Goal: Answer question/provide support: Share knowledge or assist other users

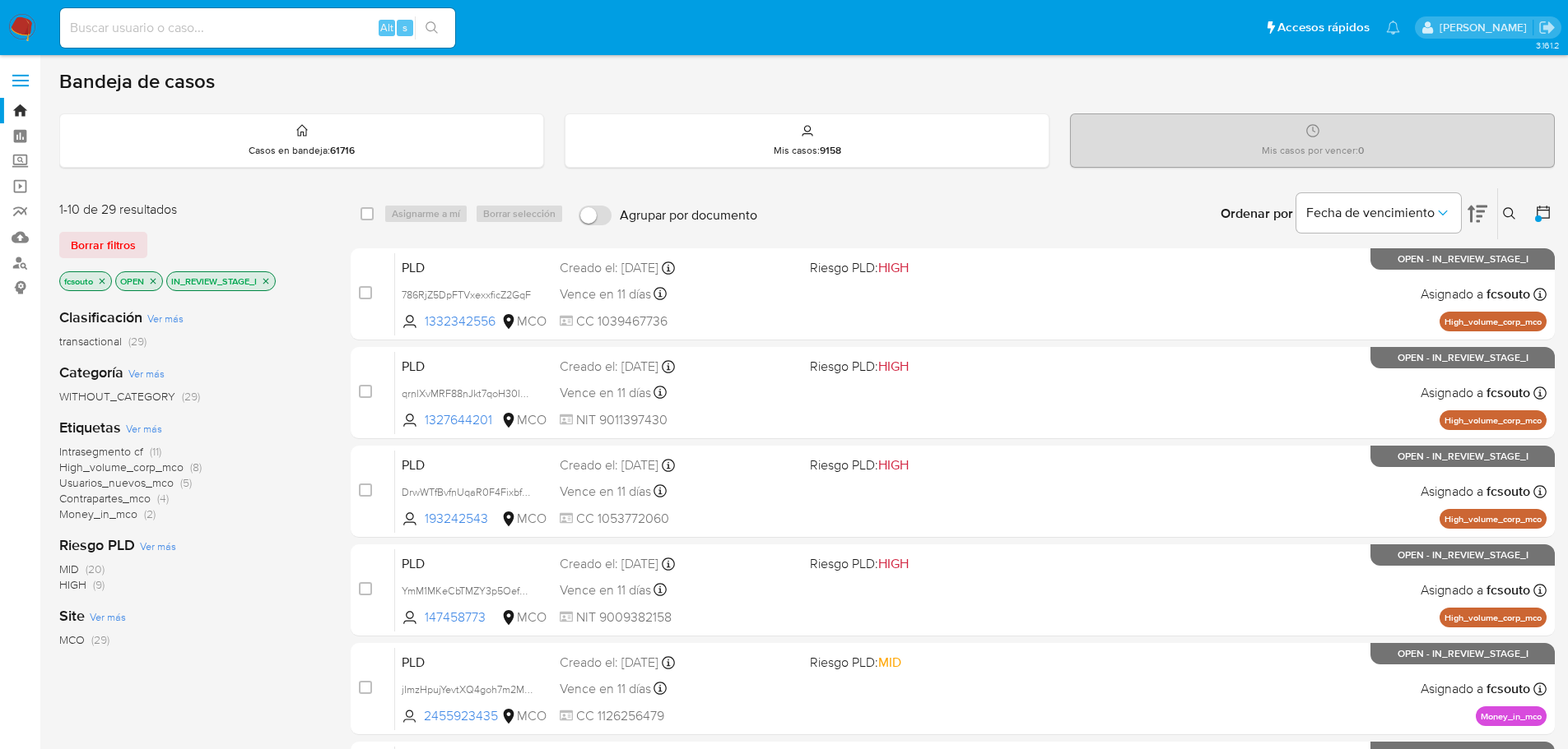
click at [266, 281] on icon "close-filter" at bounding box center [266, 281] width 10 height 10
click at [1550, 216] on button at bounding box center [1544, 214] width 20 height 20
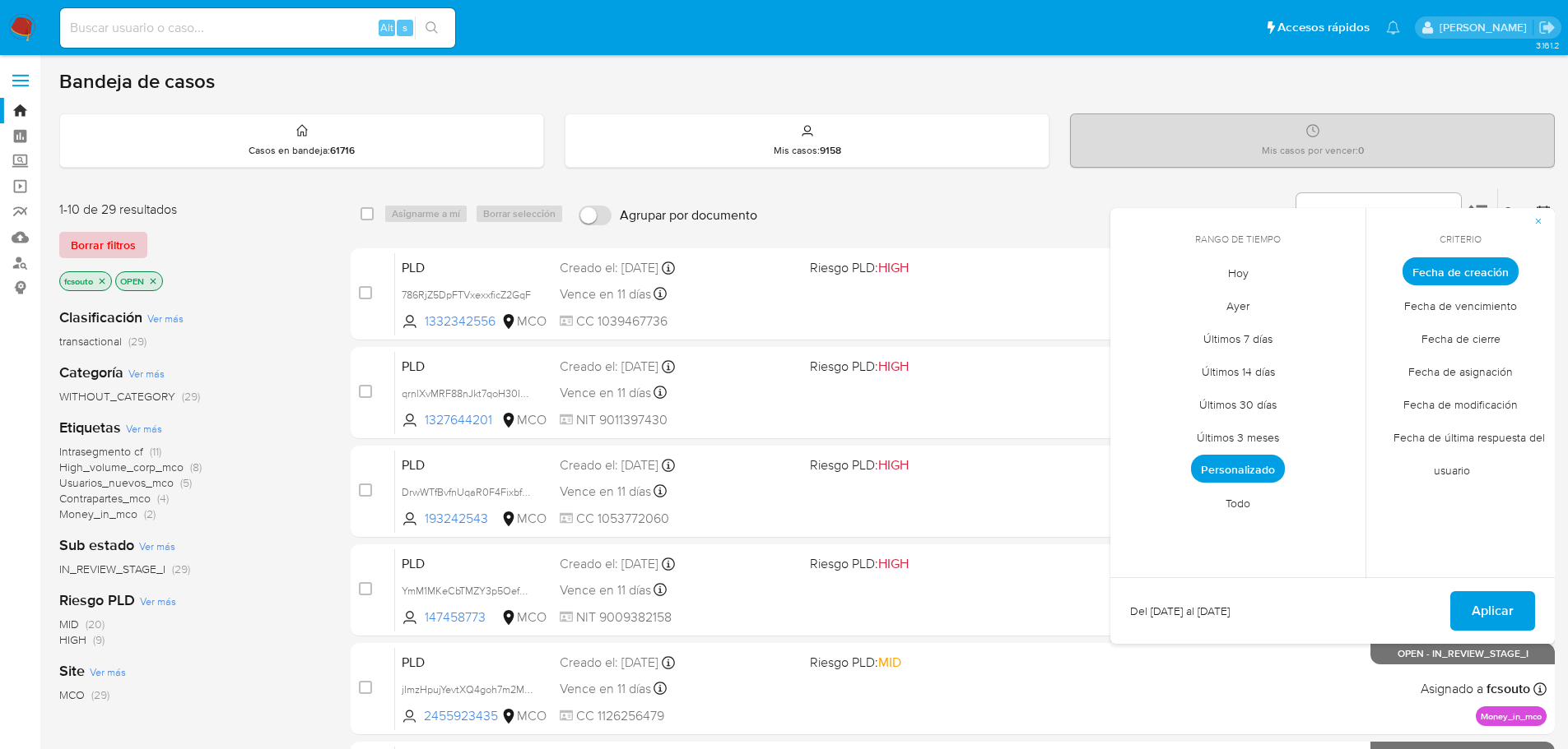
click at [112, 249] on span "Borrar filtros" at bounding box center [104, 244] width 65 height 23
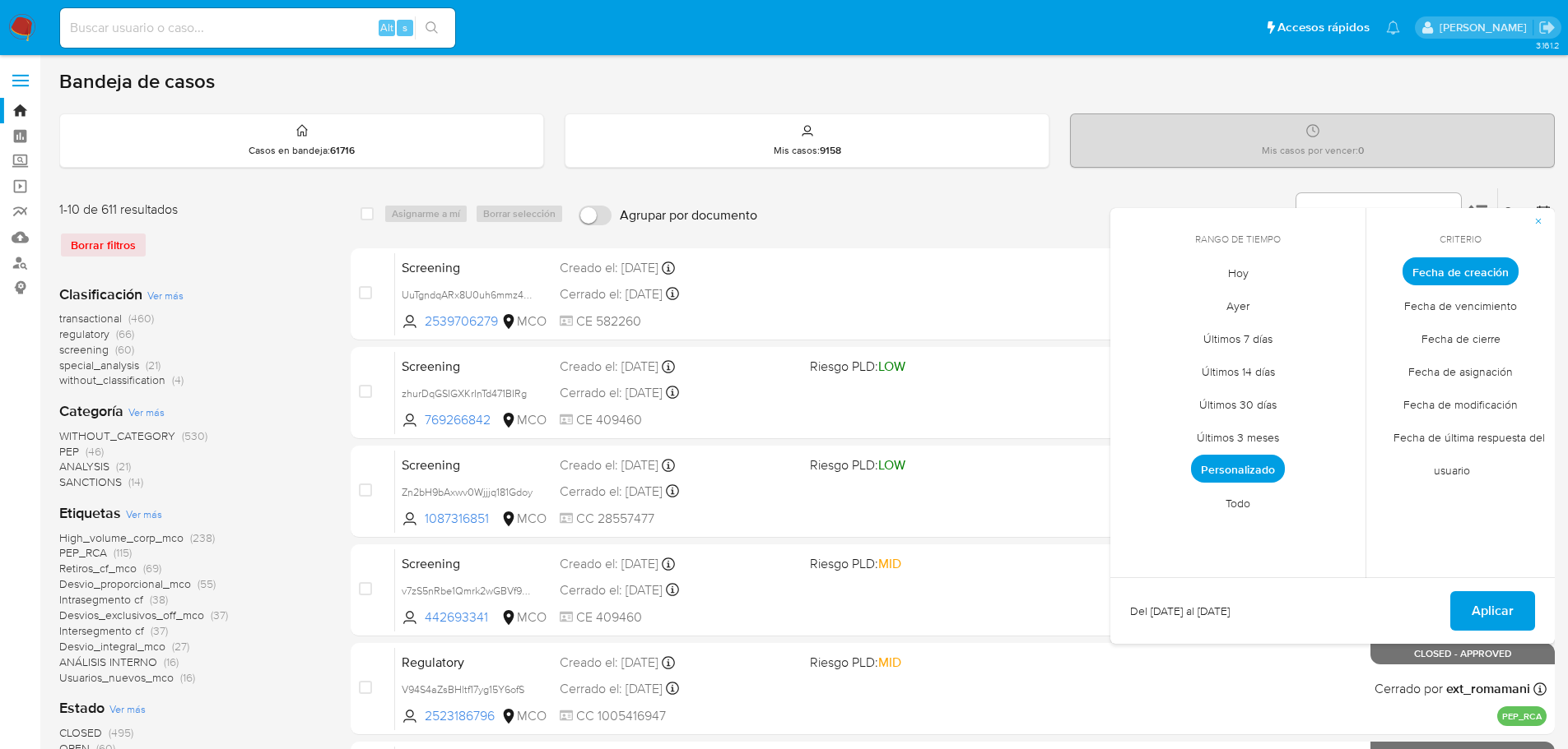
click at [1244, 470] on span "Personalizado" at bounding box center [1238, 469] width 94 height 28
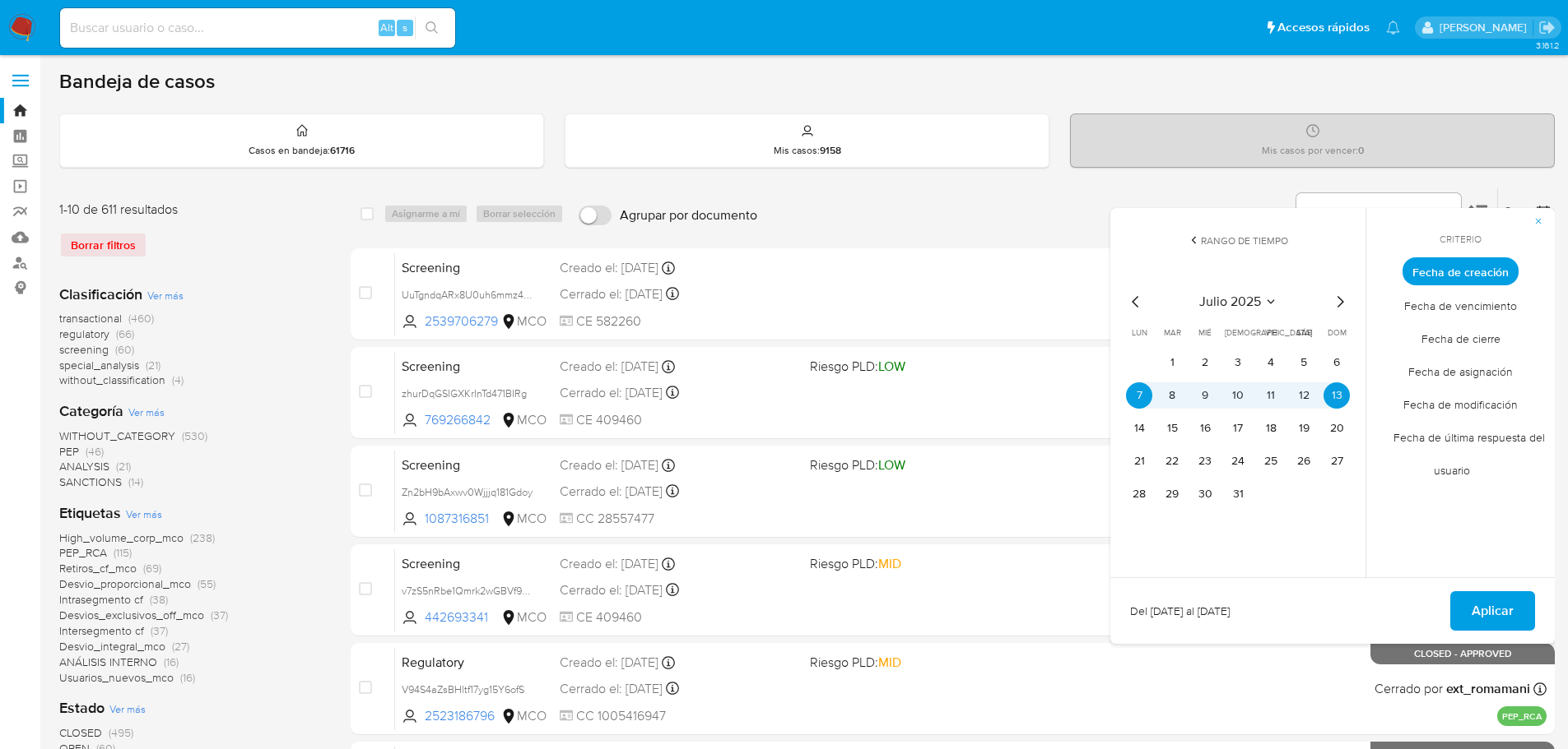
click at [1346, 306] on icon "Mes siguiente" at bounding box center [1340, 302] width 20 height 20
drag, startPoint x: 1145, startPoint y: 398, endPoint x: 1211, endPoint y: 408, distance: 66.8
click at [1150, 400] on button "4" at bounding box center [1139, 395] width 27 height 27
drag, startPoint x: 1337, startPoint y: 424, endPoint x: 1367, endPoint y: 465, distance: 50.8
click at [1338, 423] on button "17" at bounding box center [1336, 428] width 27 height 27
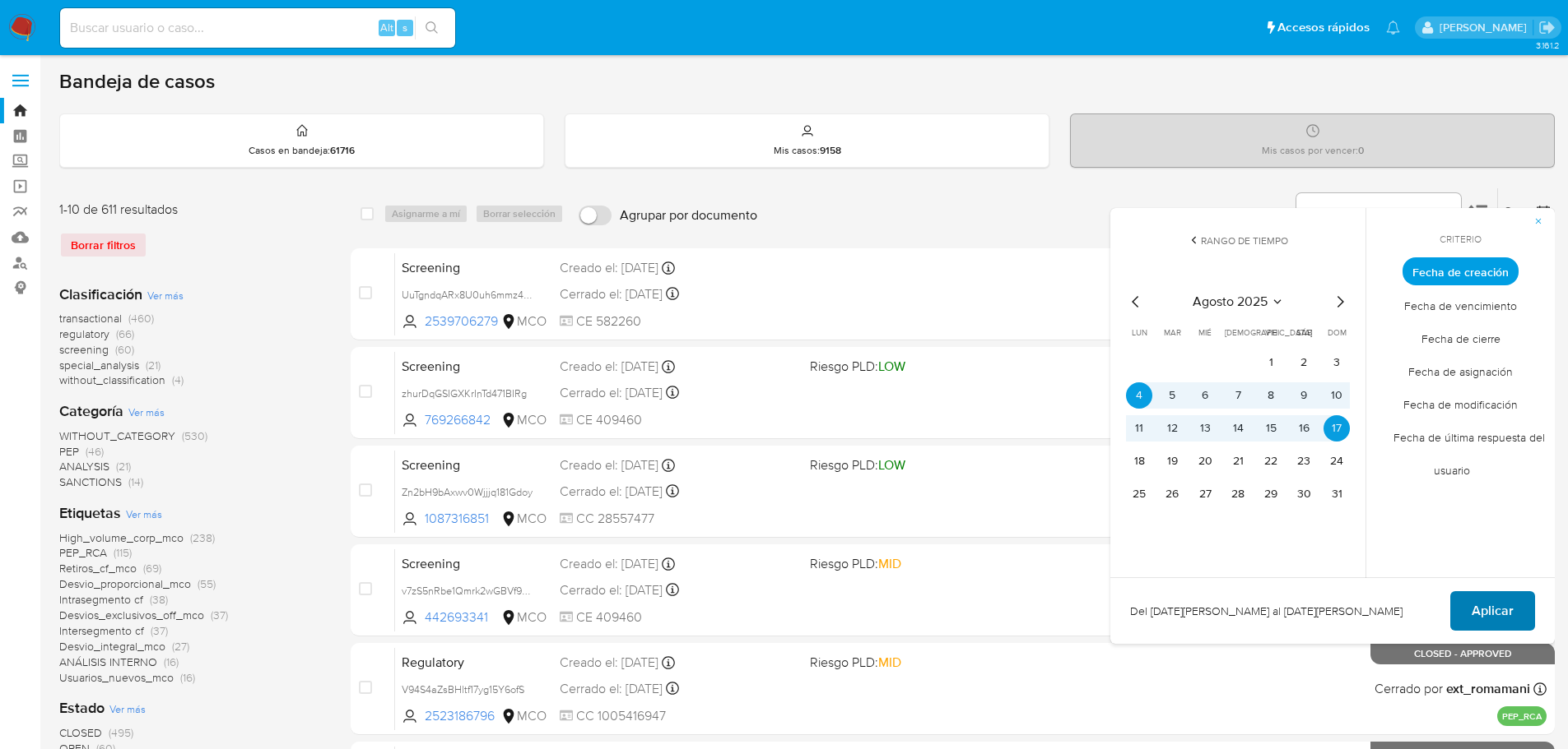
click at [1489, 616] on span "Aplicar" at bounding box center [1492, 611] width 42 height 36
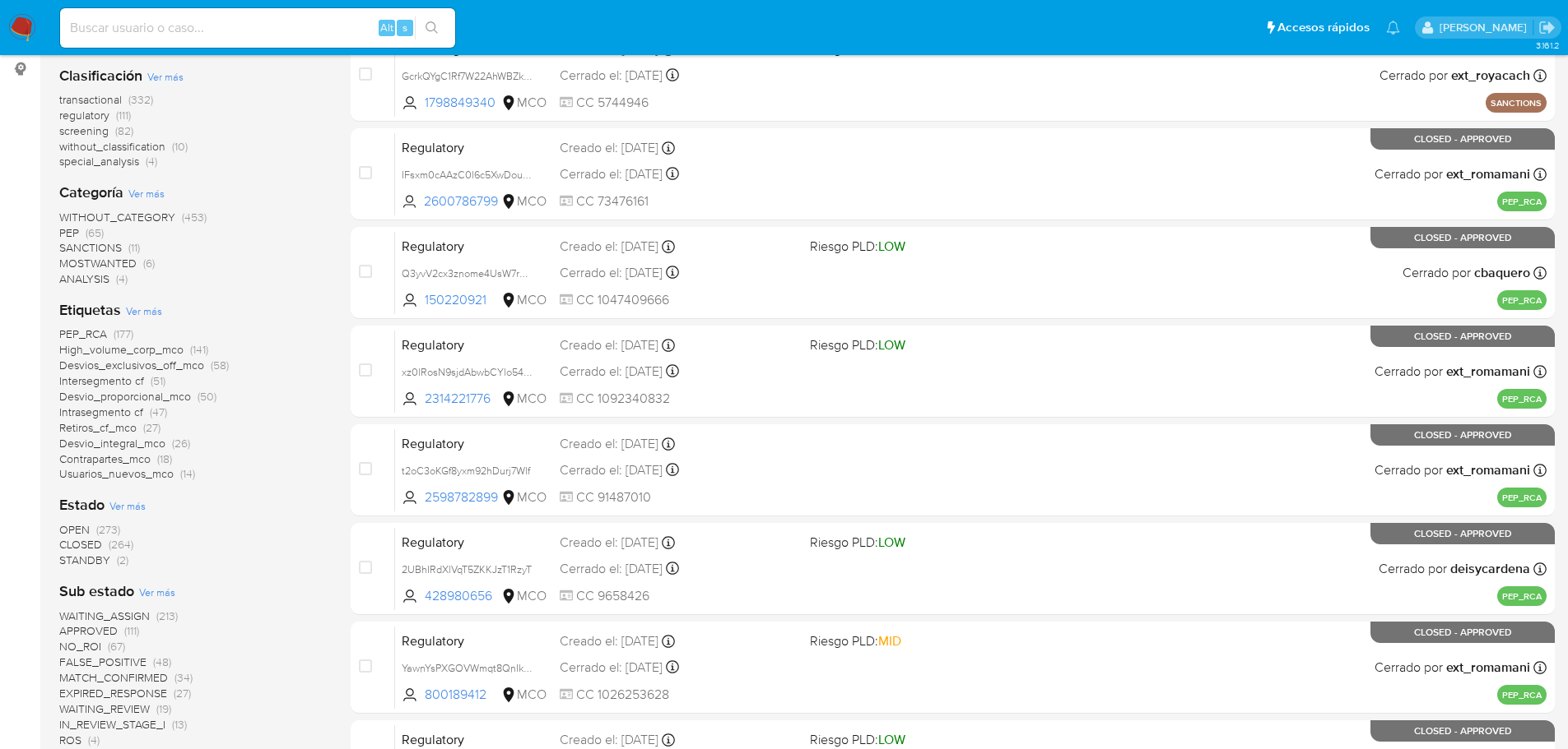
scroll to position [246, 0]
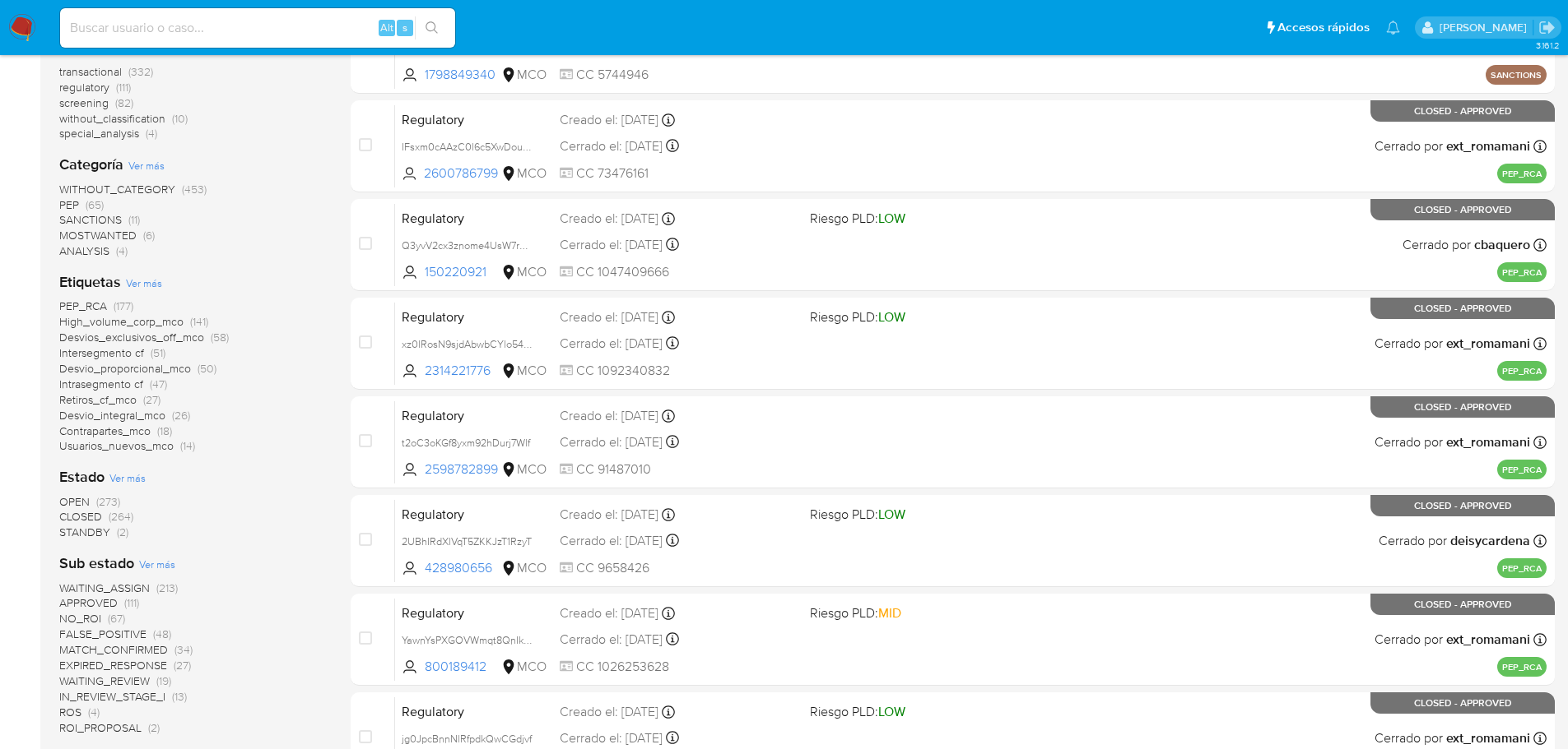
click at [144, 587] on span "WAITING_ASSIGN" at bounding box center [105, 587] width 91 height 17
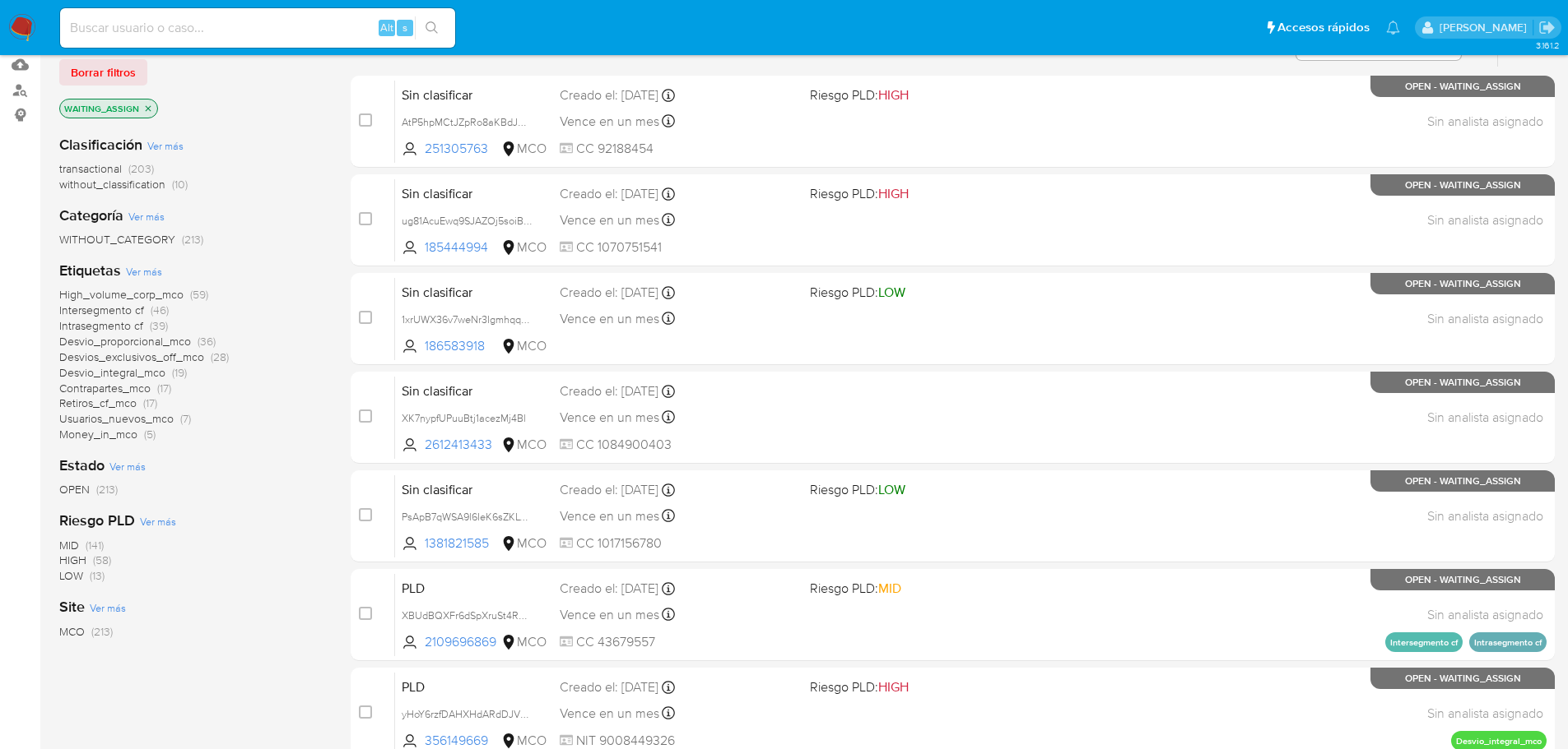
scroll to position [82, 0]
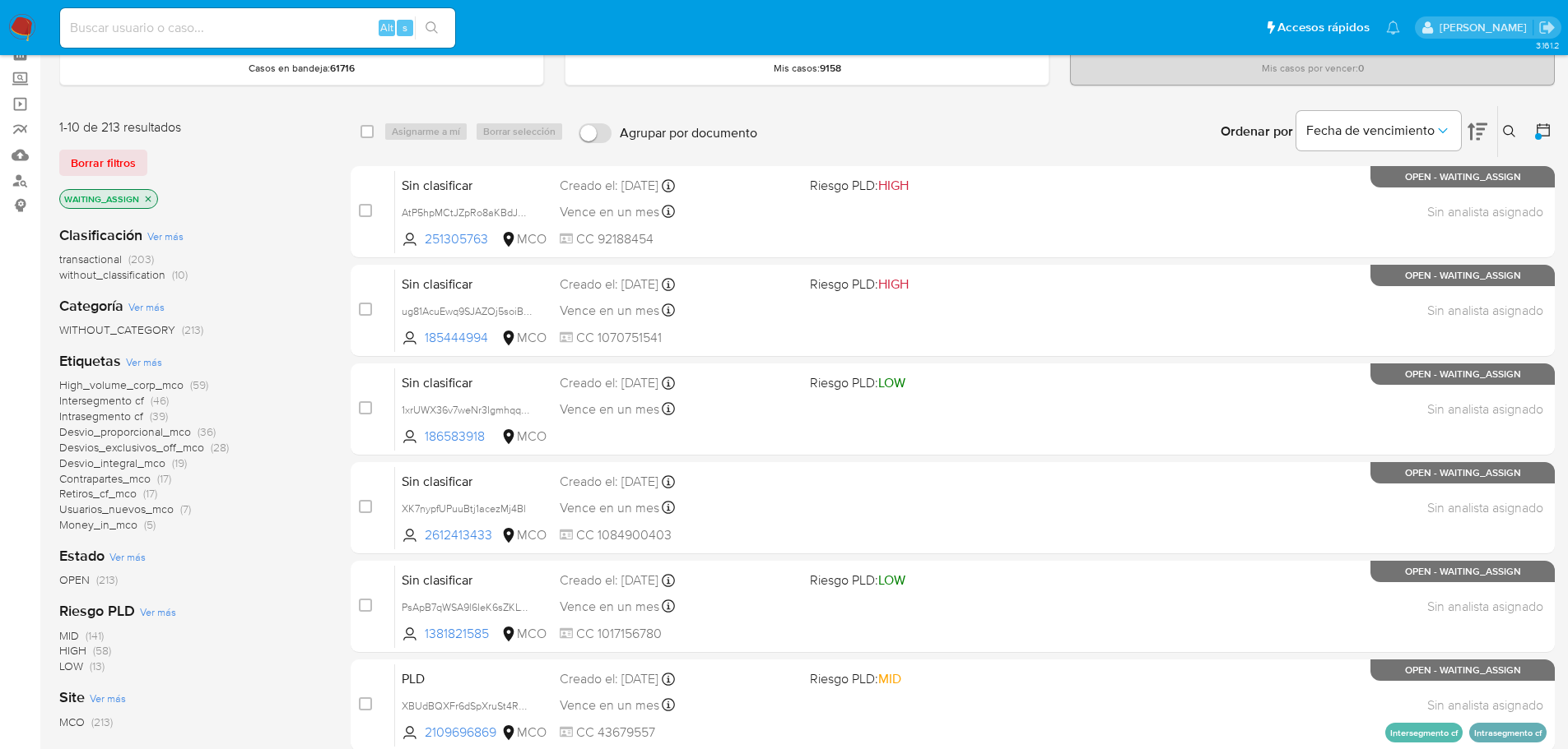
click at [88, 261] on span "transactional" at bounding box center [90, 259] width 62 height 17
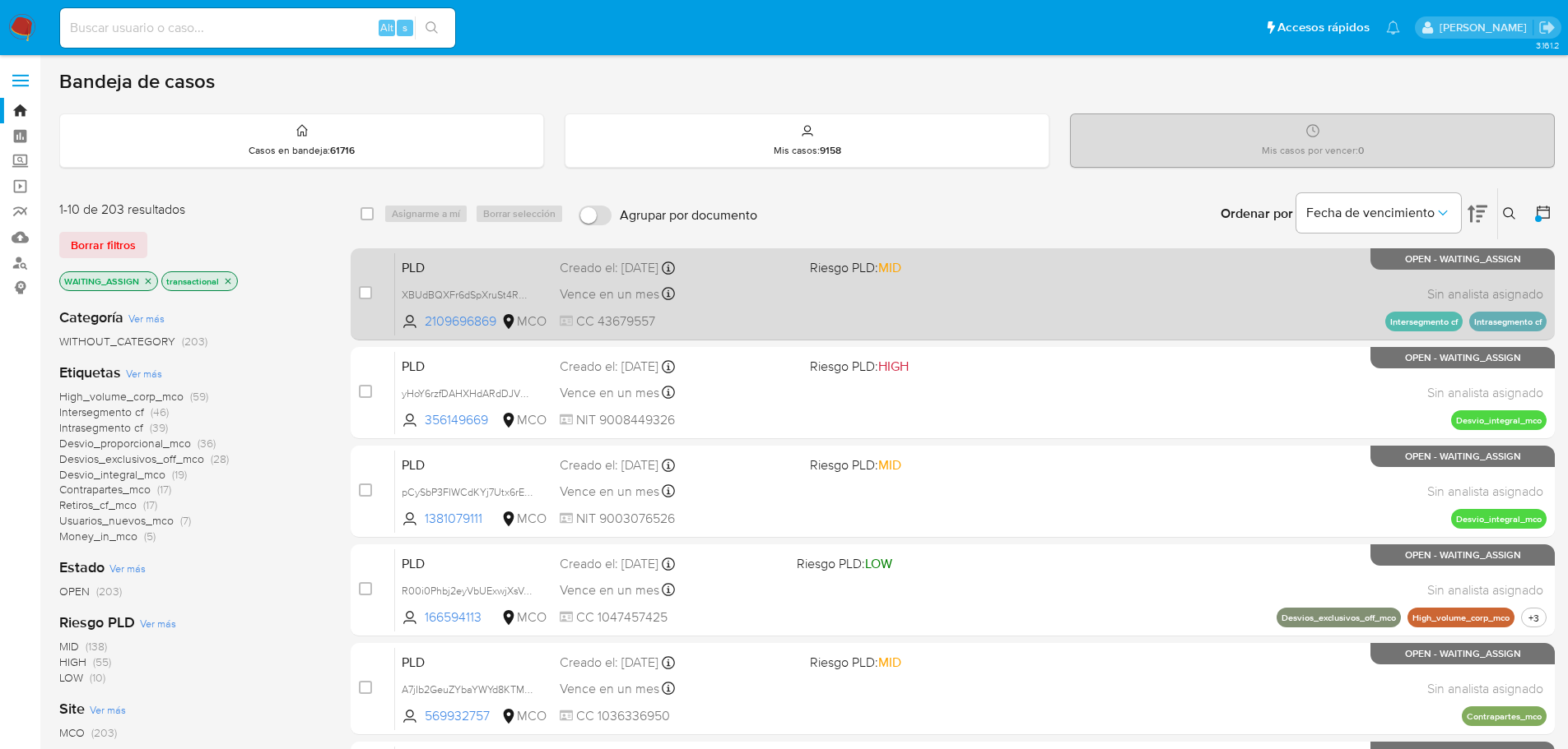
click at [898, 313] on div "PLD XBUdBQXFr6dSpXruSt4RHMUb 2109696869 MCO Riesgo PLD: MID Creado el: 12/08/20…" at bounding box center [971, 294] width 1152 height 83
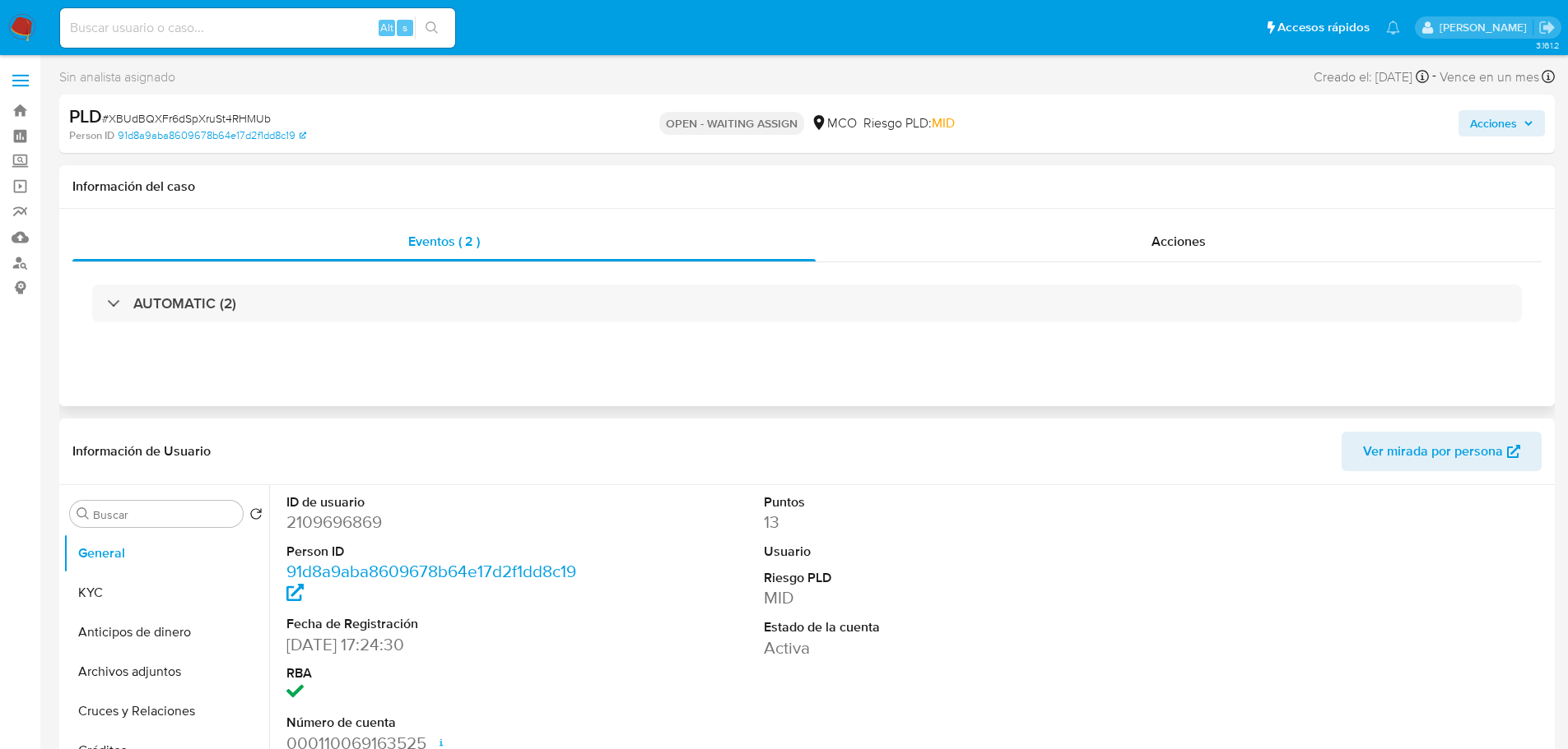
select select "10"
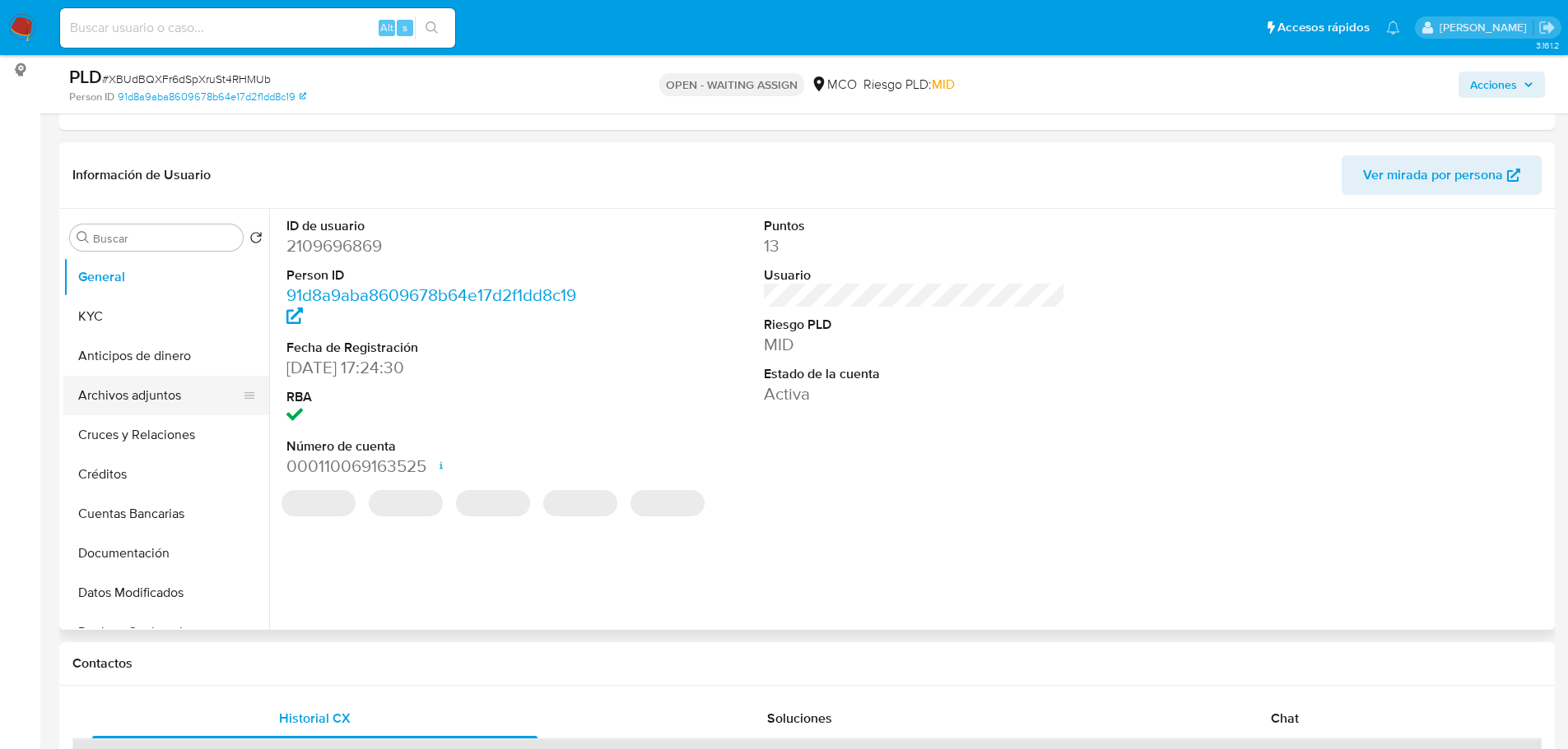
scroll to position [246, 0]
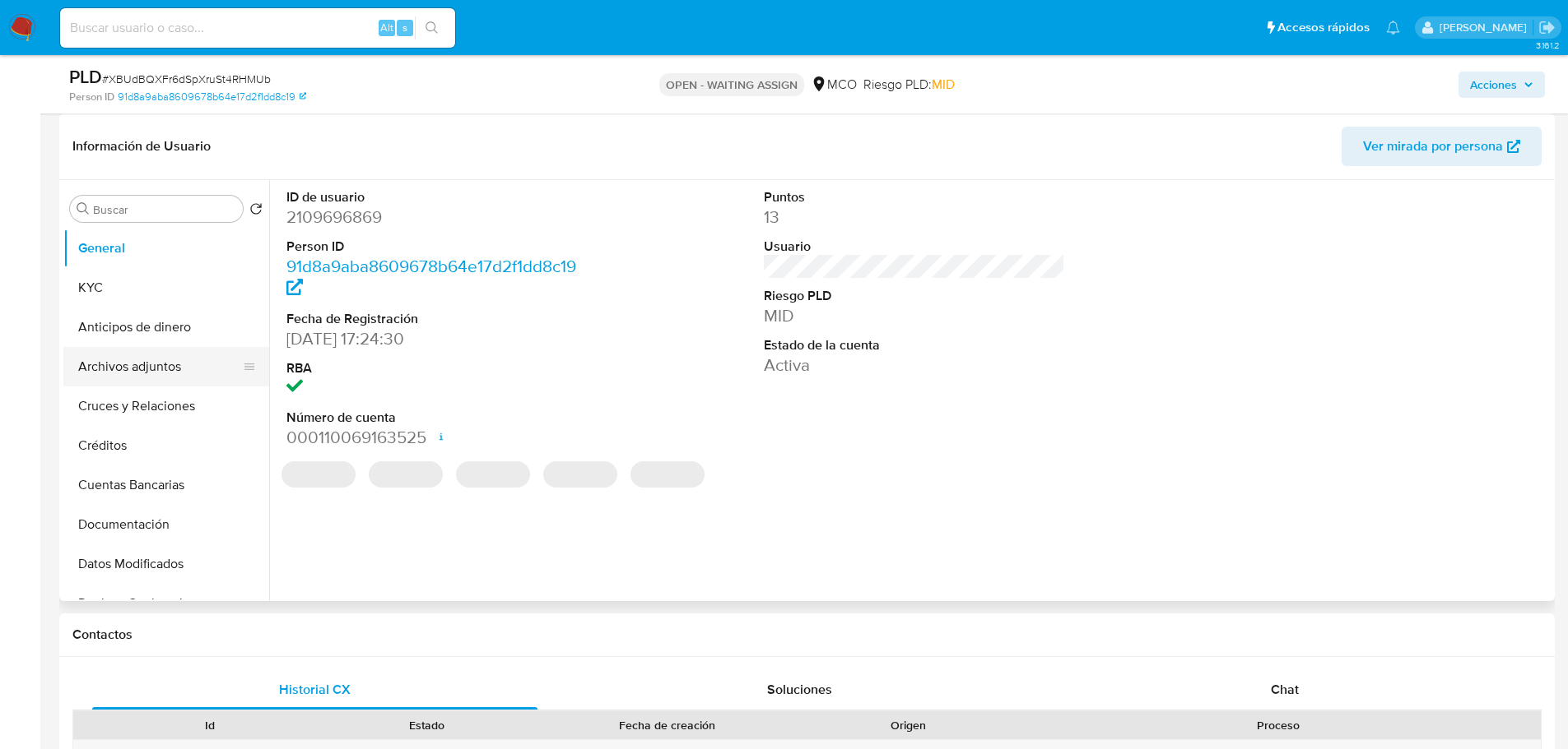
click at [133, 362] on button "Archivos adjuntos" at bounding box center [159, 367] width 192 height 39
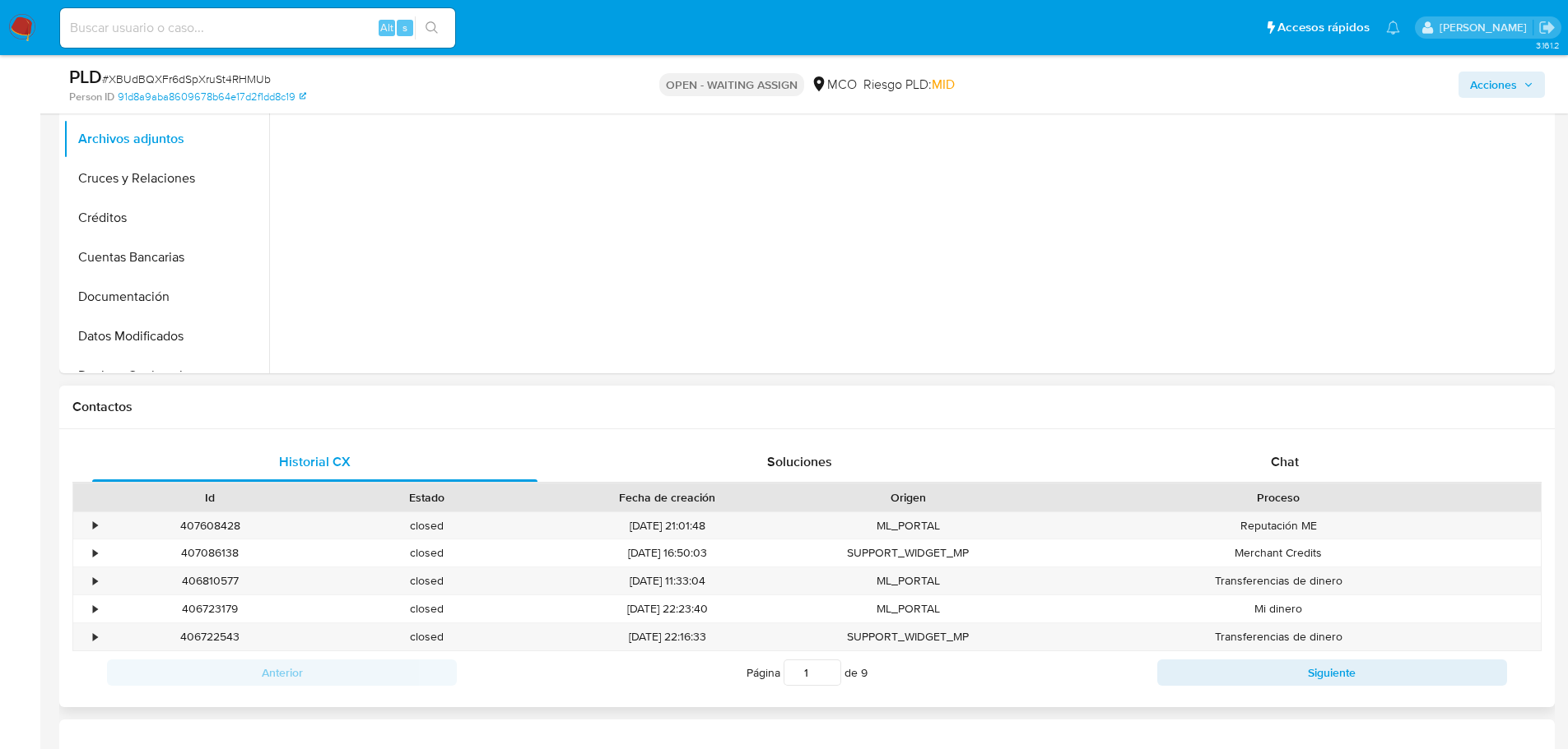
scroll to position [494, 0]
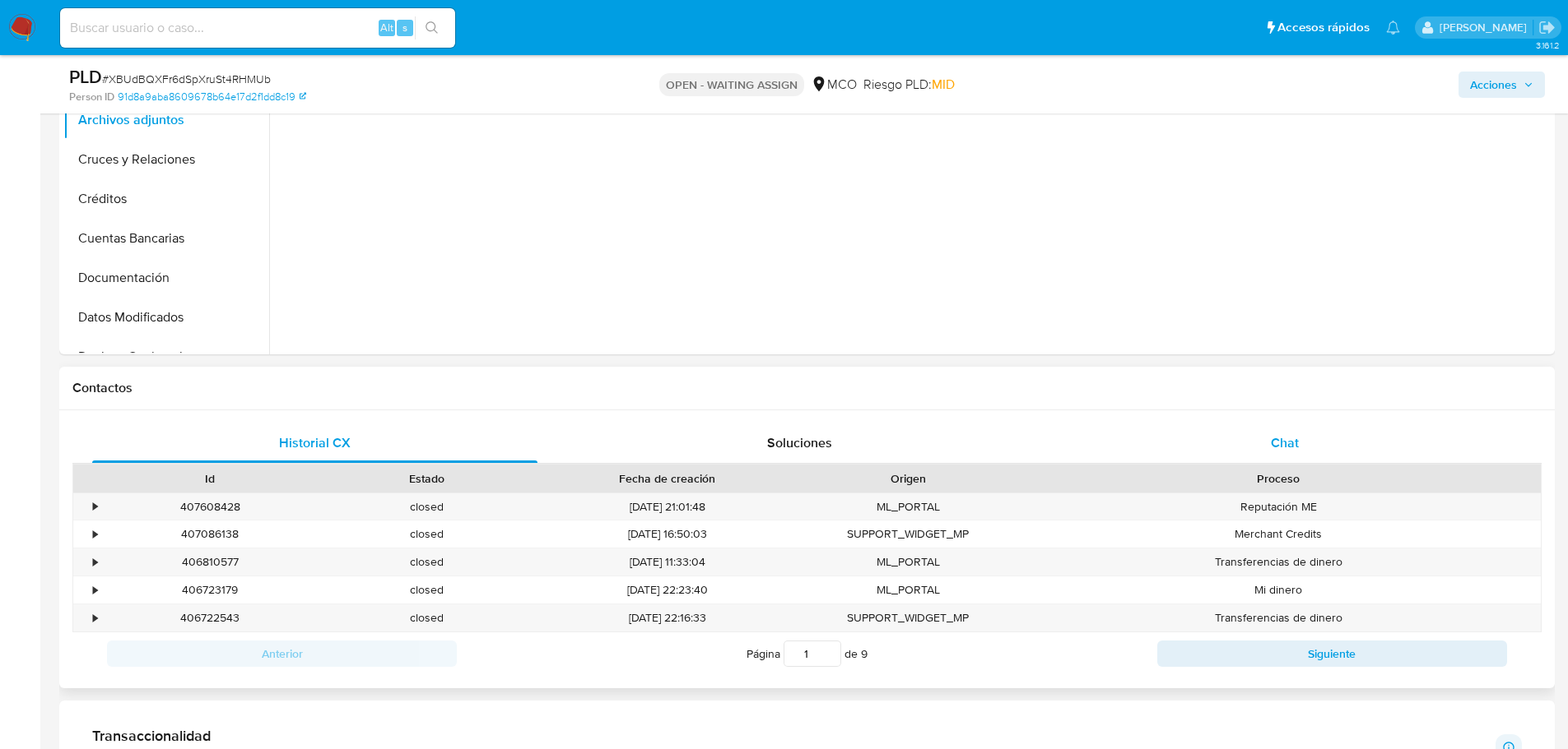
click at [1287, 450] on span "Chat" at bounding box center [1285, 443] width 28 height 19
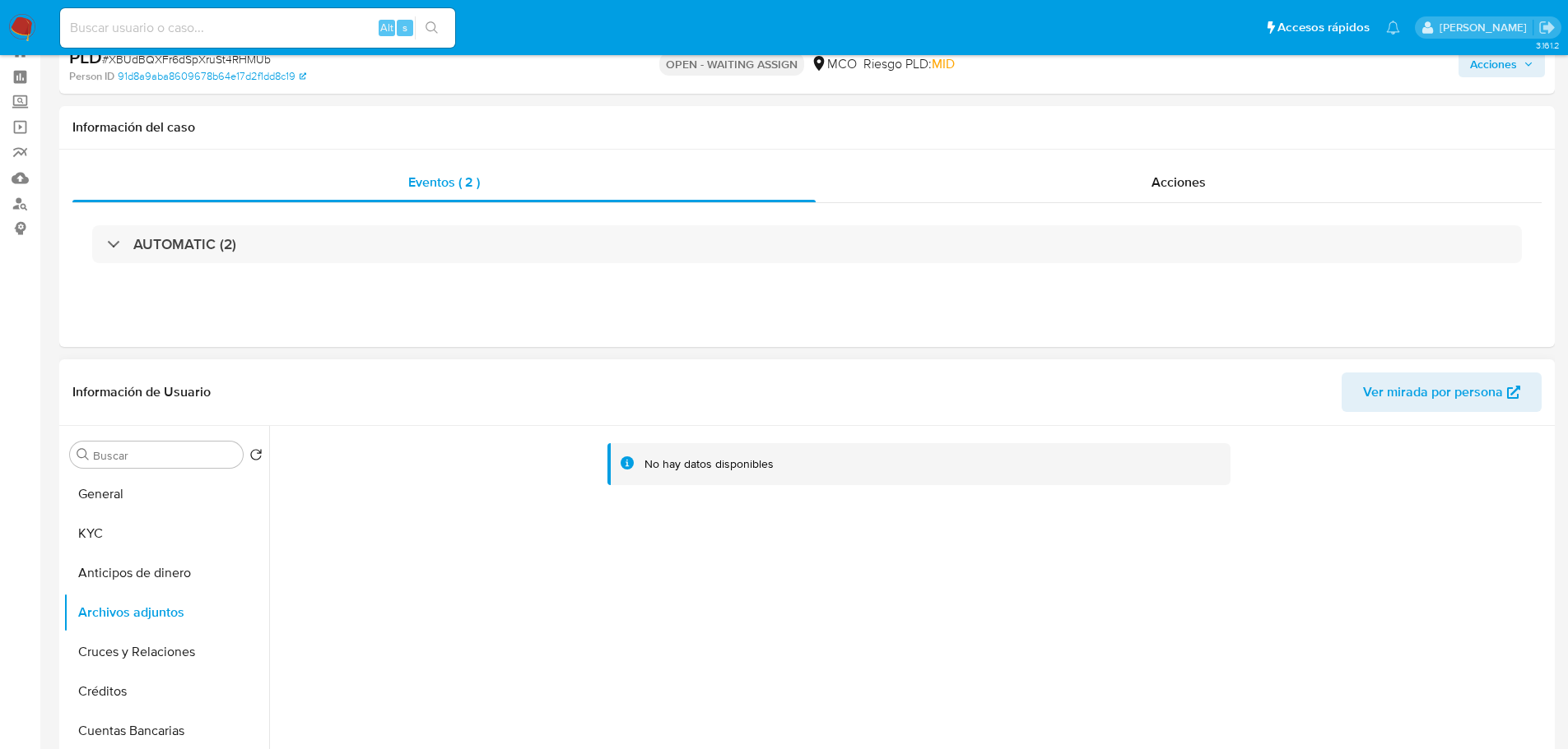
scroll to position [0, 0]
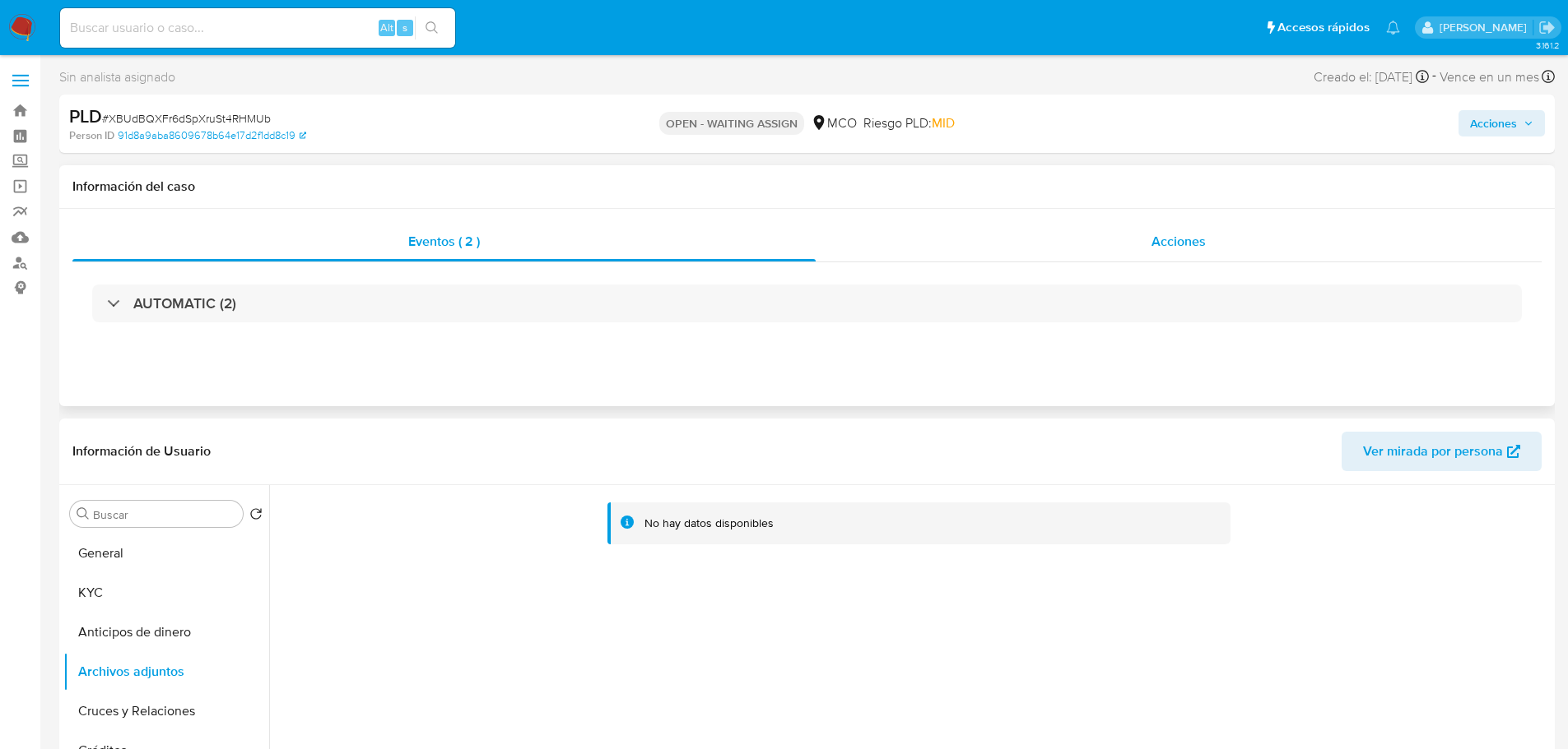
click at [1163, 238] on span "Acciones" at bounding box center [1178, 240] width 54 height 19
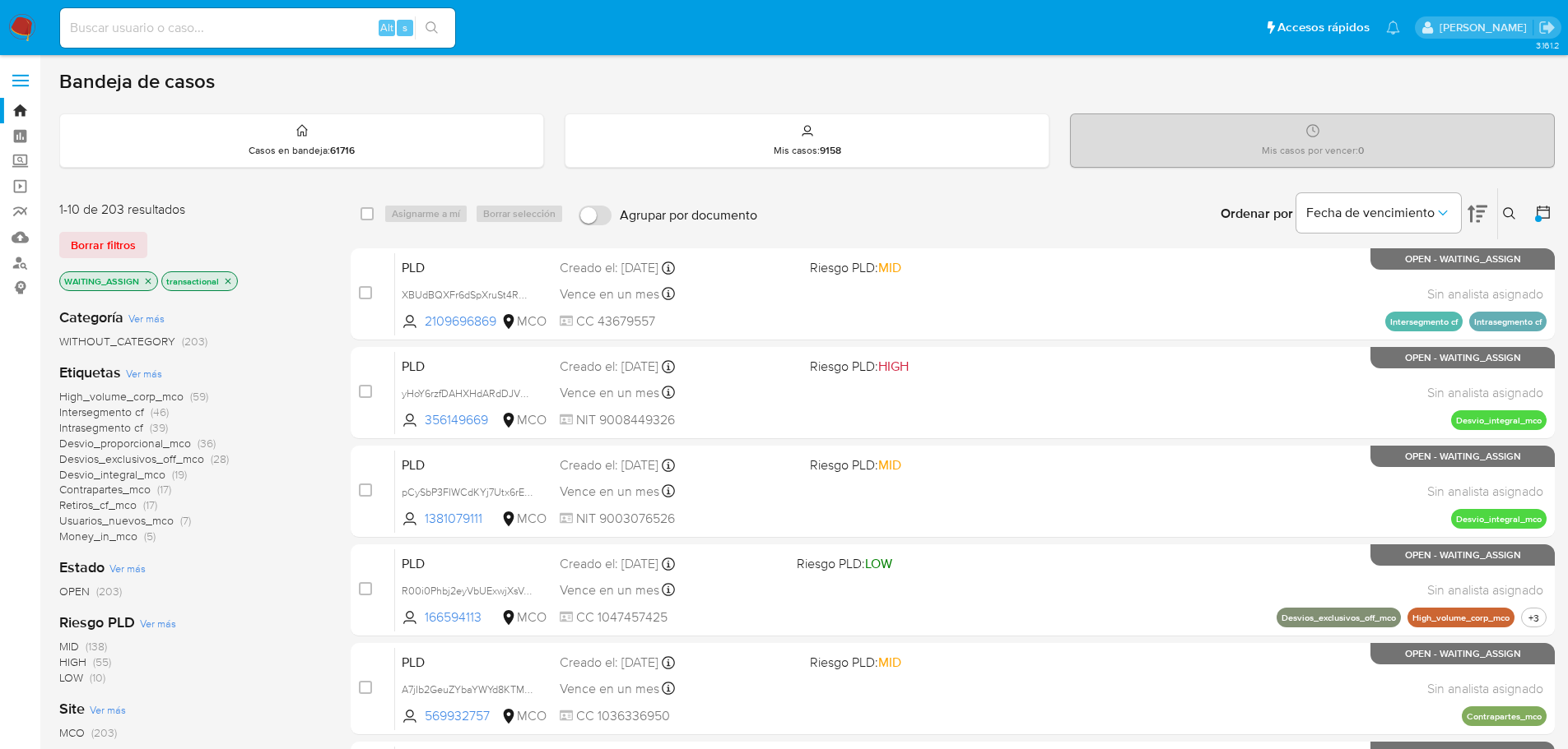
click at [26, 28] on img at bounding box center [22, 28] width 28 height 28
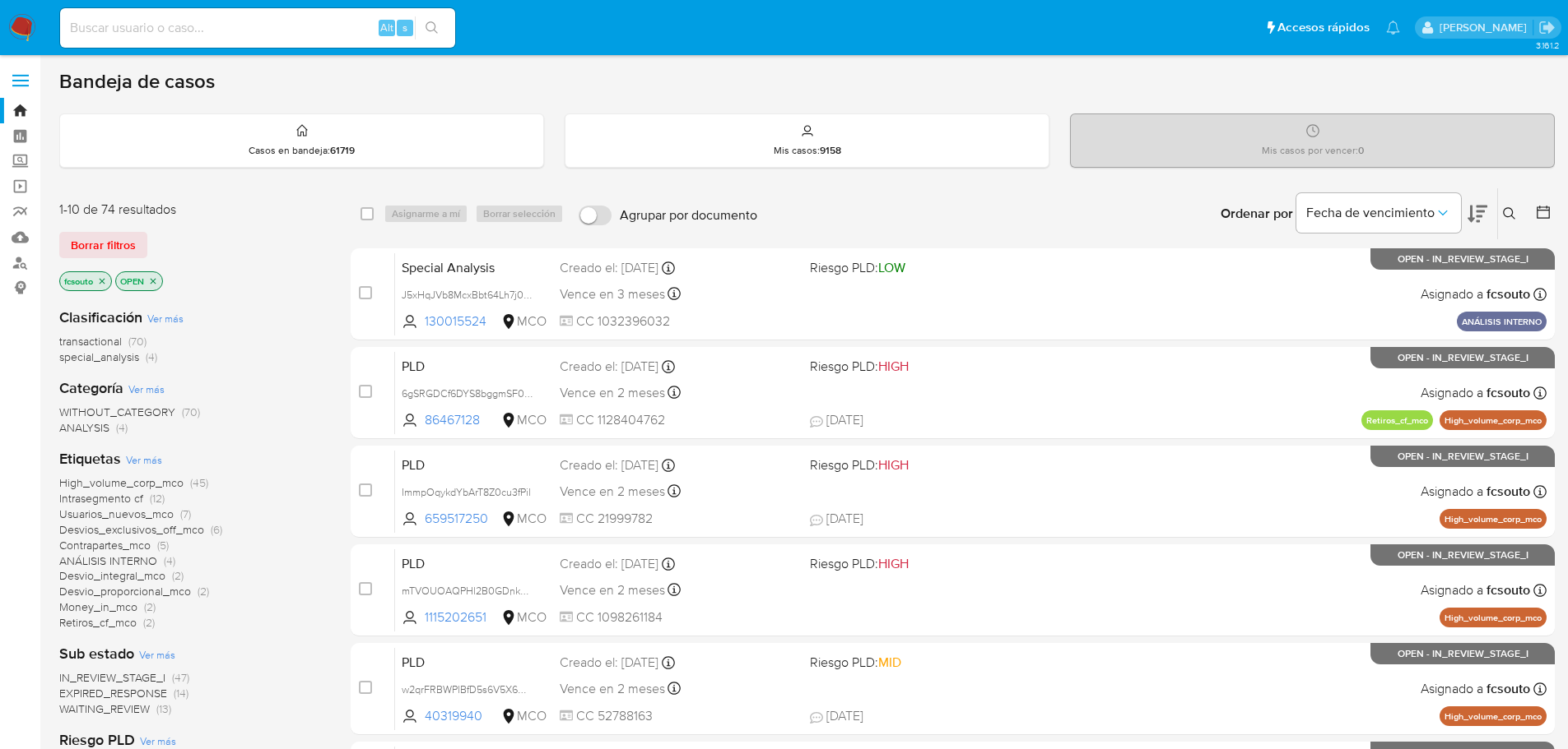
click at [1547, 216] on icon at bounding box center [1542, 212] width 17 height 17
click at [1550, 214] on icon at bounding box center [1542, 212] width 17 height 17
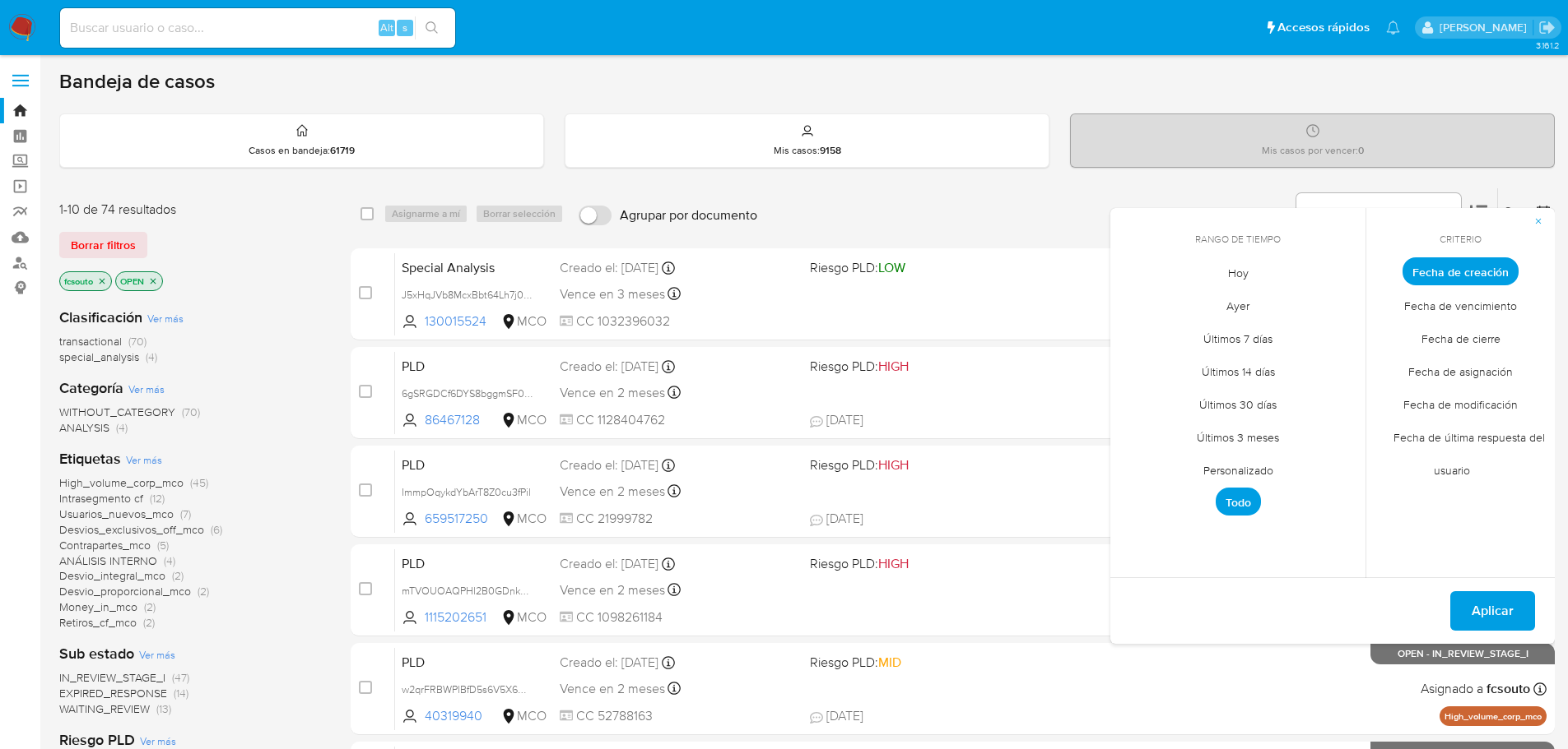
click at [1237, 478] on span "Personalizado" at bounding box center [1239, 470] width 105 height 34
click at [1137, 396] on button "8" at bounding box center [1139, 395] width 27 height 27
click at [1145, 293] on icon "Mes anterior" at bounding box center [1136, 302] width 20 height 20
click at [1141, 296] on icon "Mes anterior" at bounding box center [1136, 302] width 20 height 20
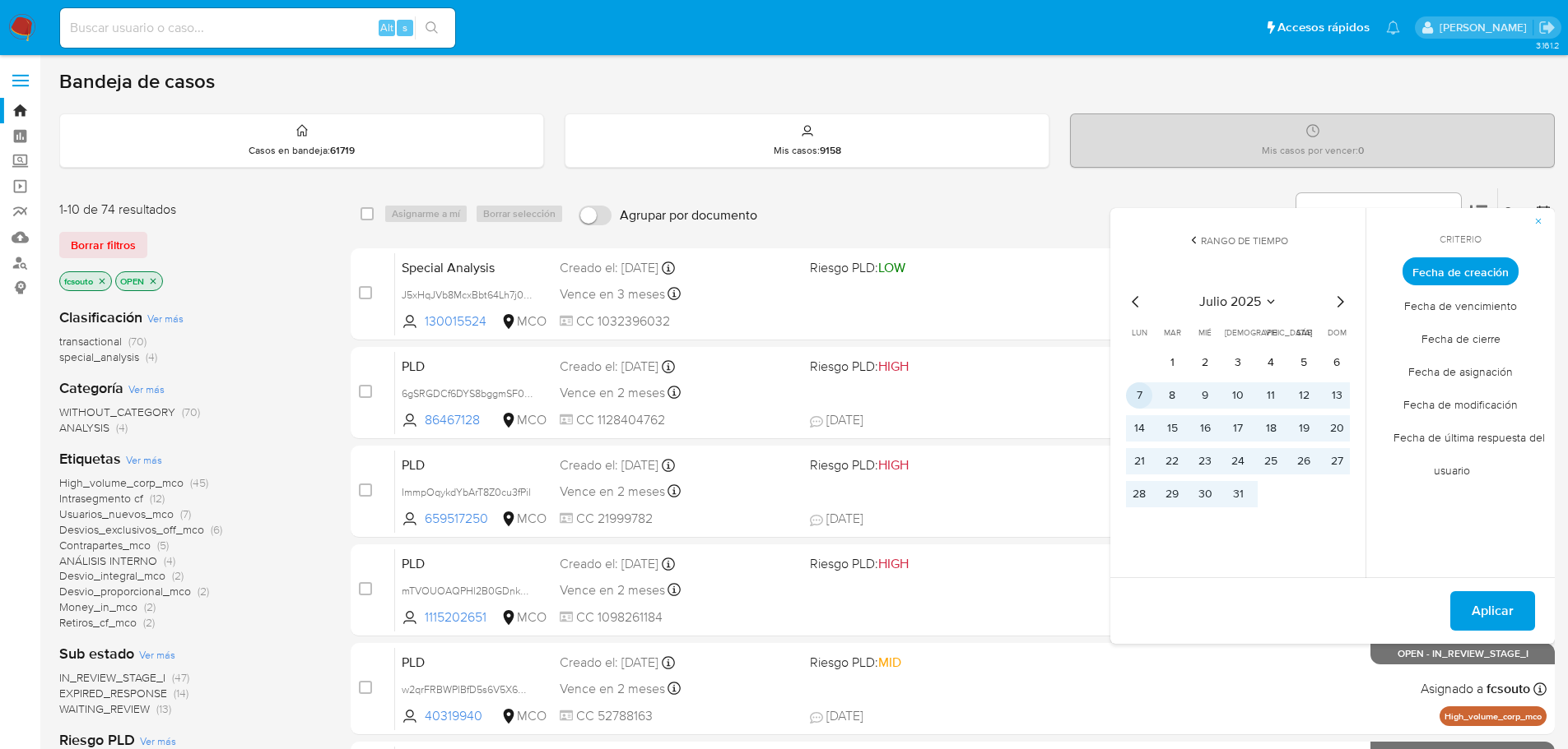
click at [1128, 396] on button "7" at bounding box center [1139, 395] width 27 height 27
click at [1341, 395] on button "13" at bounding box center [1336, 395] width 27 height 27
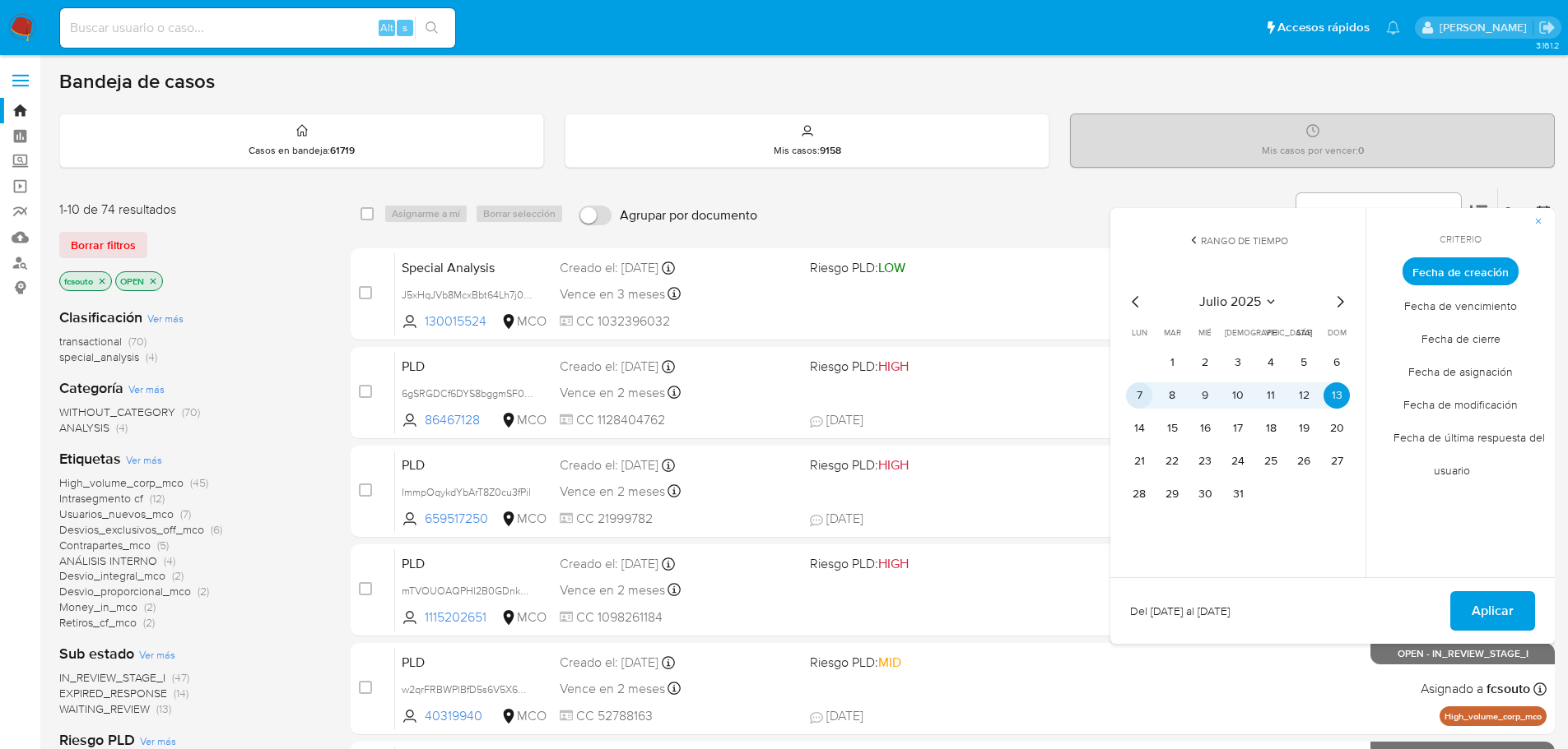
click at [1137, 396] on button "7" at bounding box center [1139, 395] width 27 height 27
click at [1501, 619] on span "Aplicar" at bounding box center [1492, 611] width 42 height 36
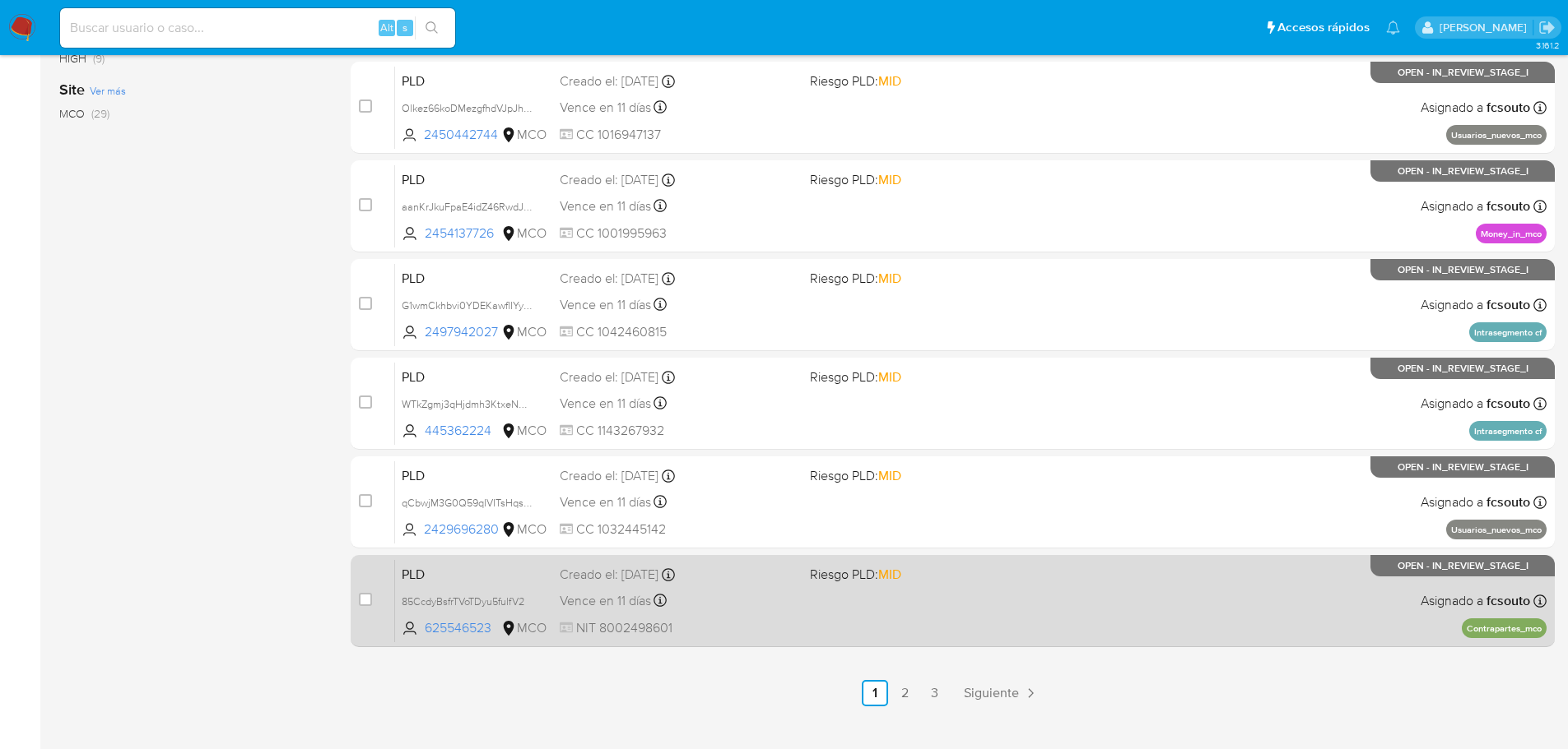
scroll to position [609, 0]
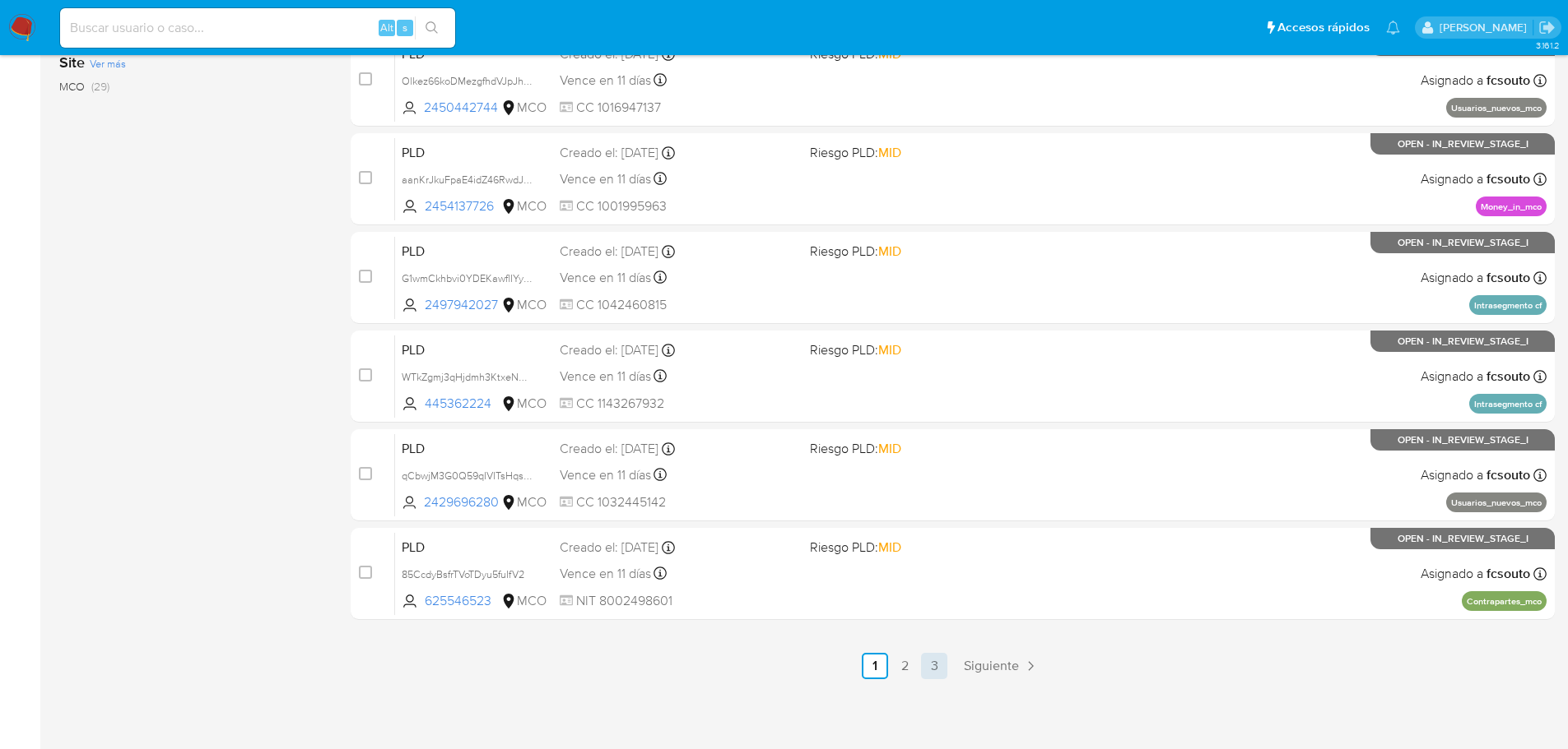
click at [938, 668] on link "3" at bounding box center [934, 666] width 27 height 27
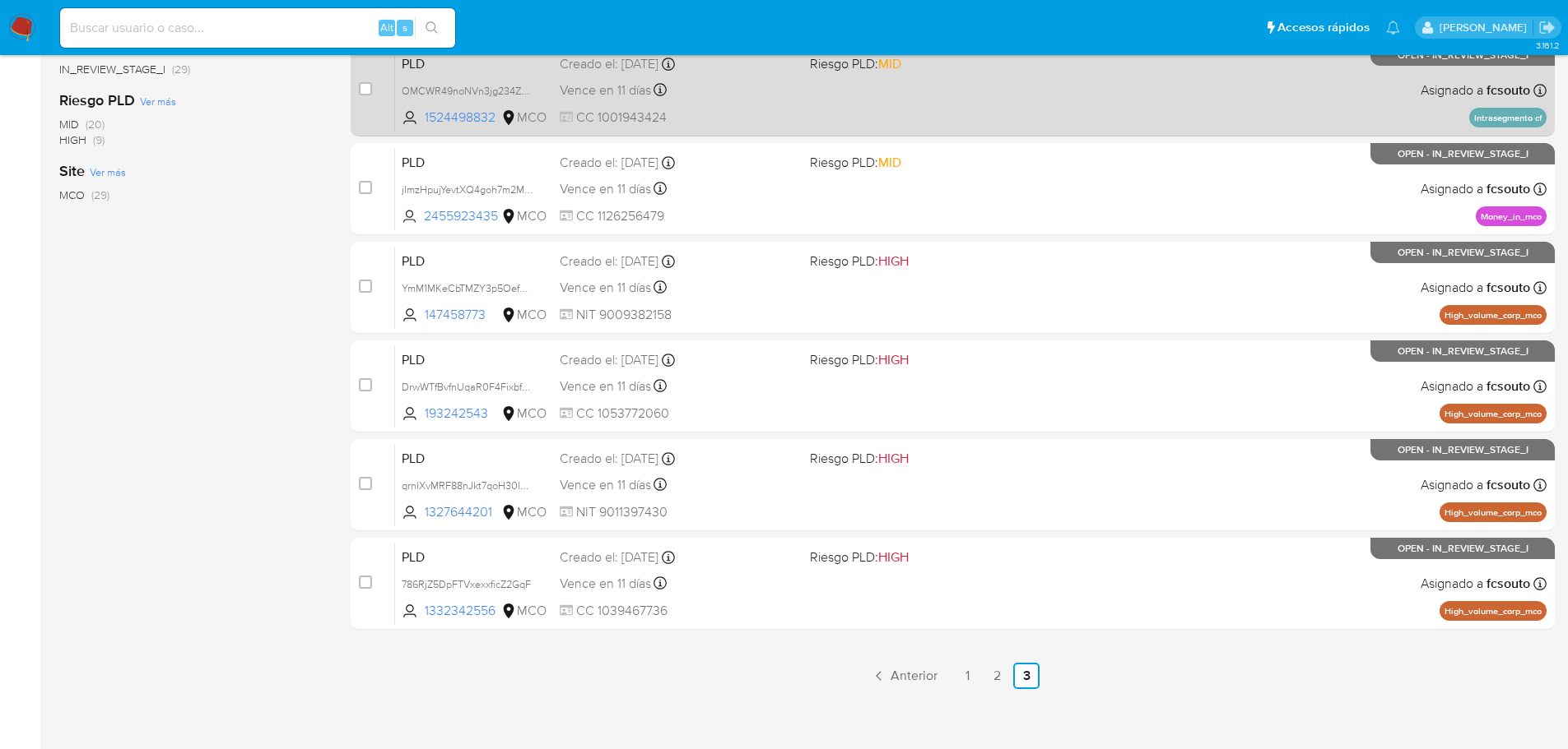
scroll to position [510, 0]
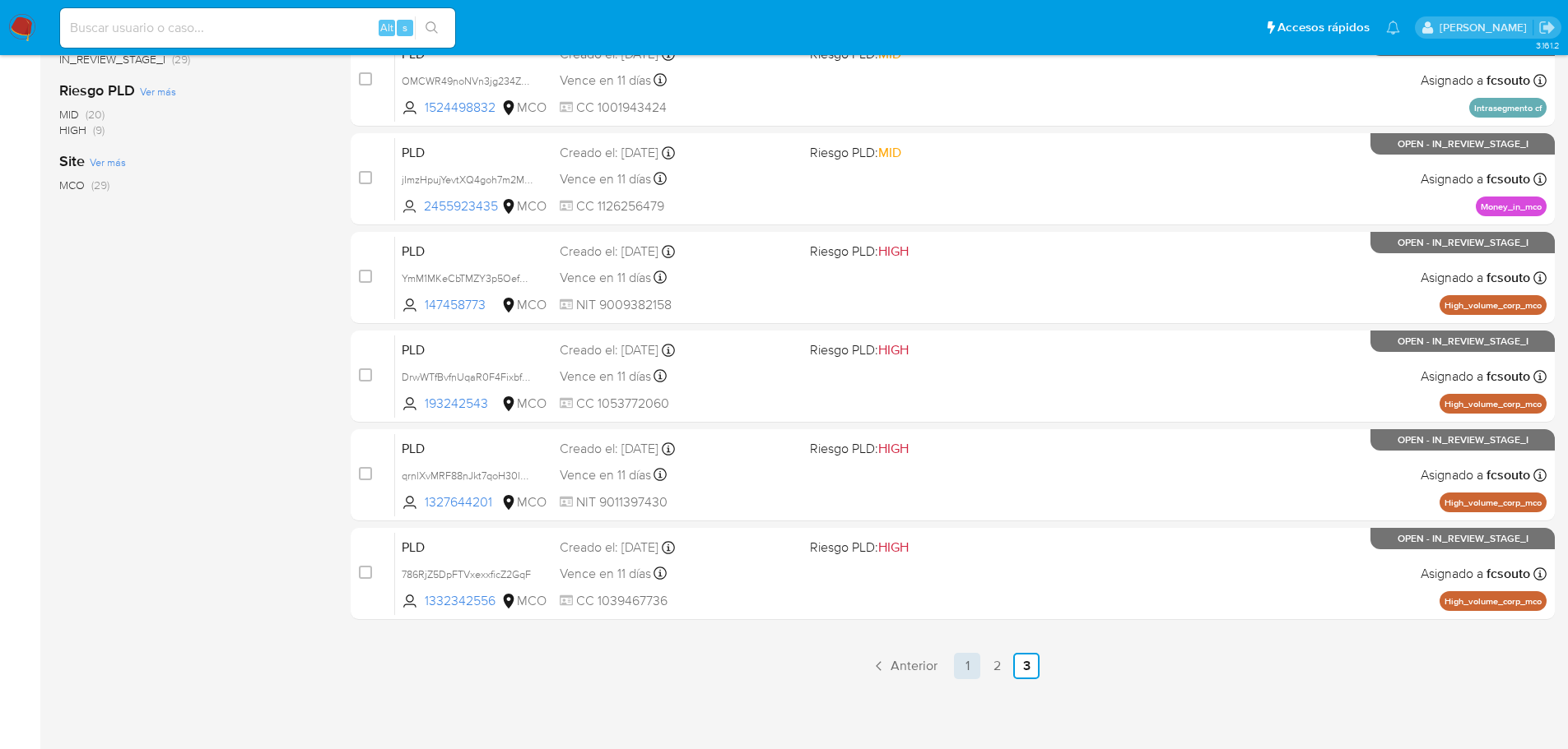
click at [963, 673] on link "1" at bounding box center [966, 666] width 27 height 27
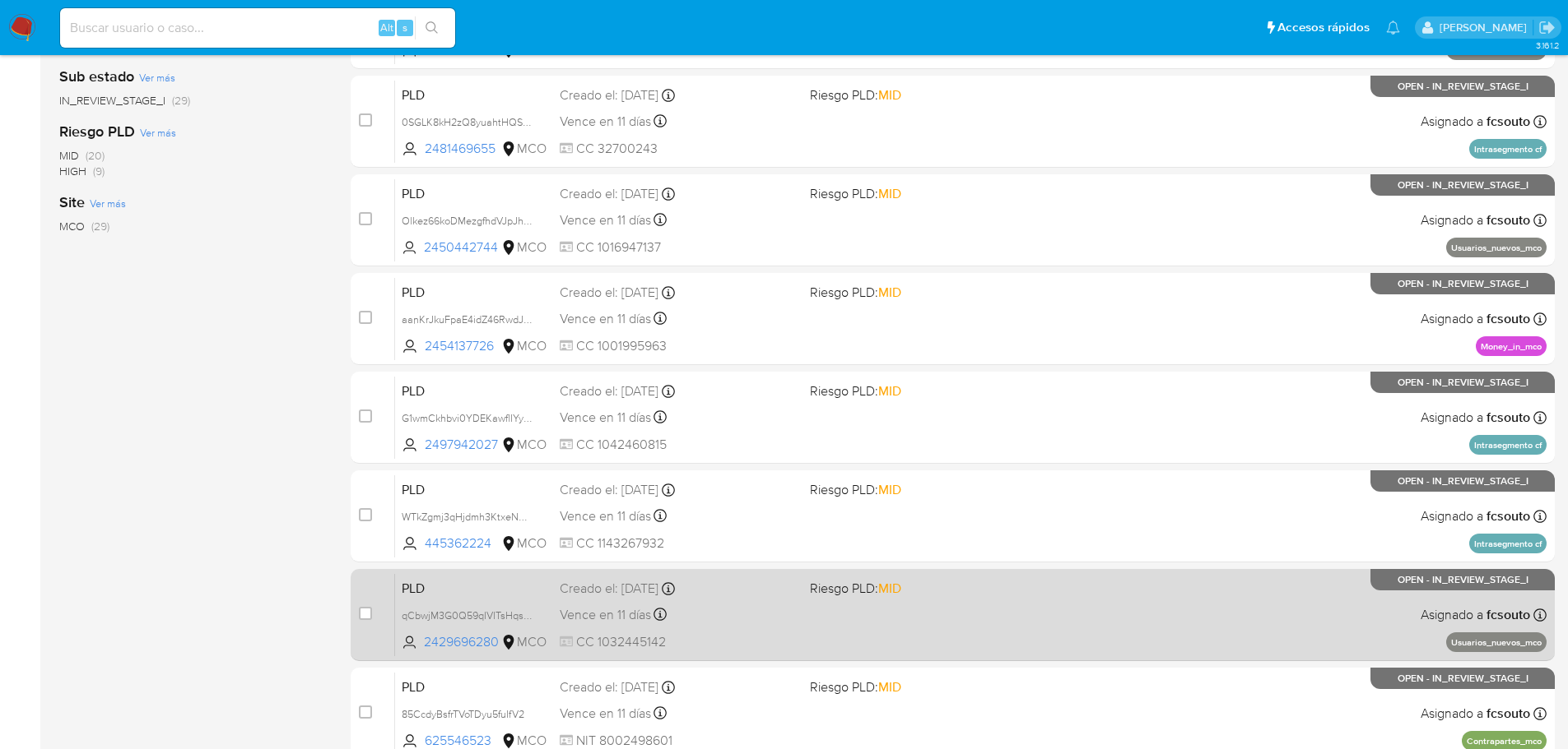
scroll to position [609, 0]
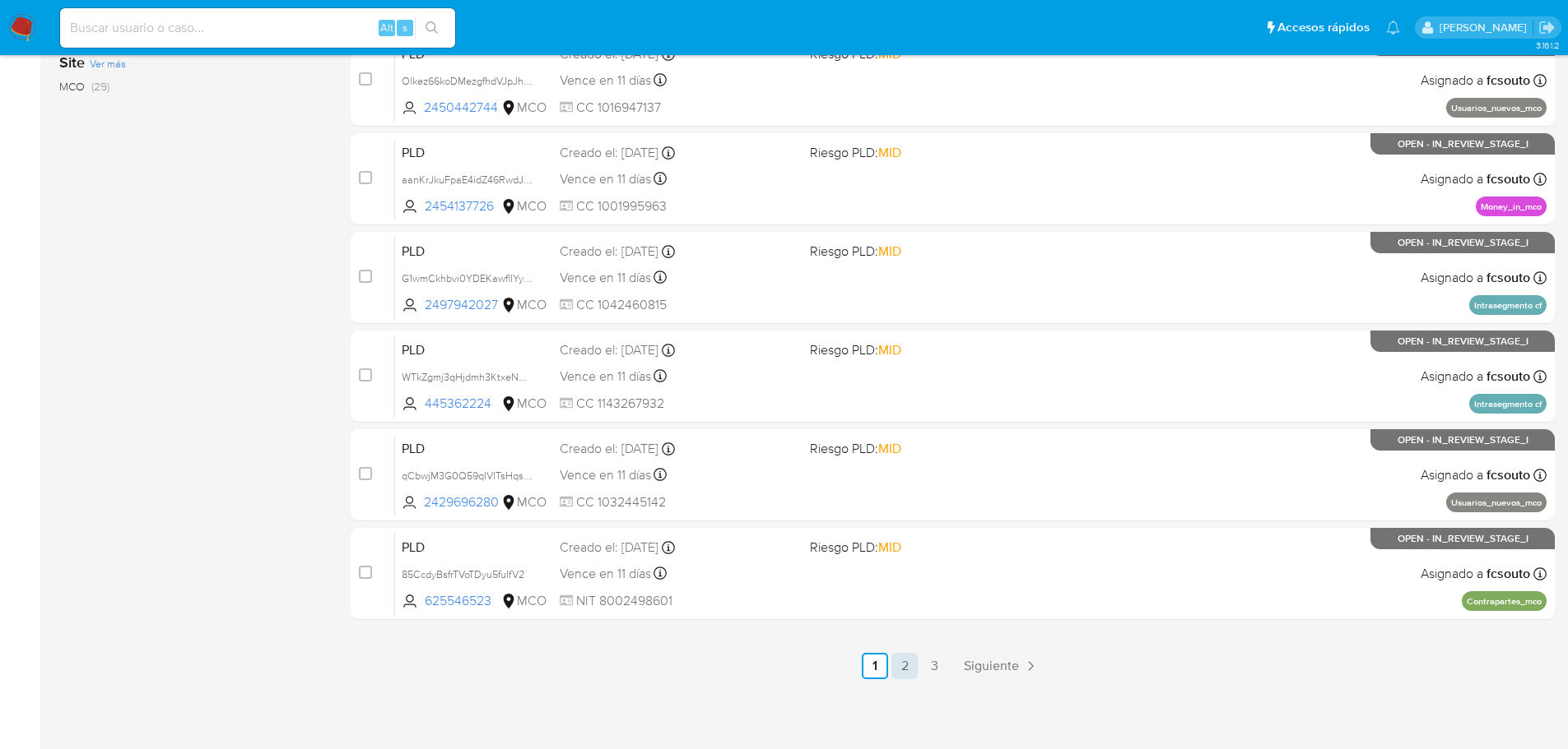
click at [913, 671] on link "2" at bounding box center [904, 666] width 27 height 27
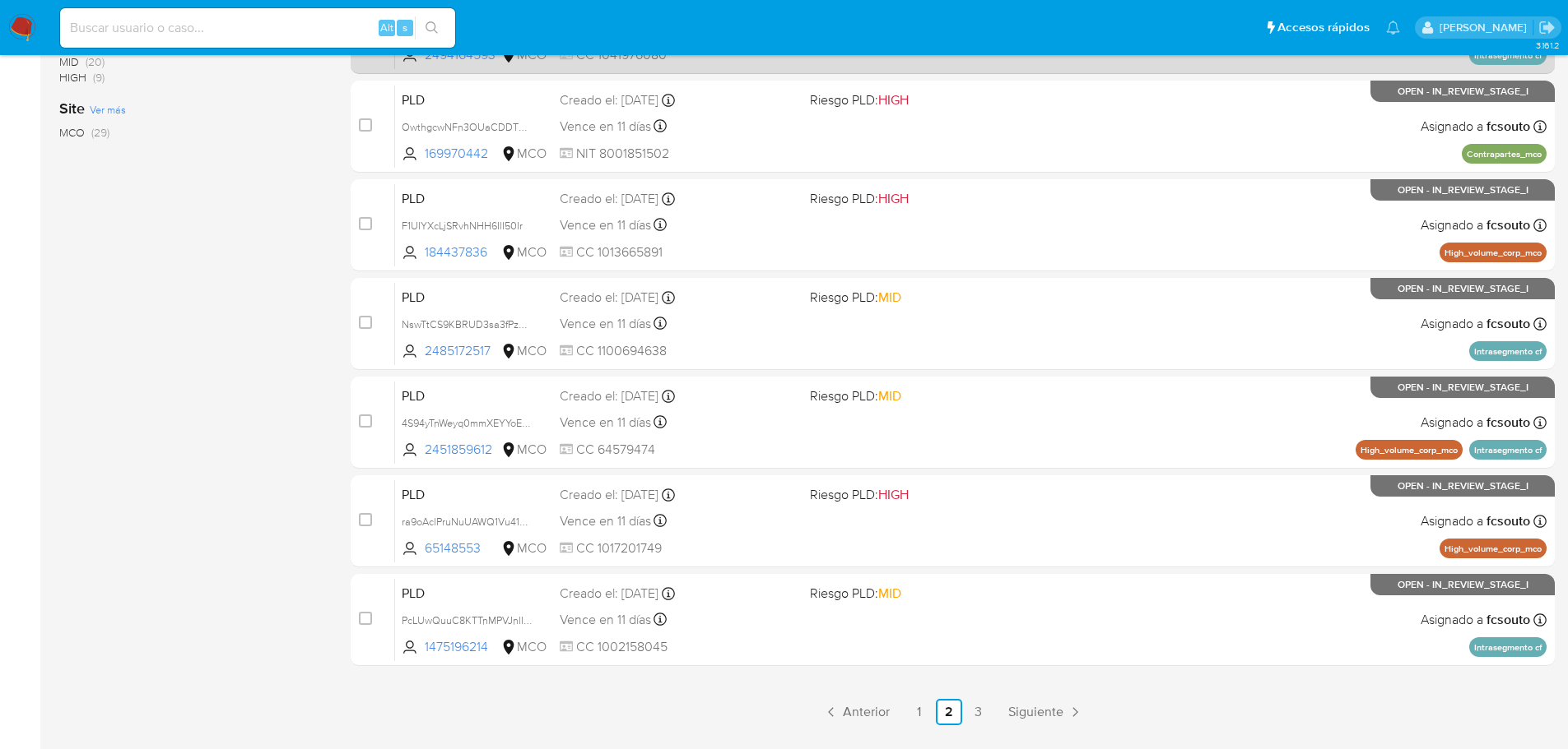
scroll to position [609, 0]
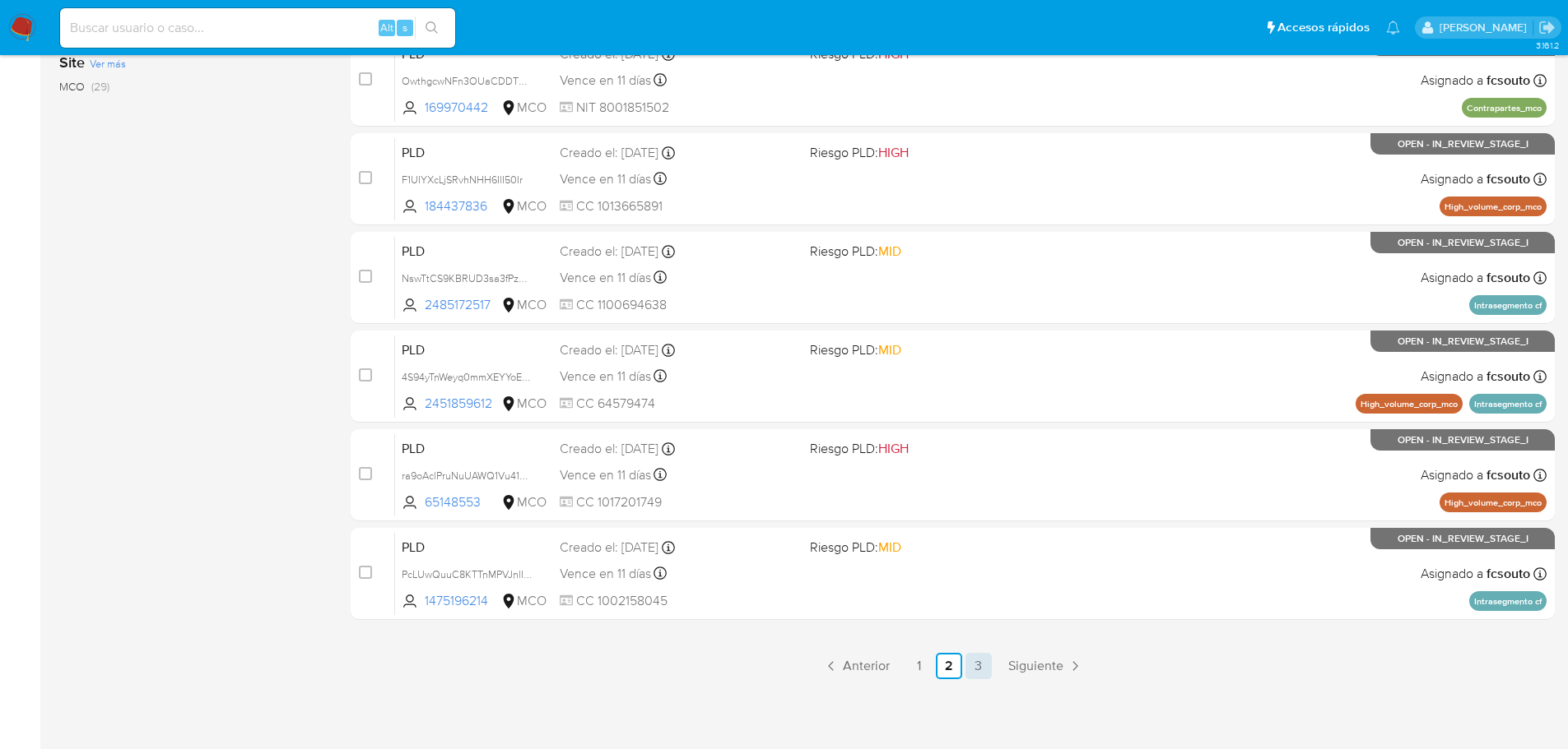
click at [983, 664] on link "3" at bounding box center [978, 666] width 27 height 27
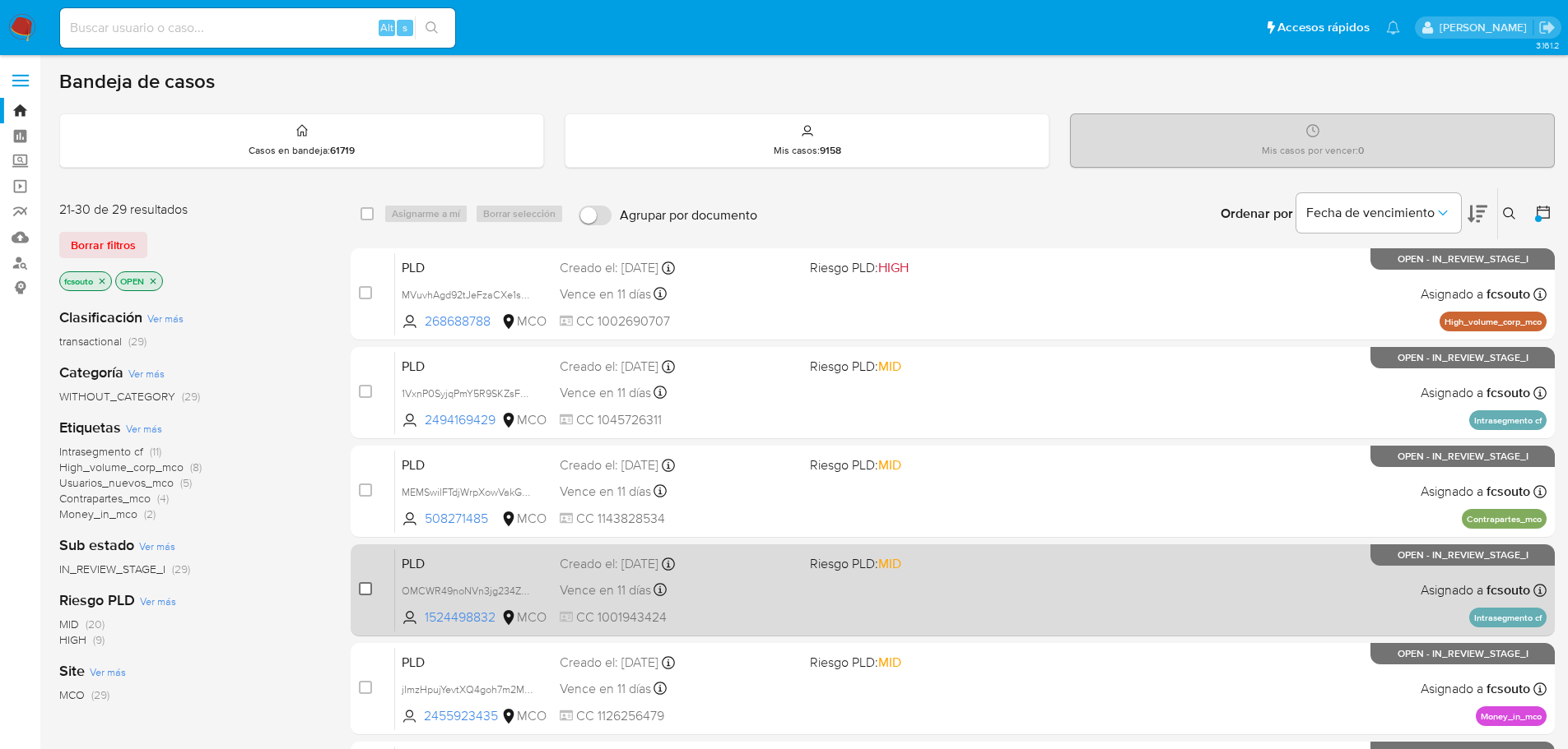
drag, startPoint x: 366, startPoint y: 589, endPoint x: 423, endPoint y: 350, distance: 245.7
click at [366, 589] on input "checkbox" at bounding box center [365, 588] width 13 height 13
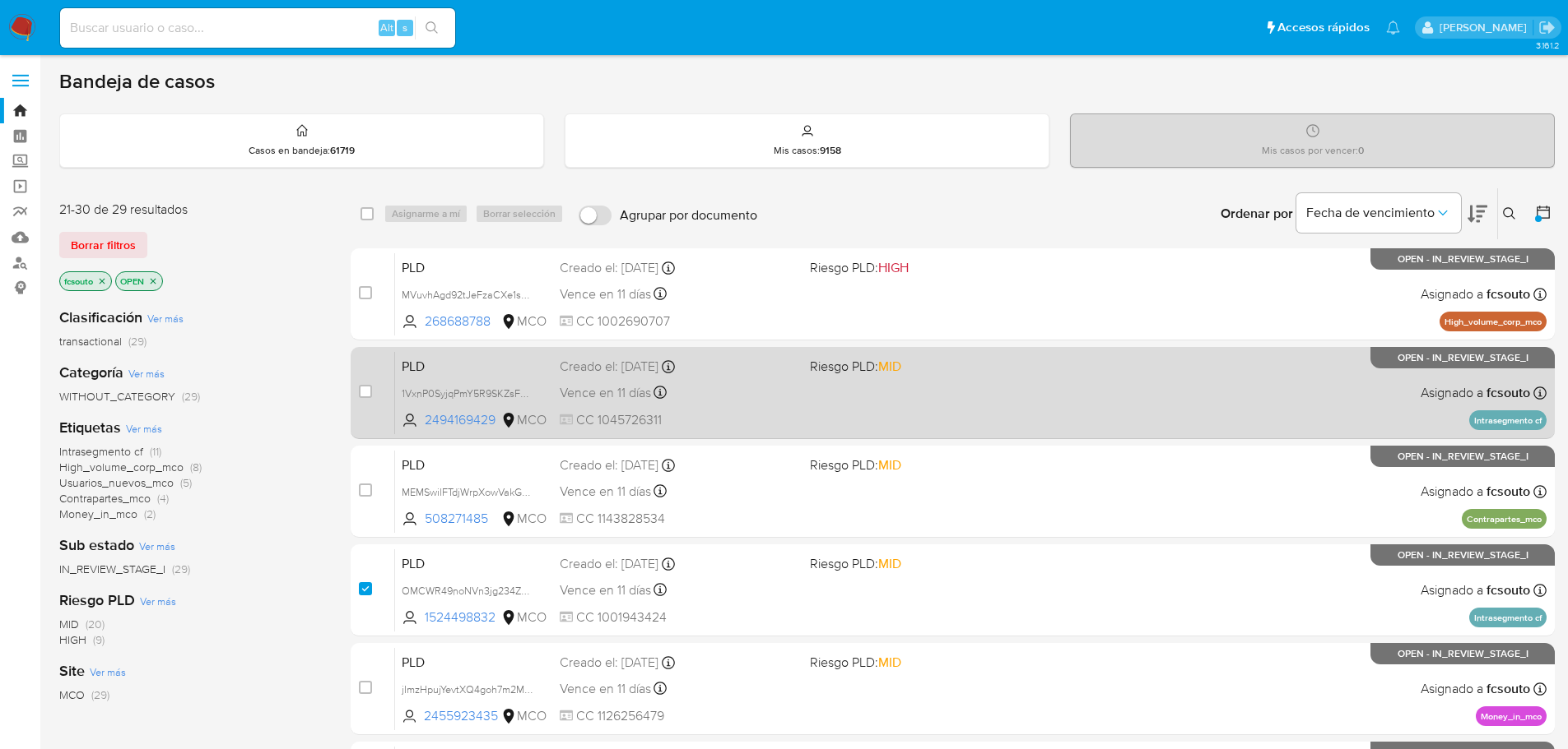
checkbox input "true"
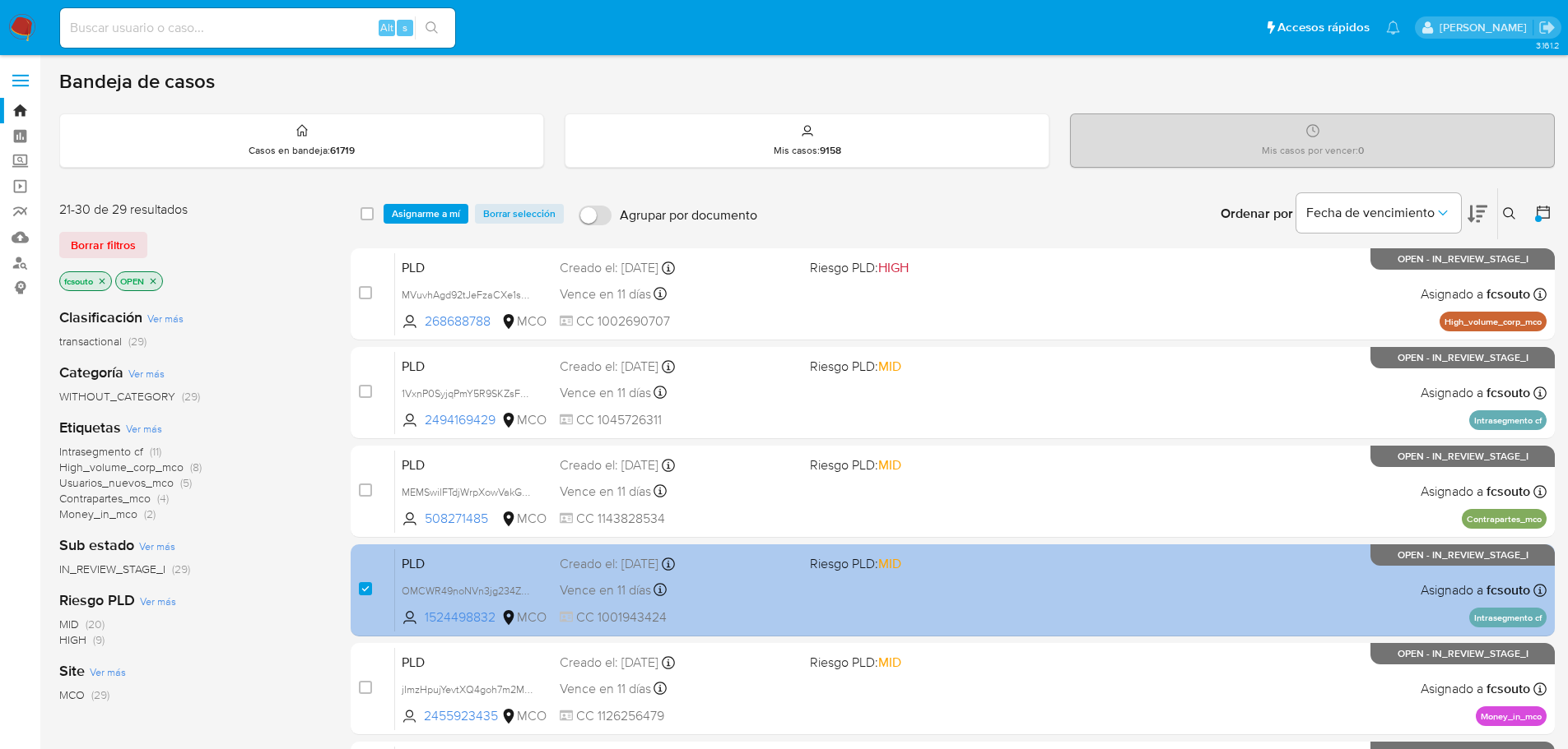
click at [823, 587] on div "PLD OMCWR49noNVn3jg234ZRBG3I 1524498832 MCO Riesgo PLD: MID Creado el: 12/07/20…" at bounding box center [971, 590] width 1152 height 83
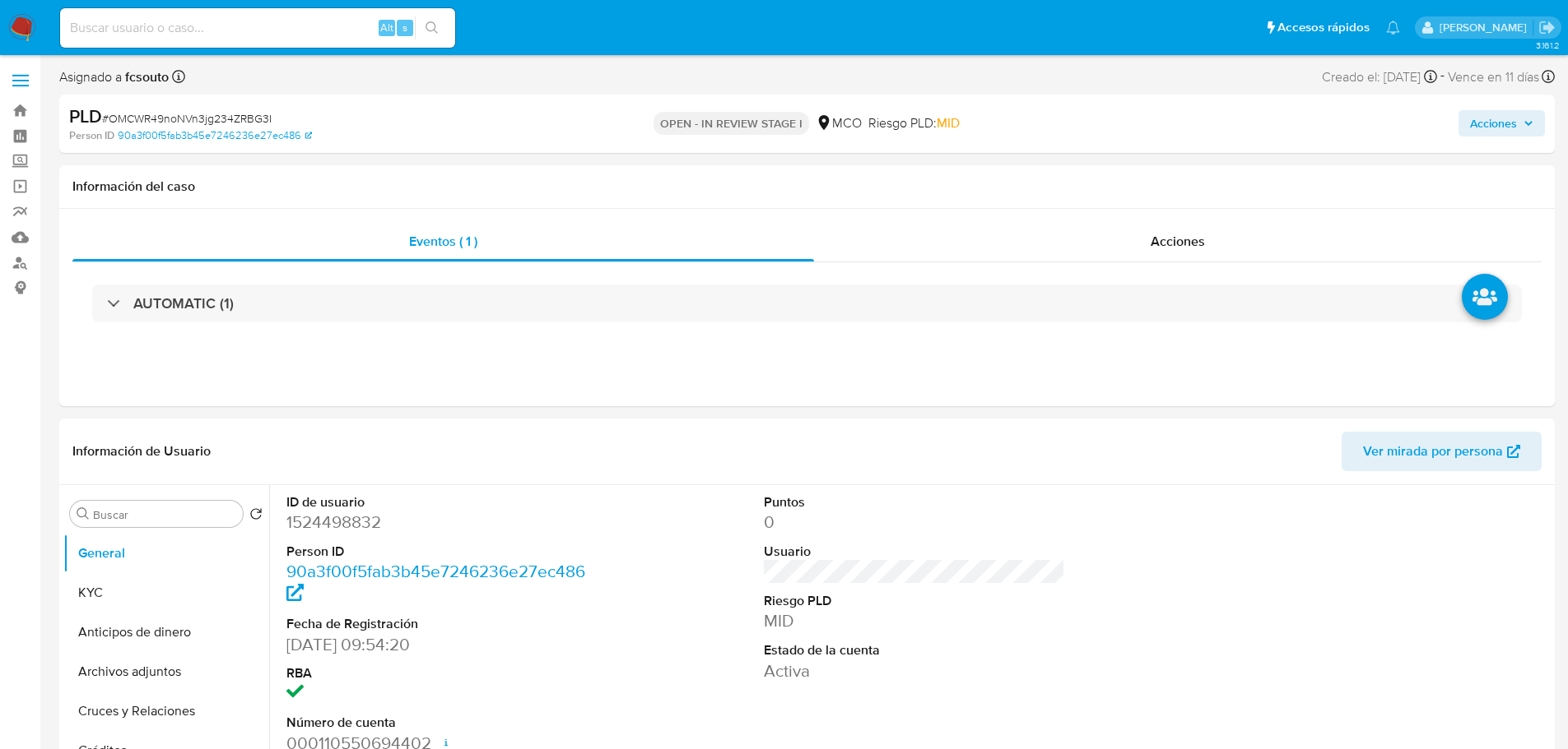
select select "10"
drag, startPoint x: 1528, startPoint y: 120, endPoint x: 1444, endPoint y: 136, distance: 85.5
click at [1514, 126] on span "Acciones" at bounding box center [1502, 123] width 63 height 23
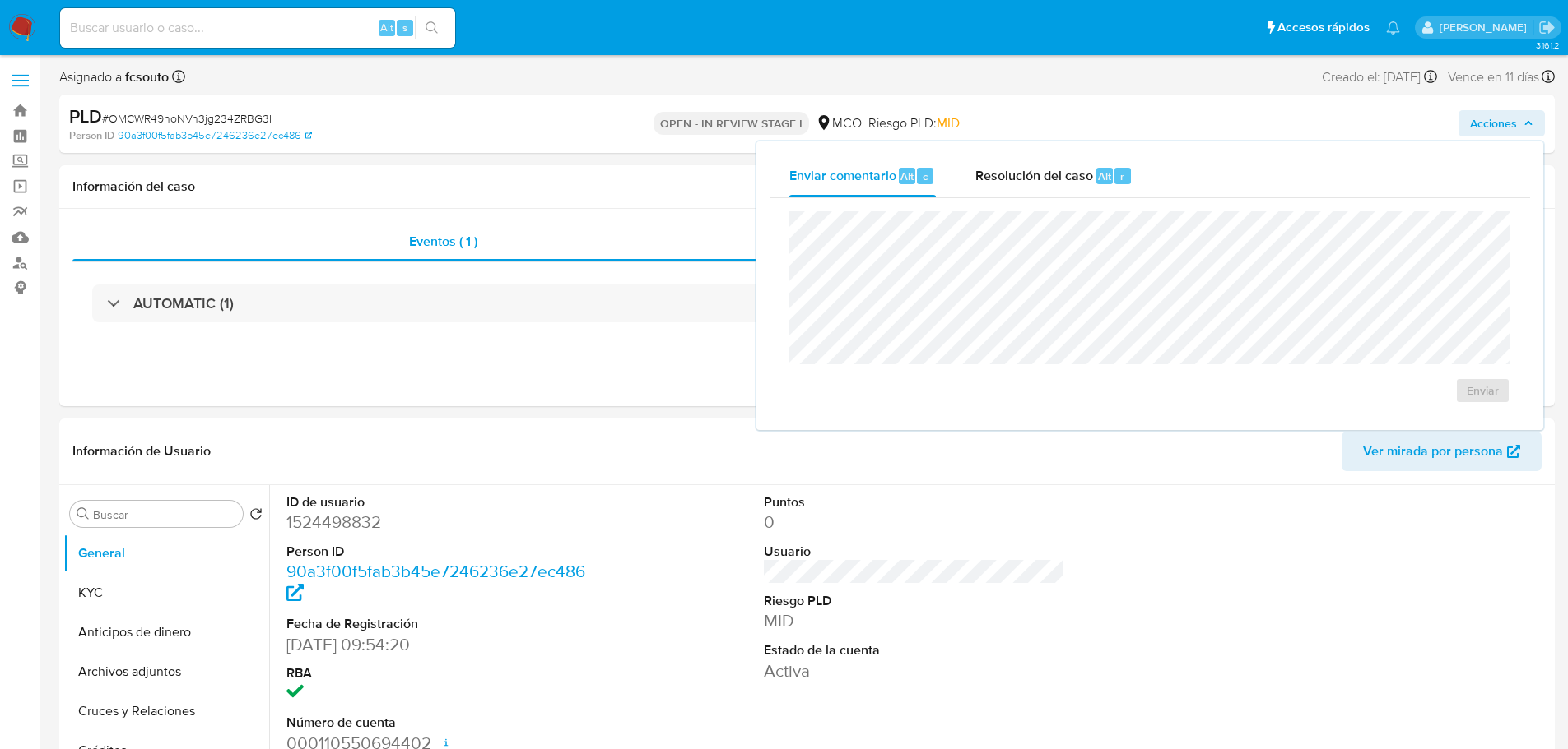
click at [1049, 199] on div "Enviar" at bounding box center [1149, 307] width 760 height 219
click at [1055, 186] on div "Resolución del caso Alt r" at bounding box center [1053, 175] width 157 height 42
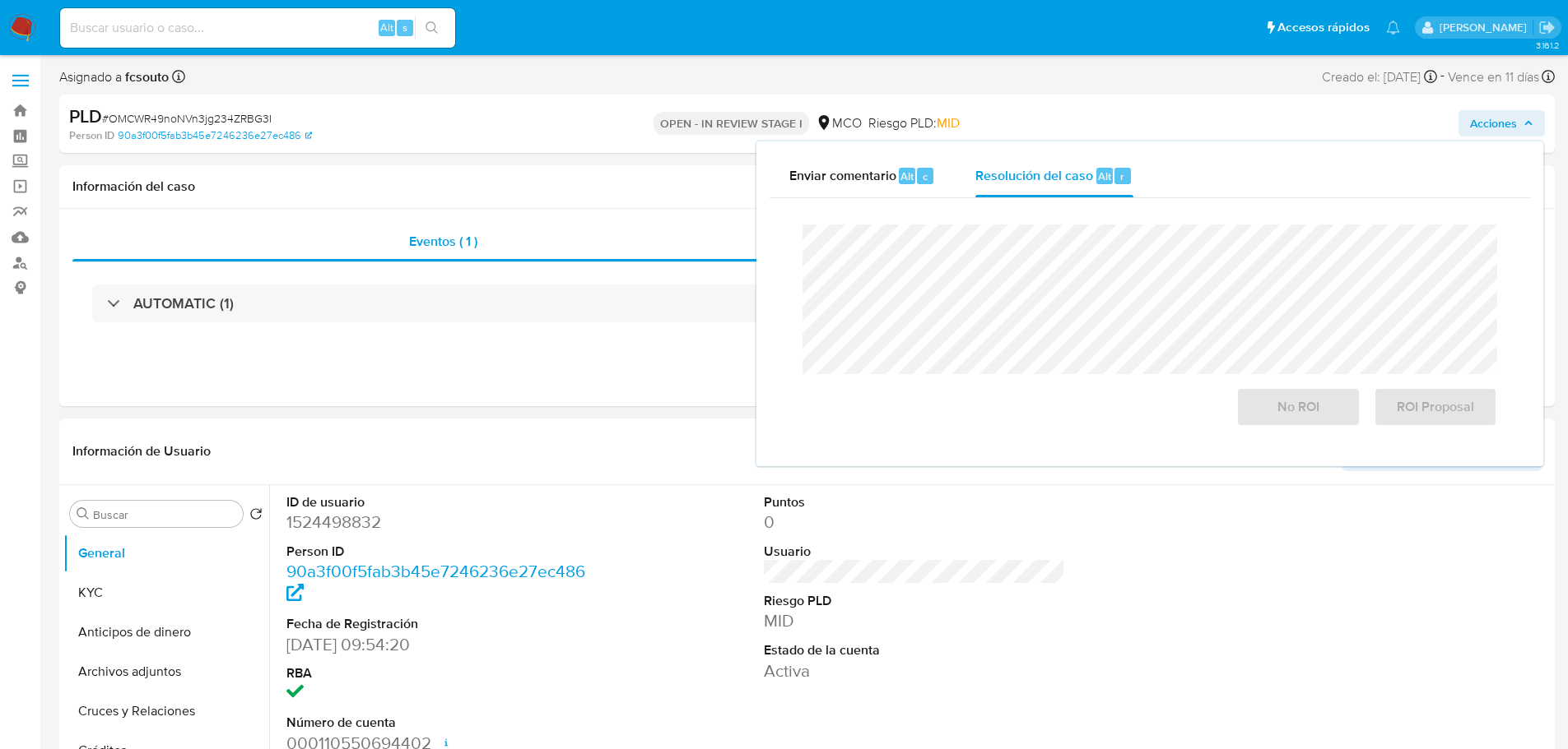
click at [570, 438] on header "Información de Usuario Ver mirada por persona" at bounding box center [807, 451] width 1469 height 39
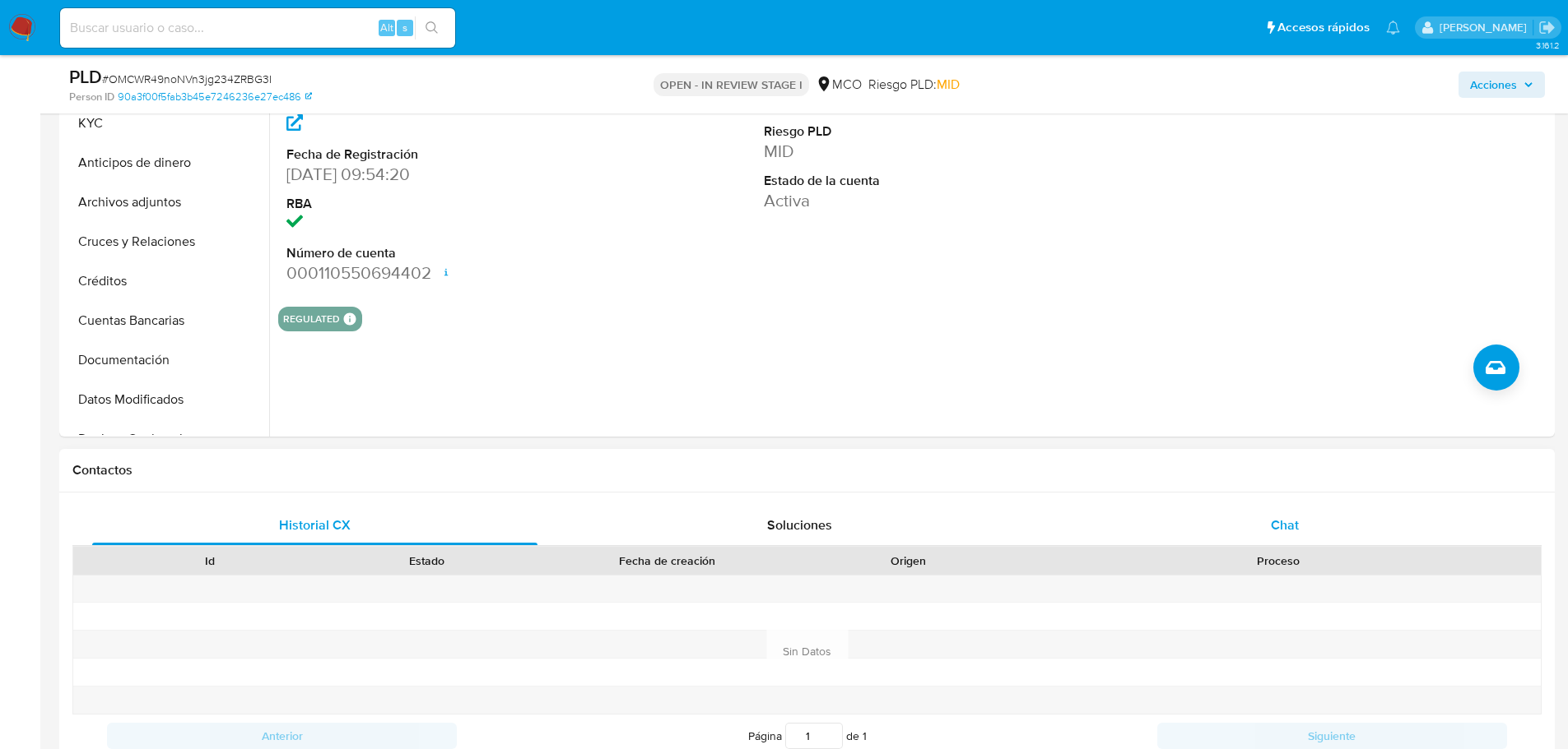
drag, startPoint x: 1281, startPoint y: 526, endPoint x: 1144, endPoint y: 424, distance: 170.8
click at [1281, 527] on span "Chat" at bounding box center [1285, 524] width 28 height 19
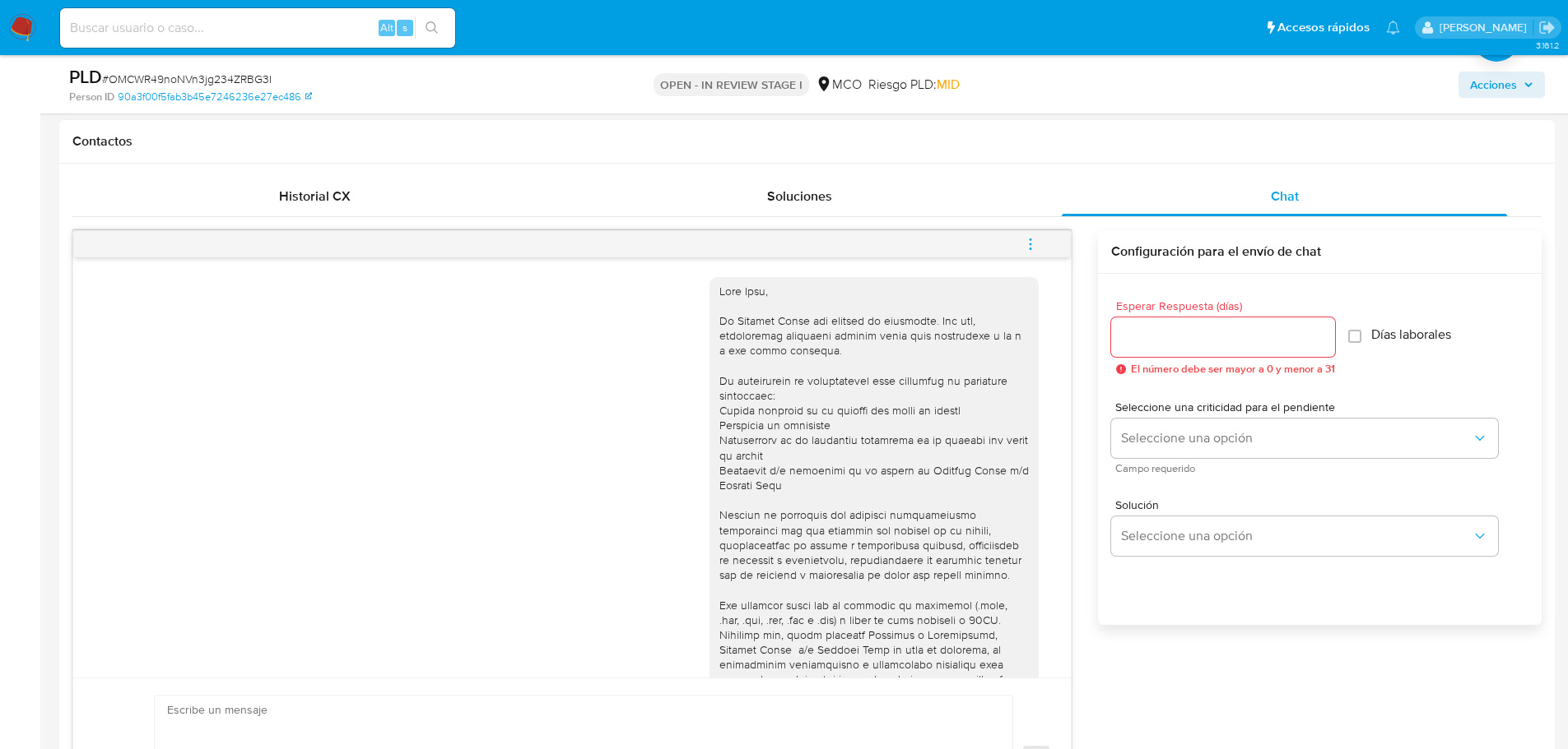
click at [1147, 333] on input "Esperar Respuesta (días)" at bounding box center [1223, 337] width 224 height 22
type input "3"
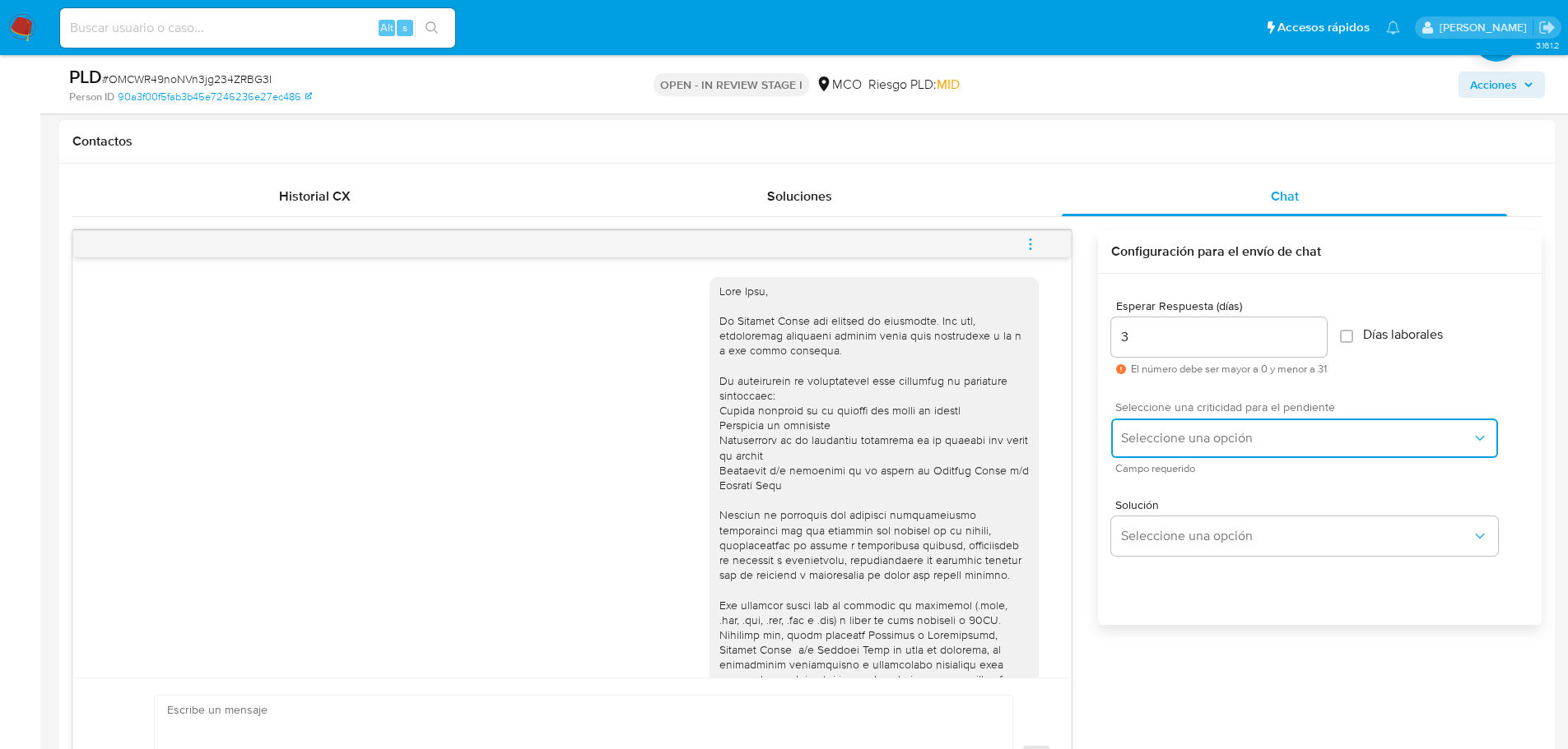
click at [1176, 448] on button "Seleccione una opción" at bounding box center [1305, 439] width 387 height 39
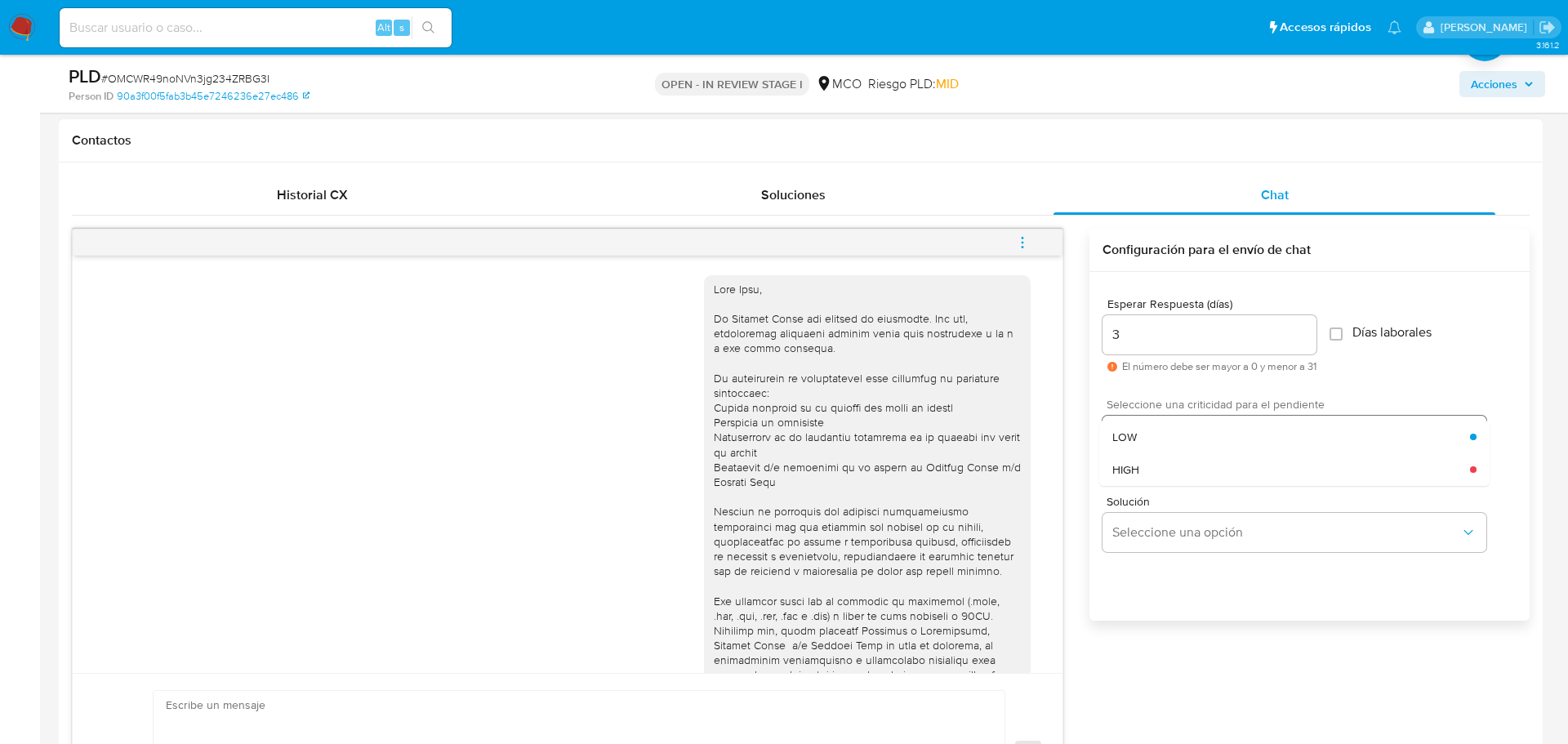
click at [1164, 442] on div "LOW" at bounding box center [1292, 437] width 358 height 32
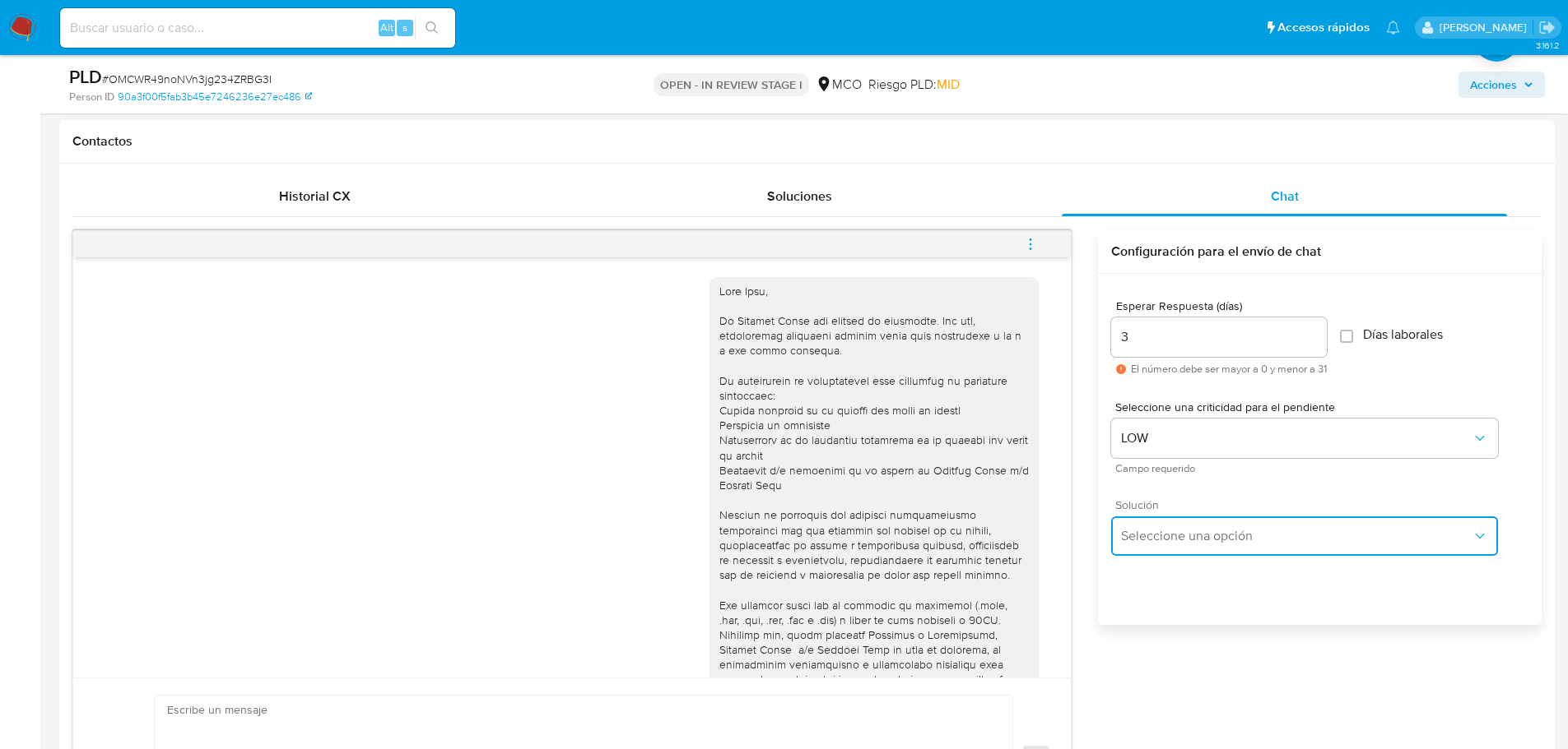
click at [1173, 531] on span "Seleccione una opción" at bounding box center [1297, 536] width 351 height 17
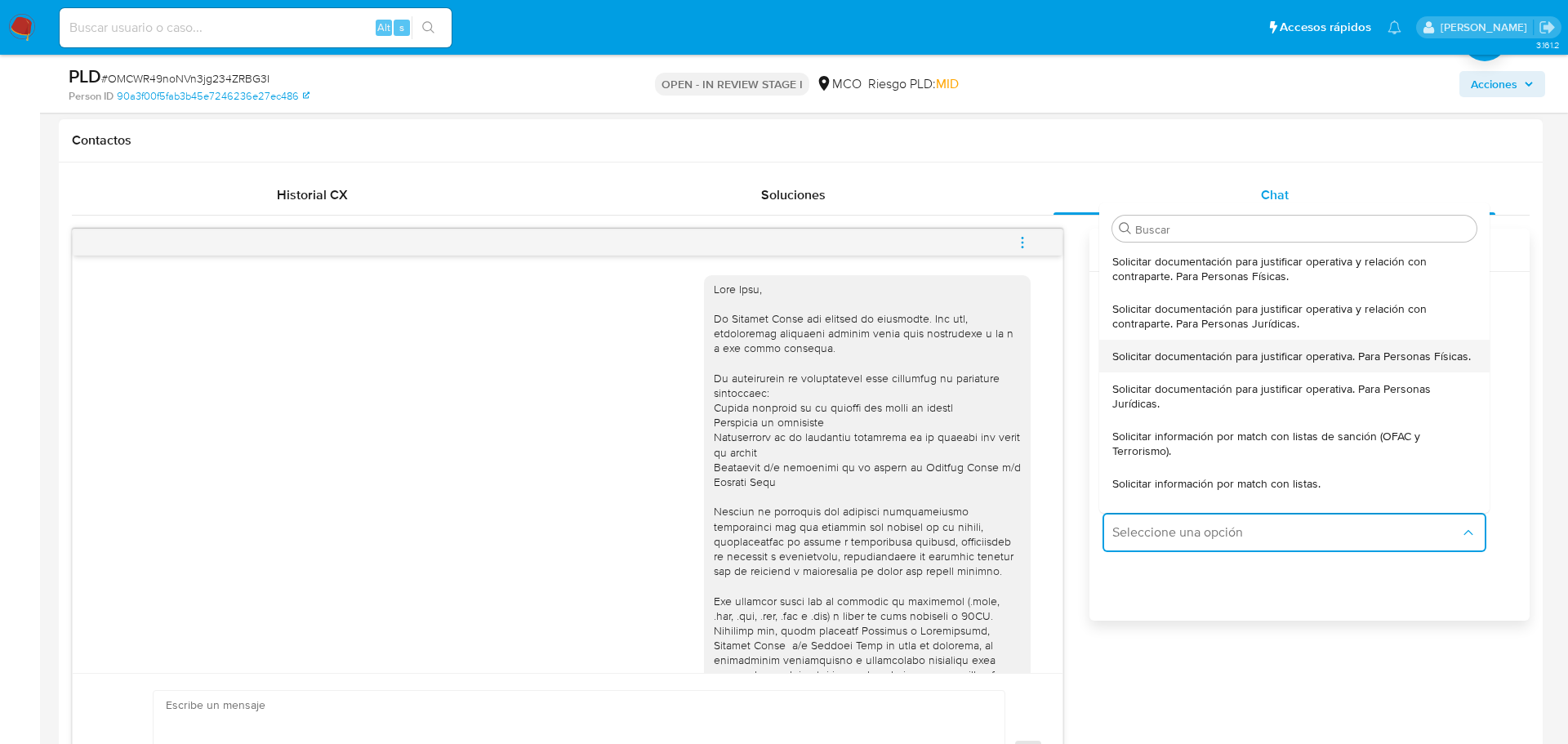
click at [1239, 363] on span "Solicitar documentación para justificar operativa. Para Personas Físicas." at bounding box center [1292, 355] width 358 height 15
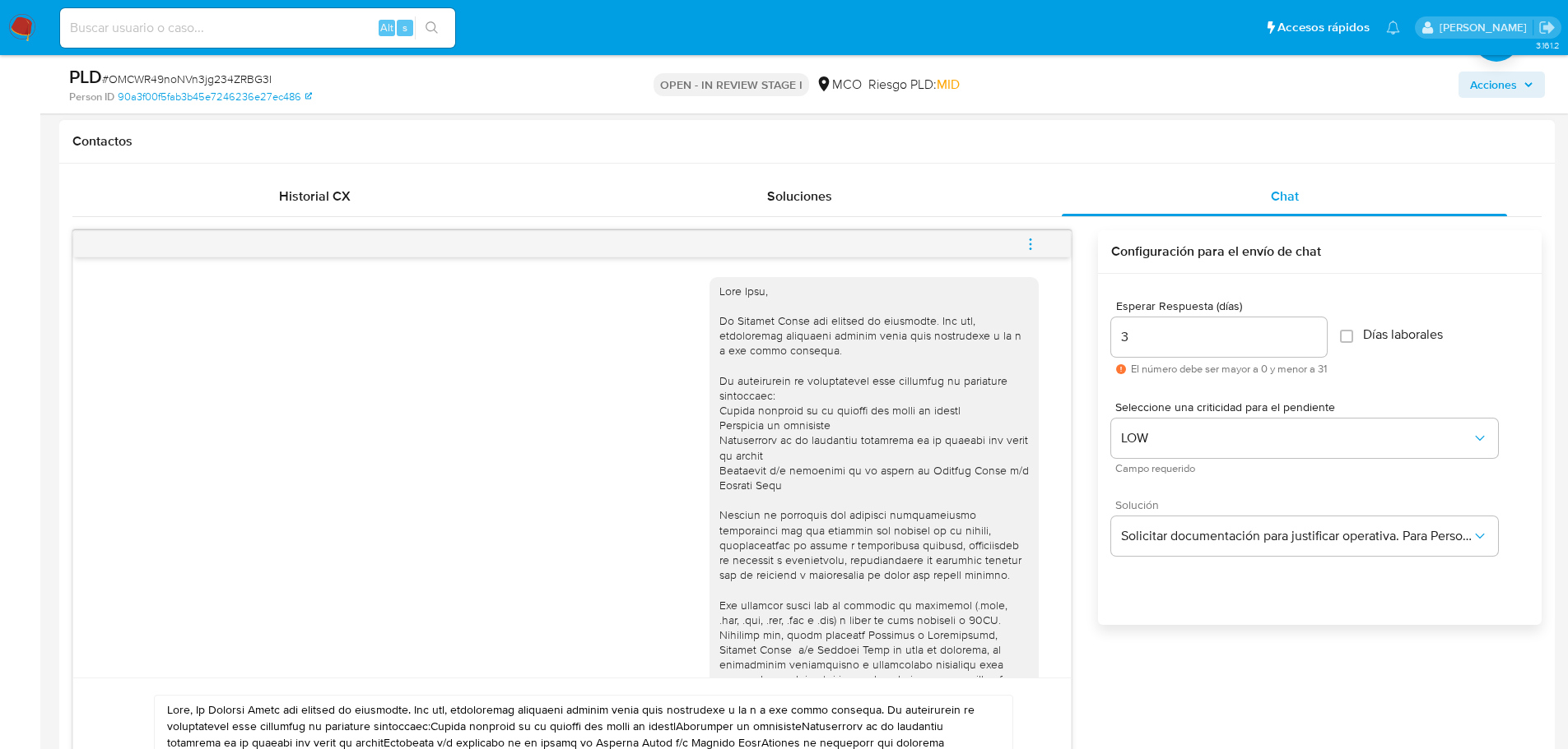
click at [719, 288] on div at bounding box center [874, 538] width 310 height 509
click at [719, 289] on div at bounding box center [874, 538] width 310 height 509
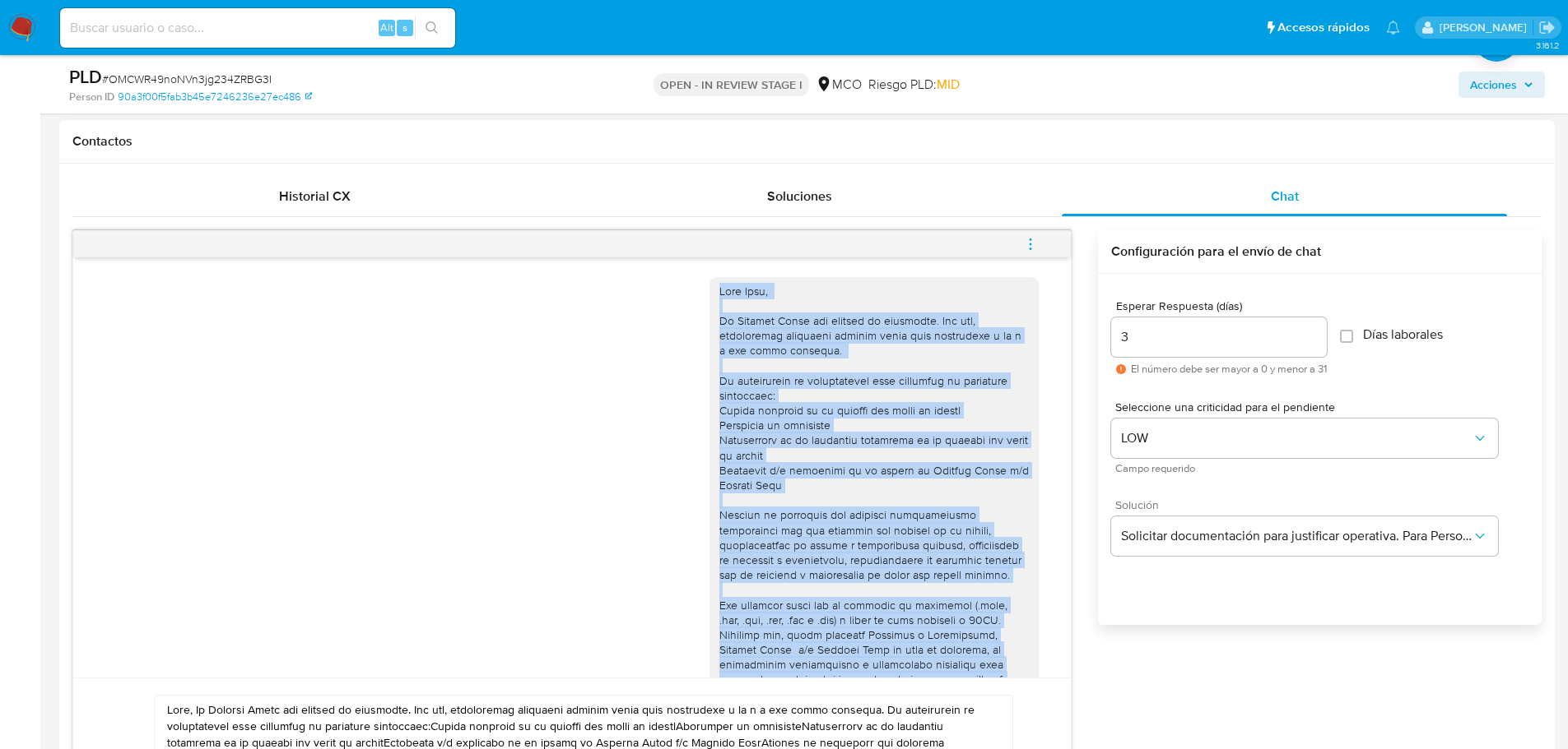
scroll to position [153, 0]
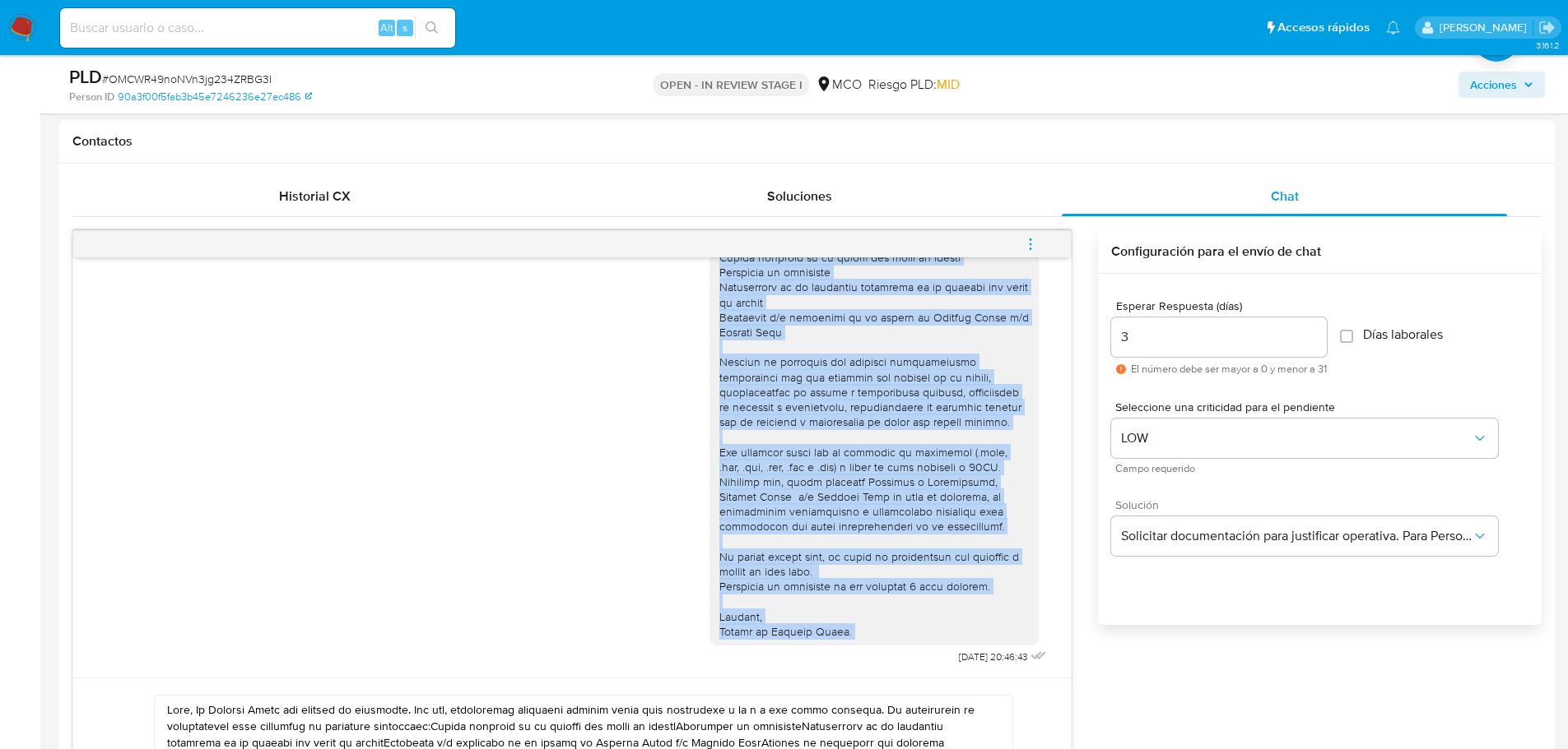
drag, startPoint x: 706, startPoint y: 290, endPoint x: 881, endPoint y: 629, distance: 381.5
click at [881, 629] on div at bounding box center [874, 385] width 310 height 509
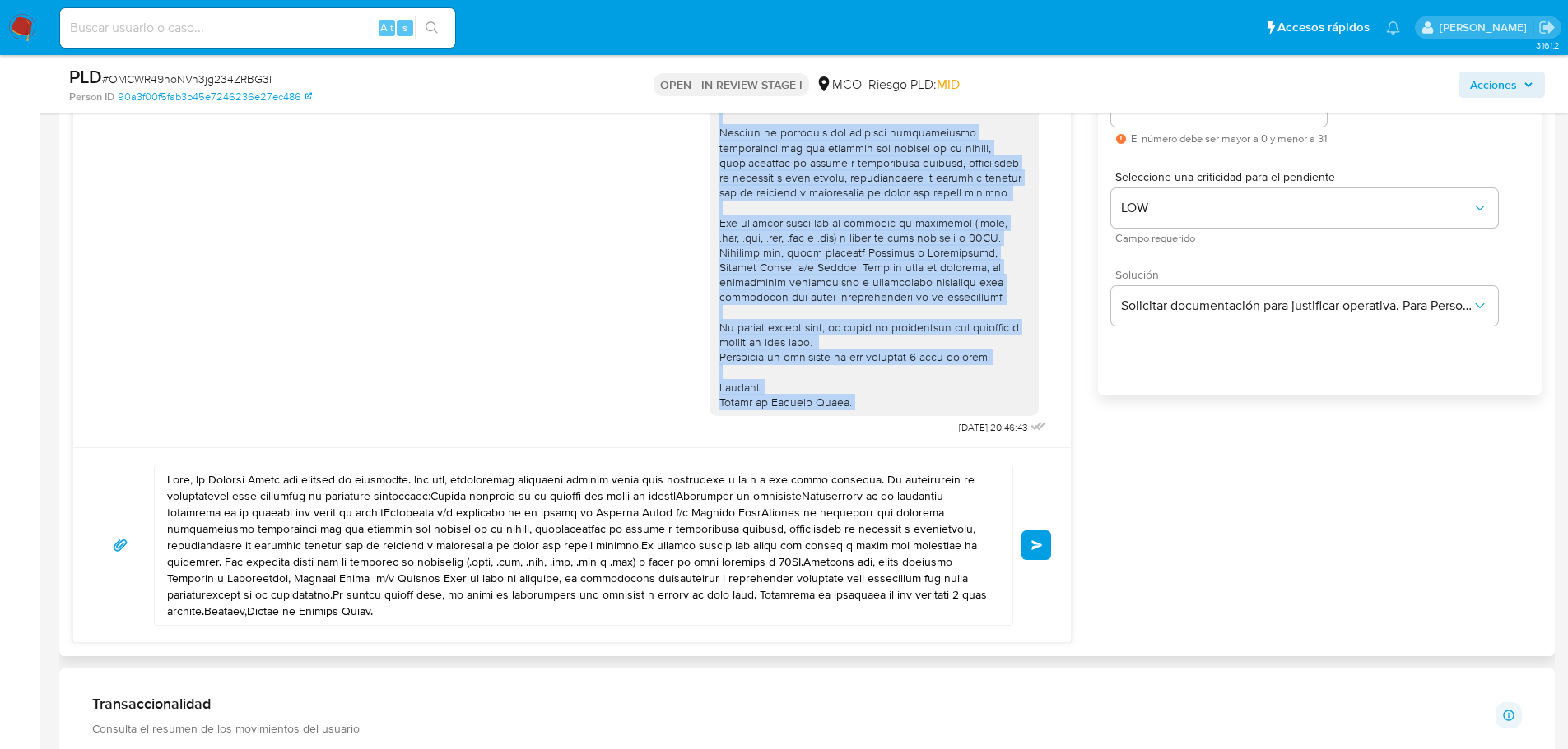
scroll to position [987, 0]
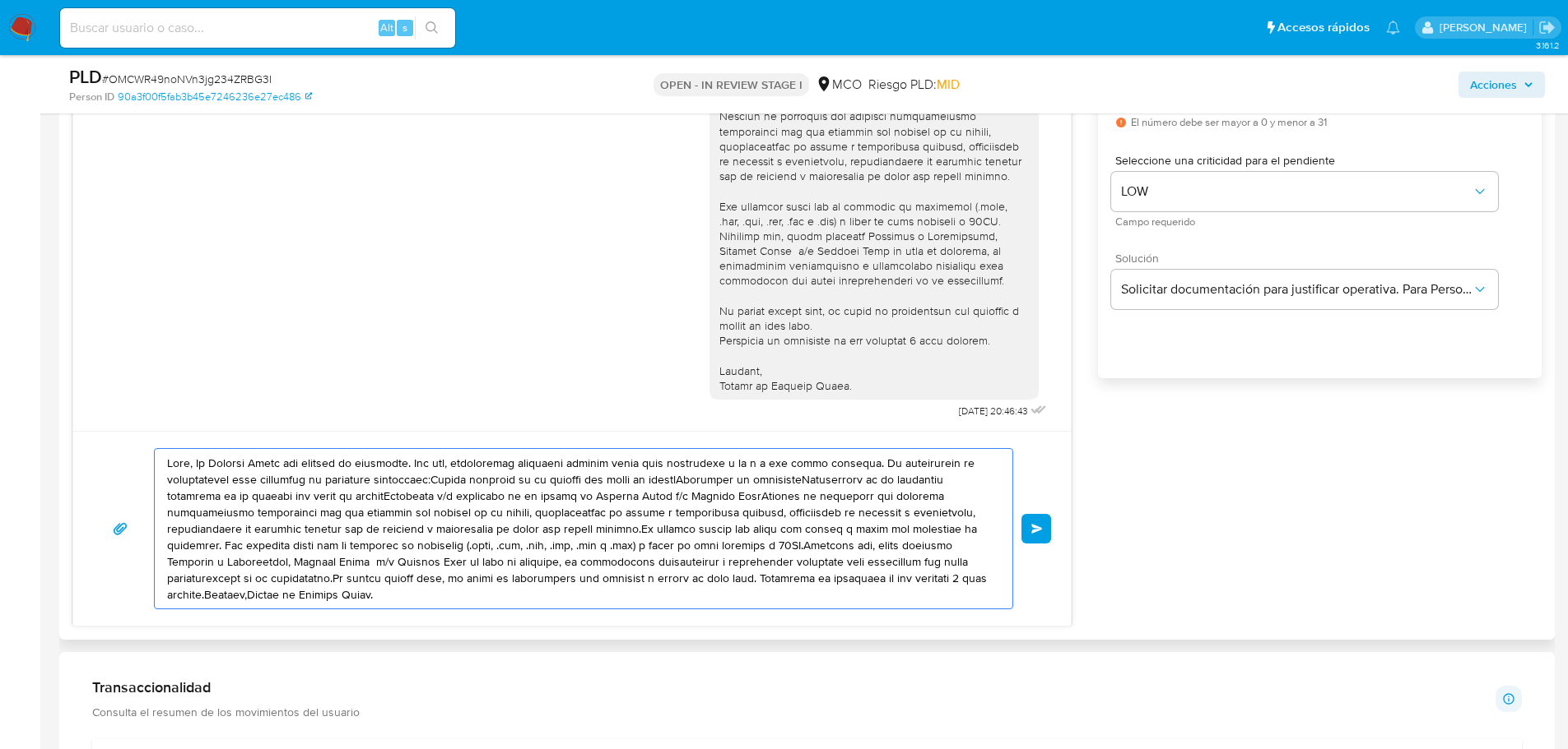
drag, startPoint x: 167, startPoint y: 465, endPoint x: 490, endPoint y: 592, distance: 347.1
click at [480, 606] on textarea at bounding box center [579, 529] width 824 height 160
paste textarea "Heli, En Mercado Libre nos importa tu seguridad. Por eso, necesitamos verificar…"
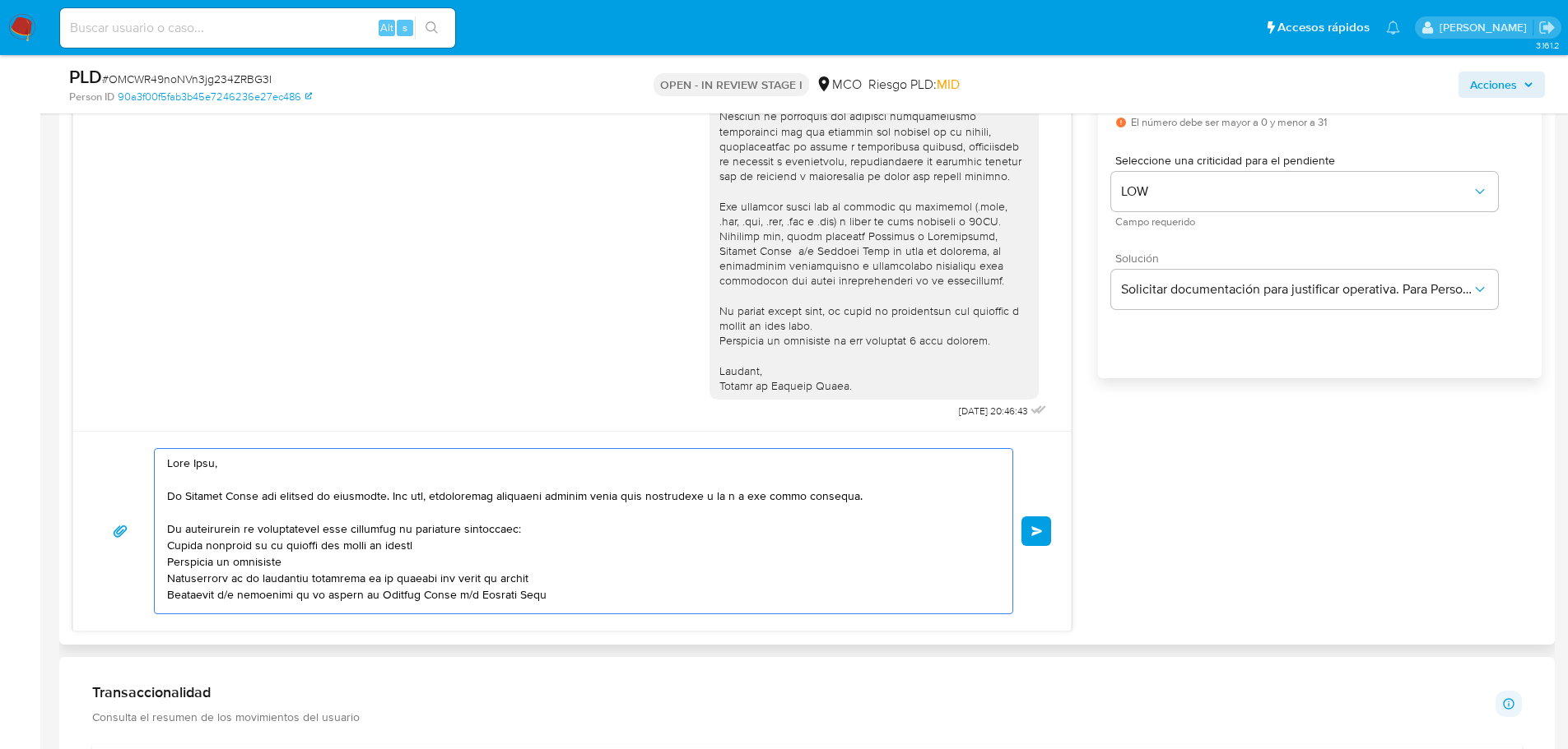
scroll to position [220, 0]
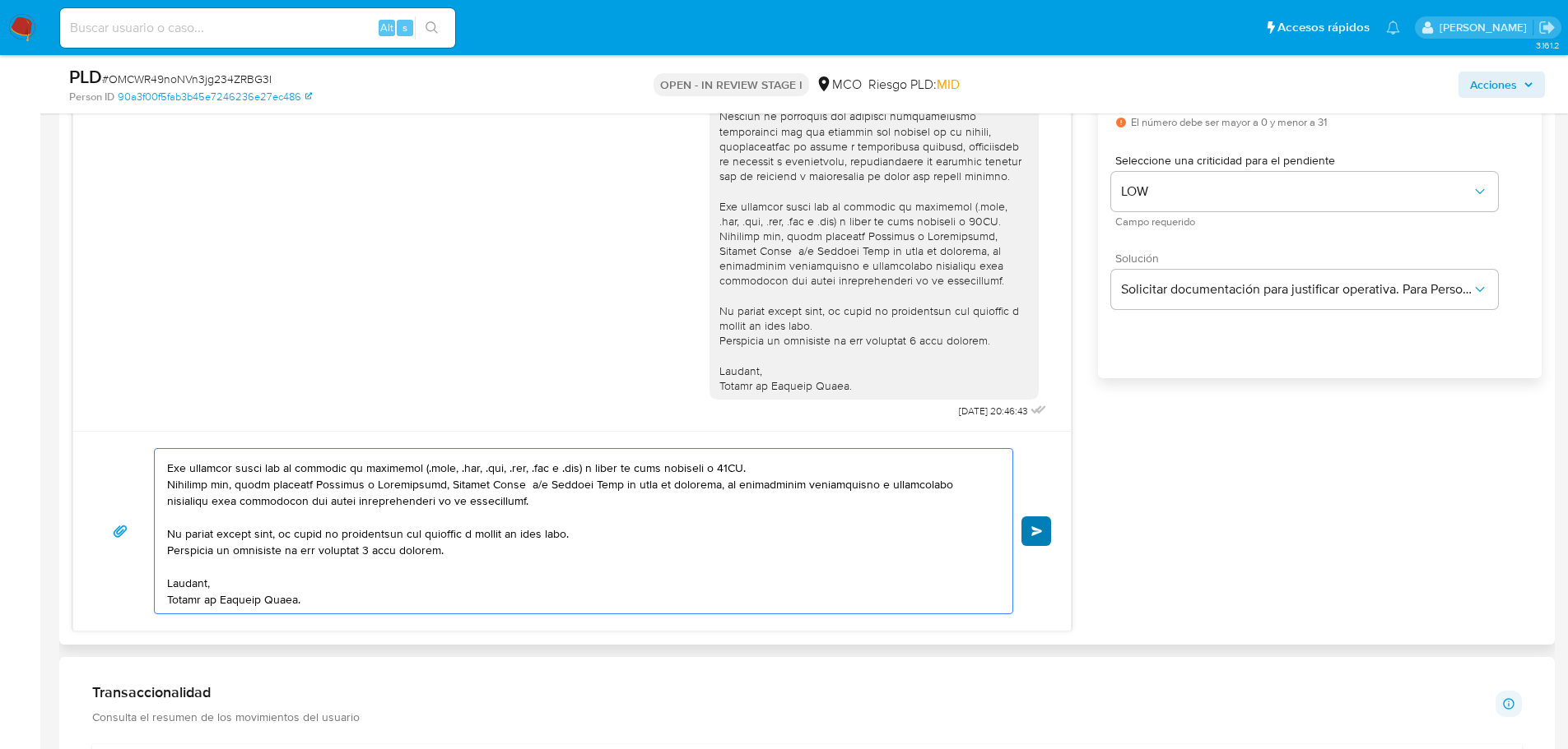
type textarea "Hola Heli, En Mercado Libre nos importa tu seguridad. Por eso, necesitamos veri…"
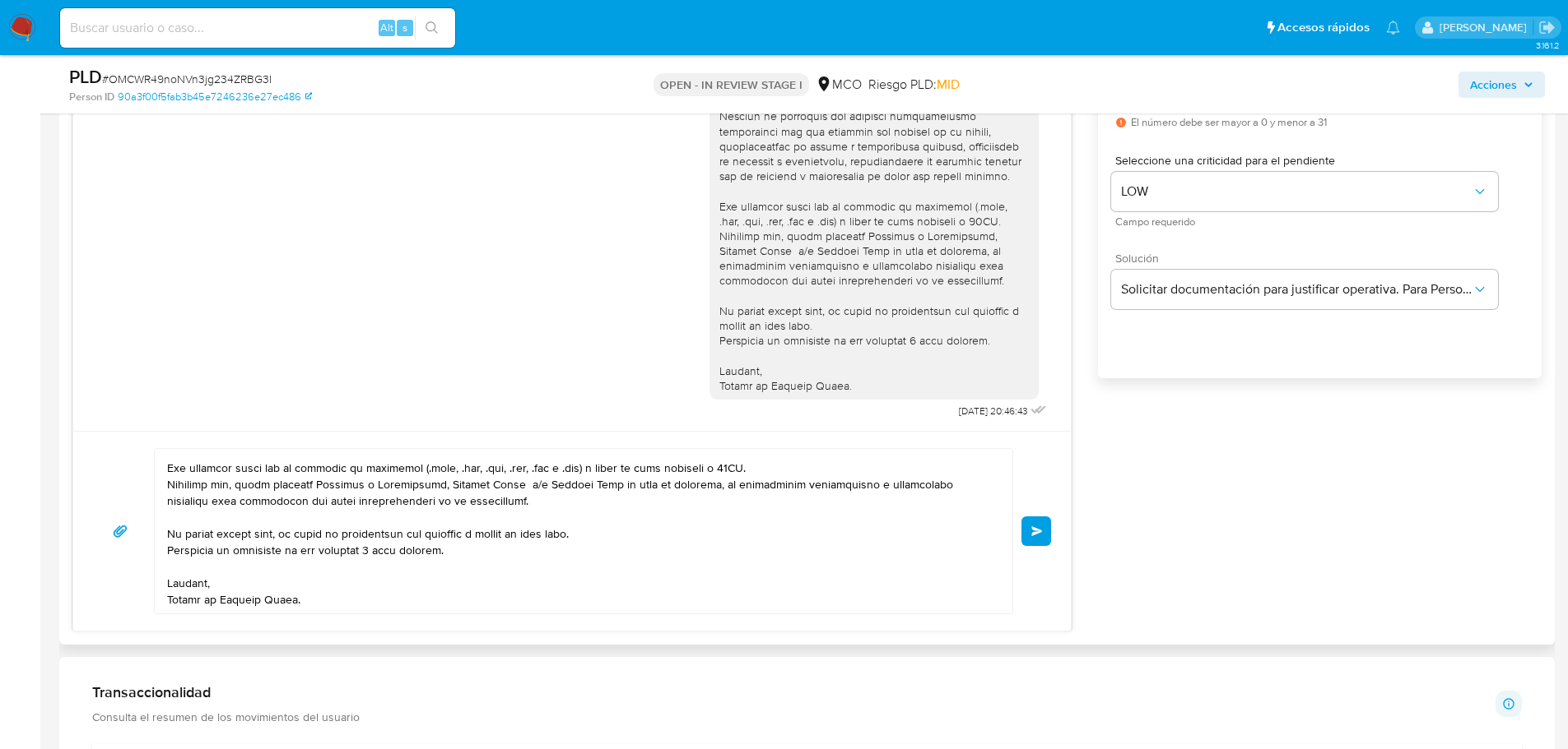
click at [1041, 523] on button "Enviar" at bounding box center [1036, 531] width 30 height 30
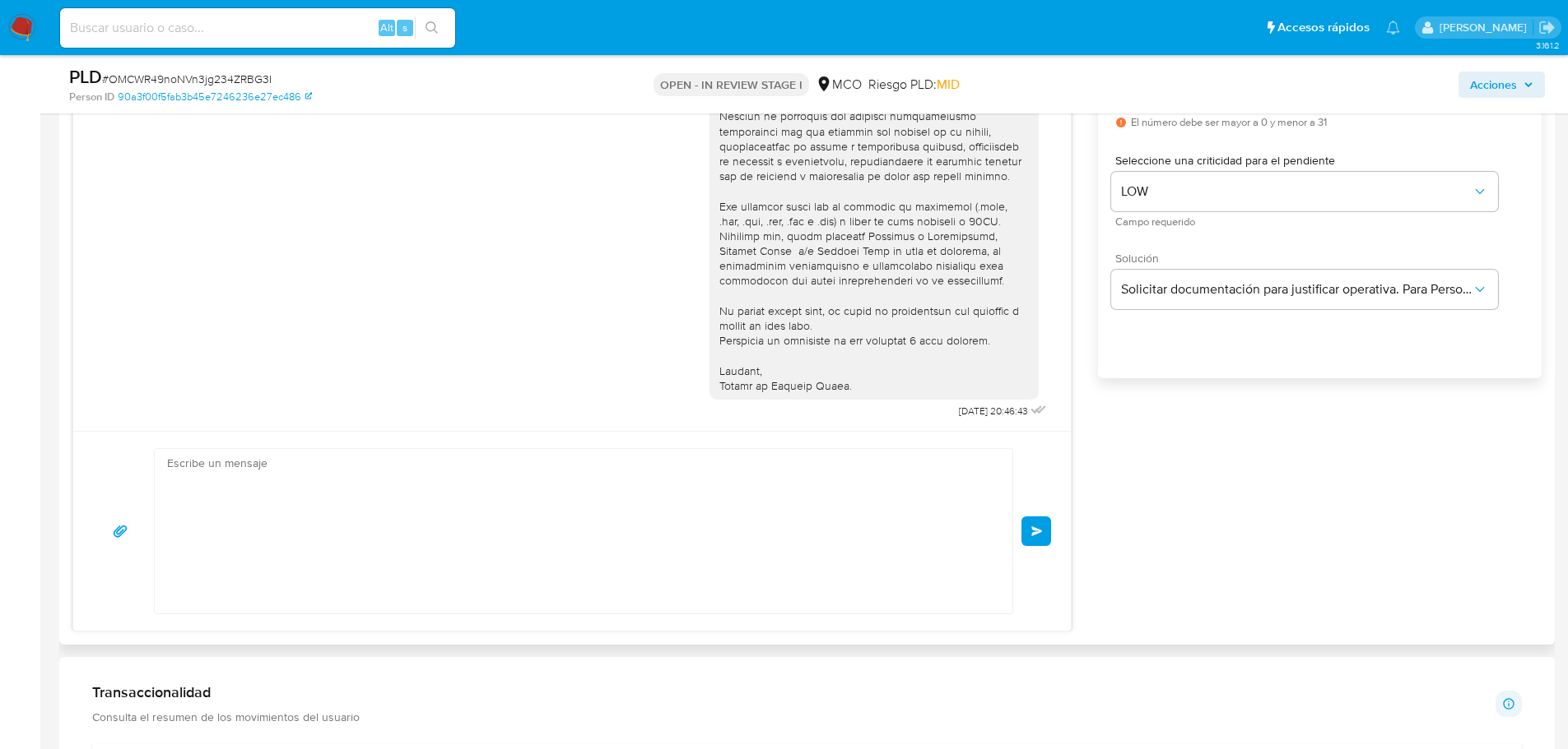
scroll to position [709, 0]
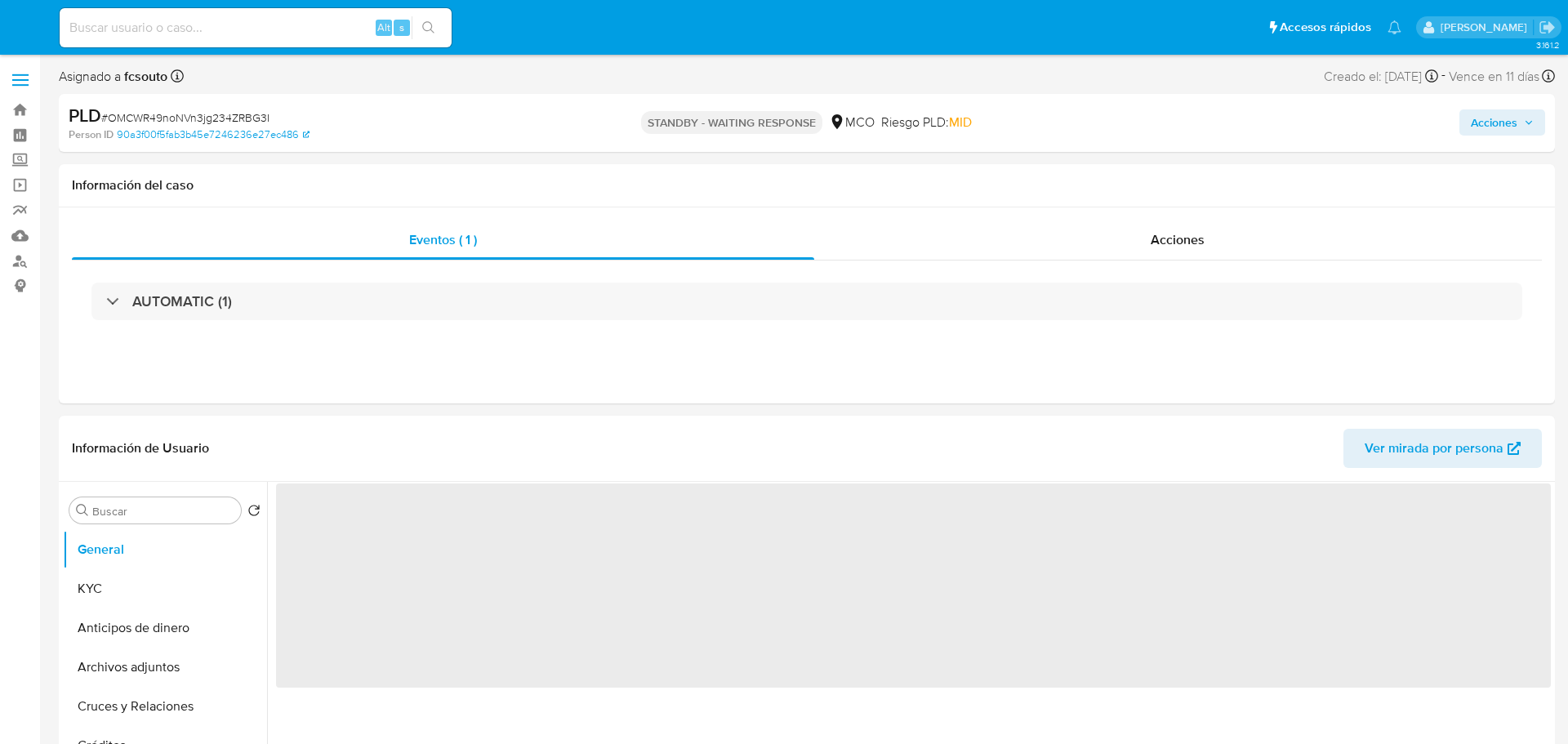
select select "10"
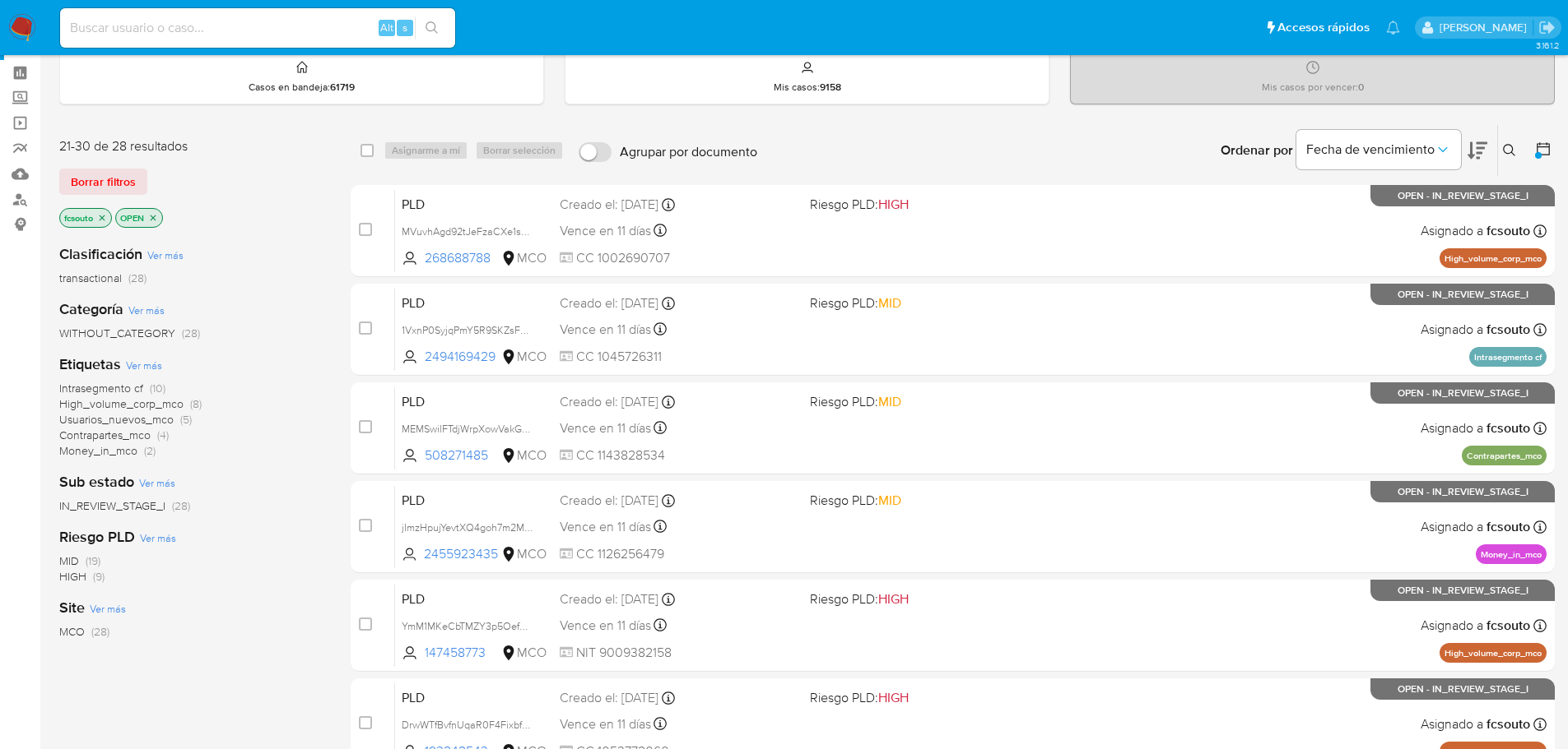
scroll to position [82, 0]
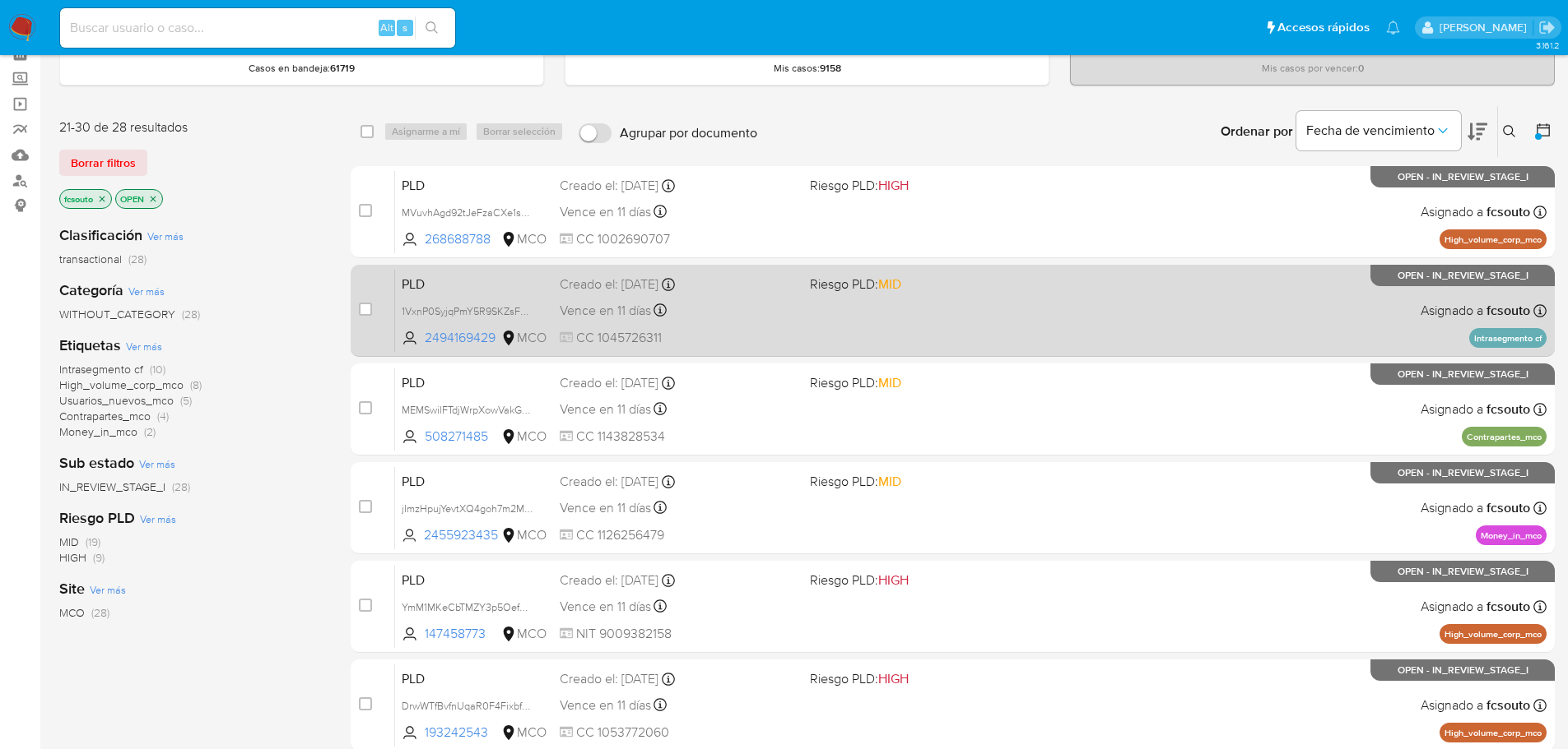
click at [857, 320] on div "PLD 1VxnP0SyjqPmY5R9SKZsFakH 2494169429 MCO Riesgo PLD: MID Creado el: [DATE] C…" at bounding box center [971, 310] width 1152 height 83
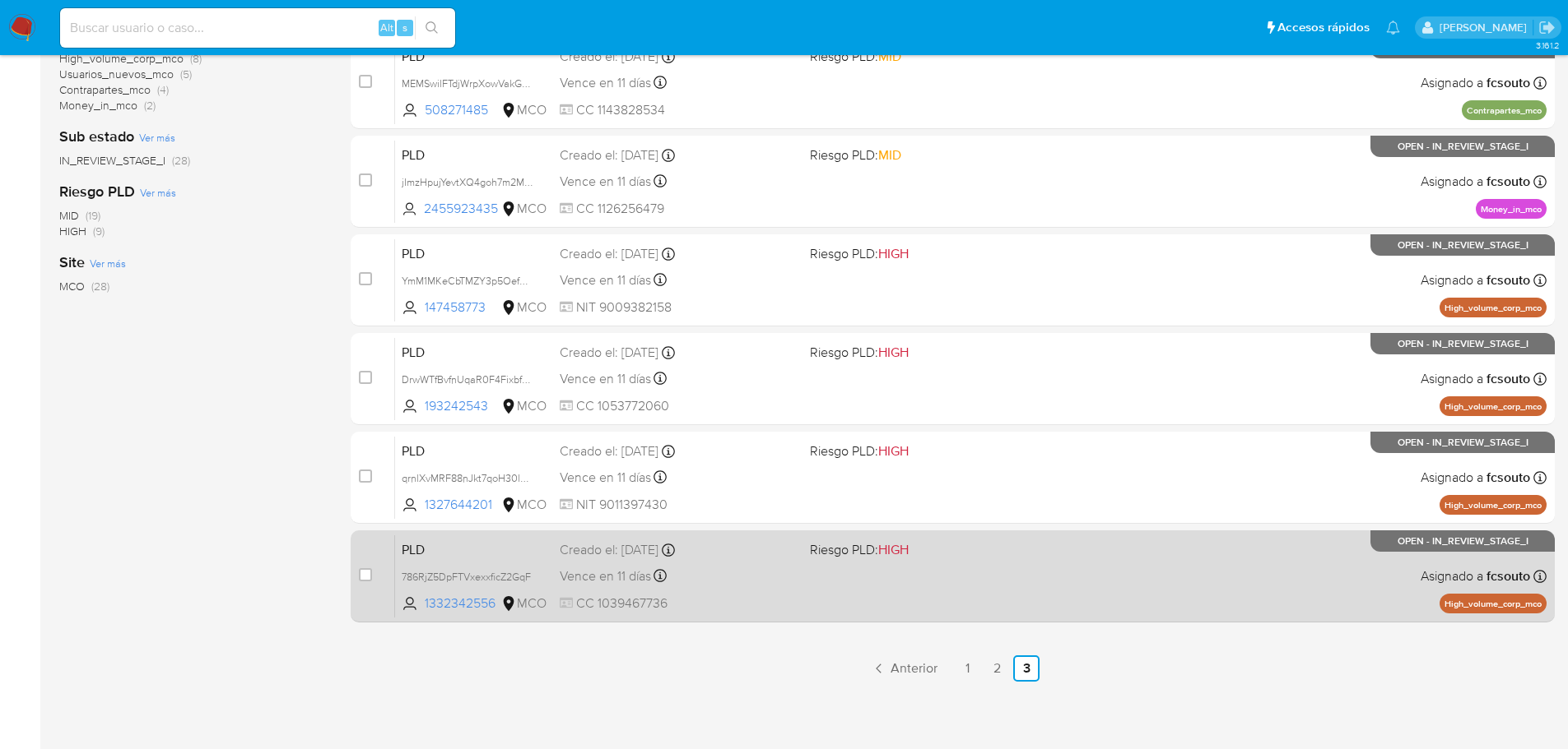
scroll to position [411, 0]
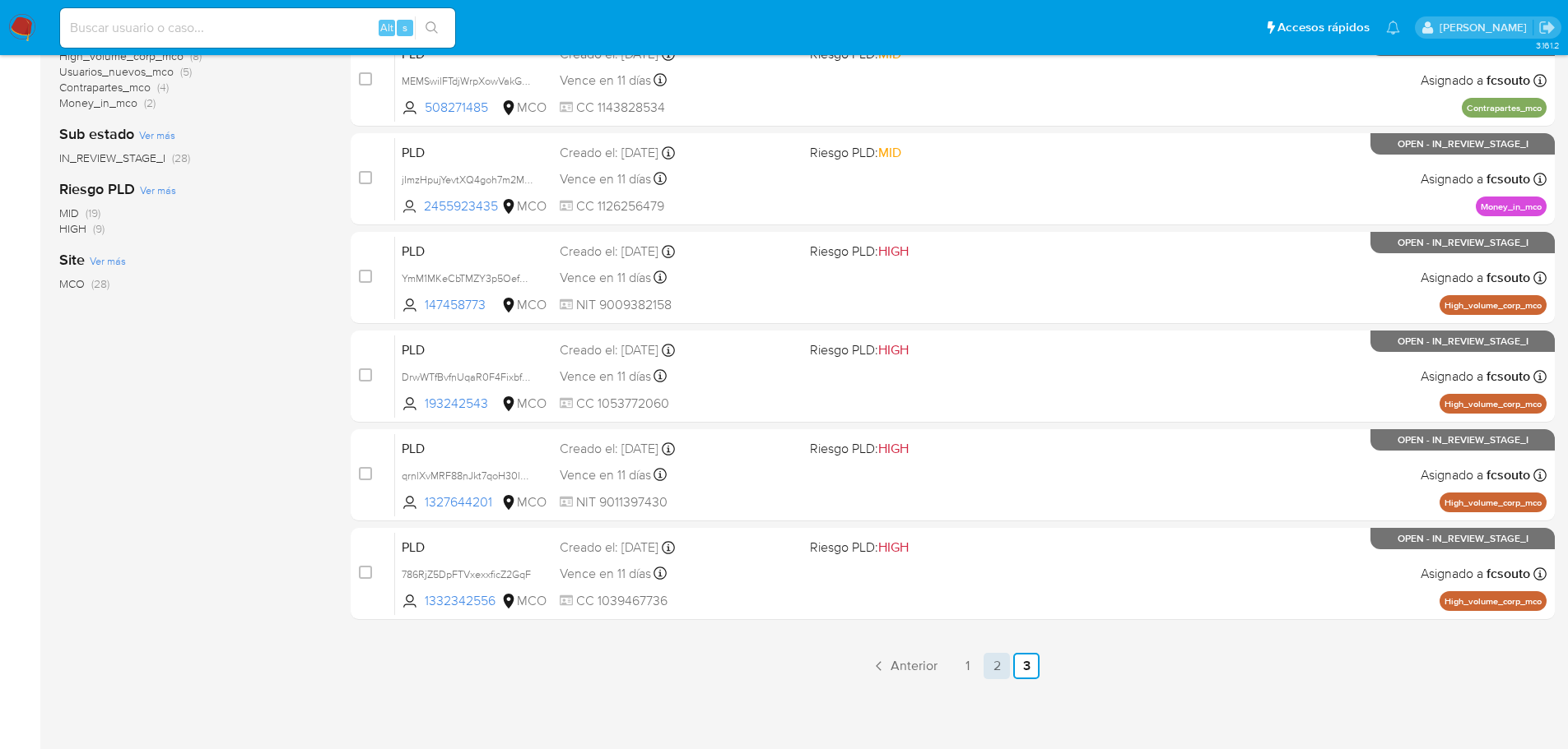
click at [992, 670] on link "2" at bounding box center [996, 666] width 27 height 27
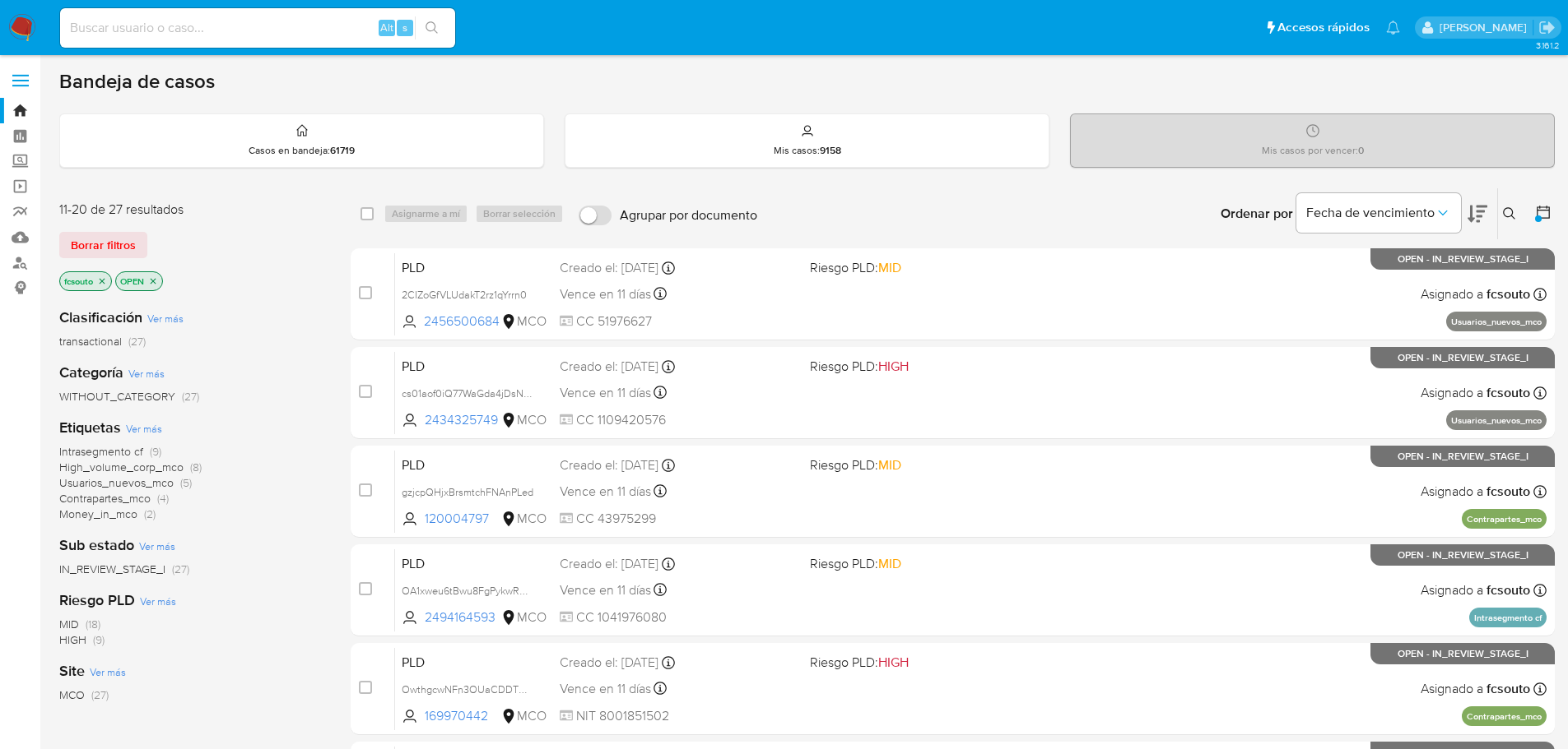
scroll to position [609, 0]
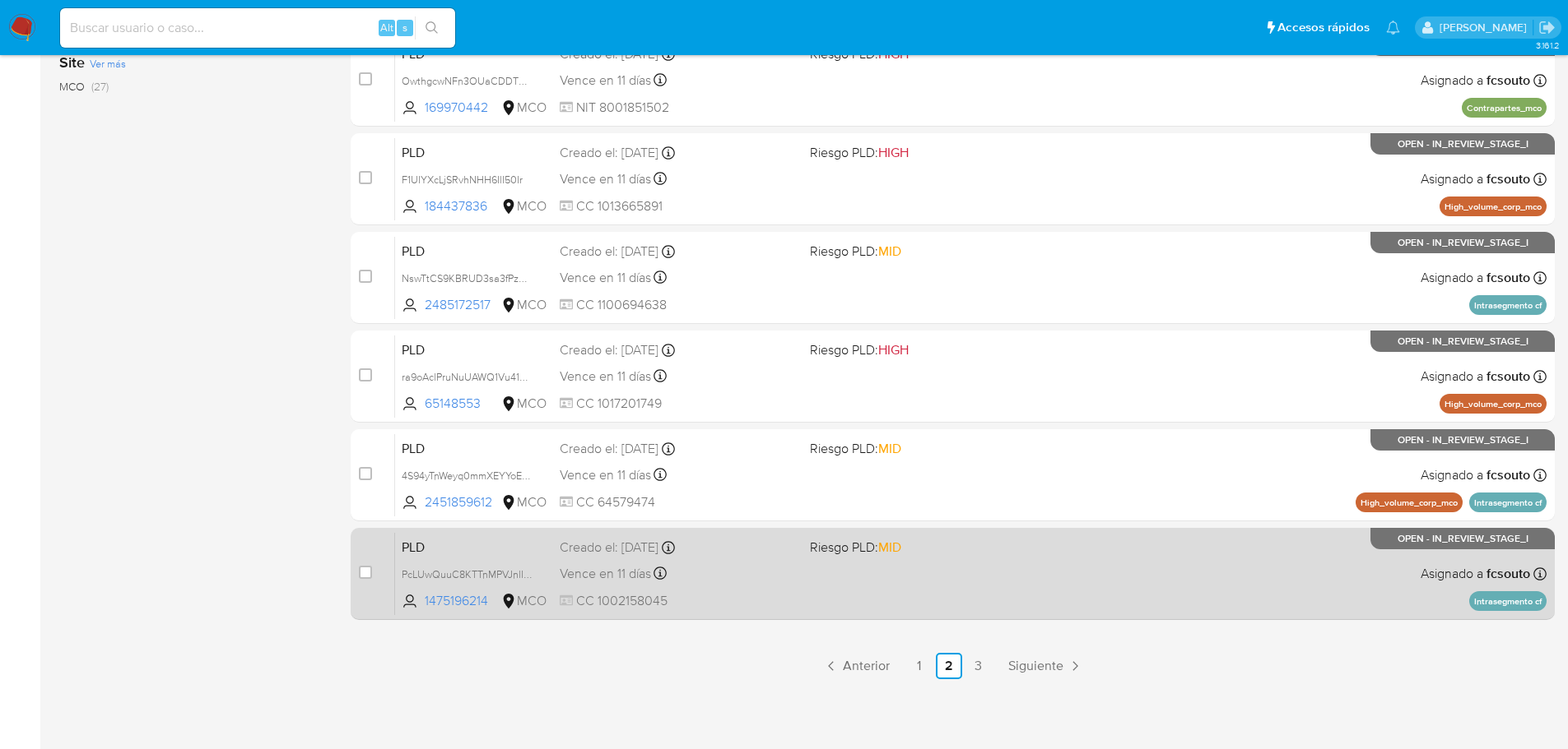
click at [855, 579] on div "PLD PcLUwQuuC8KTTnMPVJnlIBrY 1475196214 MCO Riesgo PLD: MID Creado el: [DATE] C…" at bounding box center [971, 574] width 1152 height 83
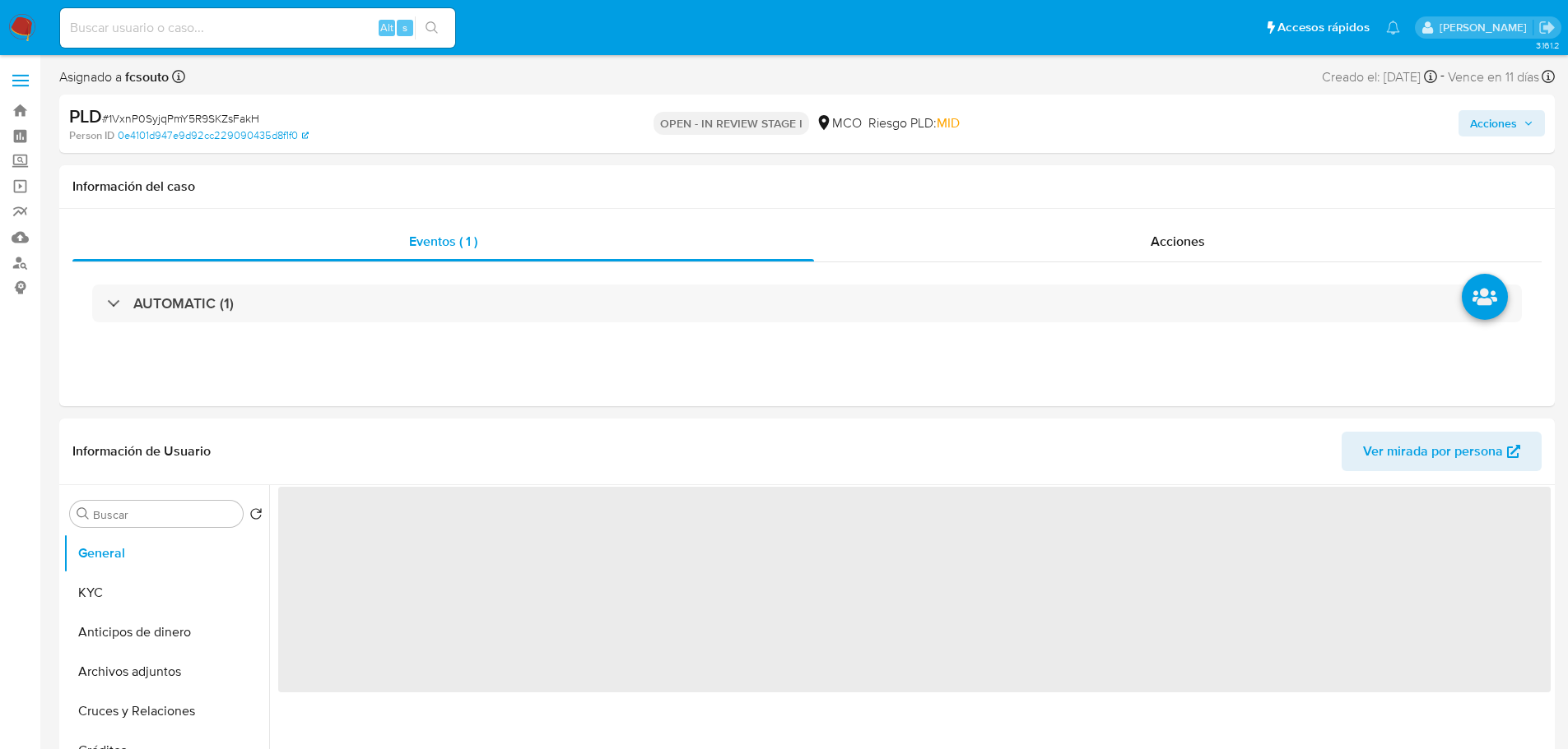
select select "10"
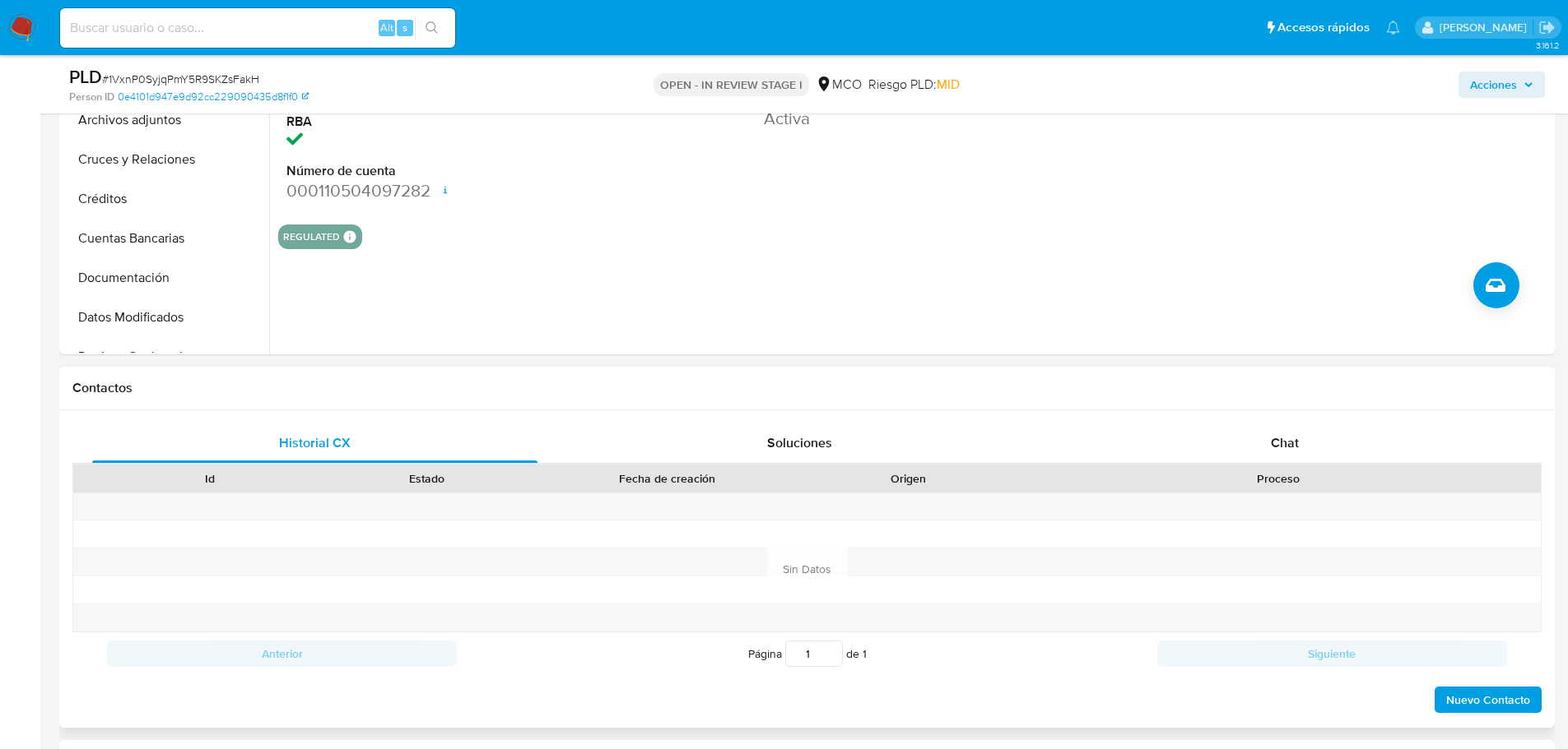
drag, startPoint x: 1301, startPoint y: 433, endPoint x: 1163, endPoint y: 416, distance: 139.0
click at [1300, 433] on div "Chat" at bounding box center [1284, 443] width 445 height 39
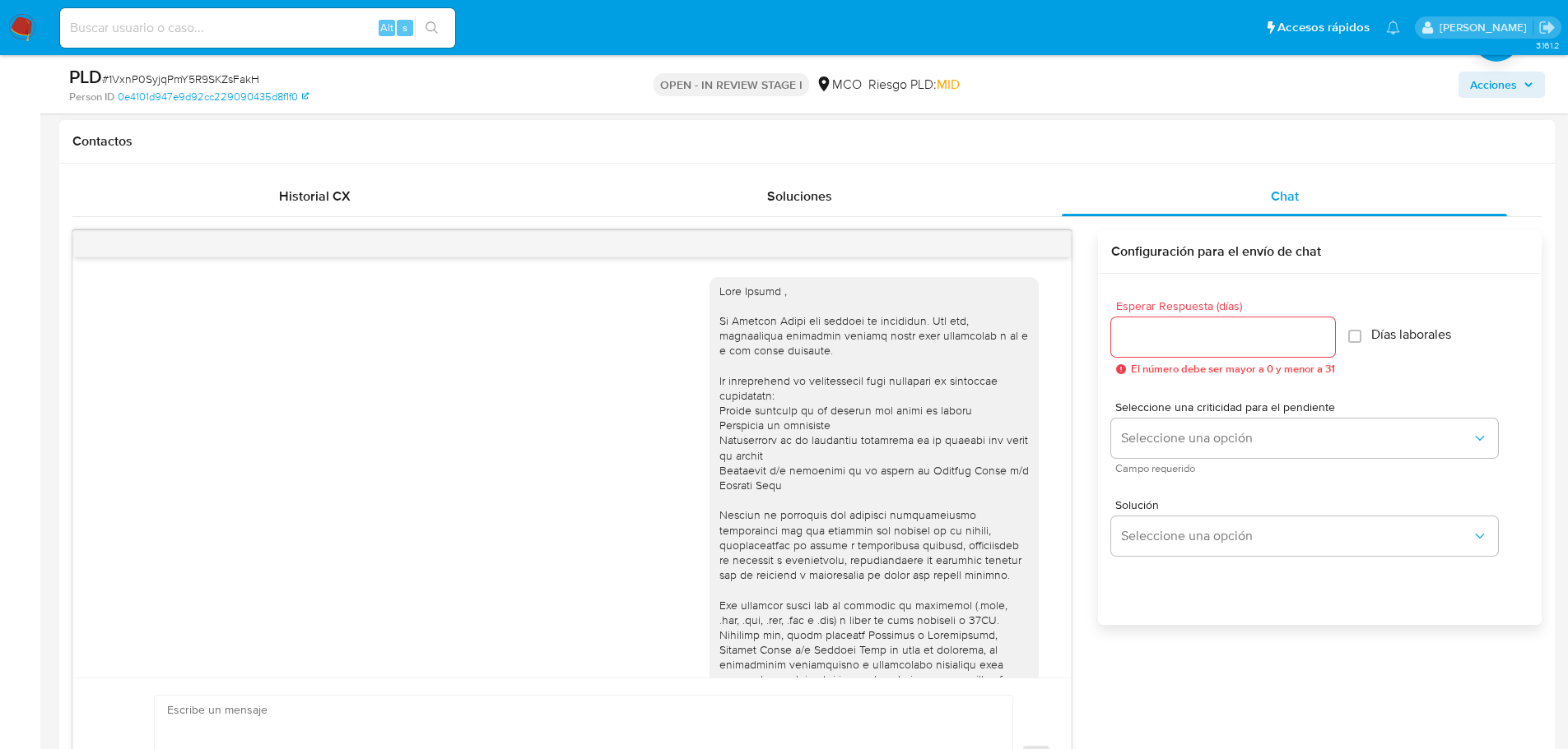
scroll to position [153, 0]
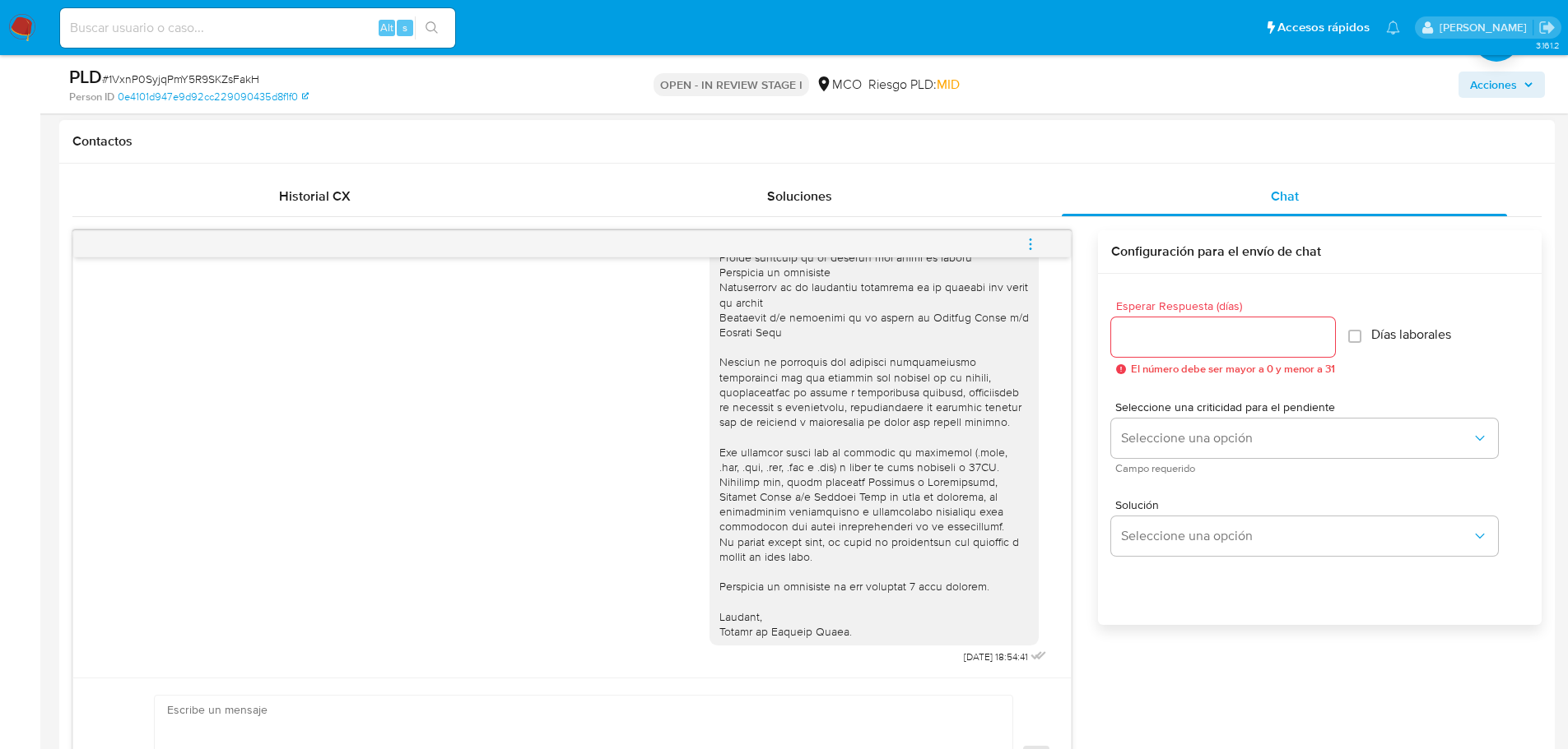
click at [1172, 315] on div "Esperar Respuesta ([PERSON_NAME]) El número debe ser mayor a 0 y menor a 31" at bounding box center [1223, 338] width 224 height 75
click at [1167, 341] on input "Esperar Respuesta (días)" at bounding box center [1223, 337] width 224 height 22
type input "3"
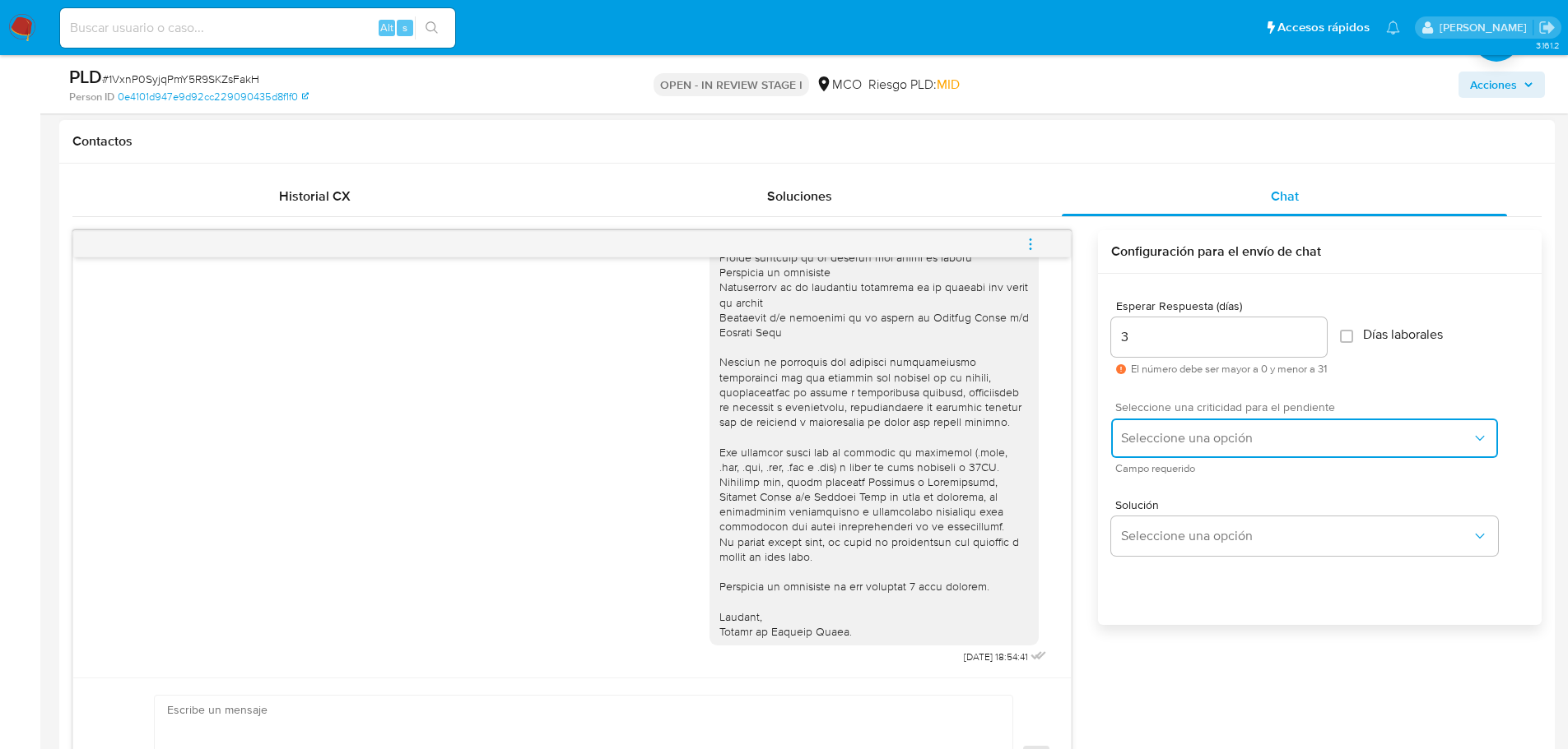
click at [1192, 433] on span "Seleccione una opción" at bounding box center [1297, 438] width 351 height 17
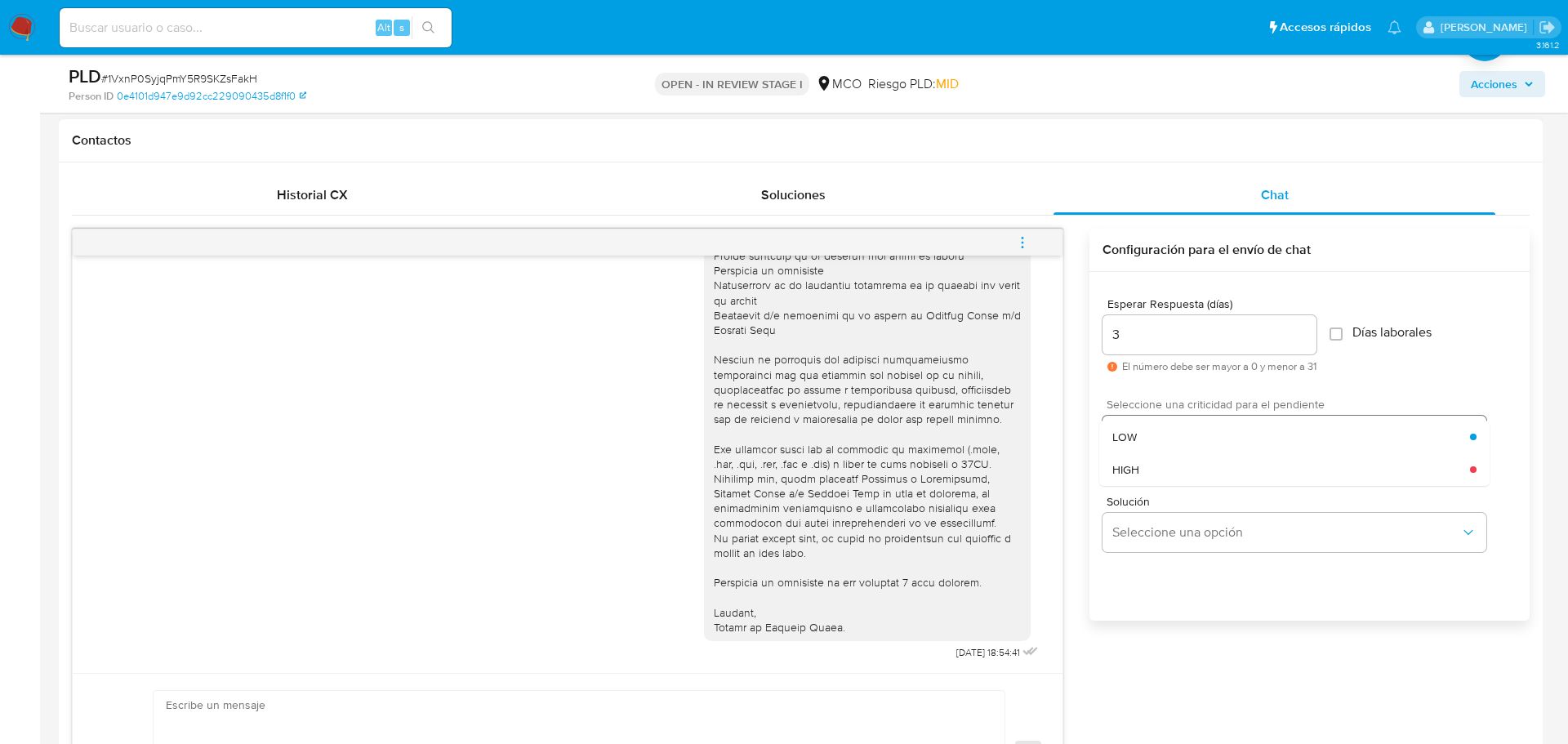
click at [1183, 430] on div "LOW" at bounding box center [1292, 437] width 358 height 32
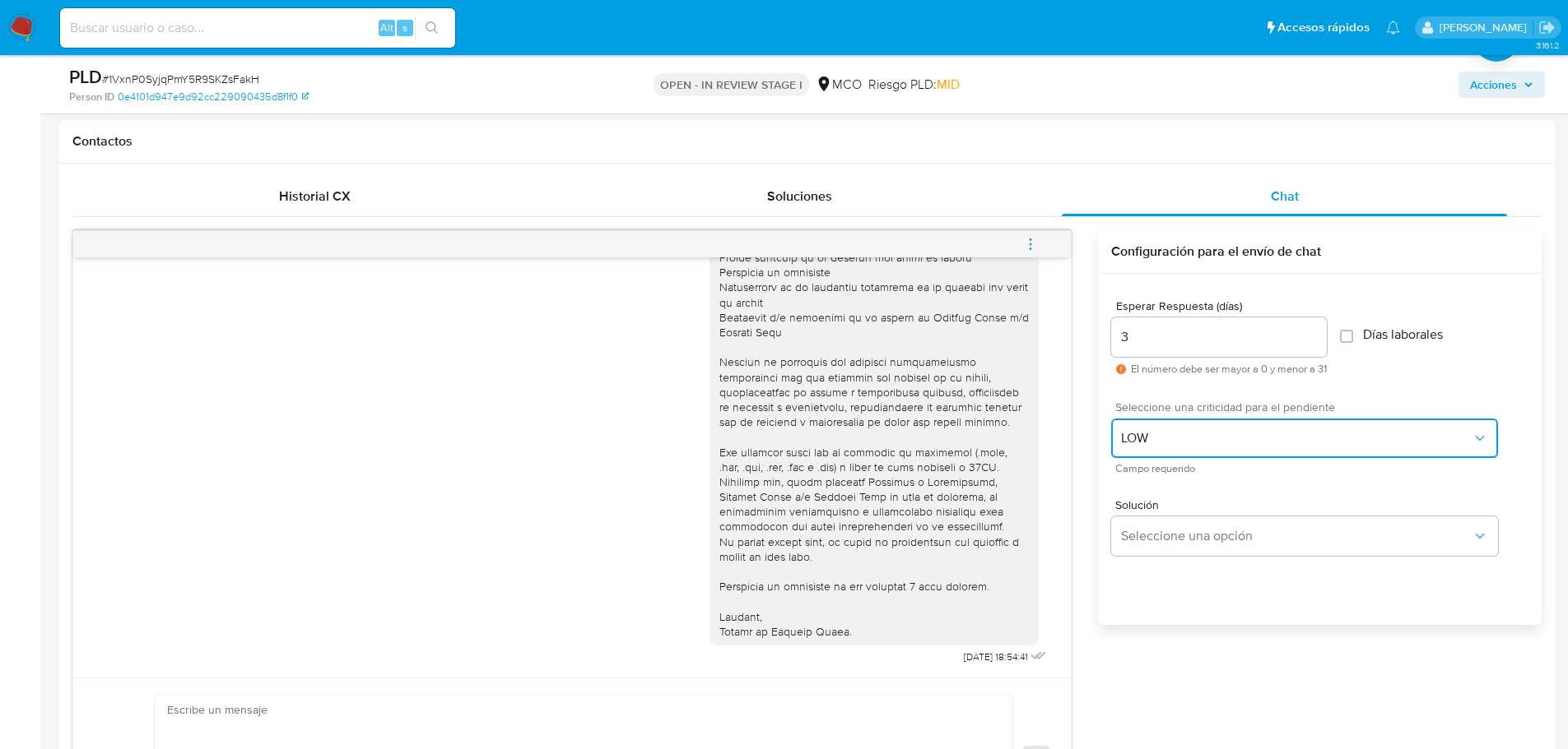
scroll to position [905, 0]
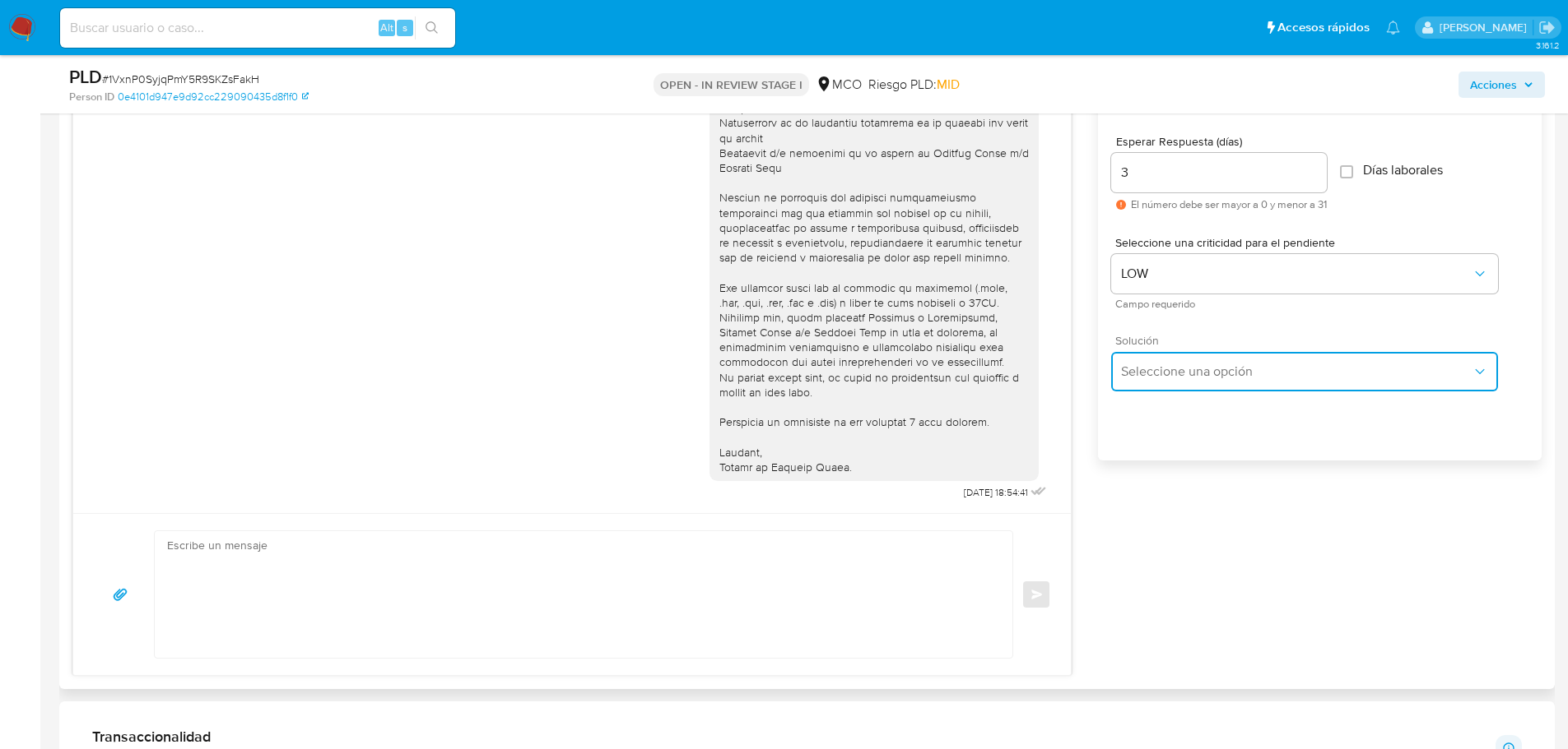
click at [1198, 366] on span "Seleccione una opción" at bounding box center [1297, 372] width 351 height 17
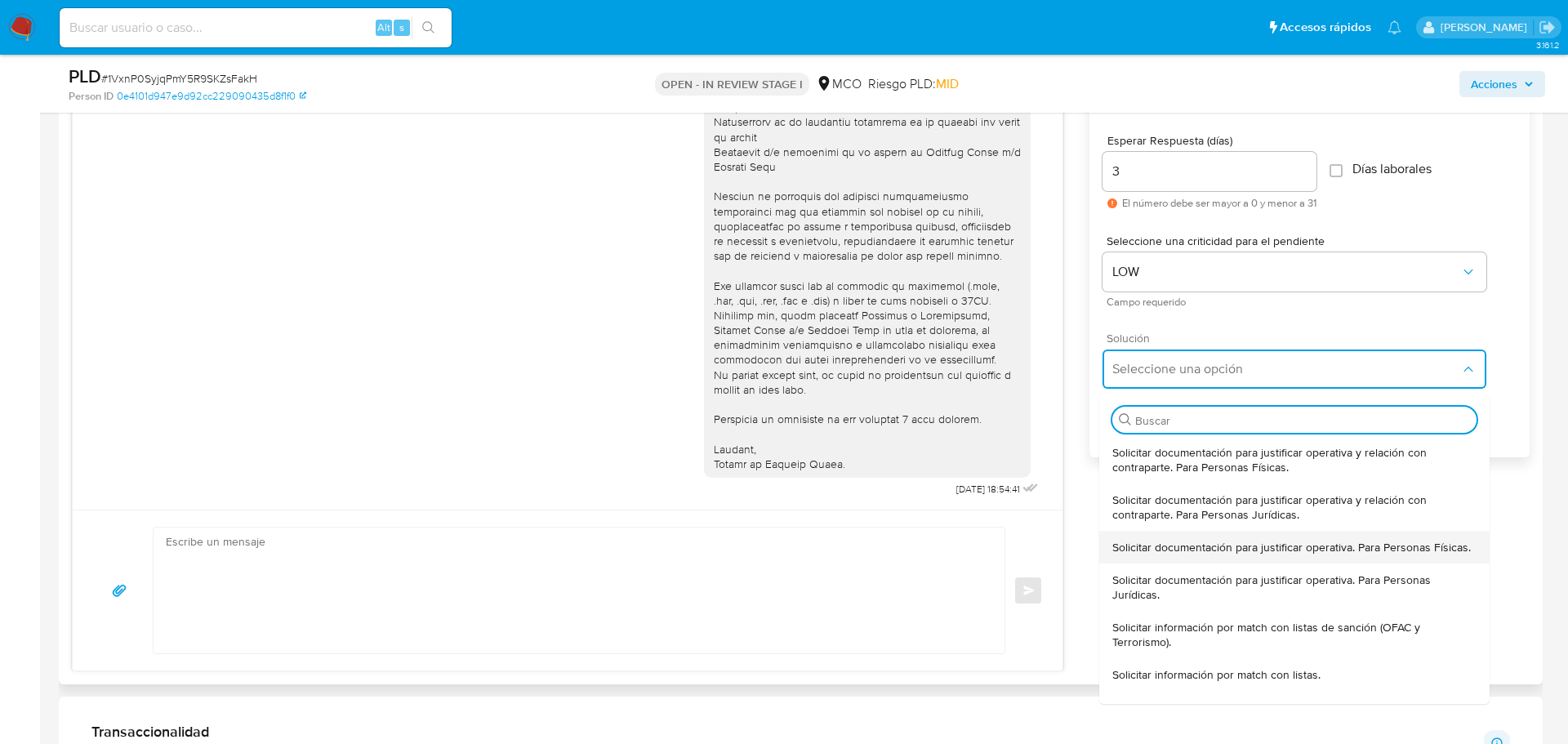
click at [1242, 555] on span "Solicitar documentación para justificar operativa. Para Personas Físicas." at bounding box center [1292, 547] width 358 height 15
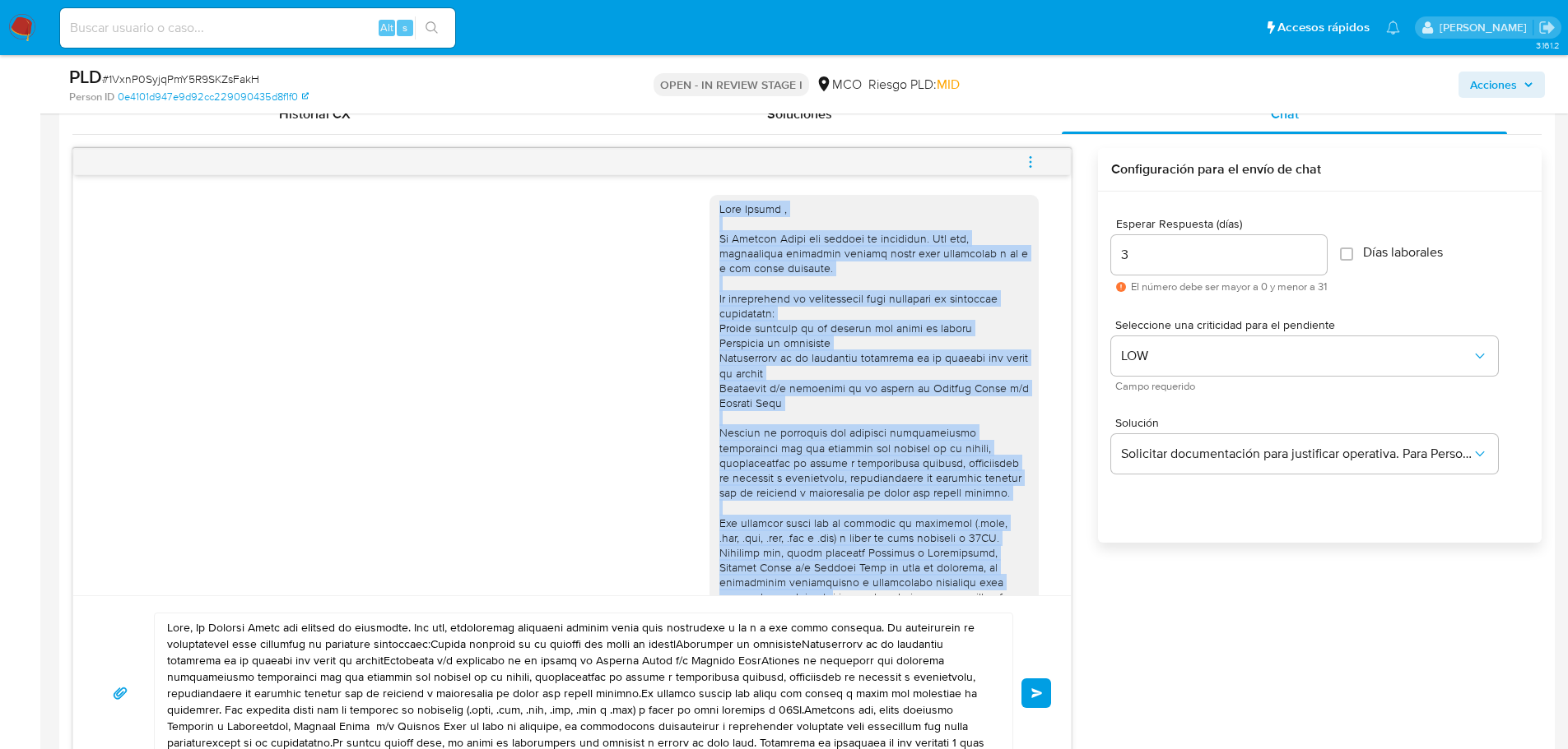
scroll to position [153, 0]
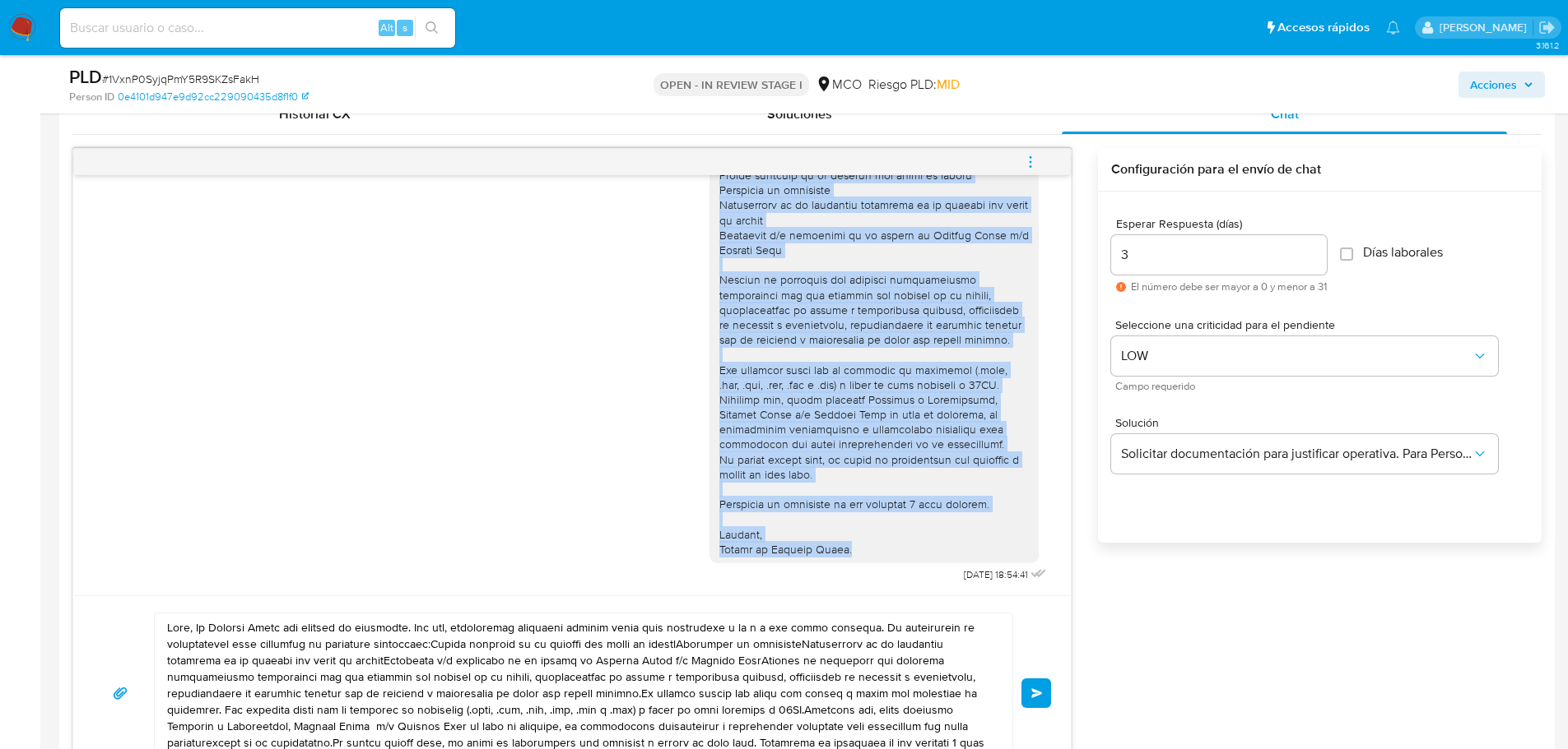
drag, startPoint x: 706, startPoint y: 211, endPoint x: 871, endPoint y: 557, distance: 383.3
click at [871, 557] on div at bounding box center [874, 303] width 329 height 521
copy div "Hola Rafael , En Mercado Libre nos importa tu seguridad. Por eso, necesitamos v…"
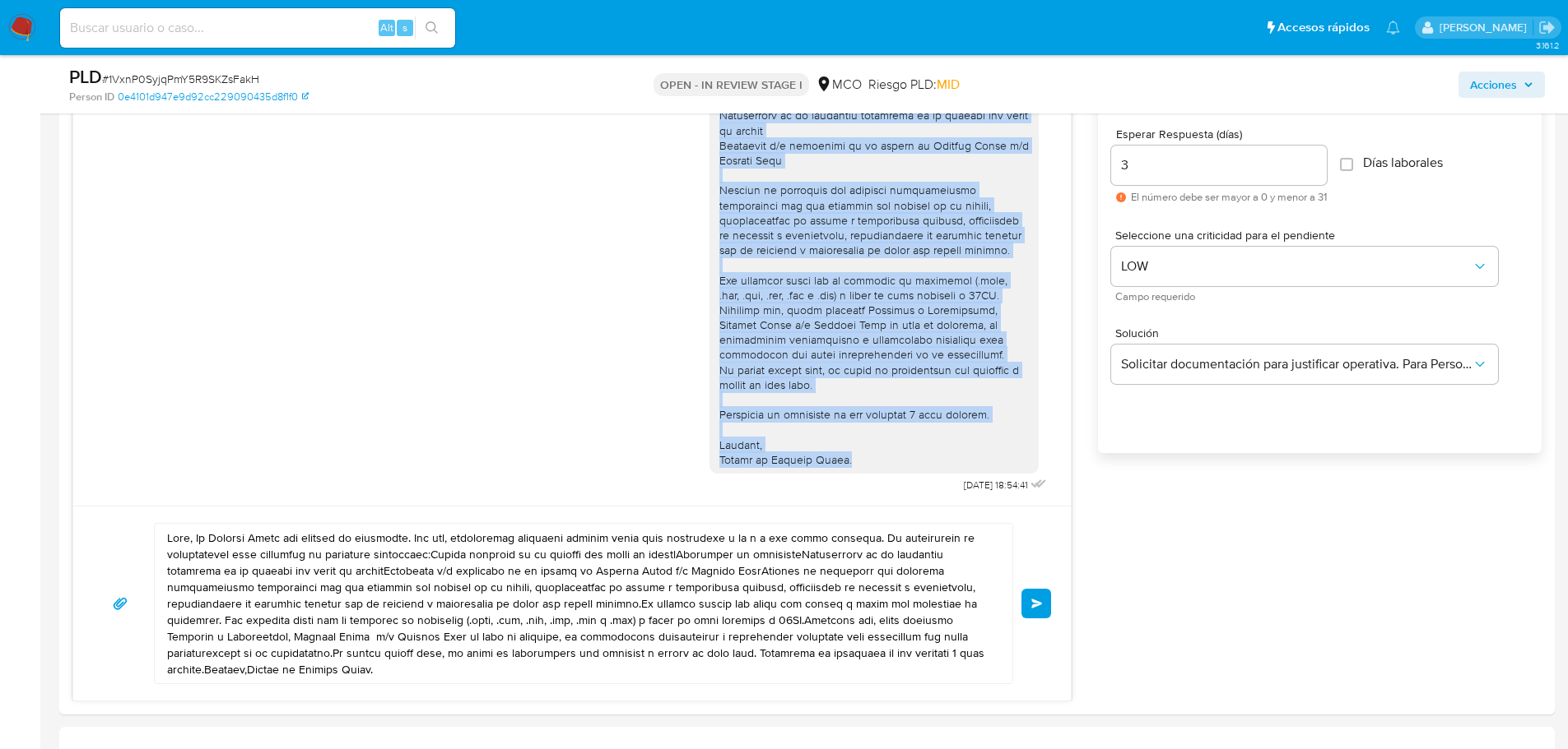
scroll to position [1069, 0]
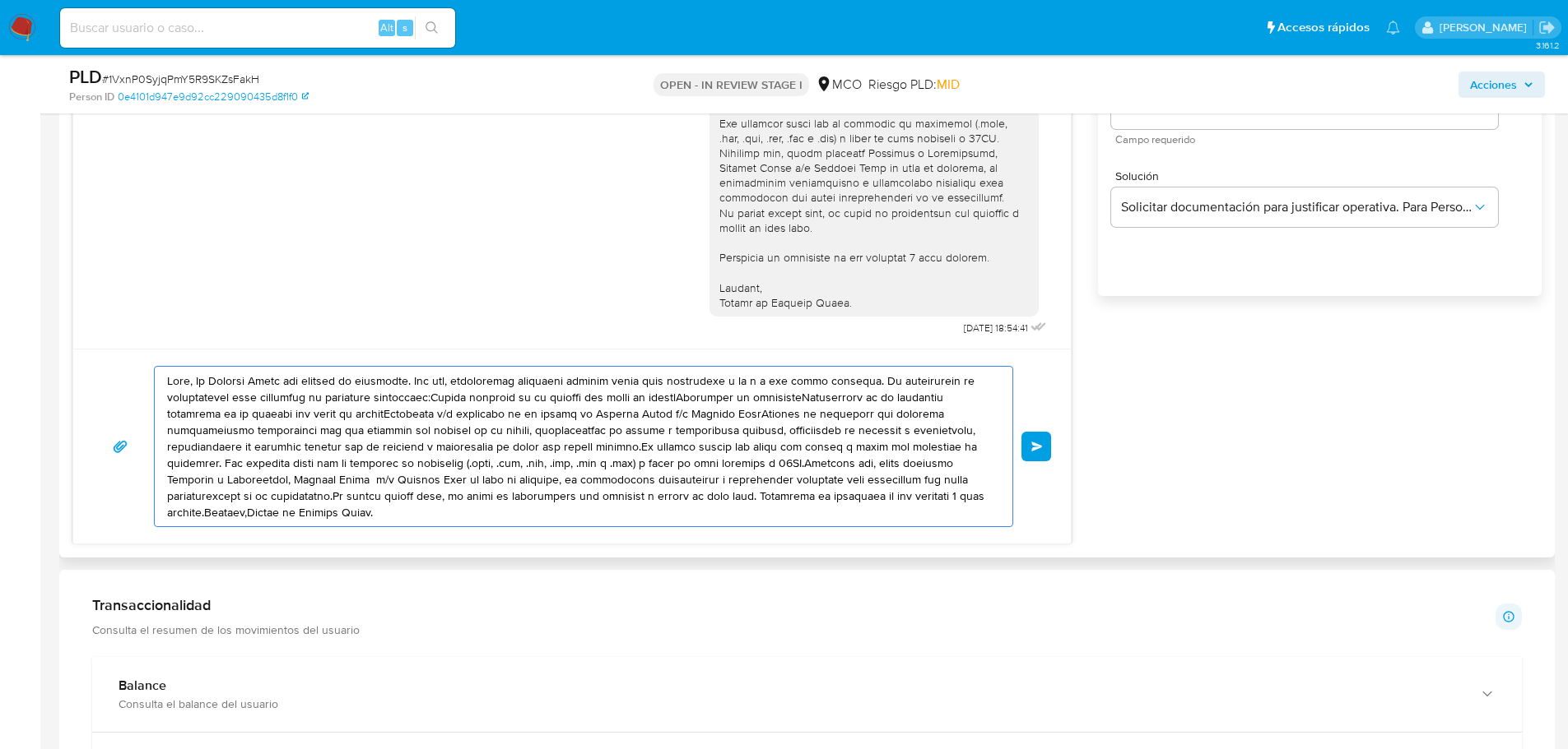
drag, startPoint x: 167, startPoint y: 377, endPoint x: 470, endPoint y: 512, distance: 331.7
click at [470, 512] on textarea at bounding box center [579, 446] width 824 height 160
paste textarea "Rafael , En Mercado Libre nos importa tu seguridad. Por eso, necesitamos verifi…"
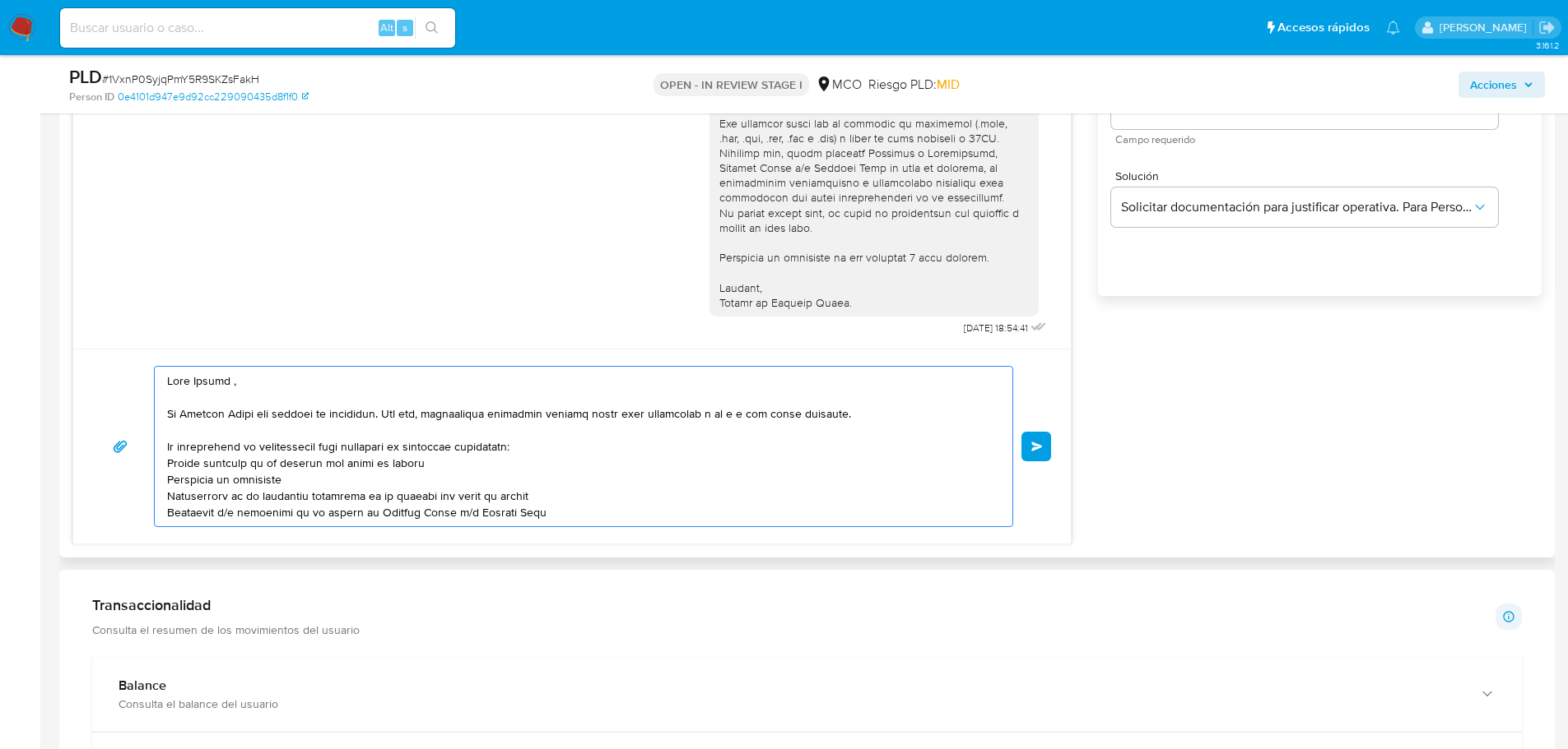
scroll to position [203, 0]
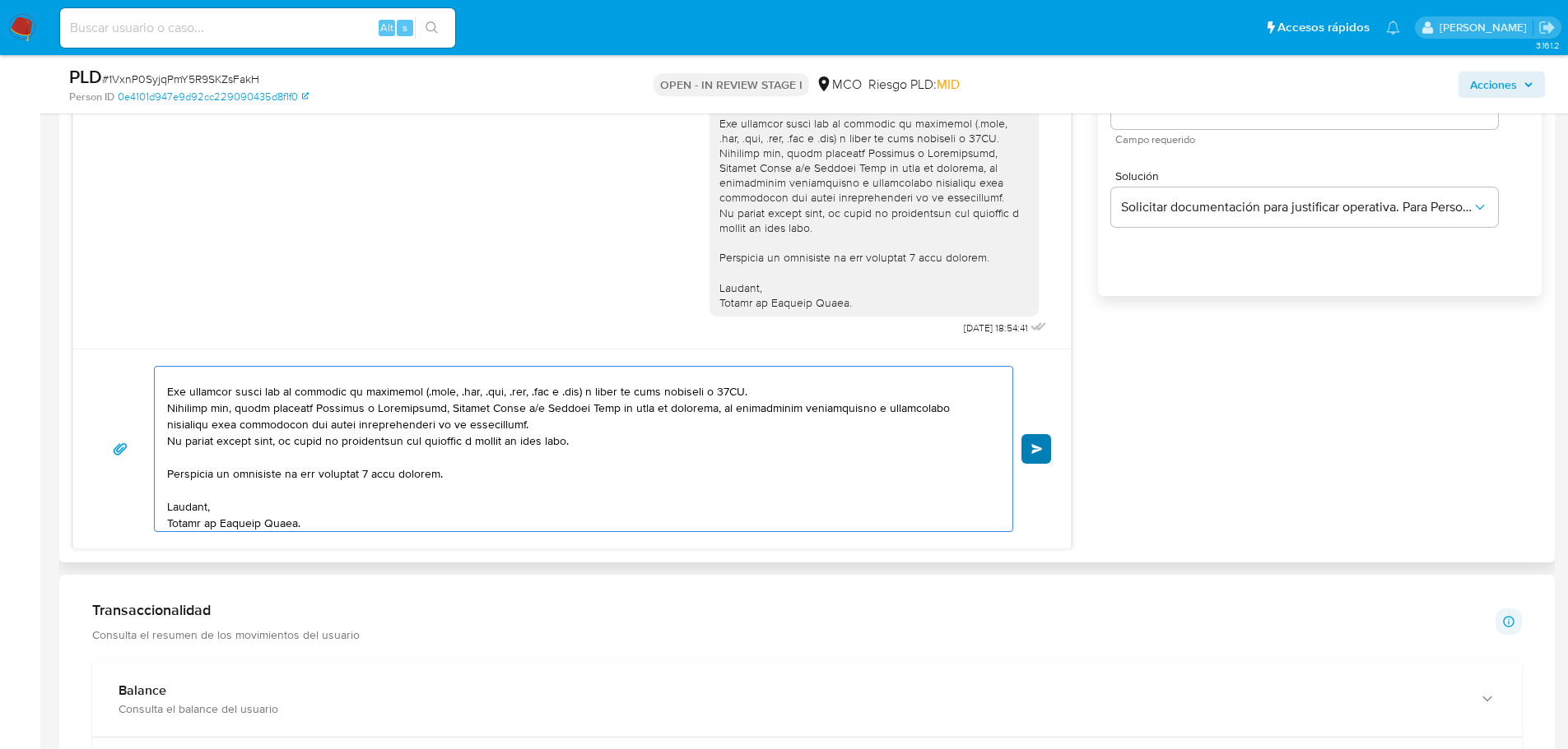
type textarea "Hola Rafael , En Mercado Libre nos importa tu seguridad. Por eso, necesitamos v…"
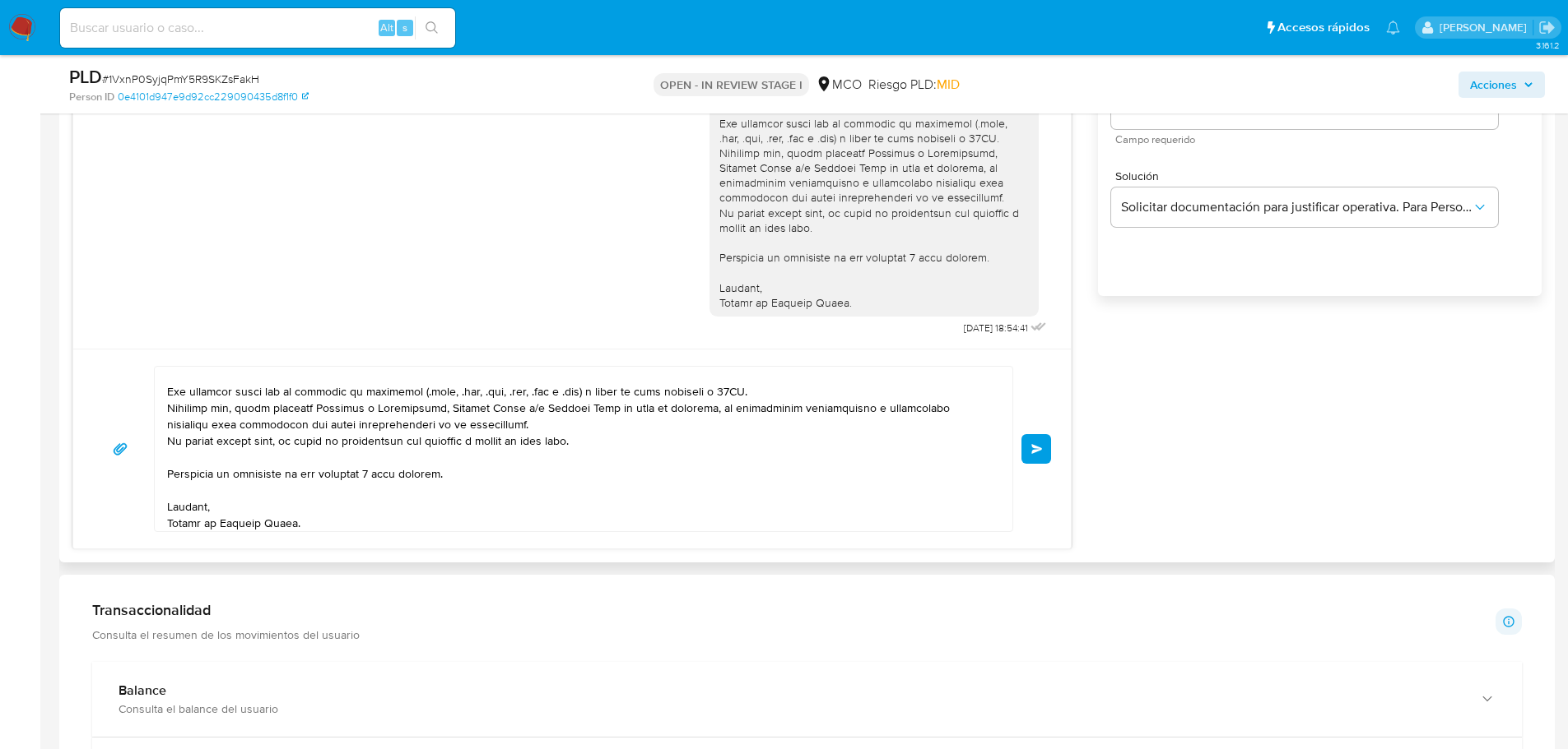
click at [1032, 450] on span "Enviar" at bounding box center [1037, 449] width 12 height 10
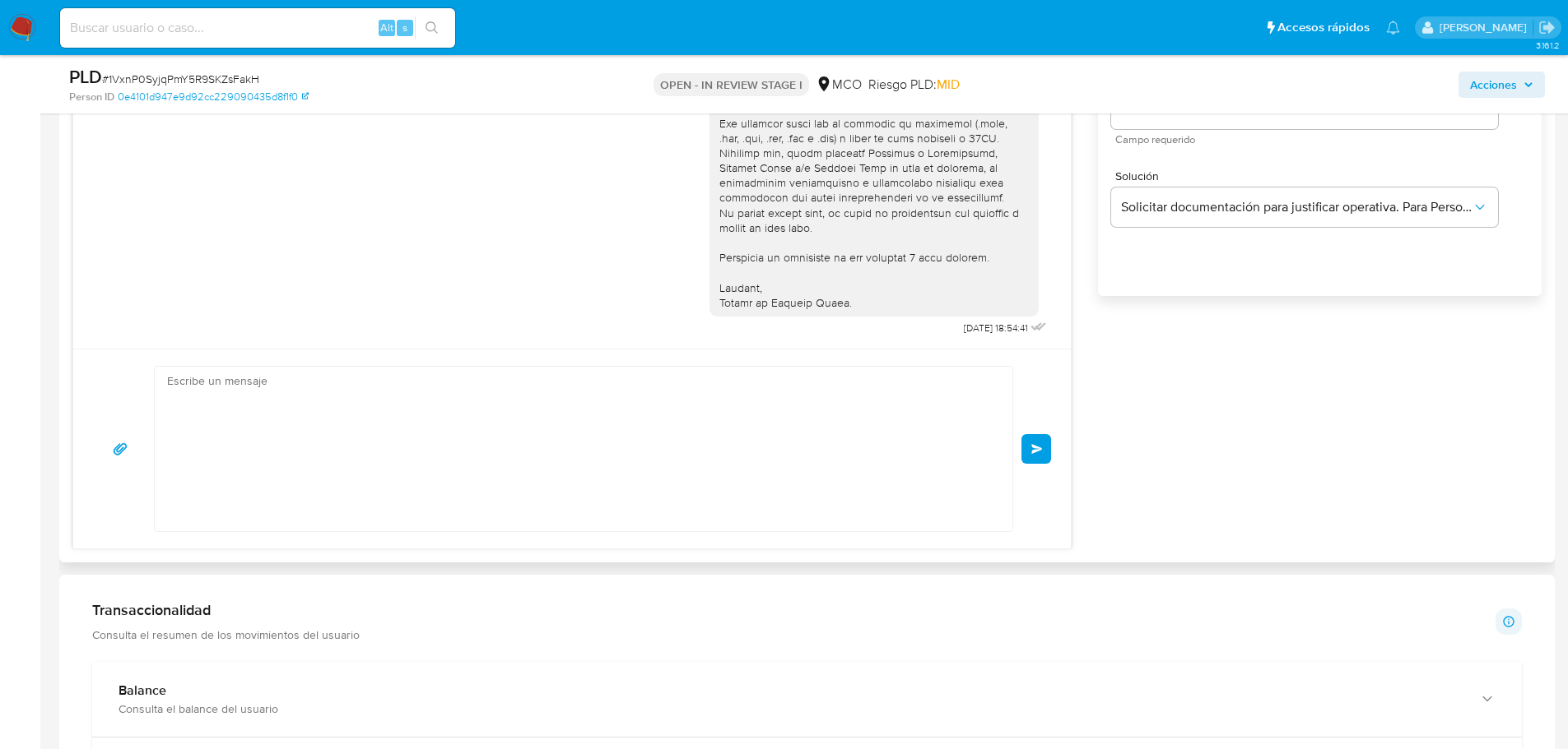
scroll to position [0, 0]
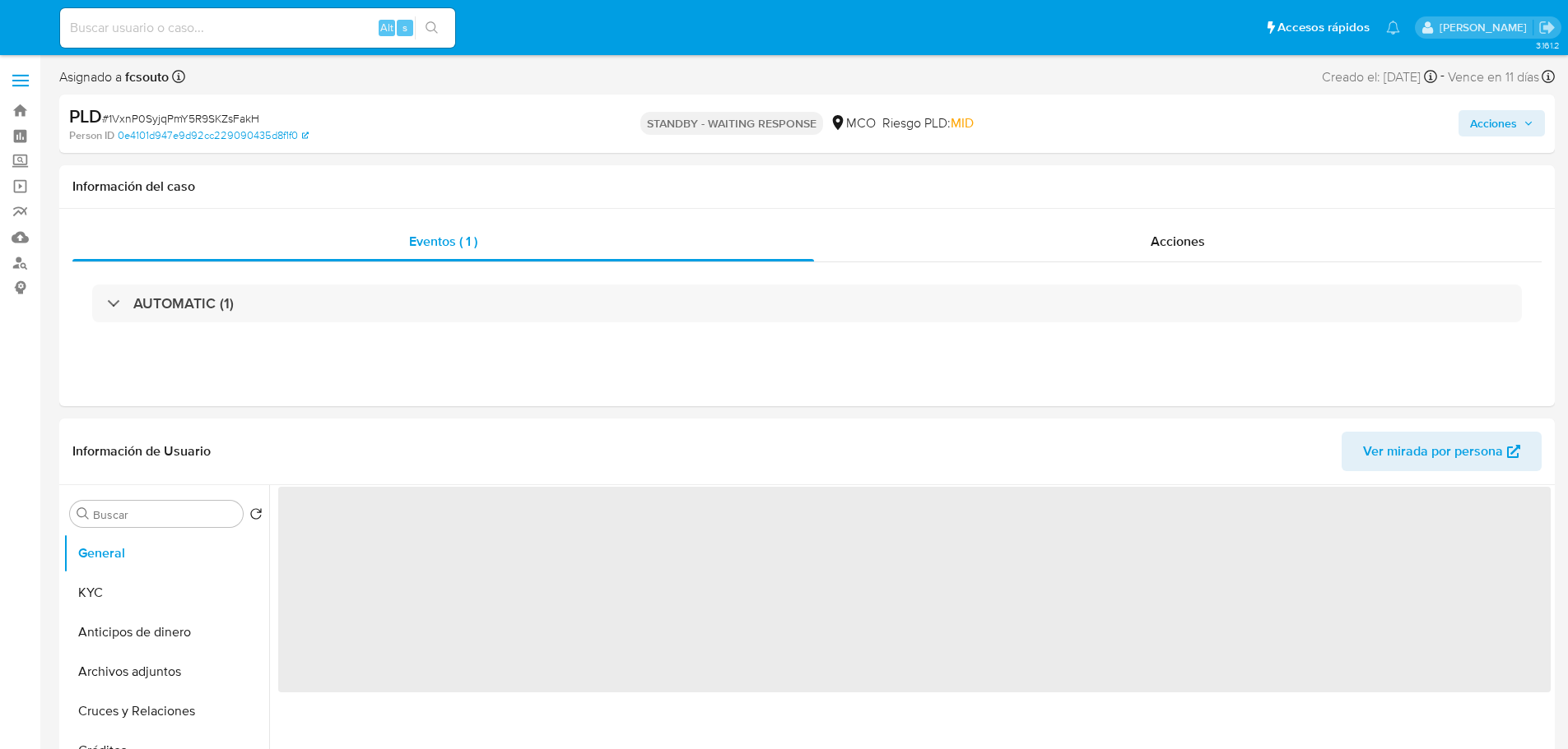
select select "10"
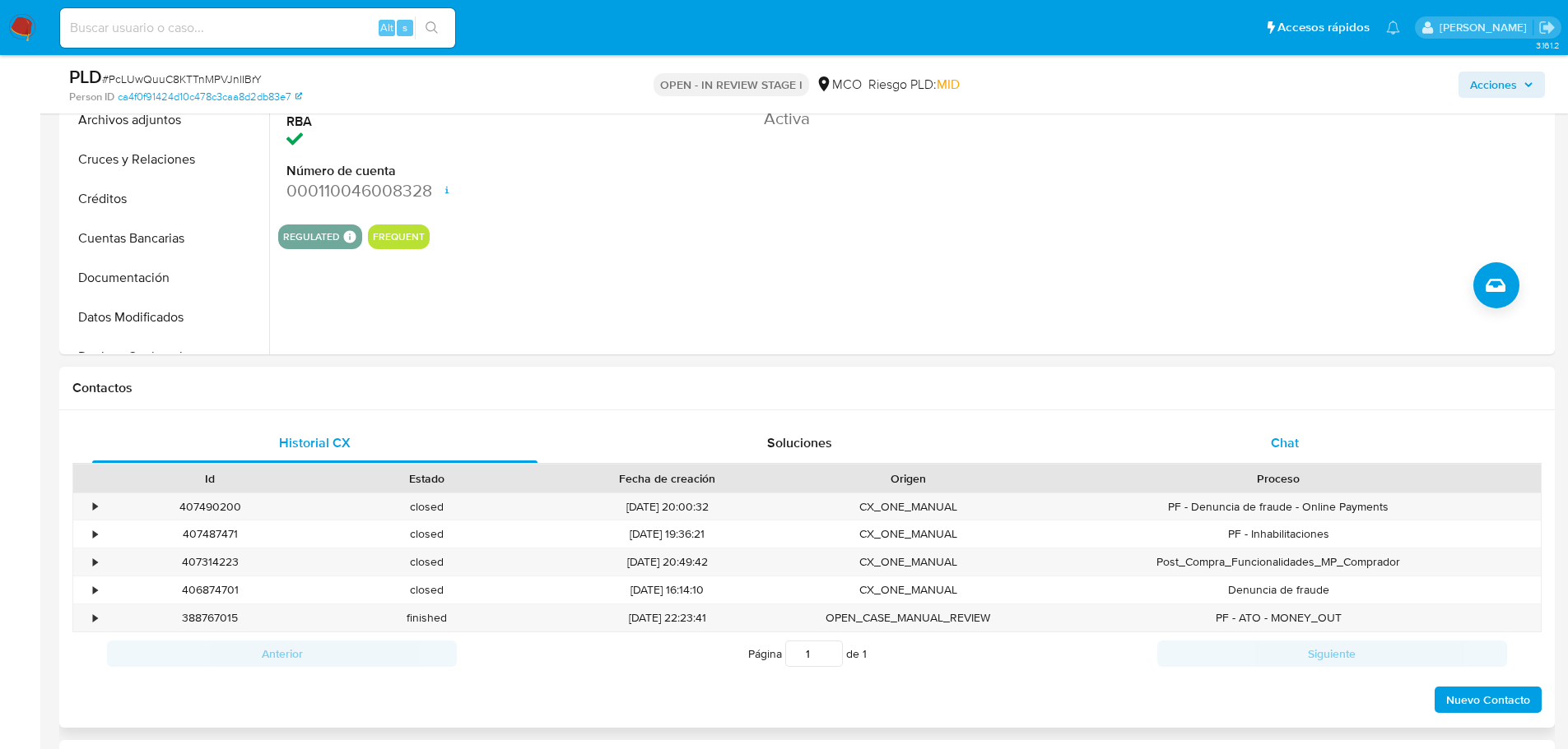
click at [1304, 437] on div "Chat" at bounding box center [1284, 443] width 445 height 39
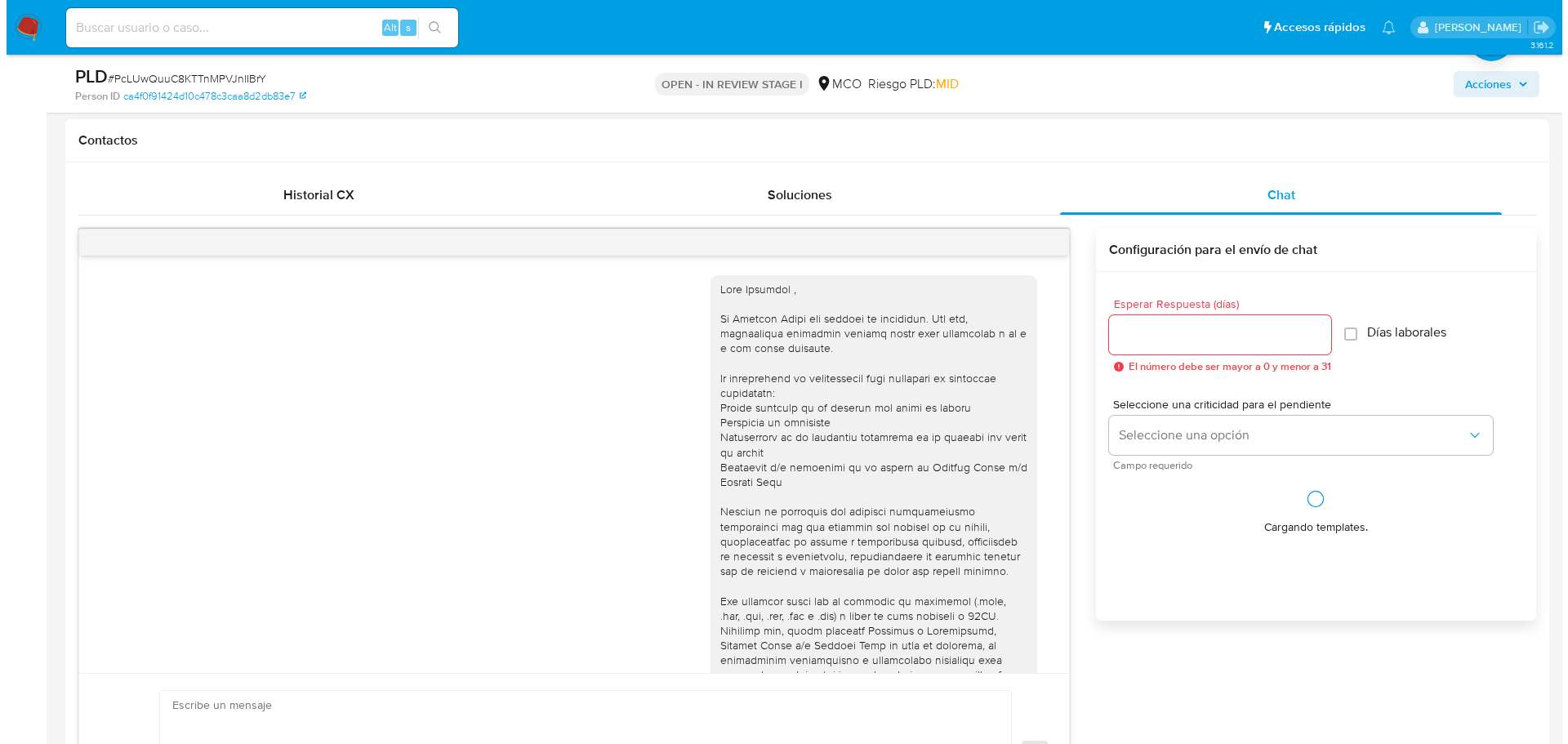
scroll to position [152, 0]
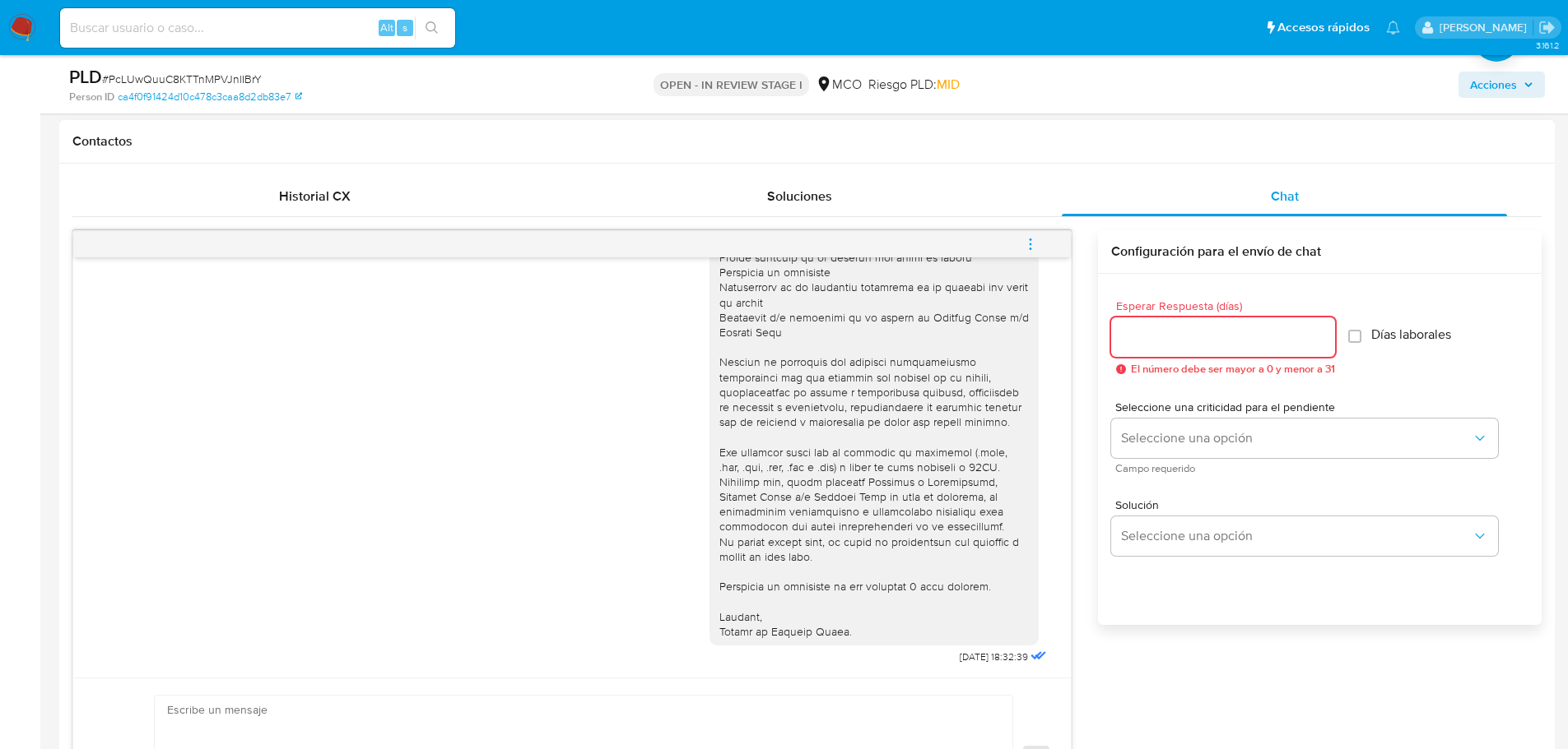
click at [1162, 332] on input "Esperar Respuesta (días)" at bounding box center [1223, 337] width 224 height 22
type input "3"
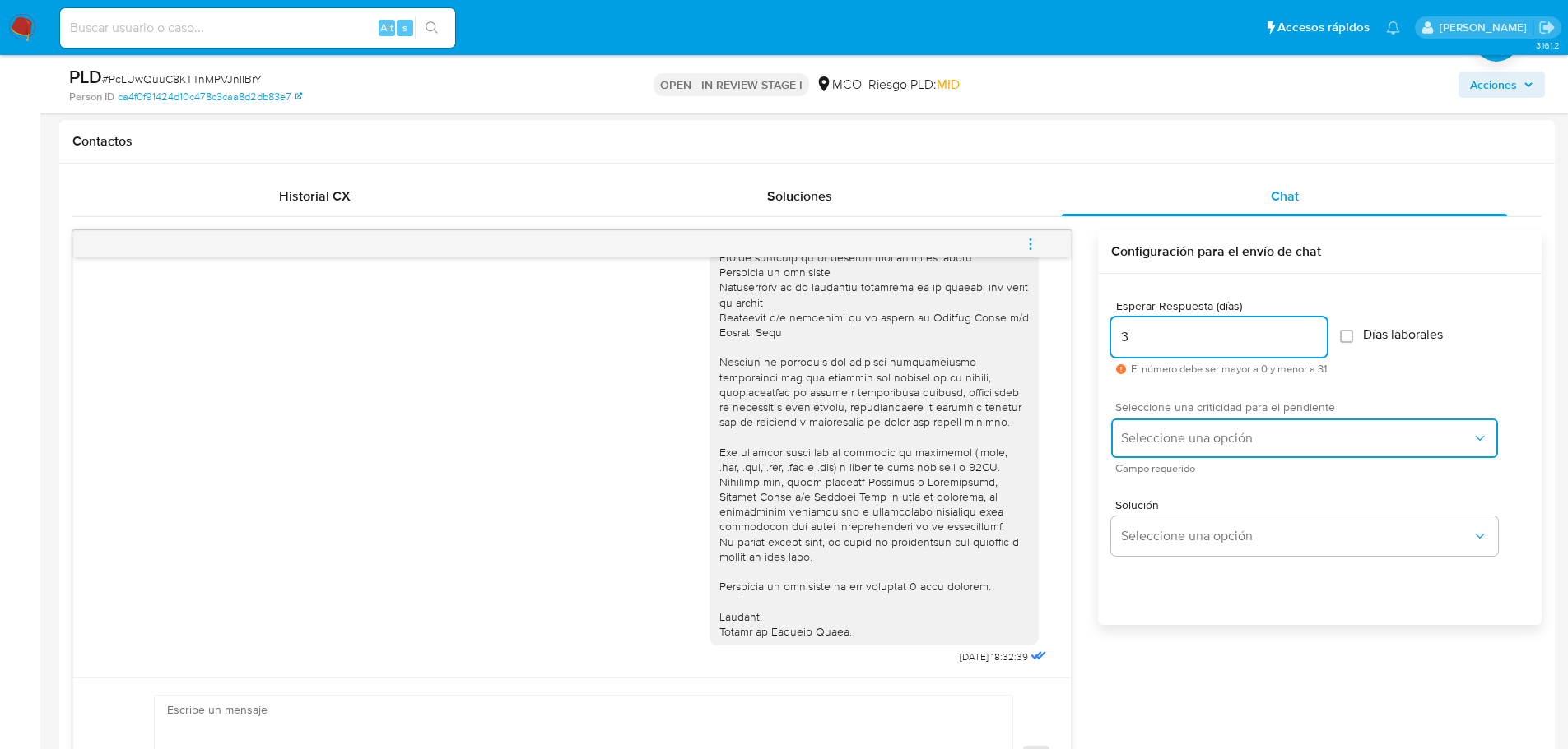
click at [1198, 450] on button "Seleccione una opción" at bounding box center [1305, 439] width 387 height 39
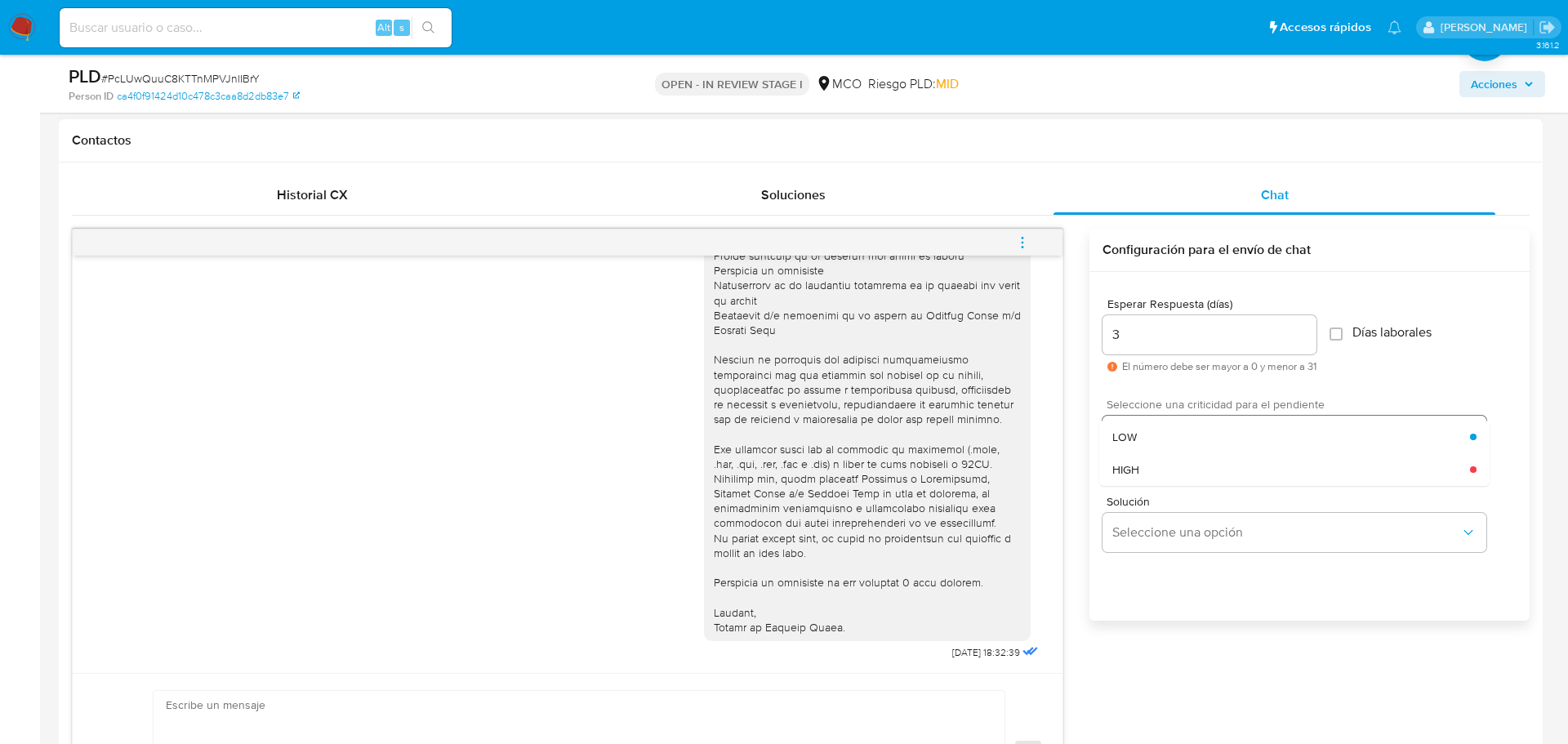
click at [1189, 447] on div "LOW" at bounding box center [1292, 437] width 358 height 32
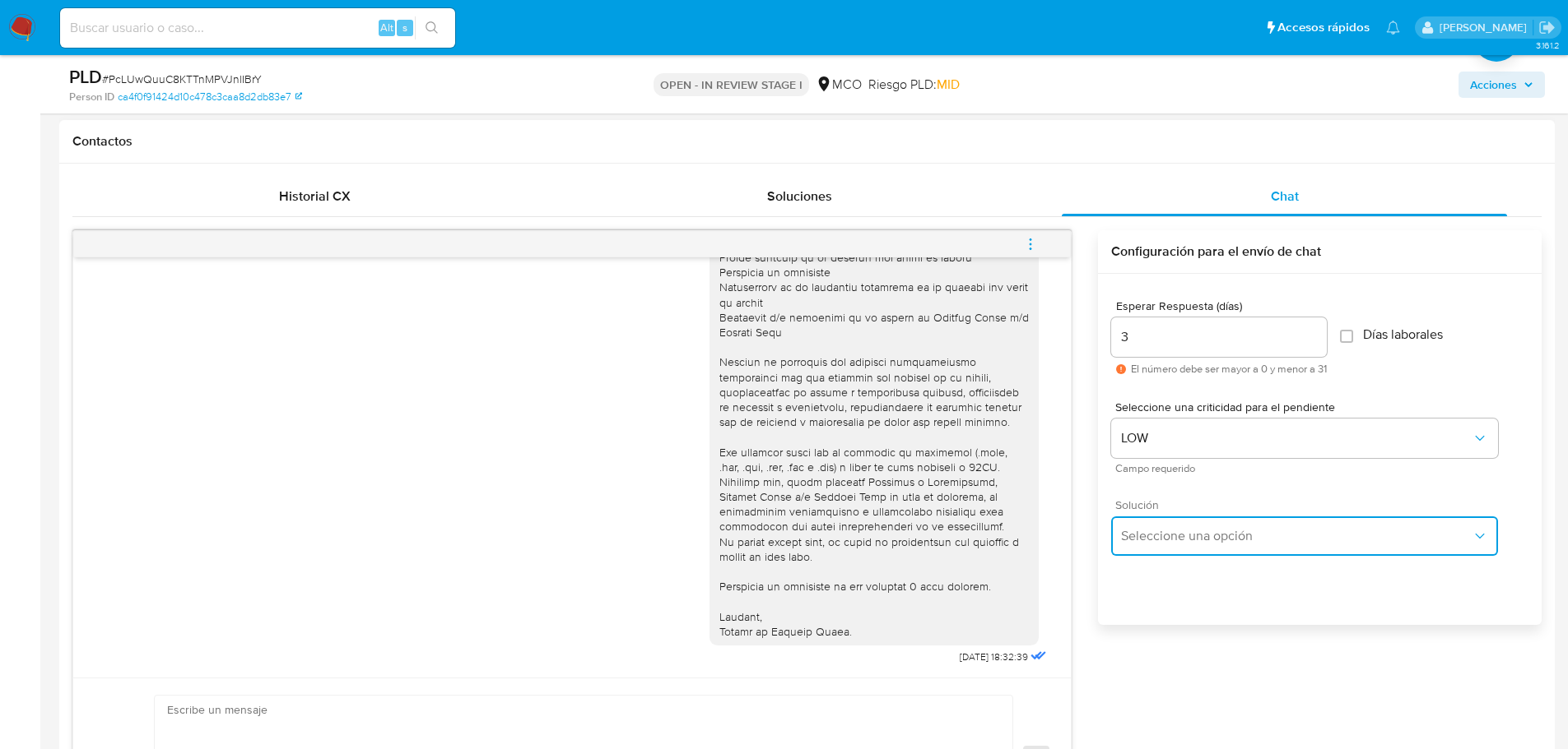
click at [1184, 530] on span "Seleccione una opción" at bounding box center [1297, 536] width 351 height 17
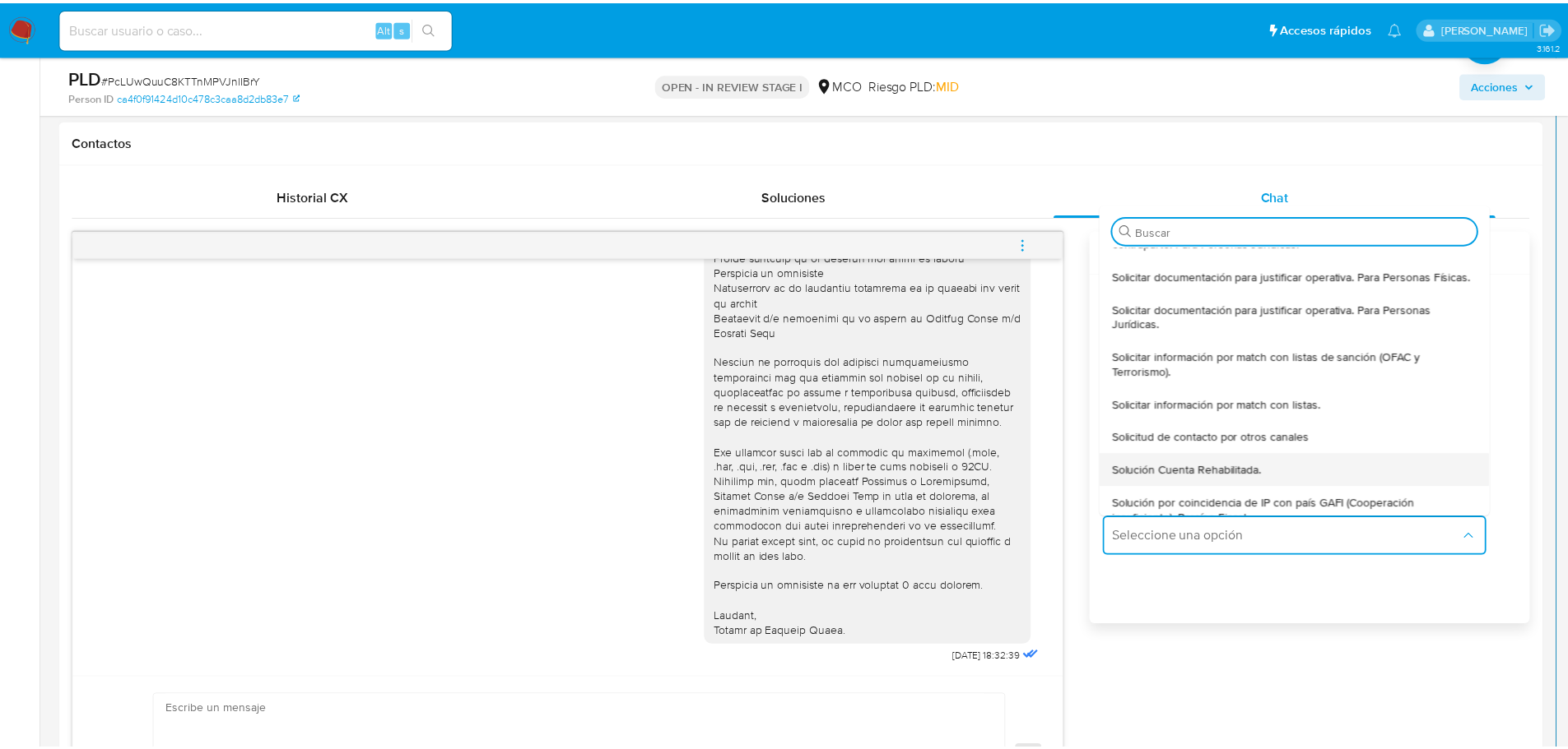
scroll to position [0, 0]
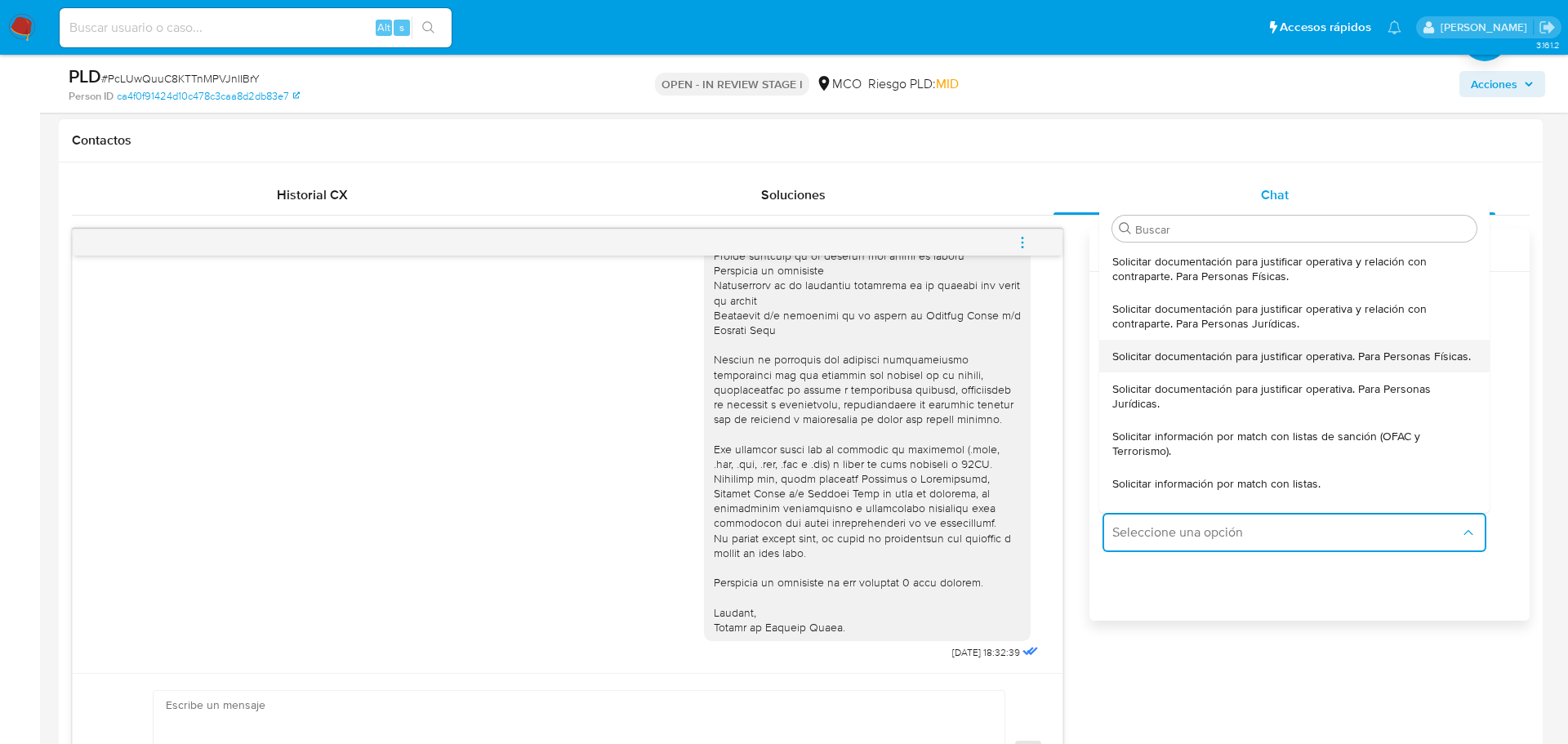
click at [1248, 363] on span "Solicitar documentación para justificar operativa. Para Personas Físicas." at bounding box center [1292, 355] width 358 height 15
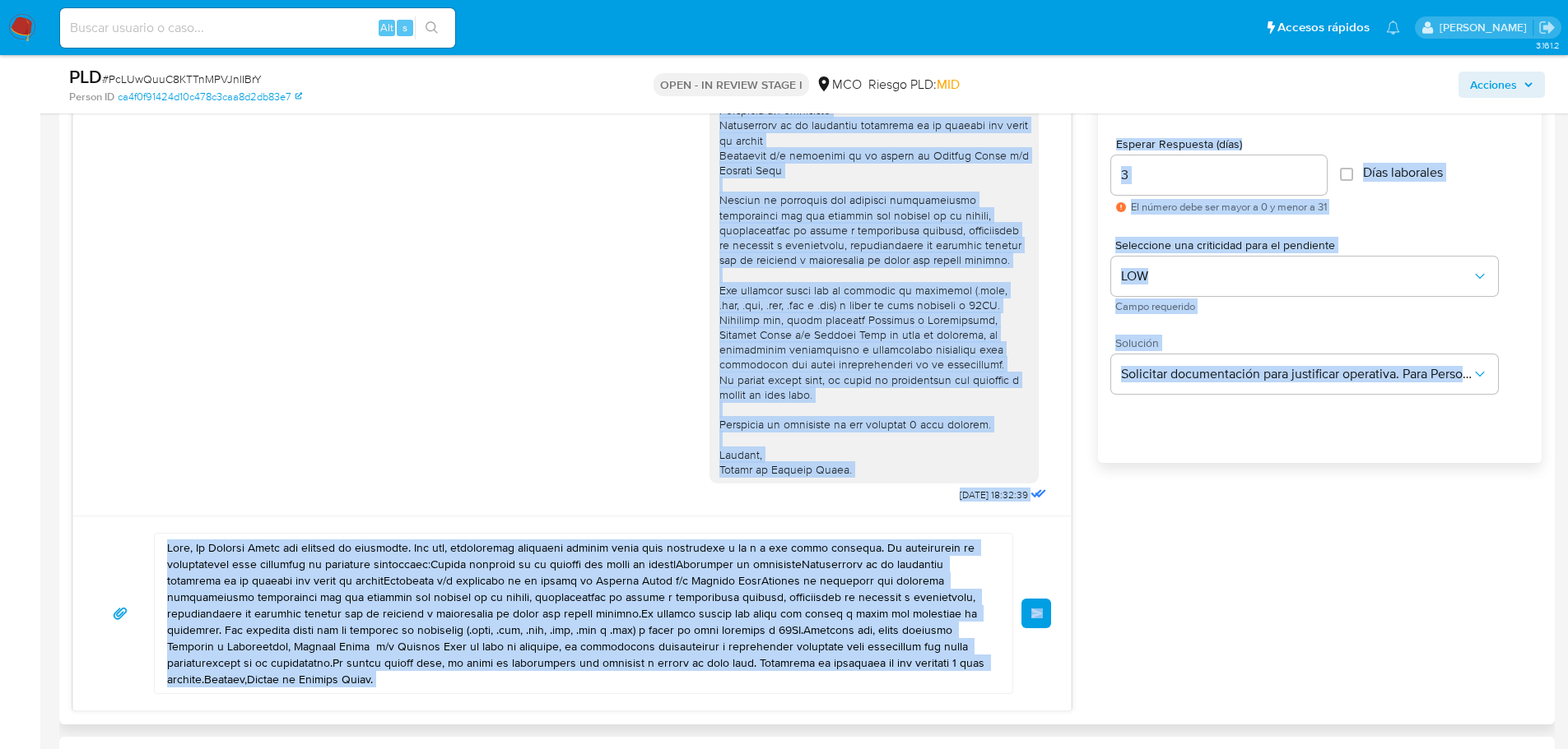
scroll to position [973, 0]
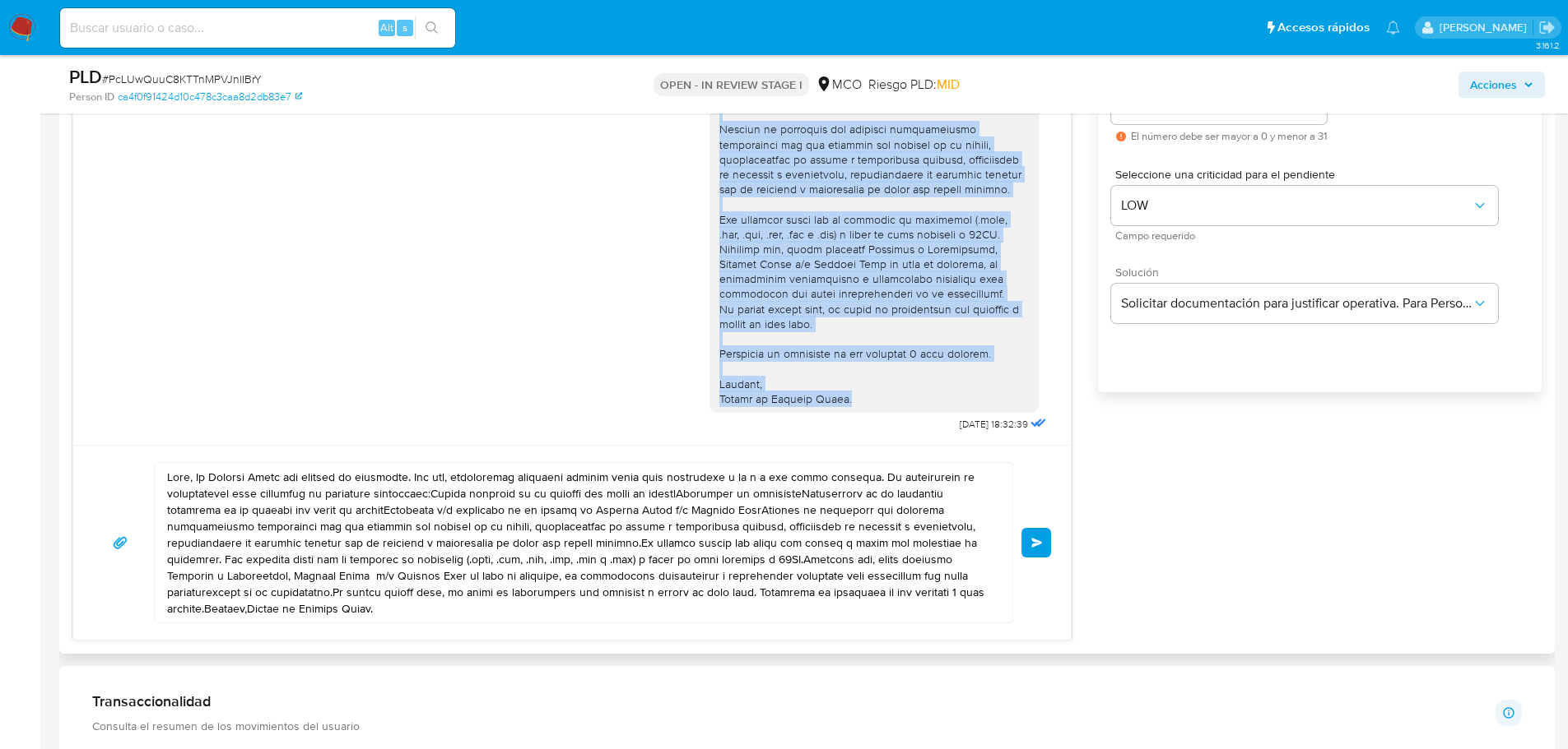
drag, startPoint x: 708, startPoint y: 291, endPoint x: 883, endPoint y: 397, distance: 204.6
click at [883, 397] on div at bounding box center [874, 153] width 310 height 509
copy div "Hola Cristian , En Mercado Libre nos importa tu seguridad. Por eso, necesitamos…"
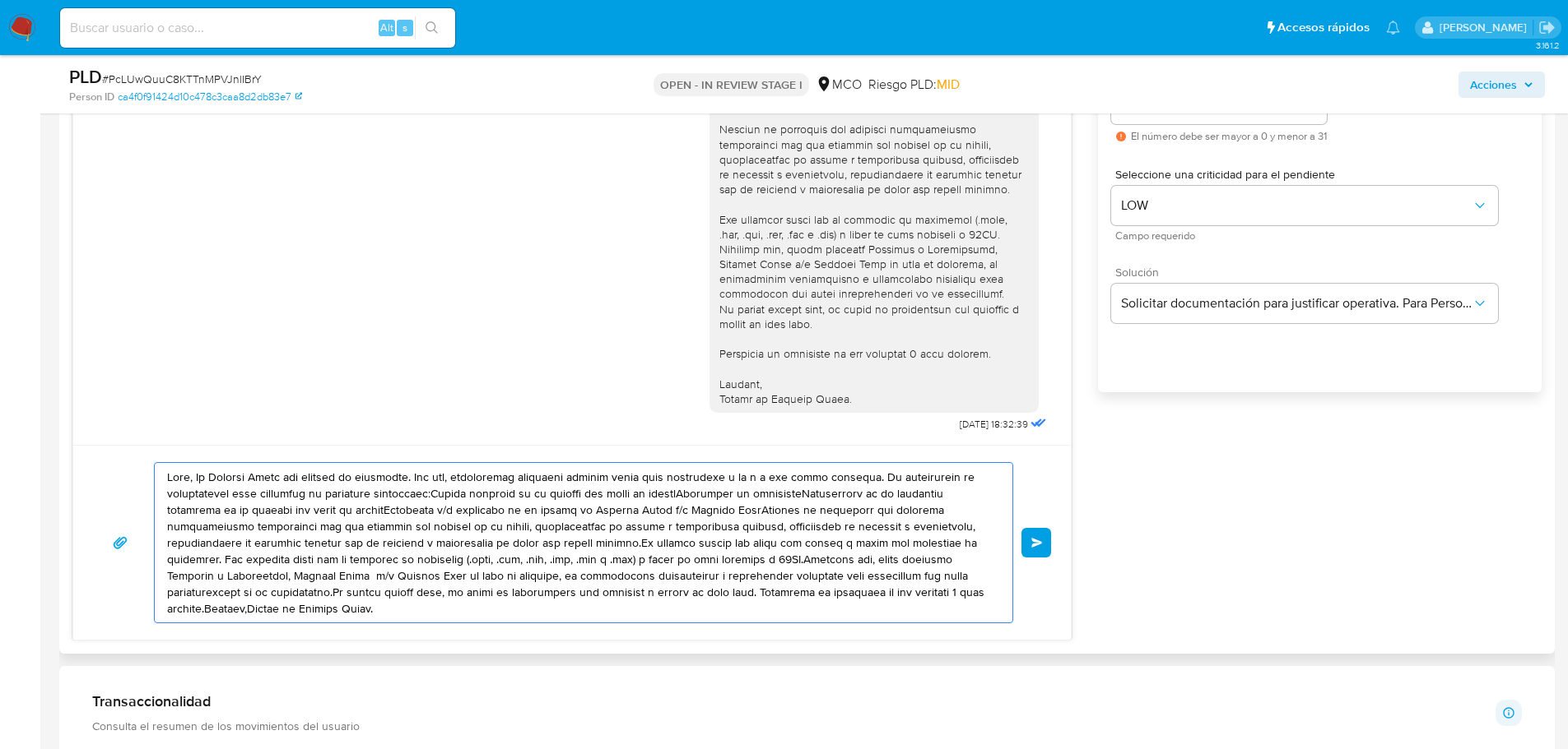
drag, startPoint x: 167, startPoint y: 476, endPoint x: 447, endPoint y: 609, distance: 310.0
click at [447, 609] on textarea at bounding box center [579, 543] width 824 height 160
paste textarea "Cristian , En Mercado Libre nos importa tu seguridad. Por eso, necesitamos veri…"
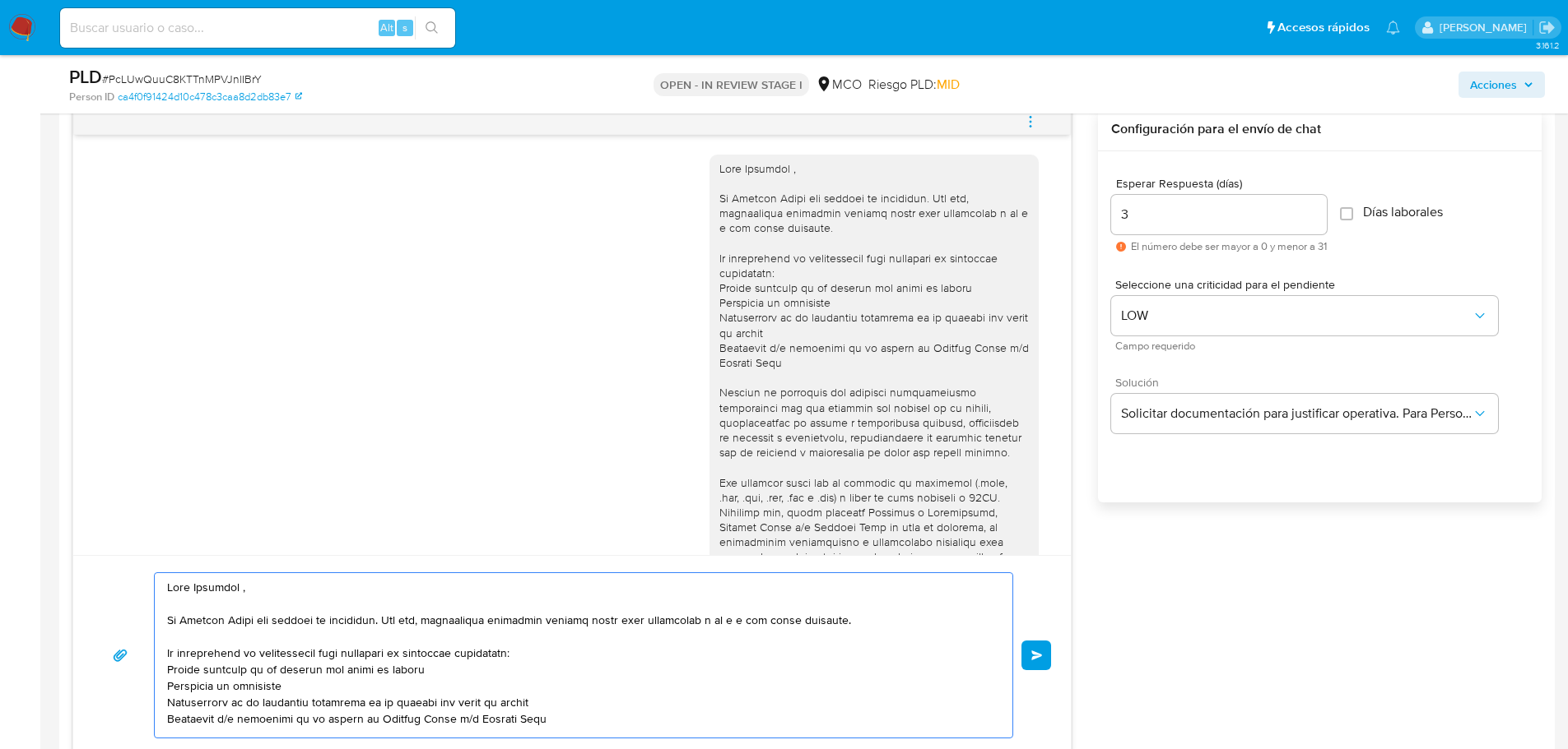
scroll to position [891, 0]
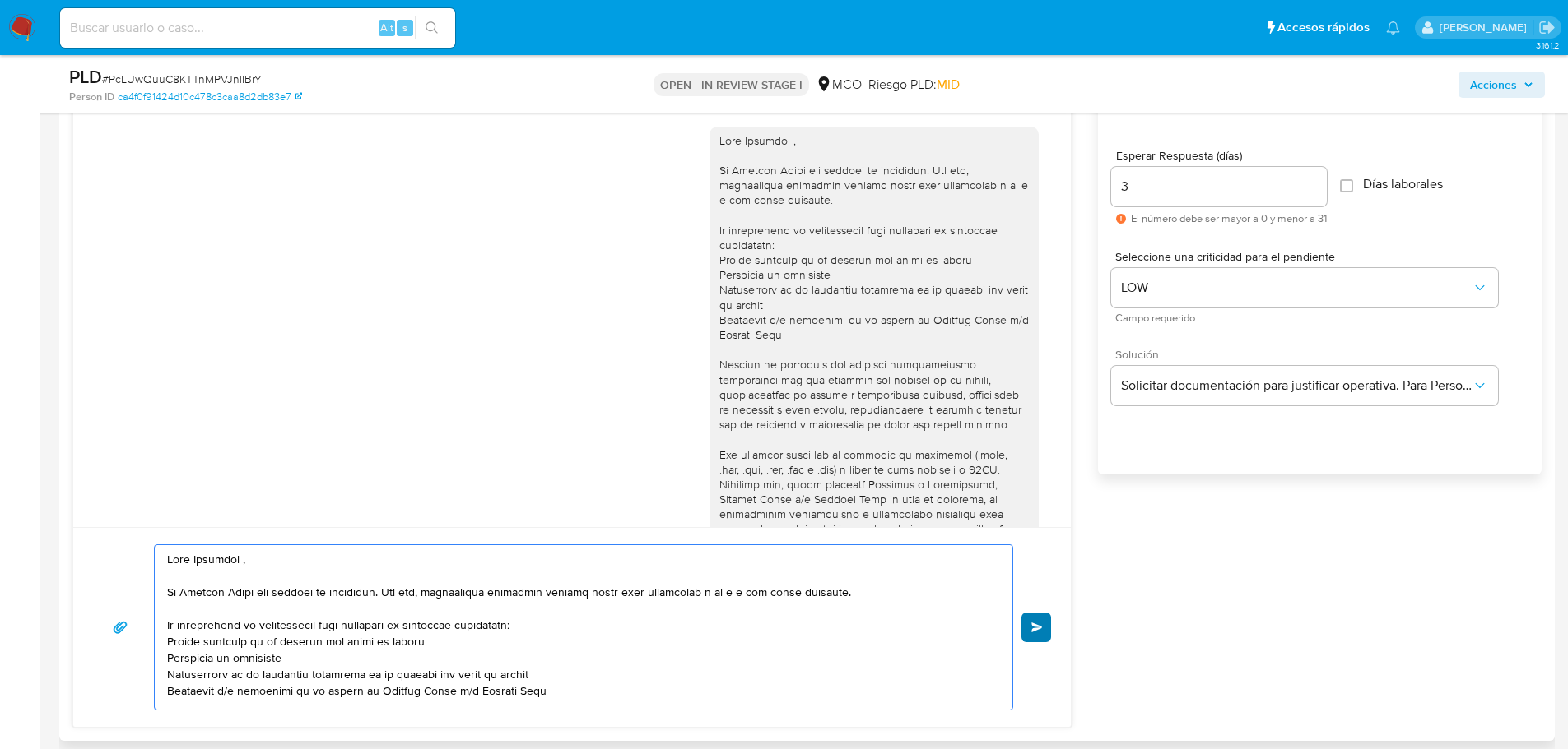
type textarea "Hola Cristian , En Mercado Libre nos importa tu seguridad. Por eso, necesitamos…"
click at [1038, 639] on button "Enviar" at bounding box center [1036, 628] width 30 height 30
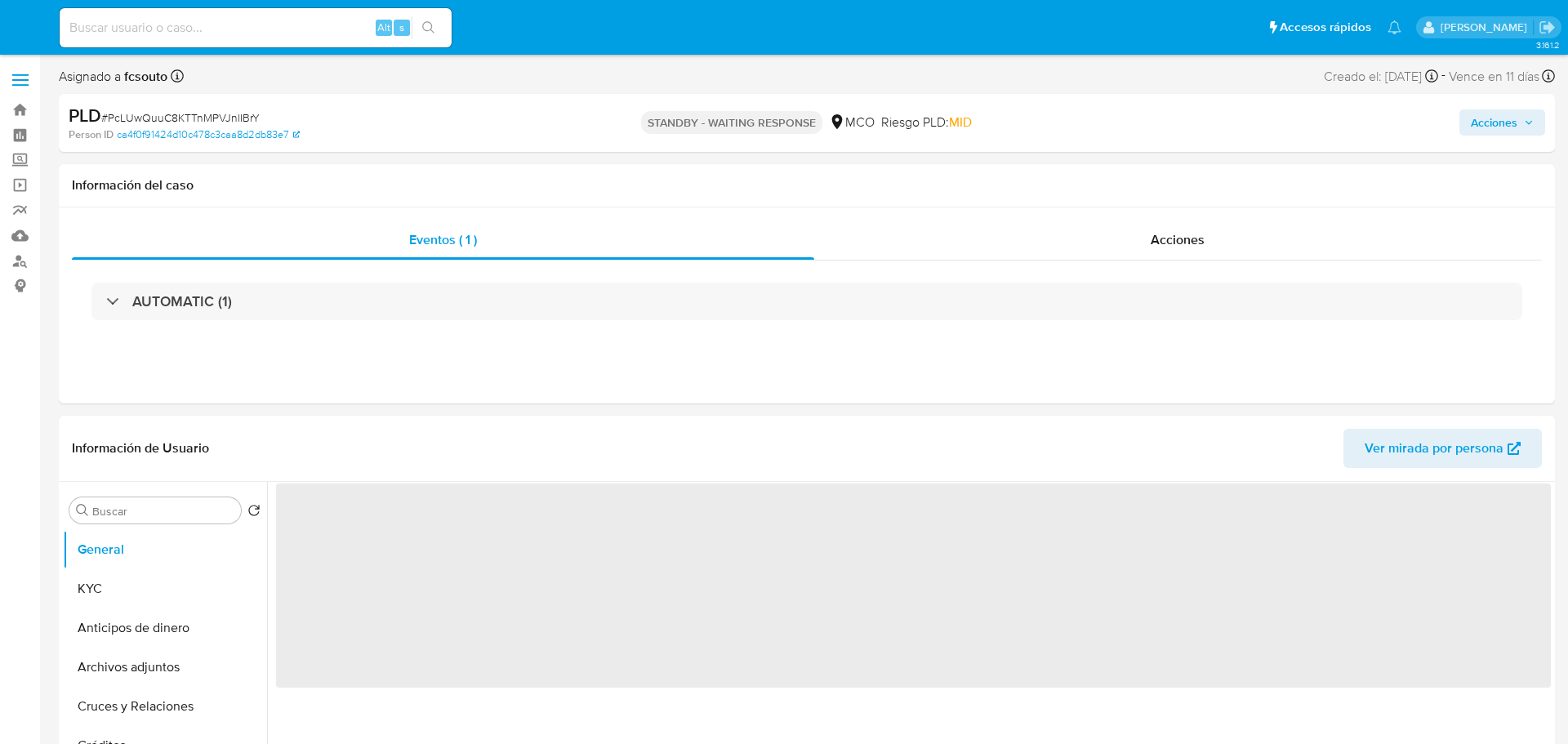
select select "10"
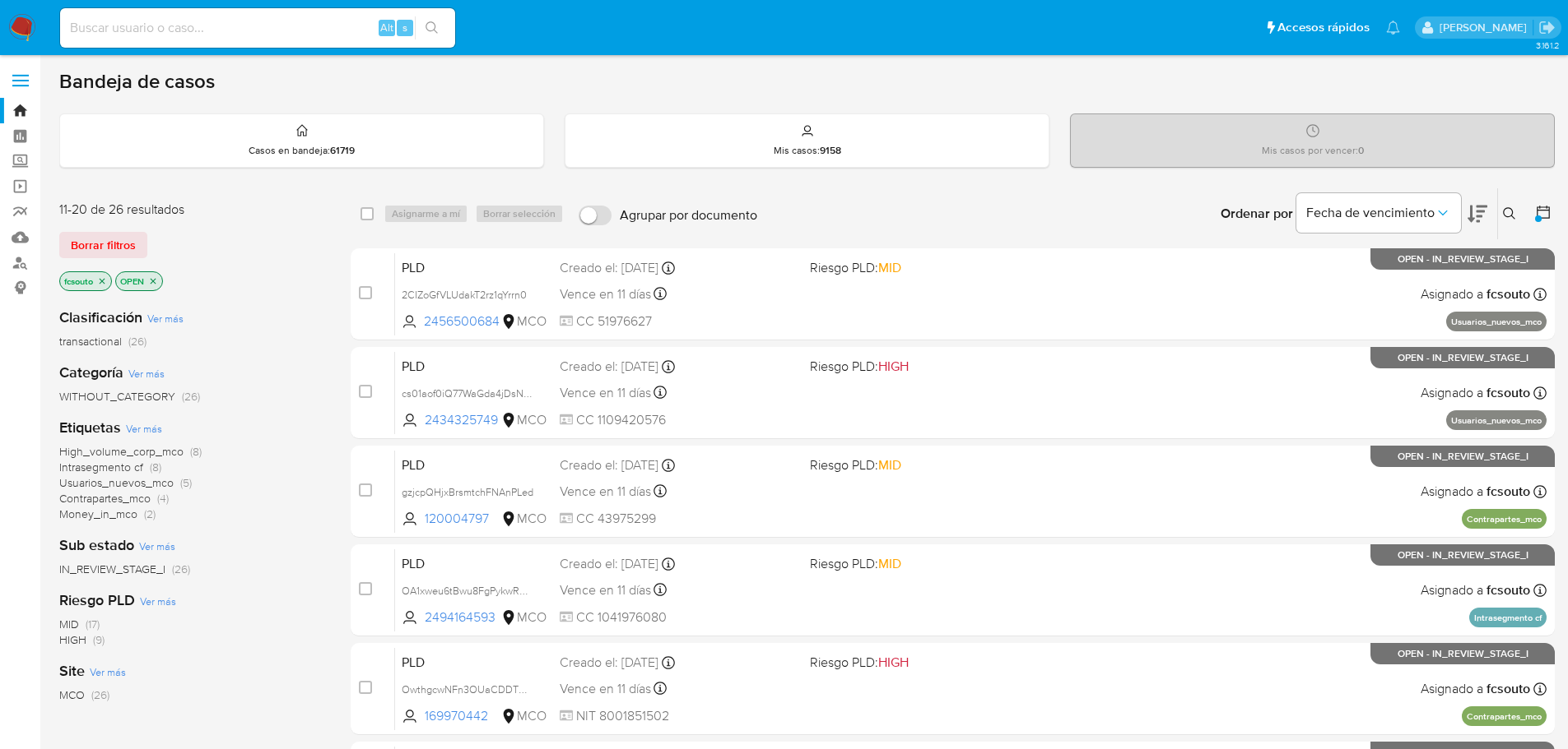
scroll to position [511, 0]
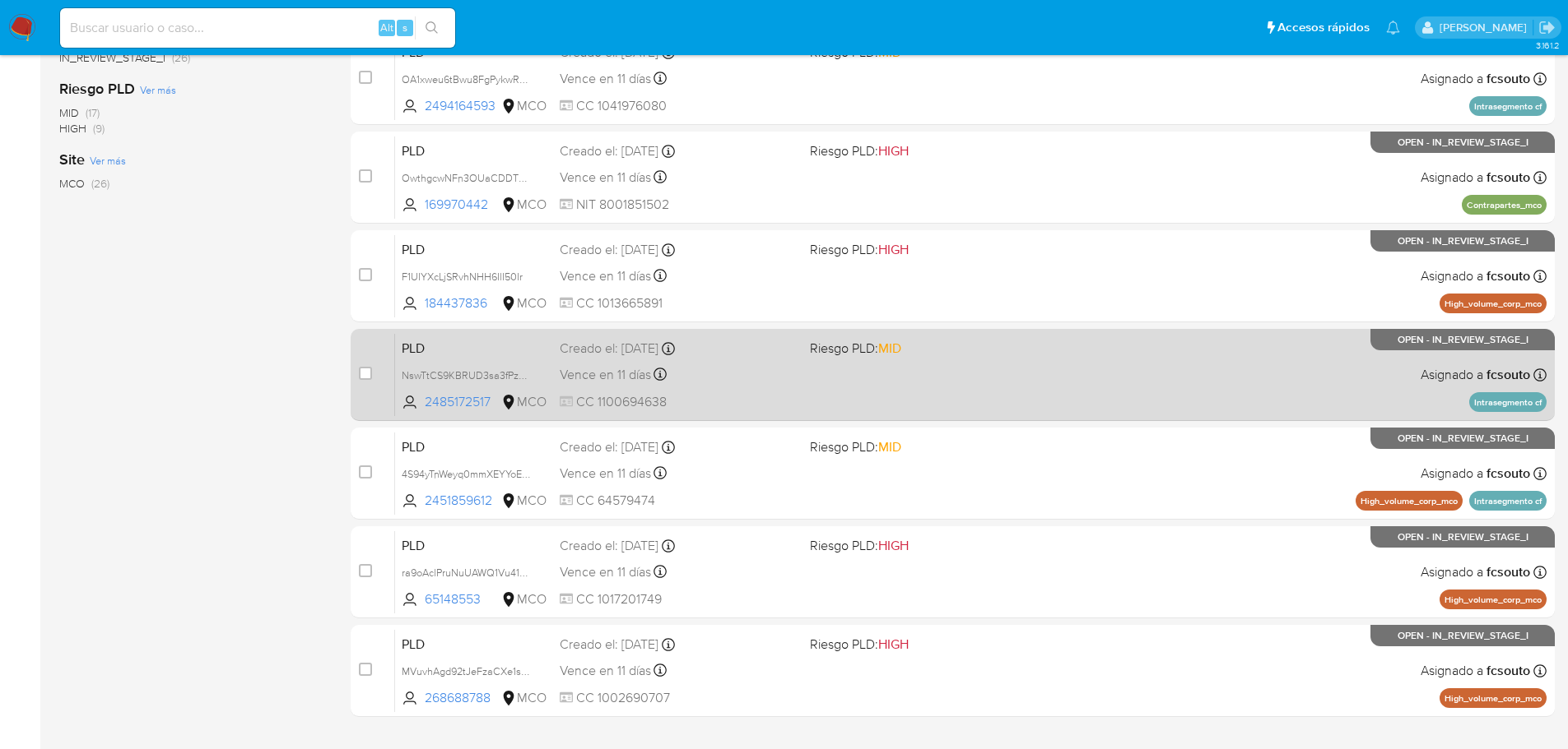
click at [807, 371] on div "PLD NswTtCS9KBRUD3sa3fPzGorC 2485172517 MCO Riesgo PLD: MID Creado el: [DATE] C…" at bounding box center [971, 374] width 1152 height 83
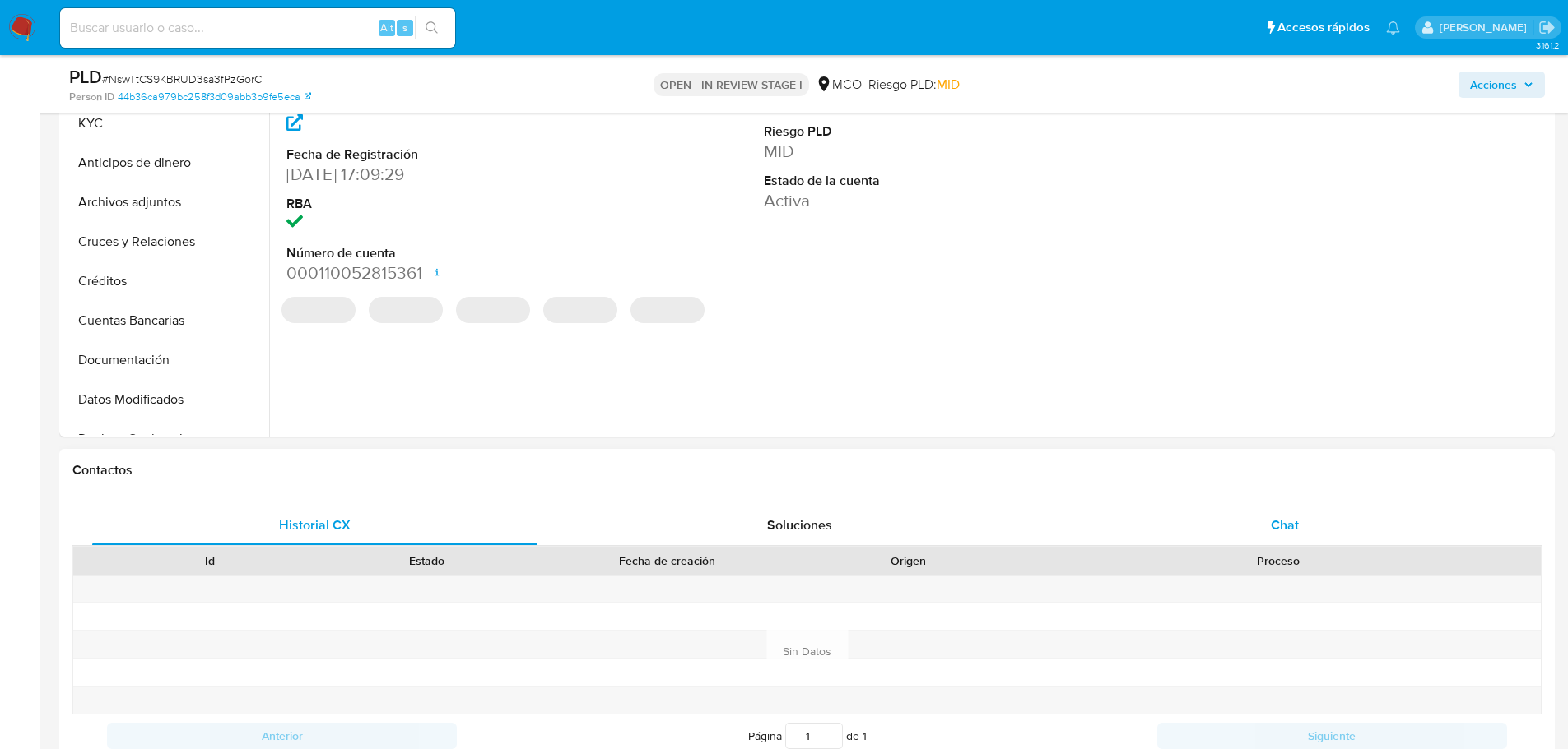
select select "10"
click at [1247, 515] on div "Chat" at bounding box center [1284, 525] width 445 height 39
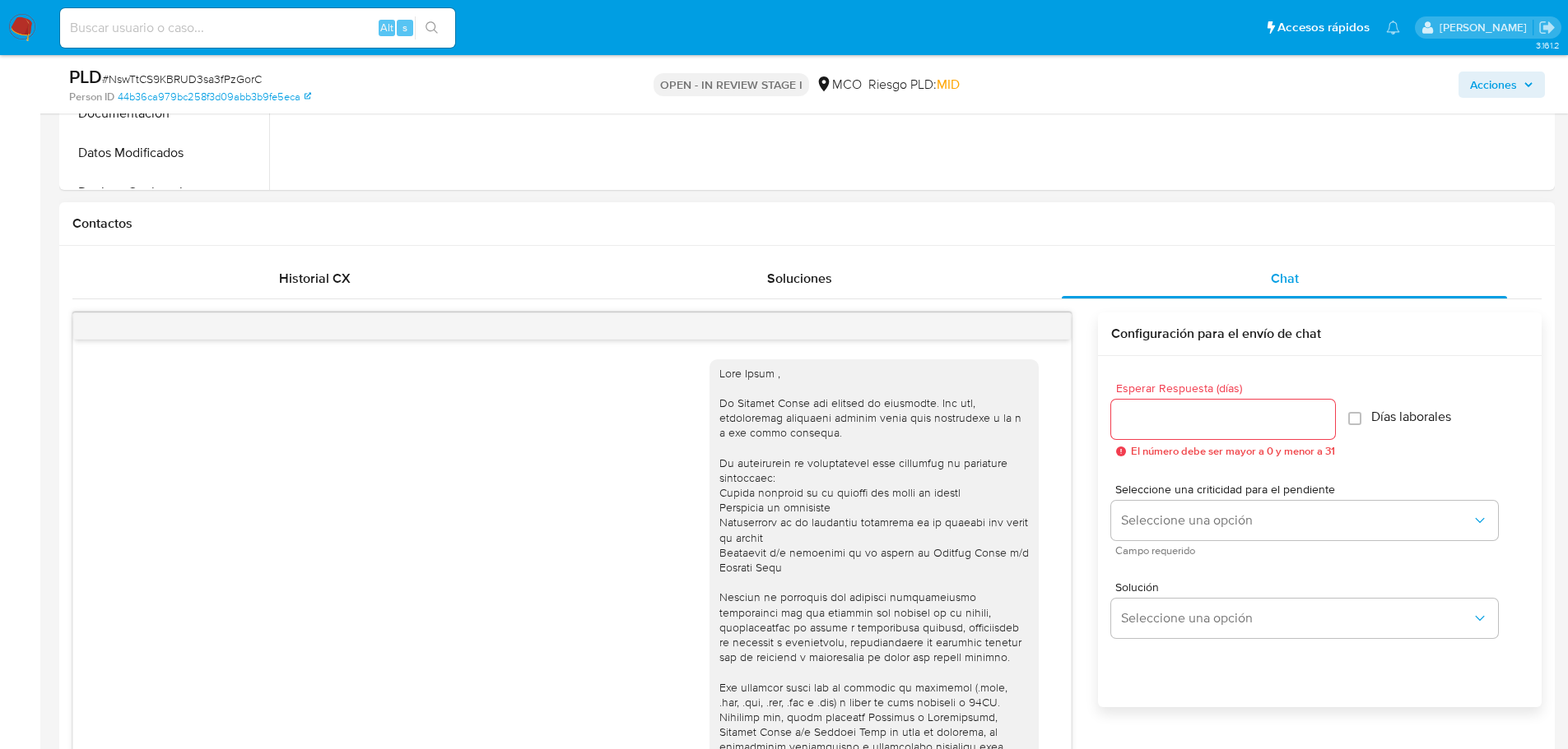
scroll to position [153, 0]
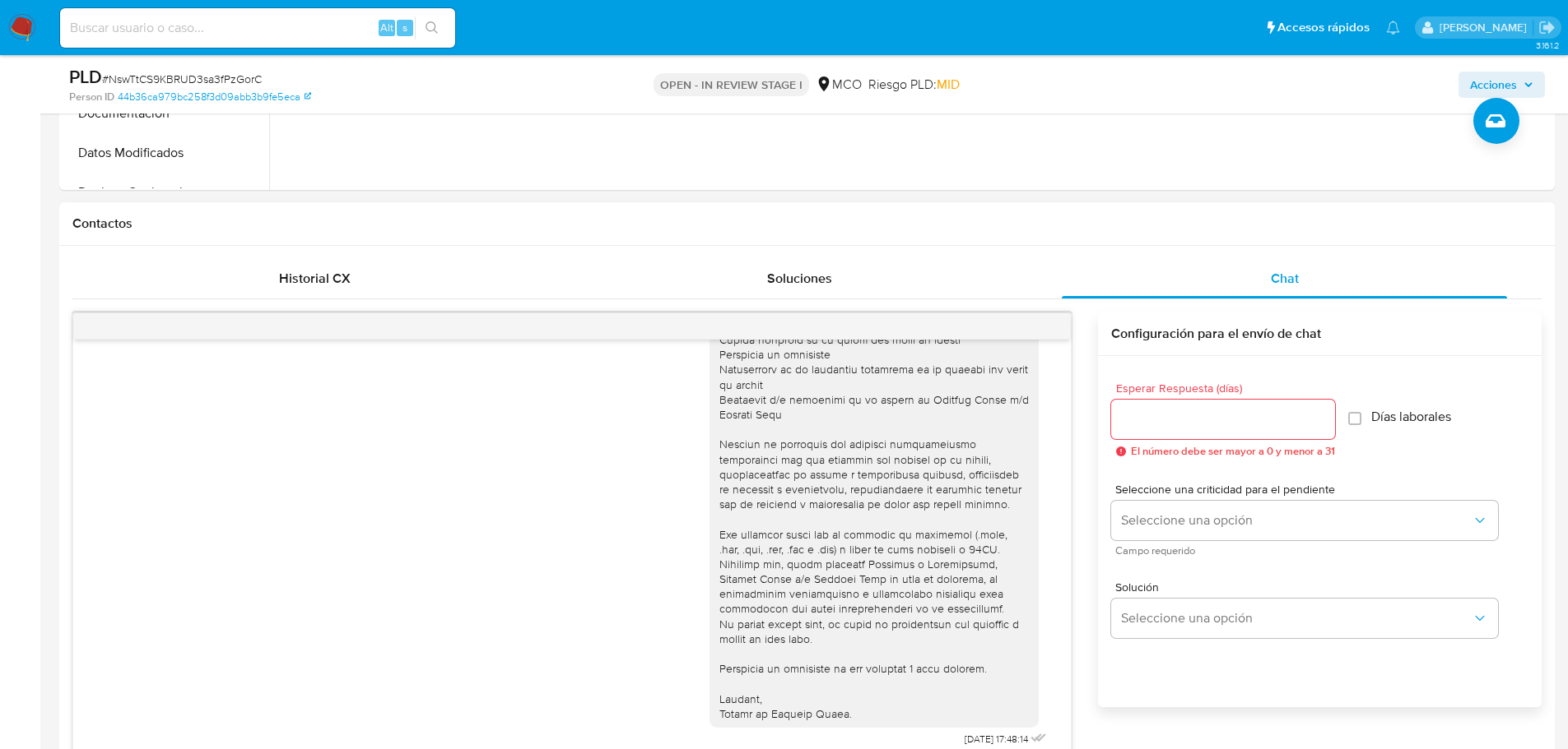
click at [1179, 424] on input "Esperar Respuesta (días)" at bounding box center [1223, 420] width 224 height 22
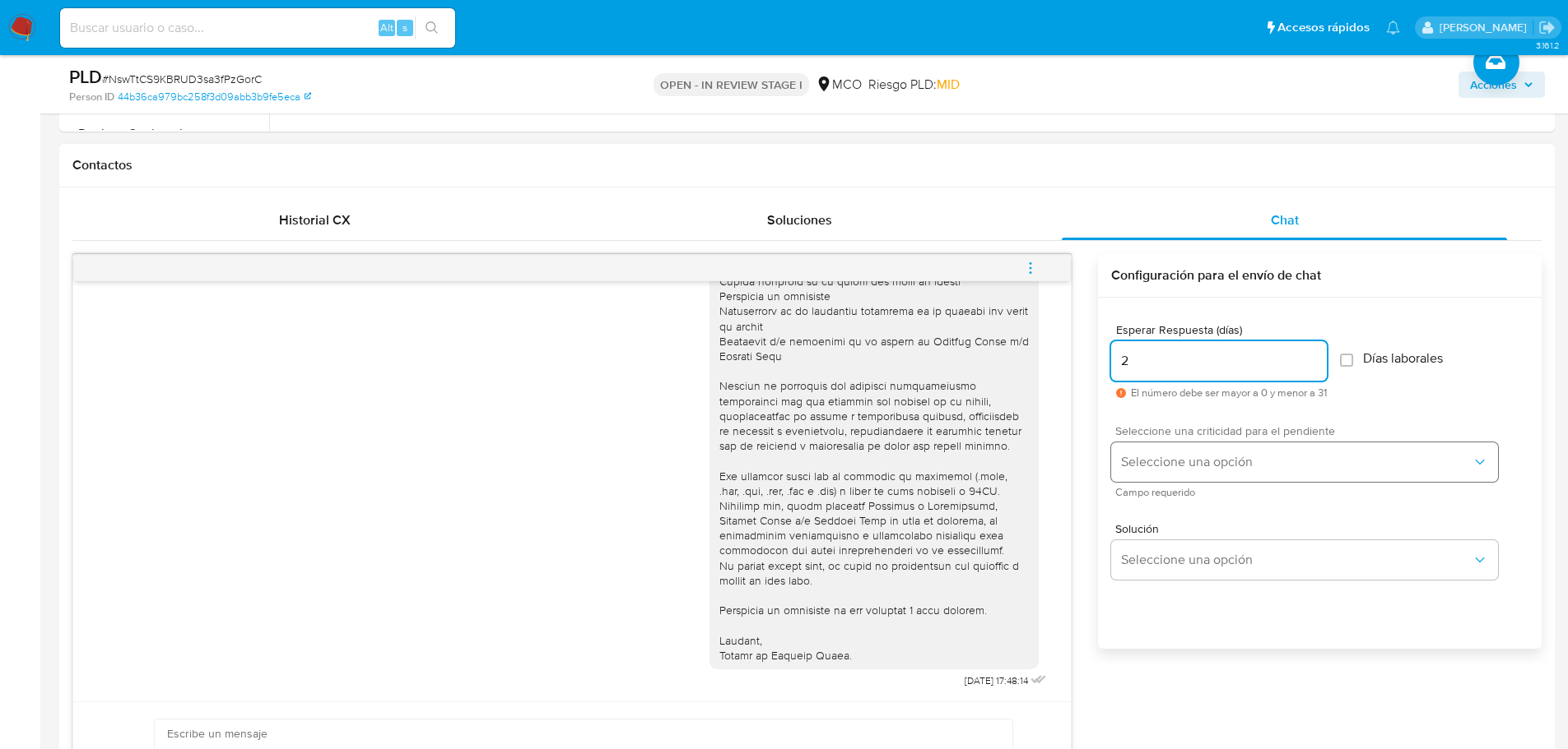
scroll to position [740, 0]
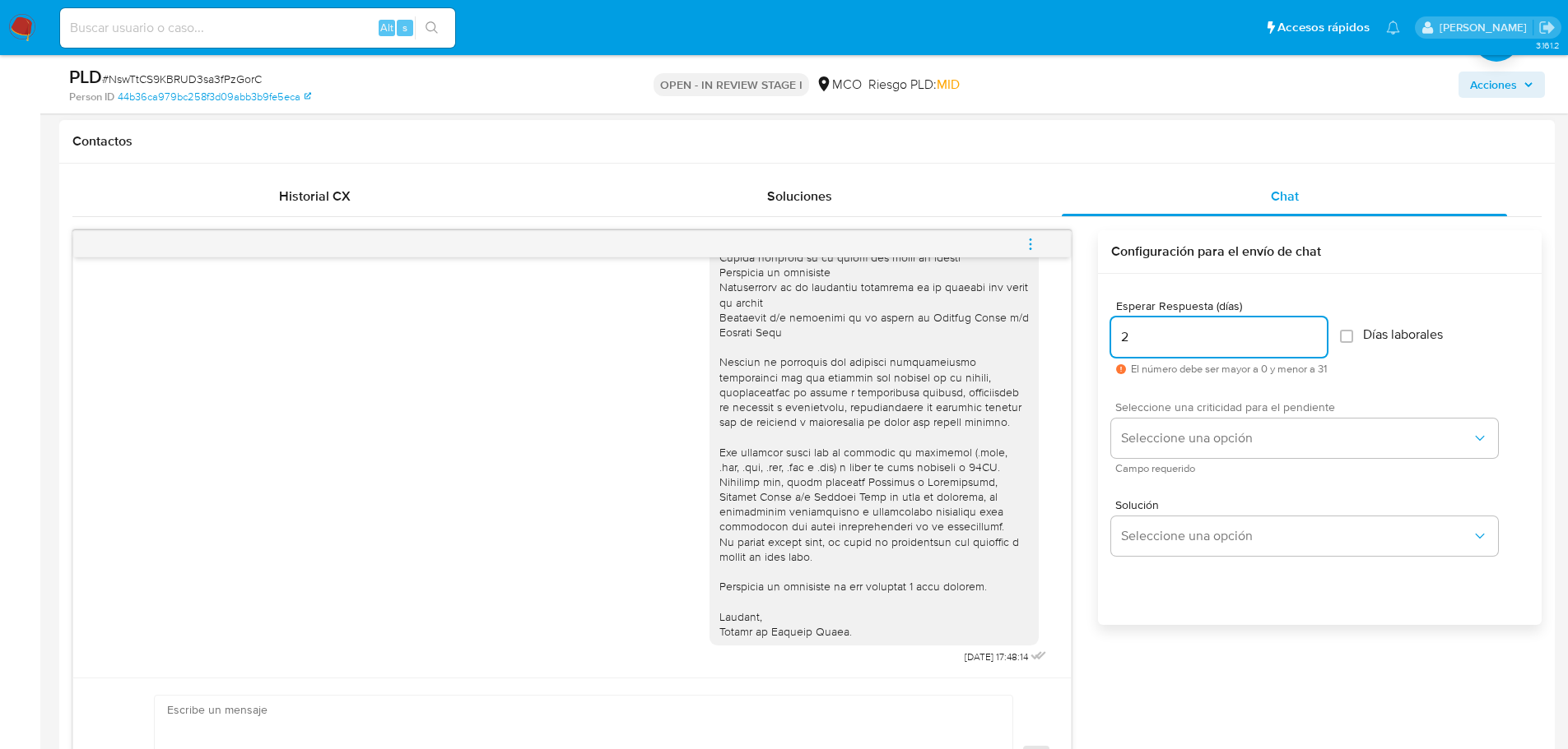
type input "2"
click at [1178, 417] on div "Seleccione una criticidad para el pendiente Seleccione una opción Campo requeri…" at bounding box center [1305, 437] width 387 height 72
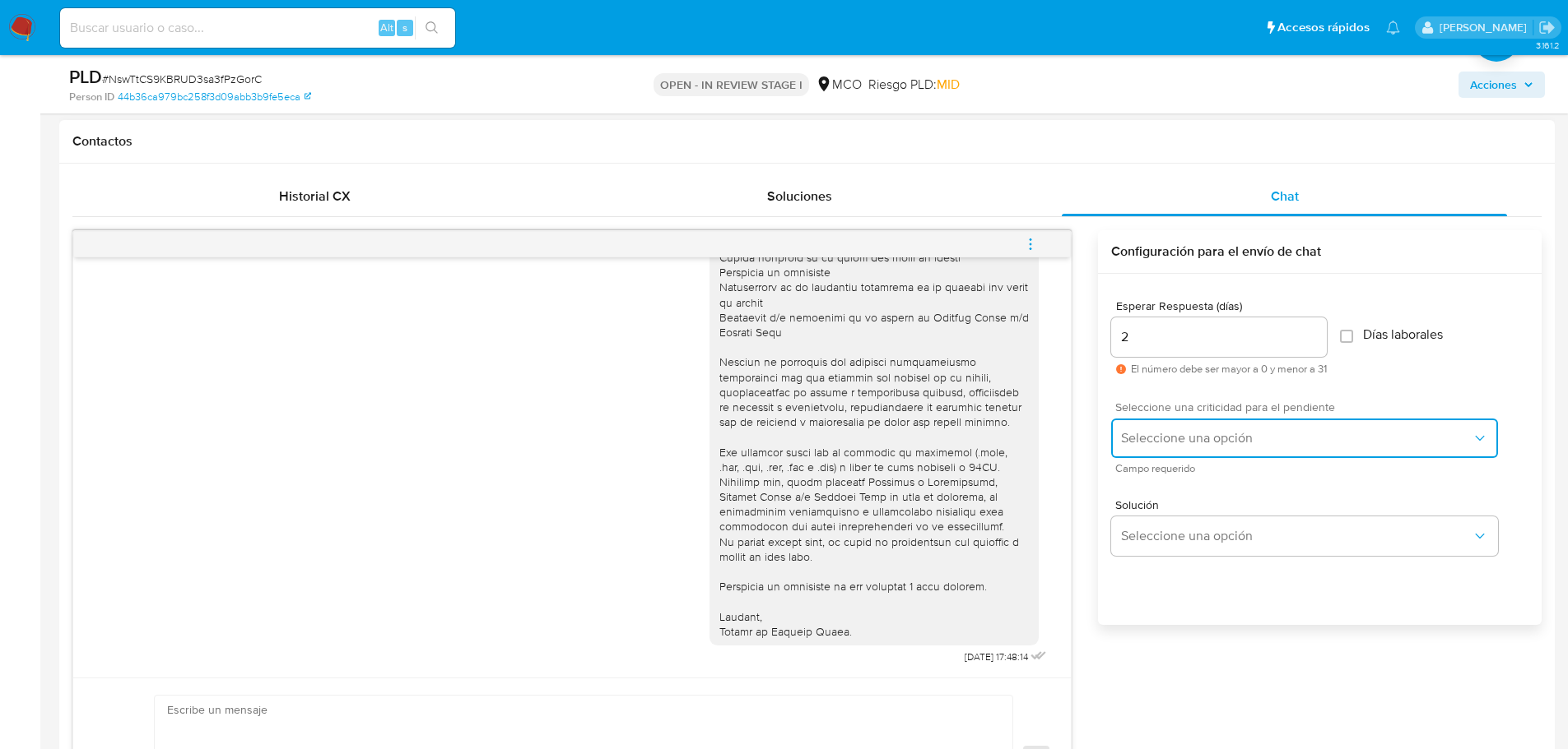
click at [1184, 434] on span "Seleccione una opción" at bounding box center [1297, 438] width 351 height 17
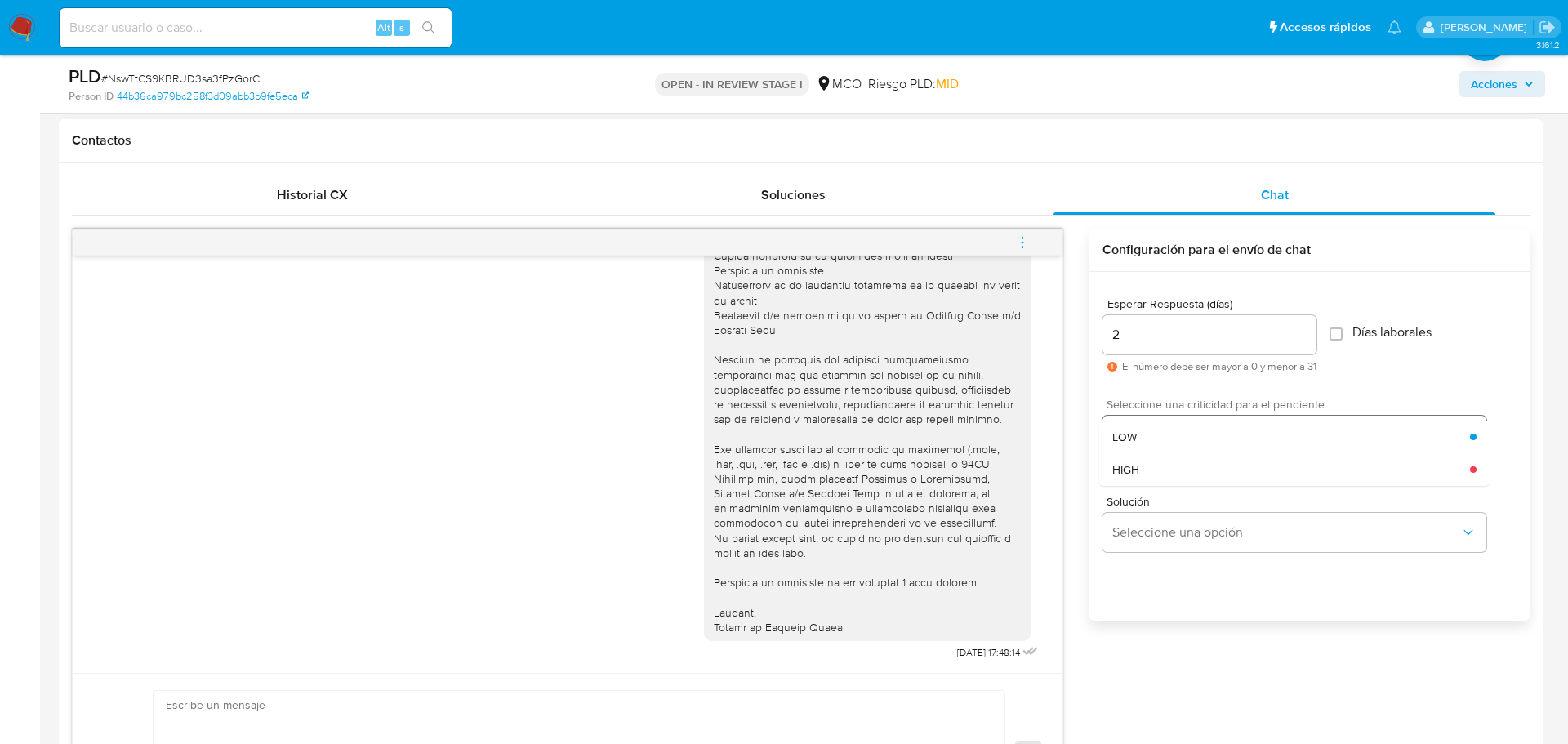
click at [1178, 429] on div "LOW" at bounding box center [1292, 437] width 358 height 32
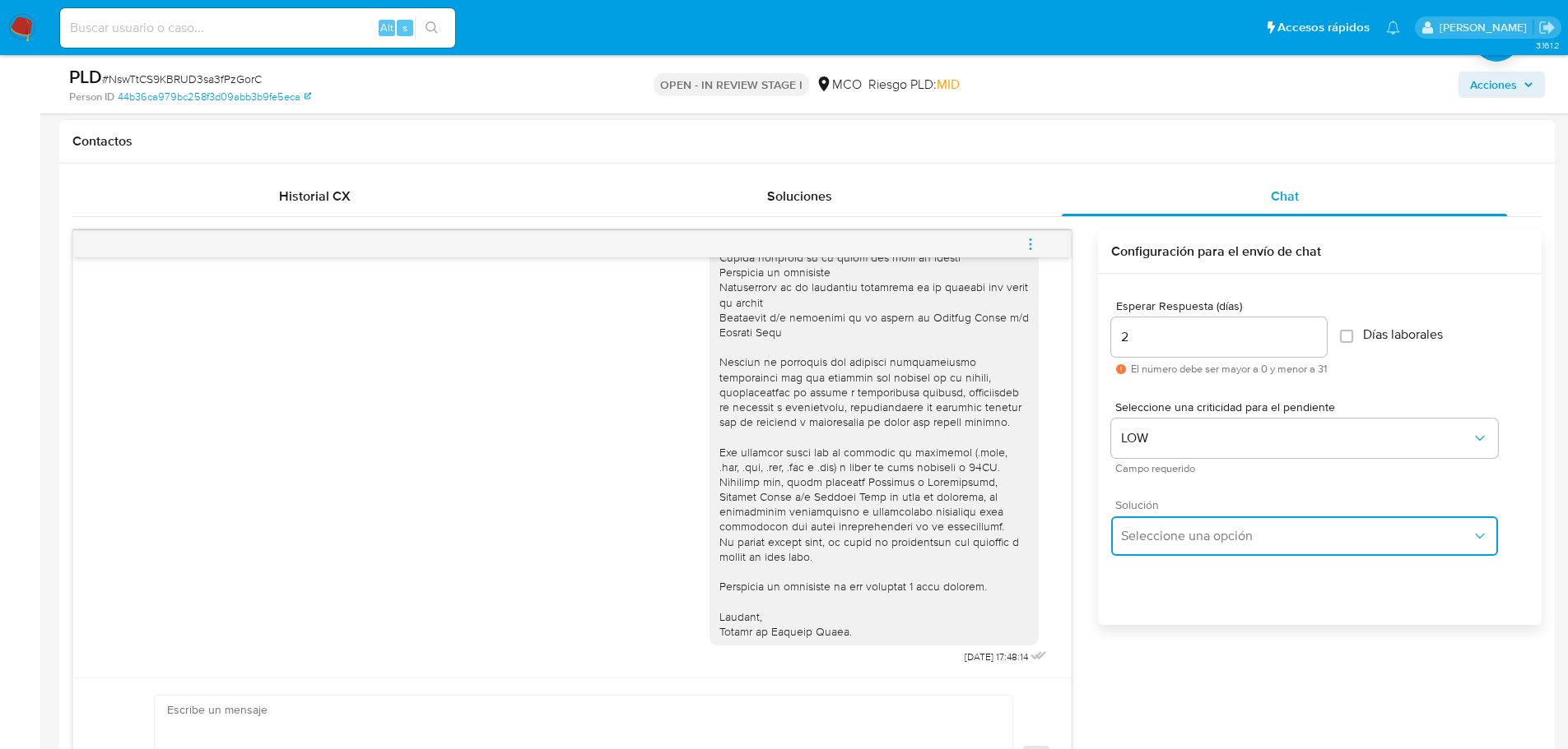
click at [1200, 534] on span "Seleccione una opción" at bounding box center [1297, 536] width 351 height 17
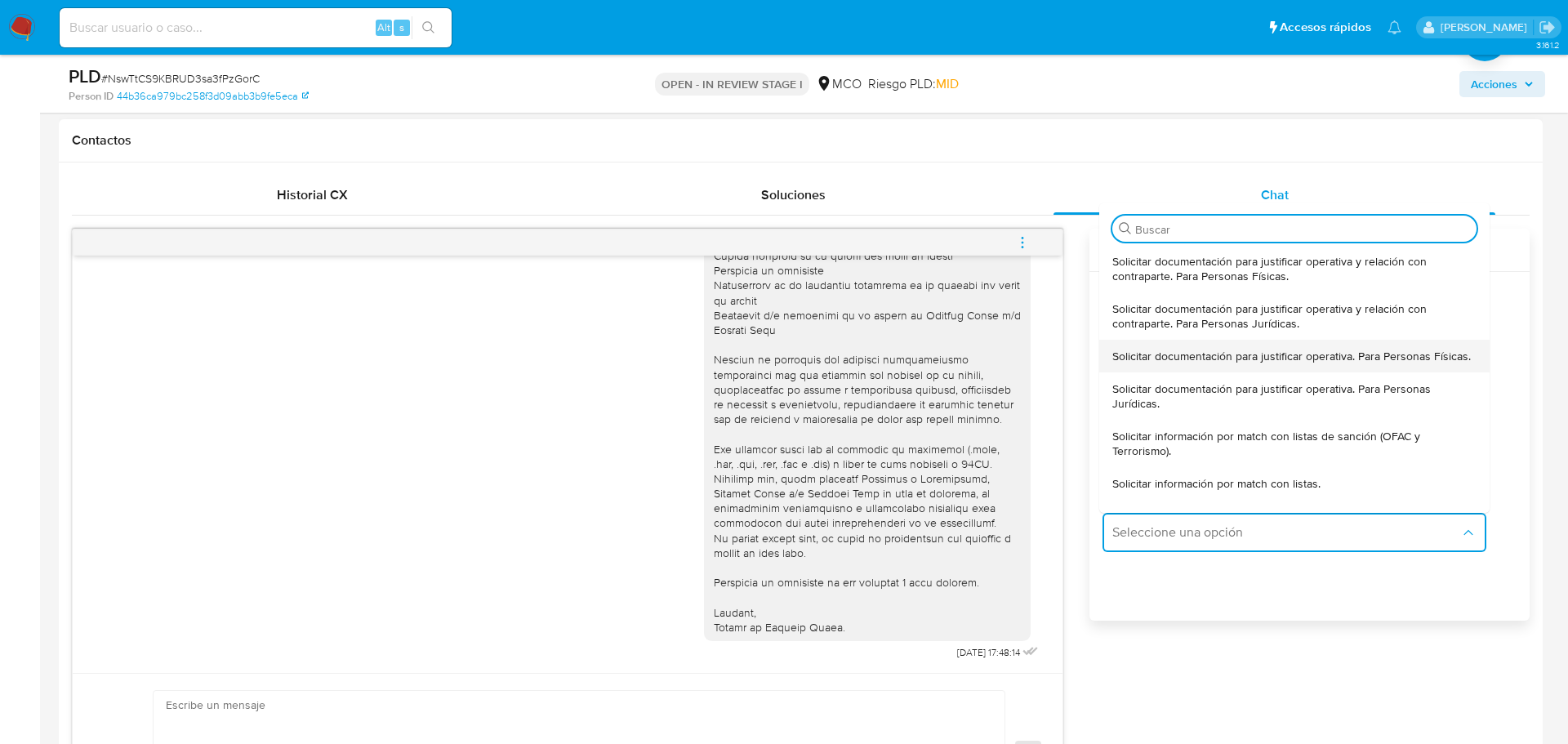
click at [1219, 363] on span "Solicitar documentación para justificar operativa. Para Personas Físicas." at bounding box center [1292, 355] width 358 height 15
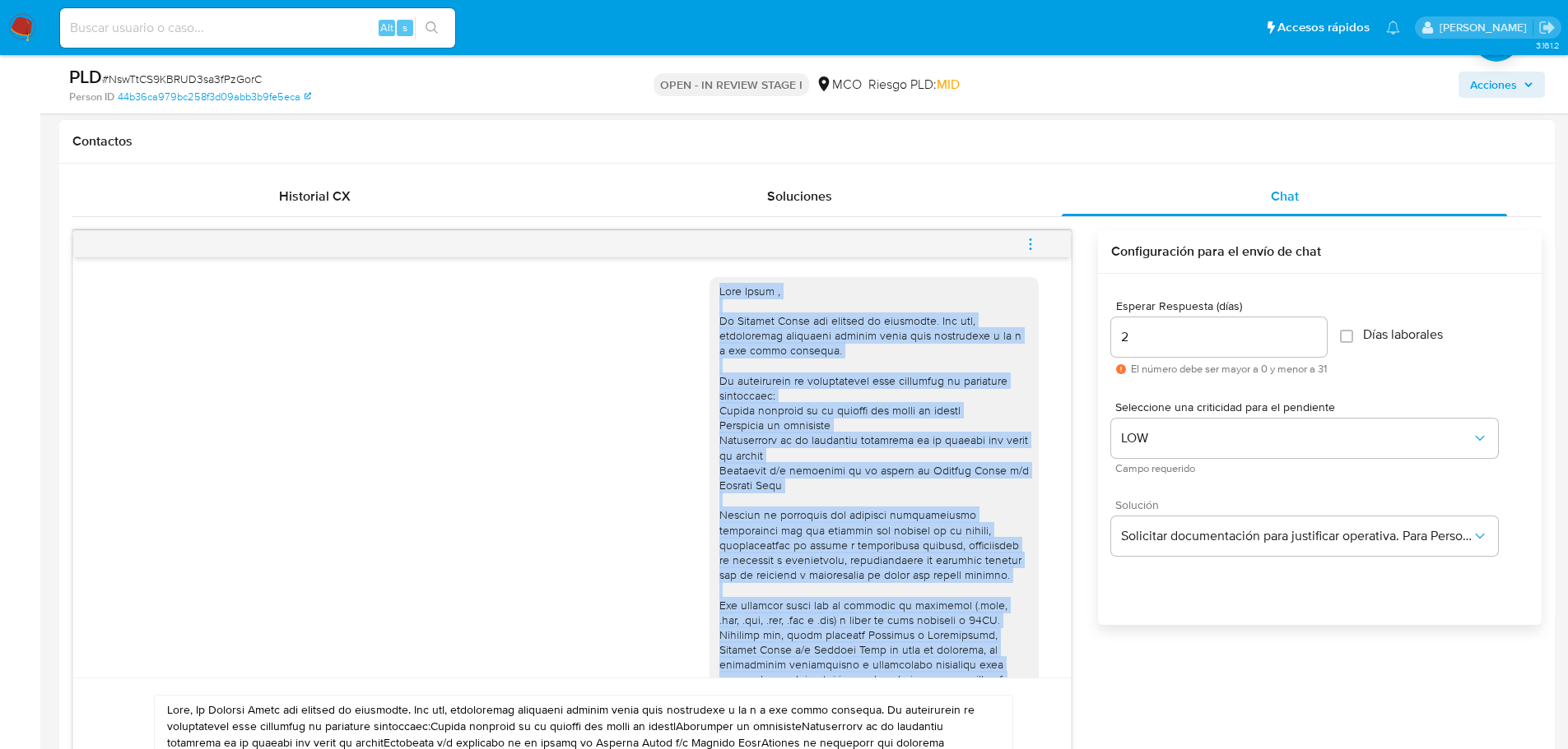
scroll to position [153, 0]
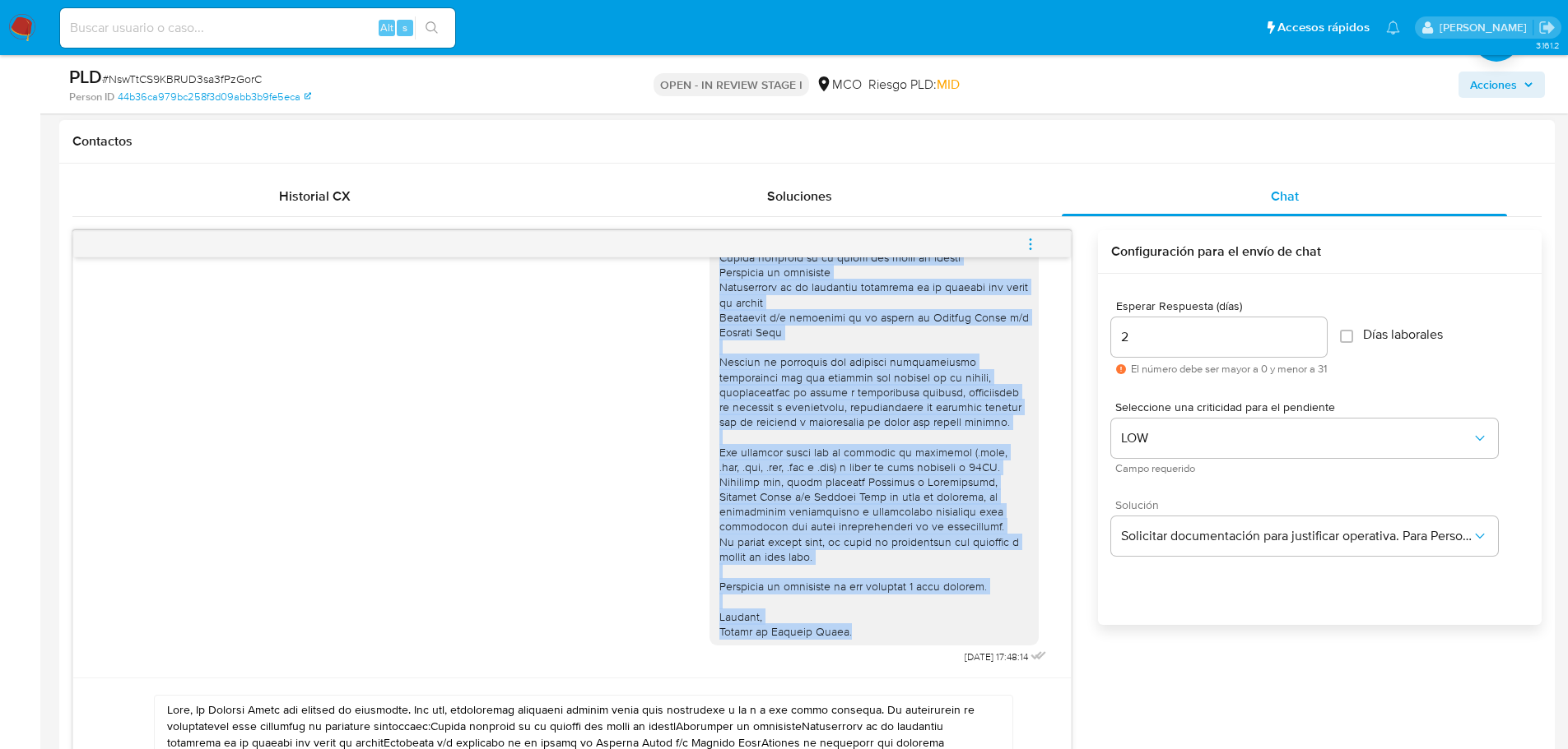
drag, startPoint x: 708, startPoint y: 291, endPoint x: 872, endPoint y: 633, distance: 379.3
click at [872, 633] on div at bounding box center [874, 385] width 310 height 509
copy div "Hola Dalma , En Mercado Libre nos importa tu seguridad. Por eso, necesitamos ve…"
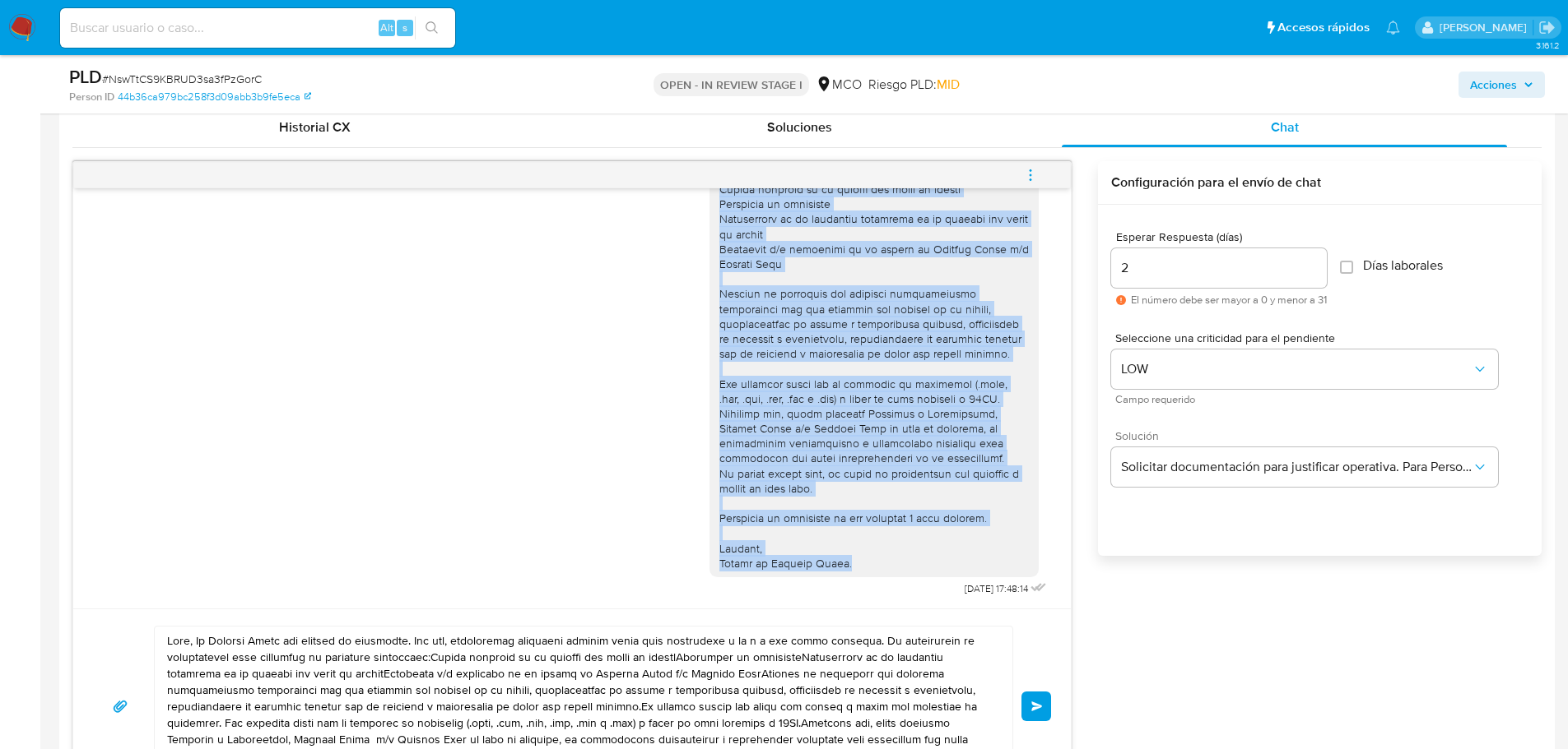
scroll to position [905, 0]
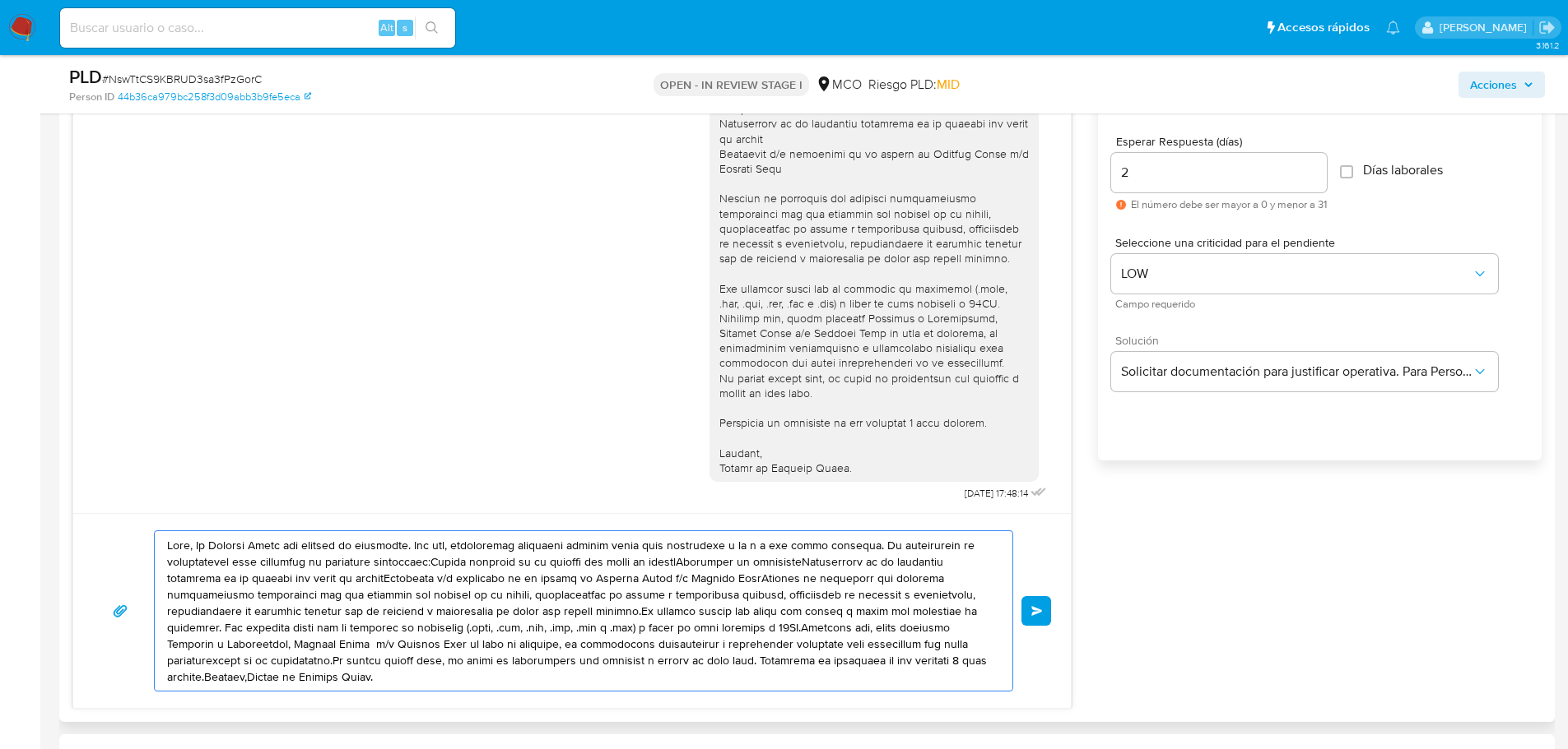
drag, startPoint x: 167, startPoint y: 547, endPoint x: 493, endPoint y: 675, distance: 350.2
click at [493, 675] on textarea at bounding box center [579, 611] width 824 height 160
paste textarea "Dalma , En Mercado Libre nos importa tu seguridad. Por eso, necesitamos verific…"
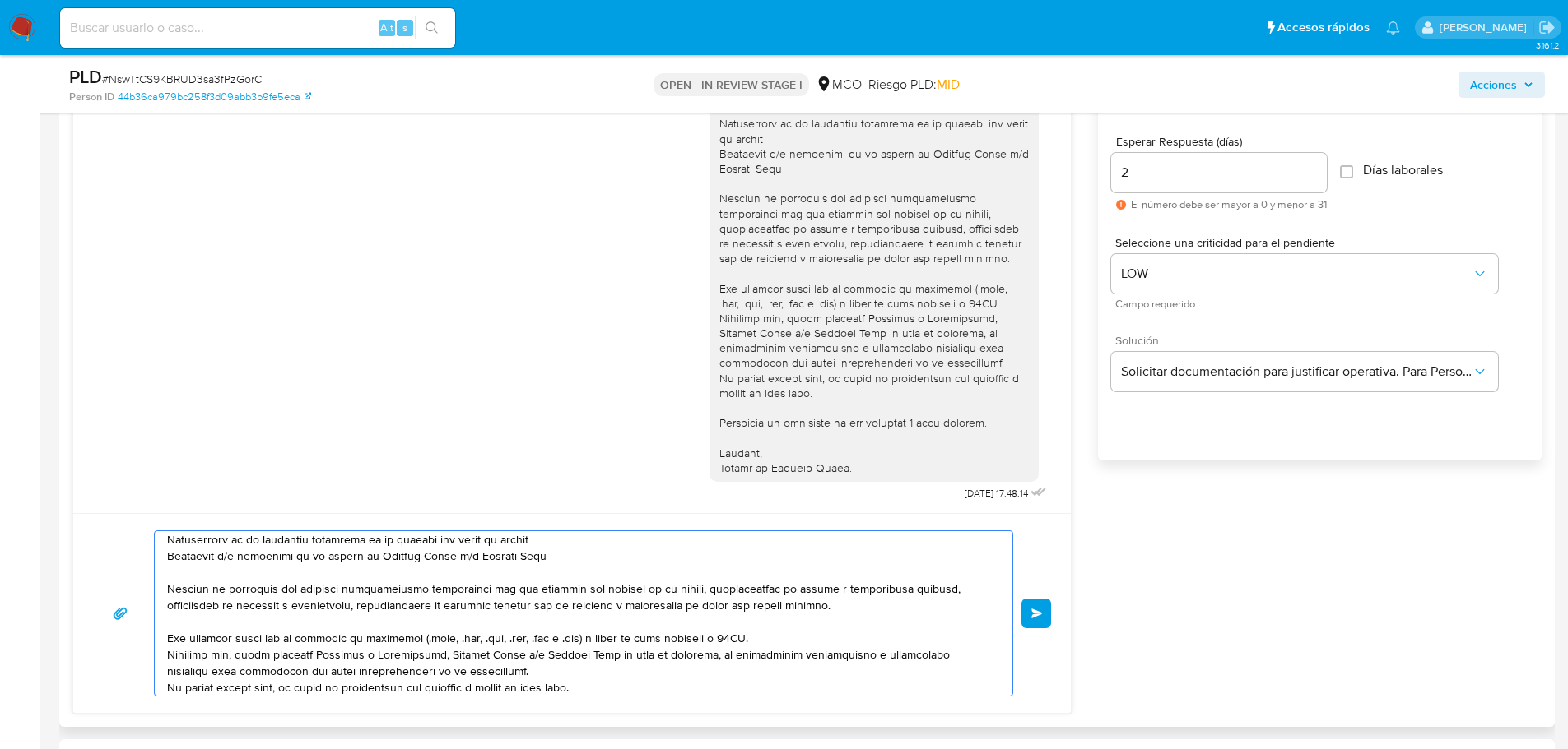
scroll to position [0, 0]
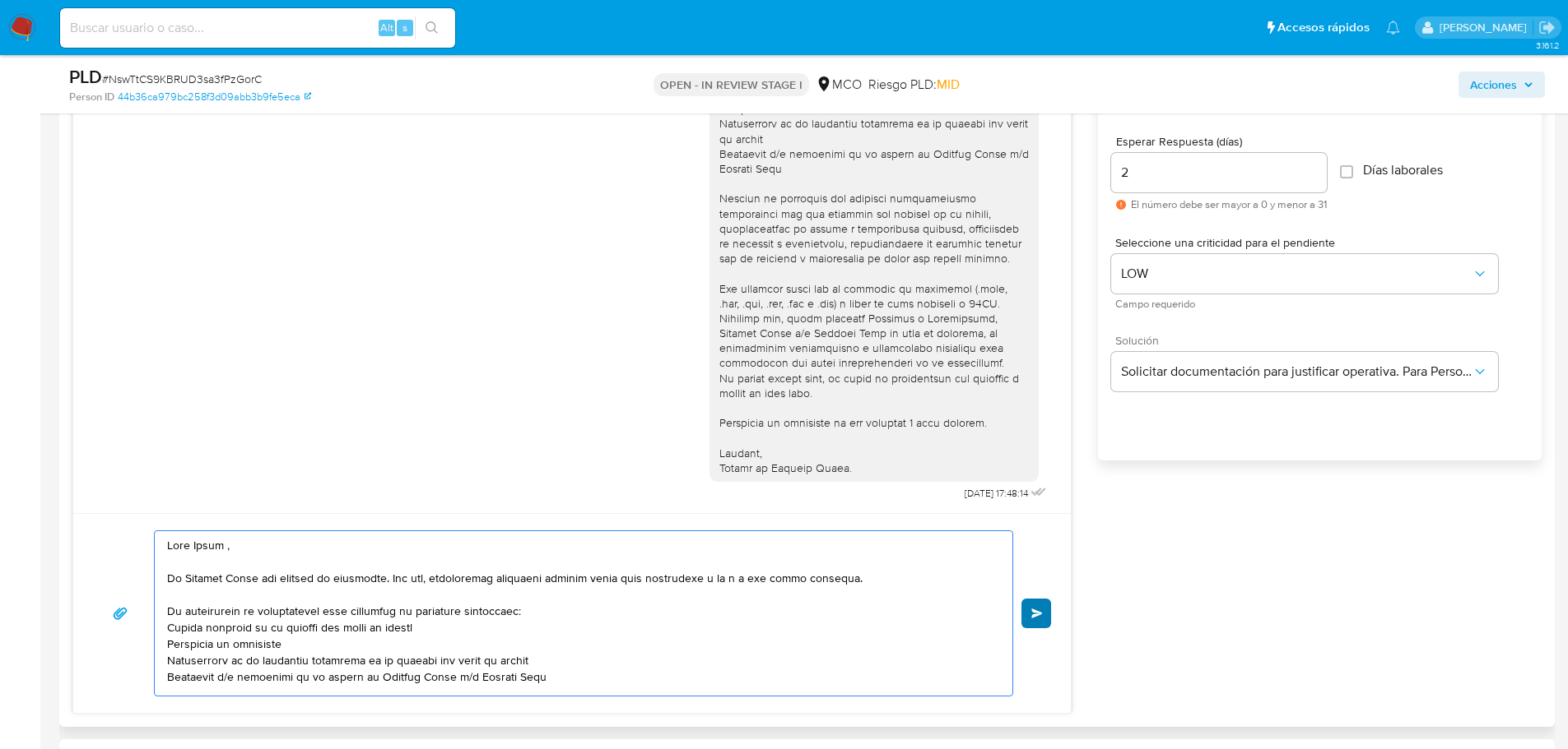
type textarea "Hola Dalma , En Mercado Libre nos importa tu seguridad. Por eso, necesitamos ve…"
click at [1032, 613] on span "Enviar" at bounding box center [1037, 614] width 12 height 10
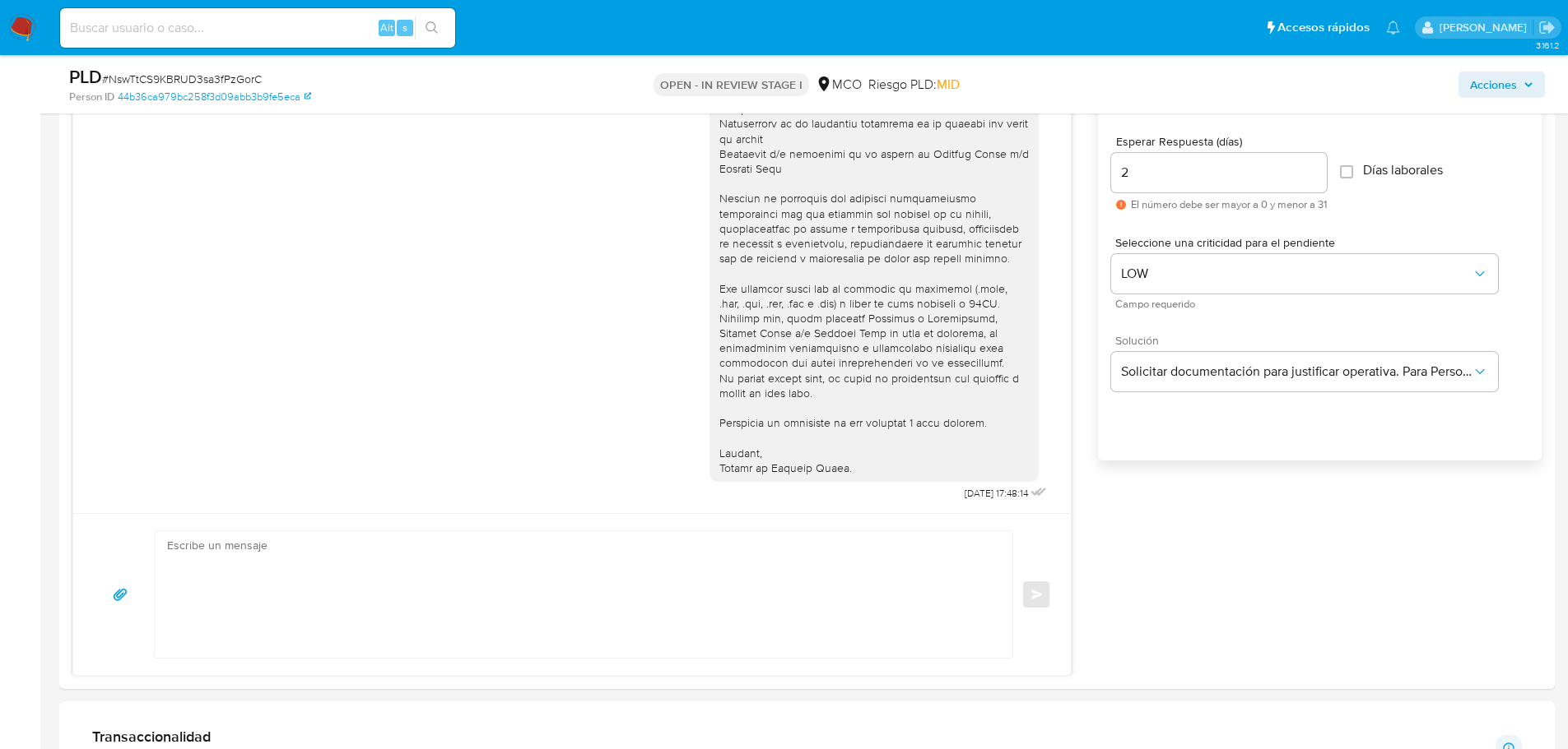
scroll to position [709, 0]
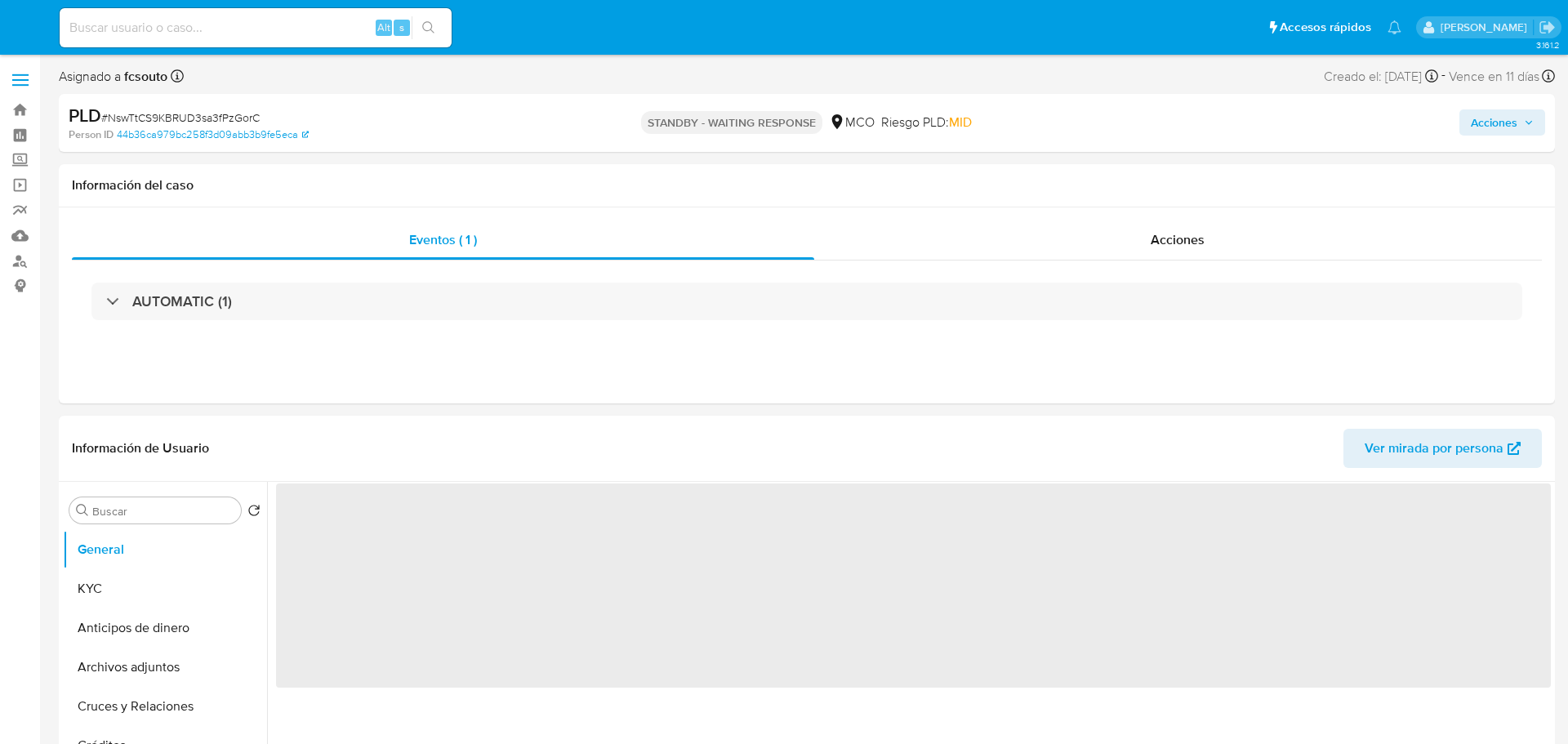
select select "10"
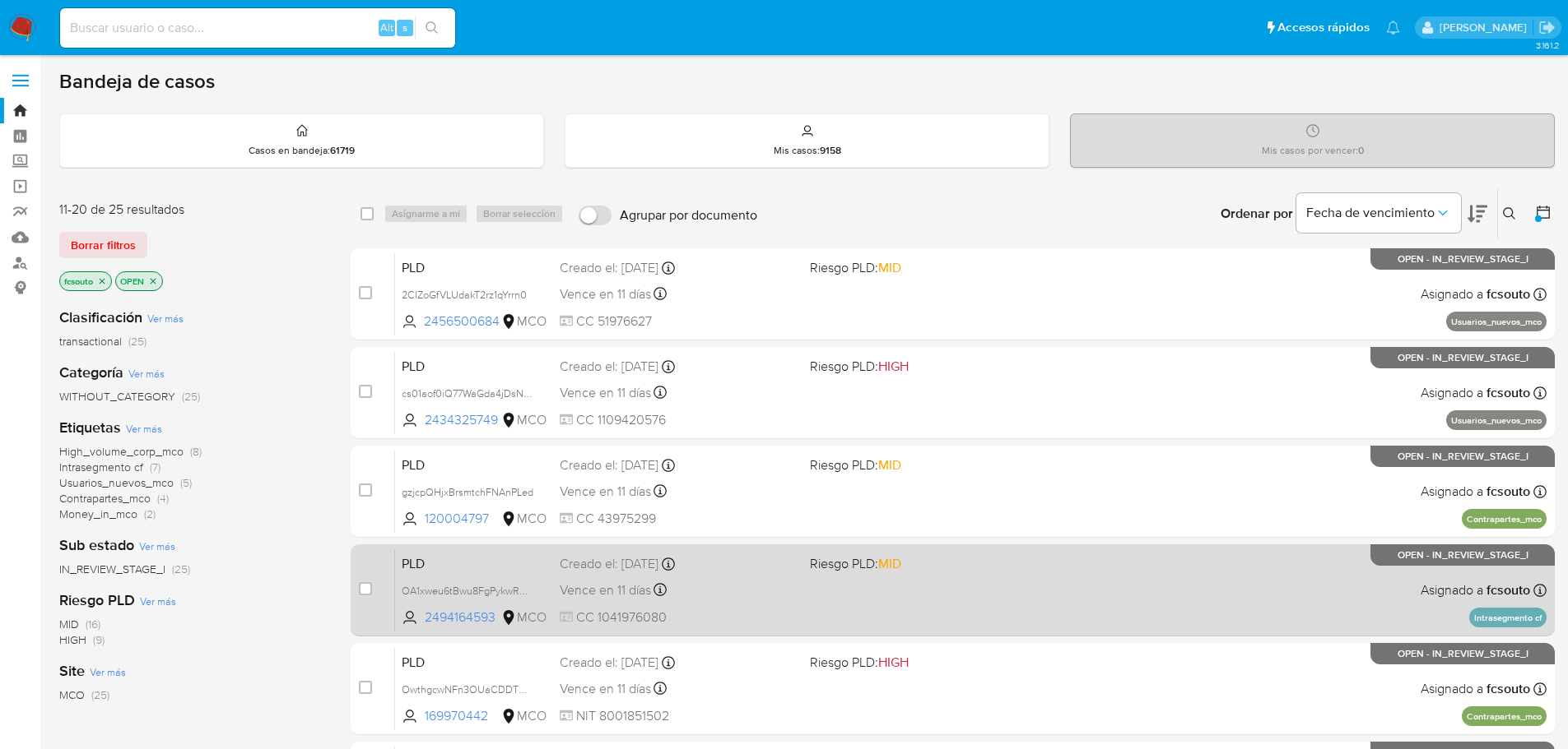
click at [763, 587] on div "Vence en 11 días Vence el [DATE] 07:04:38" at bounding box center [678, 590] width 237 height 23
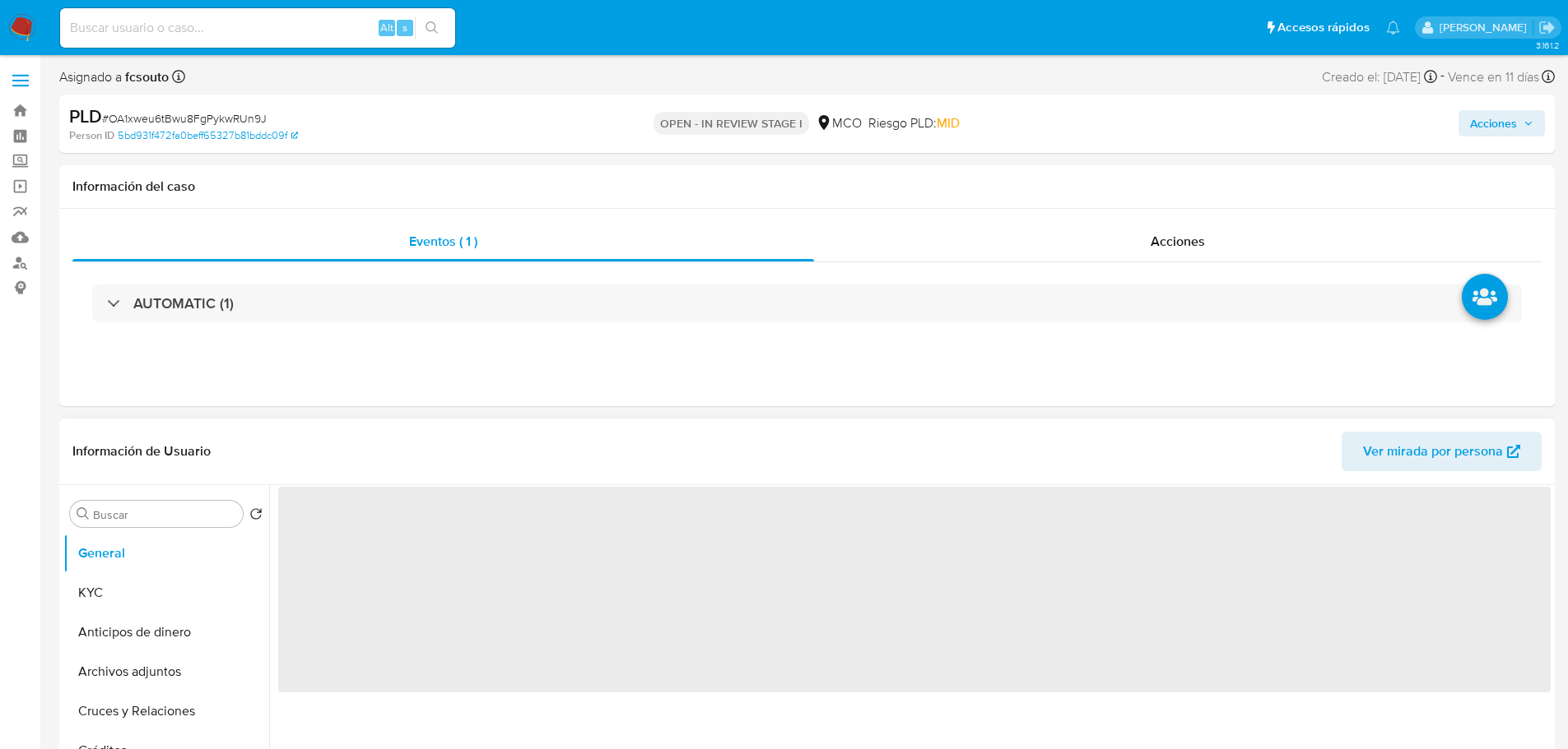
select select "10"
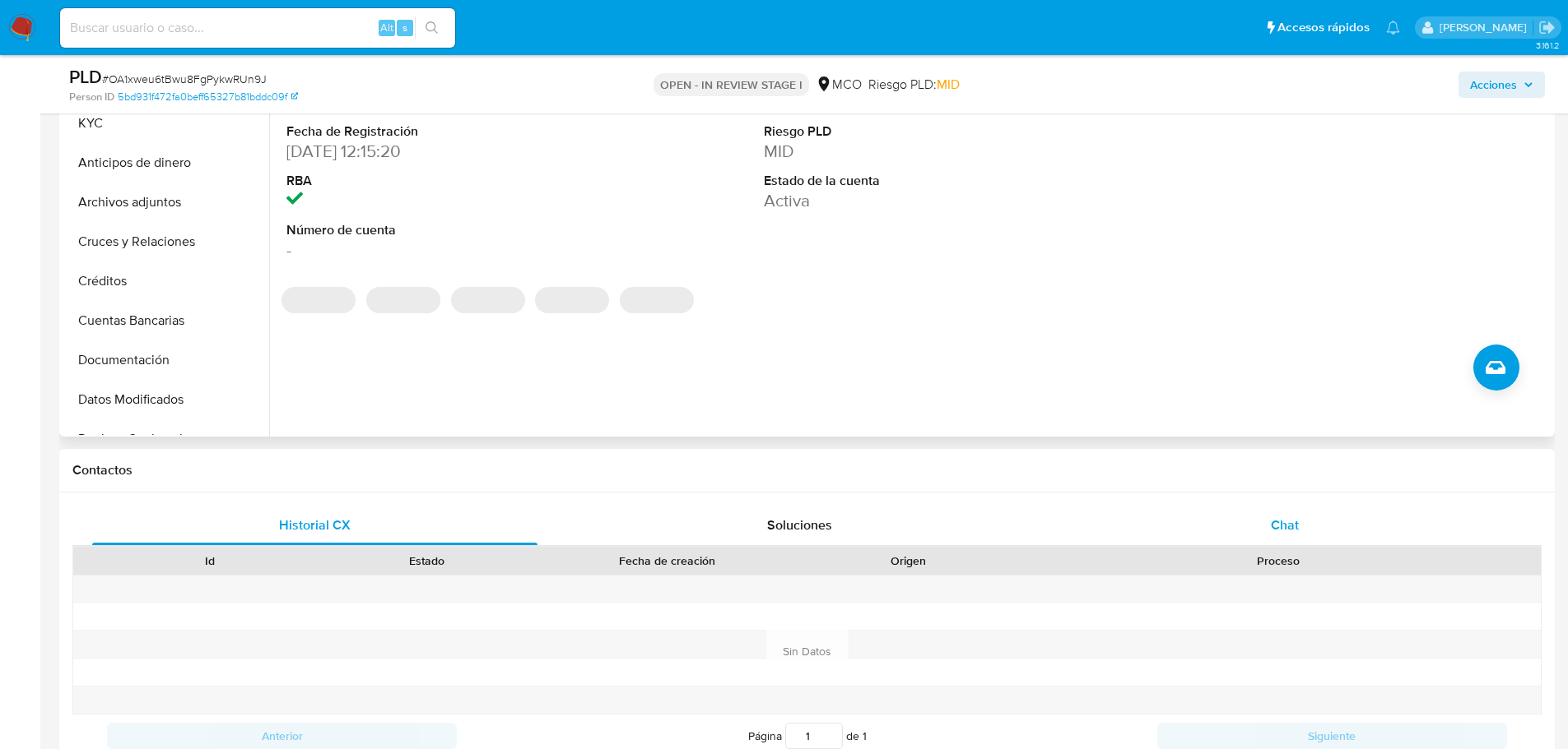
click at [1275, 529] on span "Chat" at bounding box center [1285, 524] width 28 height 19
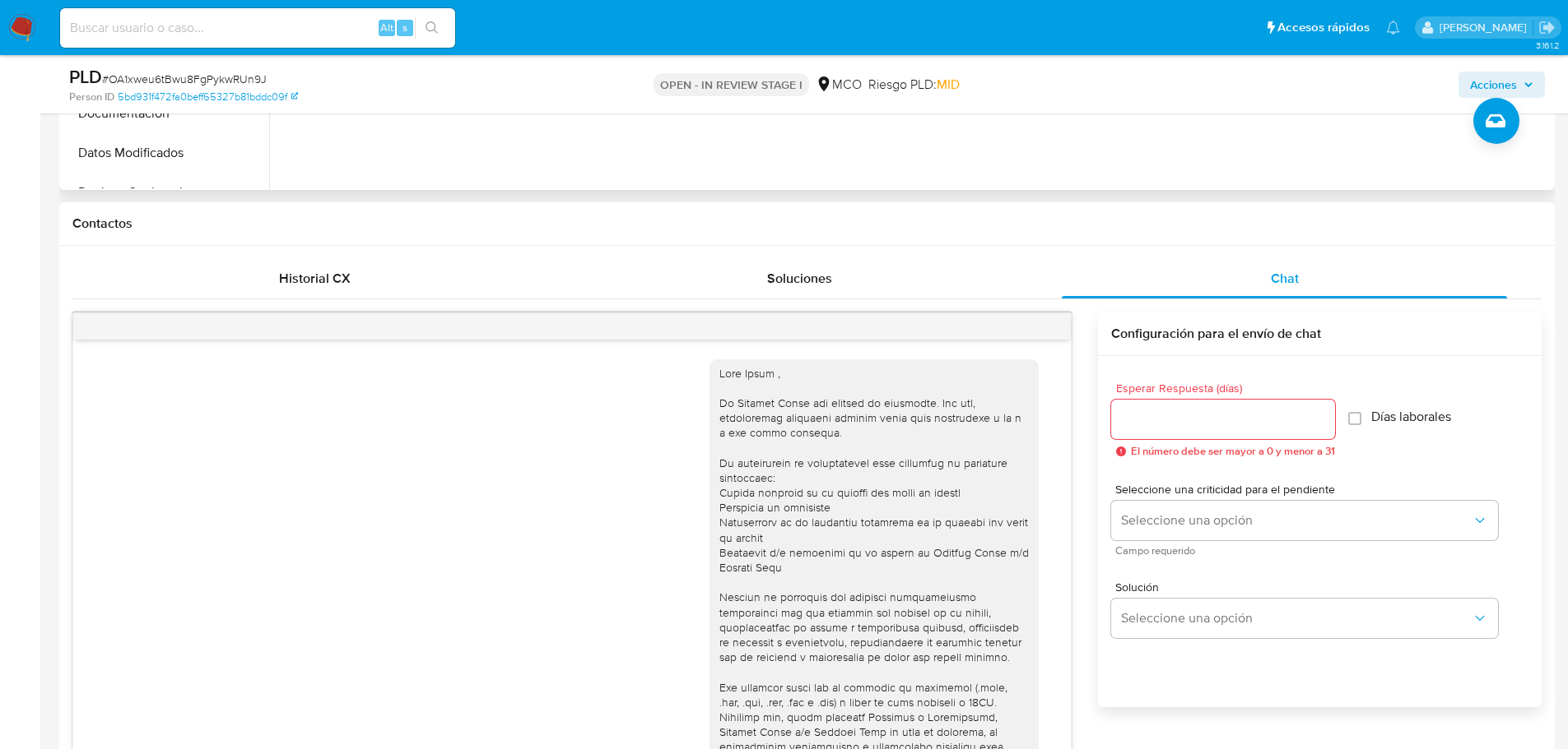
scroll to position [153, 0]
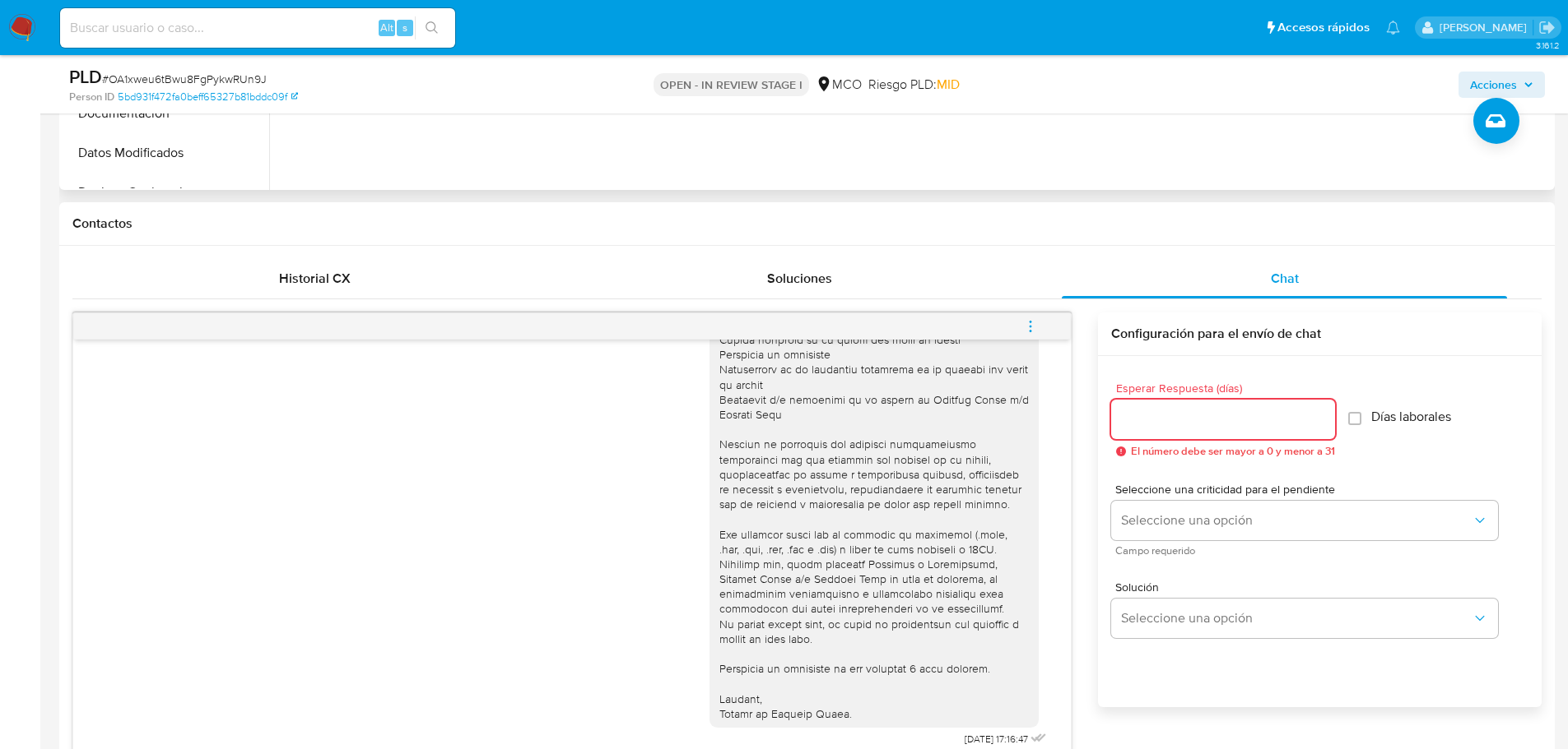
click at [1195, 426] on input "Esperar Respuesta (días)" at bounding box center [1223, 420] width 224 height 22
type input "3"
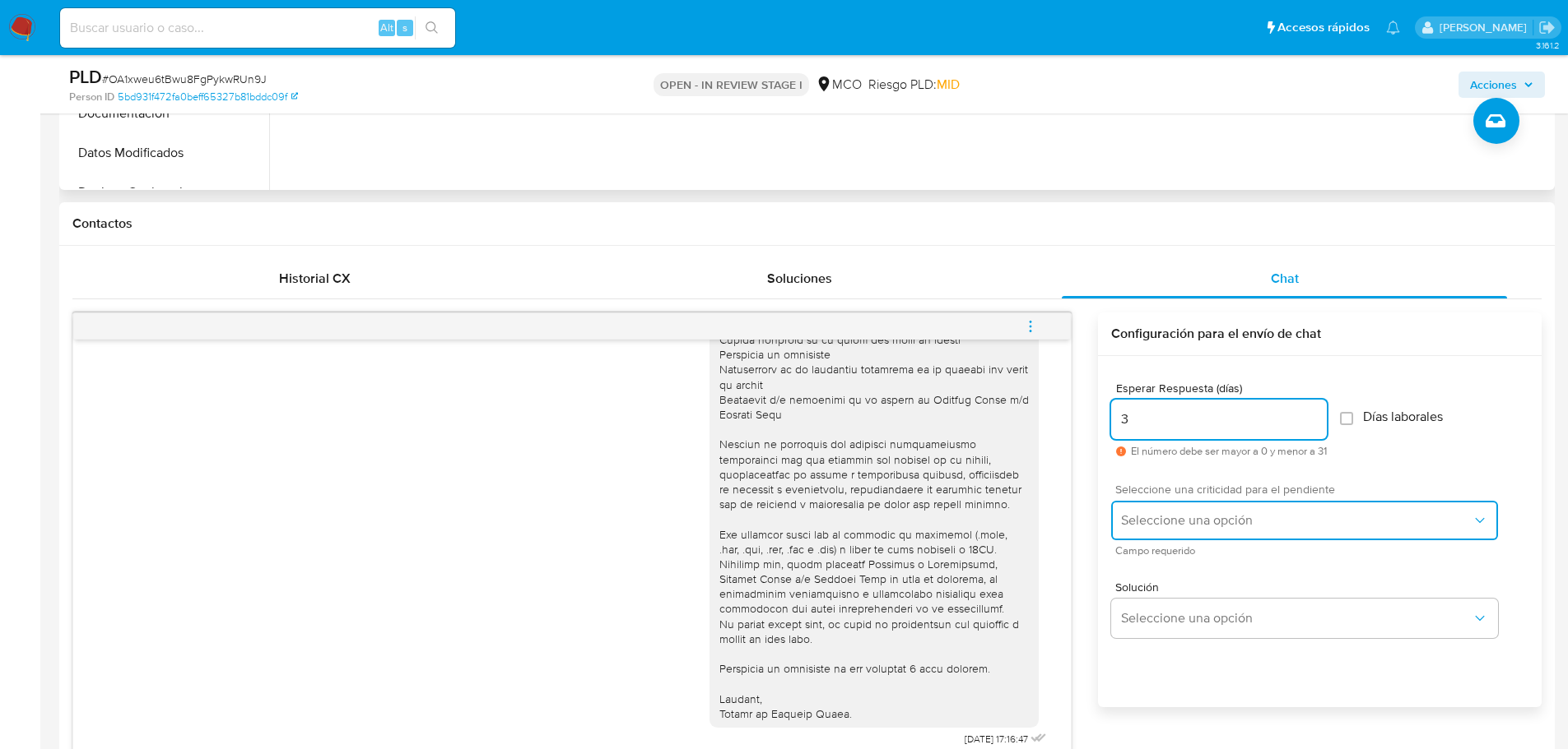
click at [1205, 514] on span "Seleccione una opción" at bounding box center [1297, 520] width 351 height 17
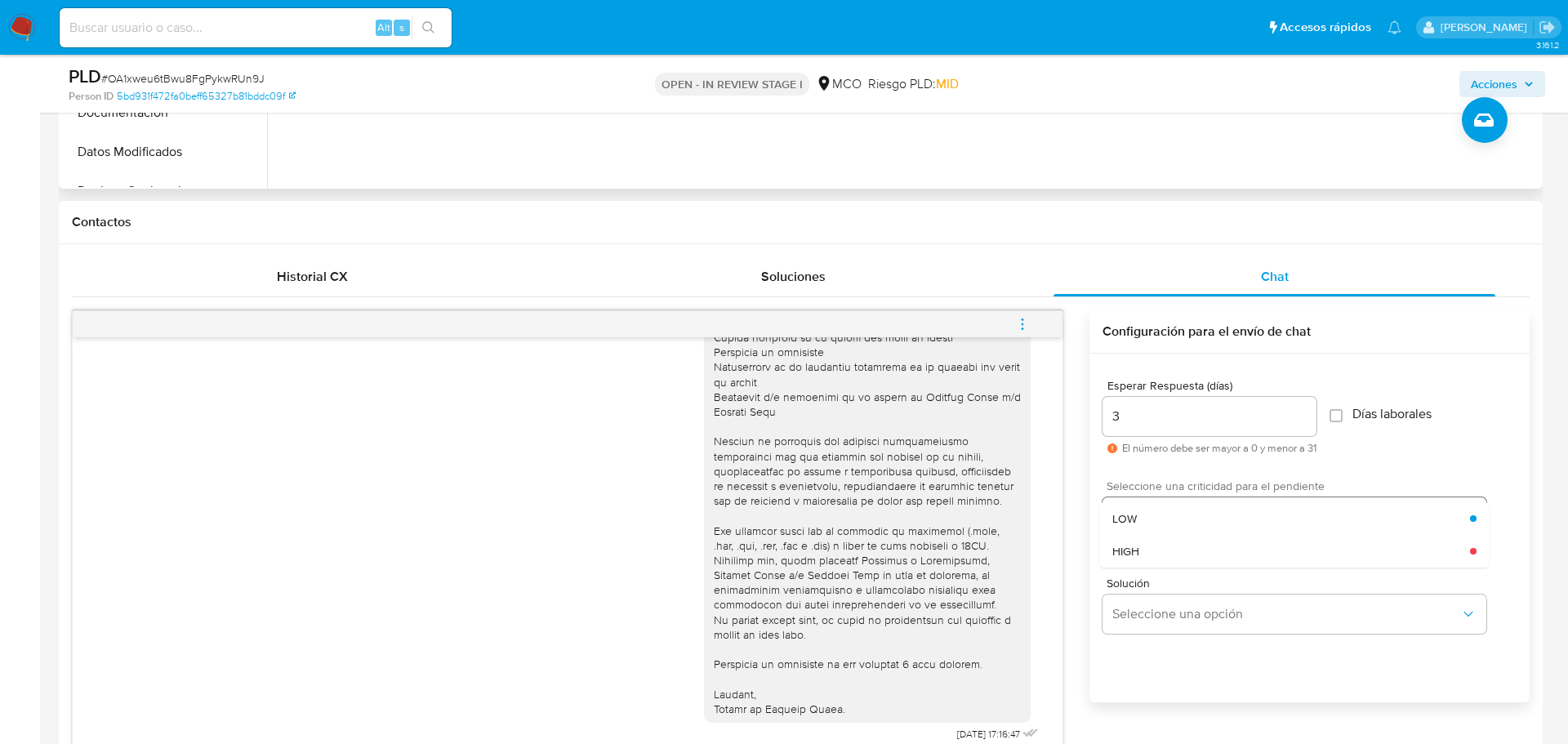
click at [1196, 511] on div "LOW" at bounding box center [1292, 518] width 358 height 32
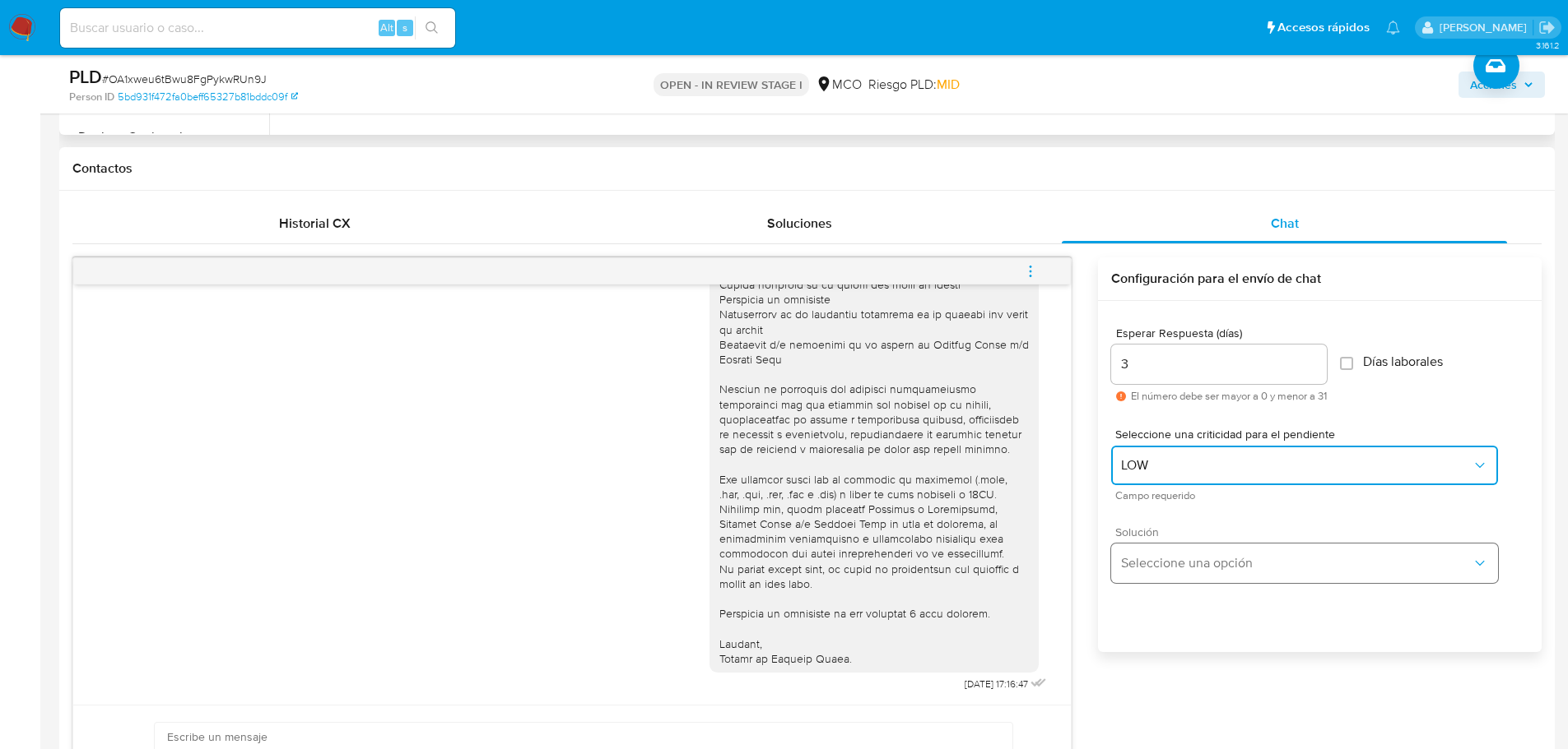
scroll to position [740, 0]
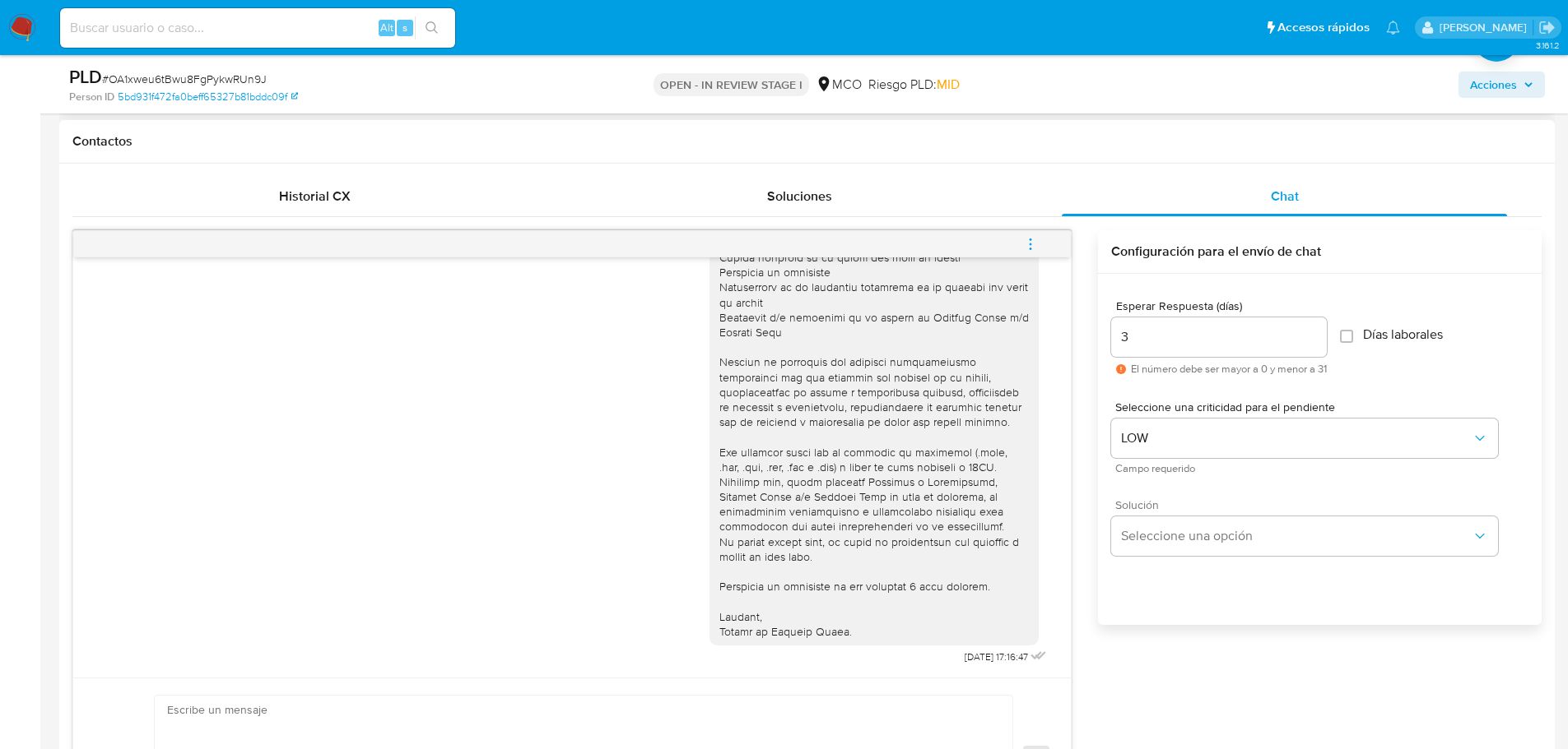
click at [1185, 514] on div "Solución Seleccione una opción" at bounding box center [1305, 528] width 387 height 57
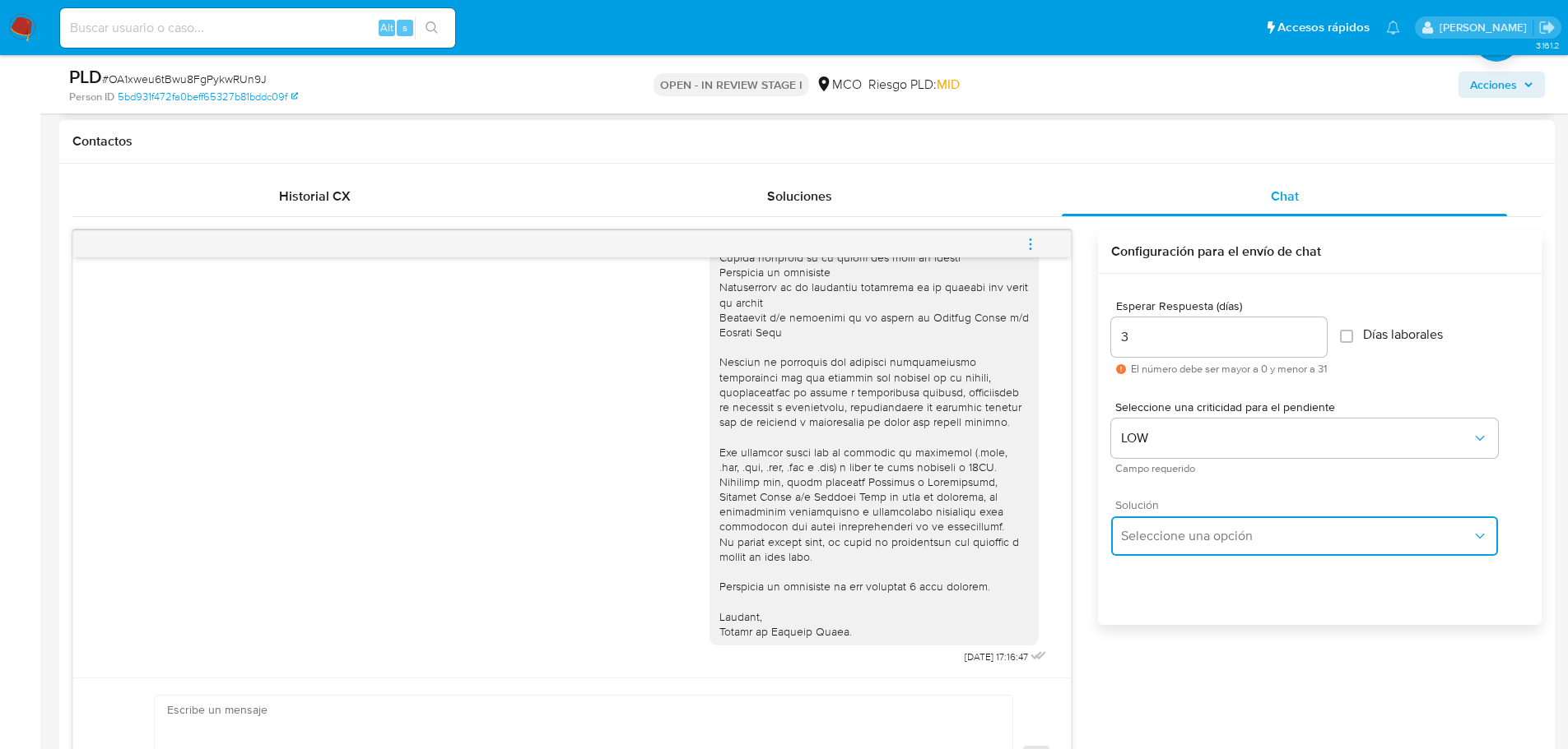
click at [1198, 545] on button "Seleccione una opción" at bounding box center [1305, 536] width 387 height 39
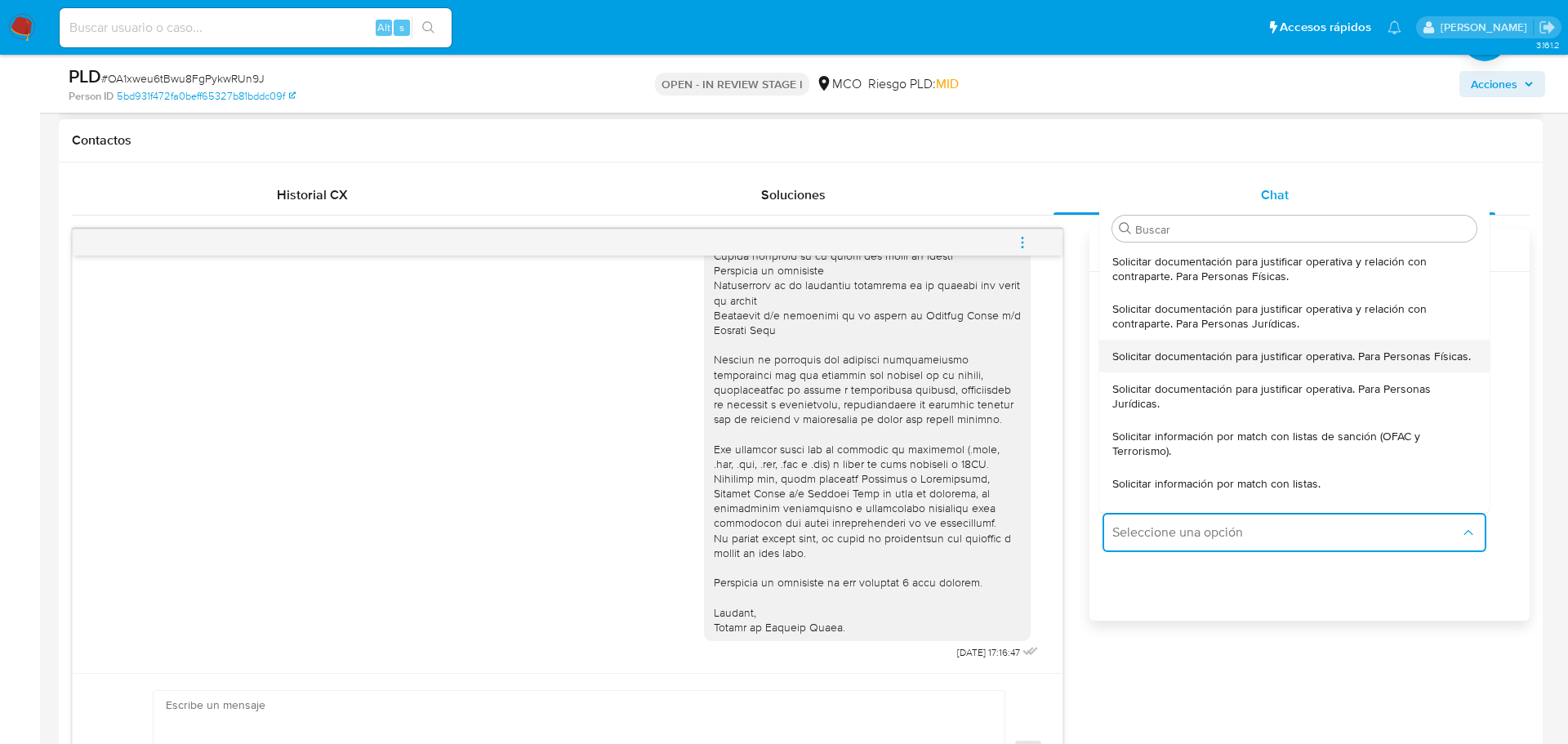
click at [1207, 351] on span "Solicitar documentación para justificar operativa. Para Personas Físicas." at bounding box center [1292, 355] width 358 height 15
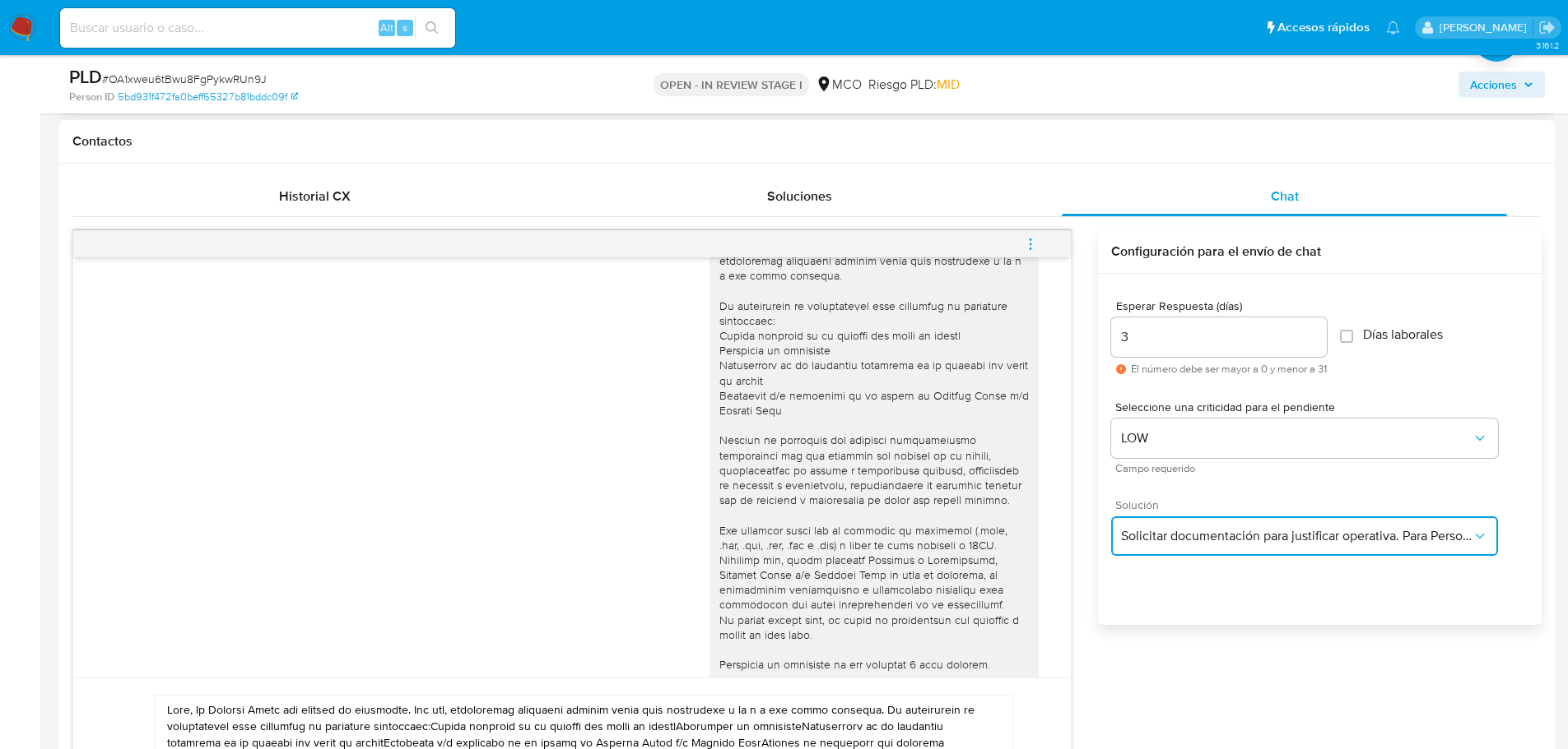
scroll to position [0, 0]
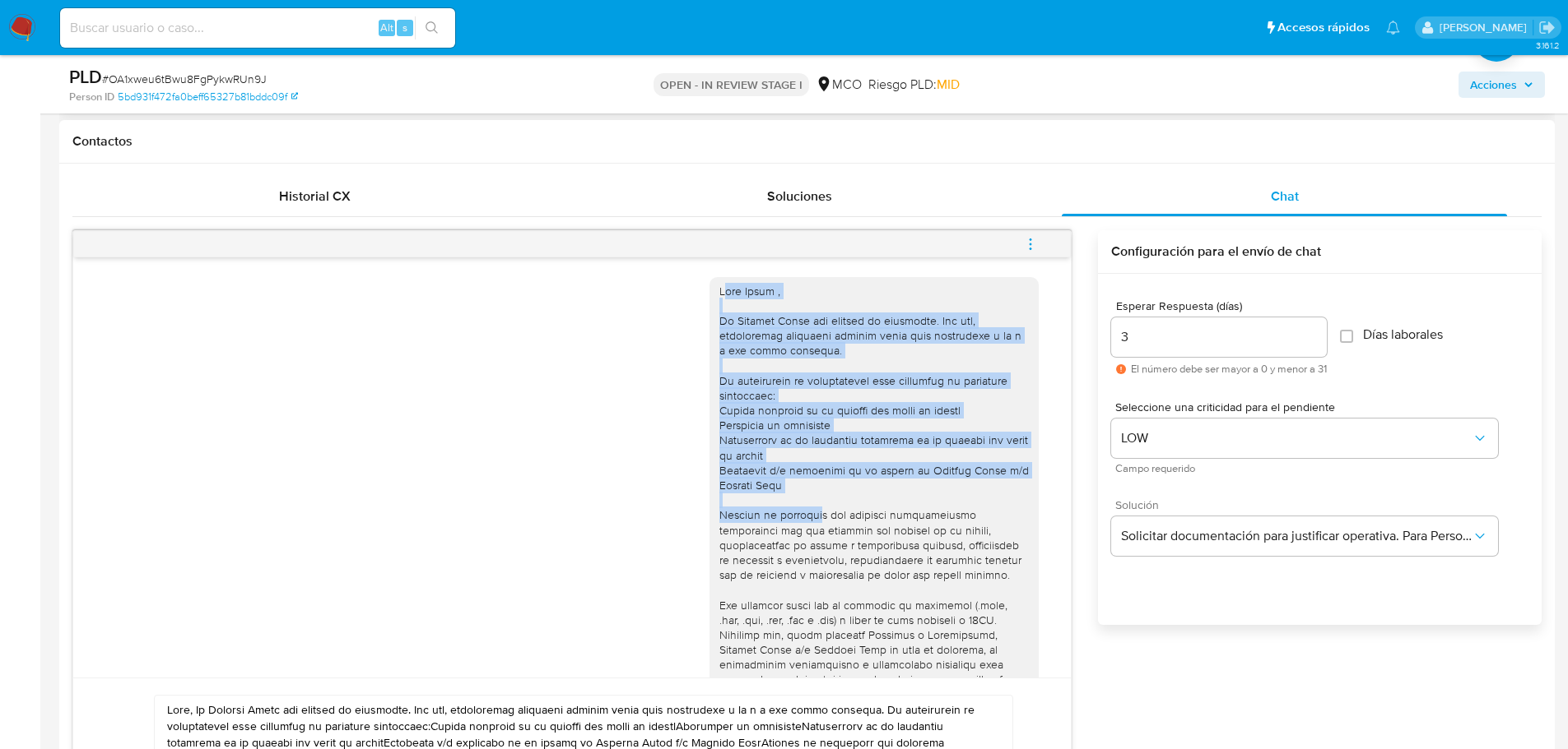
drag, startPoint x: 713, startPoint y: 290, endPoint x: 804, endPoint y: 469, distance: 200.8
click at [805, 474] on div at bounding box center [874, 538] width 310 height 509
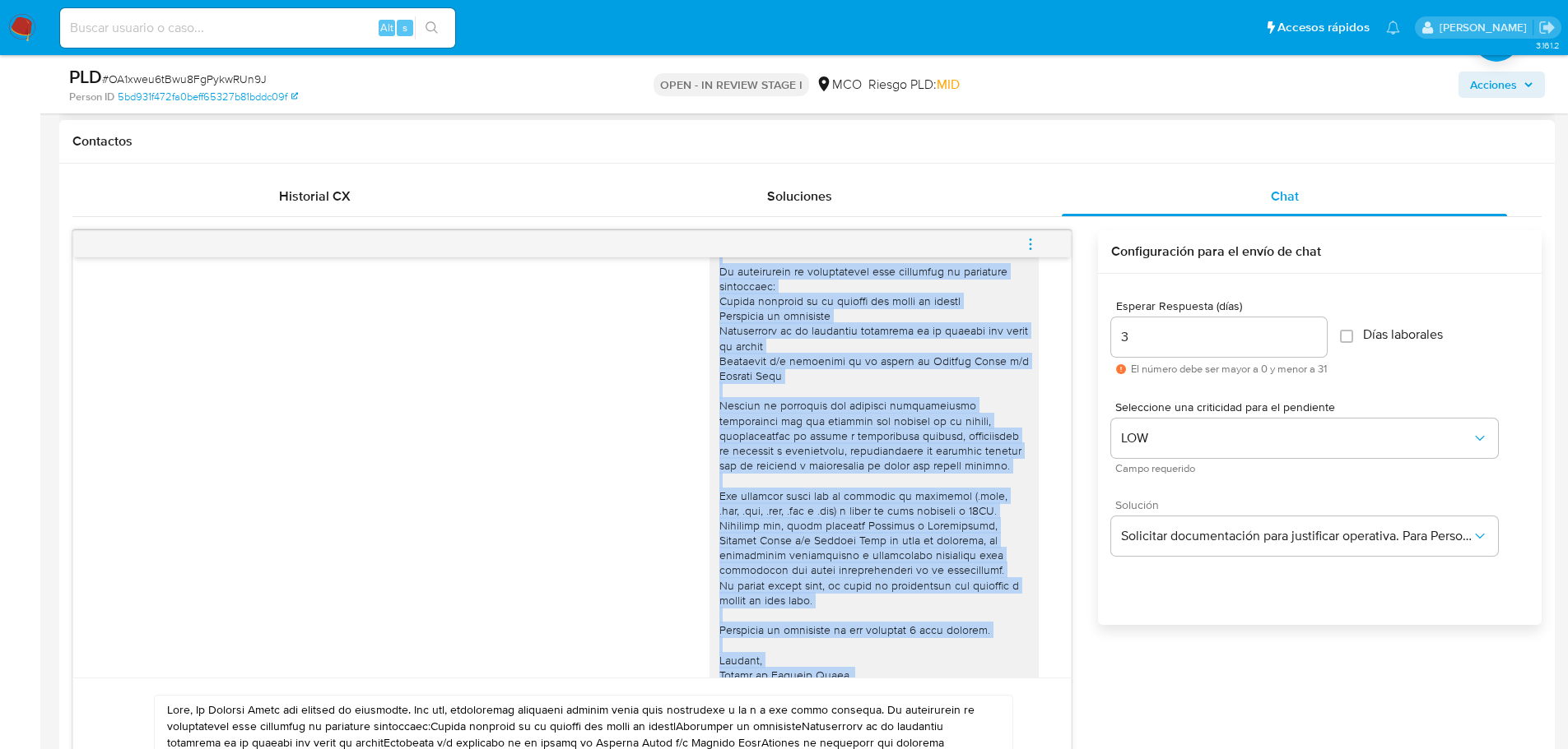
scroll to position [153, 0]
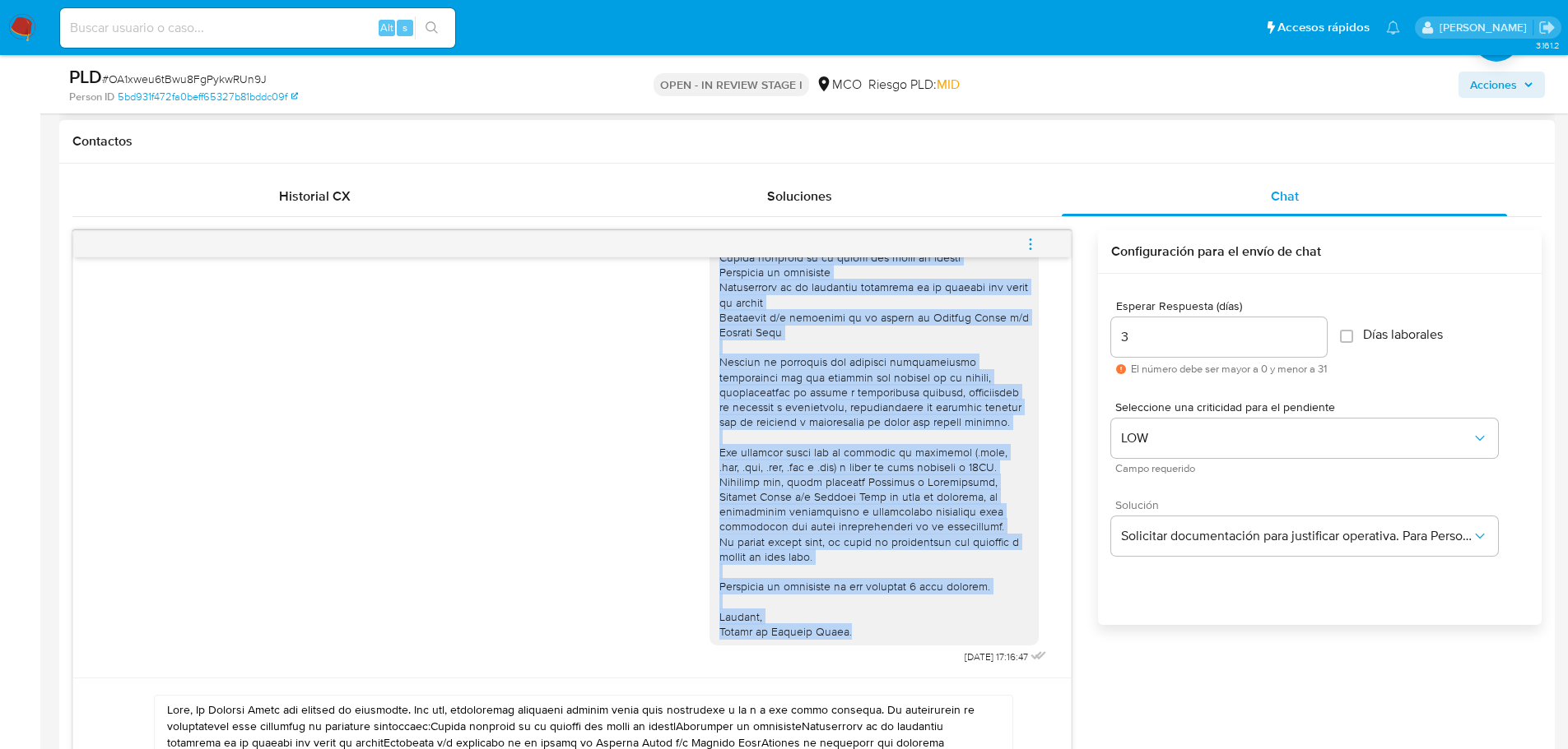
drag, startPoint x: 707, startPoint y: 290, endPoint x: 857, endPoint y: 641, distance: 381.7
click at [857, 641] on div at bounding box center [874, 384] width 329 height 521
copy div "Hola Karen , En Mercado Libre nos importa tu seguridad. Por eso, necesitamos ve…"
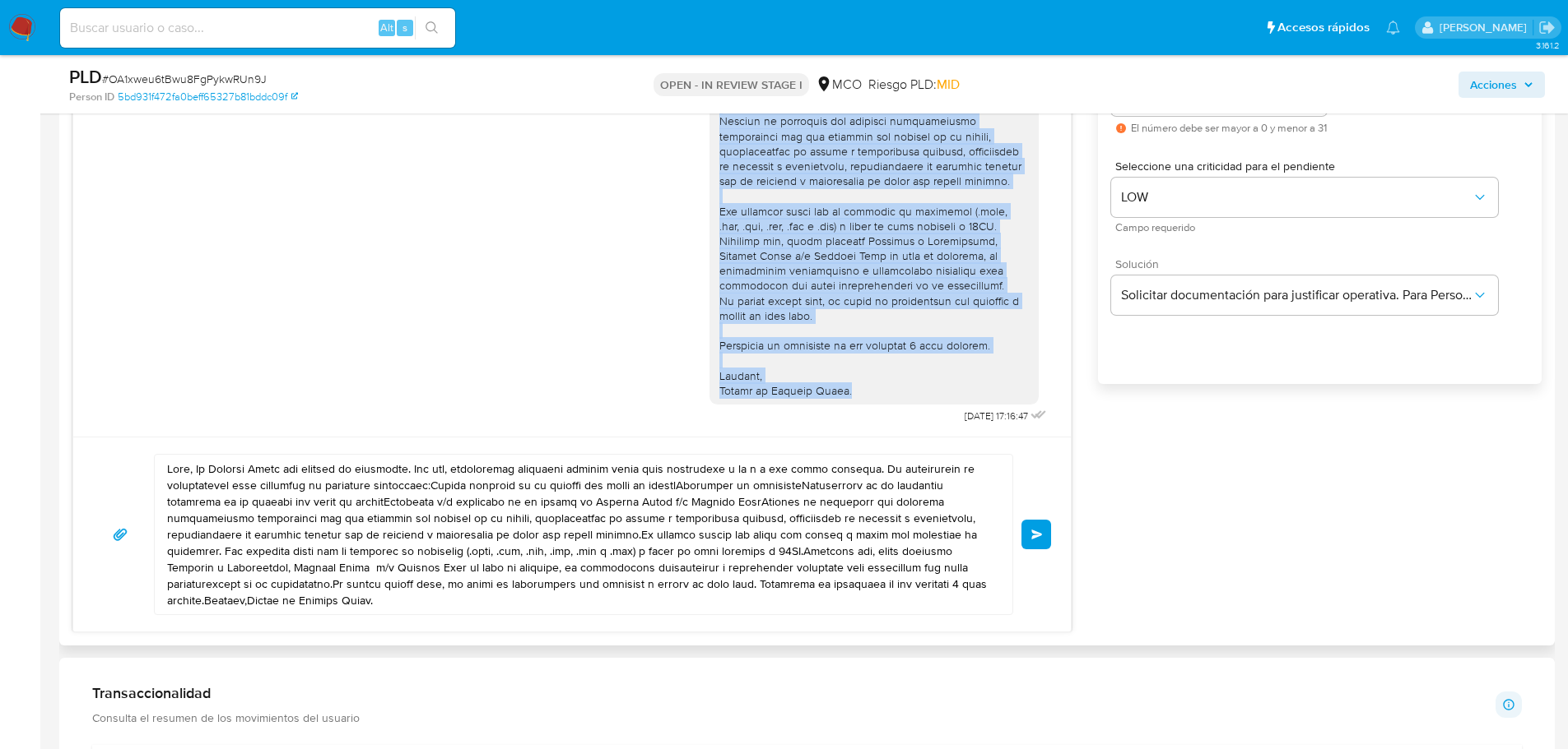
scroll to position [987, 0]
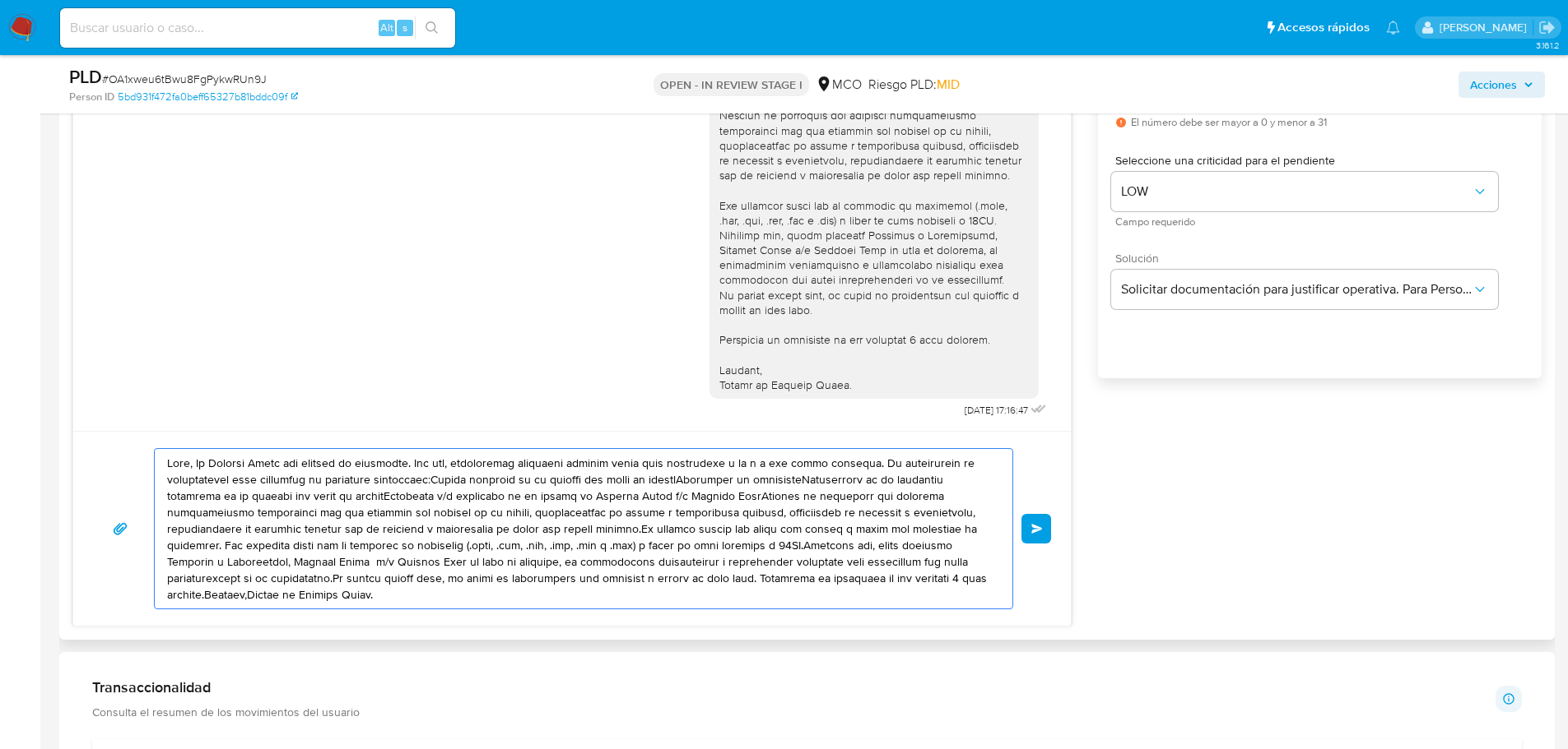
drag, startPoint x: 169, startPoint y: 465, endPoint x: 456, endPoint y: 620, distance: 326.2
click at [456, 620] on div "Enviar" at bounding box center [571, 528] width 997 height 195
paste textarea "Karen , En Mercado Libre nos importa tu seguridad. Por eso, necesitamos verific…"
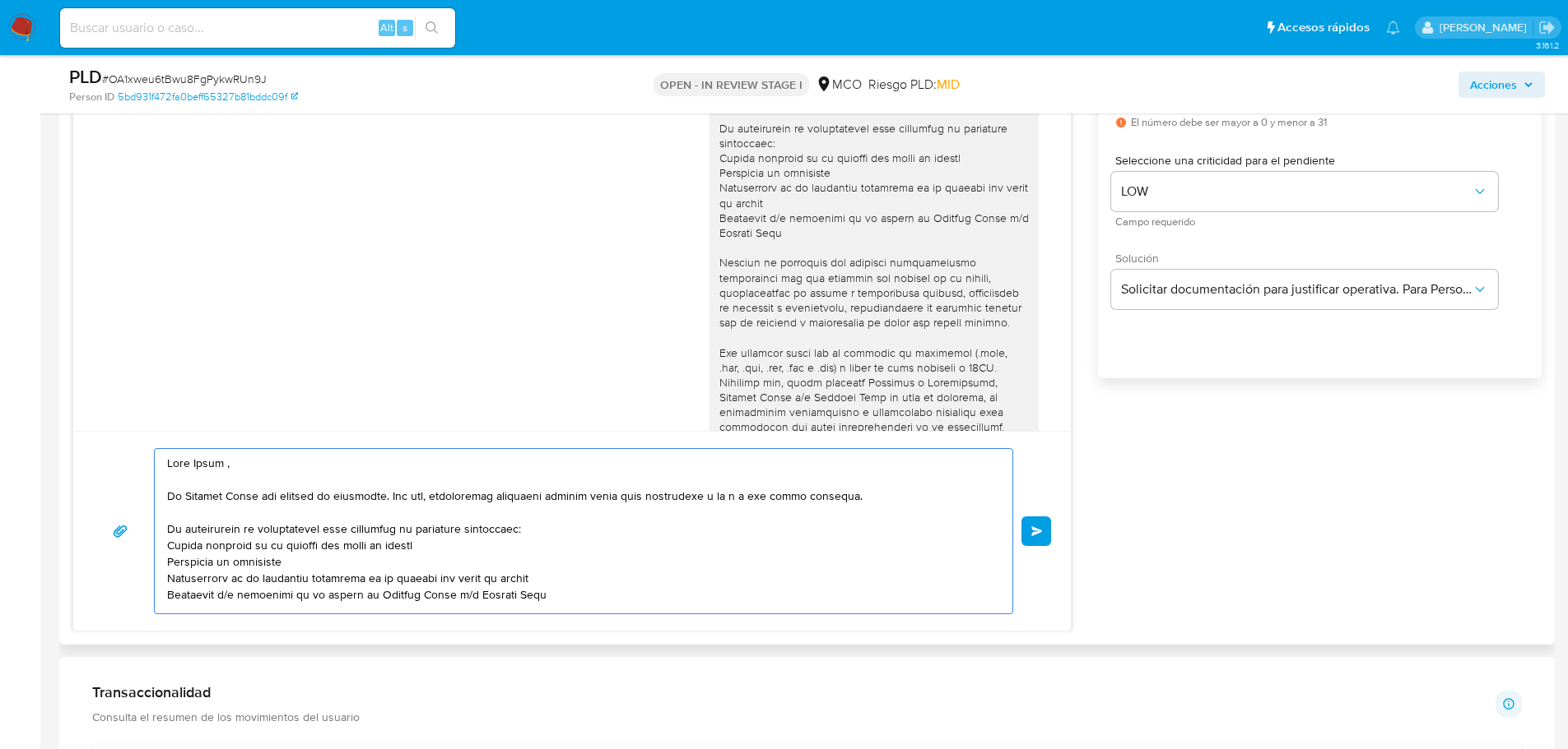
scroll to position [0, 0]
type textarea "Hola Karen , En Mercado Libre nos importa tu seguridad. Por eso, necesitamos ve…"
click at [1033, 539] on button "Enviar" at bounding box center [1036, 531] width 30 height 30
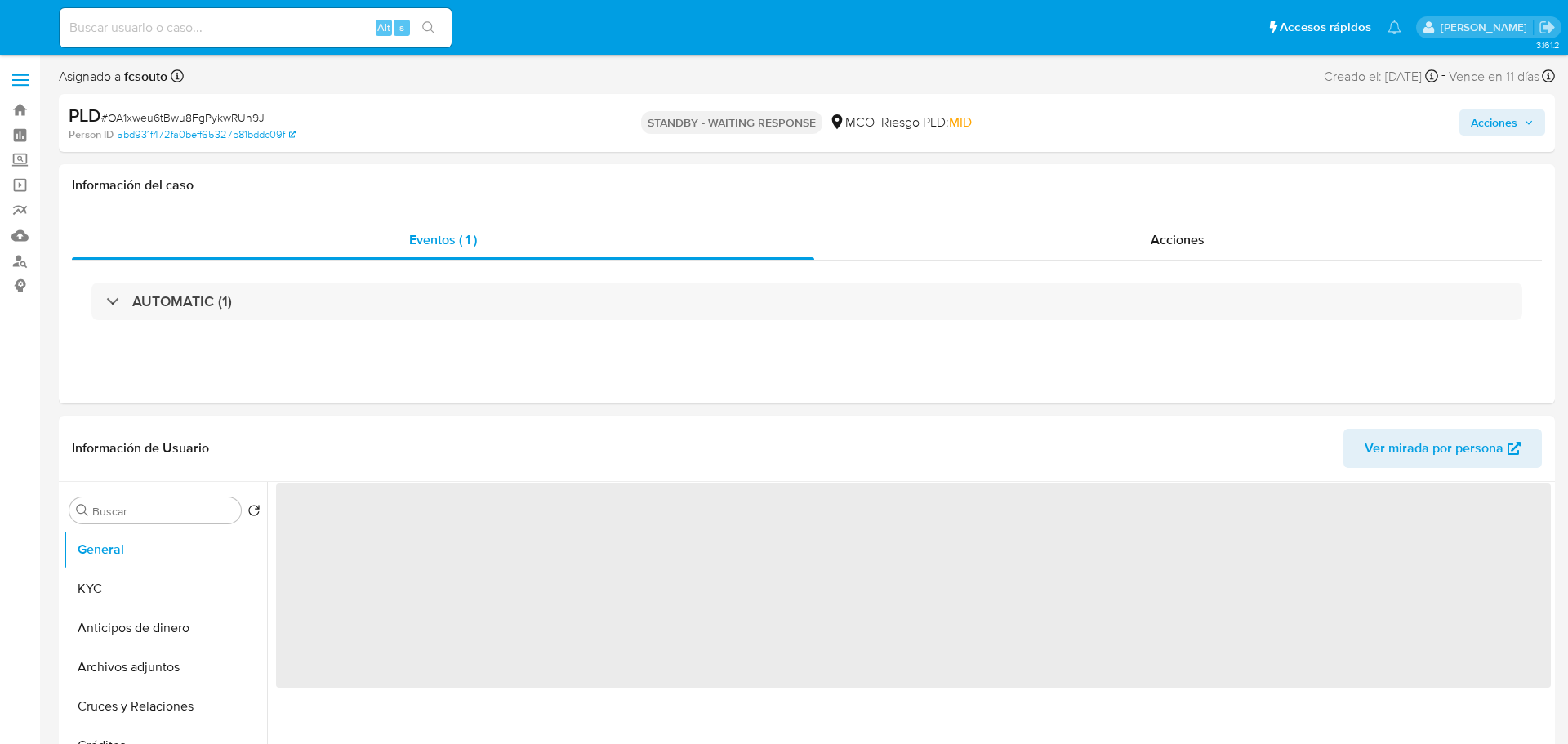
select select "10"
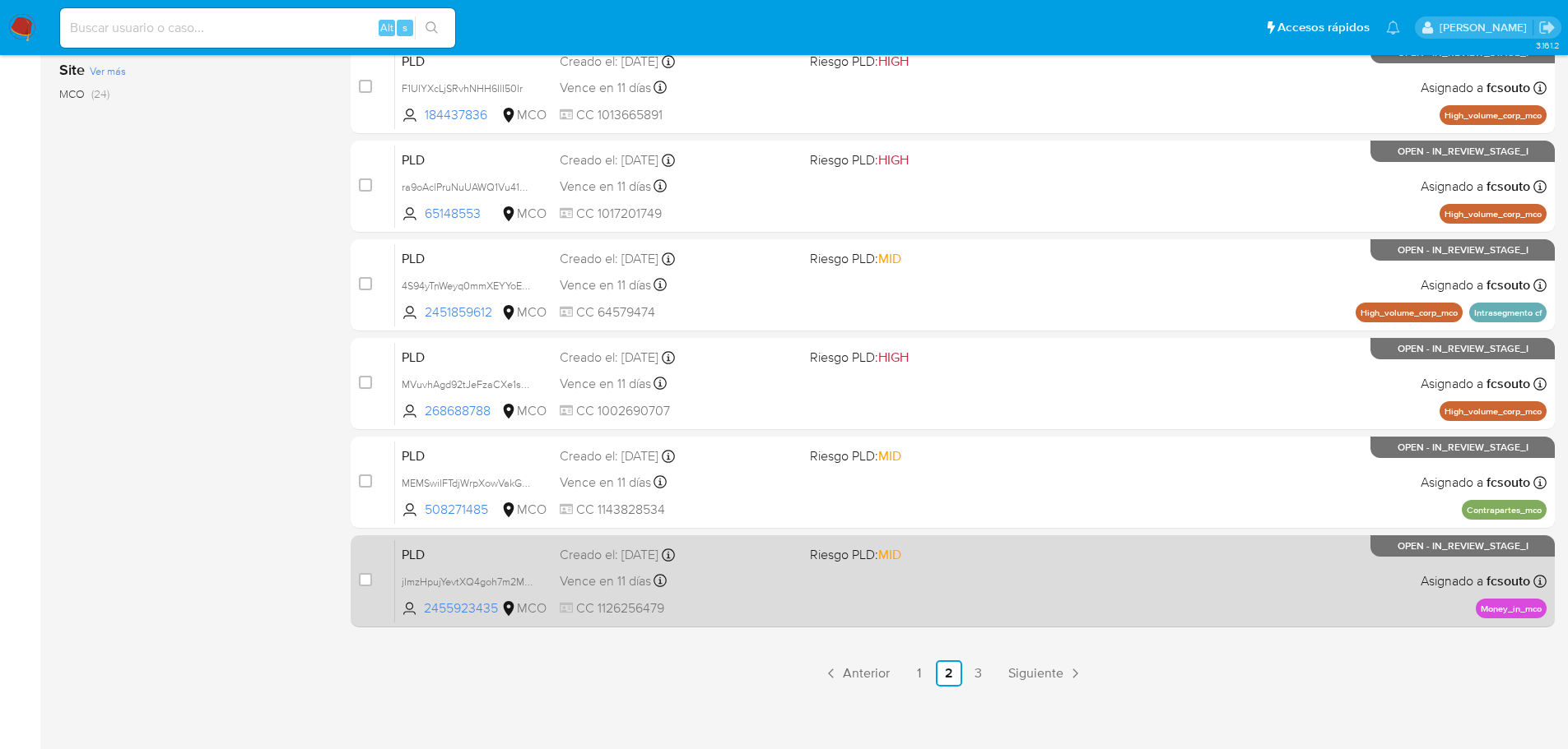
scroll to position [609, 0]
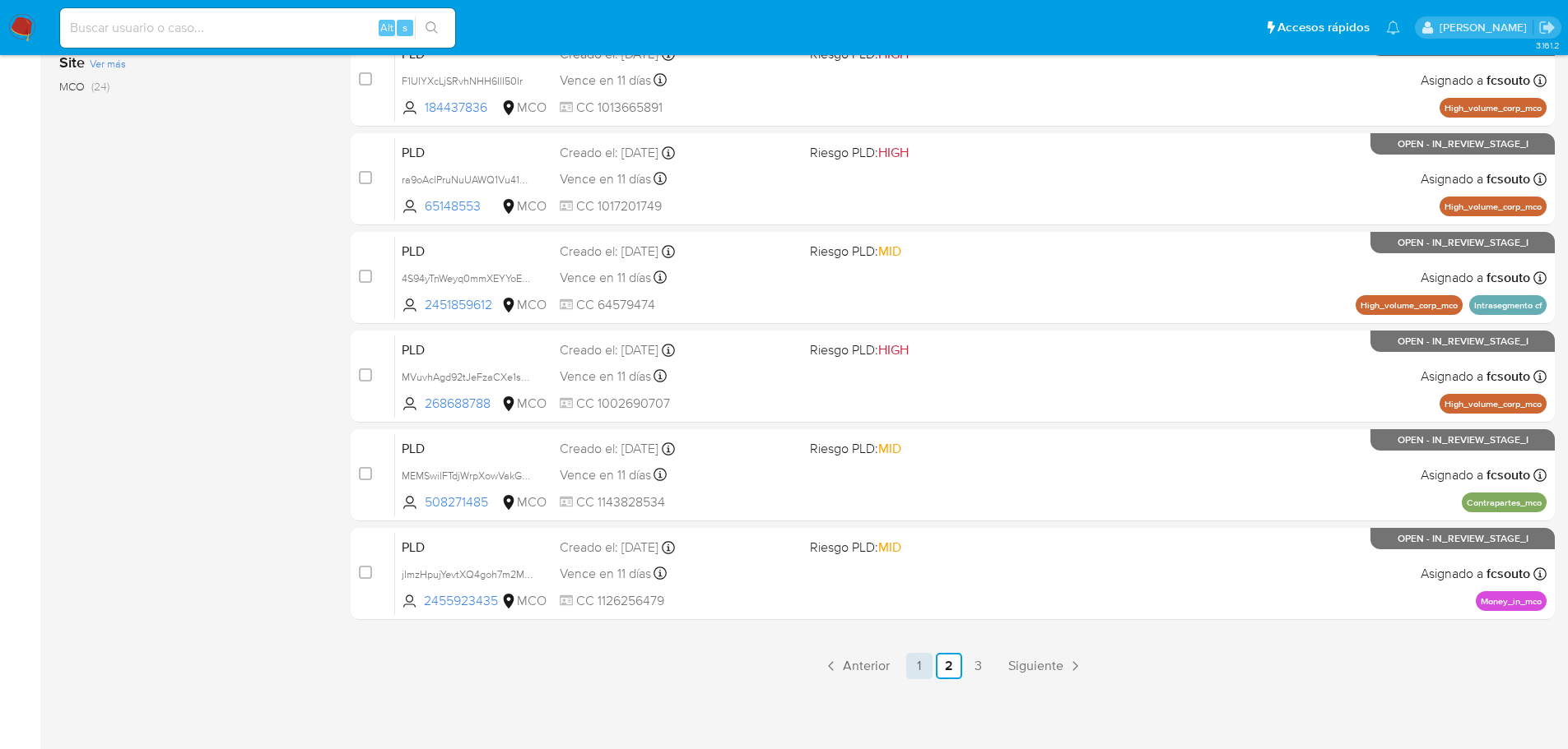
click at [927, 667] on link "1" at bounding box center [919, 666] width 27 height 27
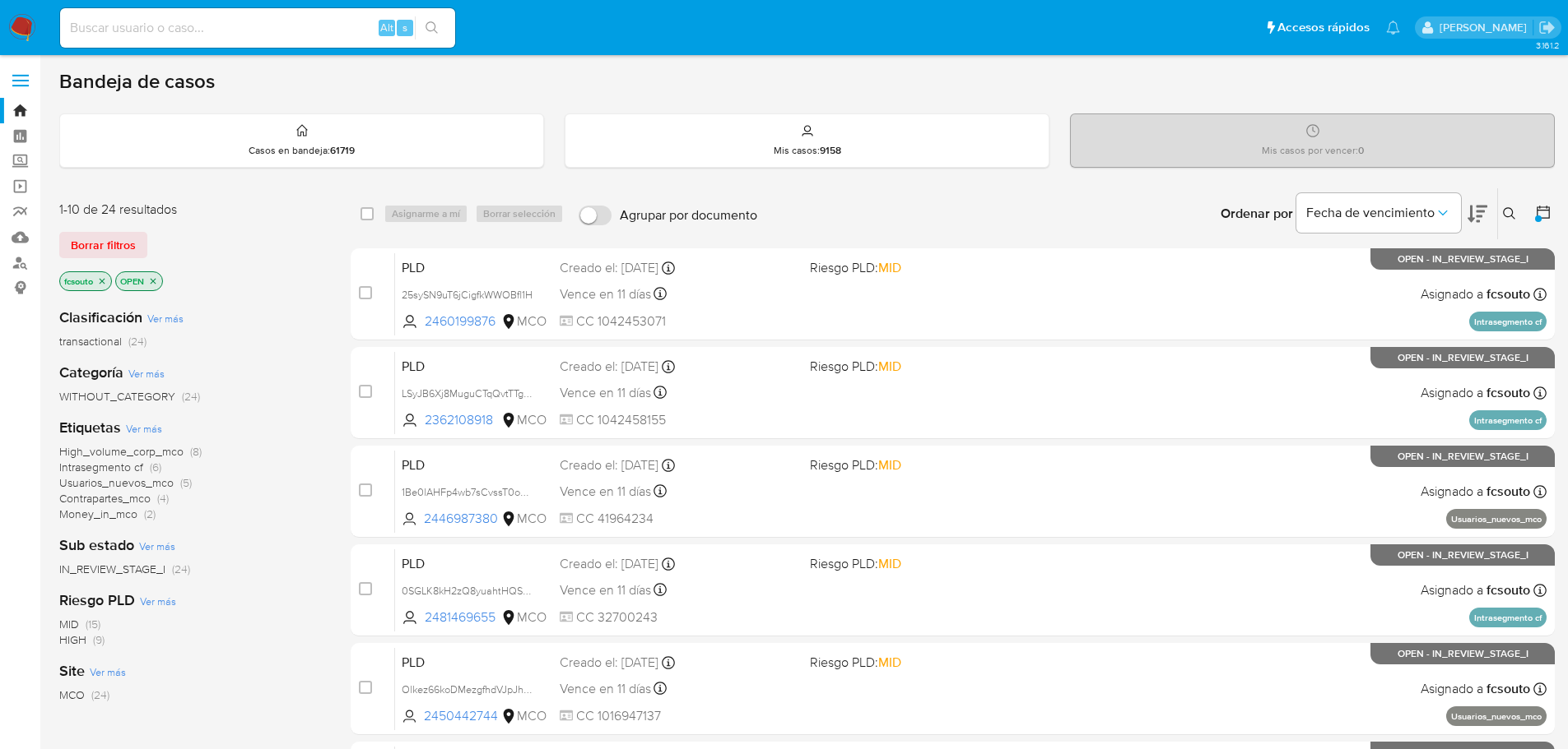
scroll to position [511, 0]
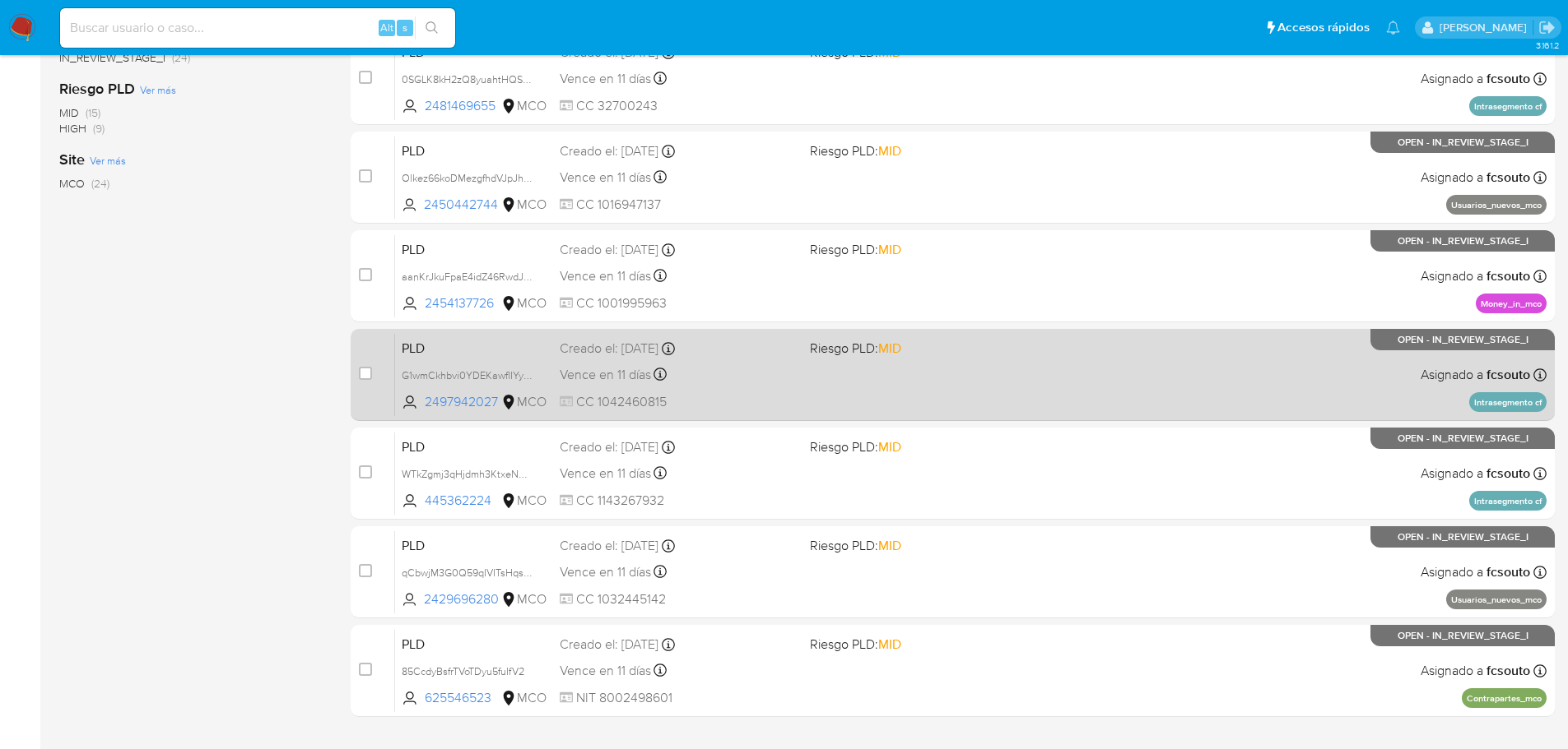
click at [787, 361] on div "PLD G1wmCkhbvi0YDEKawflIYyE5 2497942027 MCO Riesgo PLD: MID Creado el: [DATE] C…" at bounding box center [971, 374] width 1152 height 83
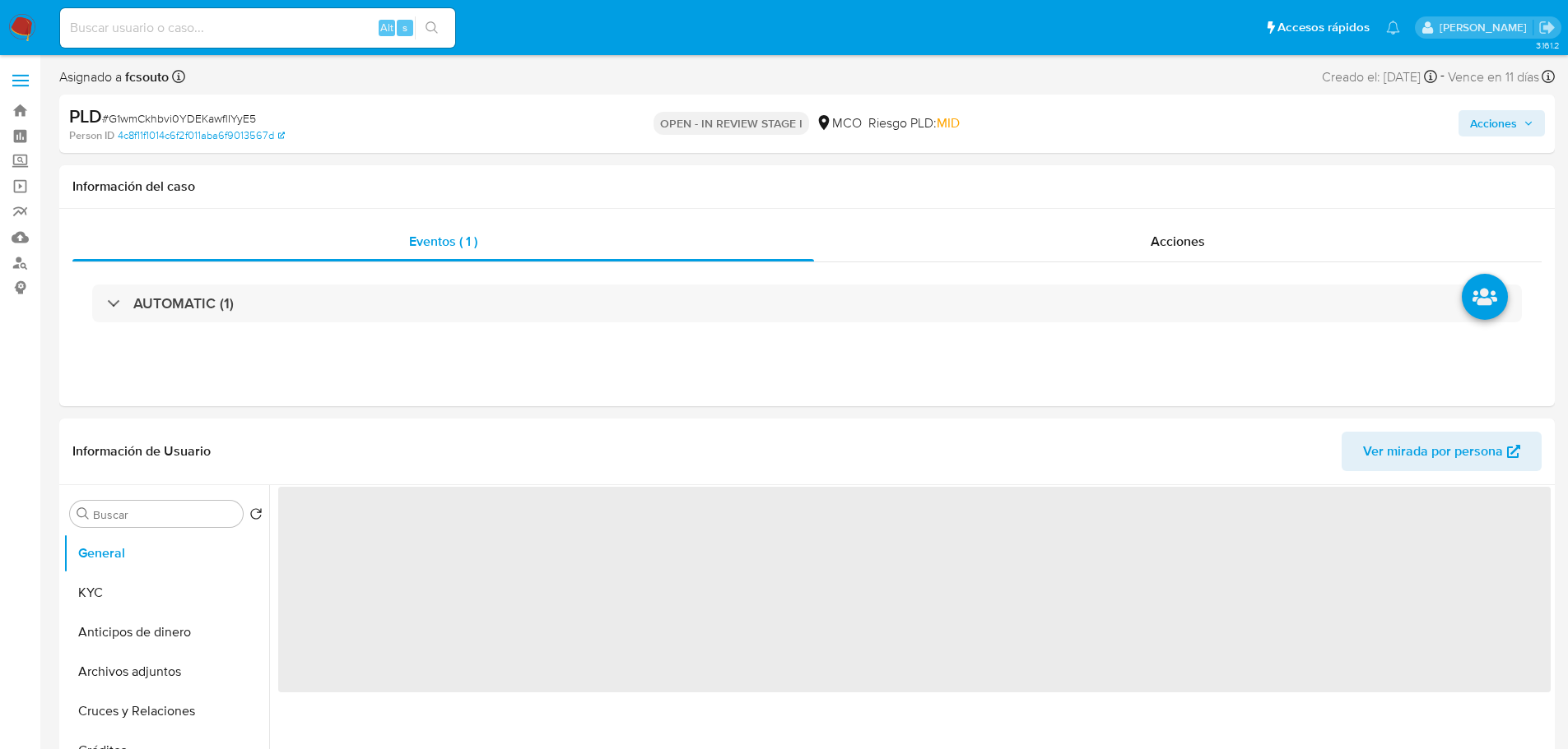
select select "10"
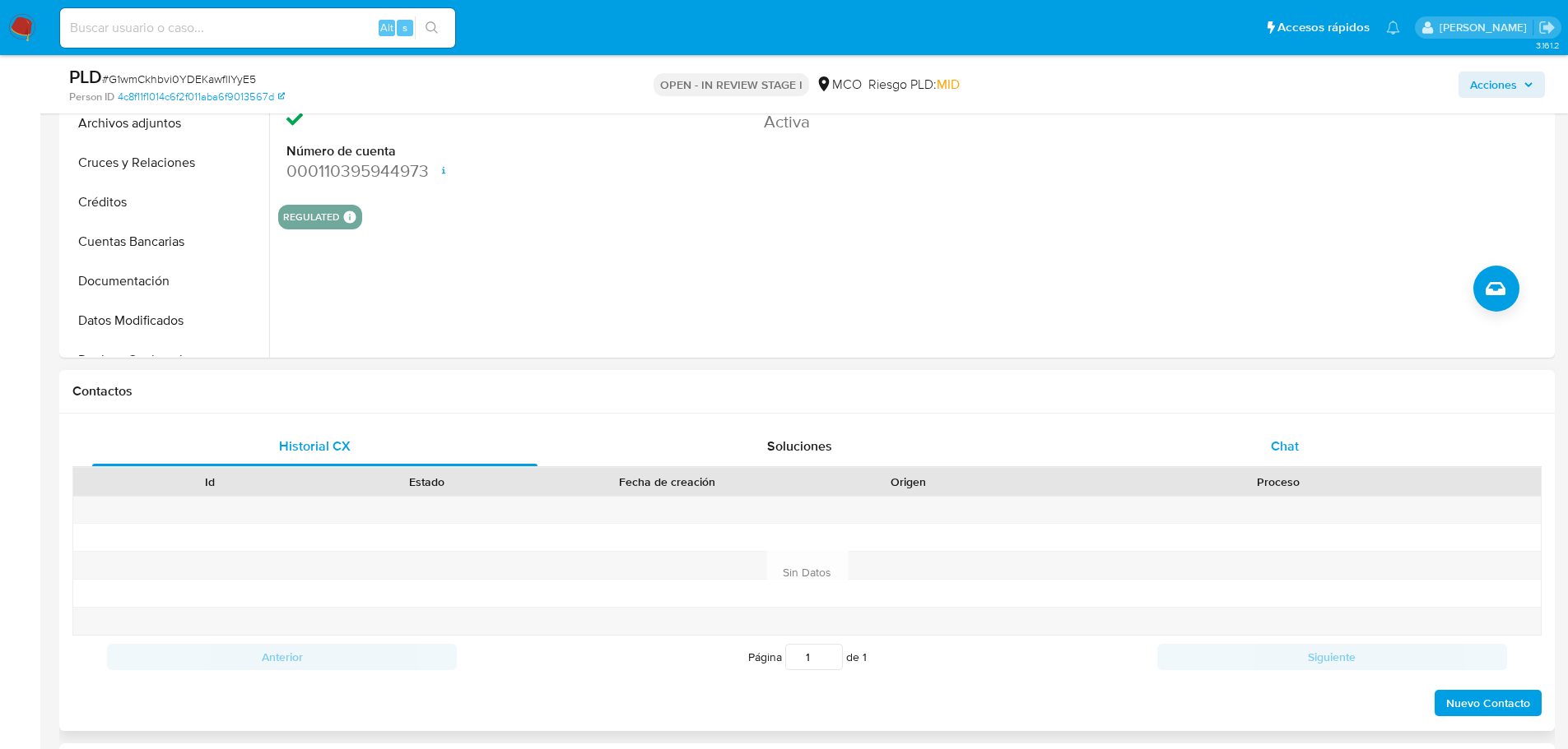
scroll to position [494, 0]
click at [1274, 414] on div "Historial CX Soluciones Chat Id Estado Fecha de creación Origen Proceso Anterio…" at bounding box center [807, 569] width 1495 height 317
click at [1310, 447] on div "Chat" at bounding box center [1284, 443] width 445 height 39
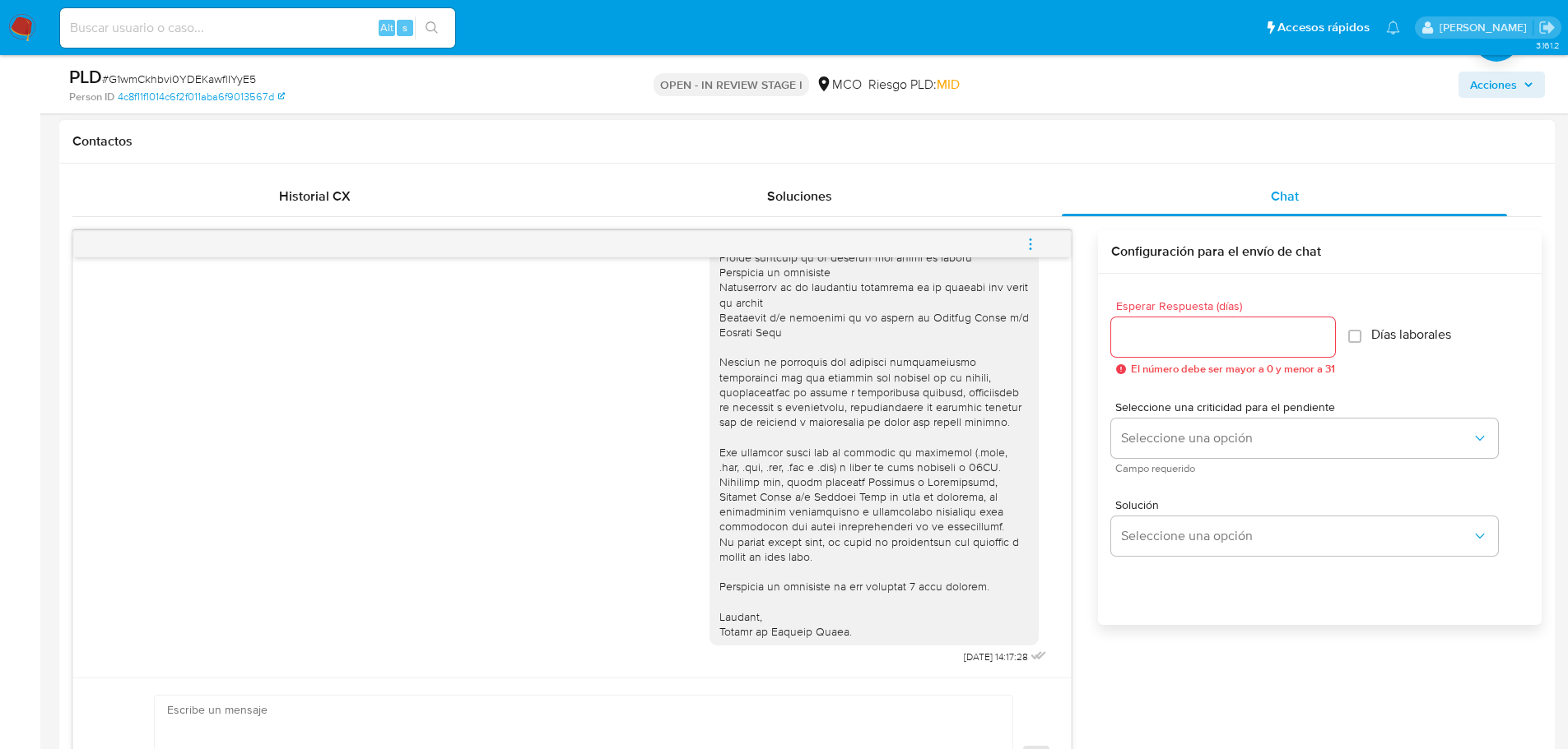
scroll to position [0, 0]
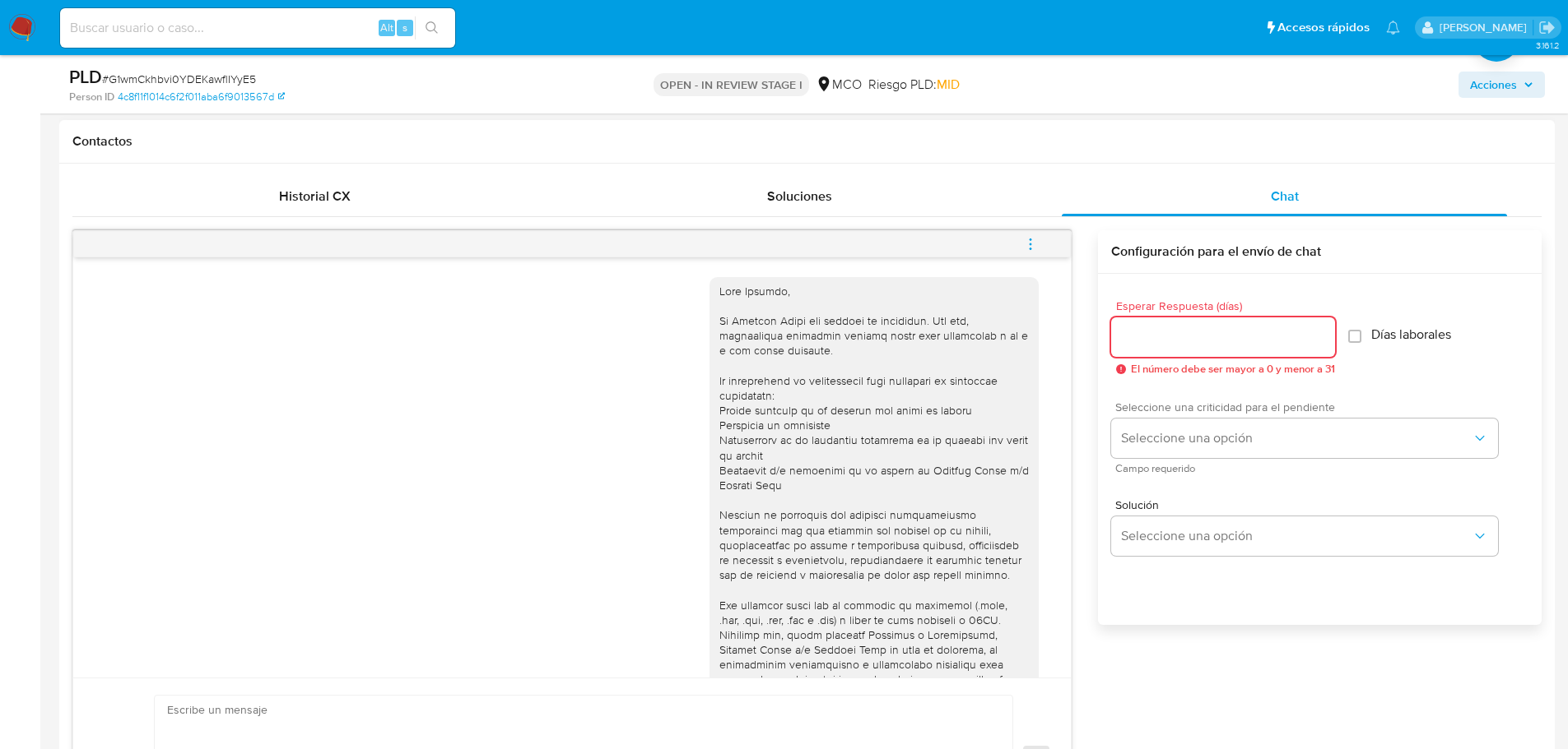
drag, startPoint x: 1196, startPoint y: 339, endPoint x: 1175, endPoint y: 407, distance: 71.2
click at [1195, 339] on input "Esperar Respuesta (días)" at bounding box center [1223, 337] width 224 height 22
type input "3"
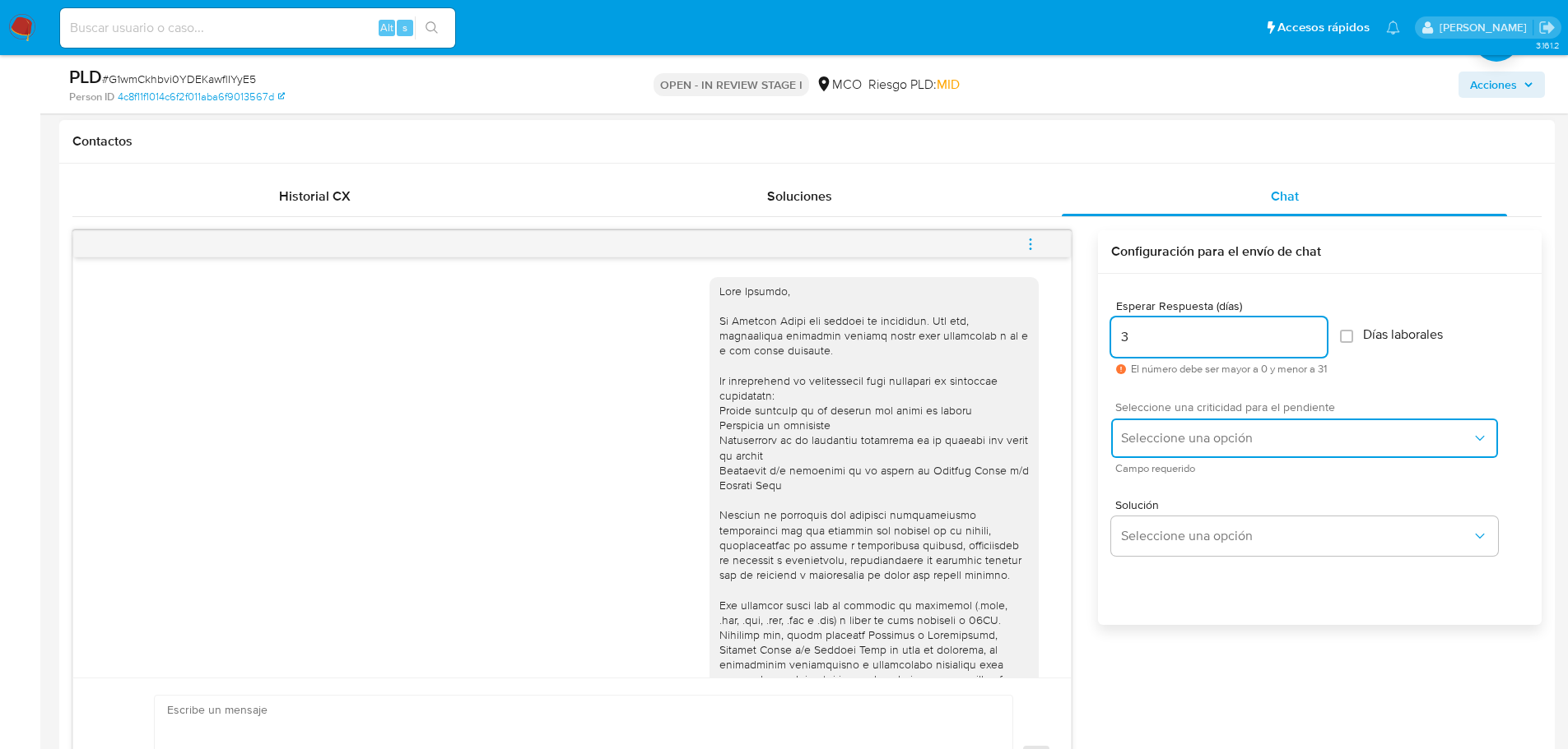
click at [1192, 448] on button "Seleccione una opción" at bounding box center [1305, 439] width 387 height 39
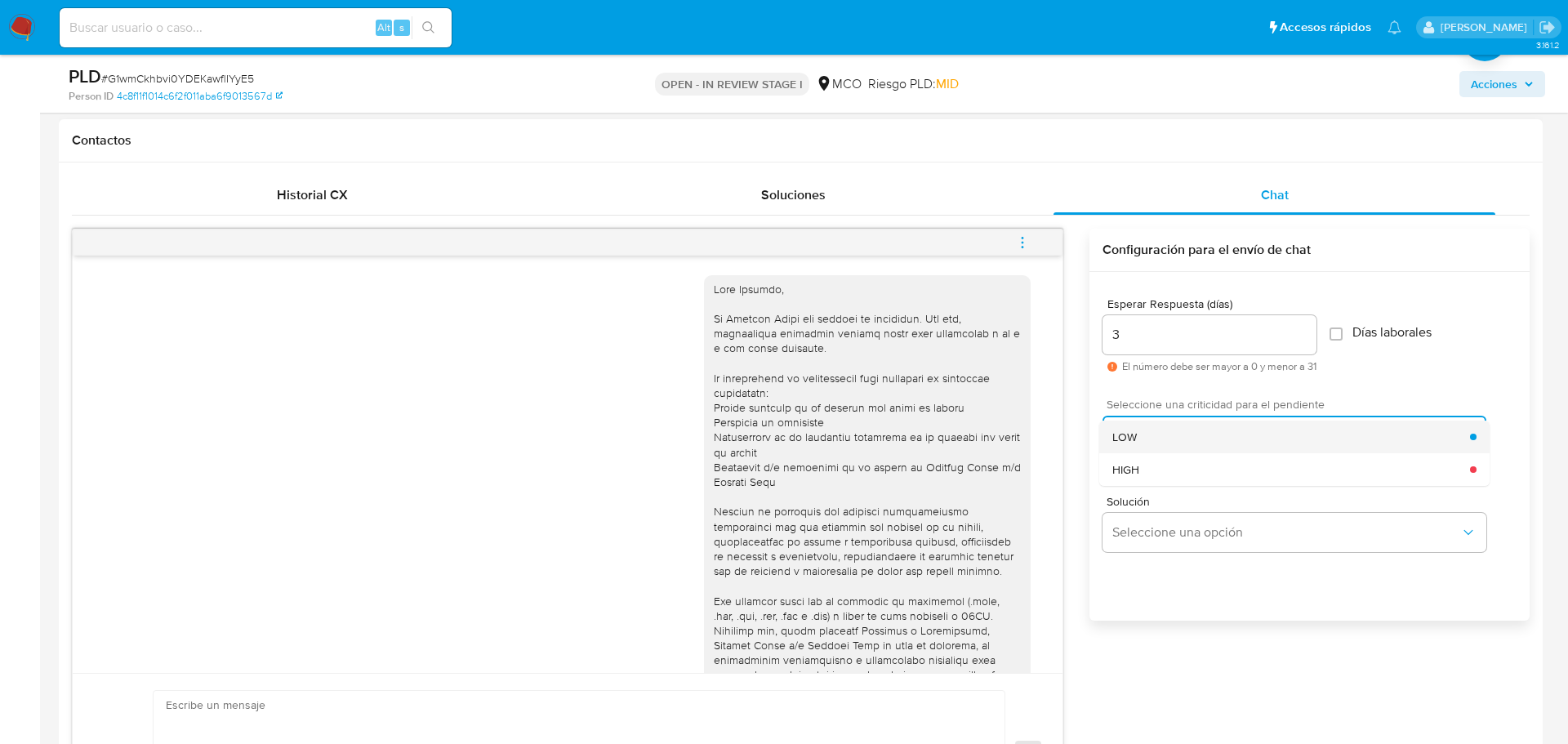
click at [1179, 442] on div "LOW" at bounding box center [1292, 437] width 358 height 32
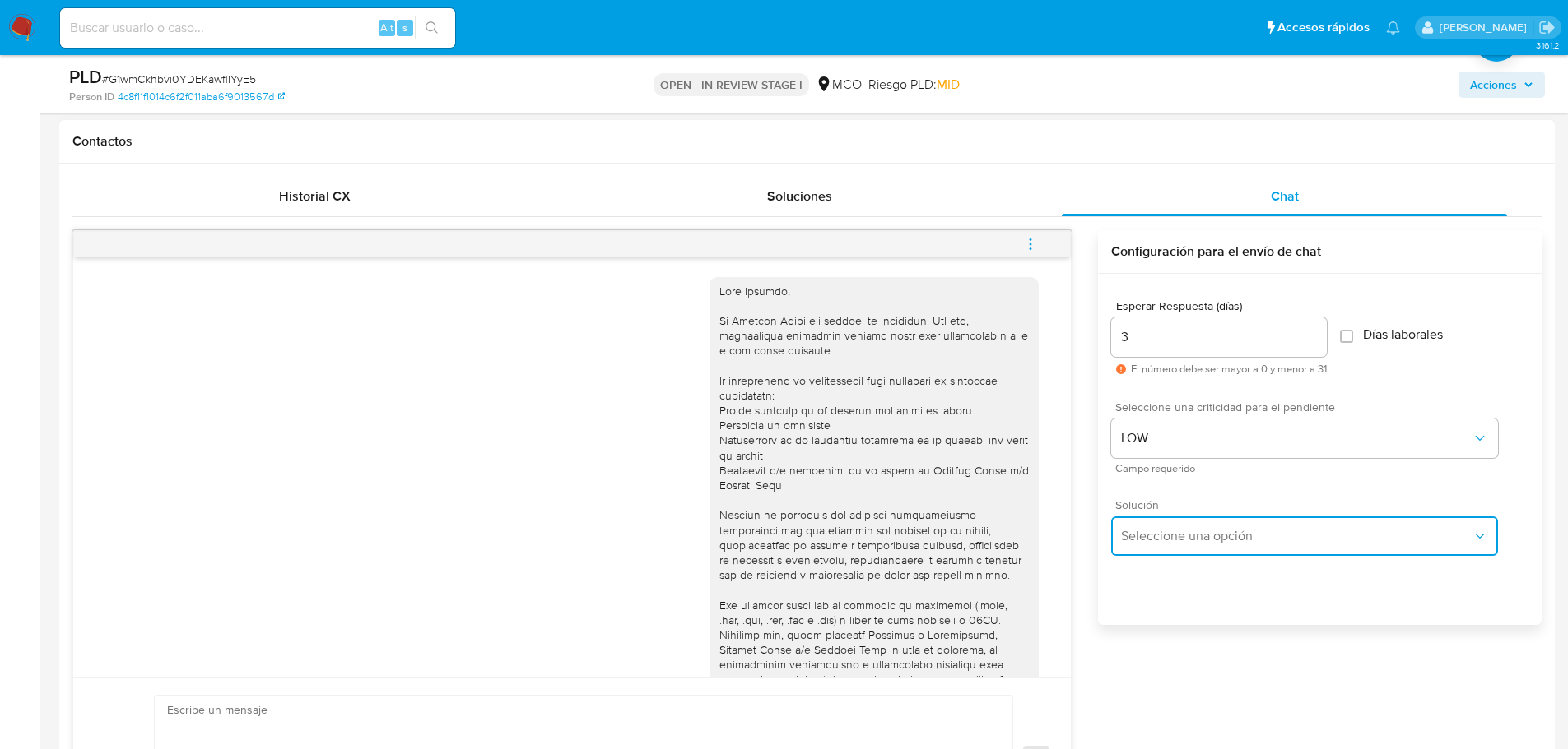
click at [1196, 534] on span "Seleccione una opción" at bounding box center [1297, 536] width 351 height 17
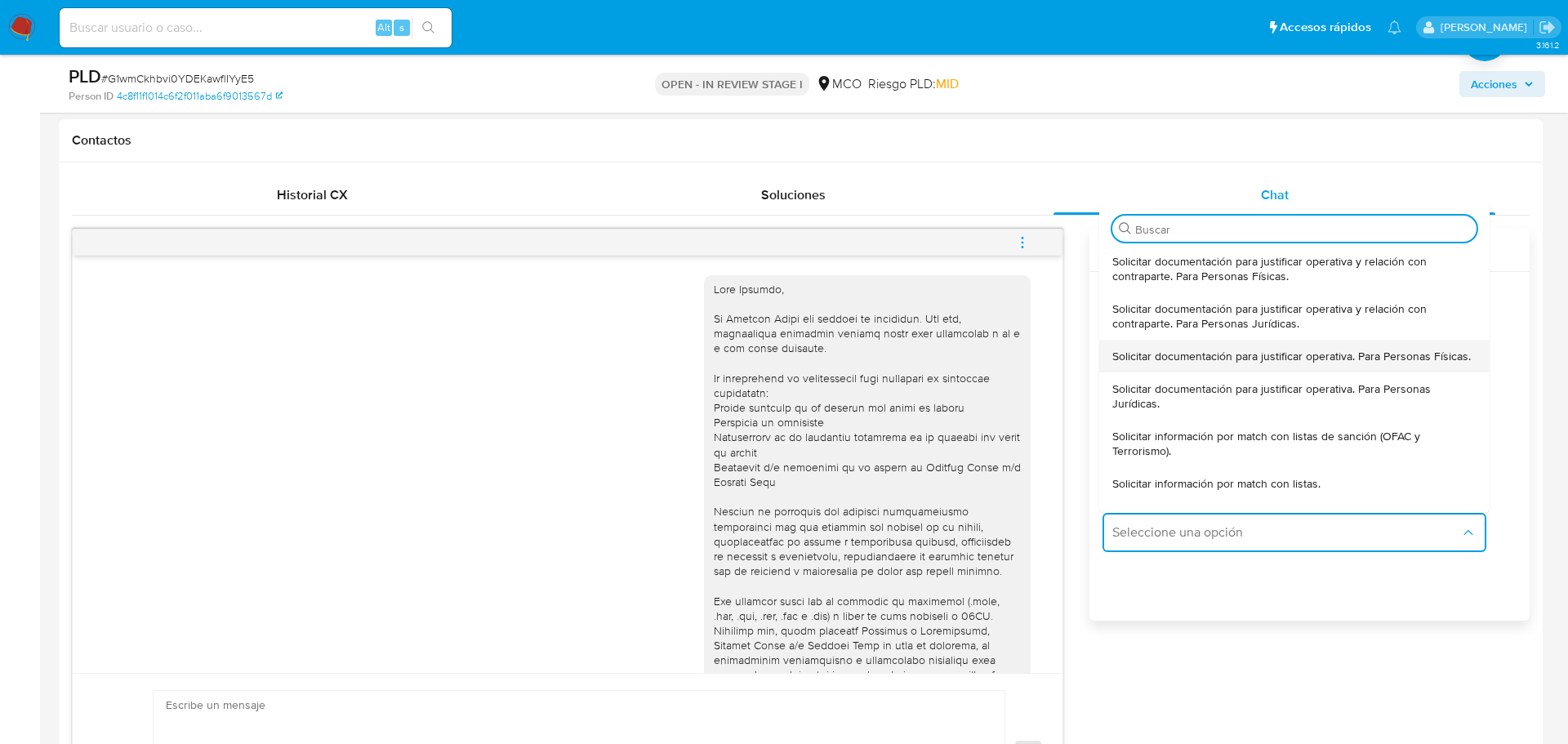
click at [1231, 363] on span "Solicitar documentación para justificar operativa. Para Personas Físicas." at bounding box center [1292, 355] width 358 height 15
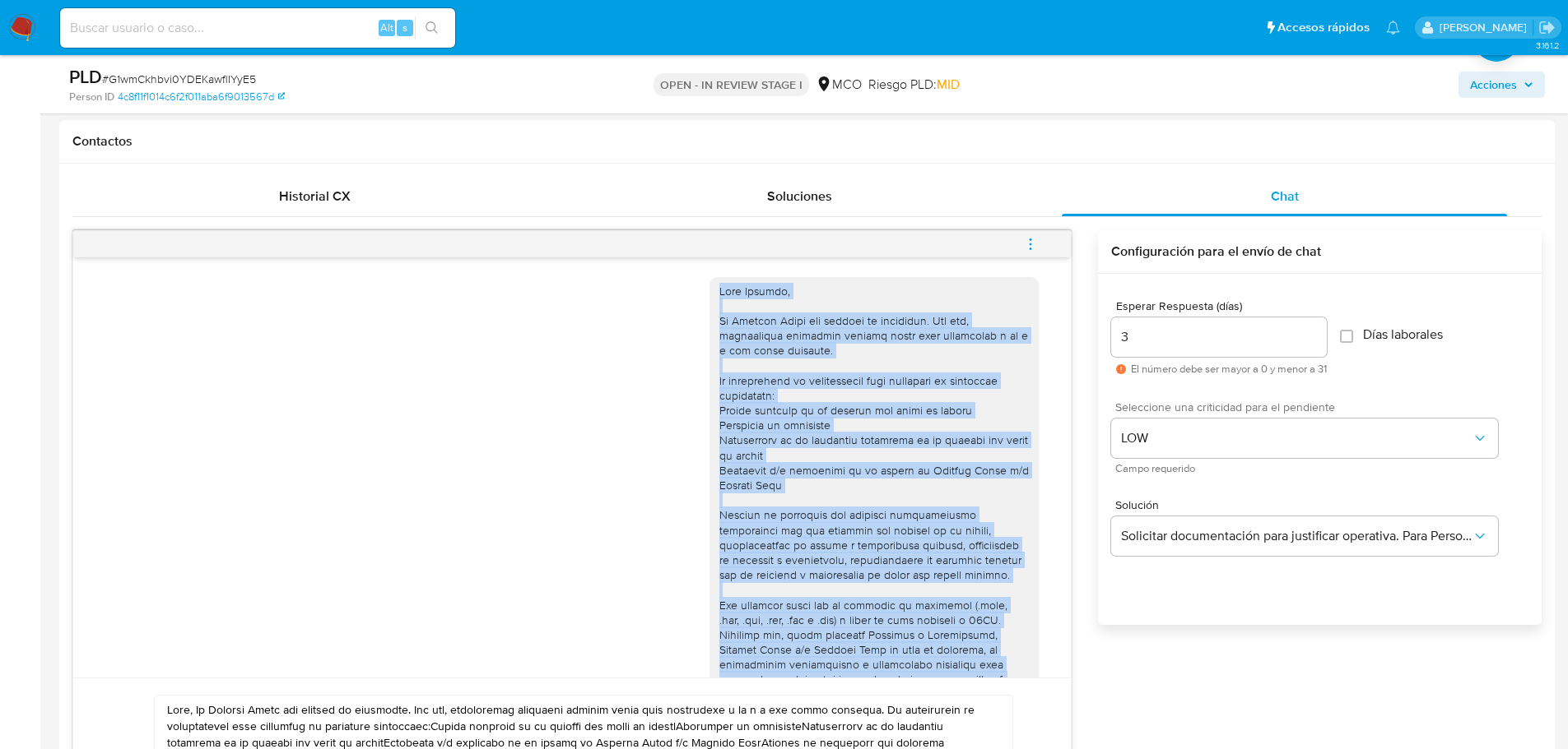
scroll to position [153, 0]
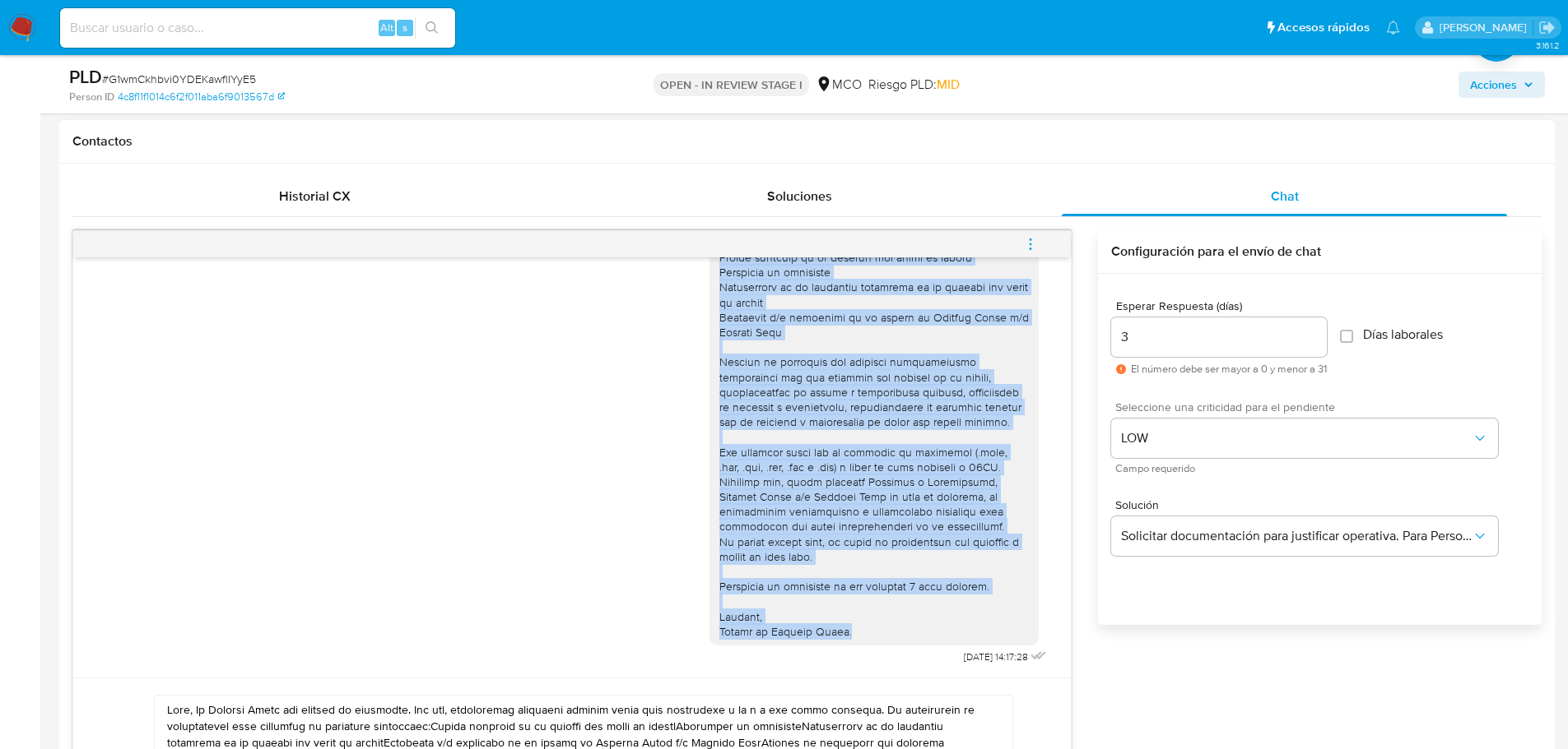
drag, startPoint x: 708, startPoint y: 293, endPoint x: 861, endPoint y: 630, distance: 370.1
click at [861, 631] on div at bounding box center [874, 385] width 310 height 509
copy div "Hola Roberto, En Mercado Libre nos importa tu seguridad. Por eso, necesitamos v…"
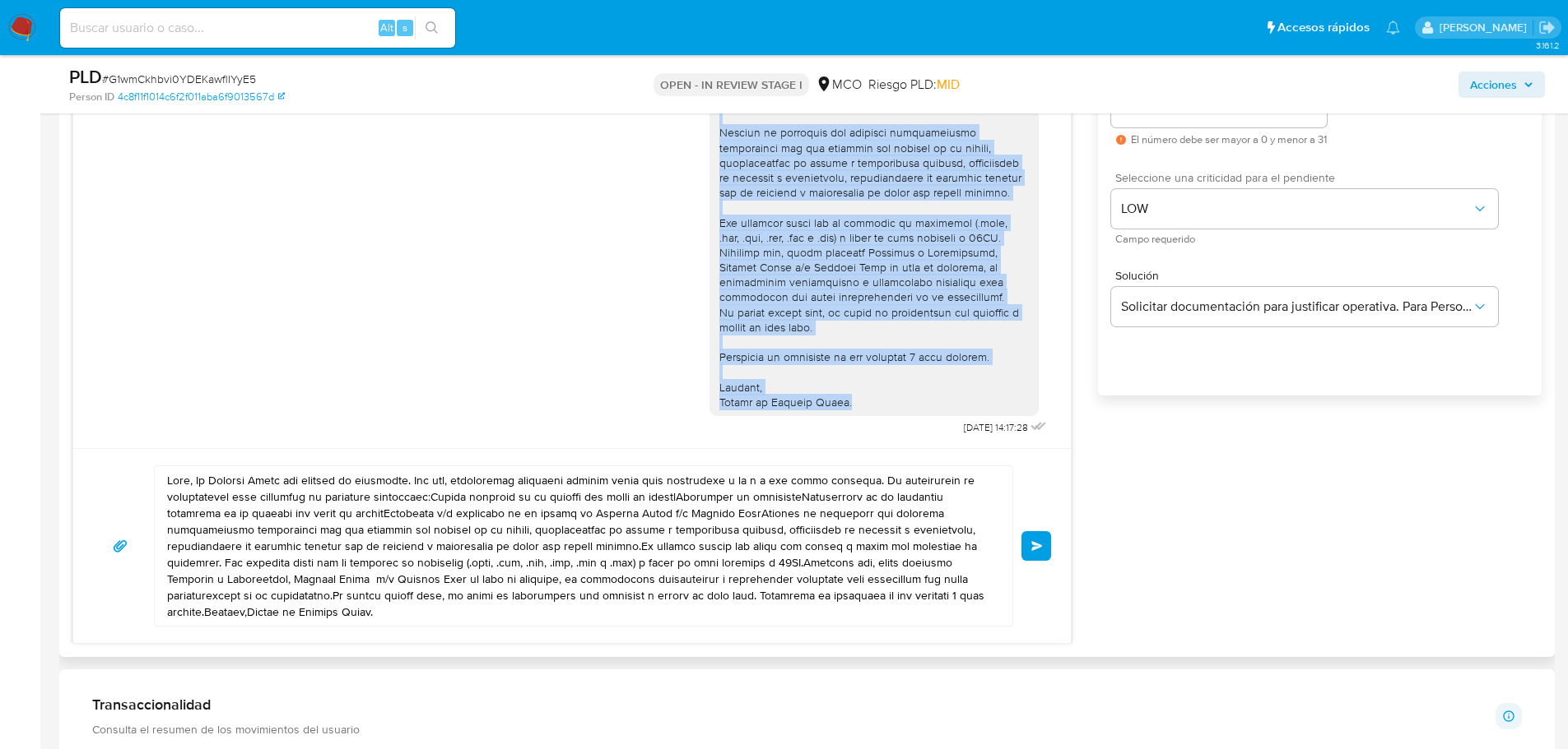
scroll to position [987, 0]
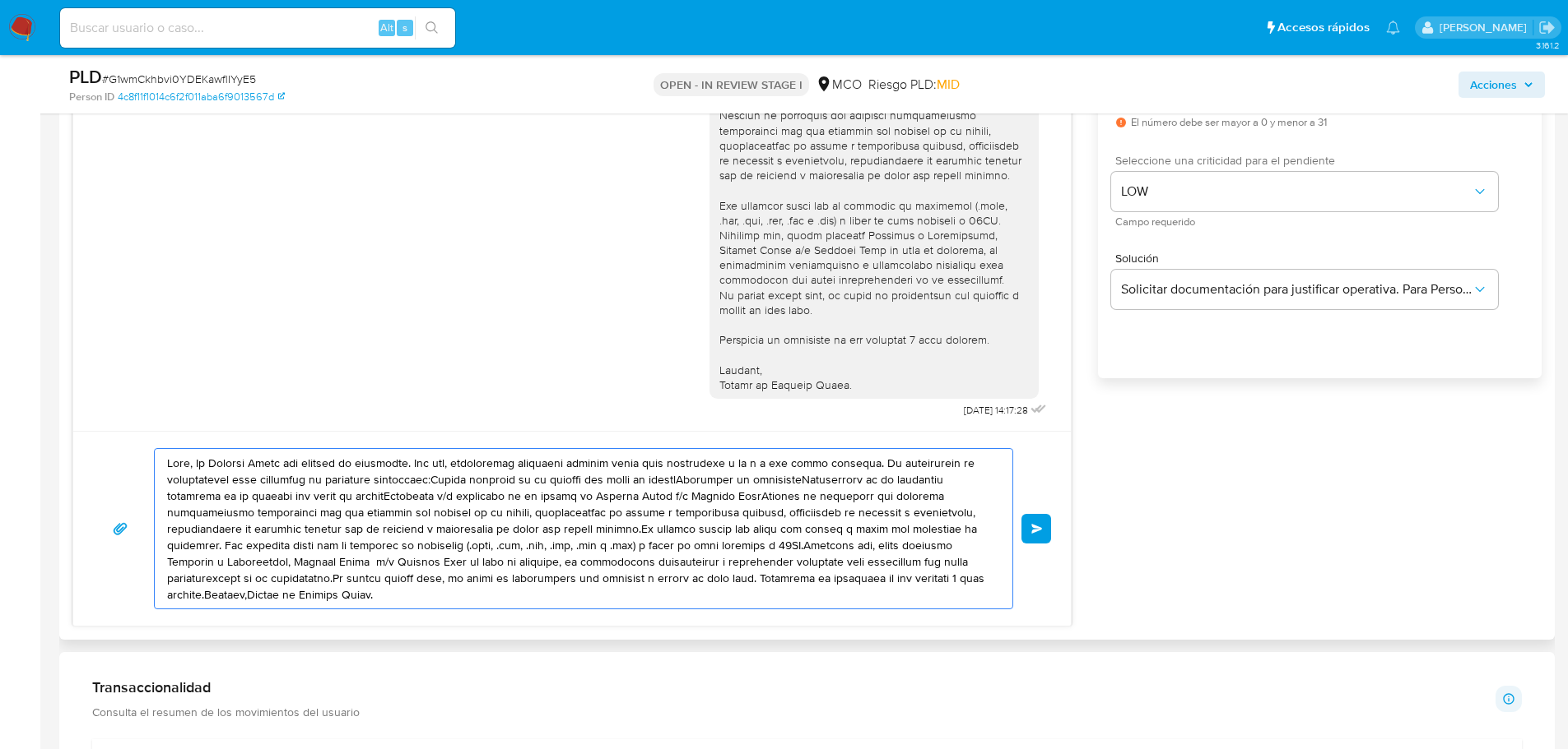
drag, startPoint x: 169, startPoint y: 460, endPoint x: 471, endPoint y: 597, distance: 331.6
click at [471, 597] on textarea at bounding box center [579, 529] width 824 height 160
paste textarea "Roberto, En Mercado Libre nos importa tu seguridad. Por eso, necesitamos verifi…"
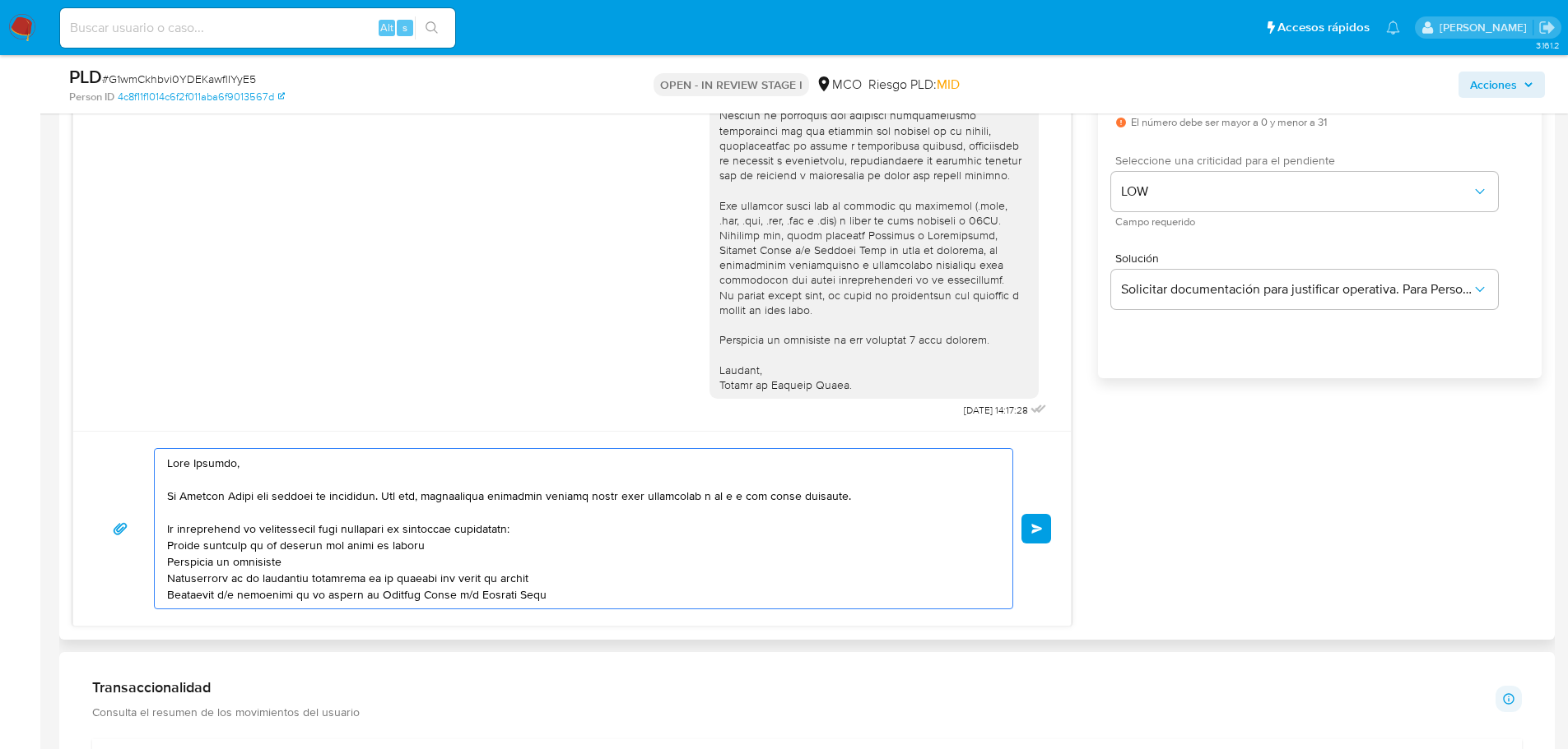
scroll to position [203, 0]
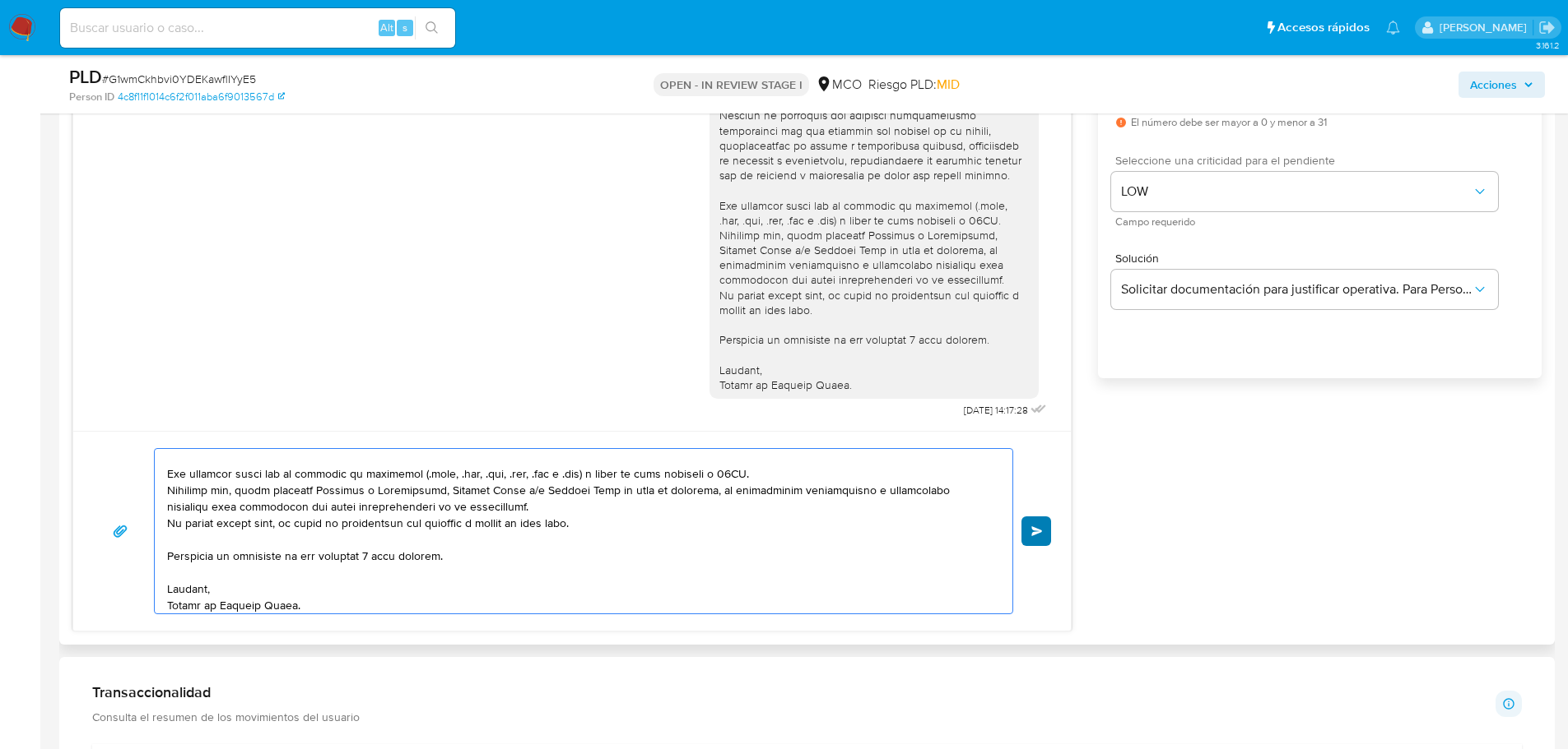
type textarea "Hola Roberto, En Mercado Libre nos importa tu seguridad. Por eso, necesitamos v…"
click at [1039, 529] on span "Enviar" at bounding box center [1037, 531] width 12 height 10
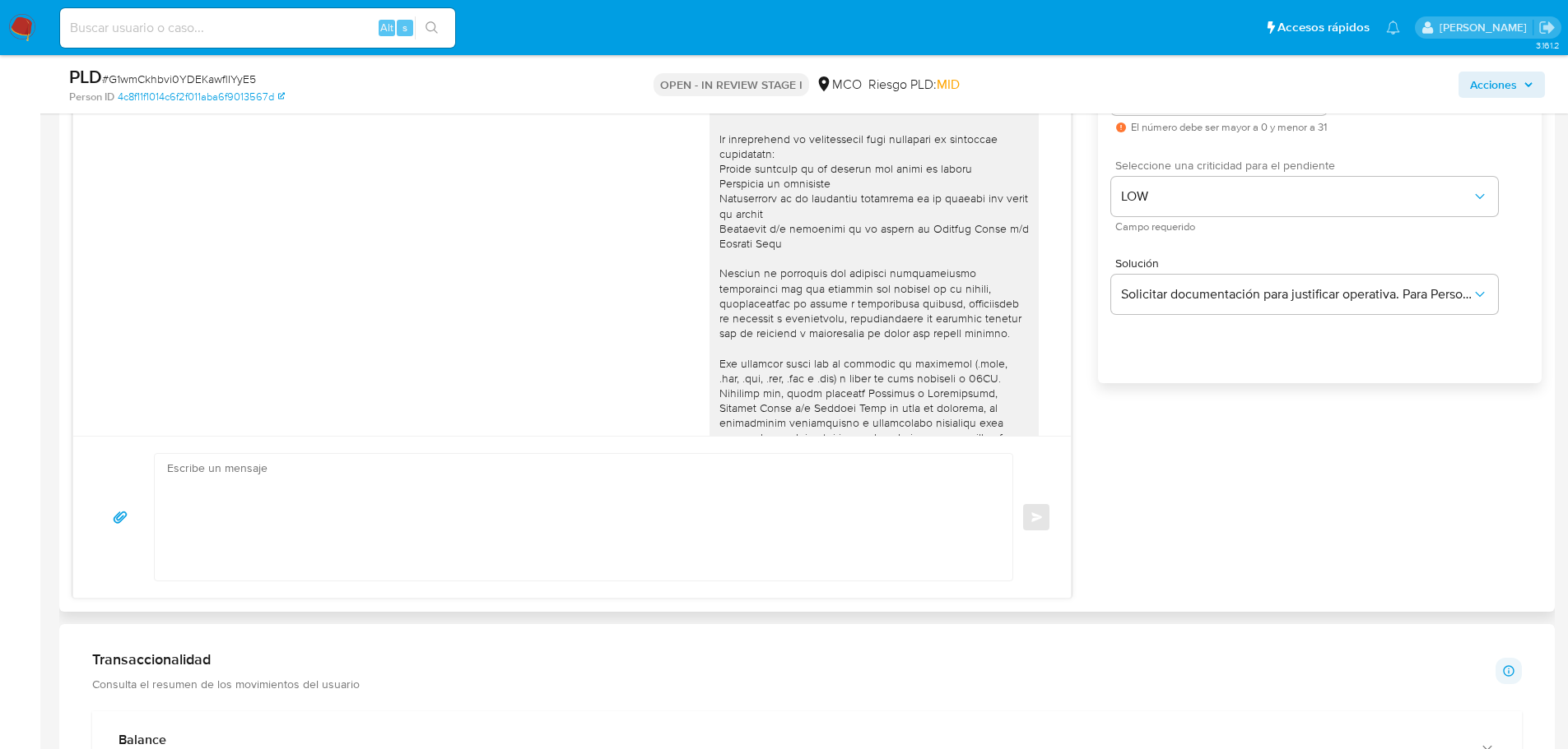
scroll to position [877, 0]
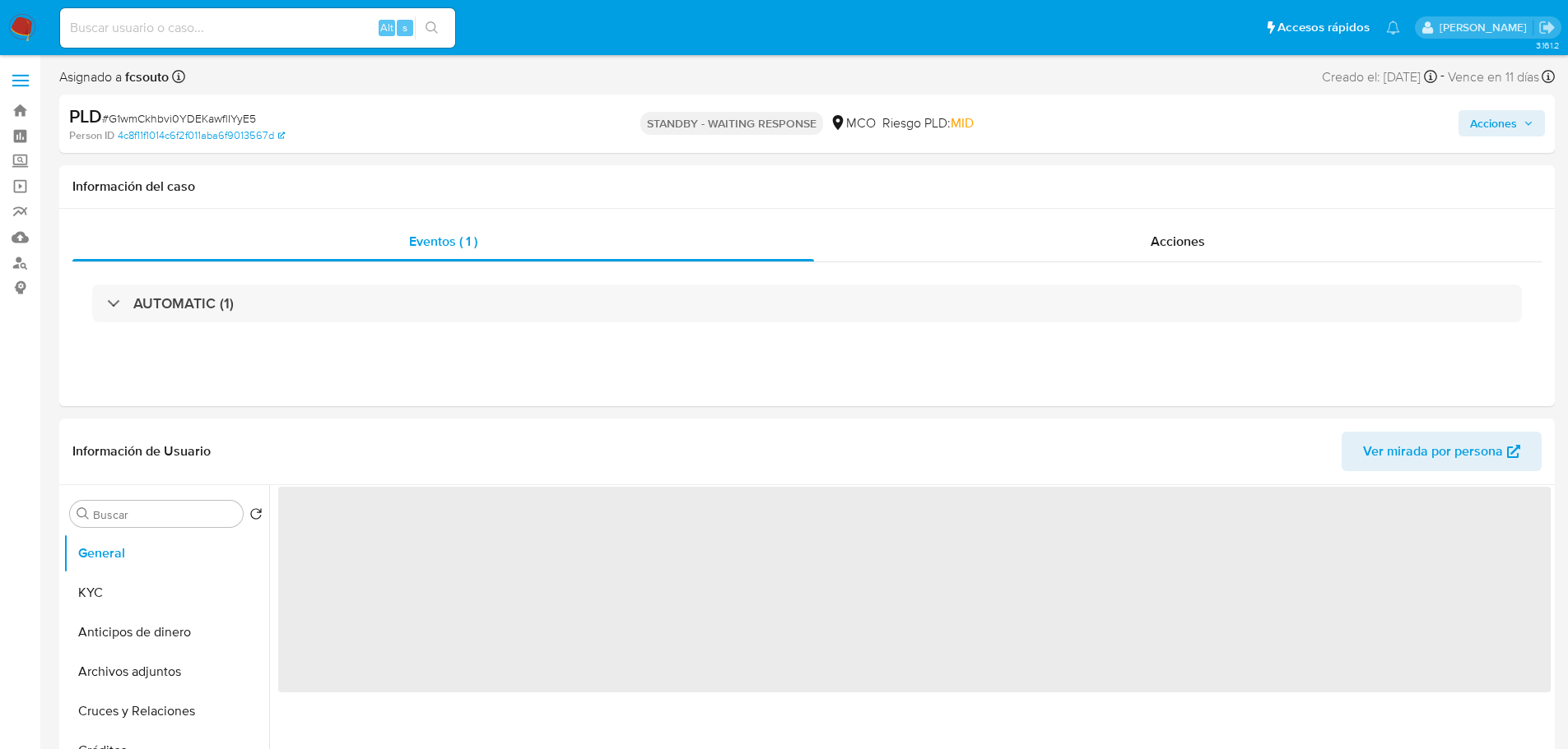
select select "10"
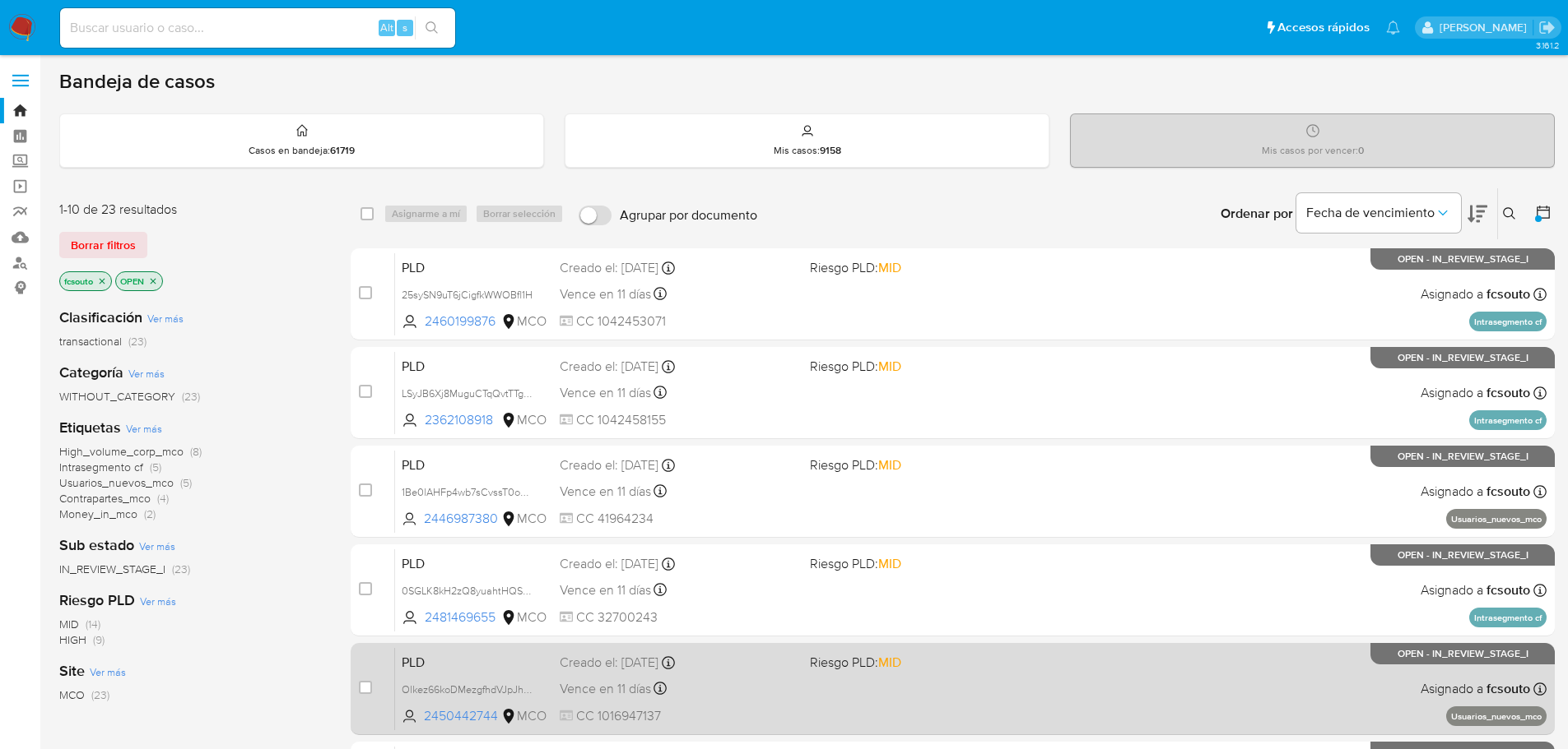
scroll to position [511, 0]
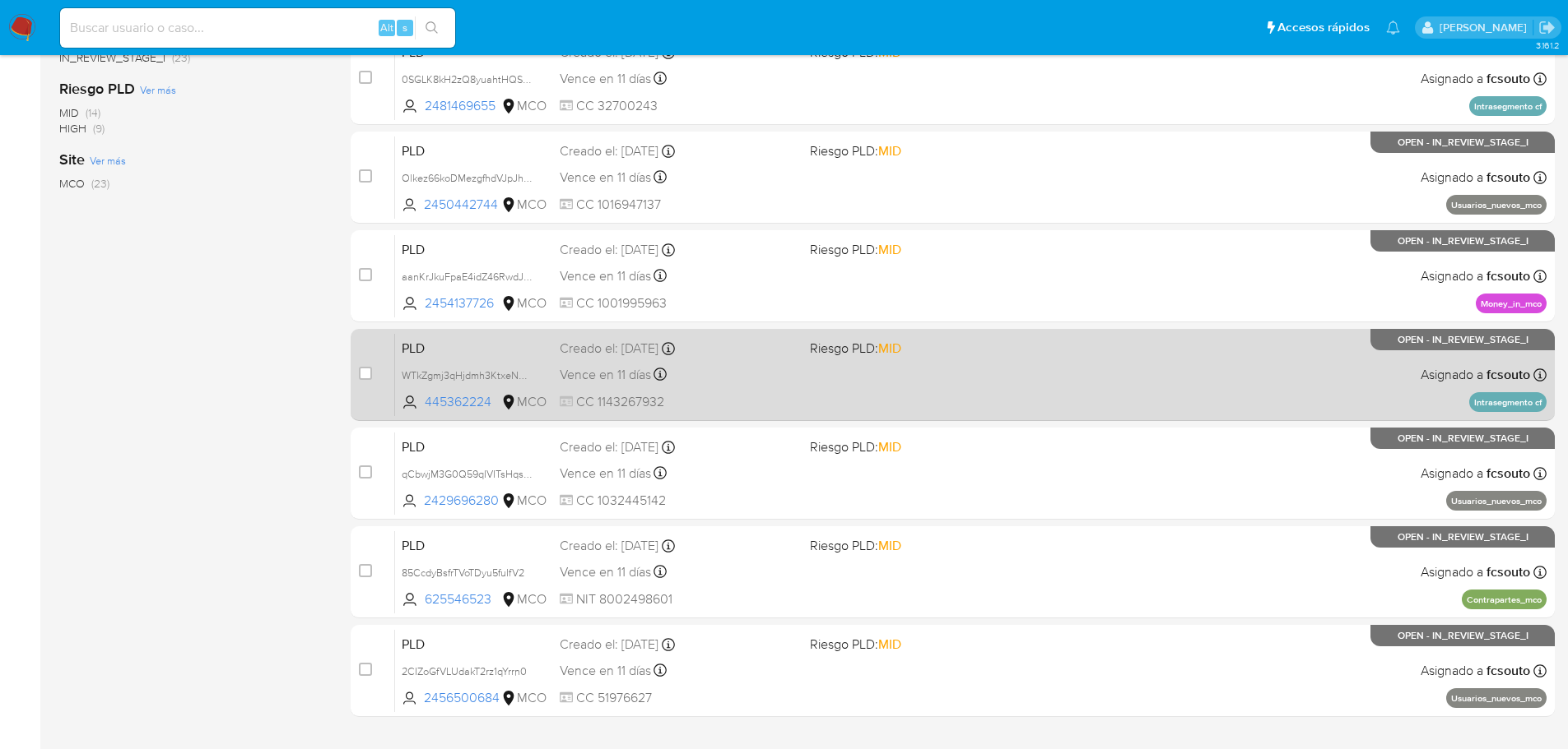
click at [736, 381] on div "Vence en 11 días Vence el 10/10/2025 07:05:43" at bounding box center [678, 374] width 237 height 23
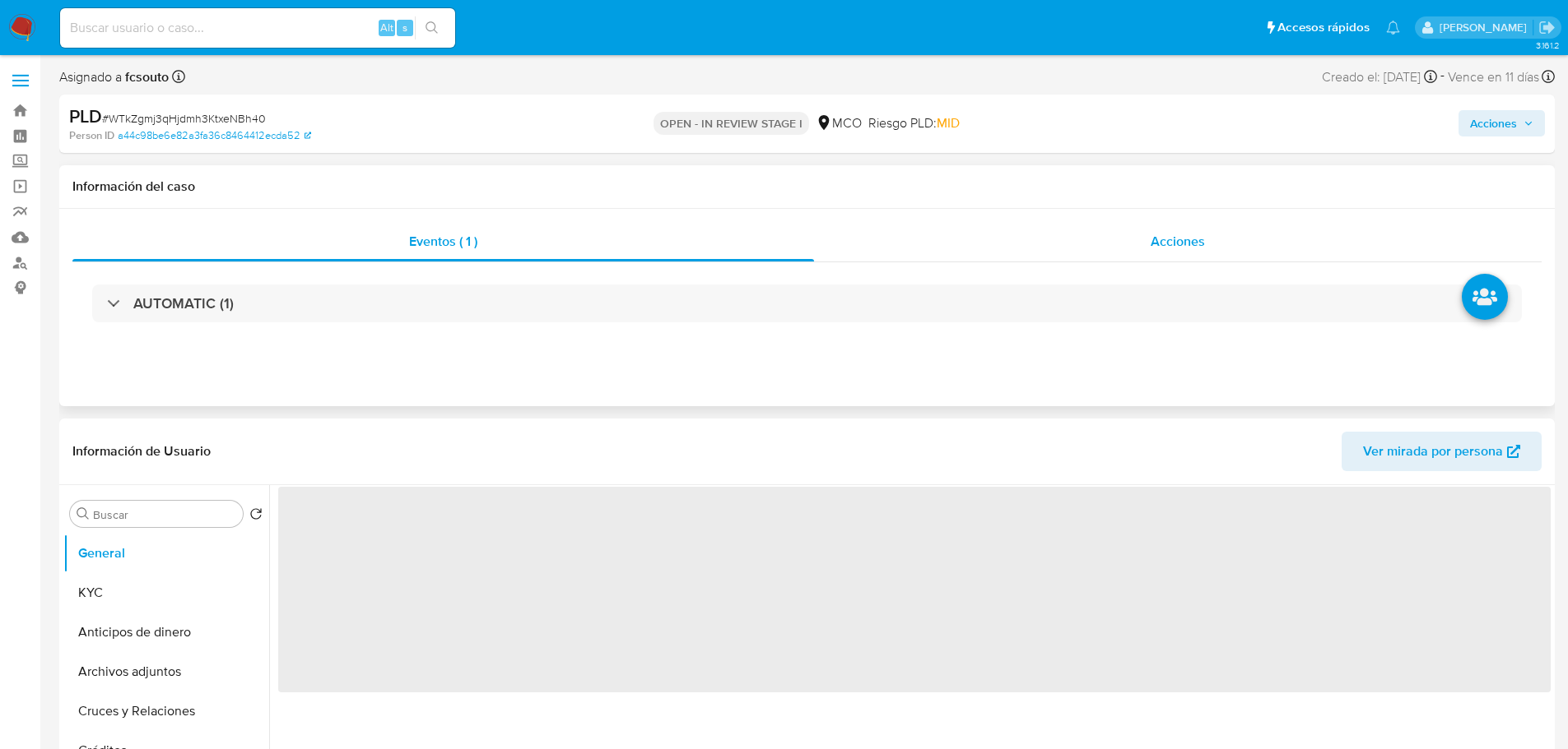
select select "10"
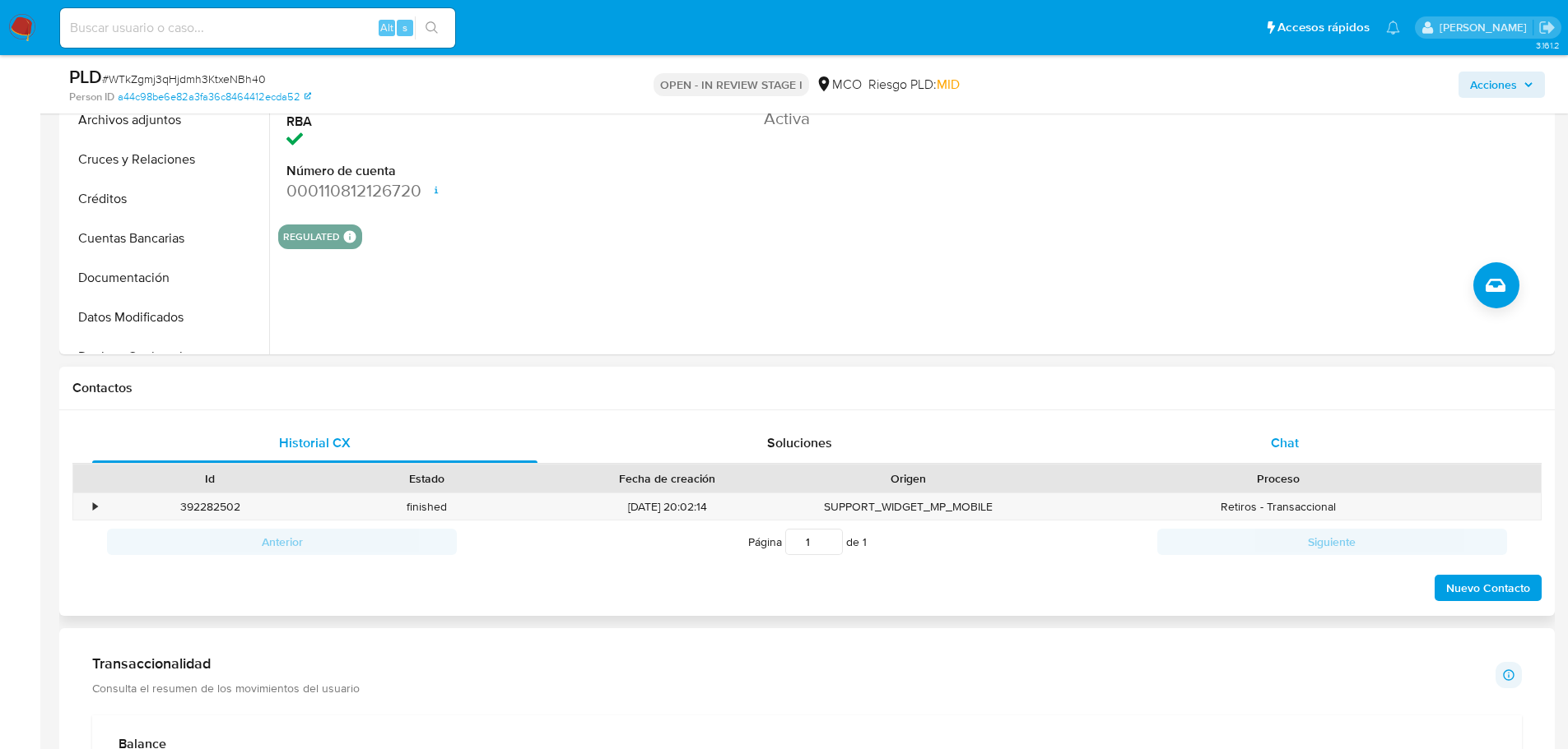
click at [1333, 434] on div "Chat" at bounding box center [1284, 443] width 445 height 39
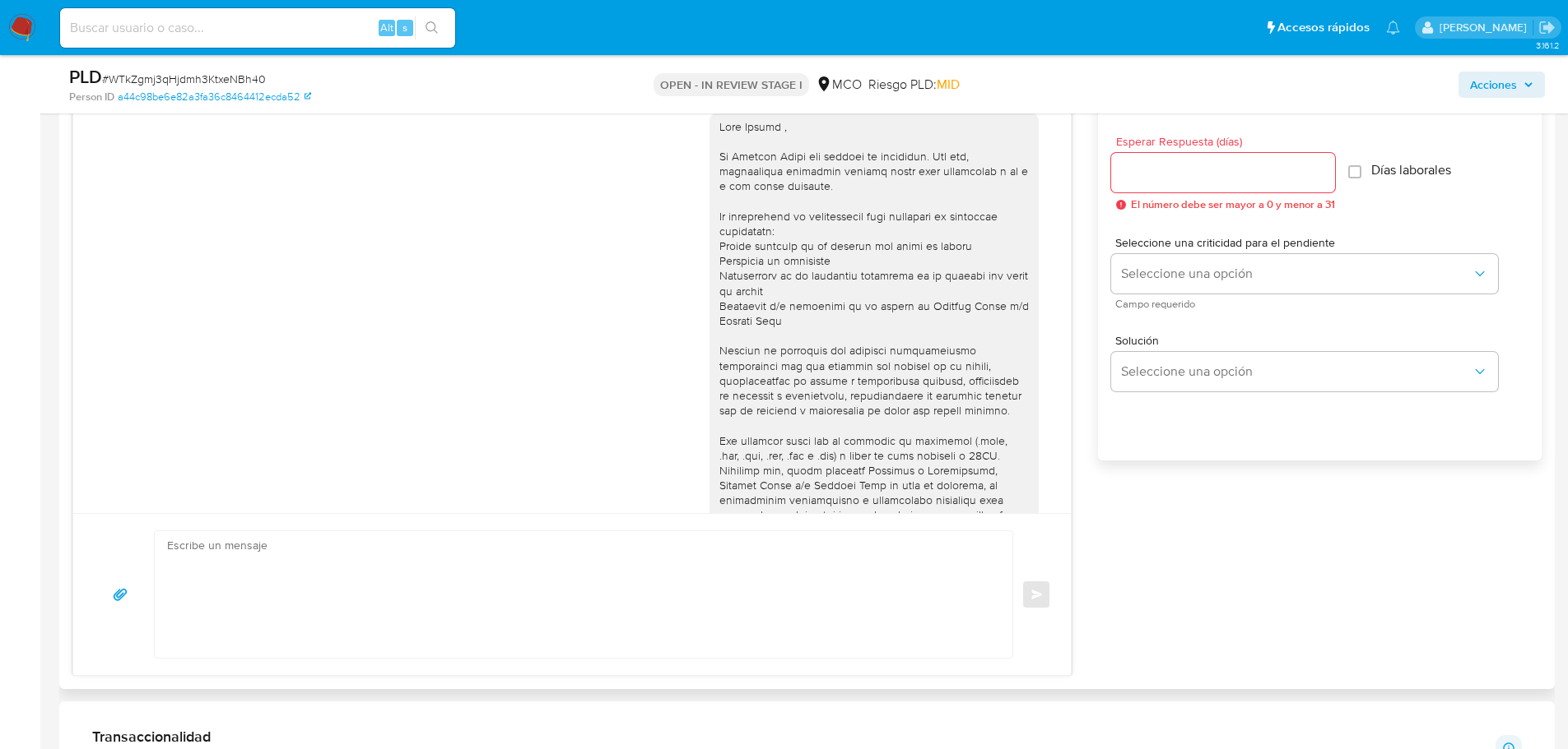
scroll to position [153, 0]
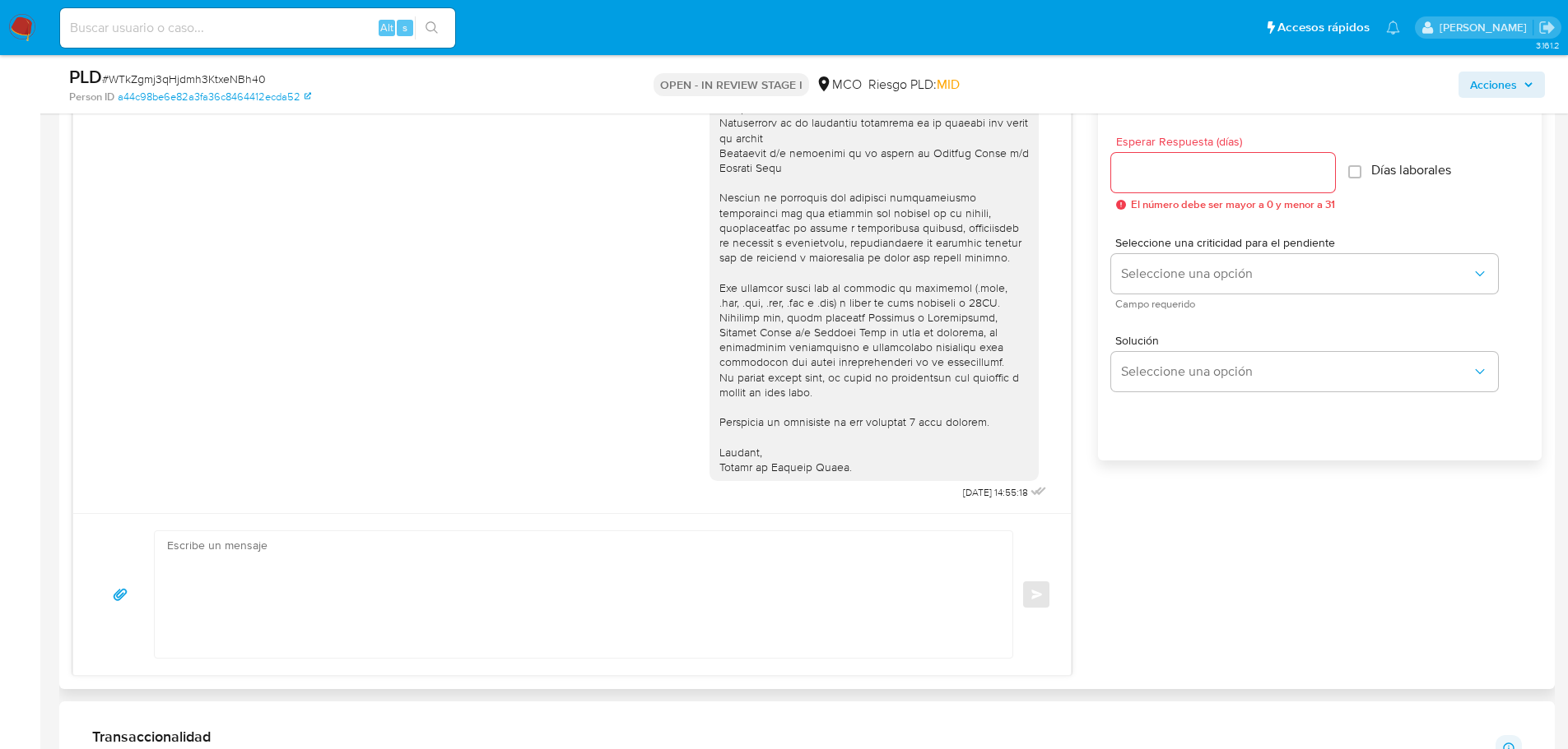
drag, startPoint x: 1221, startPoint y: 167, endPoint x: 1198, endPoint y: 217, distance: 55.0
click at [1217, 170] on input "Esperar Respuesta (días)" at bounding box center [1223, 172] width 224 height 22
type input "3"
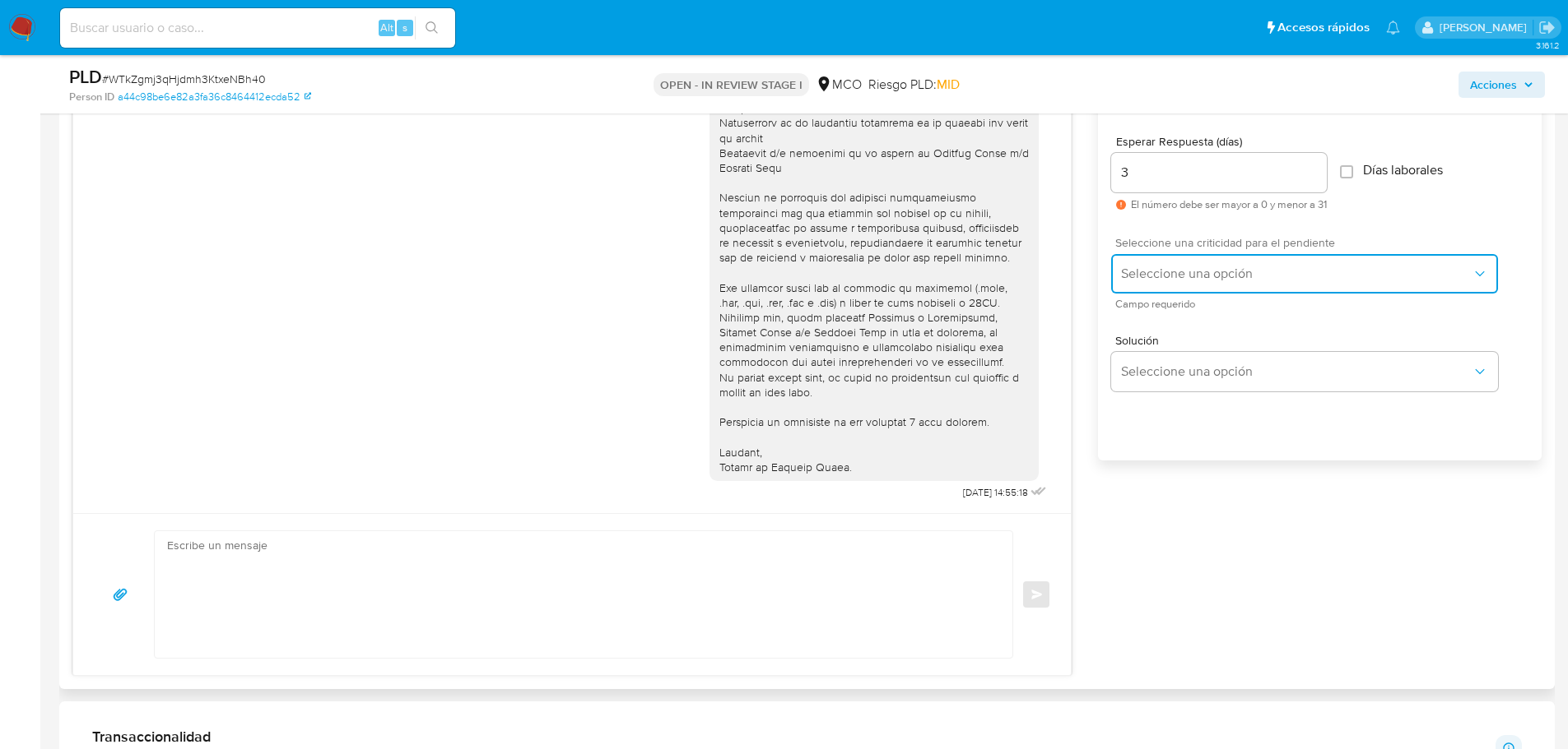
click at [1185, 278] on span "Seleccione una opción" at bounding box center [1297, 274] width 351 height 17
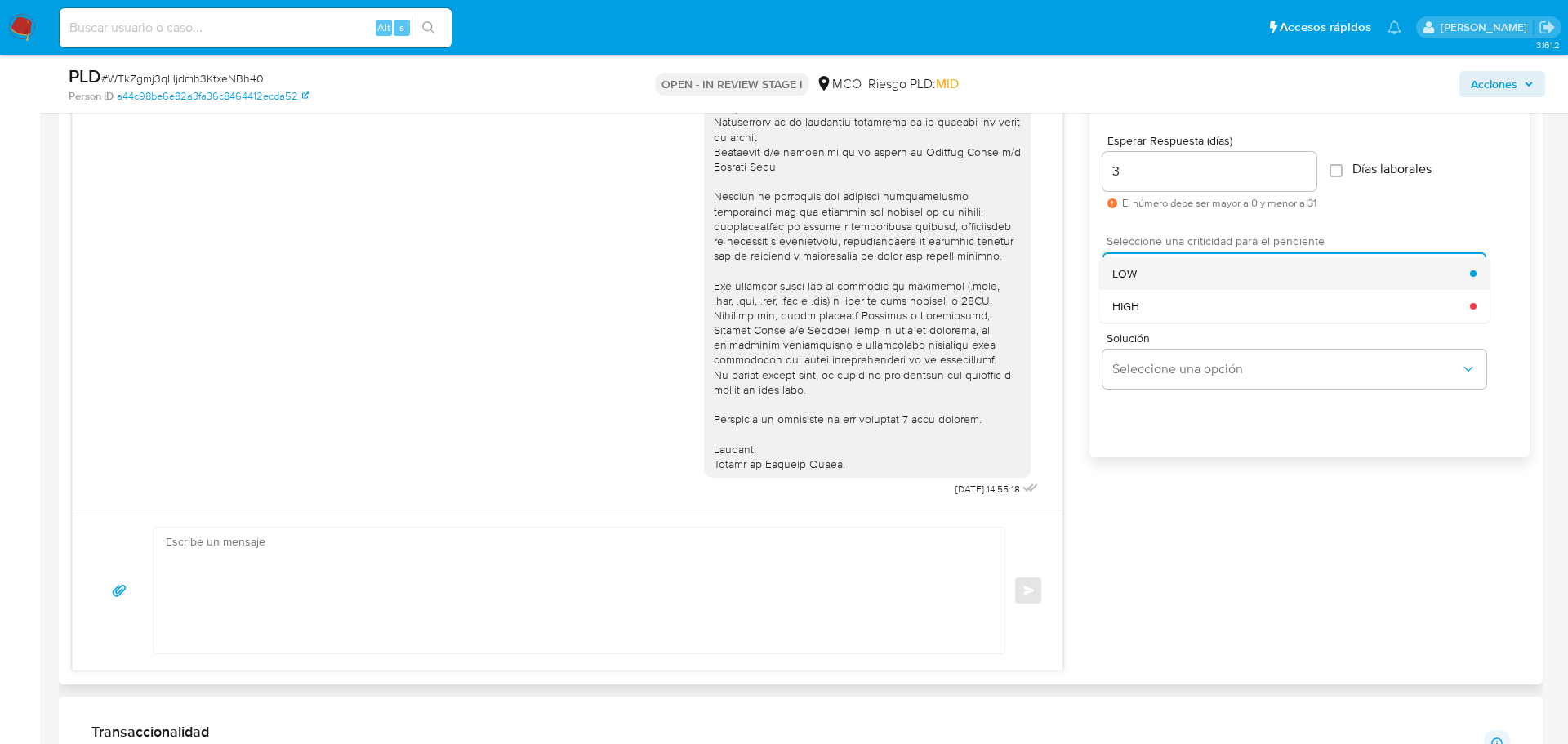
click at [1182, 269] on div "LOW" at bounding box center [1292, 273] width 358 height 32
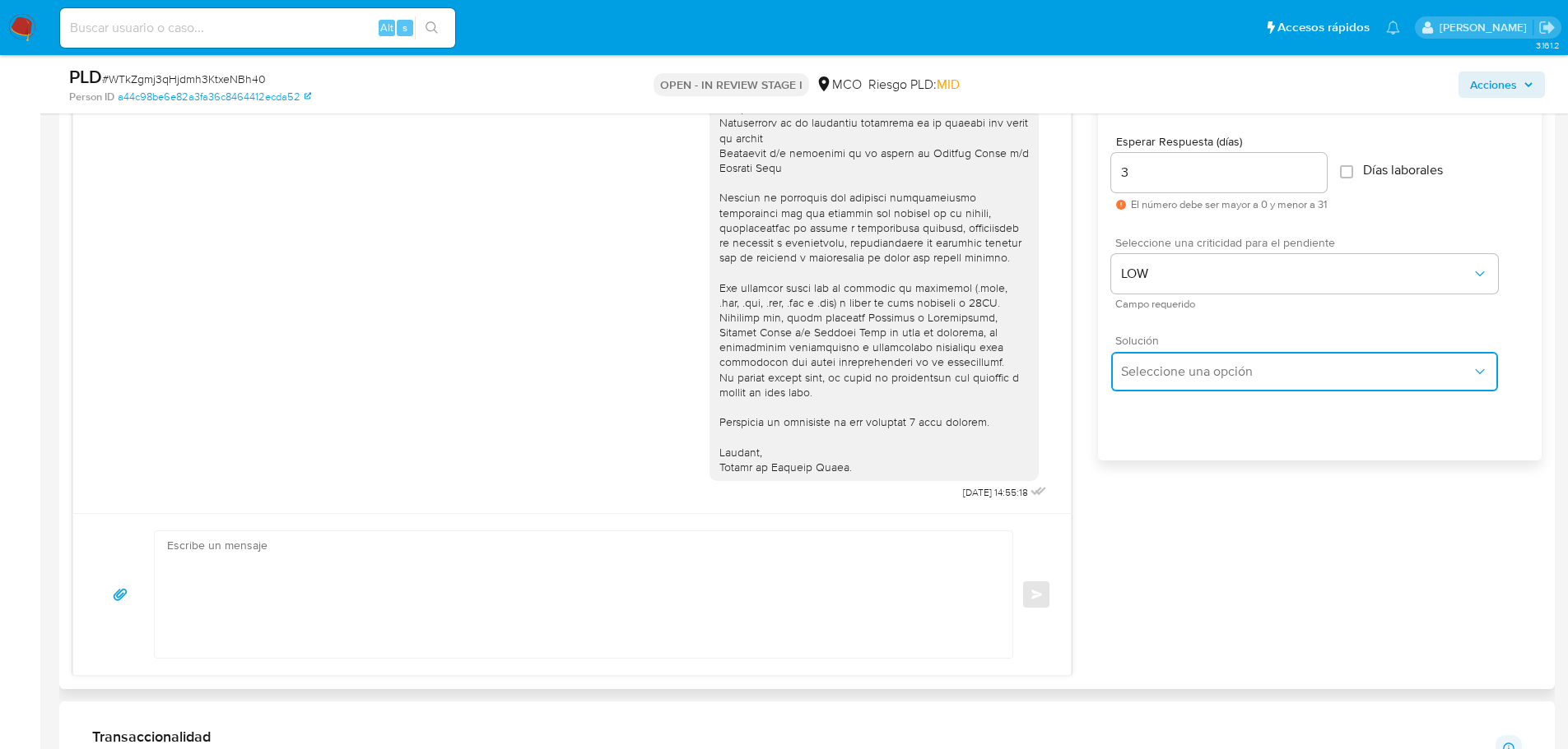
click at [1196, 372] on span "Seleccione una opción" at bounding box center [1297, 372] width 351 height 17
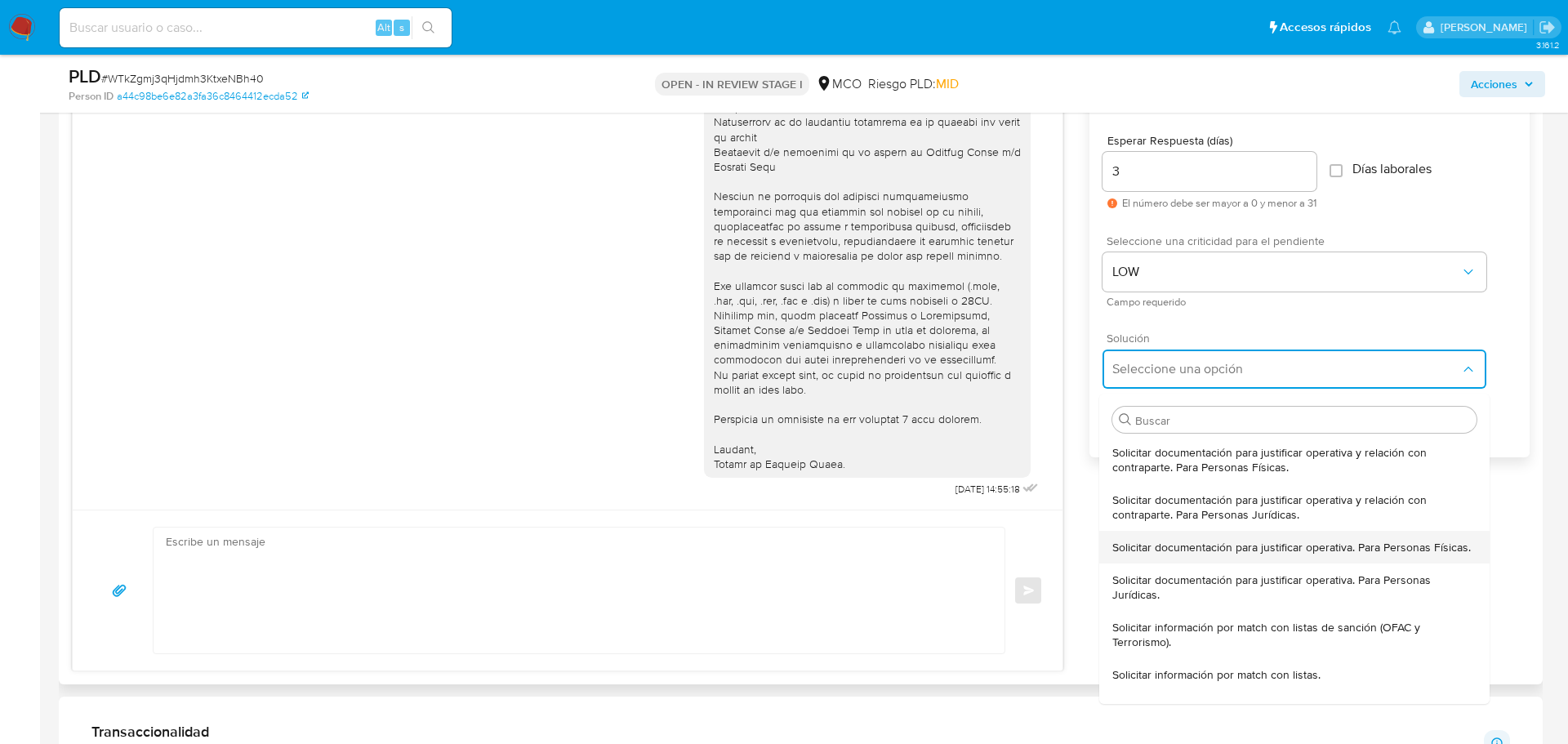
drag, startPoint x: 1177, startPoint y: 537, endPoint x: 951, endPoint y: 491, distance: 230.6
click at [1176, 537] on div "Solicitar documentación para justificar operativa. Para Personas Físicas." at bounding box center [1295, 546] width 364 height 32
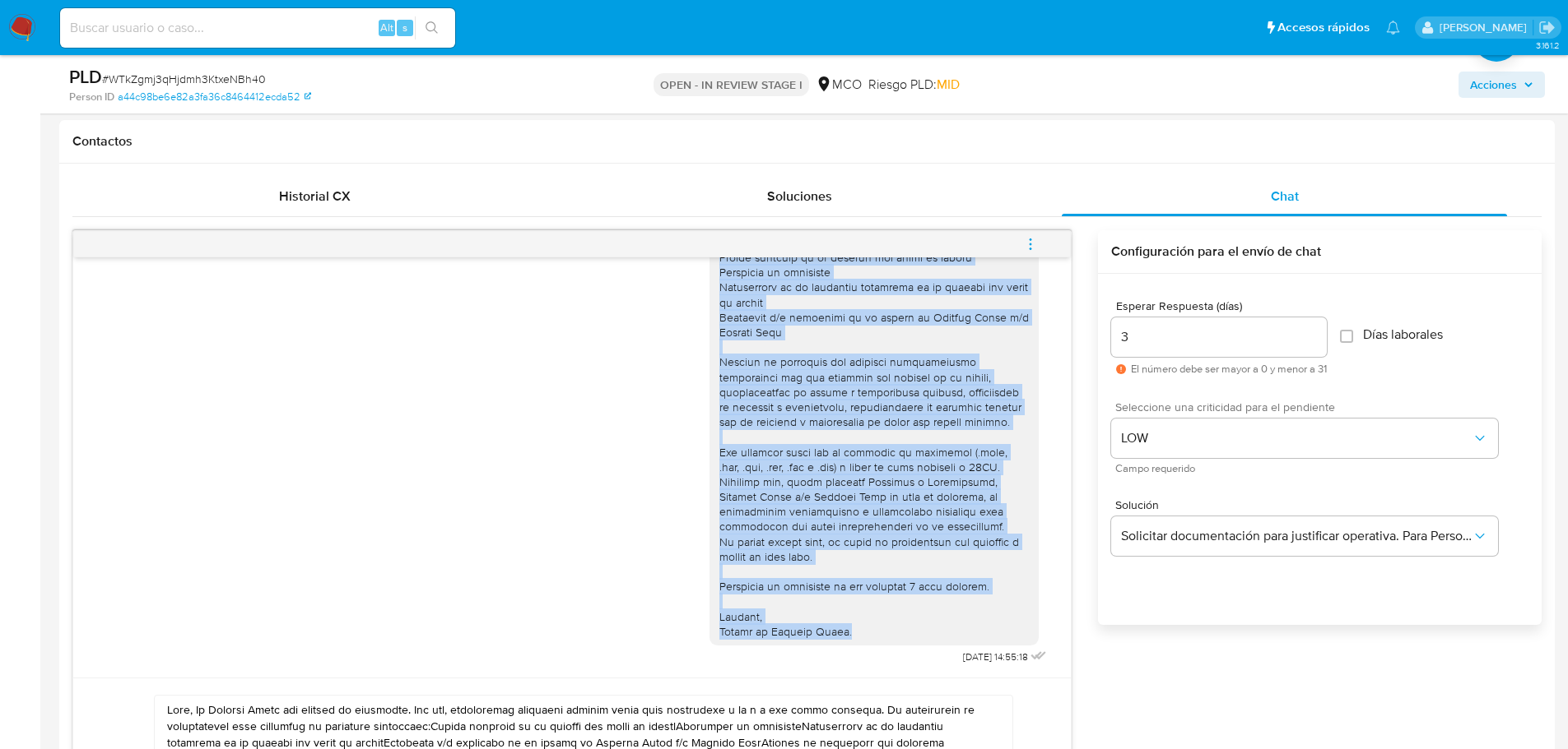
drag, startPoint x: 710, startPoint y: 298, endPoint x: 860, endPoint y: 639, distance: 372.5
click at [860, 639] on div at bounding box center [874, 384] width 329 height 521
copy div "Hola Dayana , En Mercado Libre nos importa tu seguridad. Por eso, necesitamos v…"
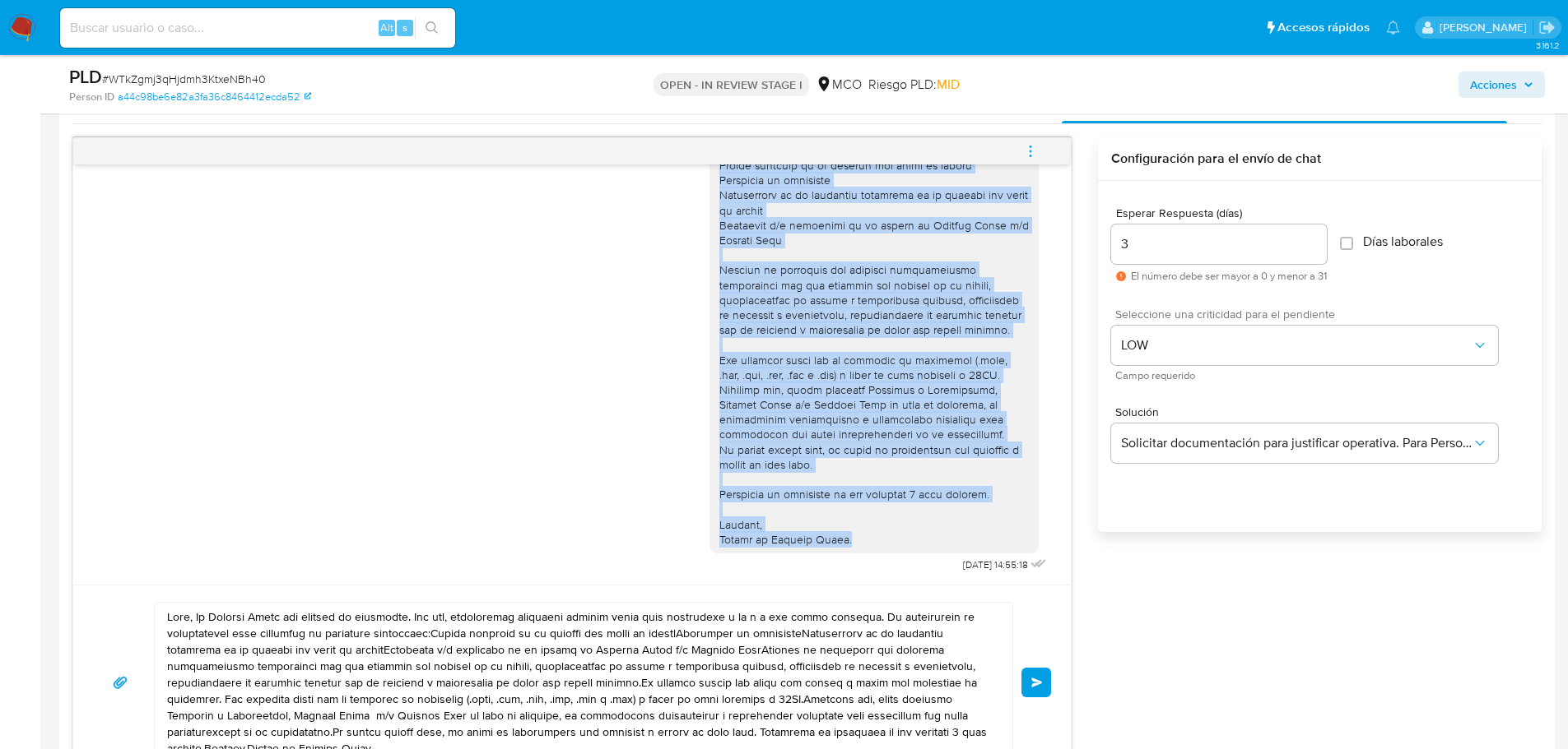
scroll to position [905, 0]
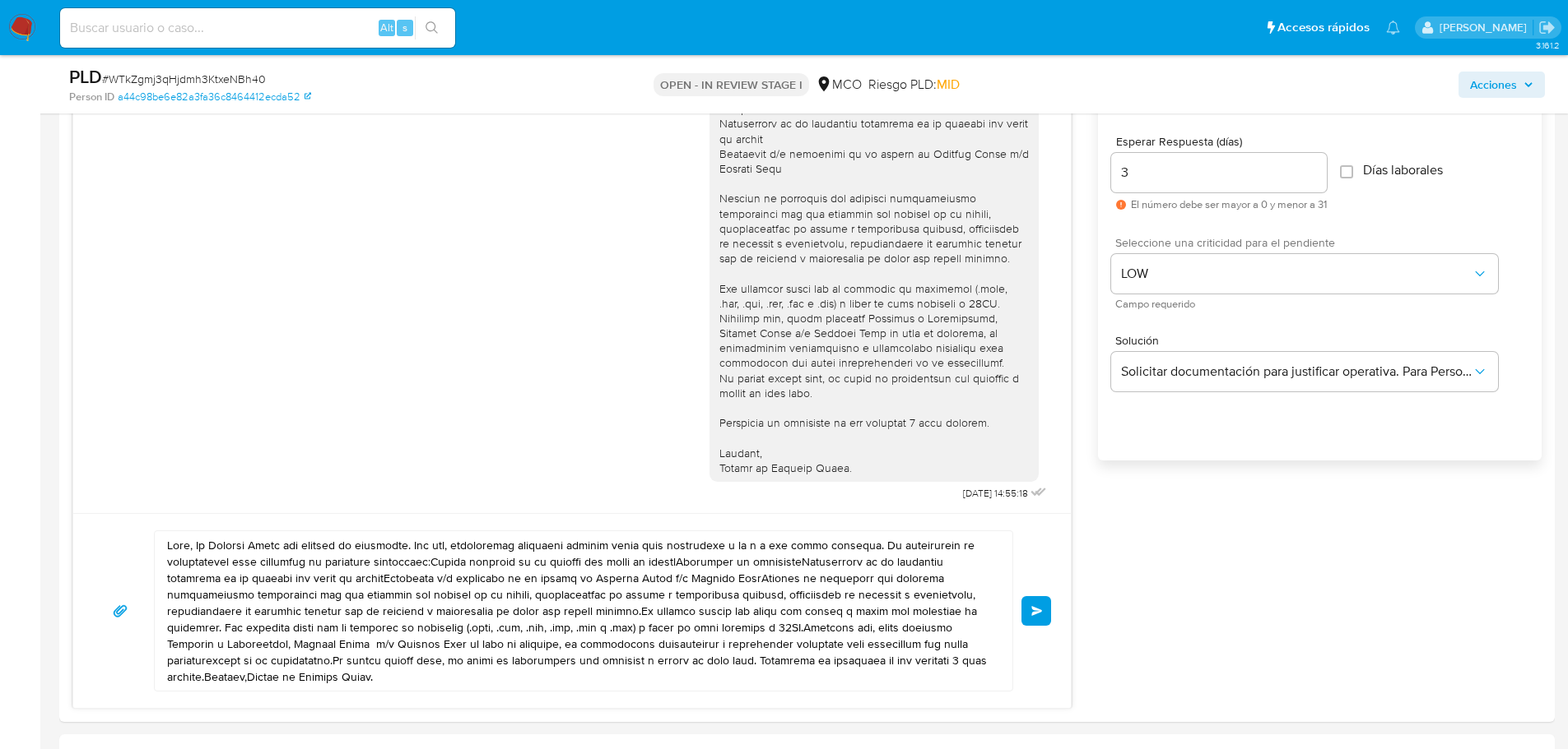
drag, startPoint x: 162, startPoint y: 541, endPoint x: 189, endPoint y: 554, distance: 30.0
click at [189, 557] on div at bounding box center [579, 611] width 849 height 160
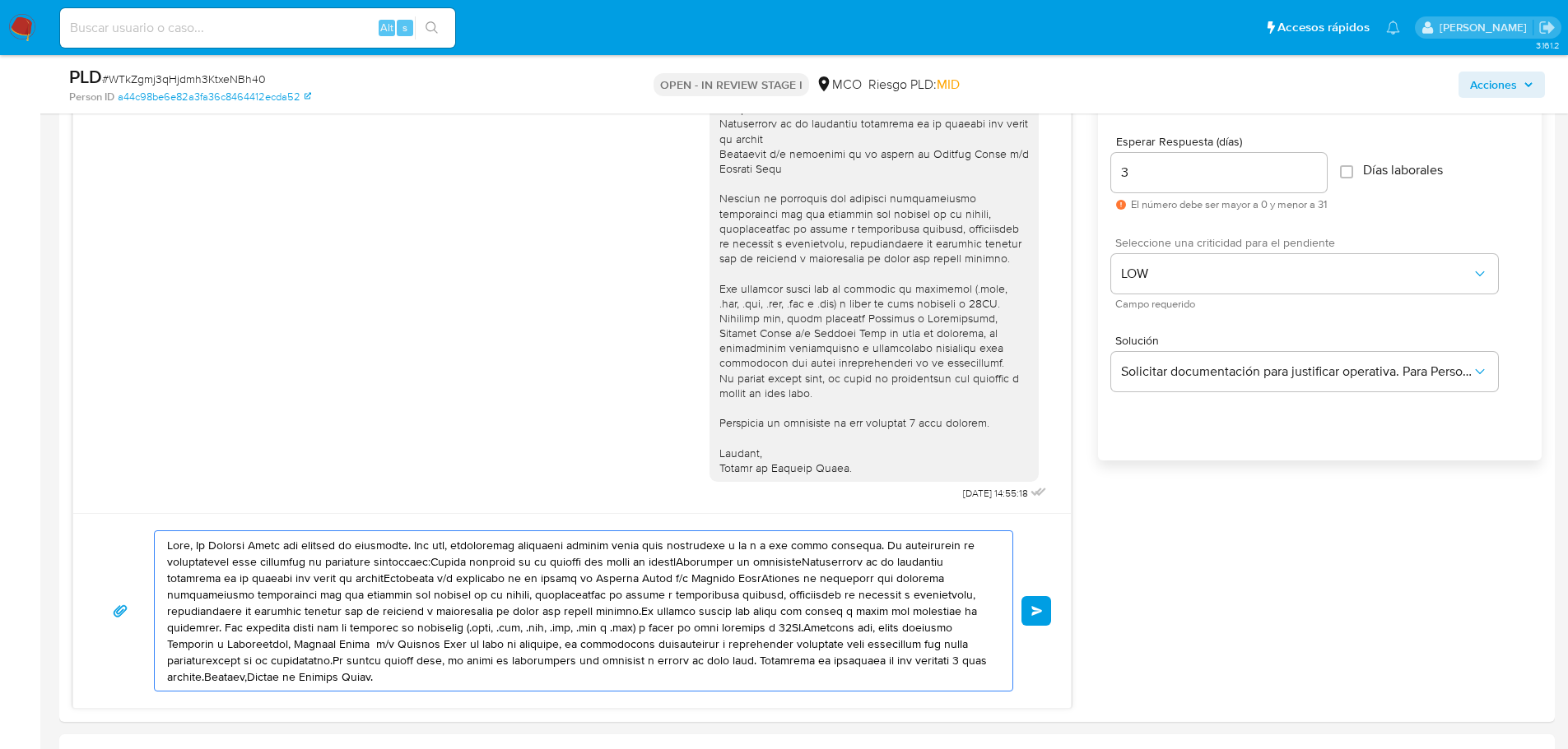
drag, startPoint x: 168, startPoint y: 546, endPoint x: 486, endPoint y: 688, distance: 348.3
click at [486, 688] on textarea at bounding box center [579, 611] width 824 height 160
paste textarea "Dayana , En Mercado Libre nos importa tu seguridad. Por eso, necesitamos verifi…"
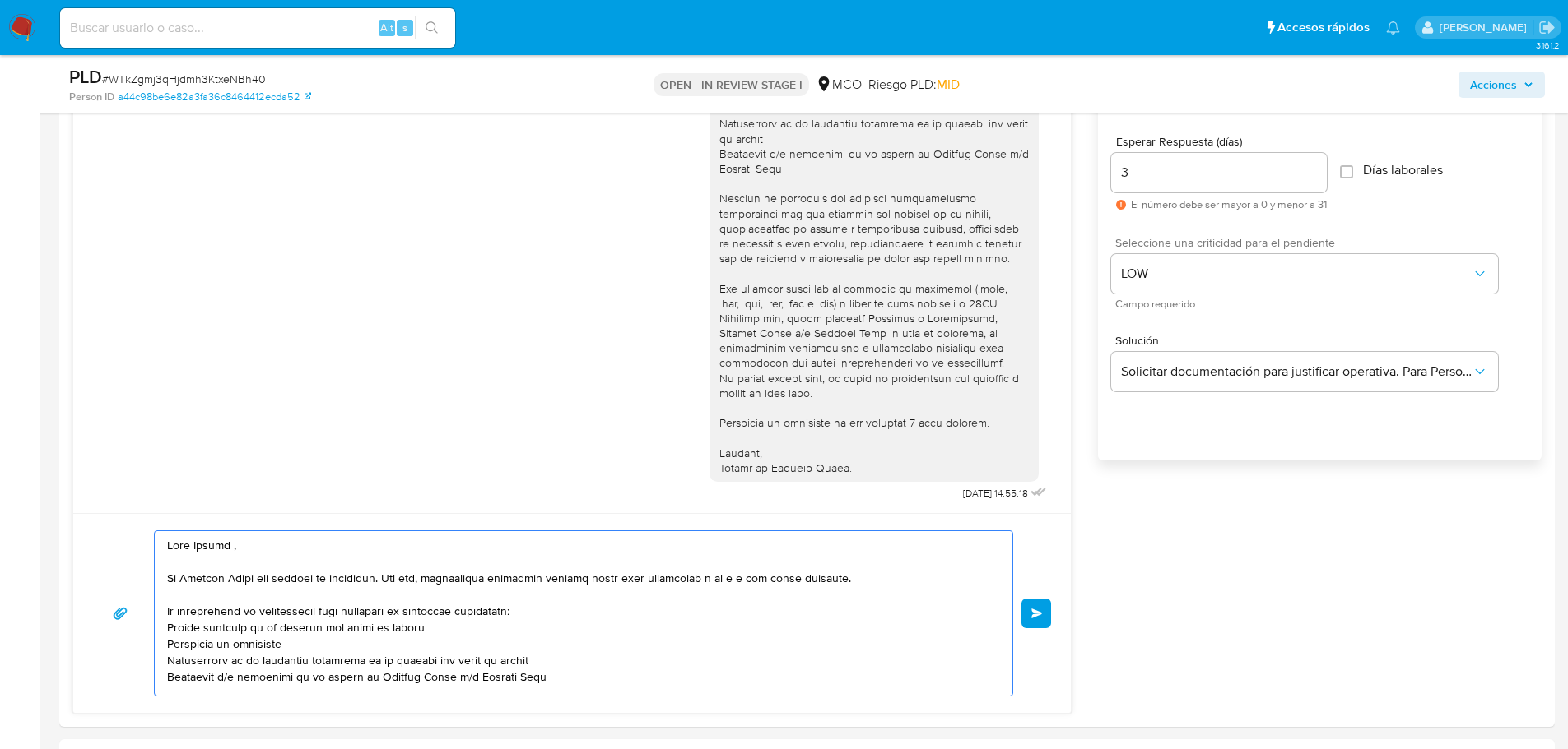
scroll to position [203, 0]
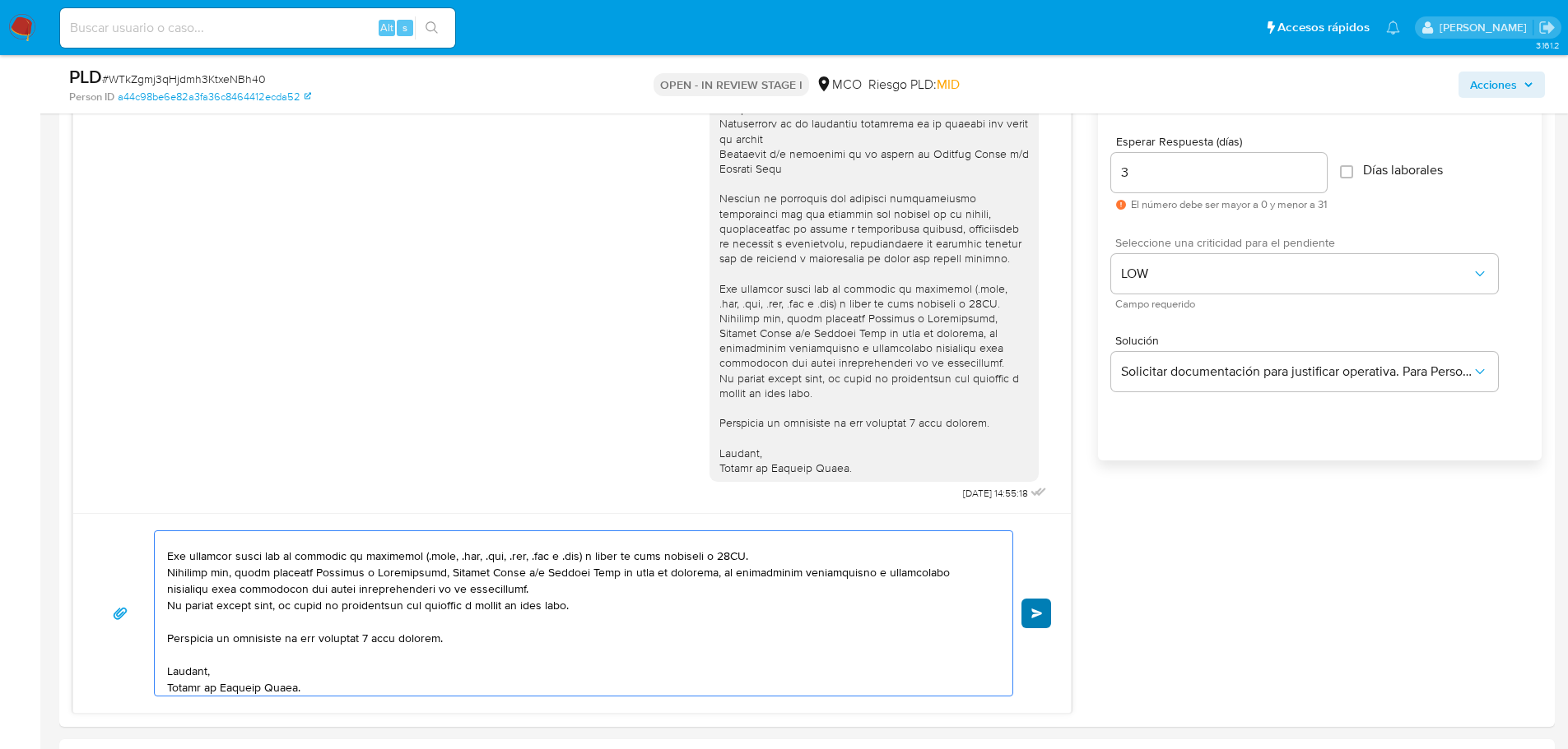
type textarea "Hola Dayana , En Mercado Libre nos importa tu seguridad. Por eso, necesitamos v…"
click at [1037, 615] on span "Enviar" at bounding box center [1037, 614] width 12 height 10
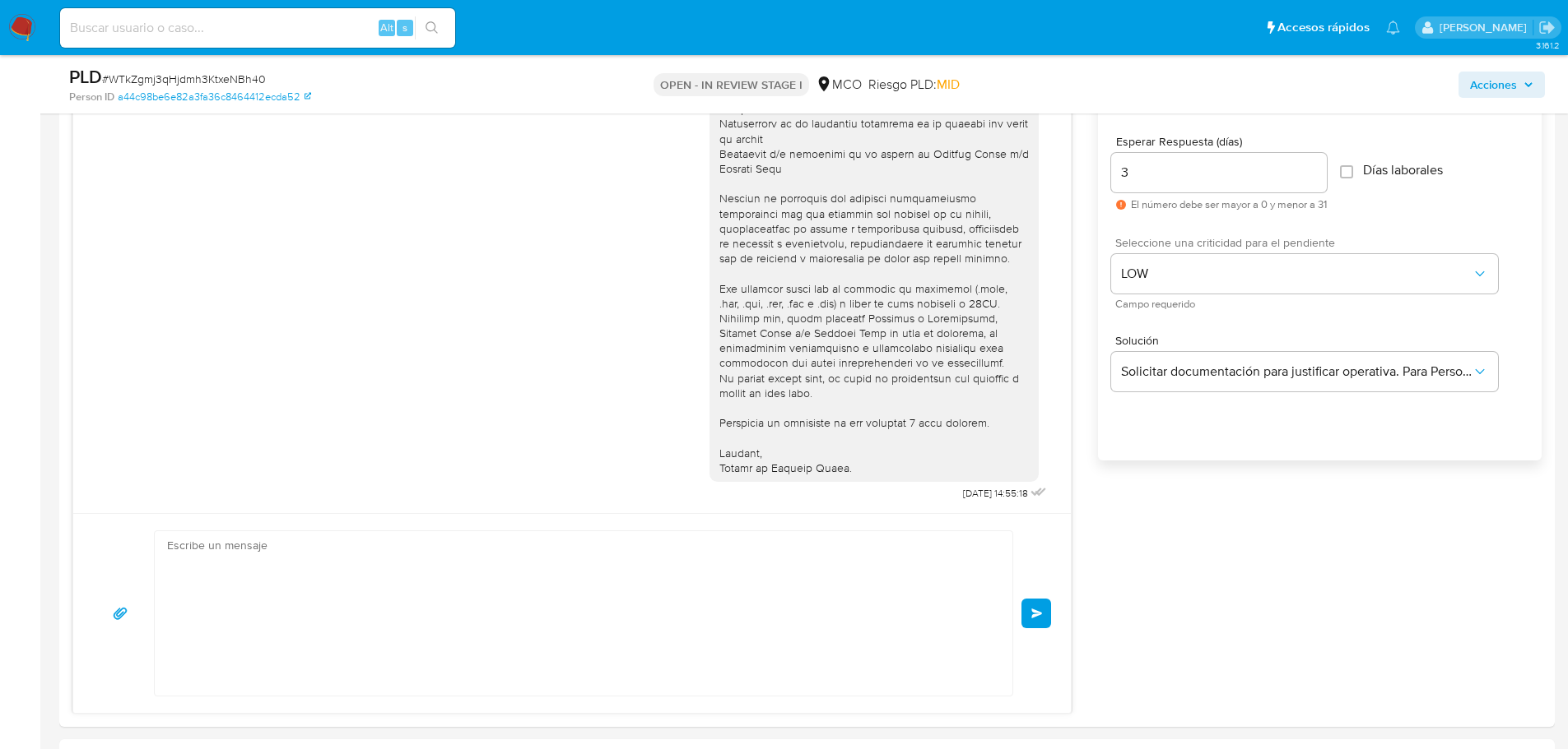
scroll to position [709, 0]
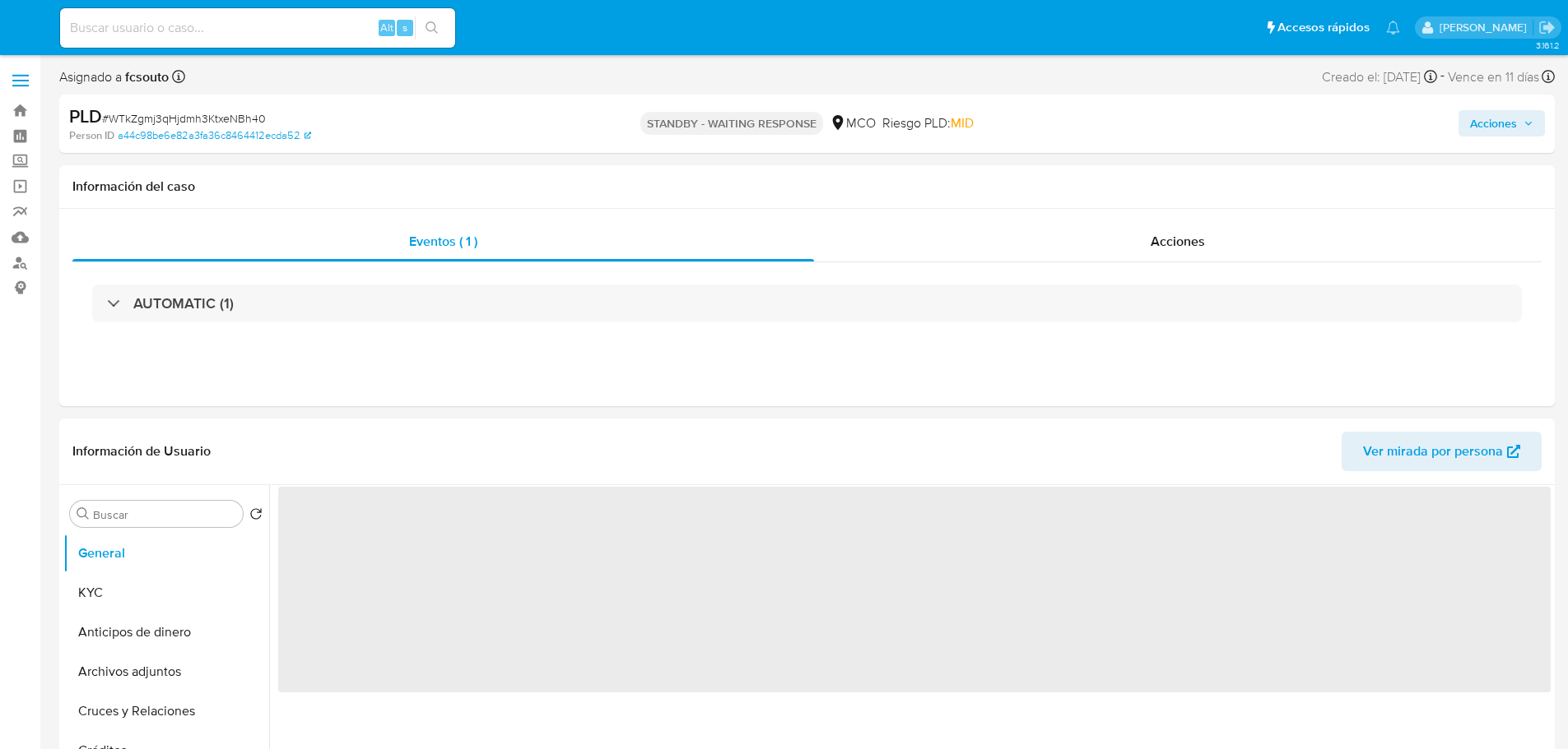
select select "10"
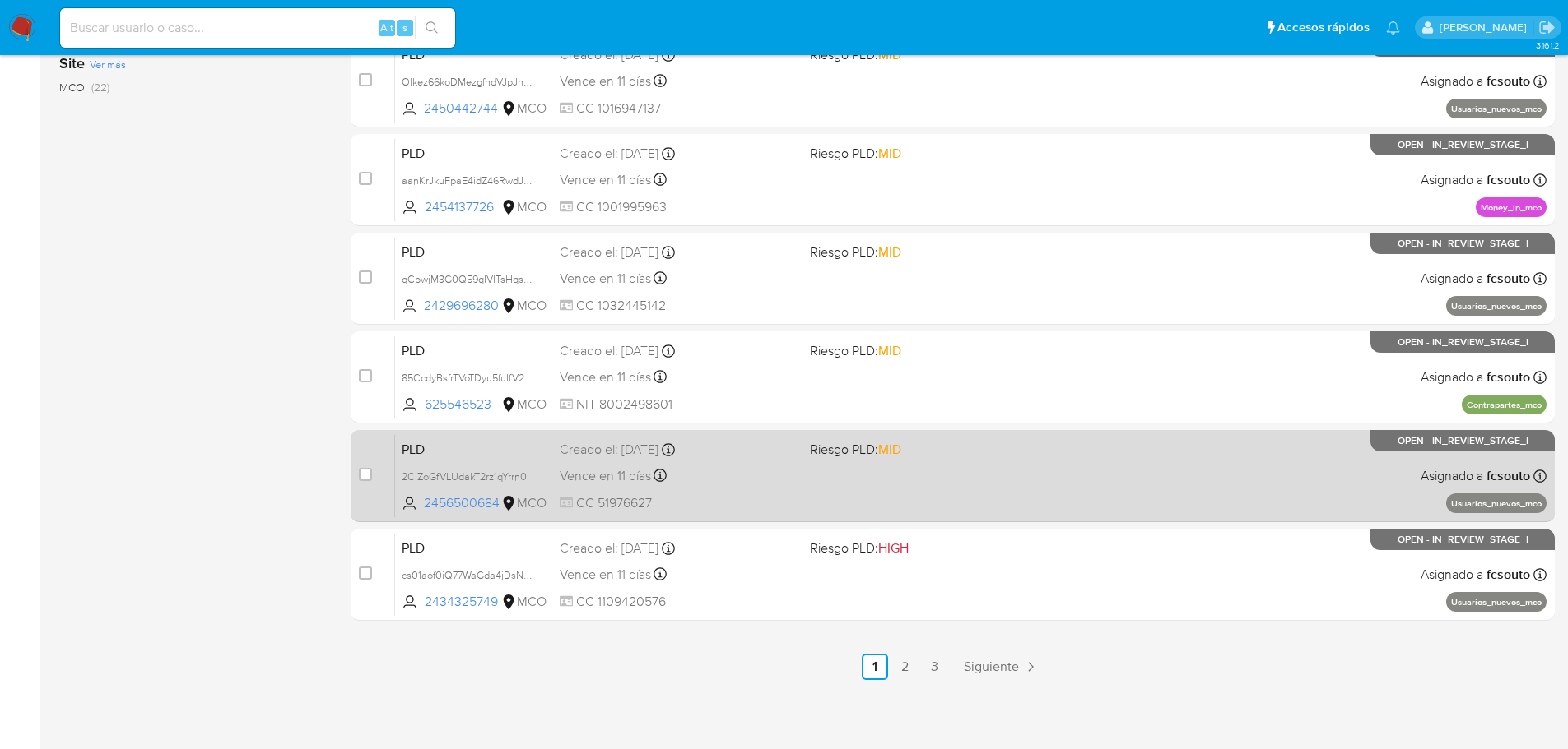
scroll to position [609, 0]
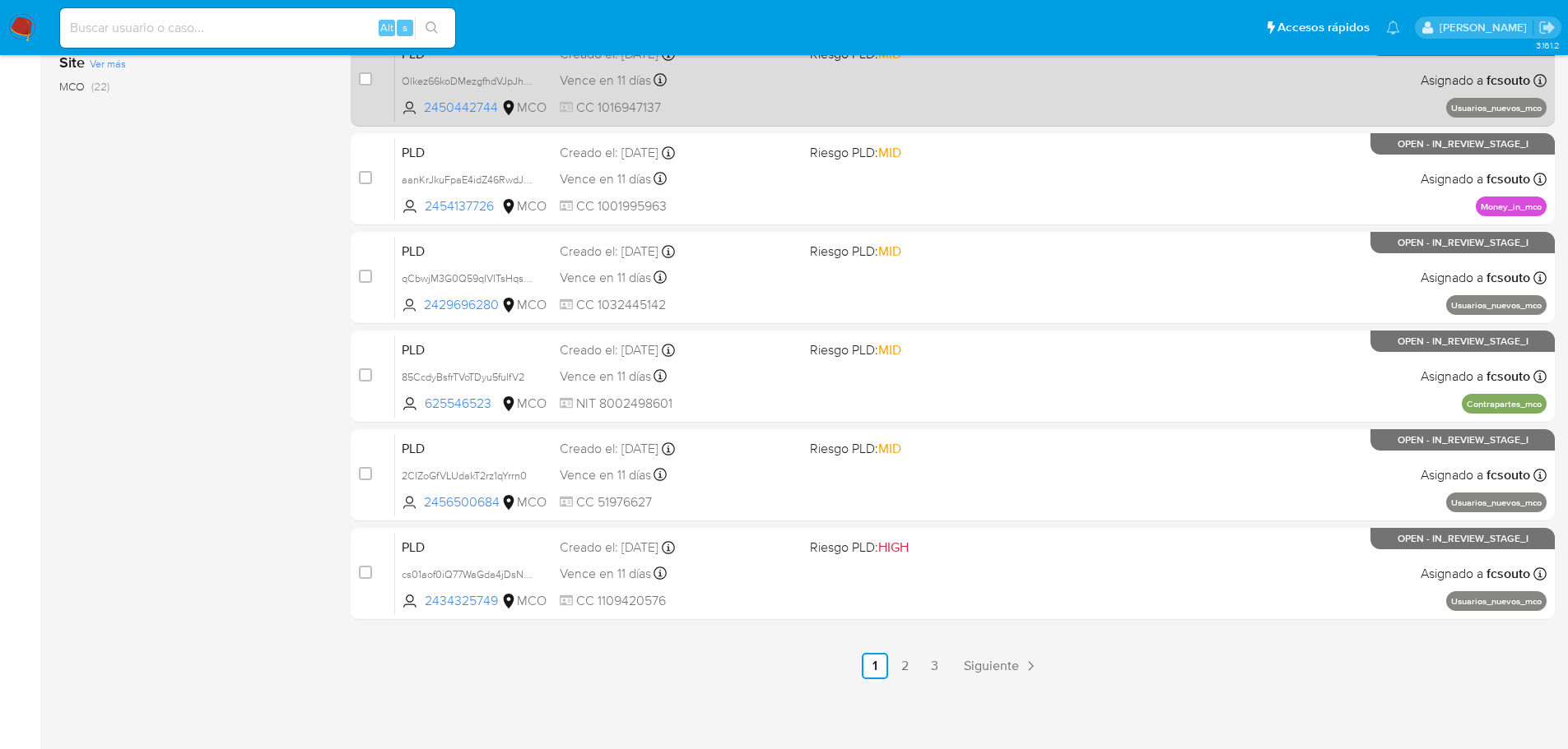
click at [897, 676] on link "2" at bounding box center [904, 666] width 27 height 27
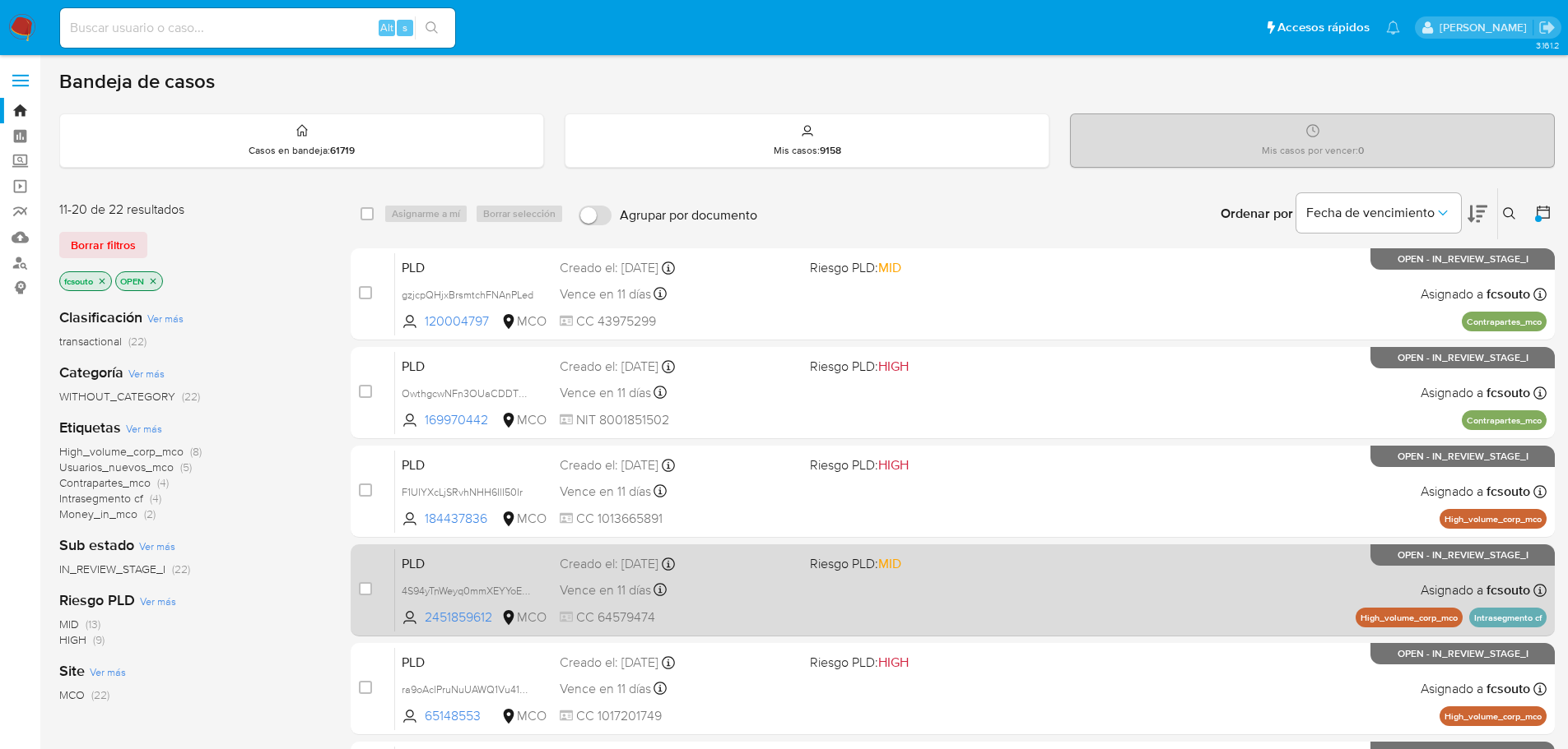
click at [972, 604] on div "PLD 4S94yTnWeyq0mmXEYYoEZFG0 2451859612 MCO Riesgo PLD: MID Creado el: 12/07/20…" at bounding box center [971, 590] width 1152 height 83
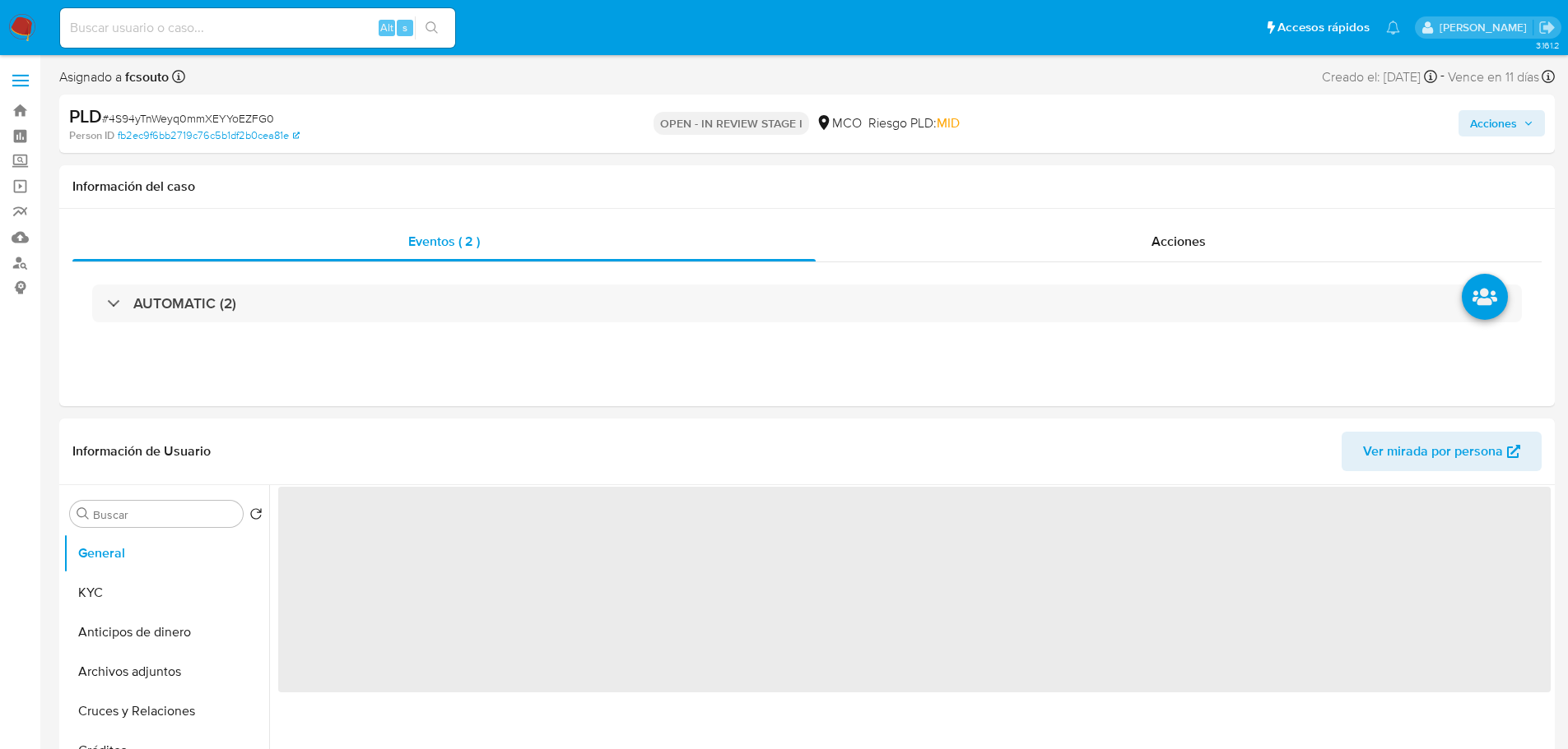
select select "10"
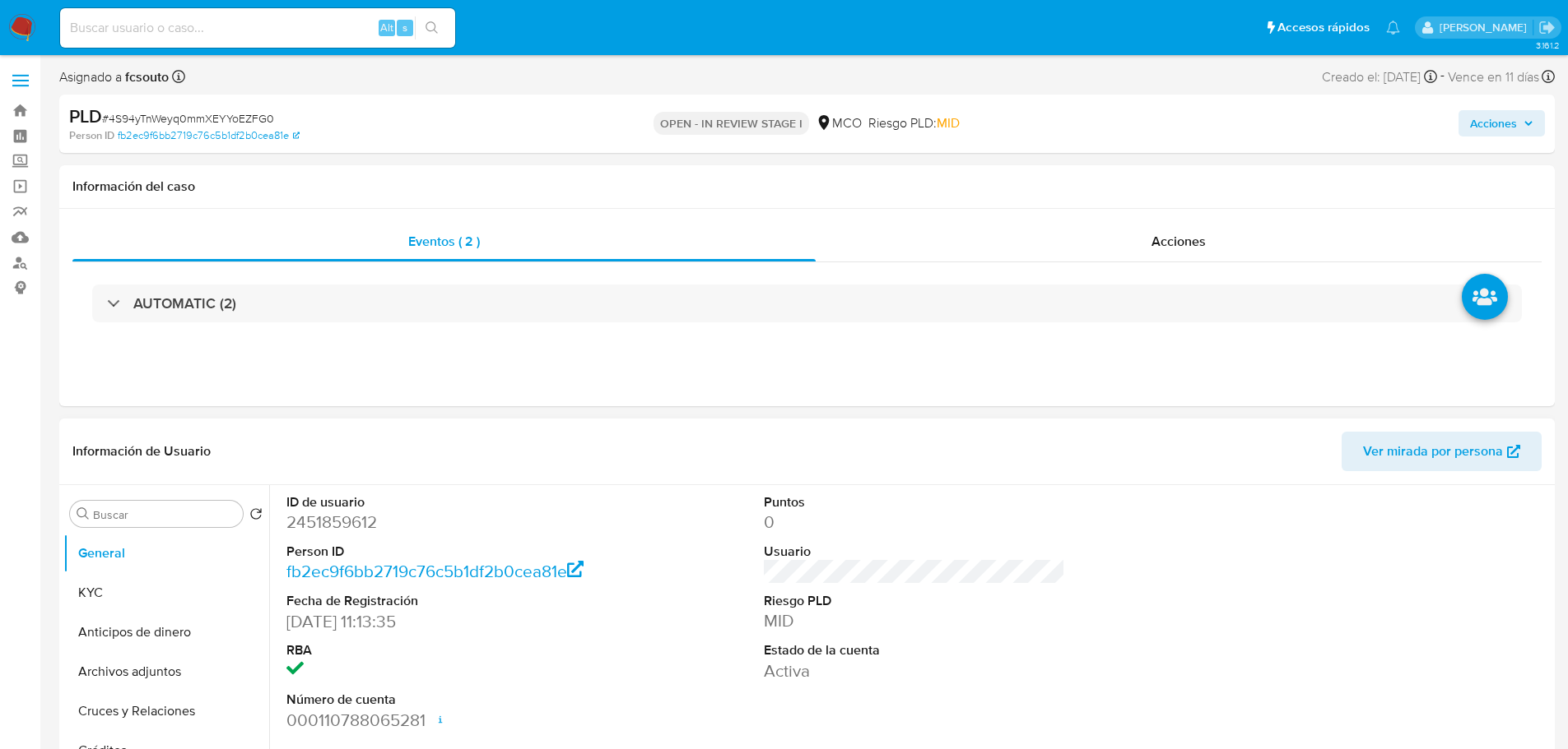
scroll to position [494, 0]
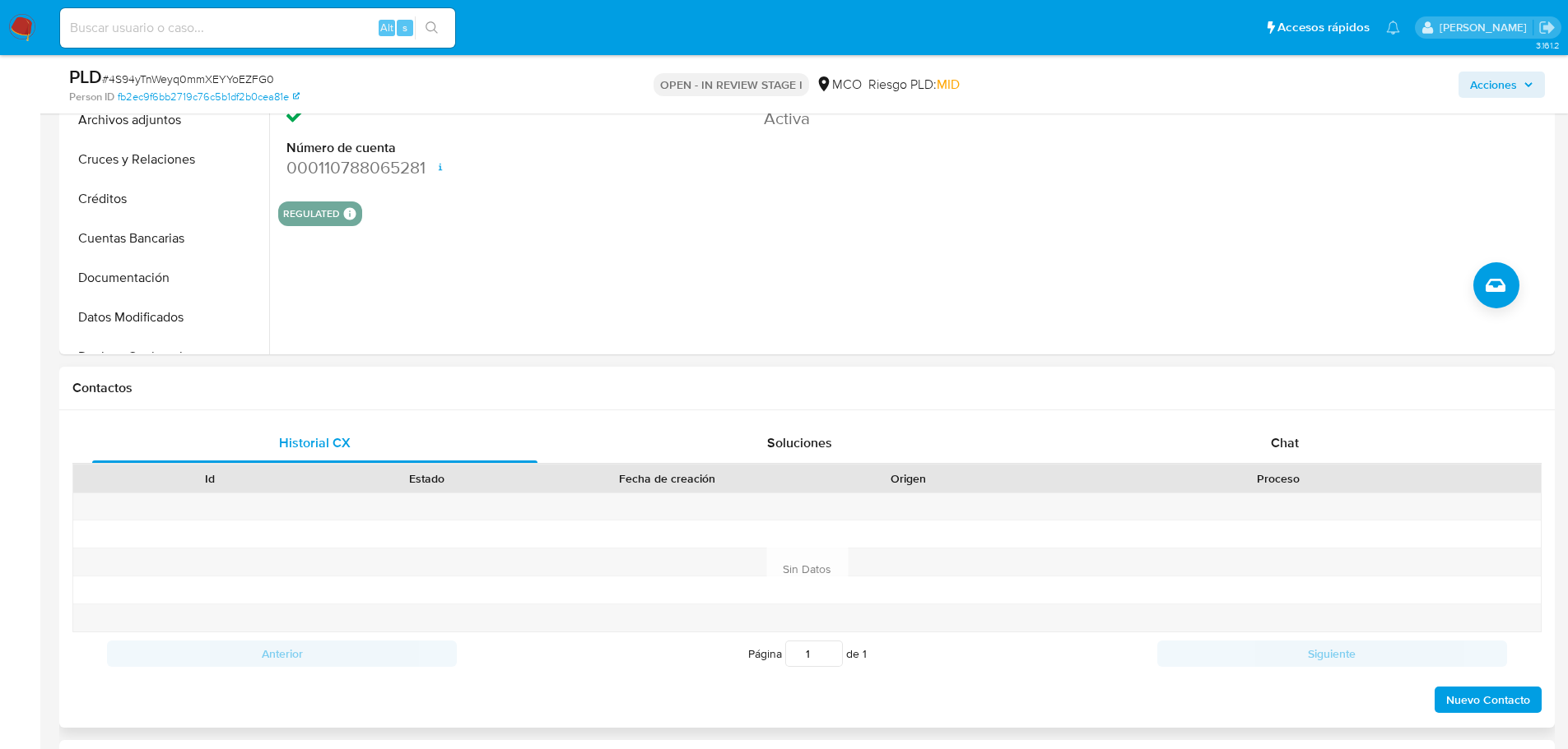
click at [1272, 420] on div "Historial CX Soluciones Chat Id Estado Fecha de creación Origen Proceso Anterio…" at bounding box center [807, 569] width 1495 height 317
drag, startPoint x: 1301, startPoint y: 435, endPoint x: 1010, endPoint y: 398, distance: 293.3
click at [1301, 435] on div "Chat" at bounding box center [1284, 443] width 445 height 39
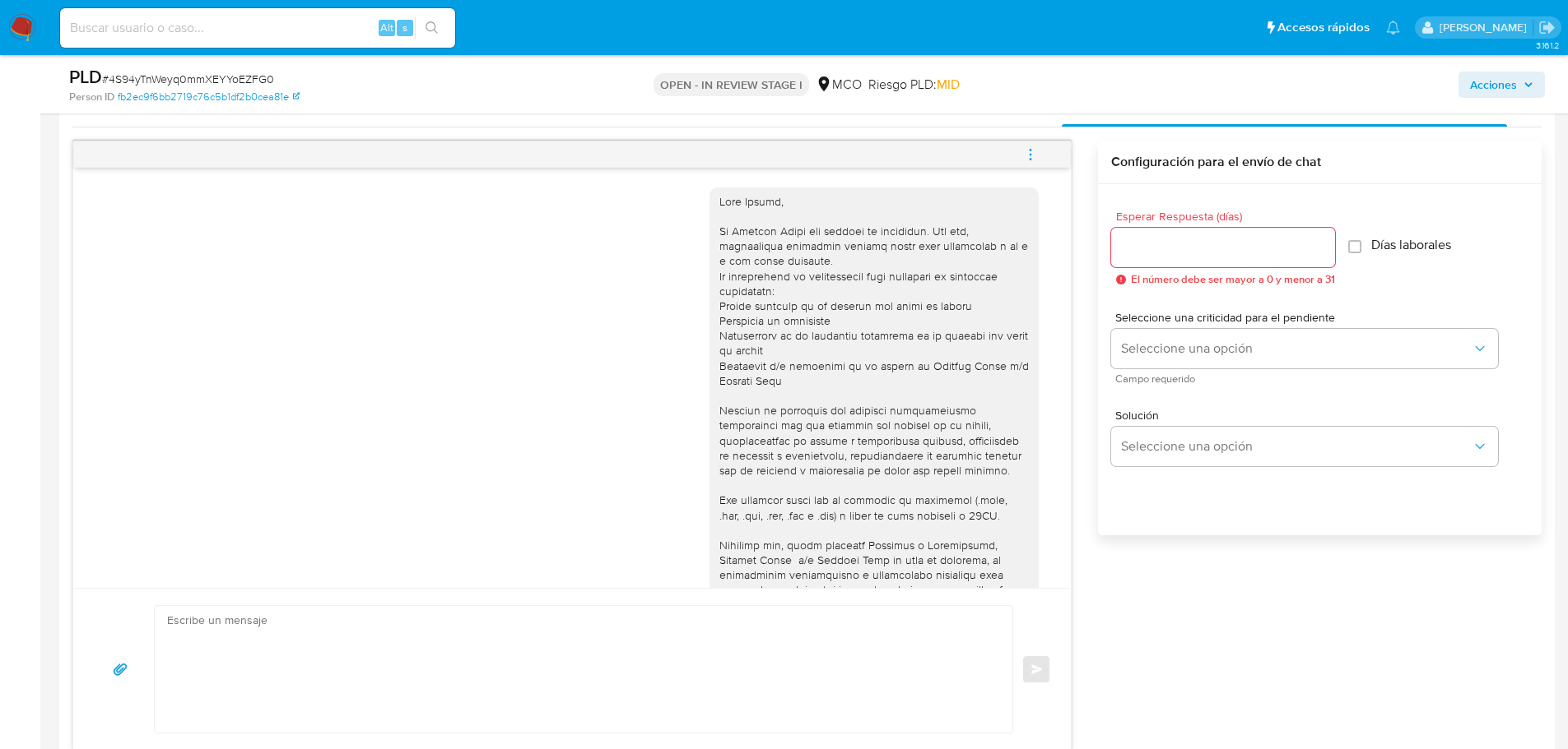
scroll to position [823, 0]
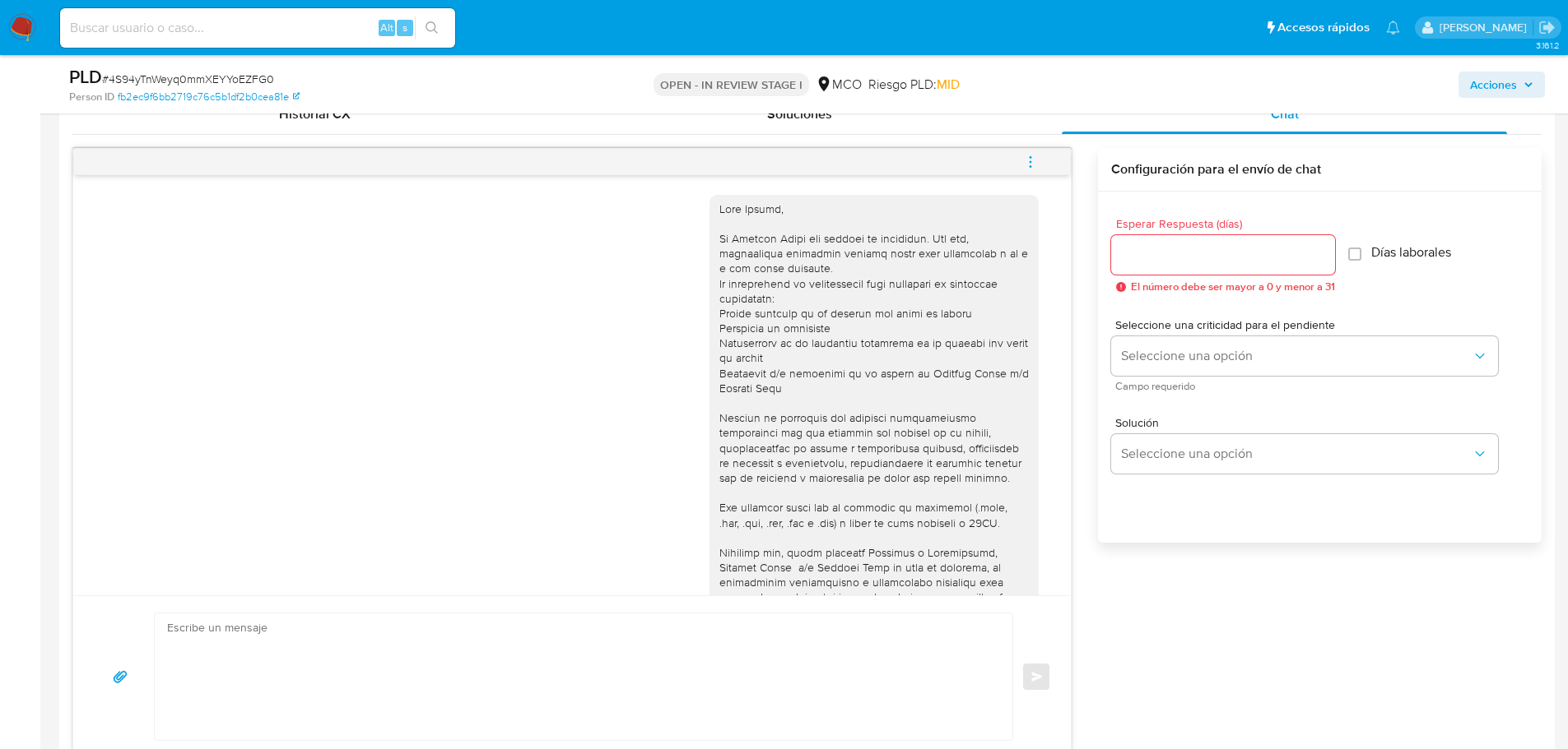
click at [1128, 257] on input "Esperar Respuesta (días)" at bounding box center [1223, 255] width 224 height 22
type input "3"
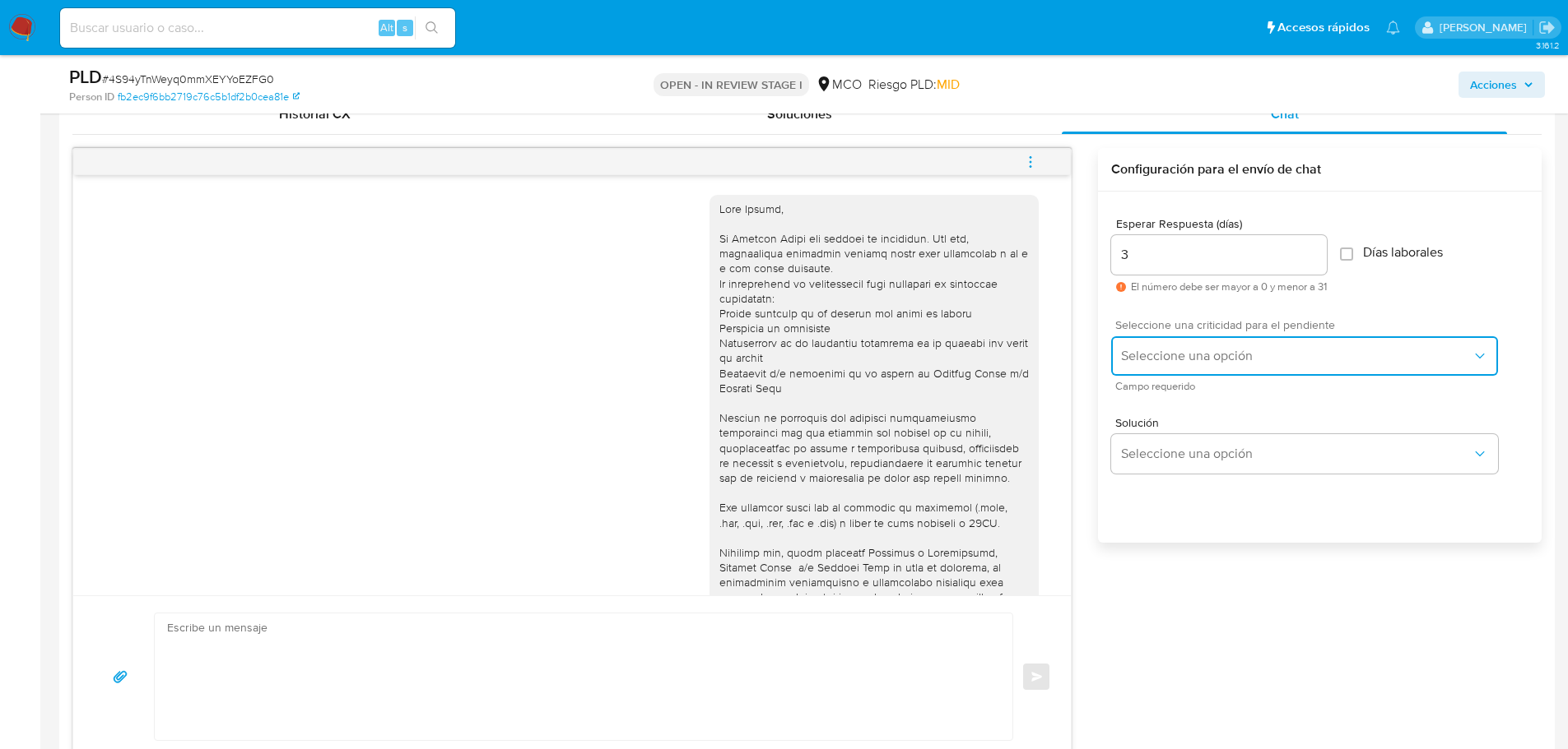
click at [1172, 371] on button "Seleccione una opción" at bounding box center [1305, 356] width 387 height 39
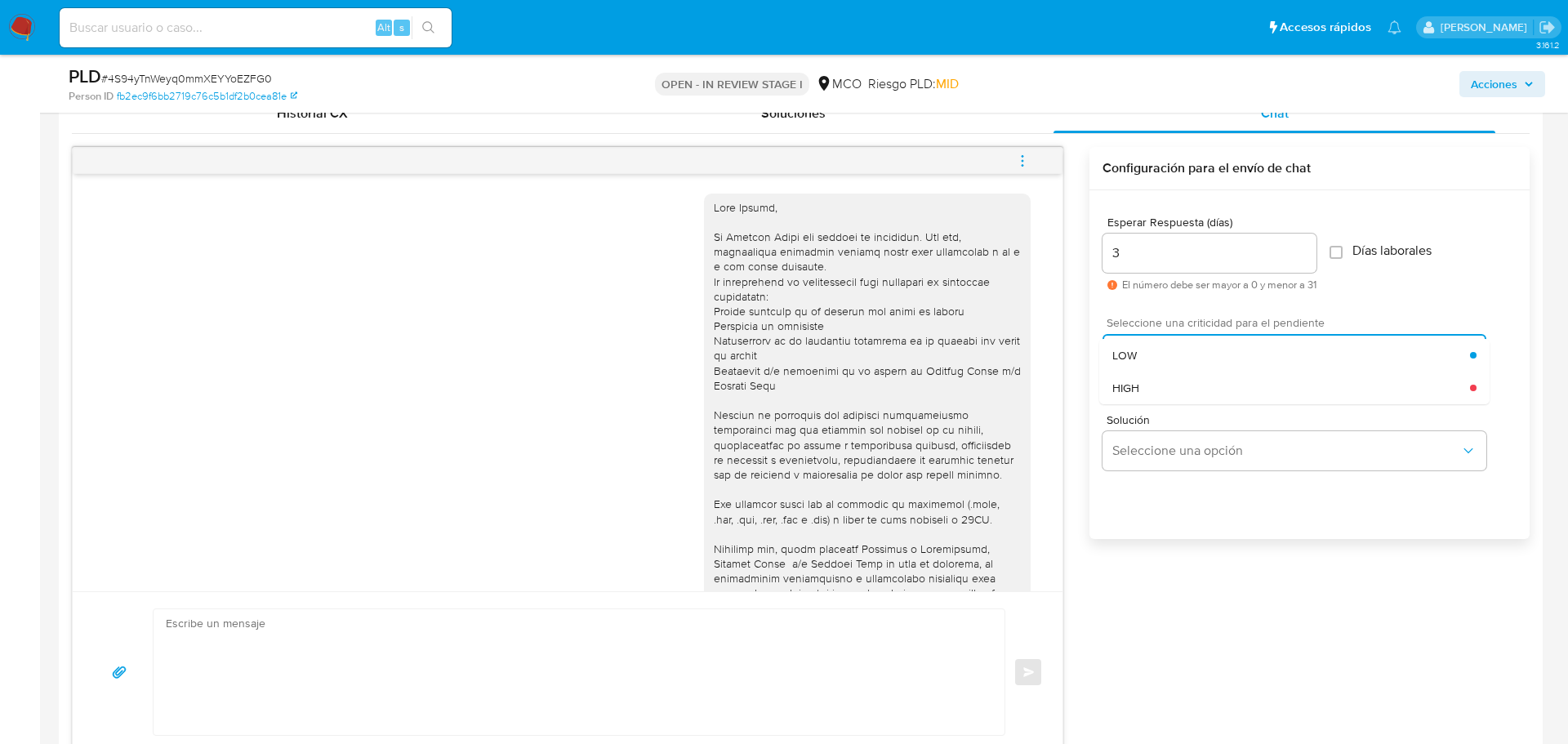
drag, startPoint x: 1173, startPoint y: 358, endPoint x: 1171, endPoint y: 386, distance: 28.1
click at [1173, 357] on div "LOW" at bounding box center [1292, 354] width 358 height 32
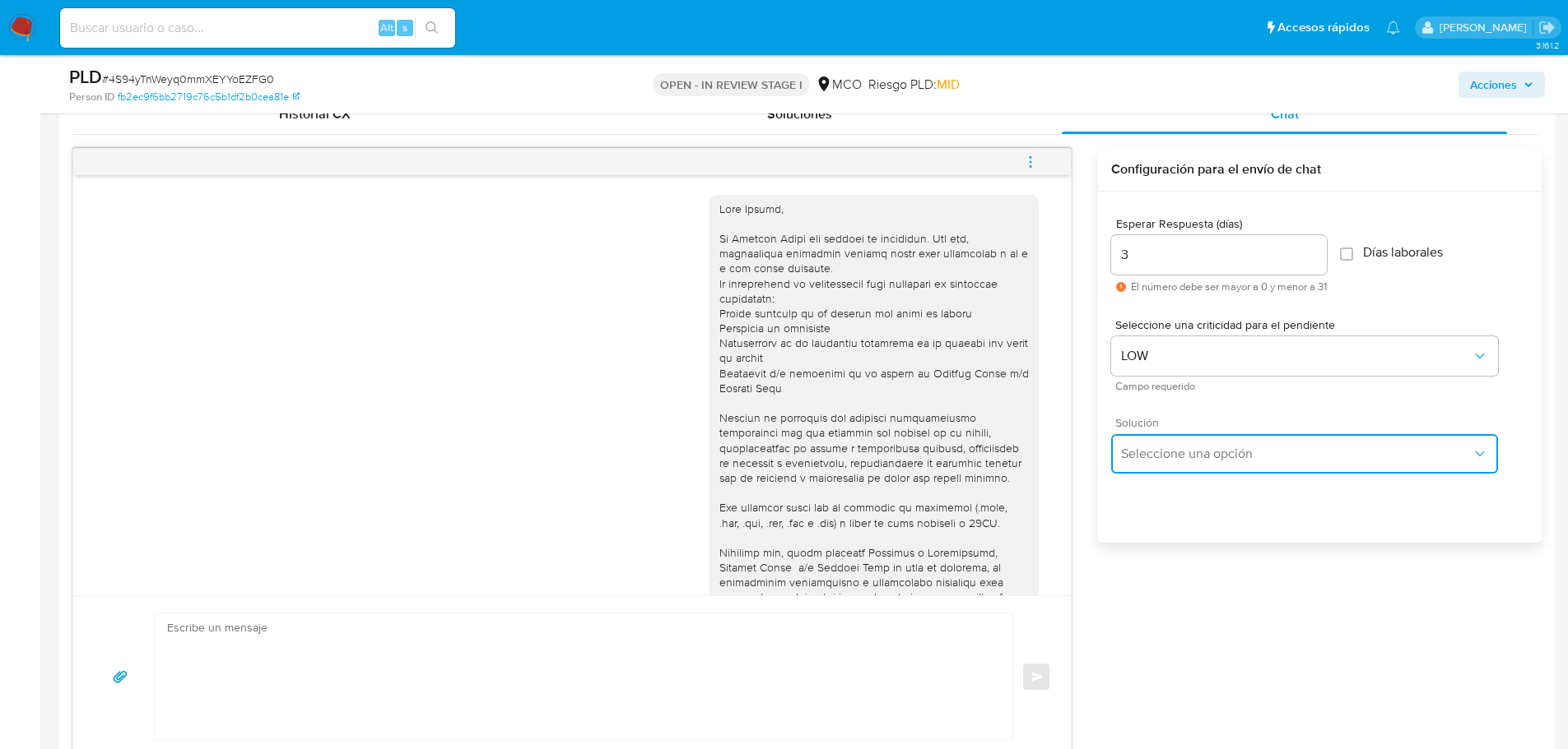
click at [1168, 441] on button "Seleccione una opción" at bounding box center [1305, 454] width 387 height 39
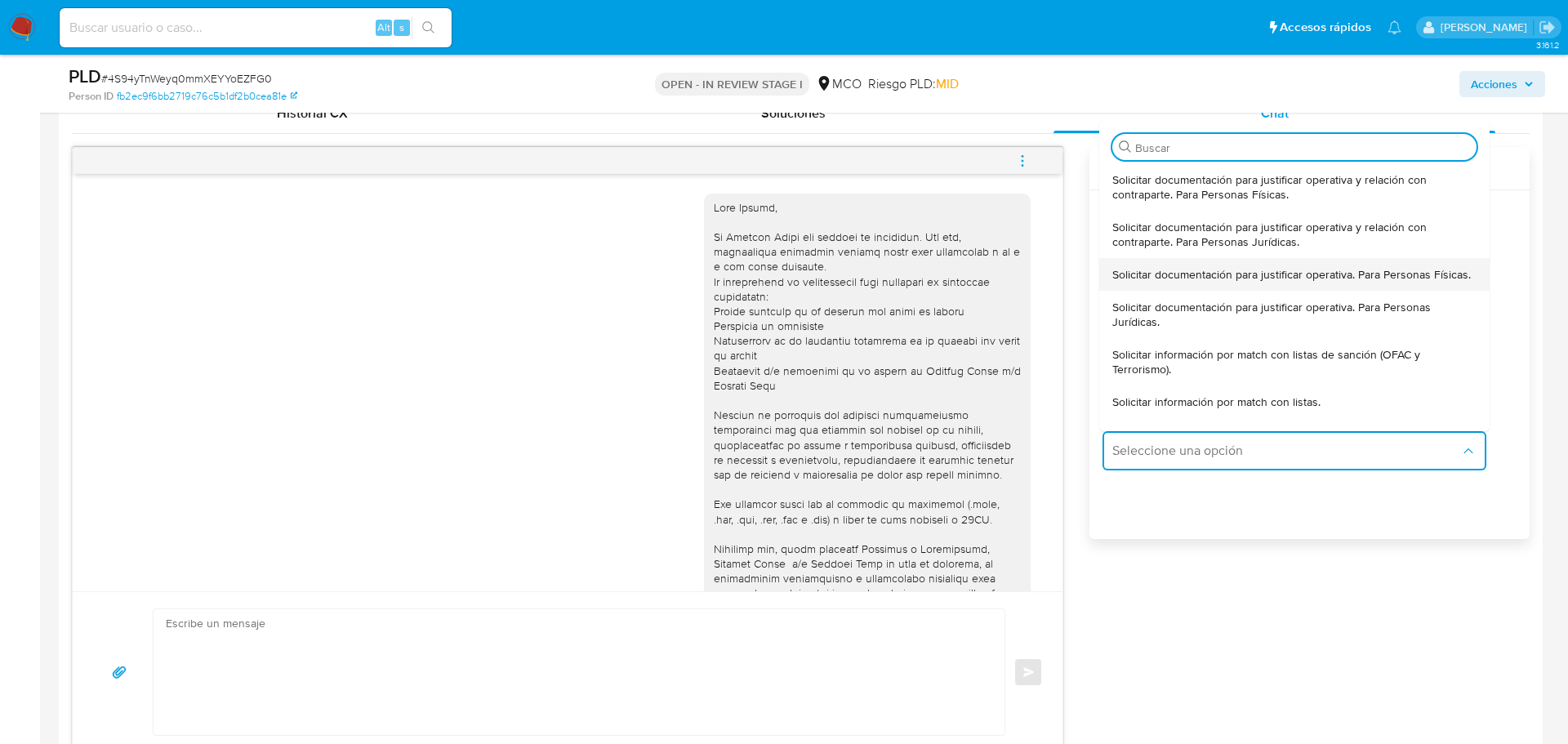
click at [1200, 281] on span "Solicitar documentación para justificar operativa. Para Personas Físicas." at bounding box center [1292, 274] width 358 height 15
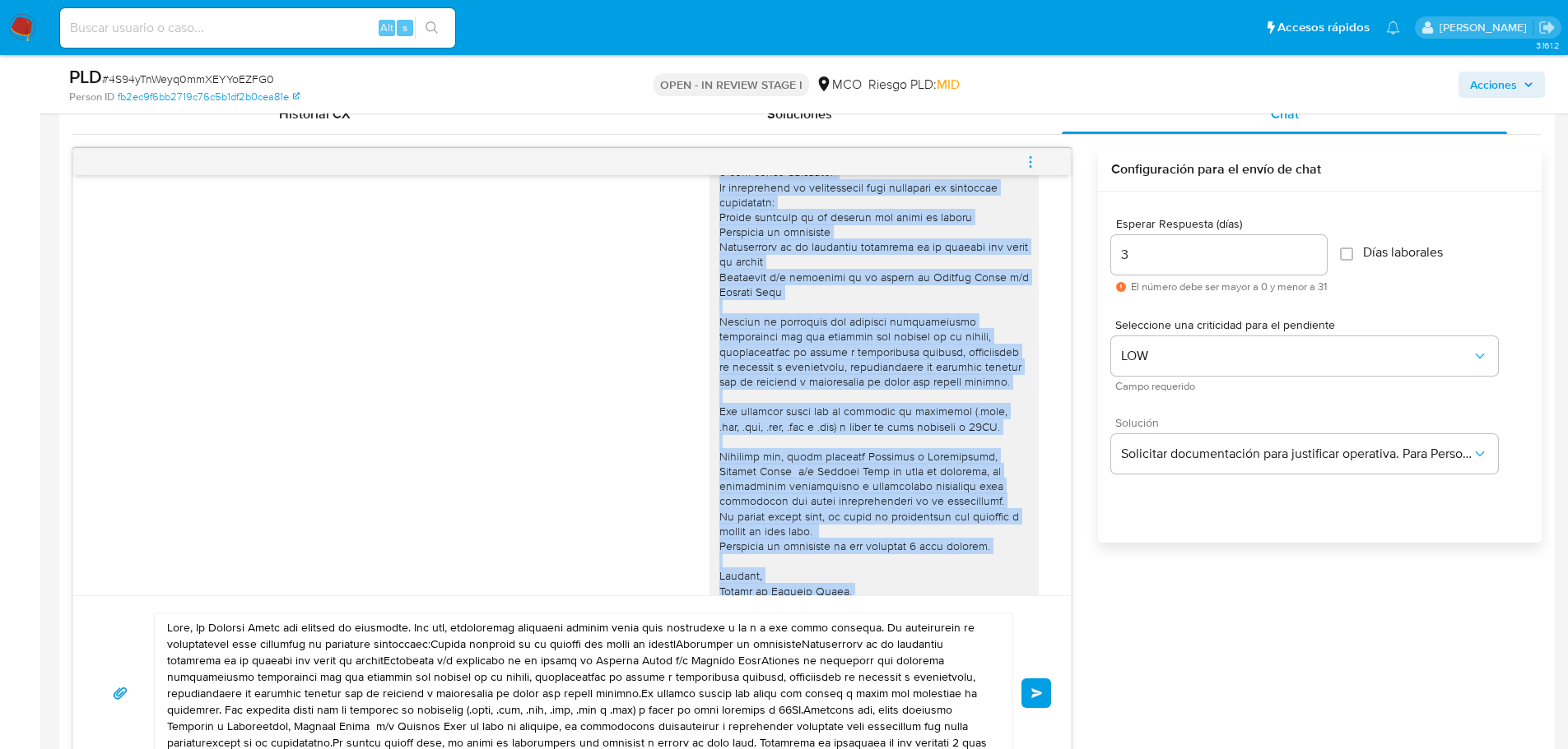
scroll to position [137, 0]
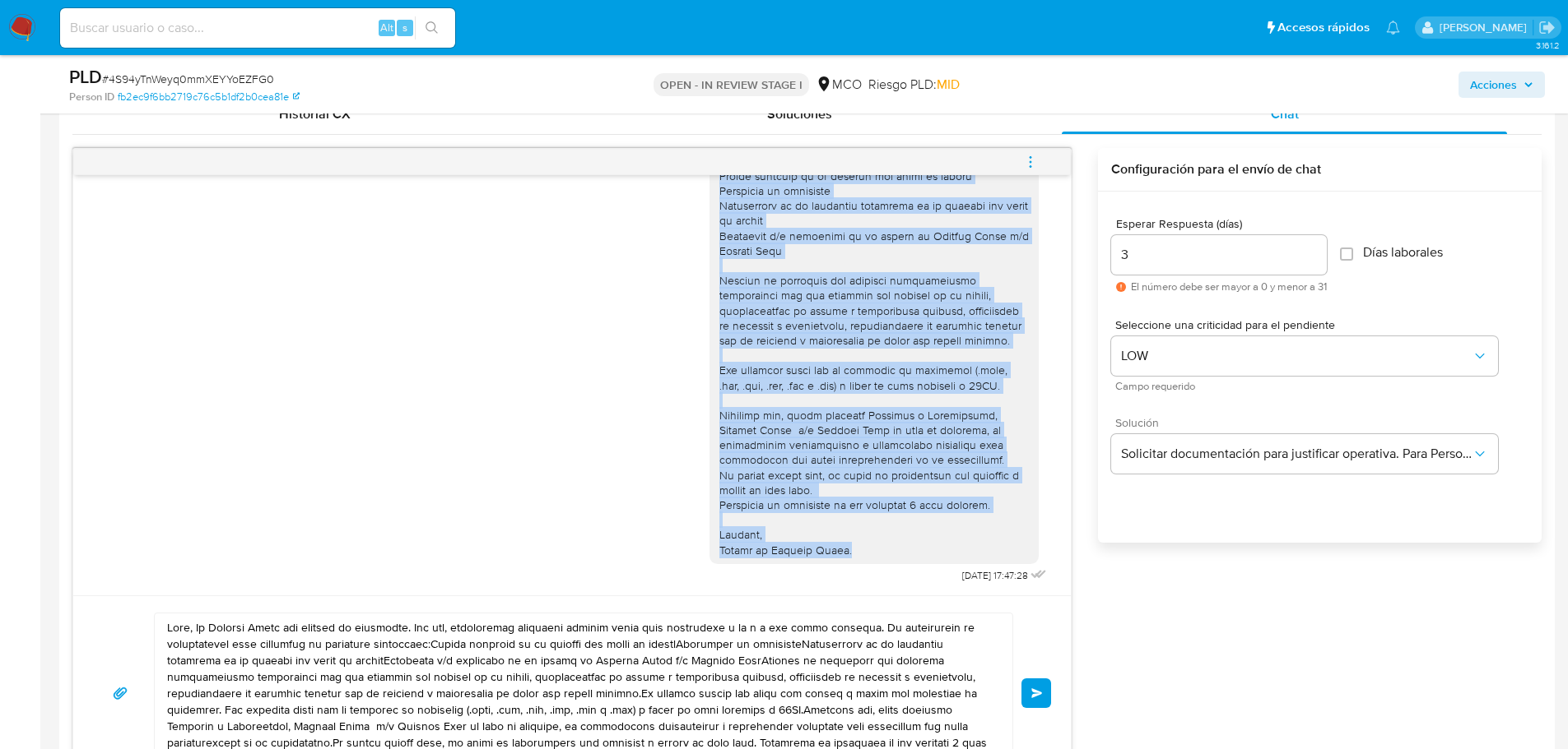
drag, startPoint x: 708, startPoint y: 206, endPoint x: 864, endPoint y: 549, distance: 376.8
click at [864, 549] on div at bounding box center [874, 310] width 310 height 494
copy div "Hola Astrid, En Mercado Libre nos importa tu seguridad. Por eso, necesitamos ve…"
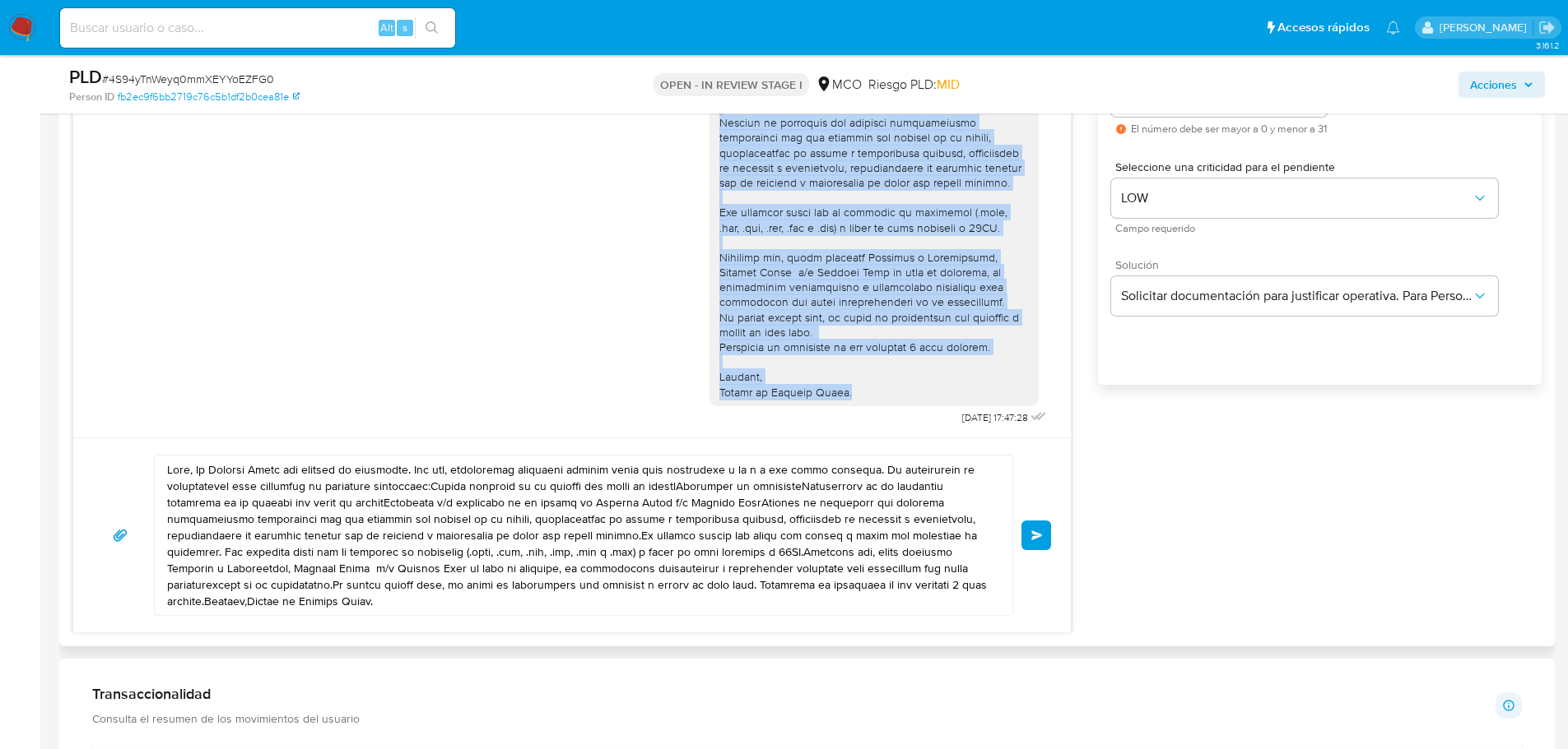
scroll to position [987, 0]
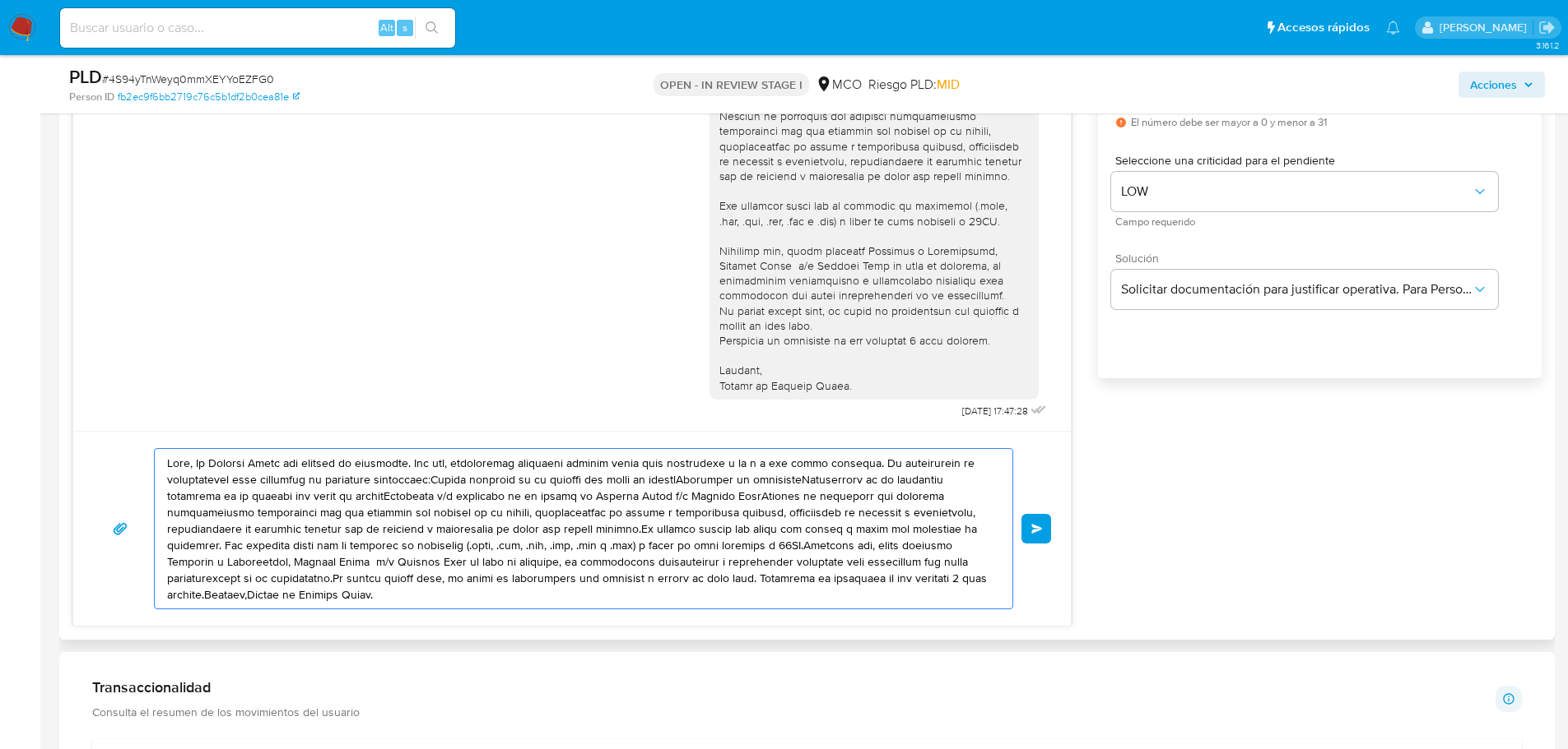
drag, startPoint x: 169, startPoint y: 462, endPoint x: 474, endPoint y: 602, distance: 335.6
click at [474, 602] on textarea at bounding box center [579, 529] width 824 height 160
paste textarea "Astrid, En Mercado Libre nos importa tu seguridad. Por eso, necesitamos verific…"
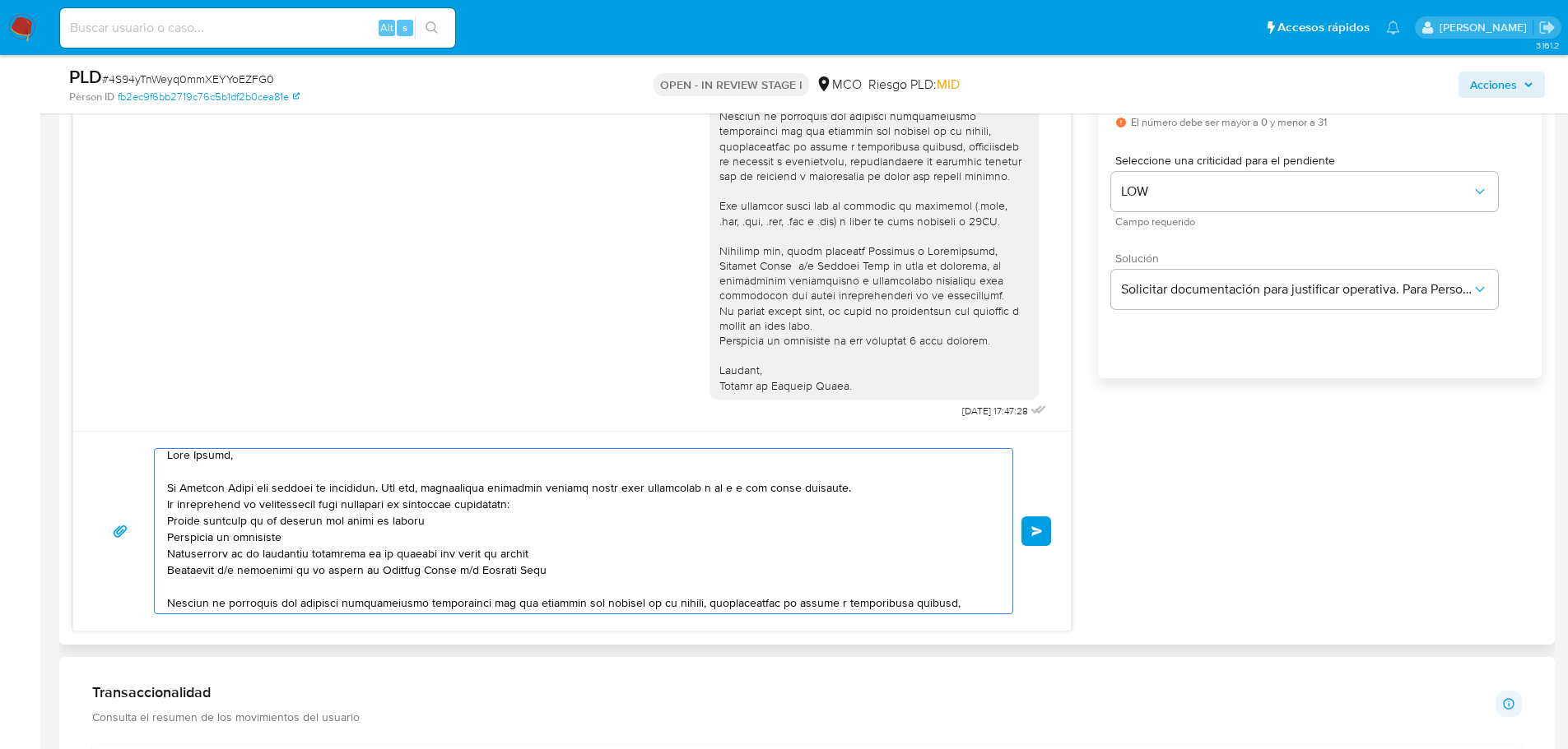
scroll to position [0, 0]
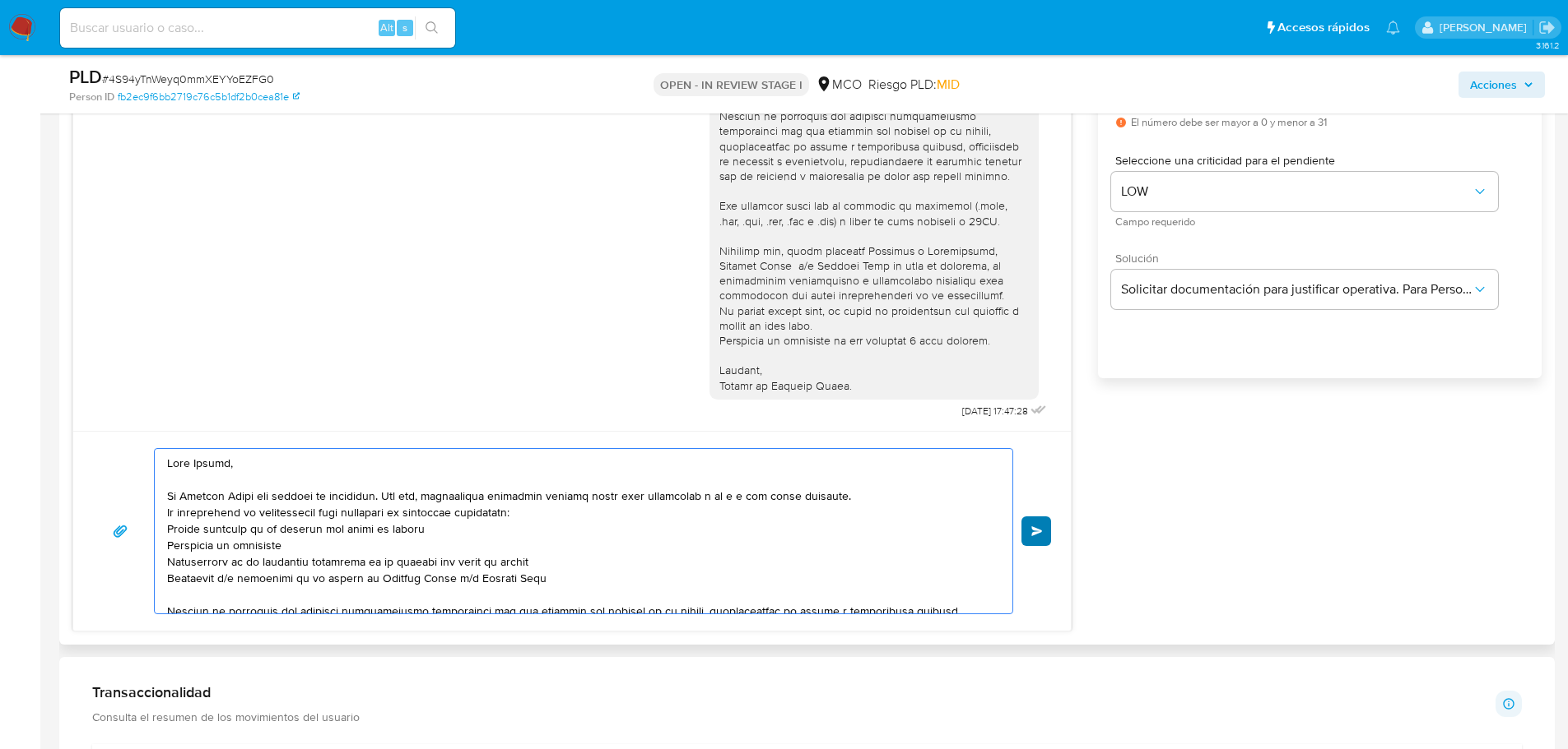
type textarea "Hola Astrid, En Mercado Libre nos importa tu seguridad. Por eso, necesitamos ve…"
click at [1040, 530] on span "Enviar" at bounding box center [1037, 531] width 12 height 10
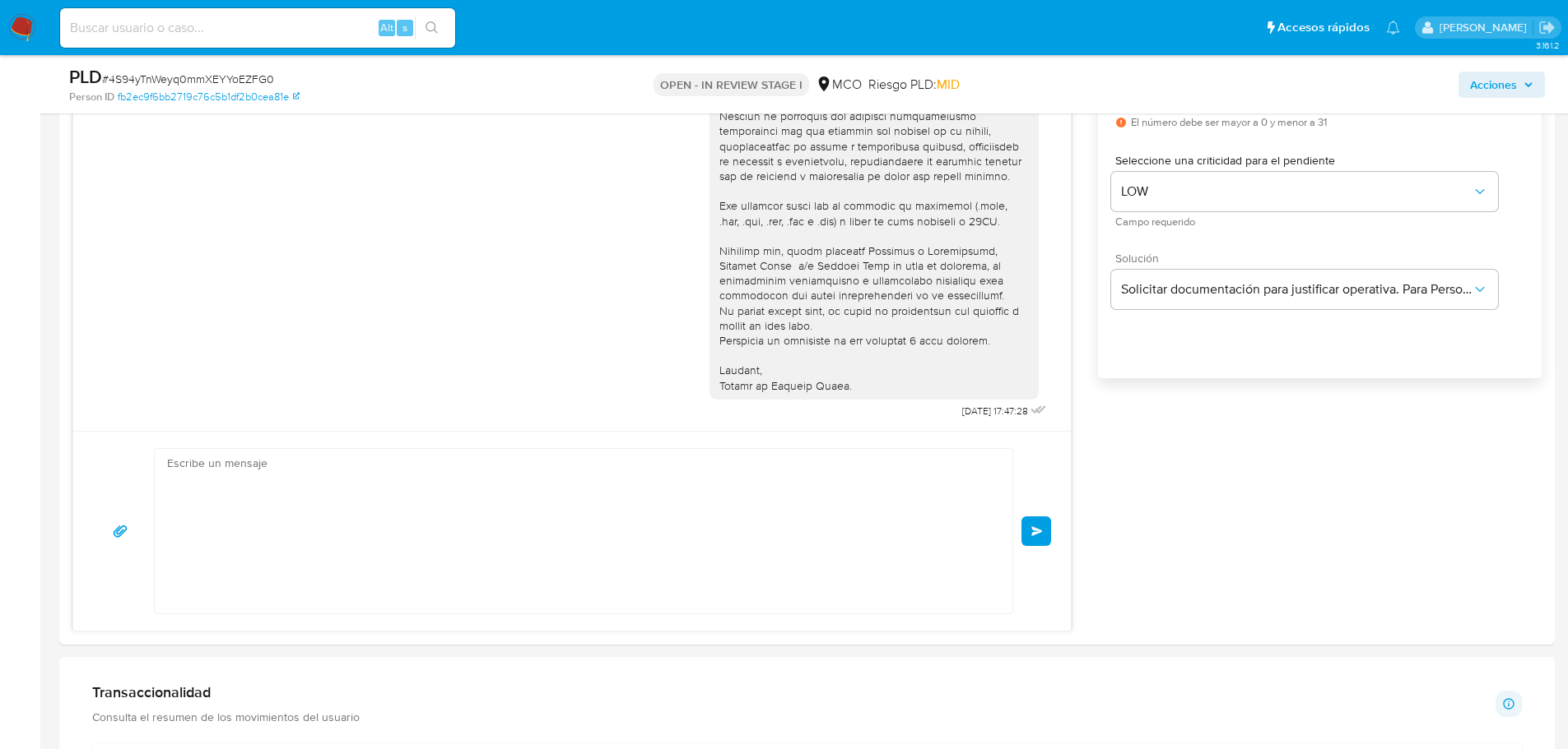
scroll to position [679, 0]
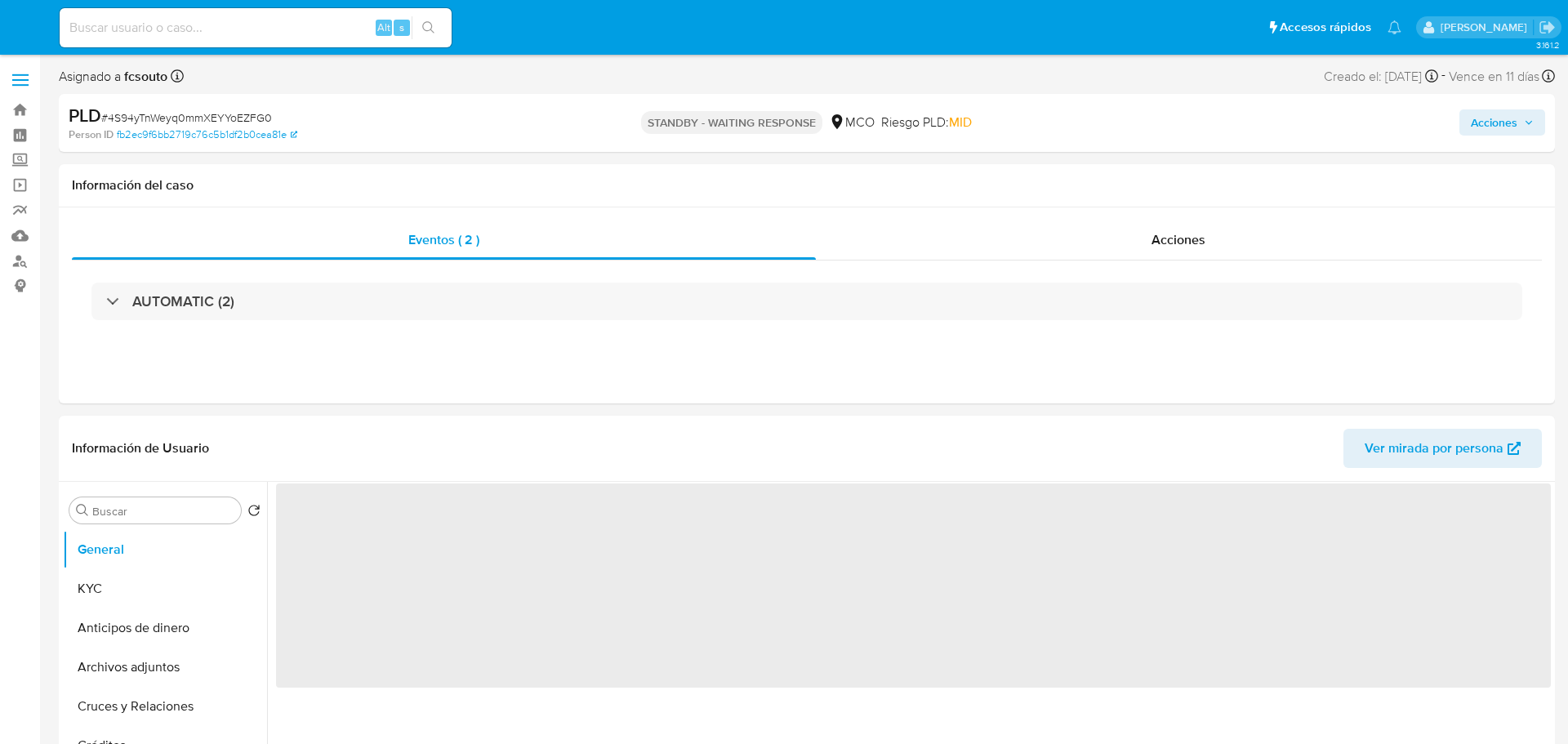
select select "10"
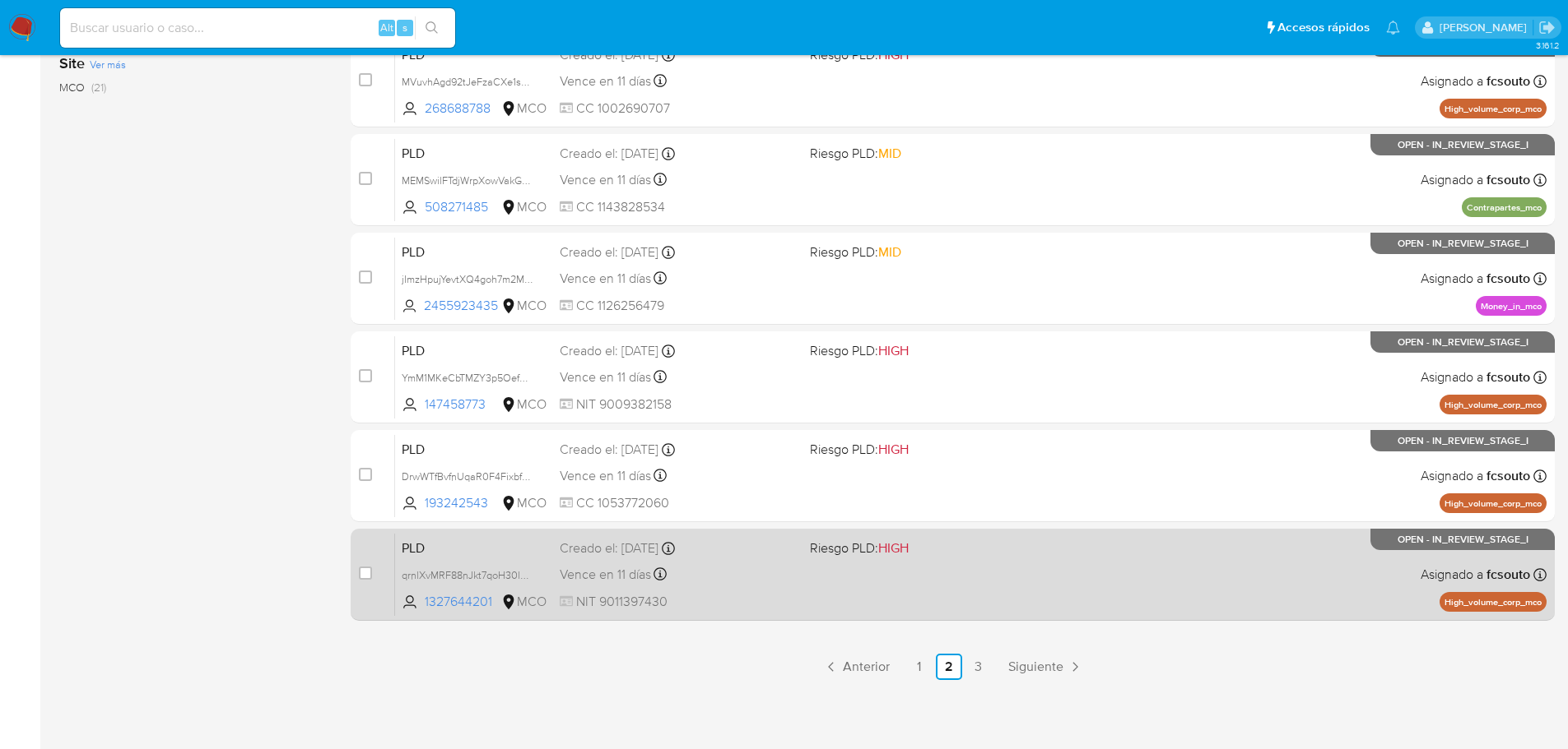
scroll to position [609, 0]
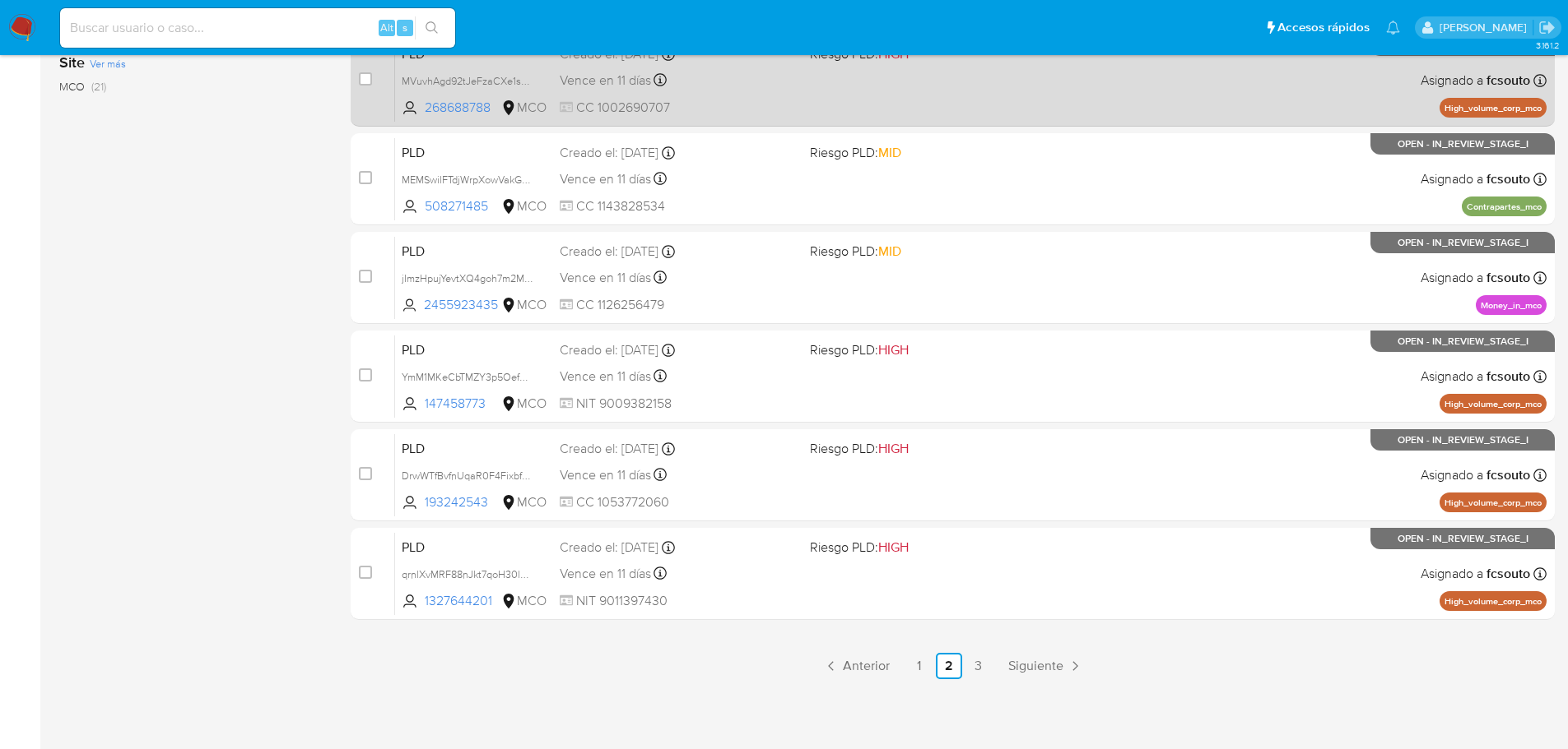
click at [925, 671] on link "1" at bounding box center [919, 666] width 27 height 27
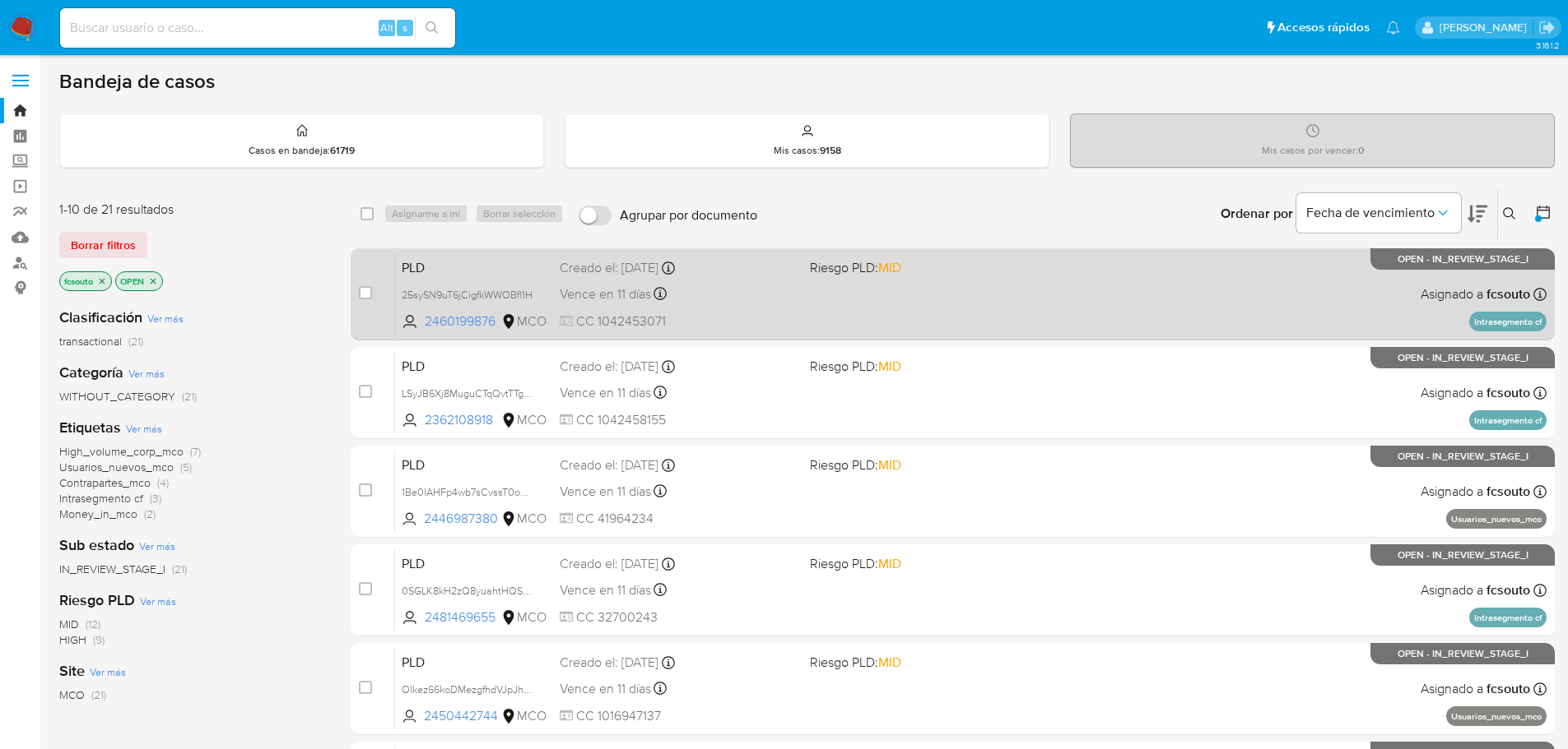
click at [807, 290] on div "PLD 25sySN9uT6jCigfkWWOBfl1H 2460199876 MCO Riesgo PLD: MID Creado el: 12/07/20…" at bounding box center [971, 294] width 1152 height 83
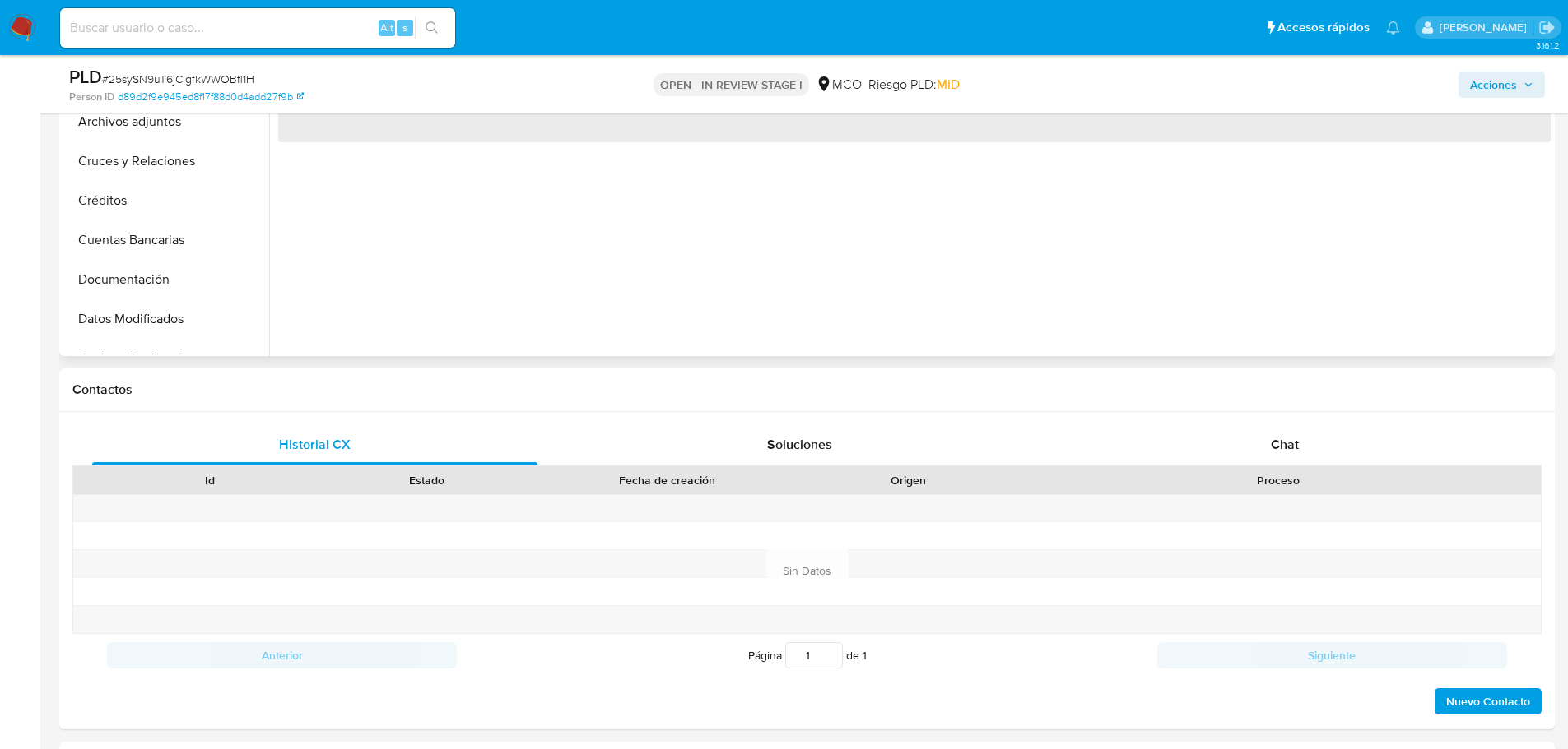
select select "10"
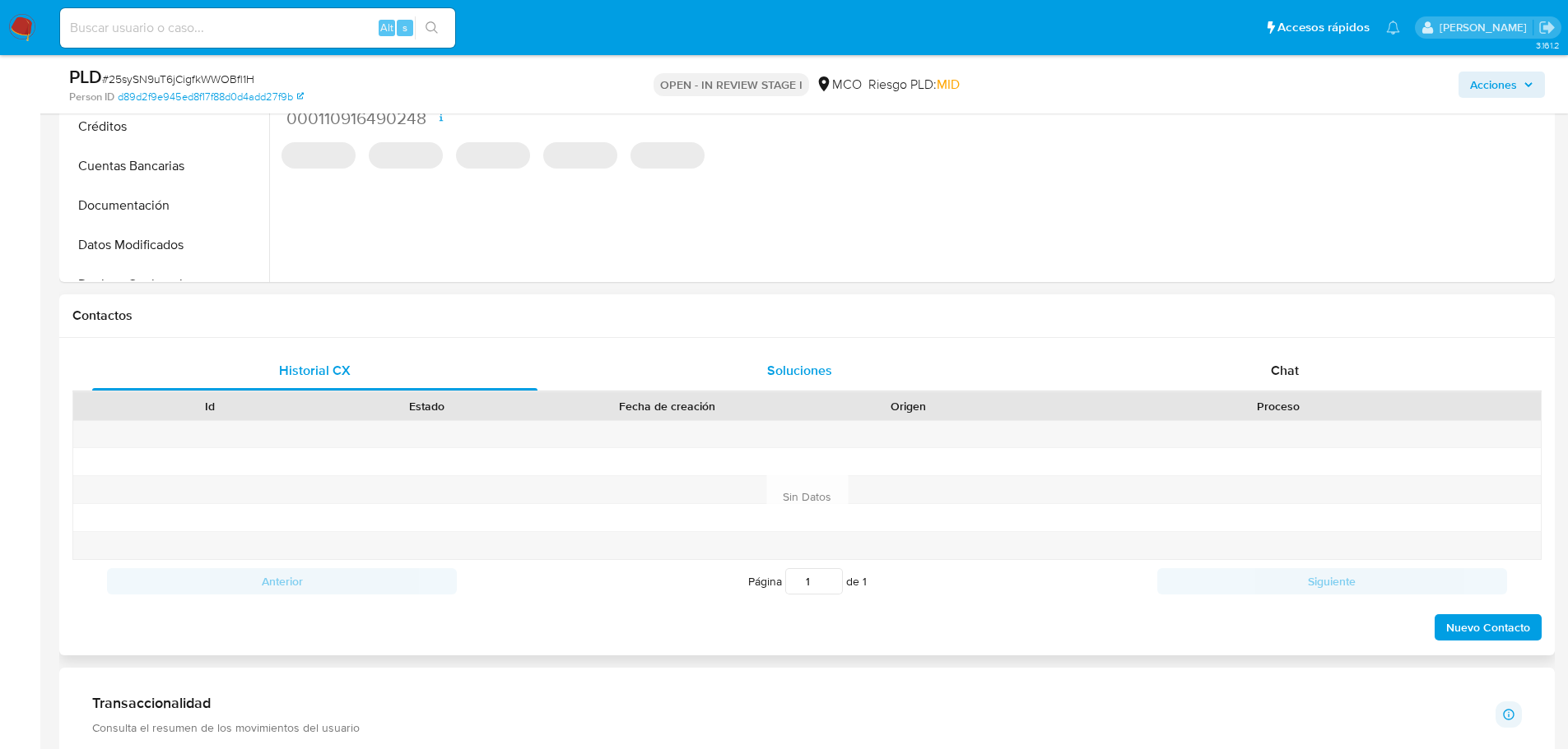
scroll to position [576, 0]
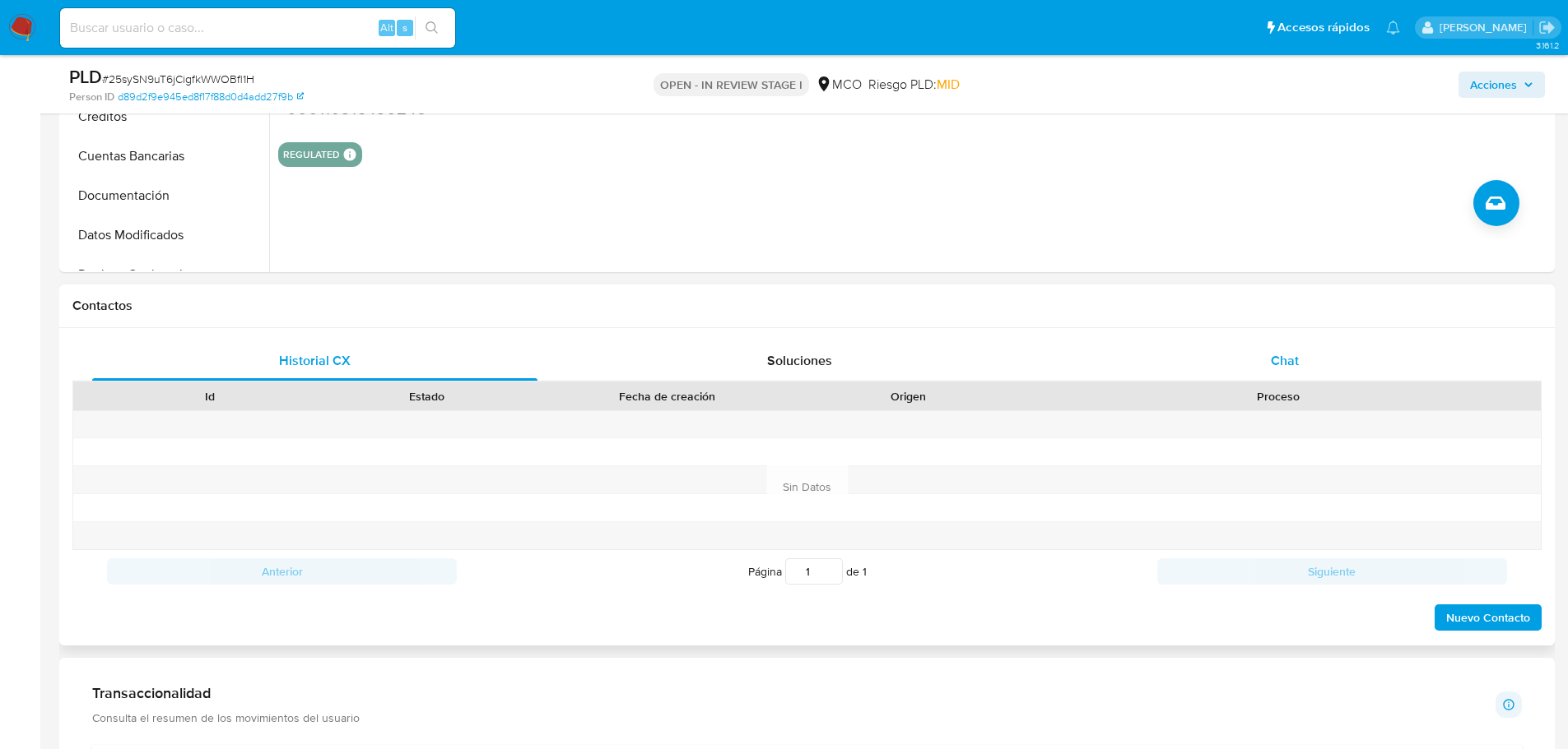
click at [1277, 354] on span "Chat" at bounding box center [1285, 360] width 28 height 19
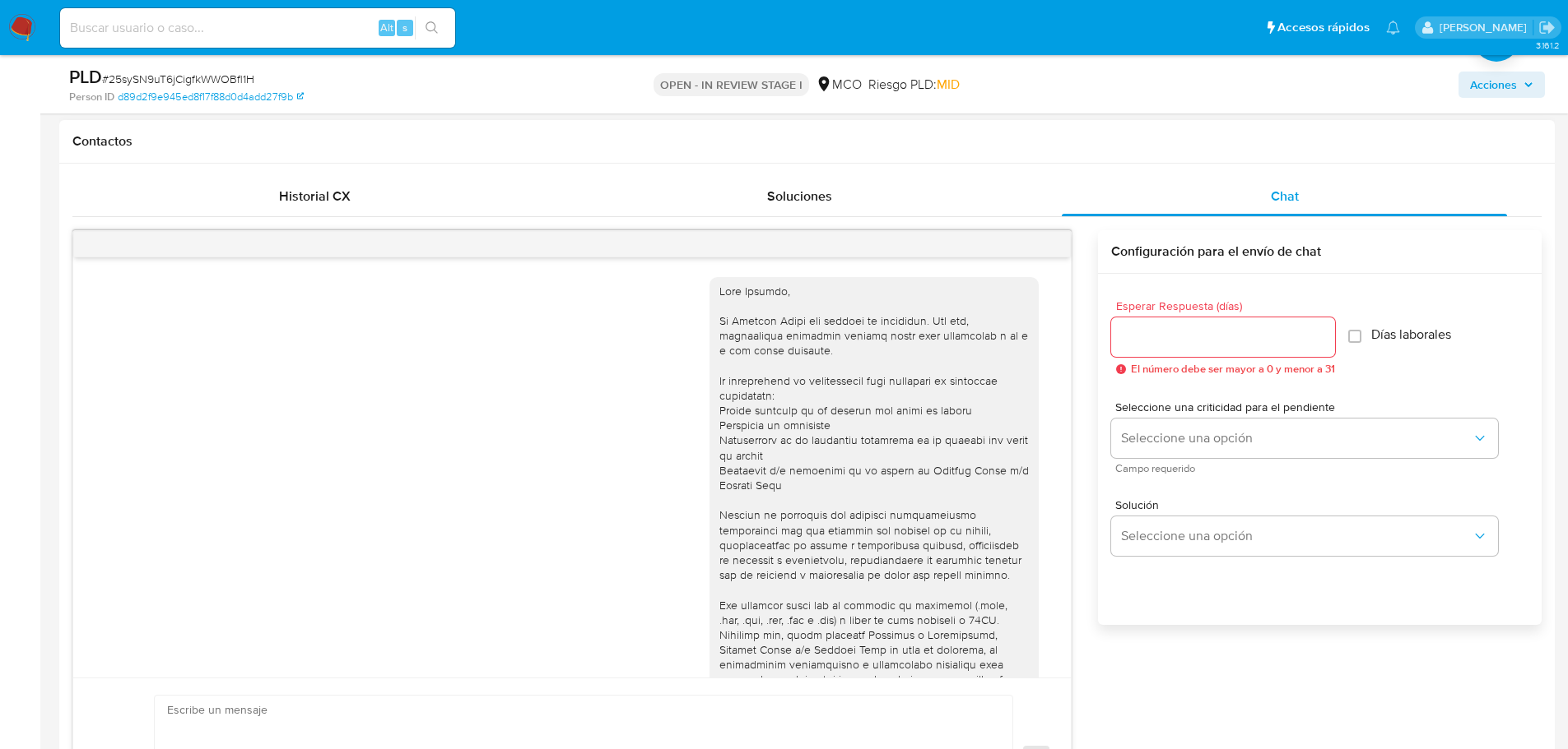
scroll to position [153, 0]
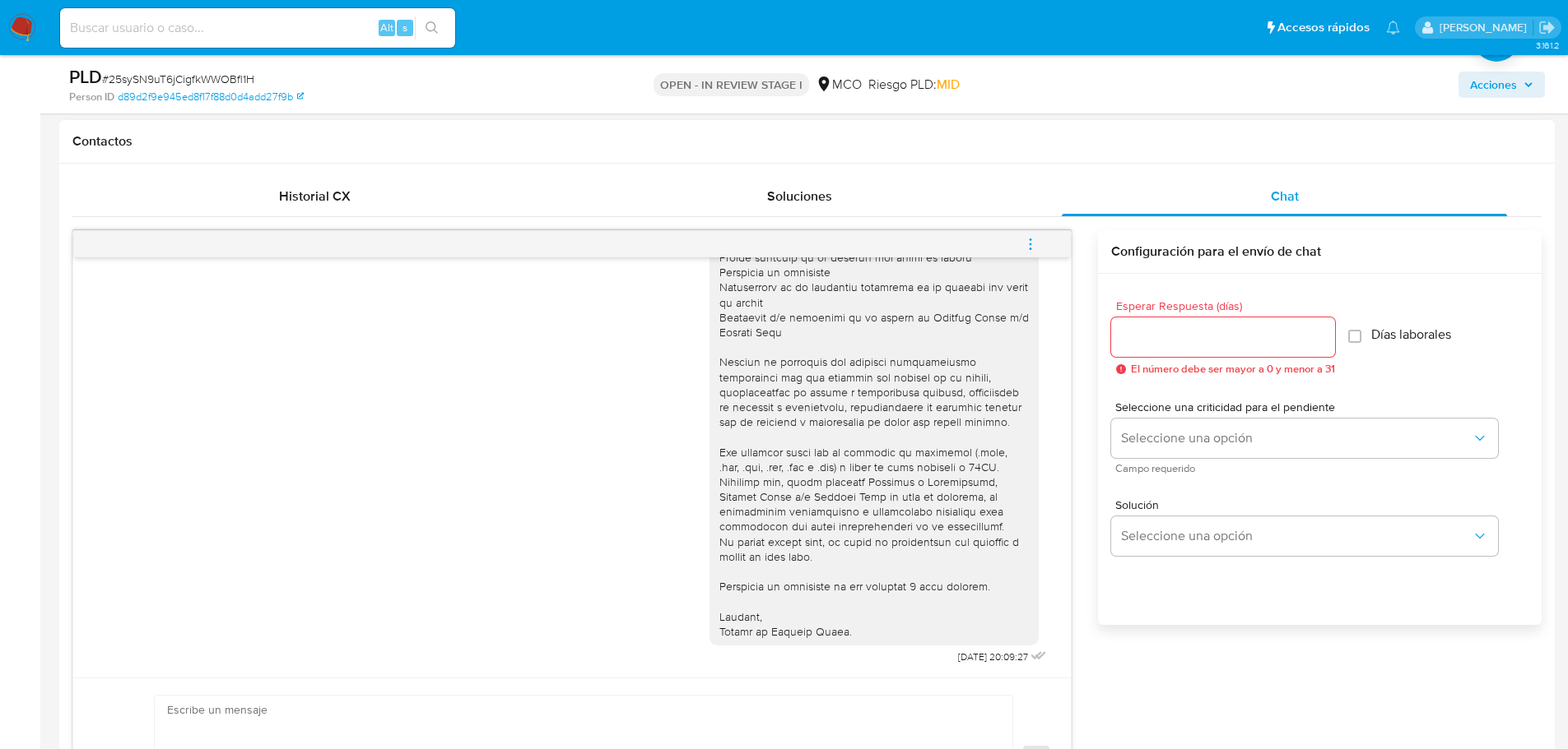
click at [1160, 328] on input "Esperar Respuesta (días)" at bounding box center [1223, 337] width 224 height 22
type input "3"
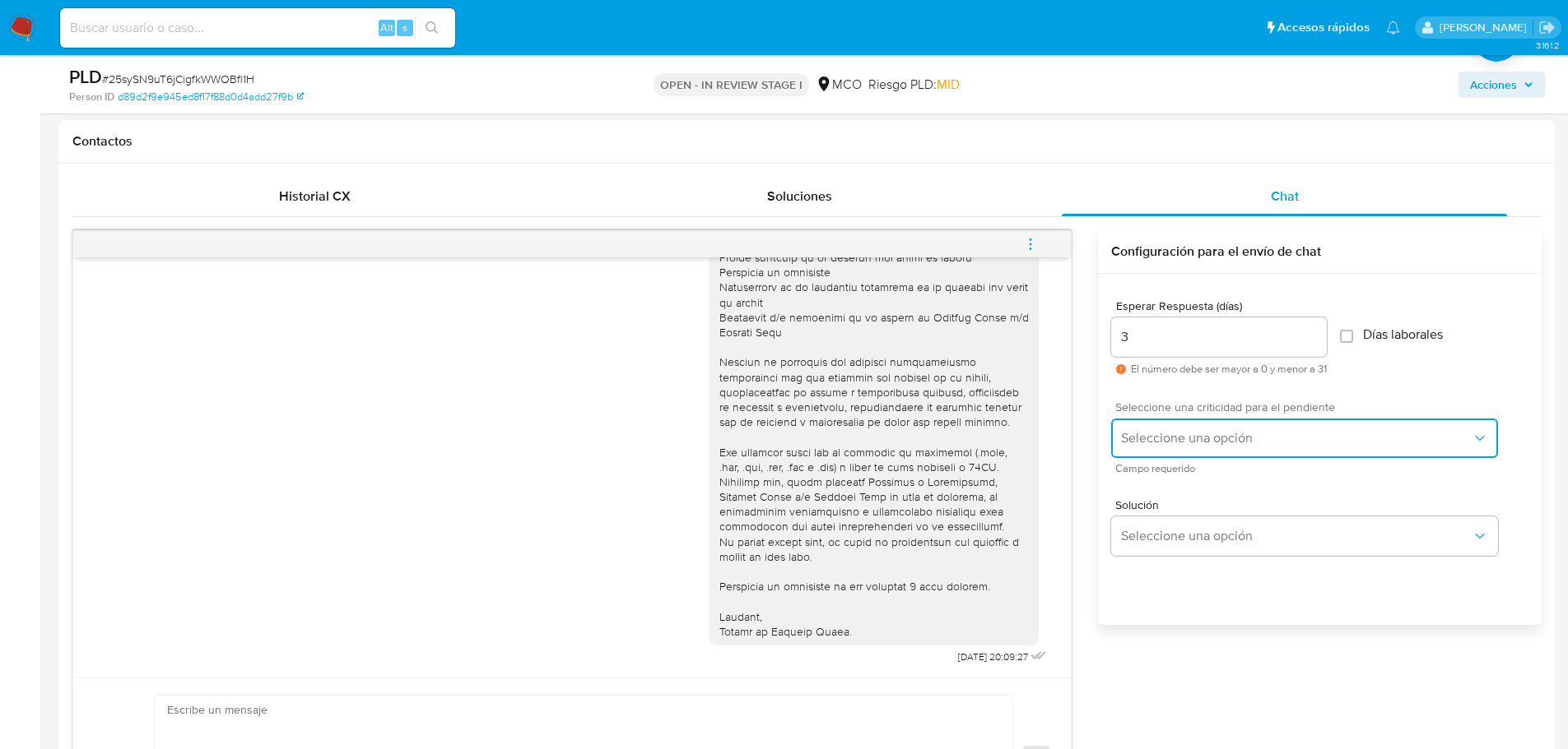
click at [1179, 443] on span "Seleccione una opción" at bounding box center [1297, 438] width 351 height 17
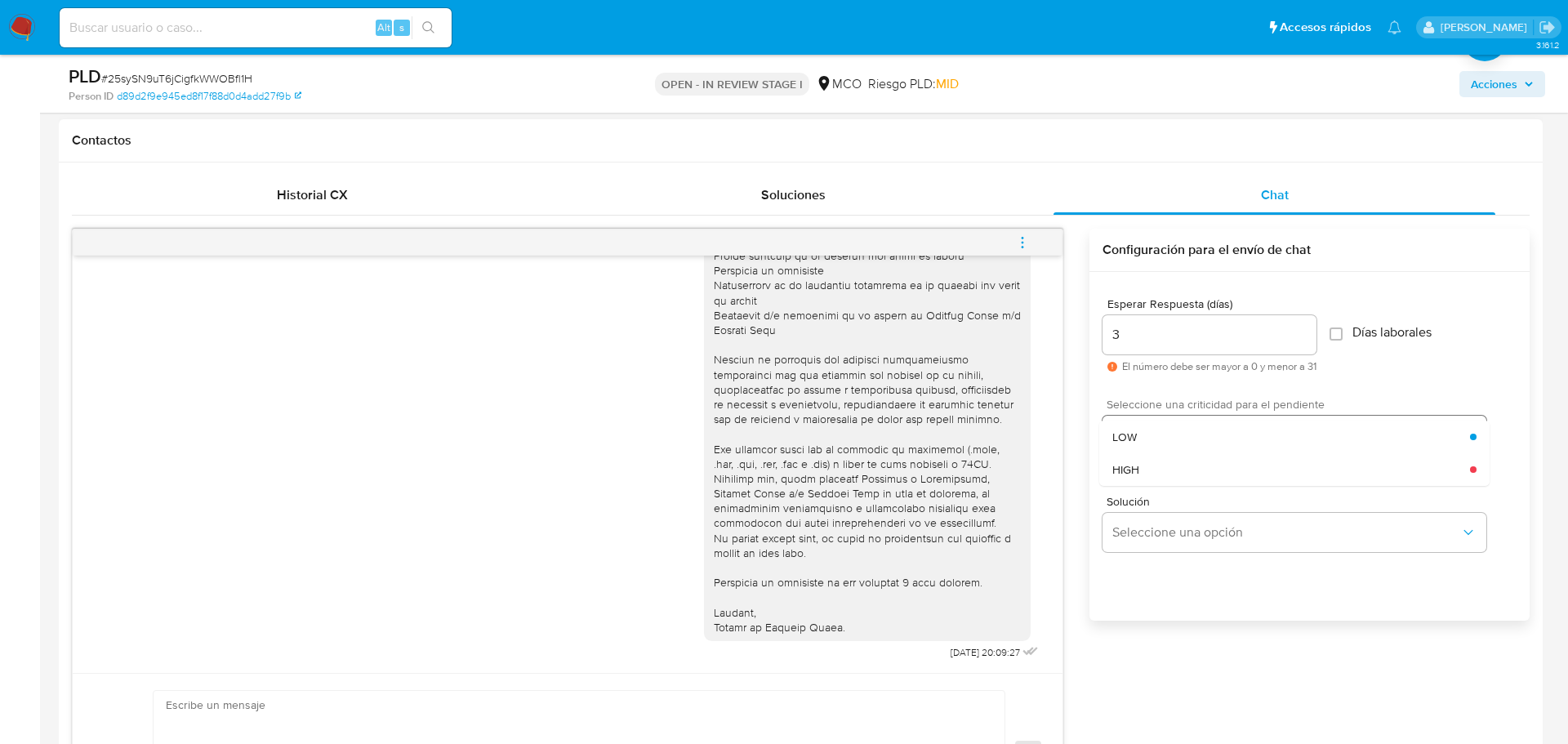
click at [1172, 438] on div "LOW" at bounding box center [1292, 437] width 358 height 32
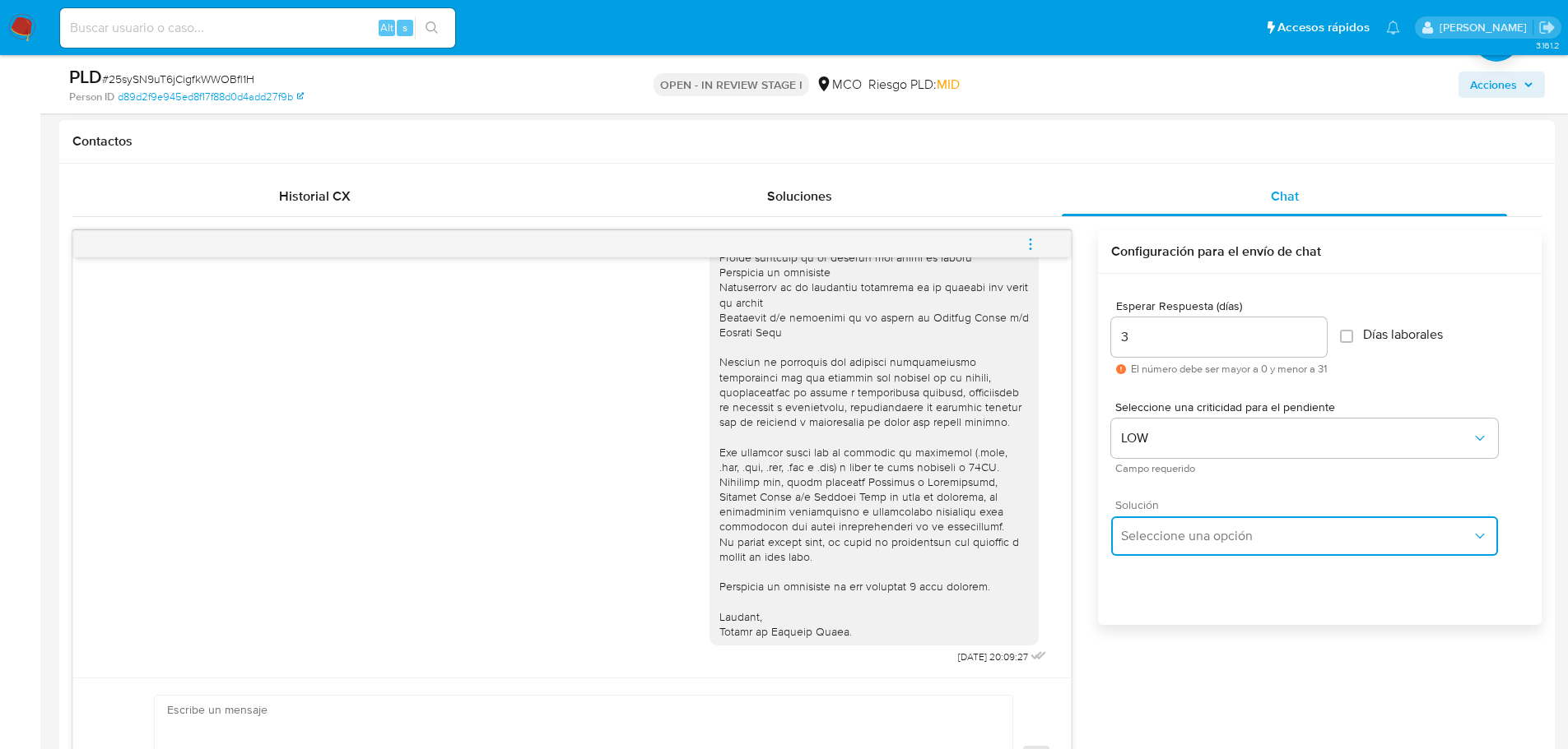
click at [1179, 529] on span "Seleccione una opción" at bounding box center [1297, 536] width 351 height 17
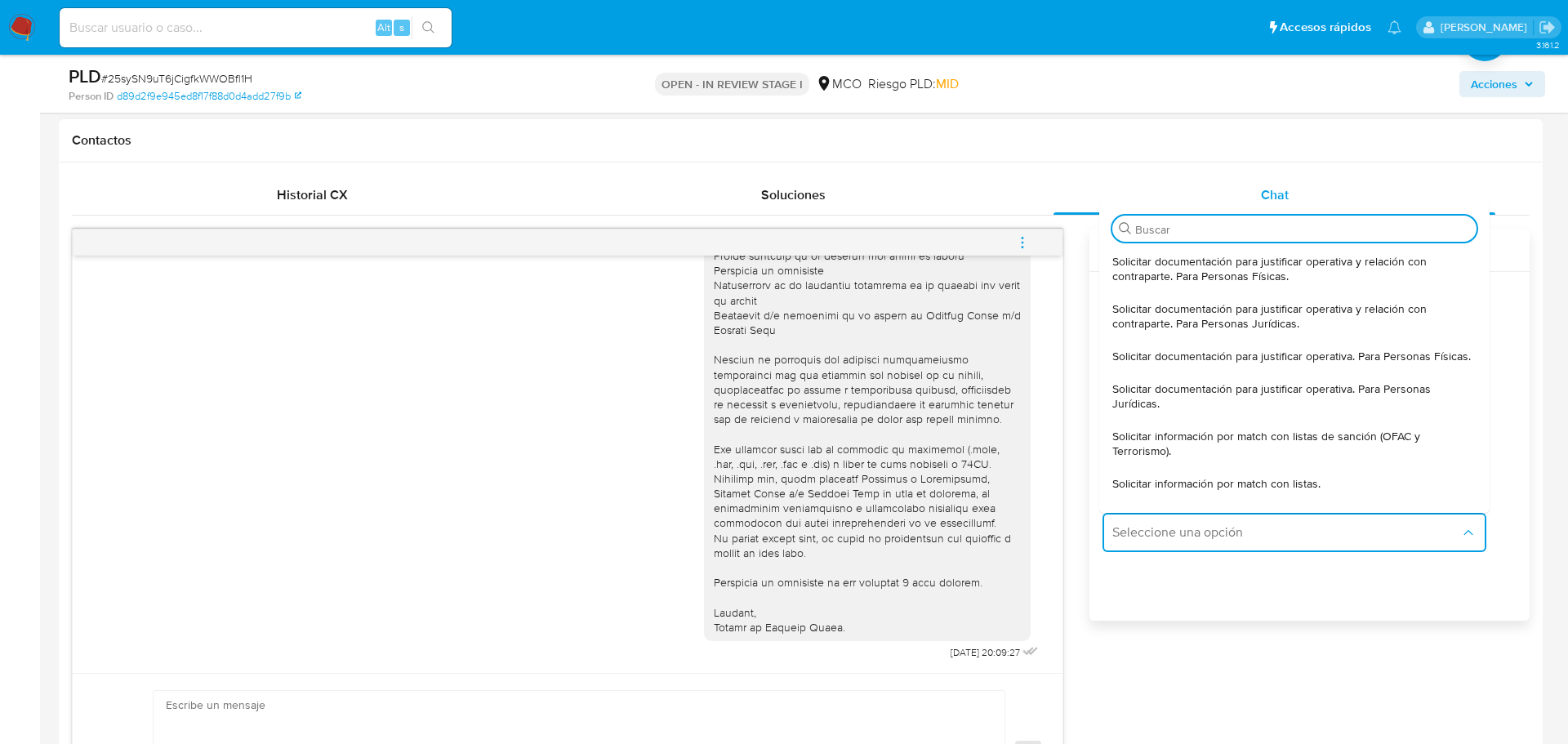
click at [1190, 349] on span "Solicitar documentación para justificar operativa. Para Personas Físicas." at bounding box center [1292, 355] width 358 height 15
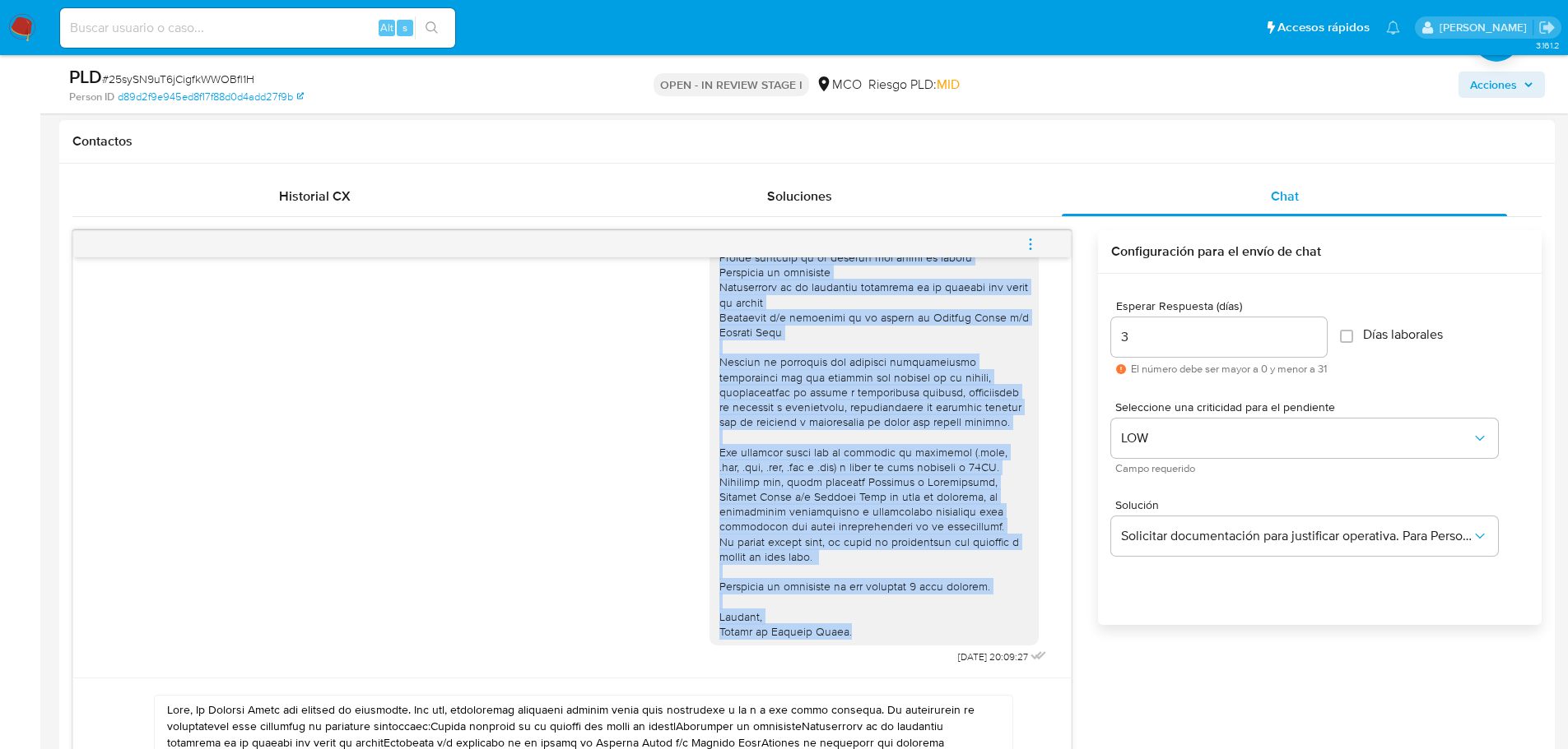
drag, startPoint x: 709, startPoint y: 292, endPoint x: 829, endPoint y: 612, distance: 341.8
click at [879, 627] on div at bounding box center [874, 385] width 310 height 509
copy div "Hola Daniela, En Mercado Libre nos importa tu seguridad. Por eso, necesitamos v…"
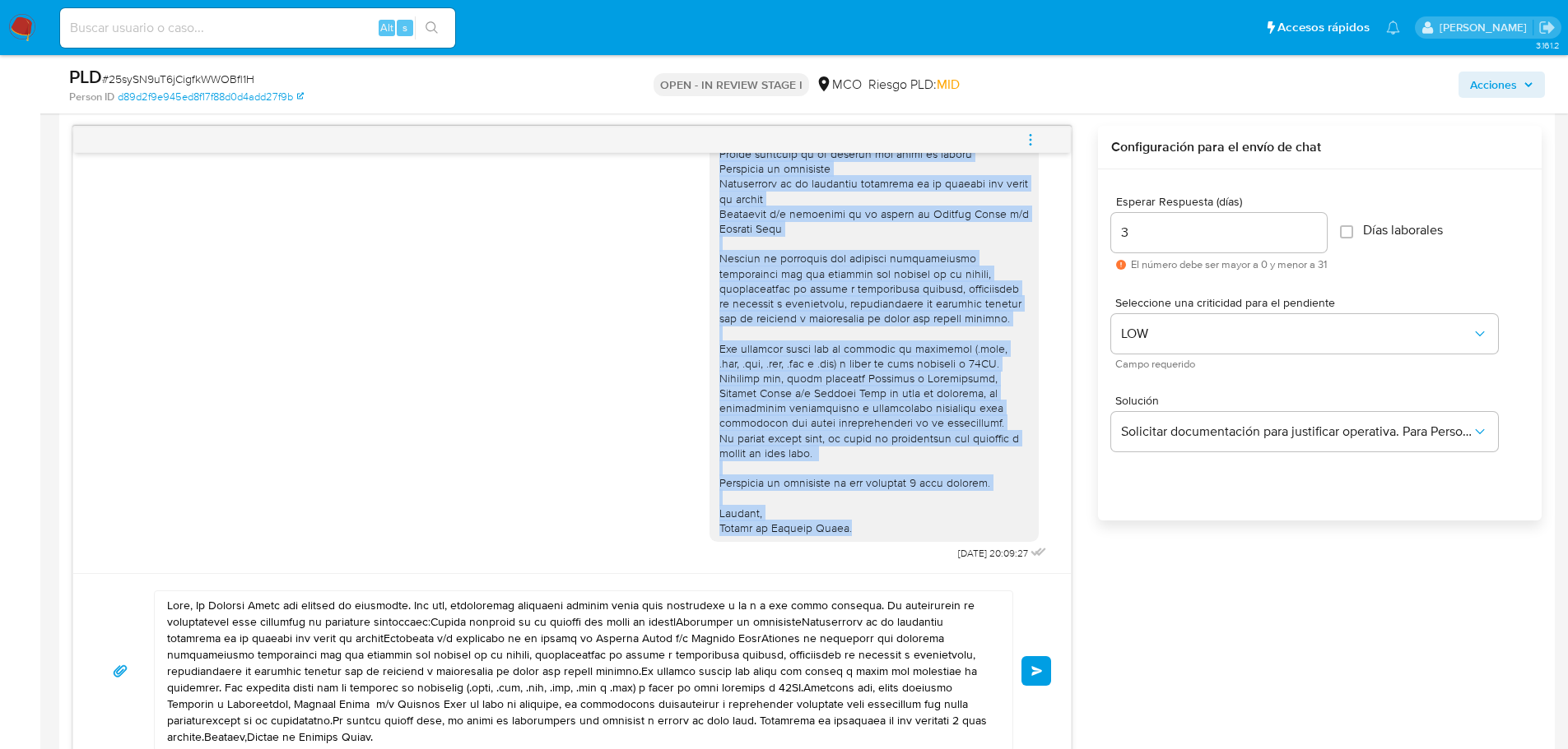
scroll to position [987, 0]
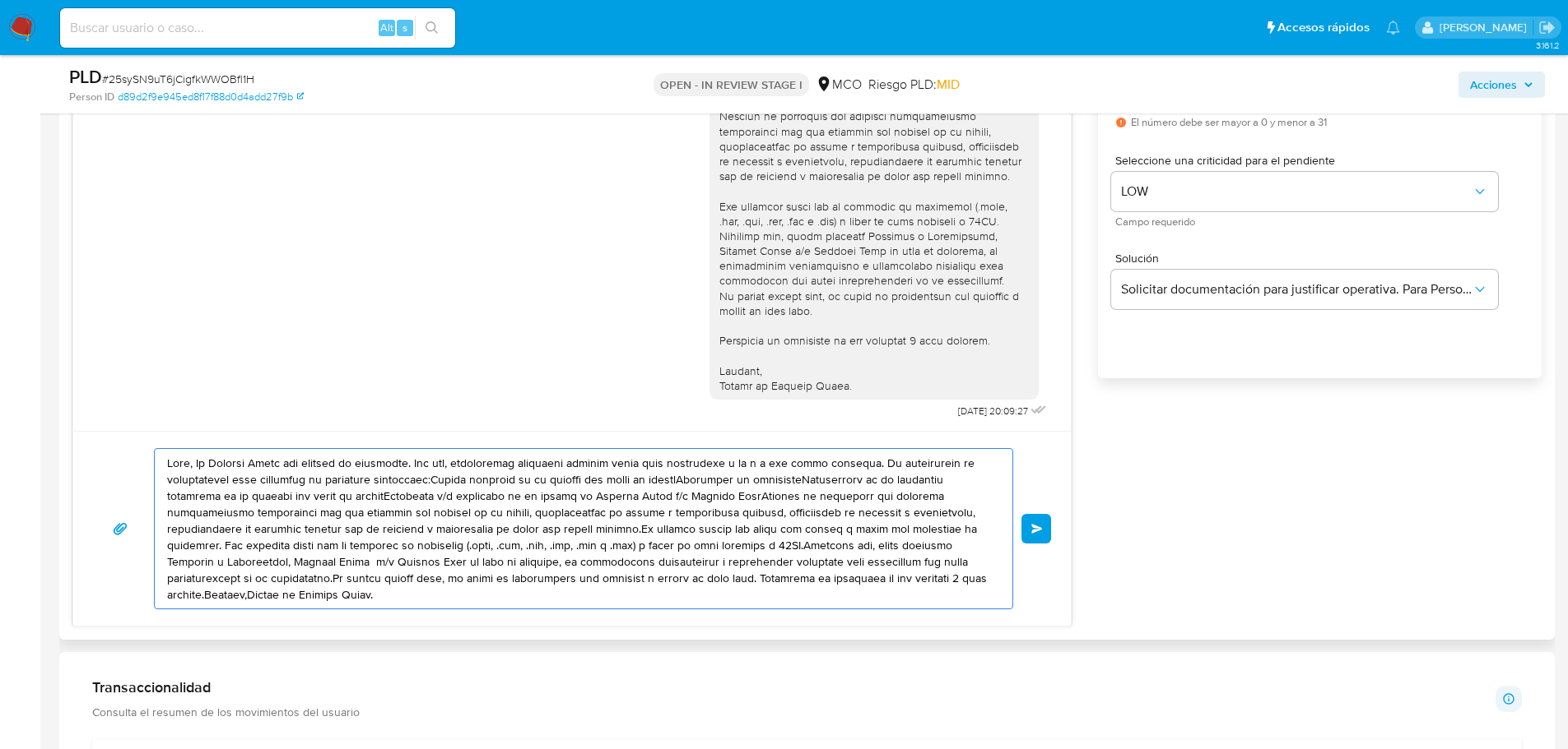
drag, startPoint x: 171, startPoint y: 462, endPoint x: 468, endPoint y: 628, distance: 340.2
click at [467, 629] on div "Historial CX Soluciones Chat Id Estado Fecha de creación Origen Proceso Anterio…" at bounding box center [807, 279] width 1495 height 723
paste textarea "Daniela, En Mercado Libre nos importa tu seguridad. Por eso, necesitamos verifi…"
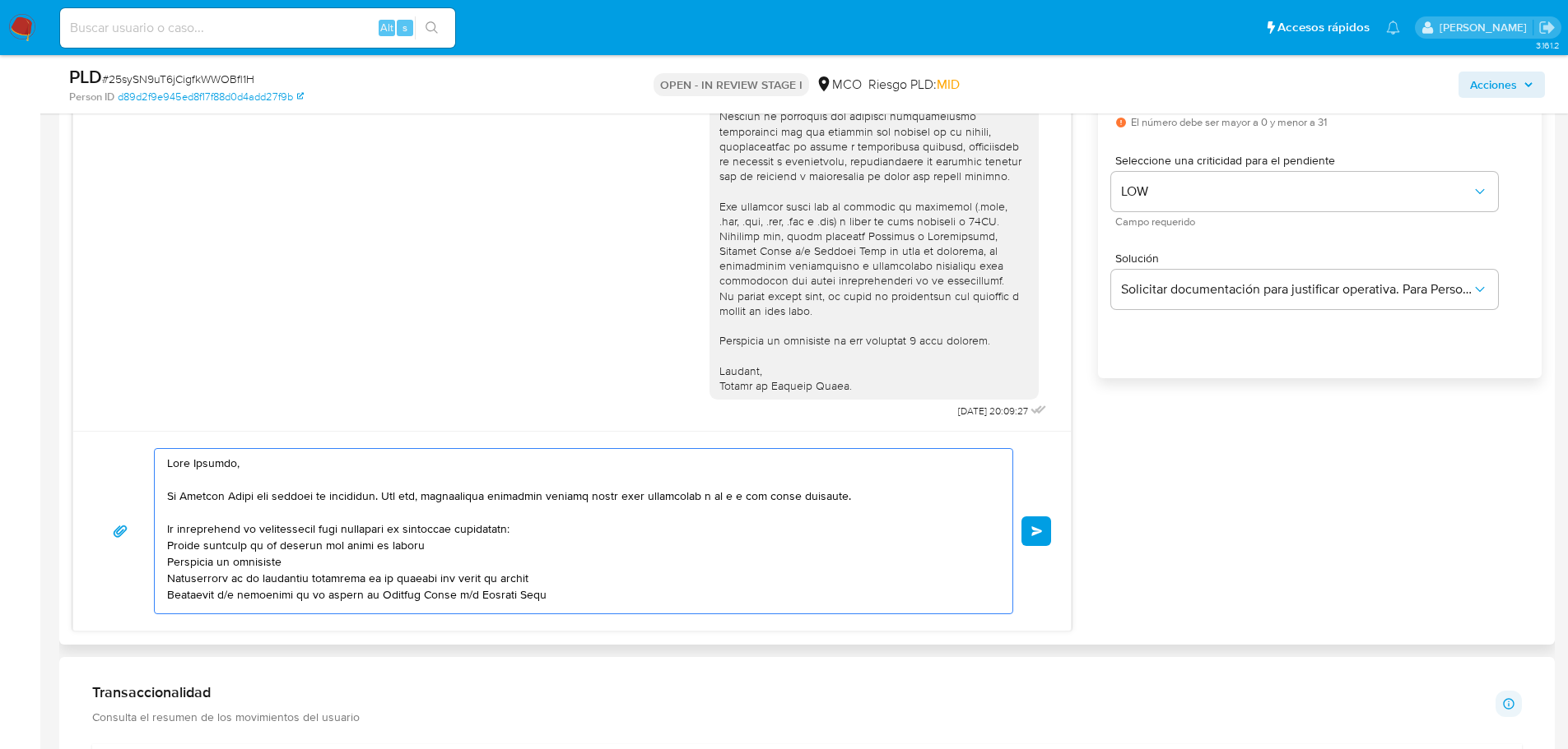
scroll to position [203, 0]
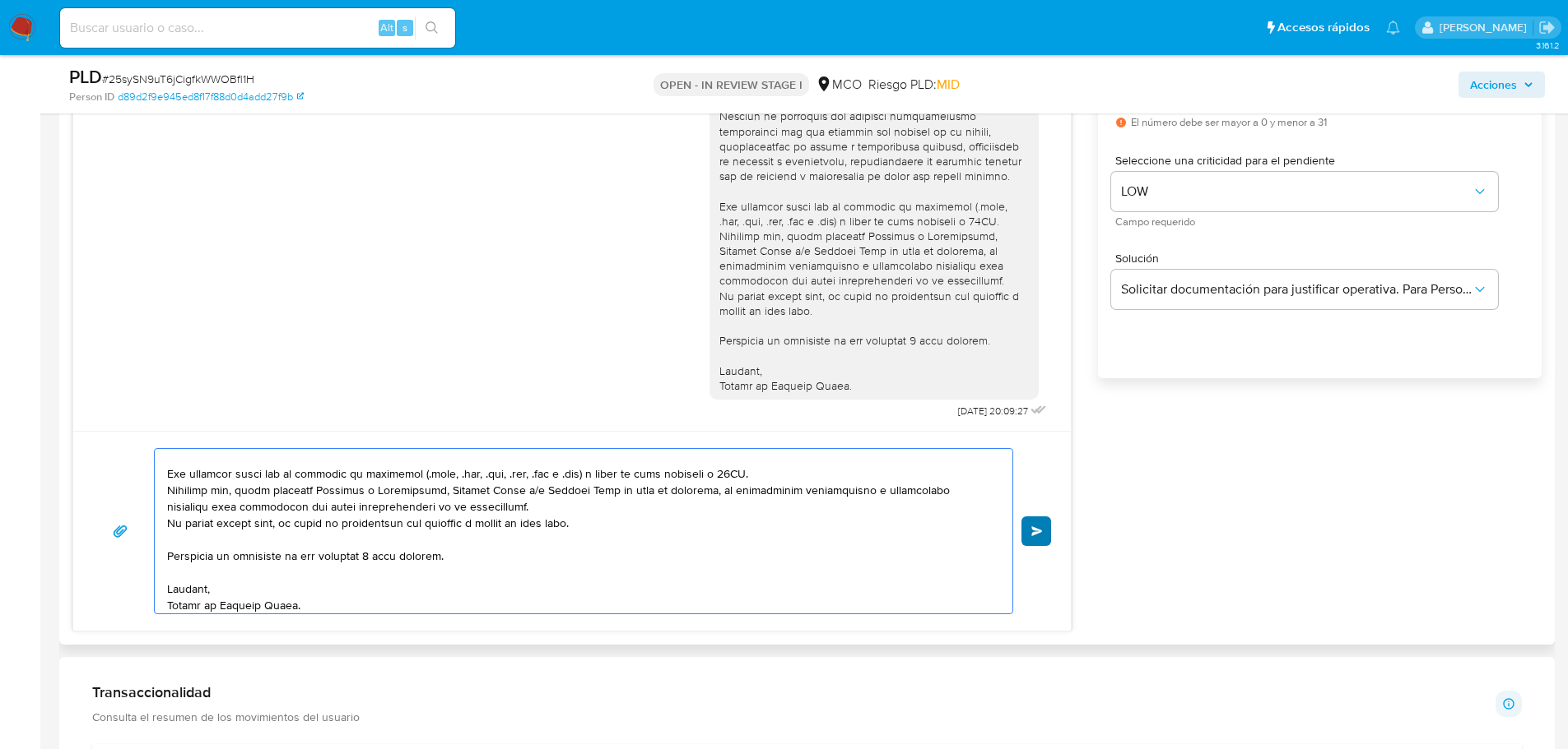
type textarea "Hola Daniela, En Mercado Libre nos importa tu seguridad. Por eso, necesitamos v…"
click at [1042, 529] on span "Enviar" at bounding box center [1037, 531] width 12 height 10
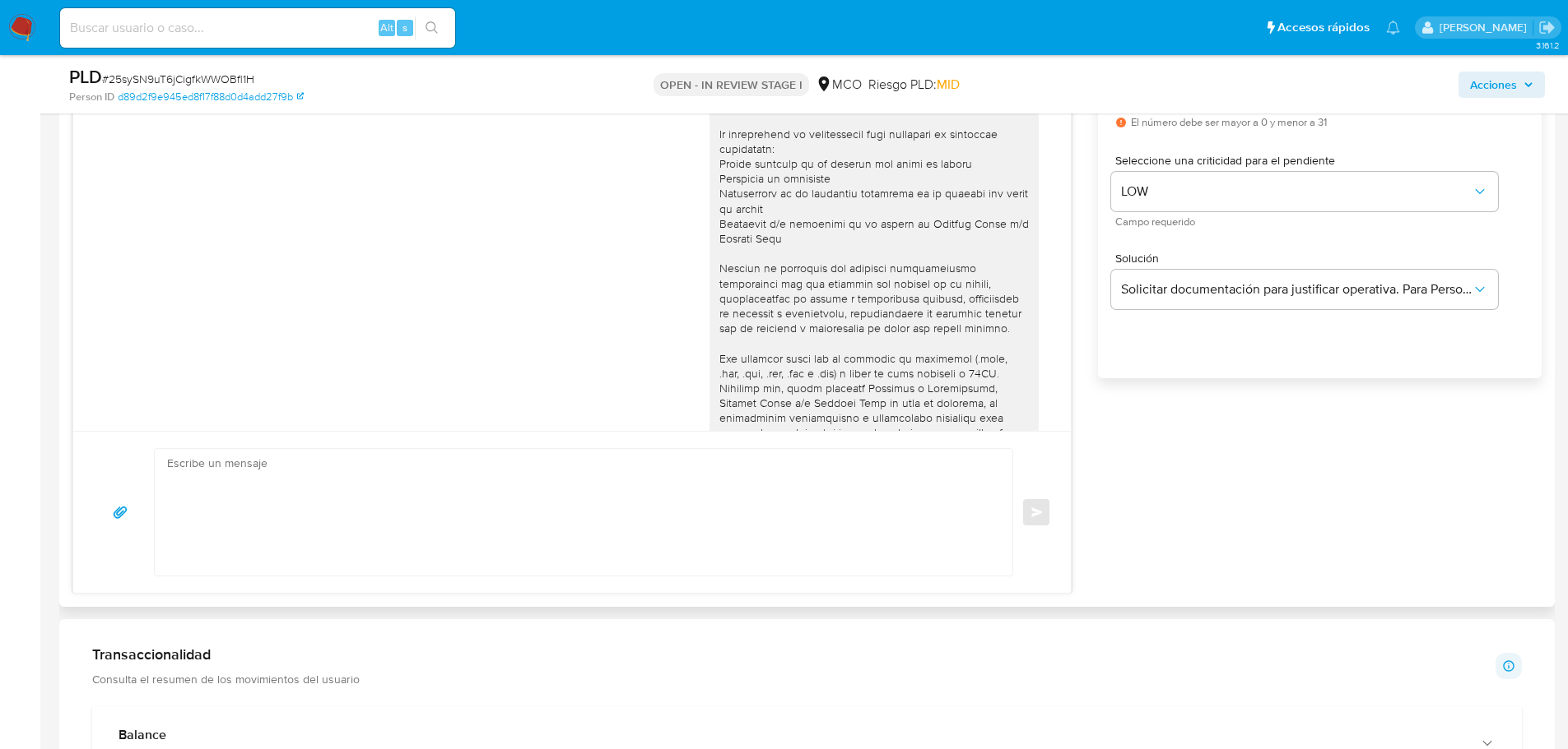
scroll to position [828, 0]
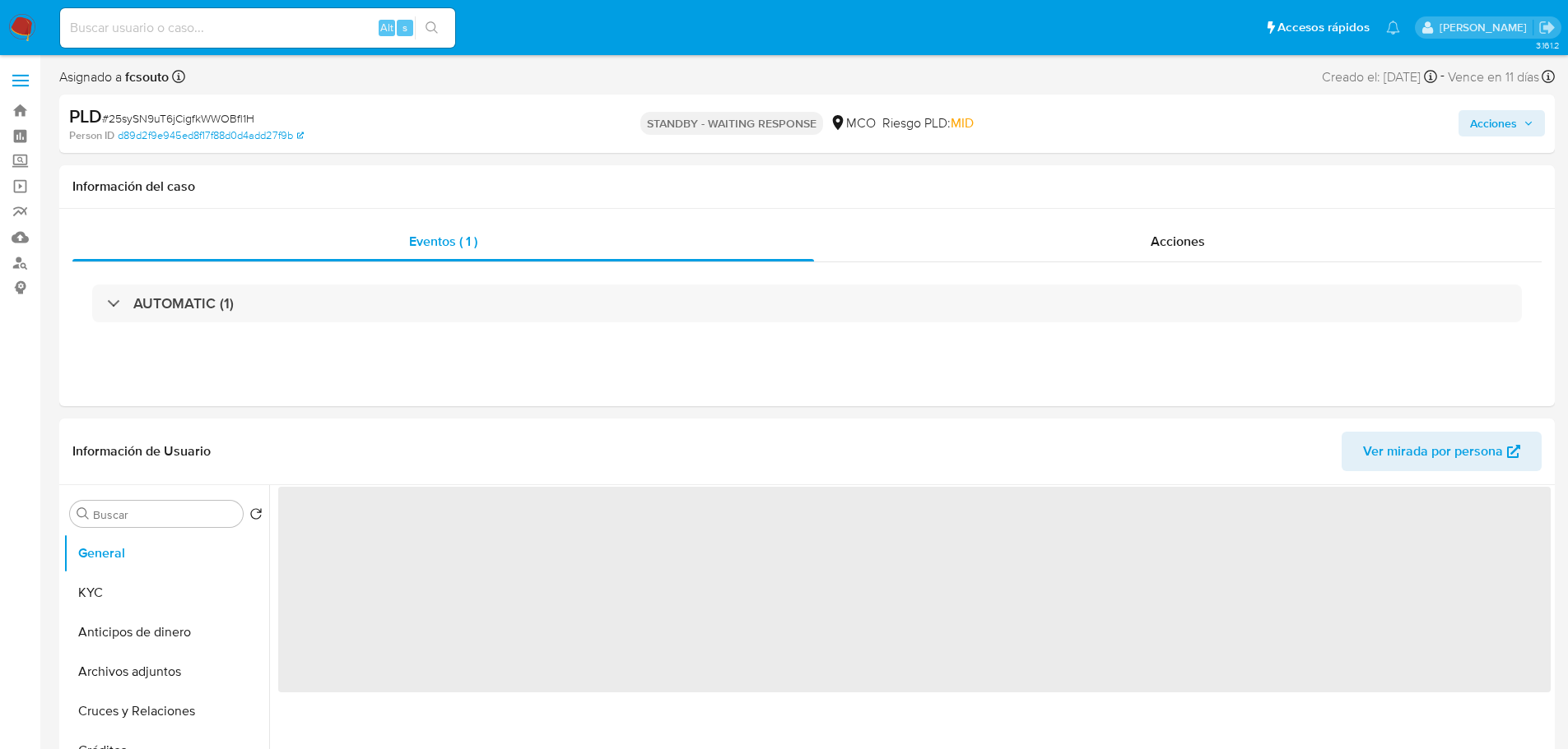
select select "10"
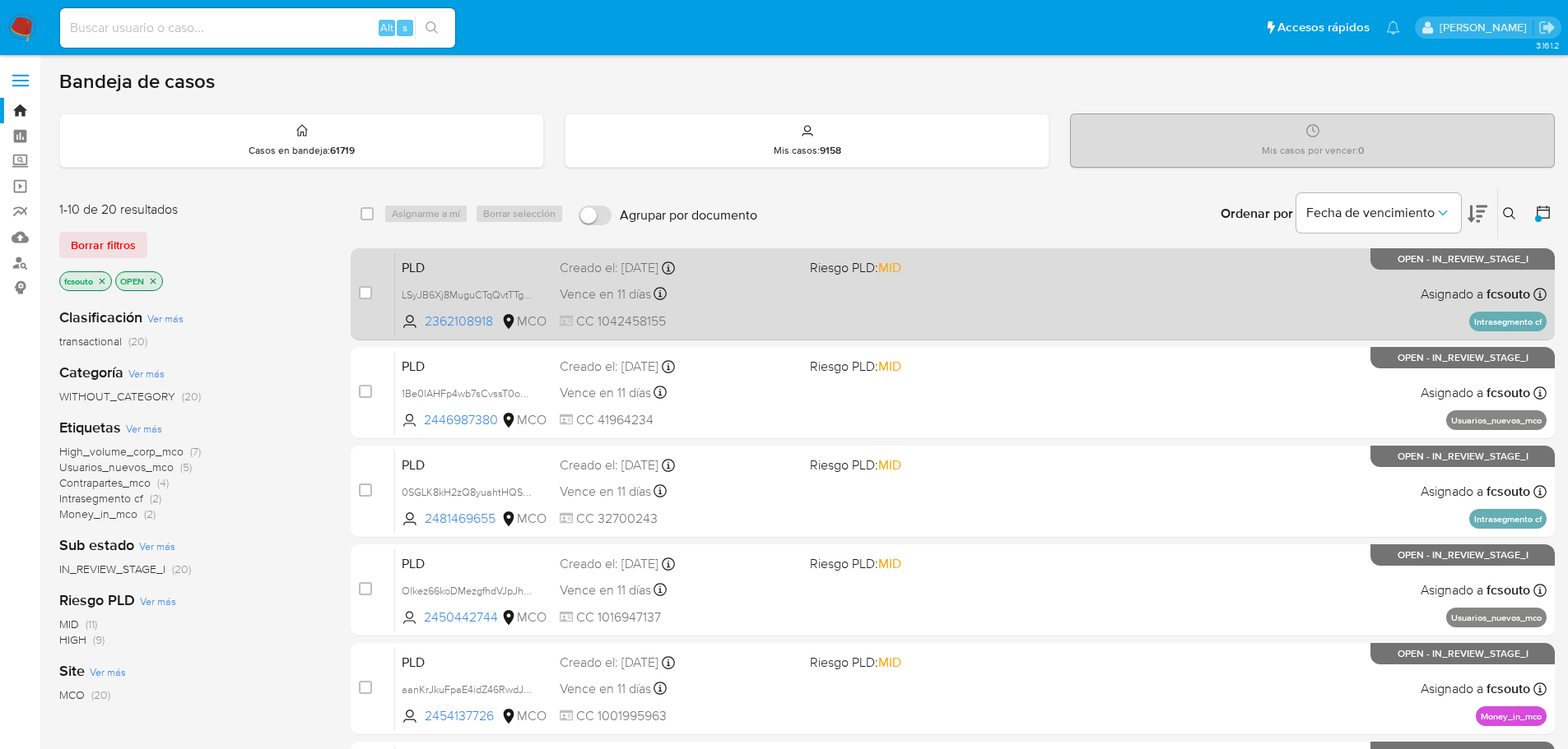
click at [734, 322] on span "CC 1042458155" at bounding box center [678, 321] width 237 height 18
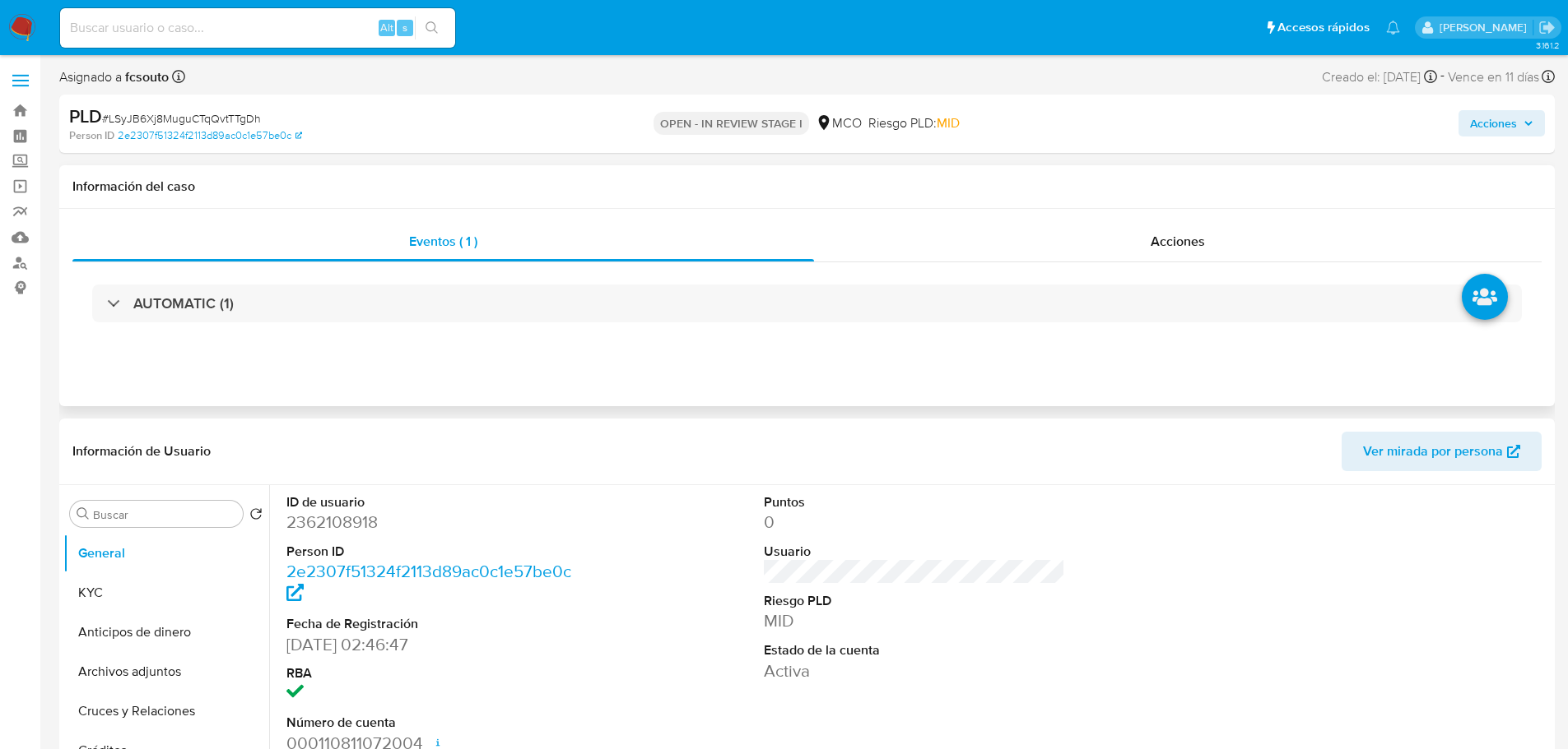
select select "10"
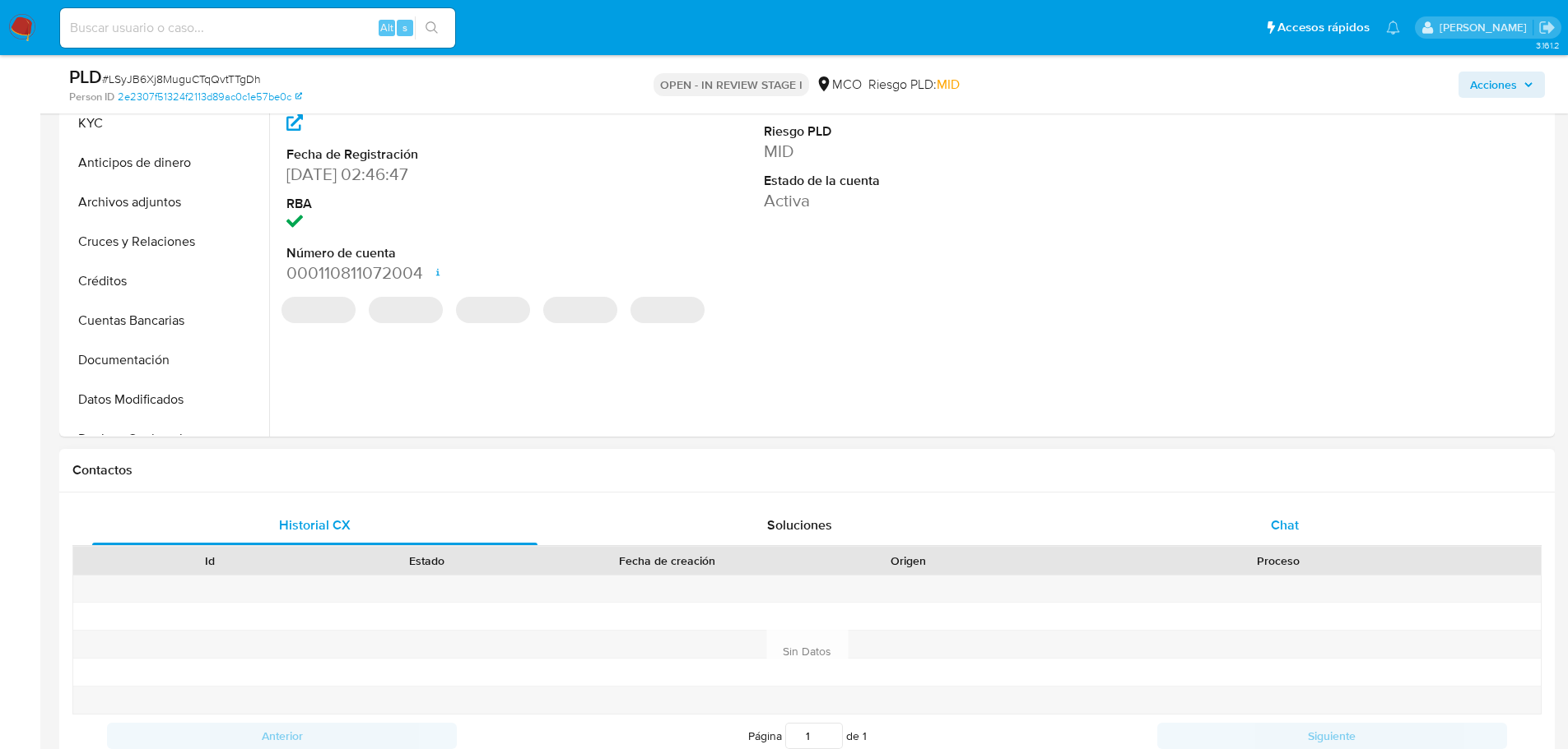
click at [1291, 514] on div "Chat" at bounding box center [1284, 525] width 445 height 39
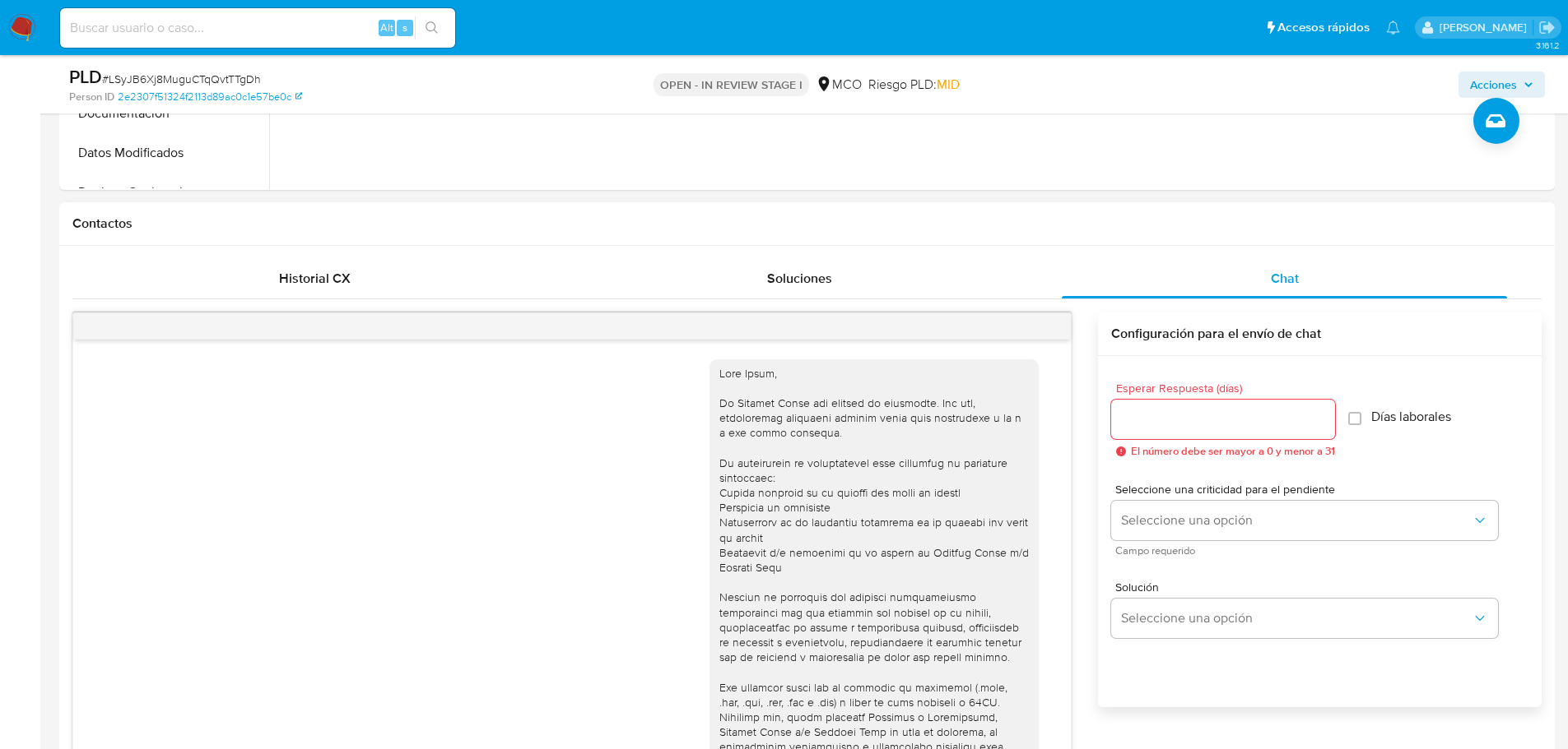
scroll to position [153, 0]
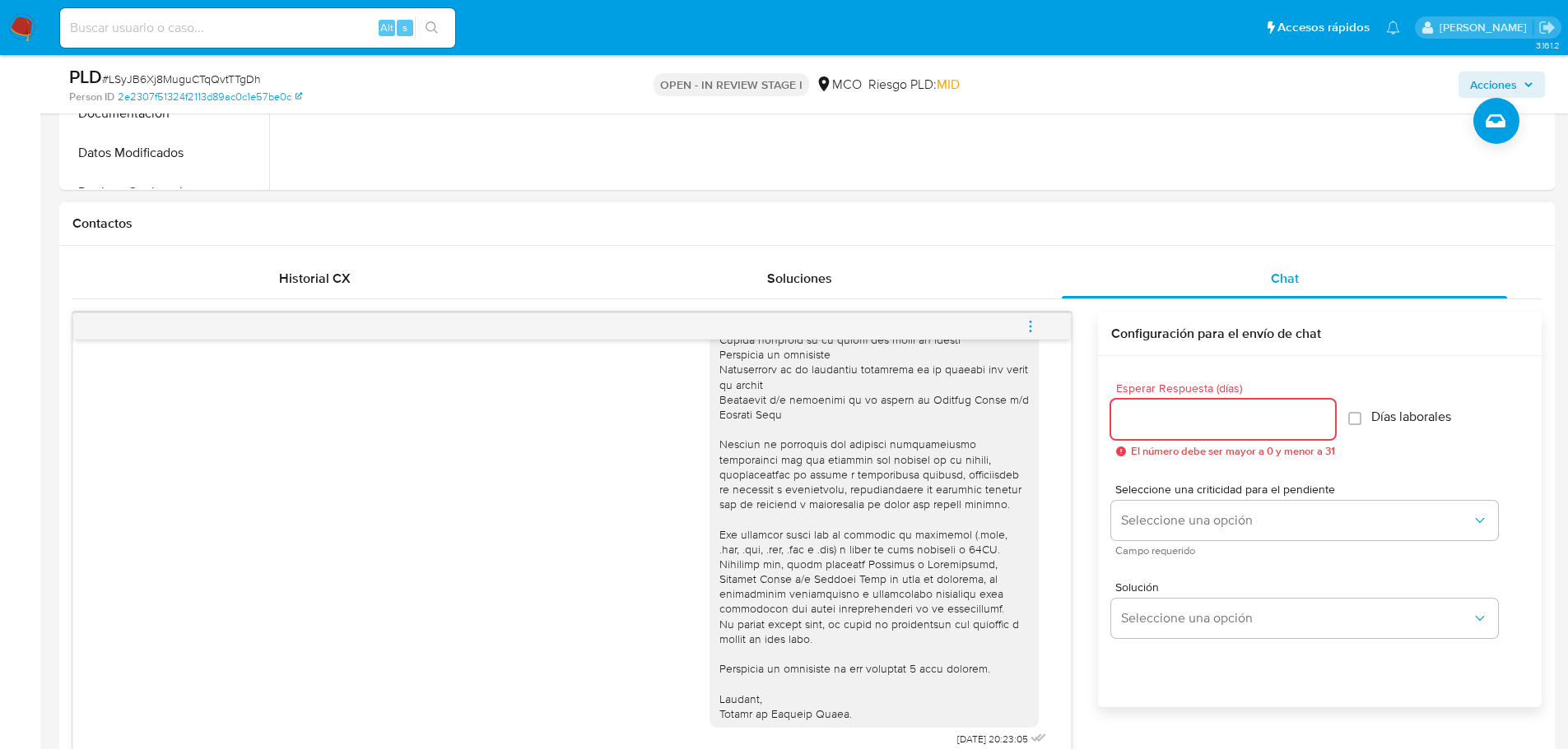
click at [1176, 417] on input "Esperar Respuesta (días)" at bounding box center [1223, 420] width 224 height 22
type input "3"
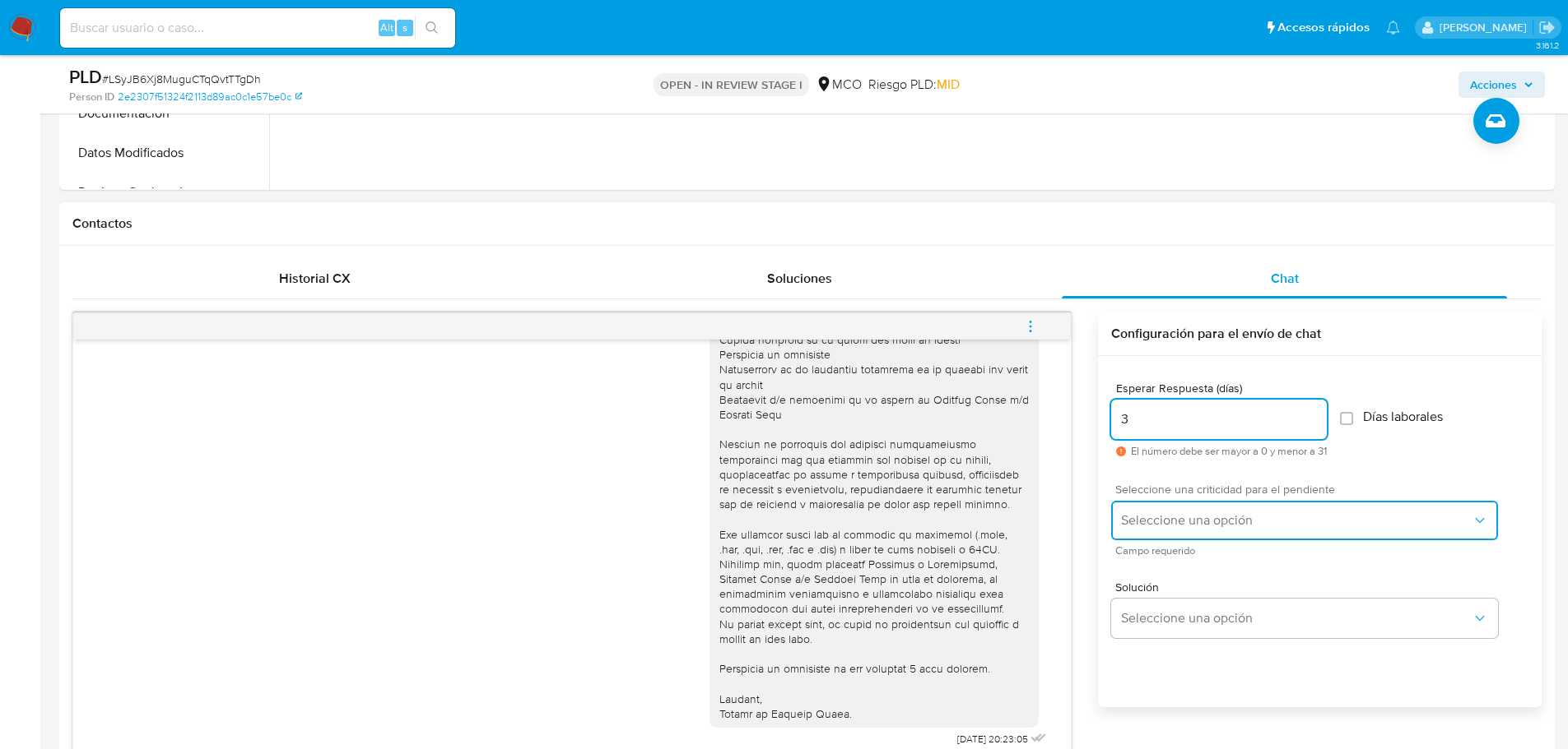
click at [1198, 510] on button "Seleccione una opción" at bounding box center [1305, 520] width 387 height 39
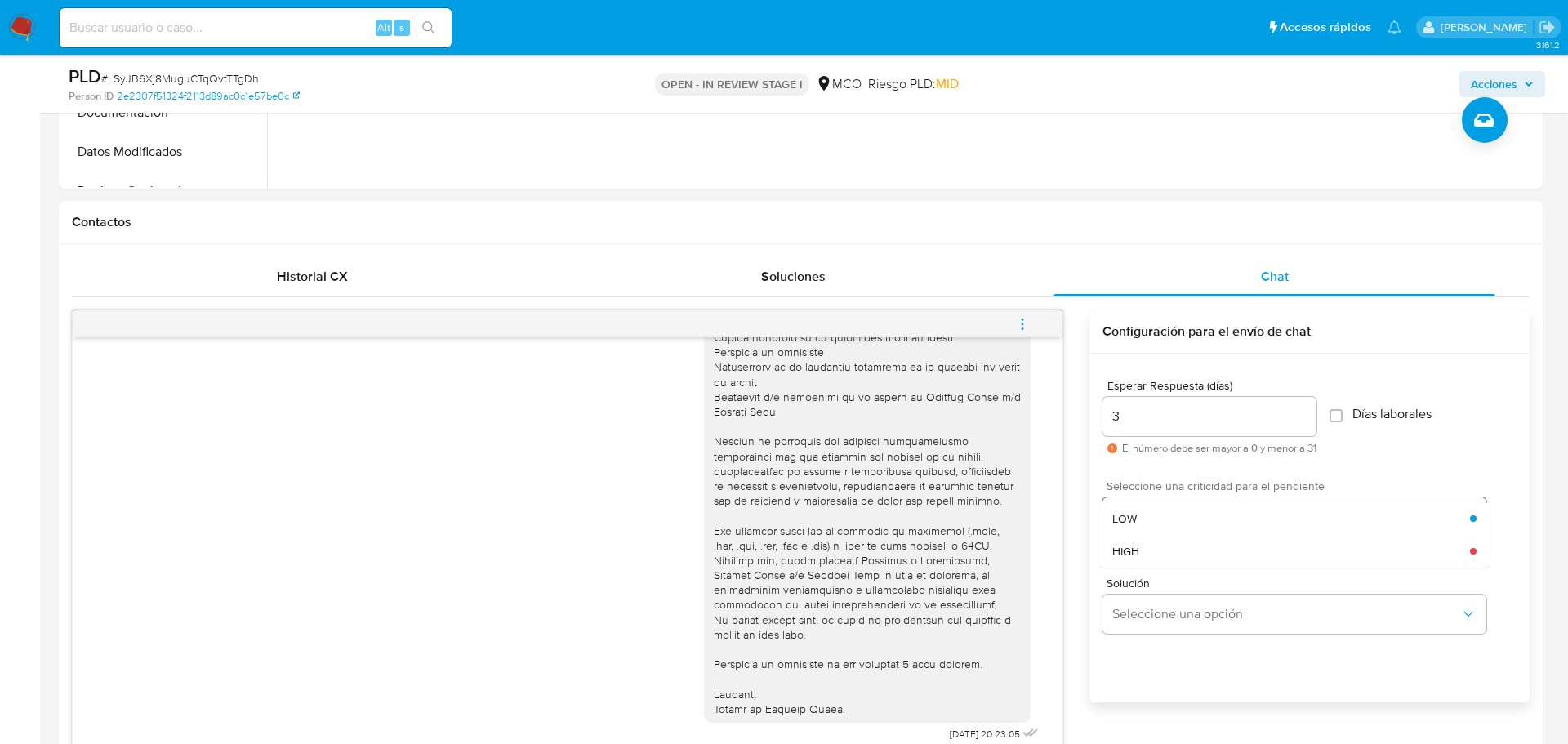
click at [1192, 513] on div "LOW" at bounding box center [1292, 518] width 358 height 32
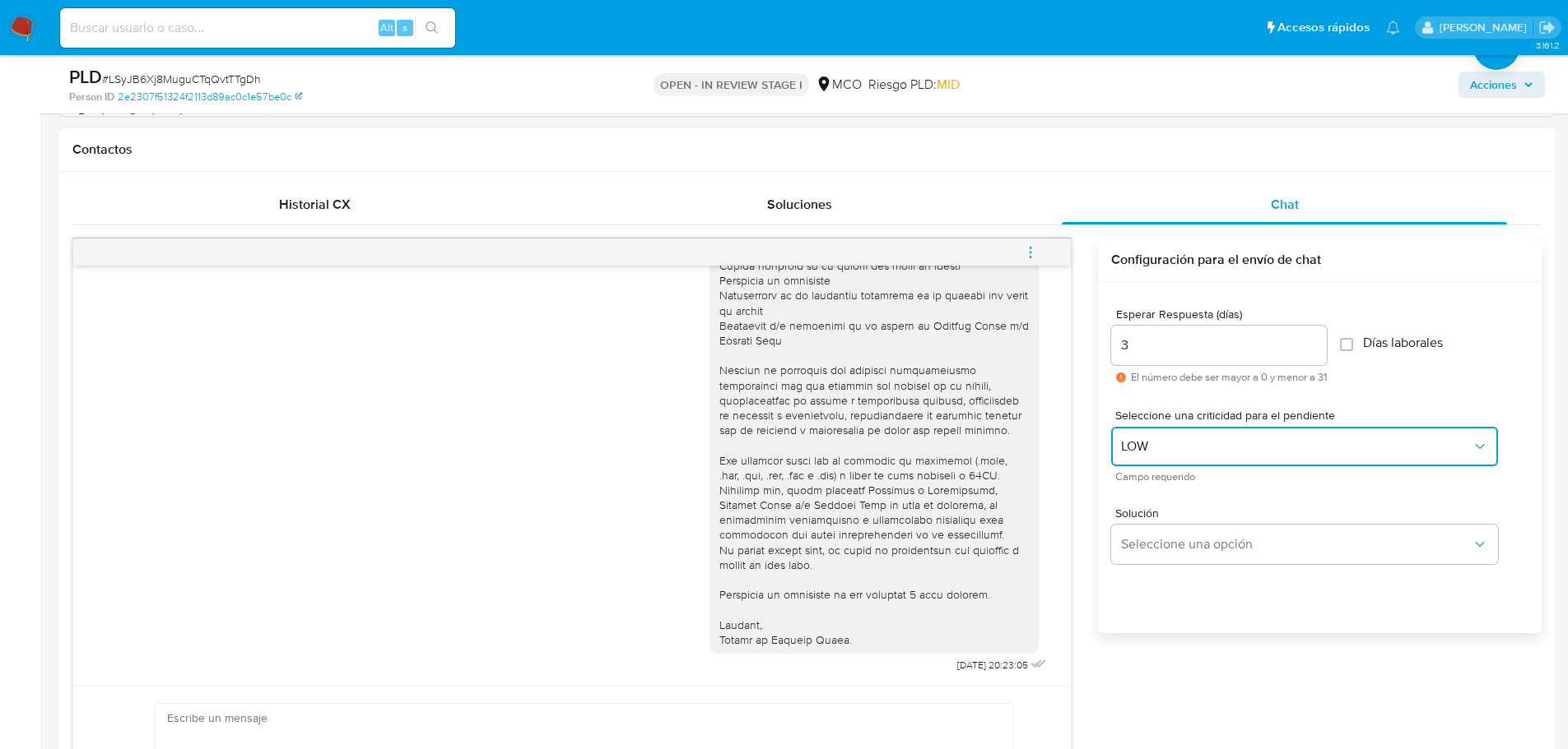
scroll to position [823, 0]
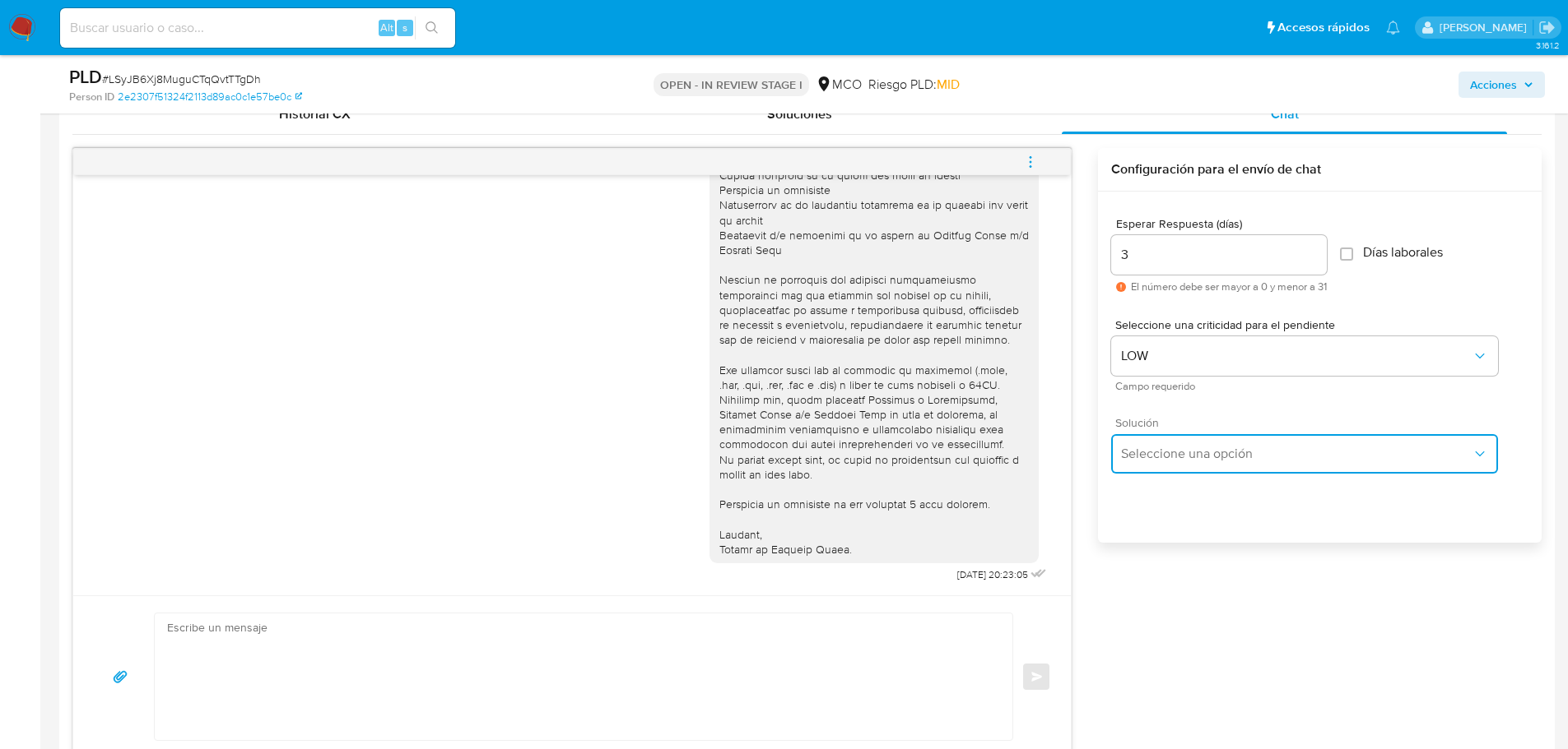
click at [1198, 451] on span "Seleccione una opción" at bounding box center [1297, 453] width 351 height 17
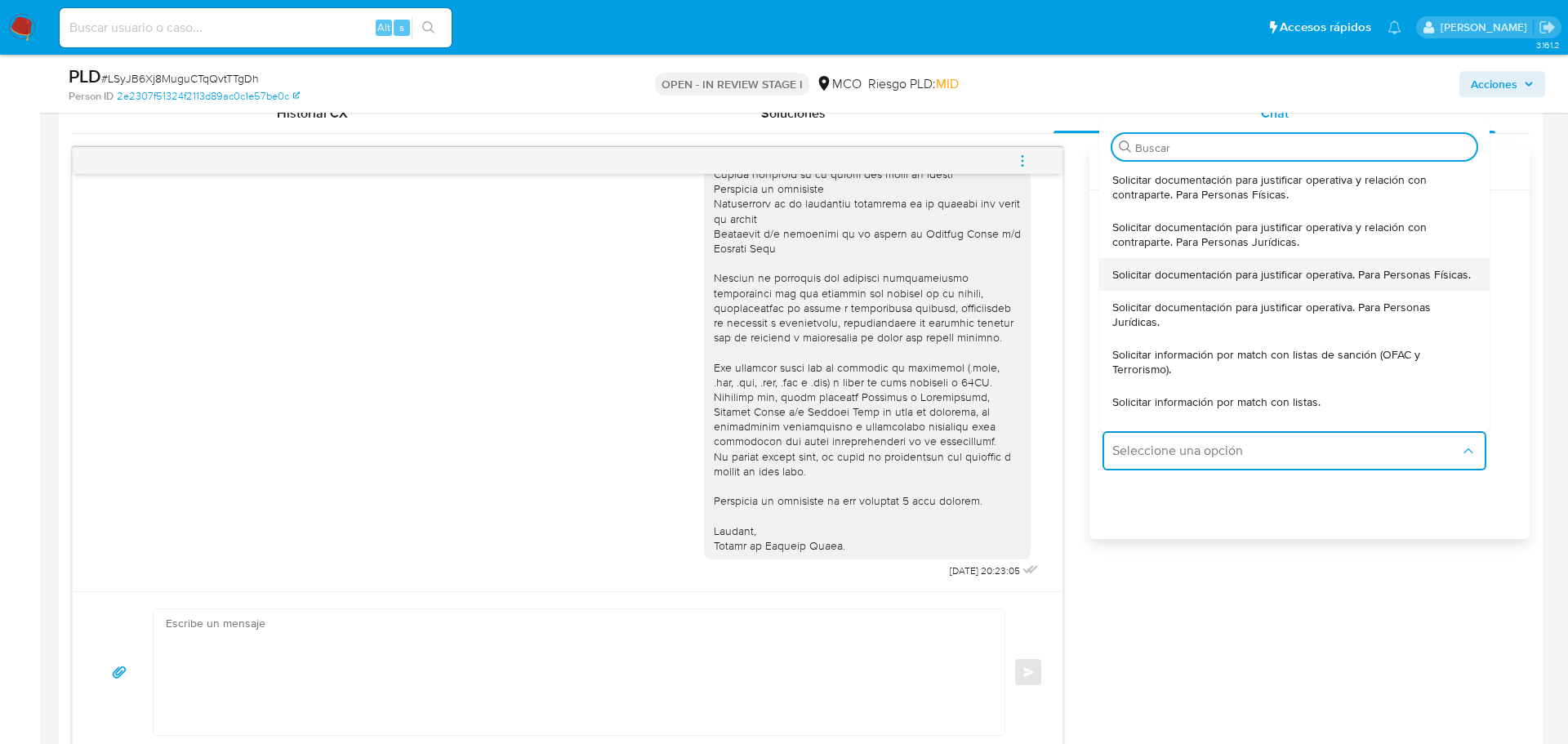
click at [1226, 263] on div "Solicitar documentación para justificar operativa. Para Personas Físicas." at bounding box center [1295, 274] width 364 height 32
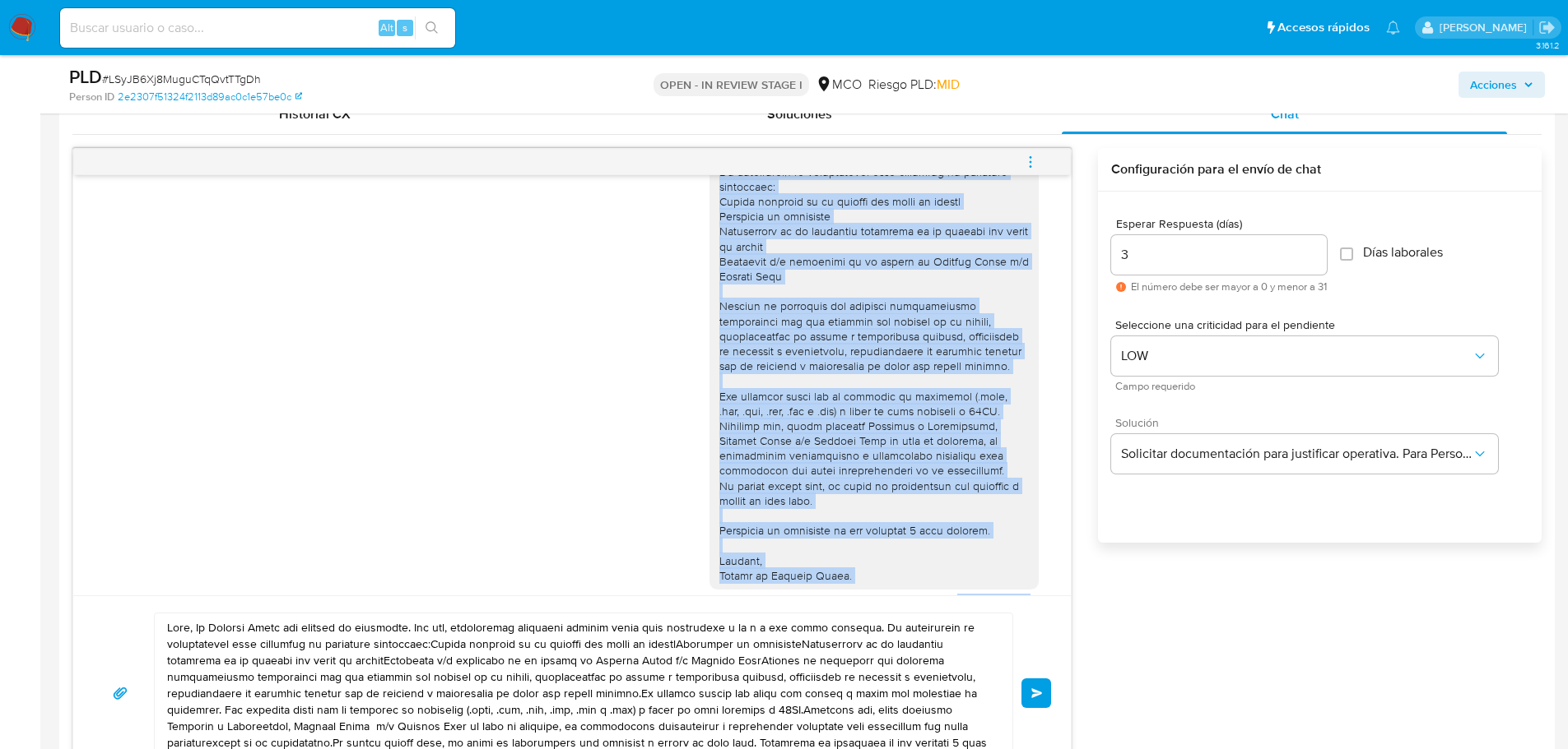
scroll to position [153, 0]
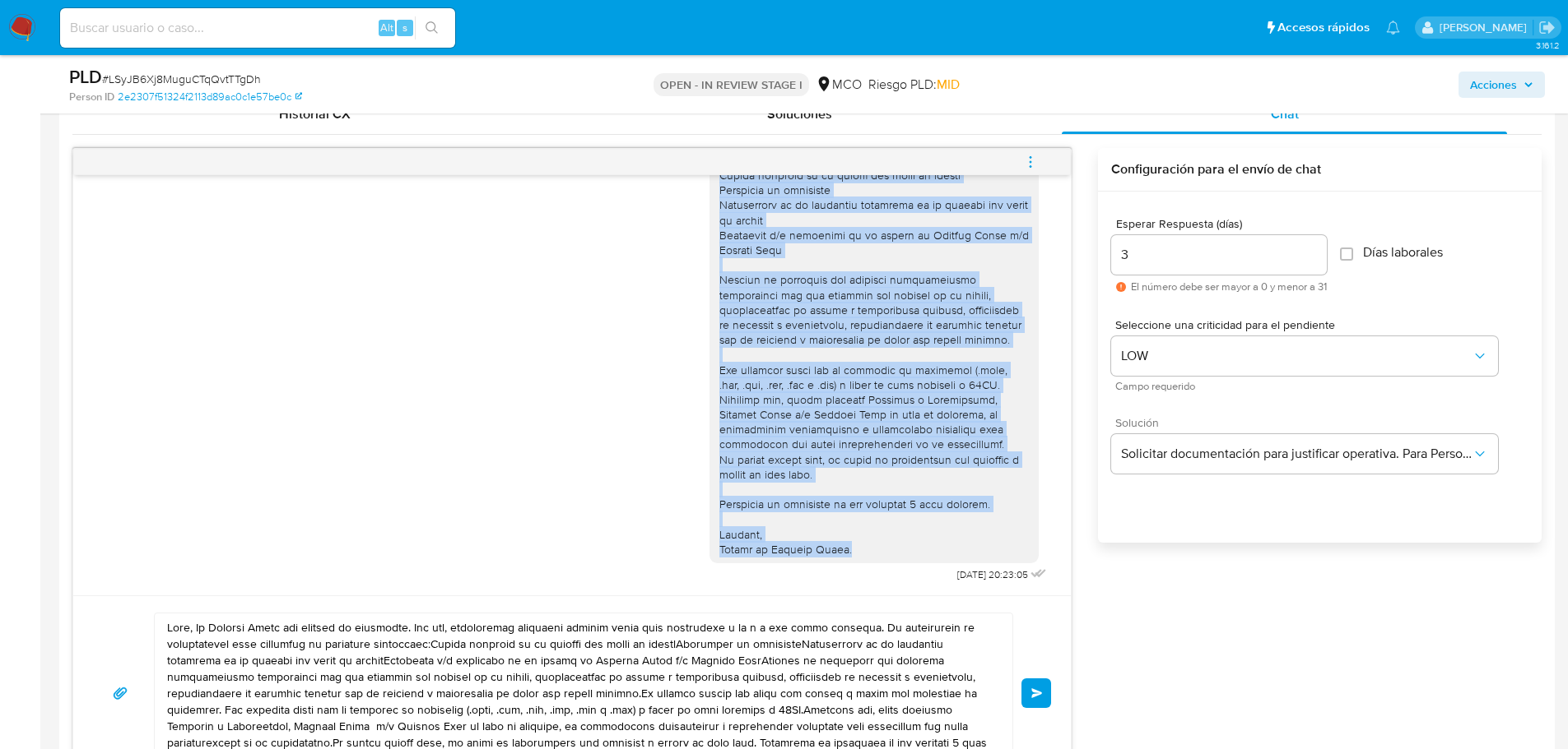
drag, startPoint x: 709, startPoint y: 208, endPoint x: 844, endPoint y: 557, distance: 374.2
click at [862, 560] on div at bounding box center [874, 303] width 329 height 521
copy div "Hola Johan, En Mercado Libre nos importa tu seguridad. Por eso, necesitamos ver…"
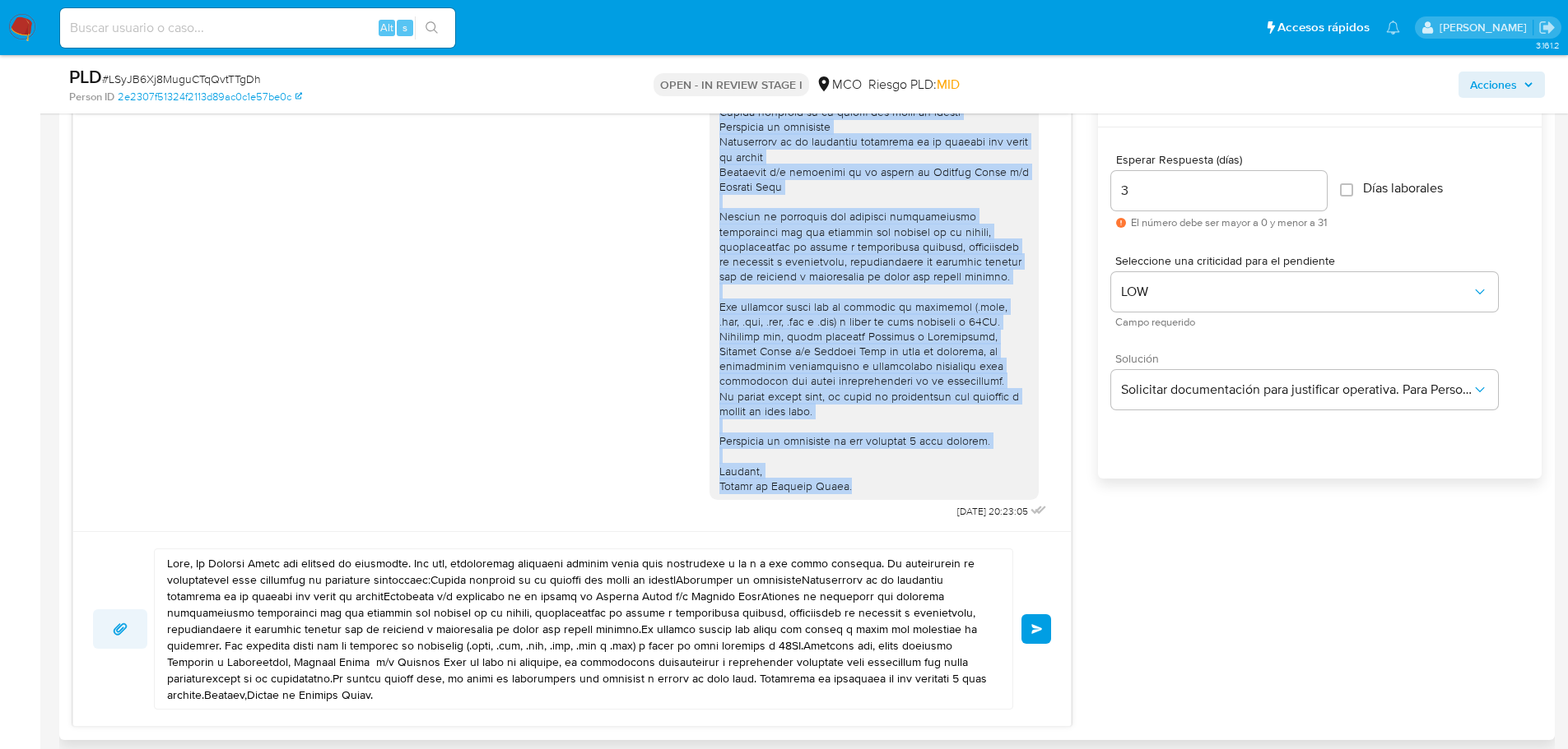
scroll to position [987, 0]
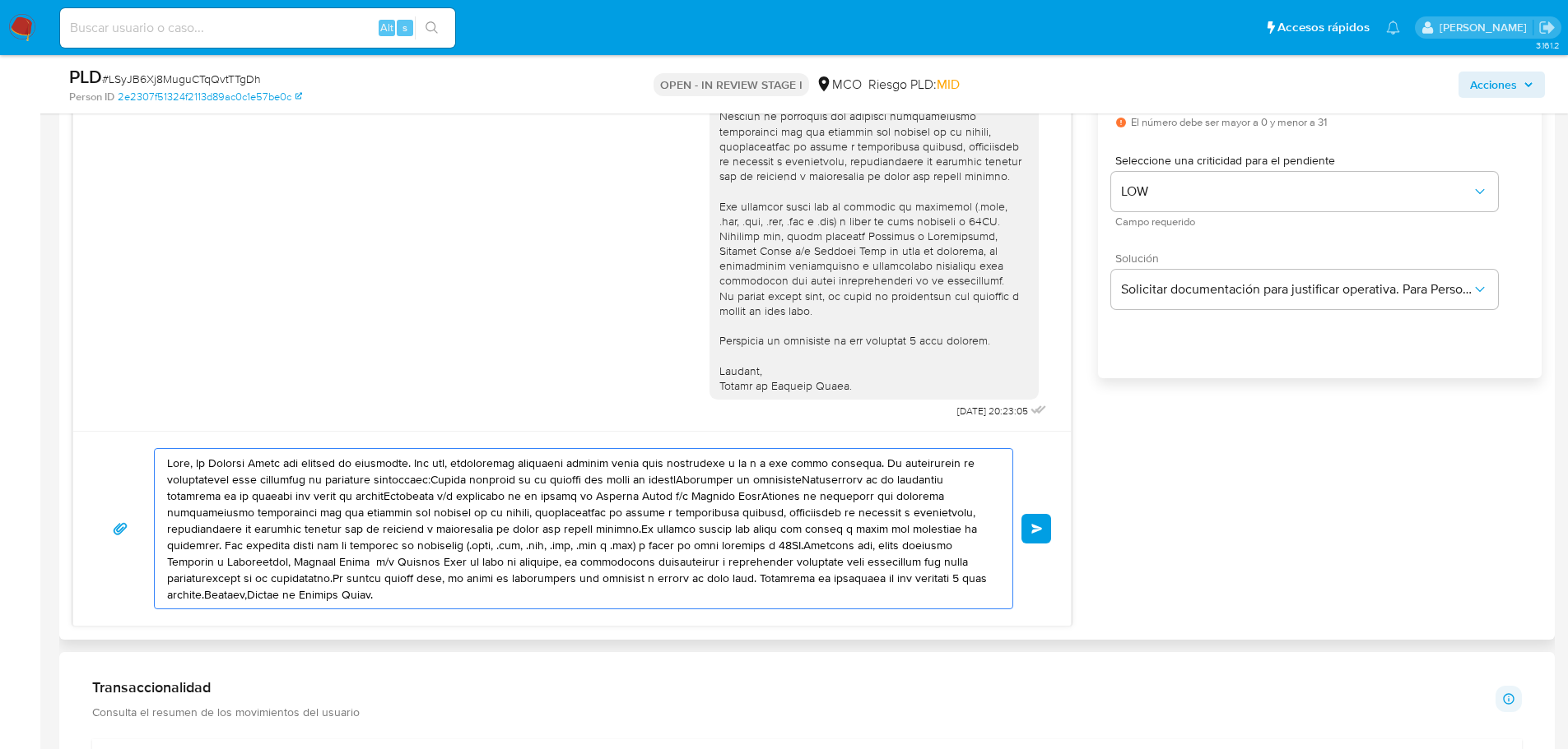
drag, startPoint x: 171, startPoint y: 467, endPoint x: 442, endPoint y: 603, distance: 303.2
click at [442, 603] on textarea at bounding box center [579, 529] width 824 height 160
paste textarea "Johan, En Mercado Libre nos importa tu seguridad. Por eso, necesitamos verifica…"
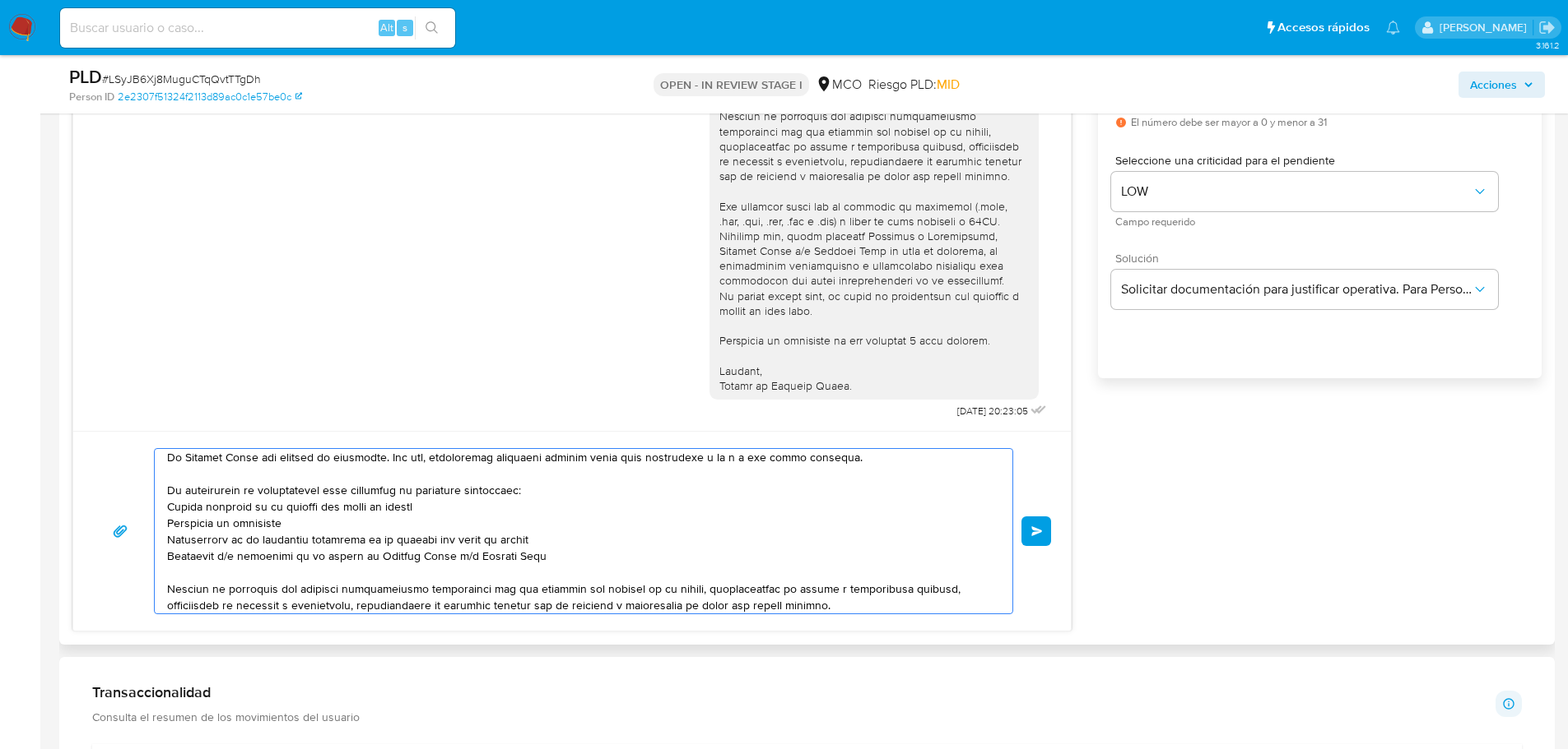
scroll to position [0, 0]
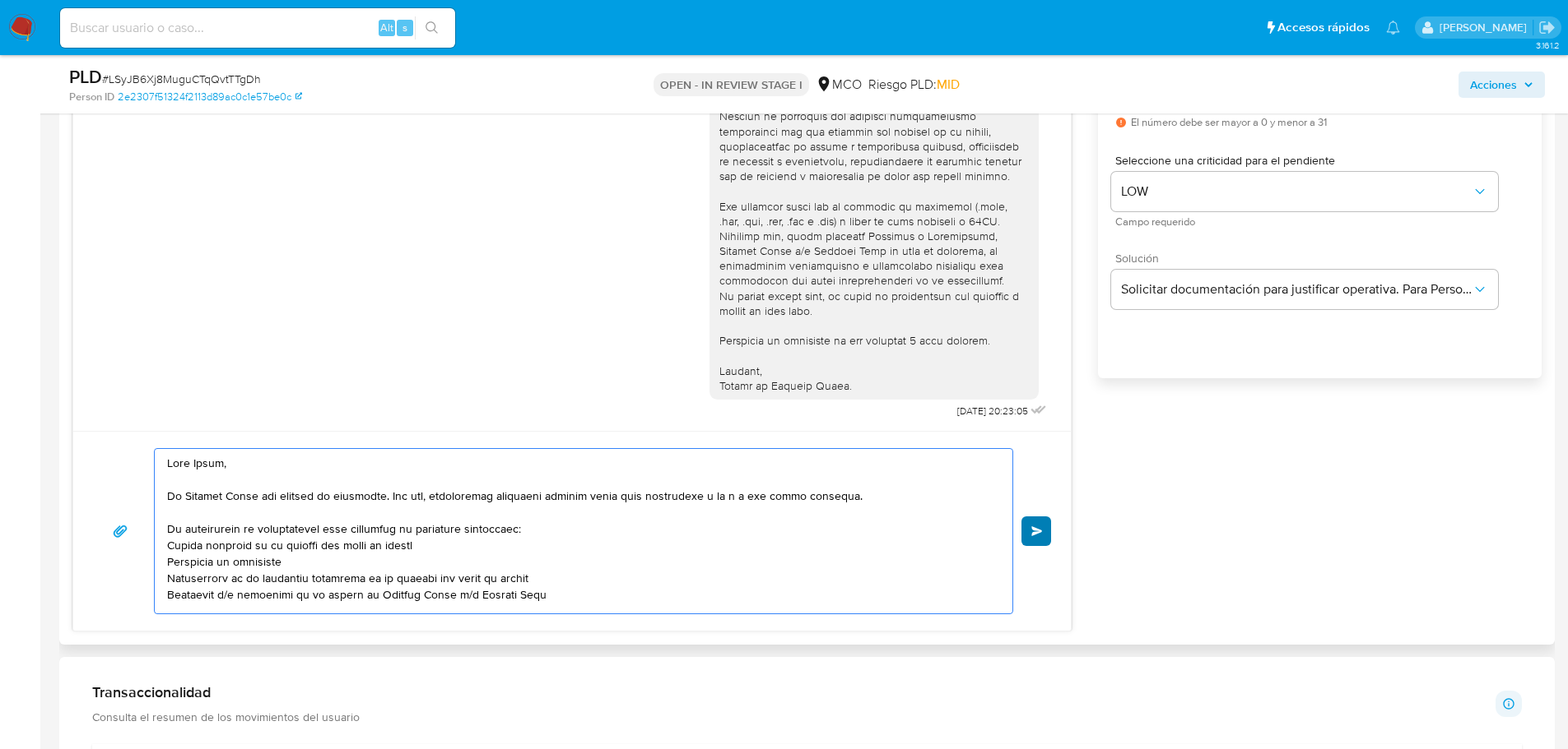
type textarea "Hola Johan, En Mercado Libre nos importa tu seguridad. Por eso, necesitamos ver…"
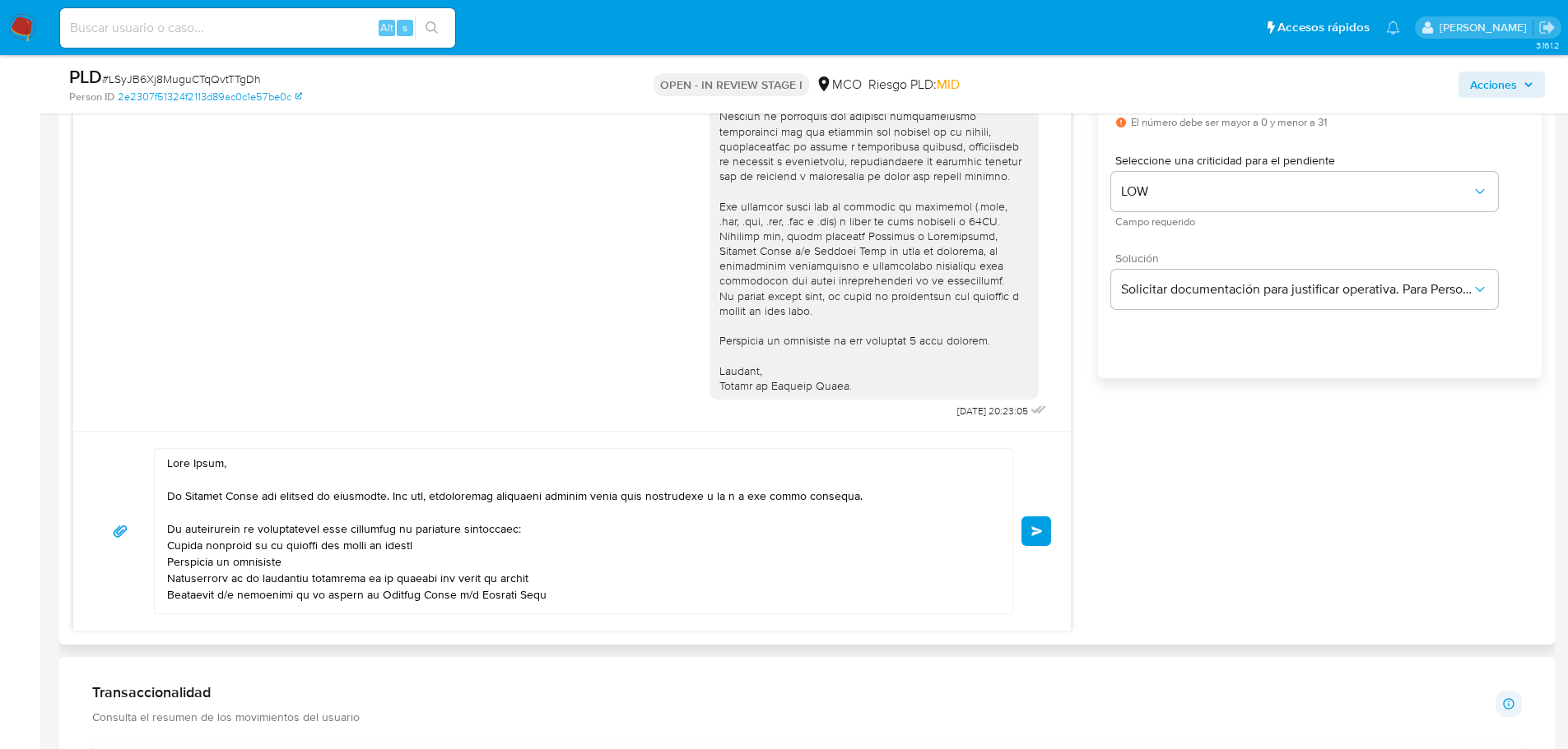
click at [1043, 529] on button "Enviar" at bounding box center [1036, 531] width 30 height 30
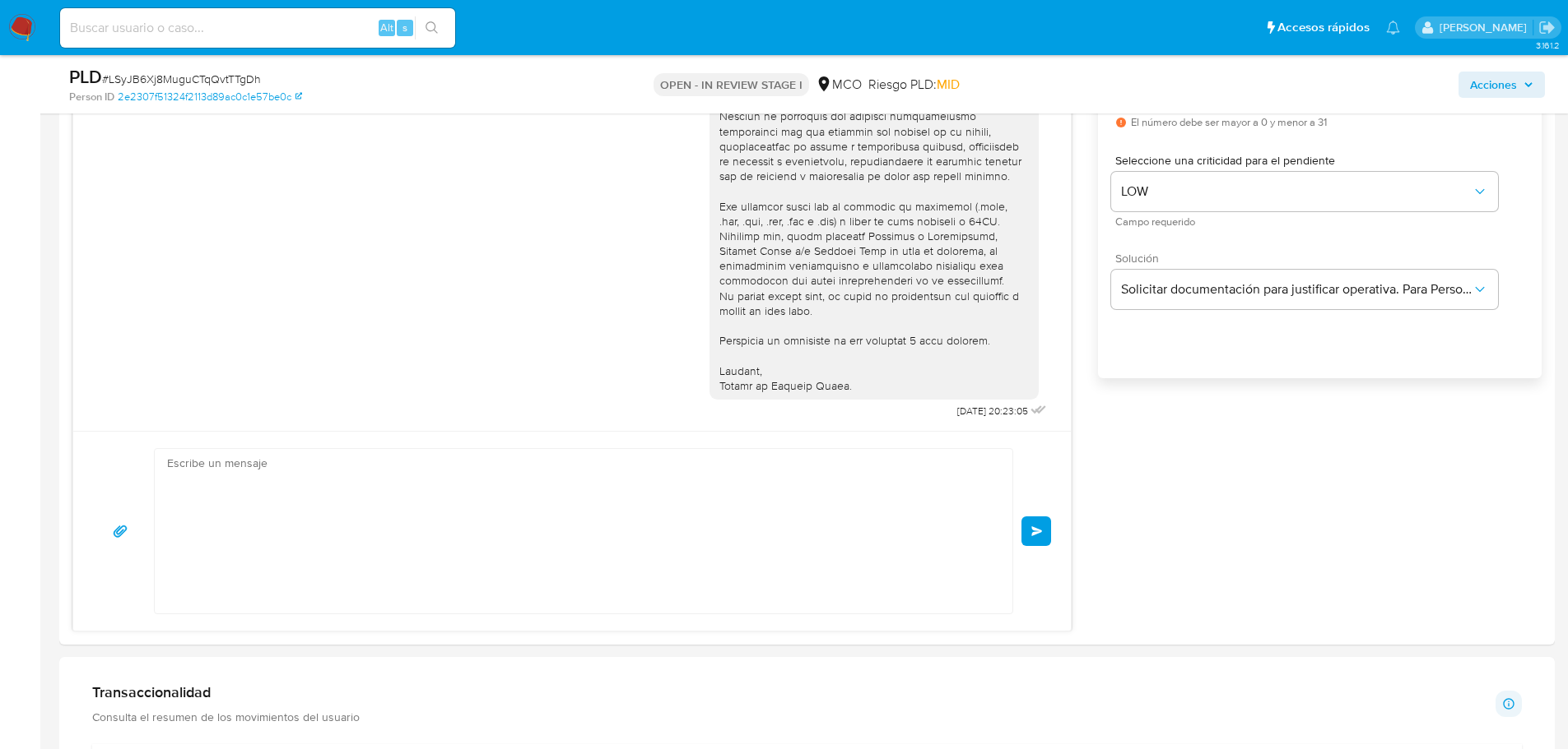
scroll to position [709, 0]
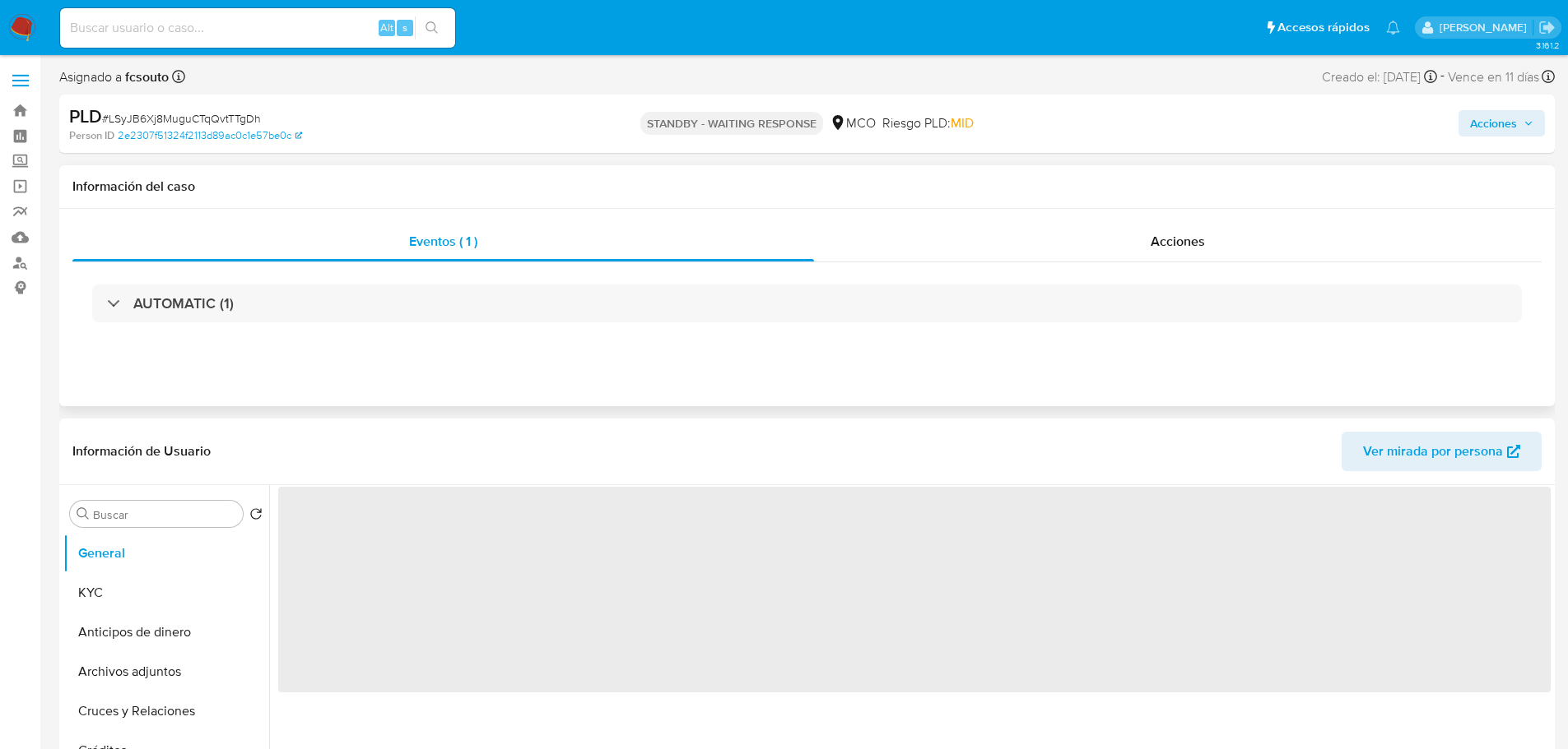
select select "10"
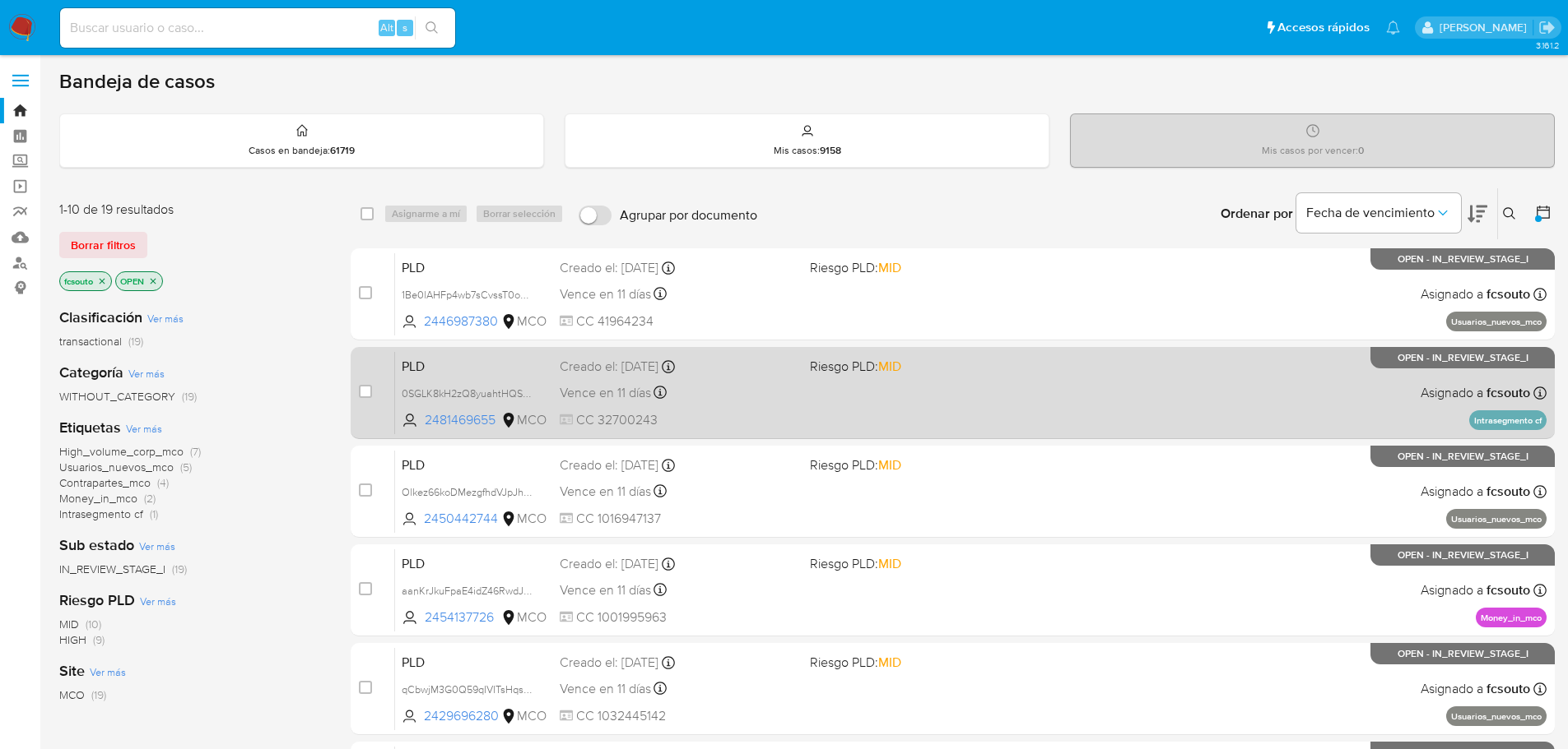
click at [1006, 408] on div "PLD 0SGLK8kH2zQ8yuahtHQSTLmt 2481469655 MCO Riesgo PLD: MID Creado el: 12/07/20…" at bounding box center [971, 392] width 1152 height 83
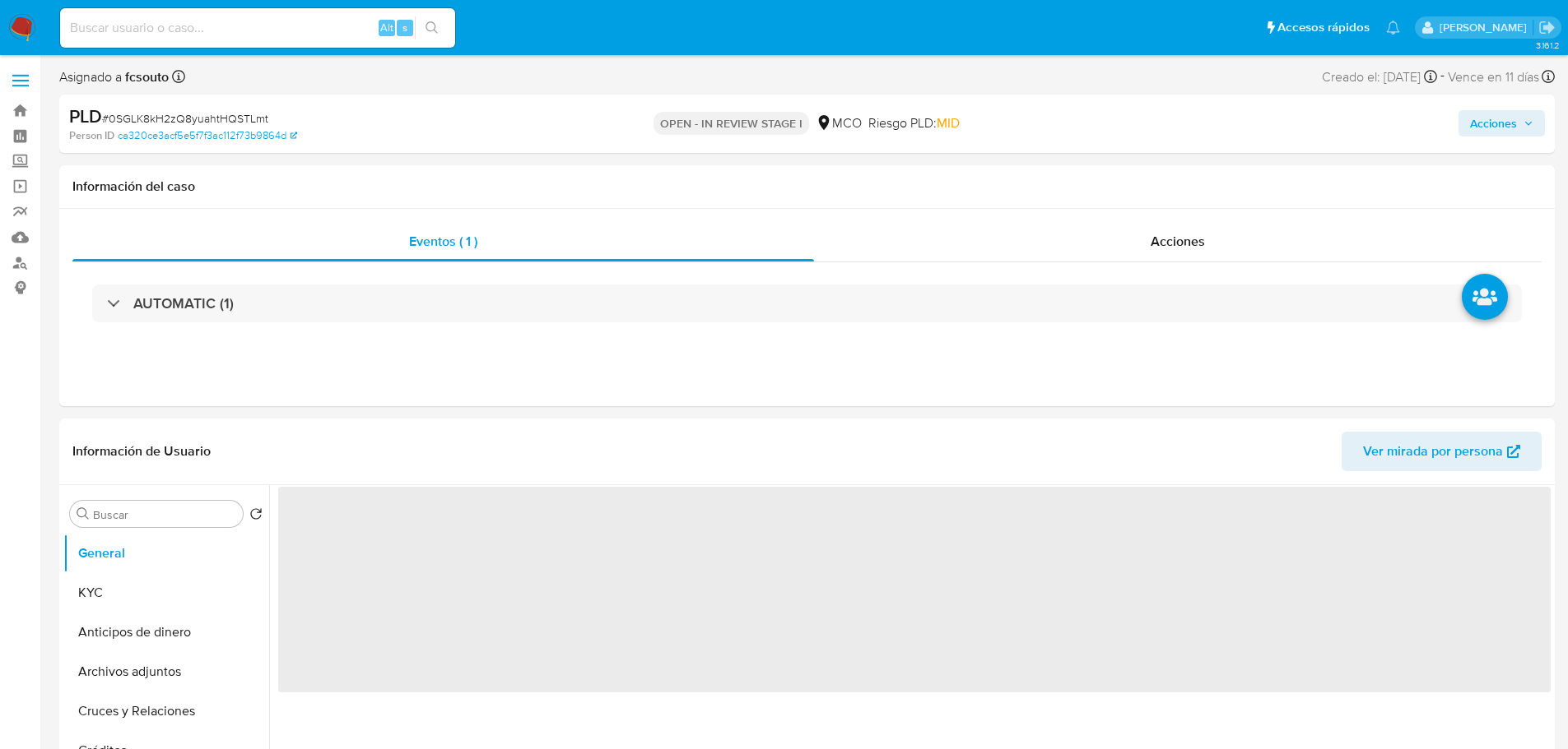
select select "10"
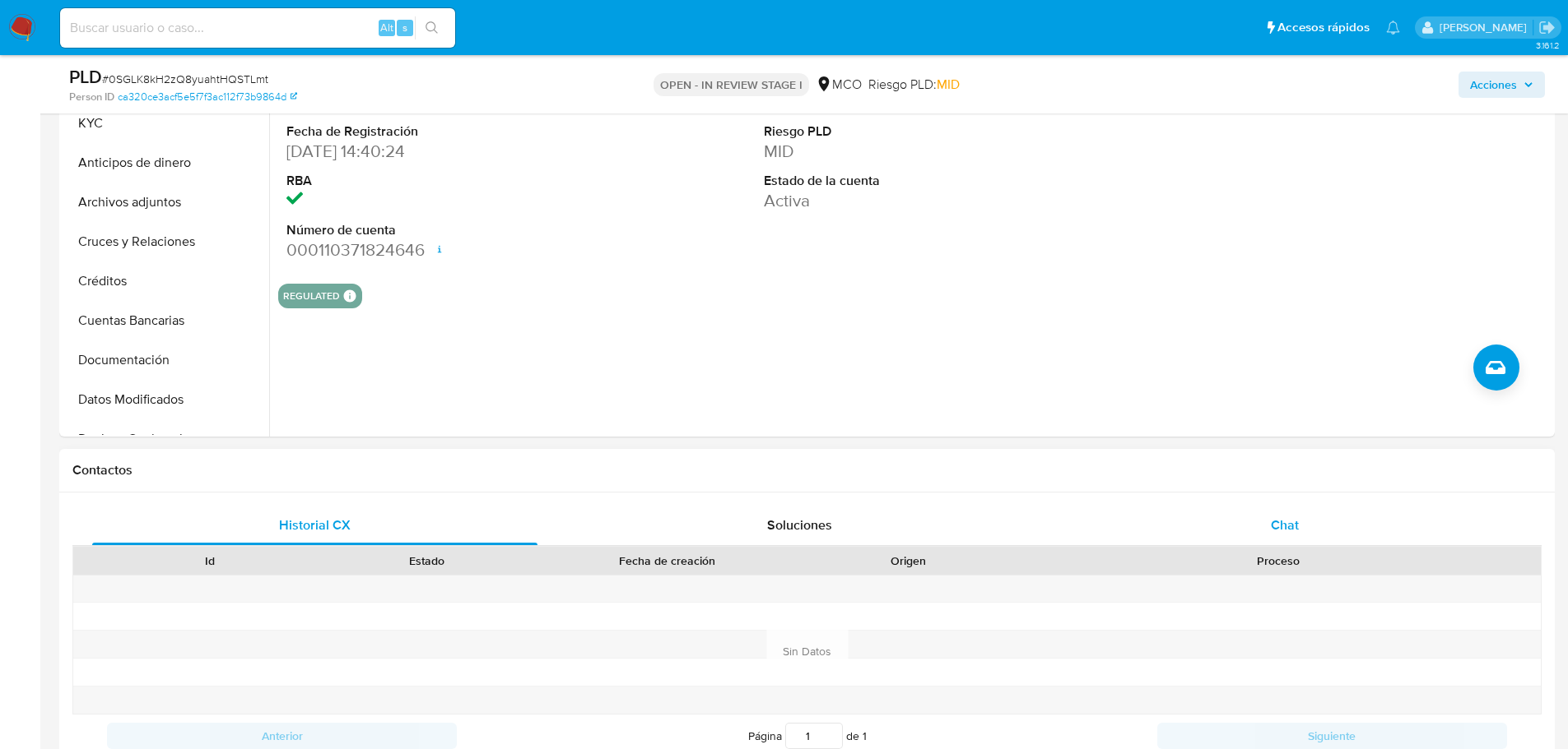
click at [1301, 527] on div "Chat" at bounding box center [1284, 525] width 445 height 39
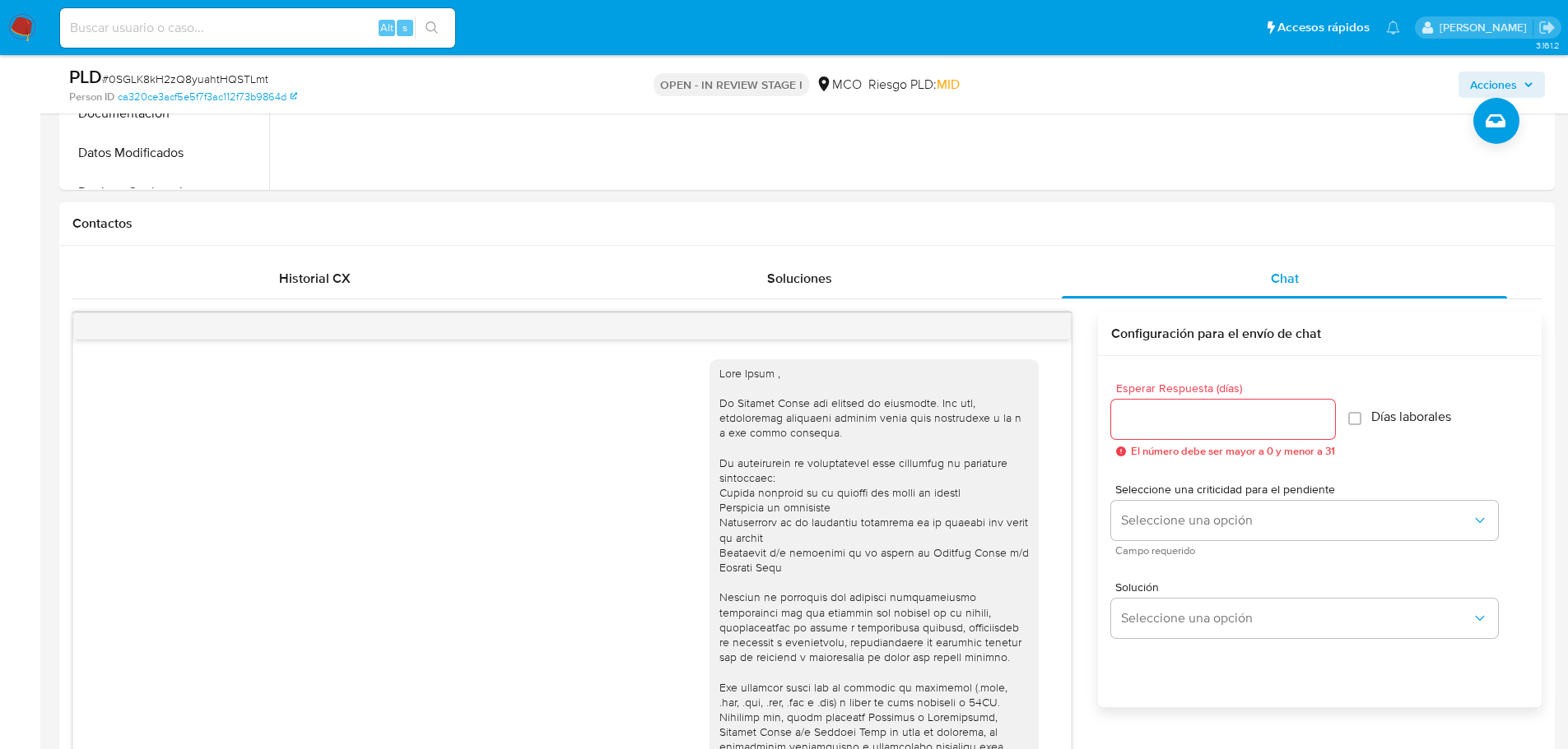
scroll to position [153, 0]
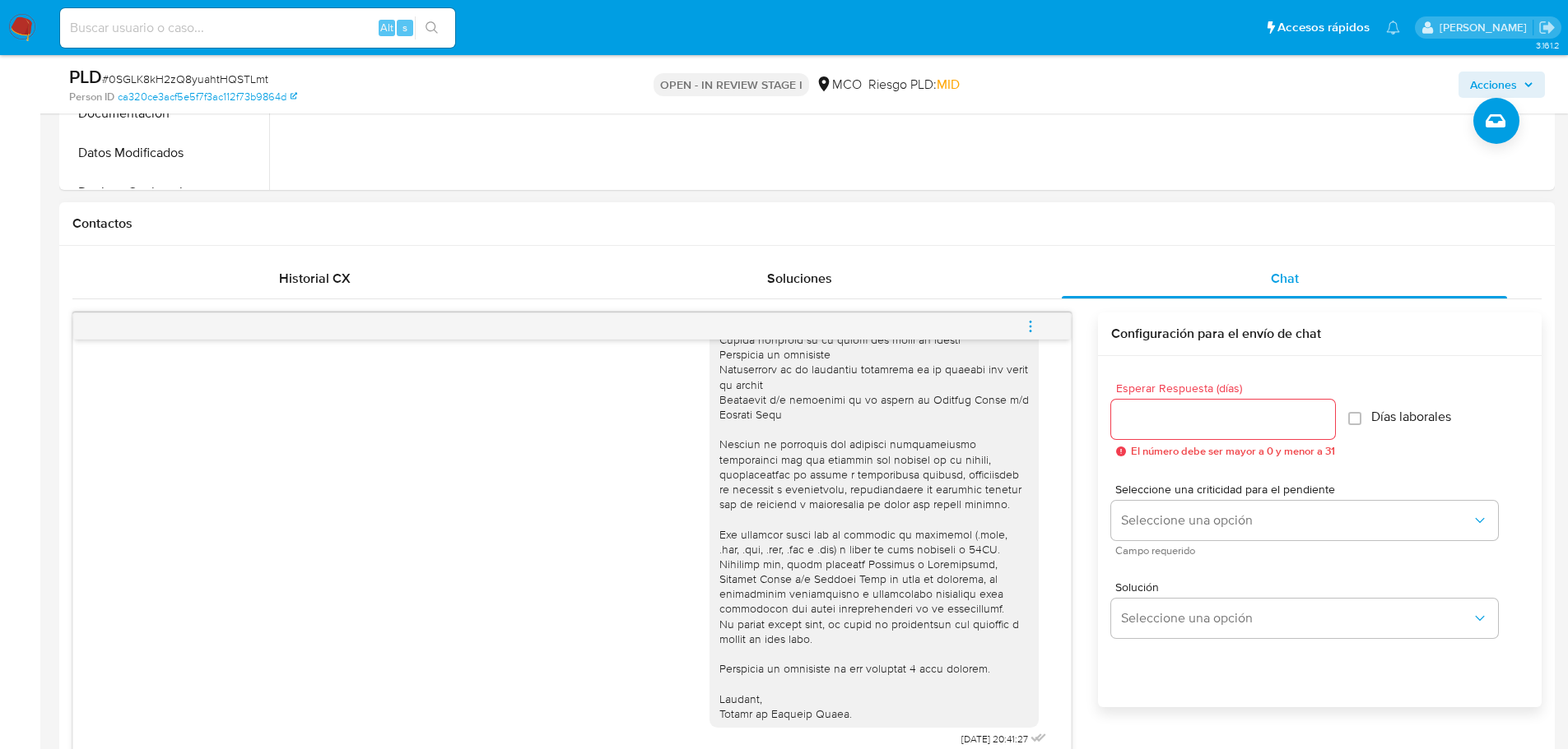
click at [1212, 405] on div at bounding box center [1223, 420] width 224 height 39
click at [1203, 425] on input "Esperar Respuesta (días)" at bounding box center [1223, 420] width 224 height 22
type input "3"
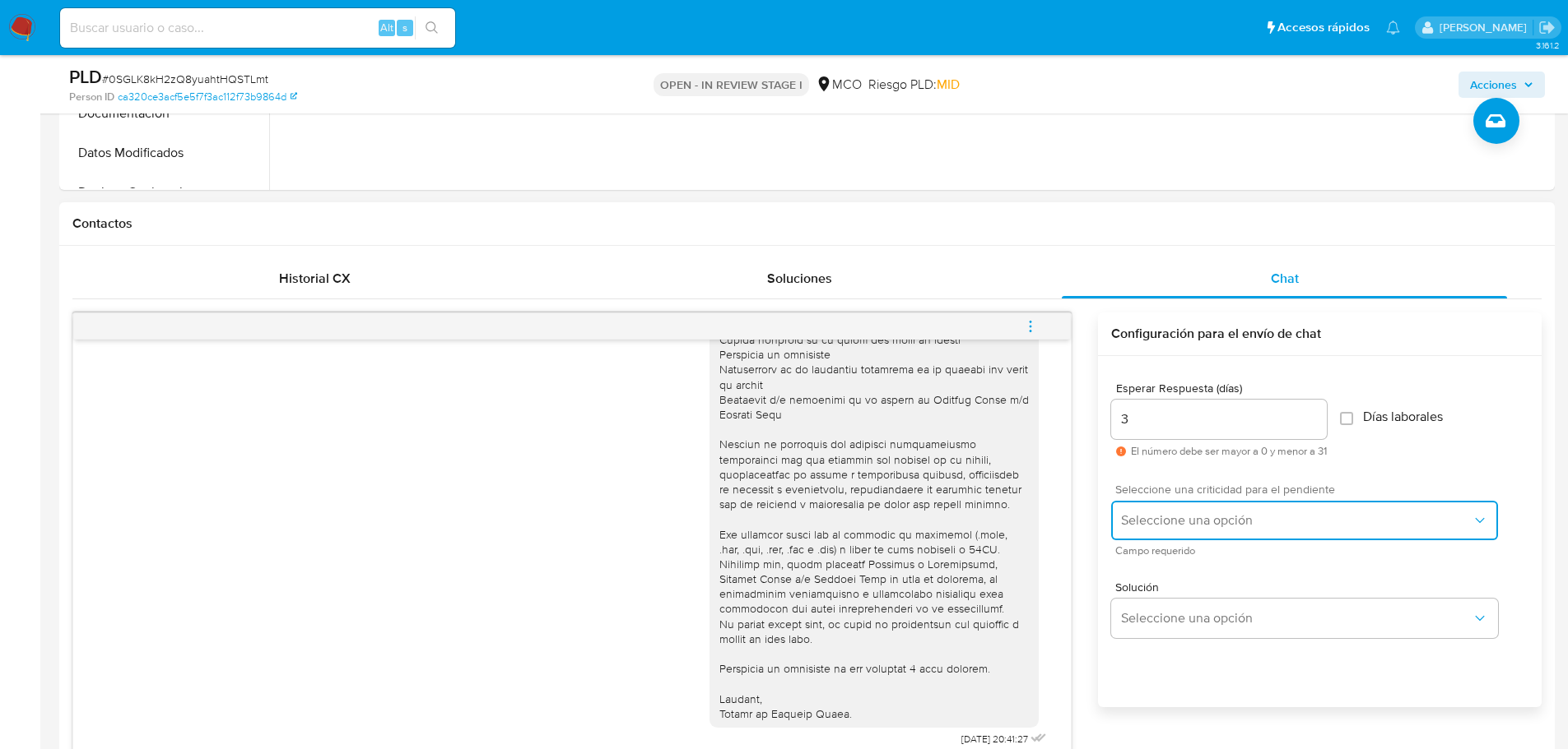
click at [1191, 518] on span "Seleccione una opción" at bounding box center [1297, 520] width 351 height 17
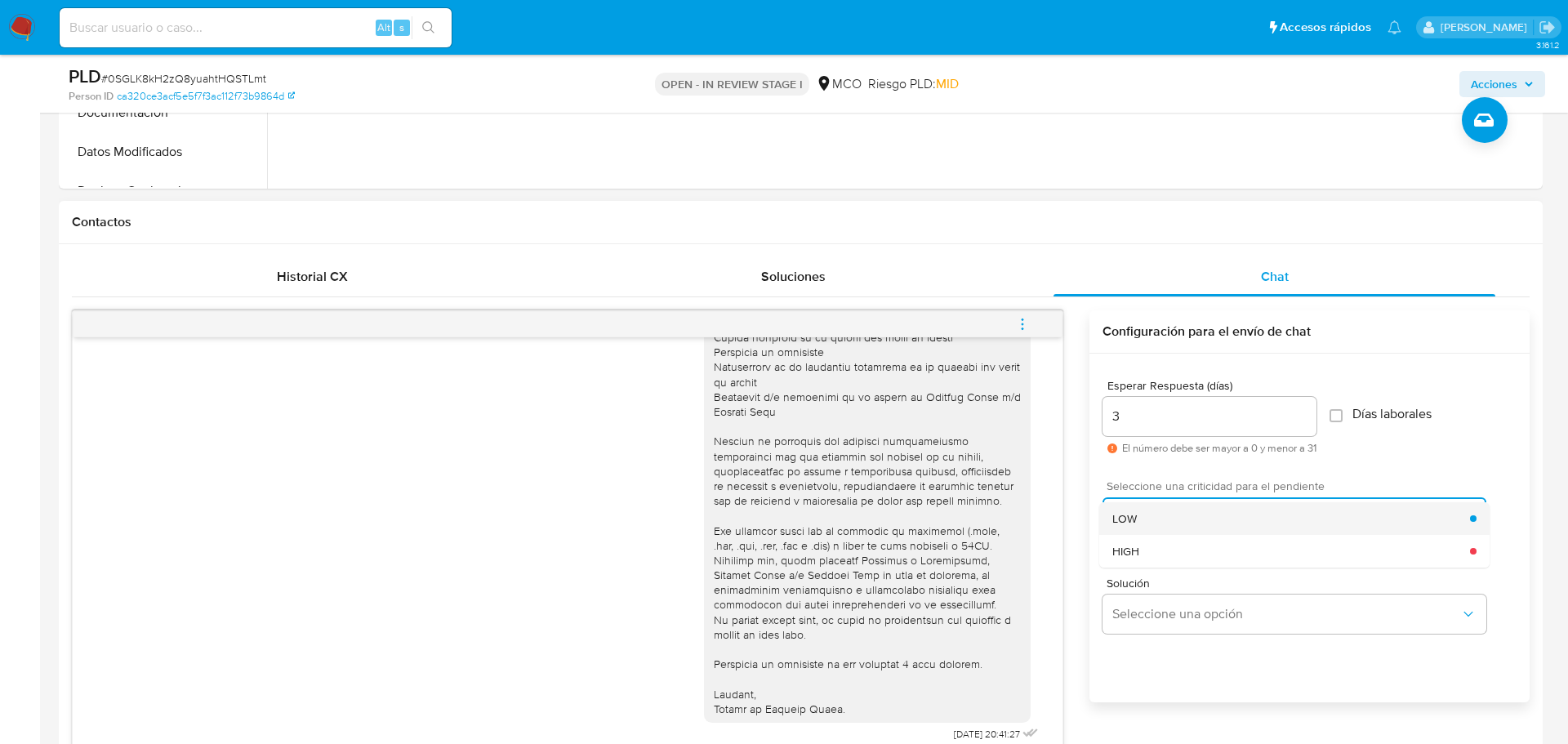
click at [1183, 522] on div "LOW" at bounding box center [1292, 518] width 358 height 32
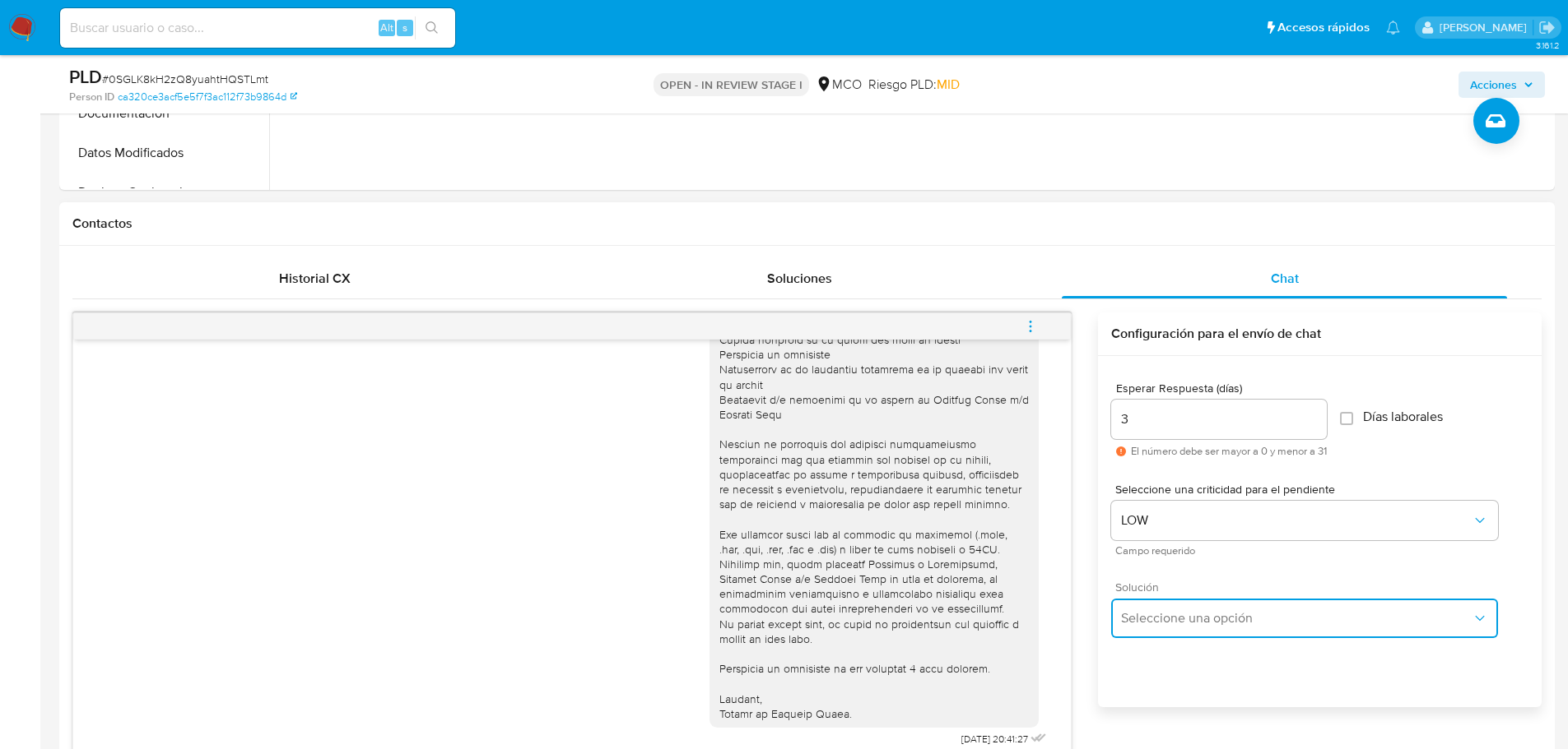
click at [1181, 616] on span "Seleccione una opción" at bounding box center [1297, 618] width 351 height 17
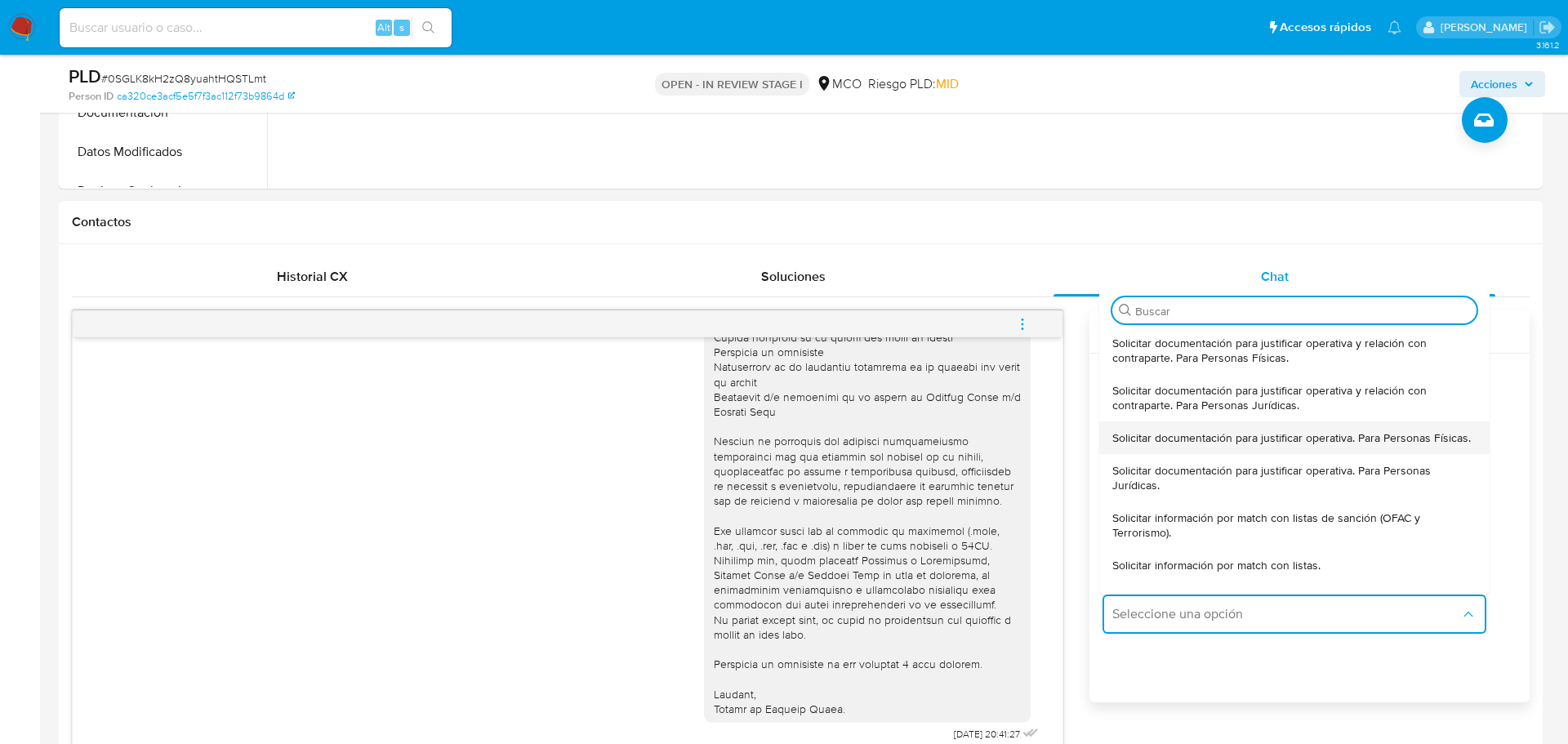
click at [1222, 442] on span "Solicitar documentación para justificar operativa. Para Personas Físicas." at bounding box center [1292, 438] width 358 height 15
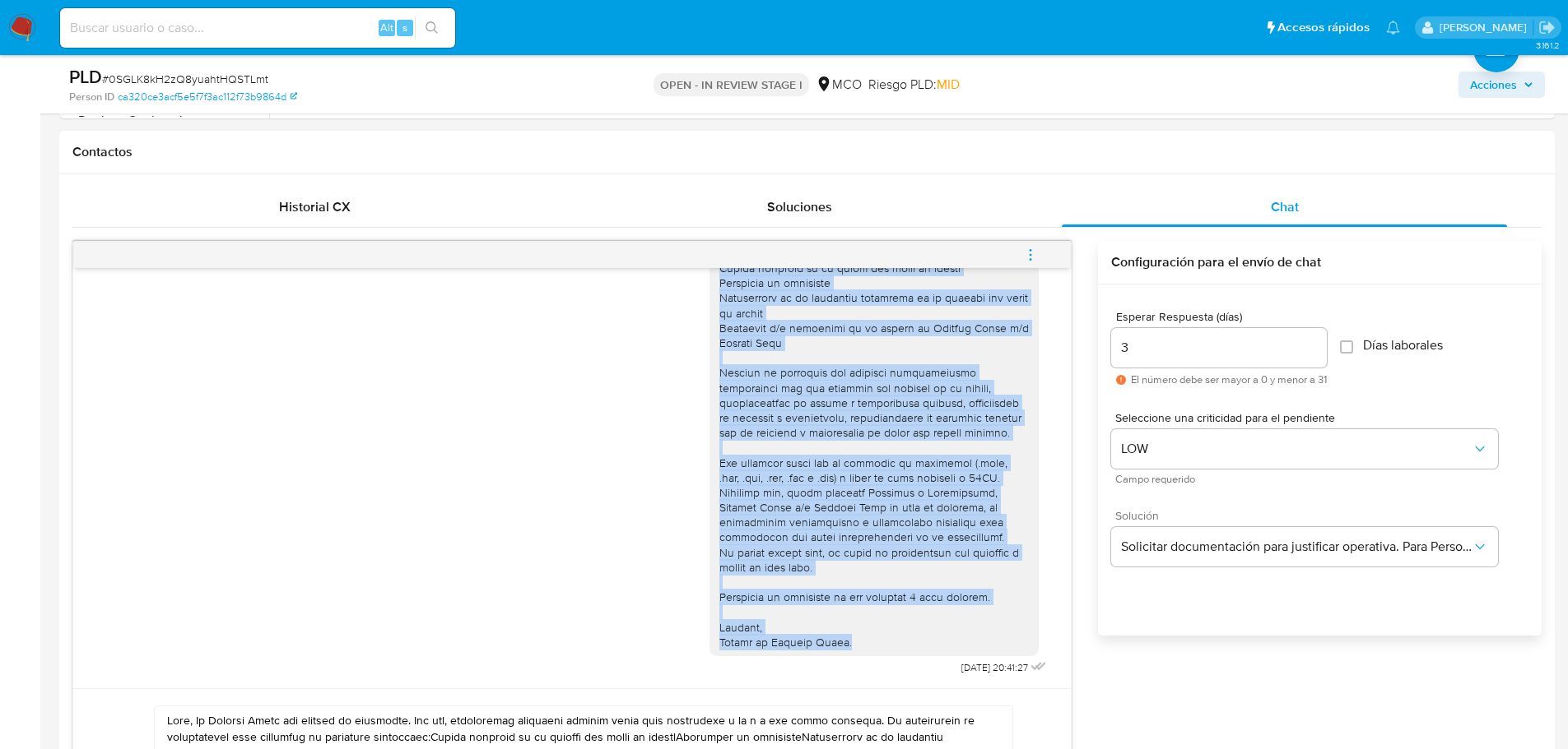
drag, startPoint x: 708, startPoint y: 370, endPoint x: 859, endPoint y: 648, distance: 316.4
click at [859, 648] on div at bounding box center [874, 396] width 310 height 509
copy div "Hola Lilia , En Mercado Libre nos importa tu seguridad. Por eso, necesitamos ve…"
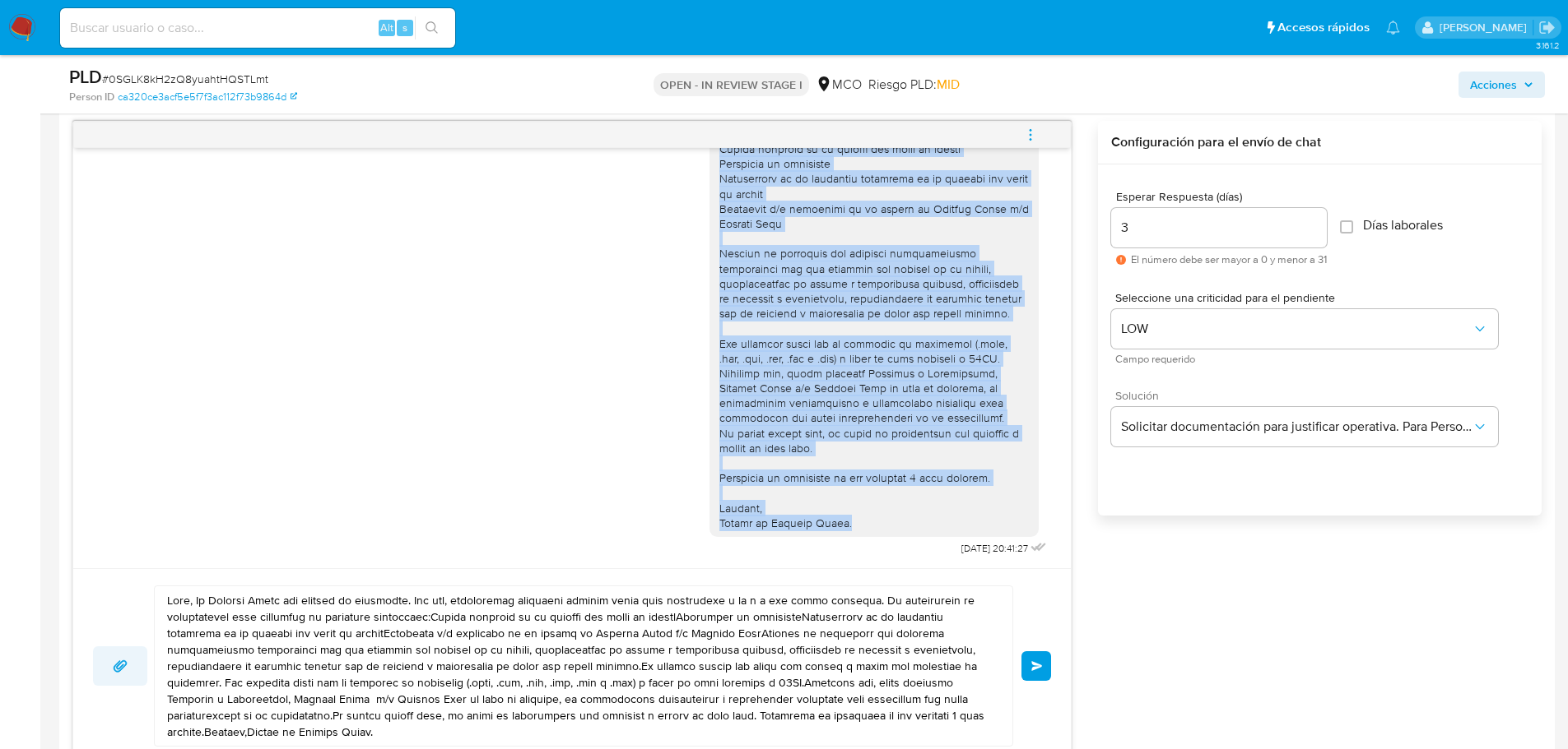
scroll to position [977, 0]
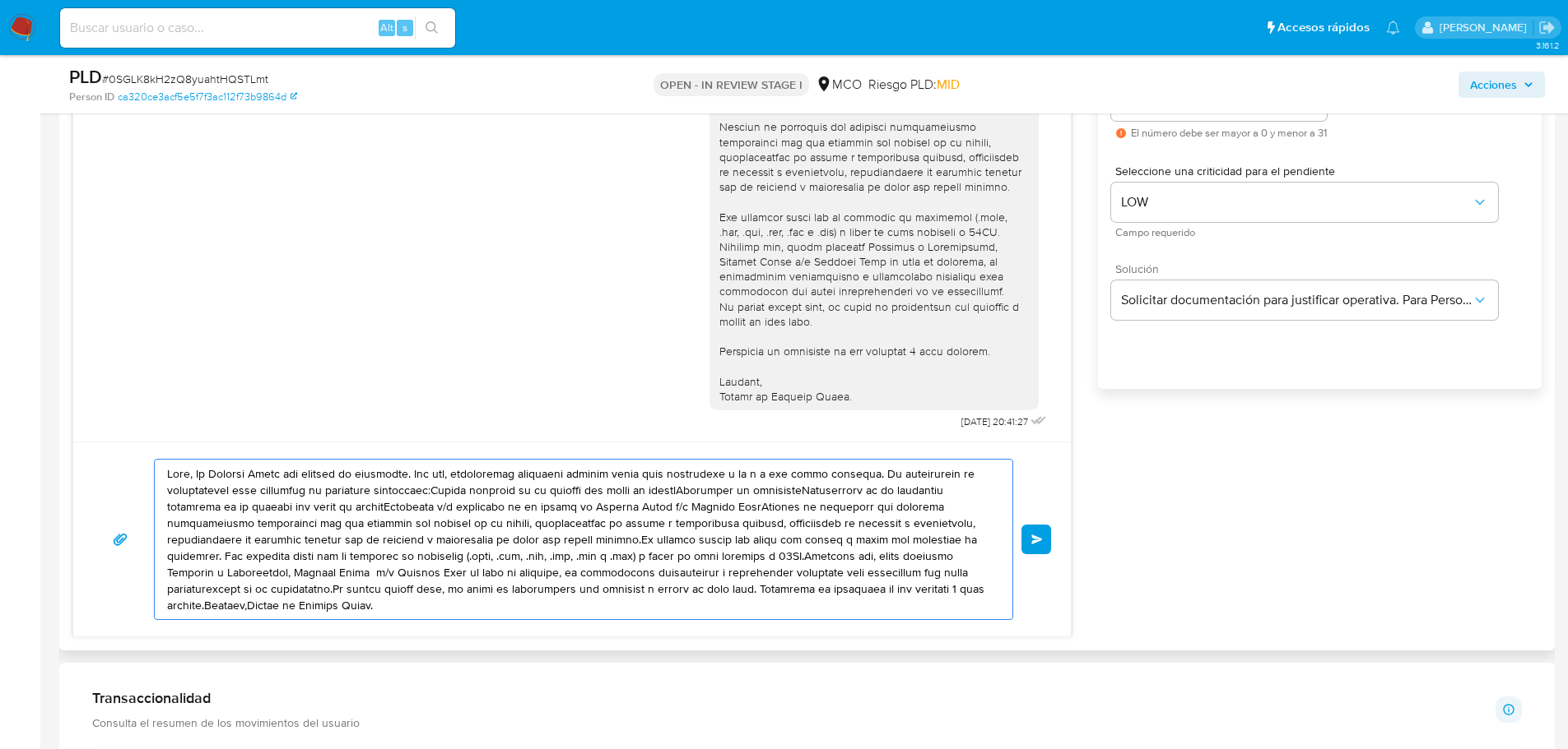
drag, startPoint x: 170, startPoint y: 474, endPoint x: 485, endPoint y: 605, distance: 341.2
click at [485, 605] on textarea at bounding box center [579, 540] width 824 height 160
paste textarea "Lilia , En Mercado Libre nos importa tu seguridad. Por eso, necesitamos verific…"
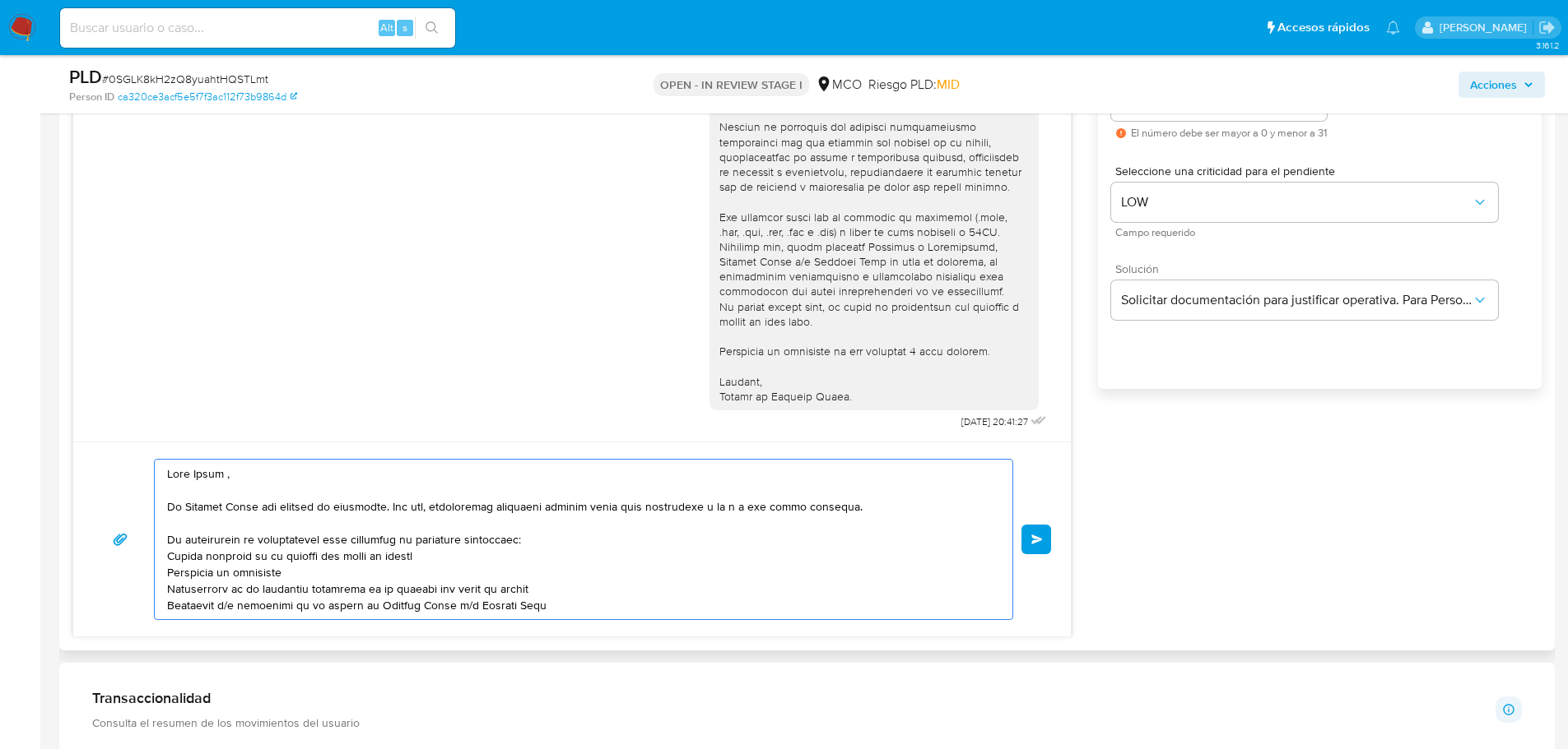
scroll to position [203, 0]
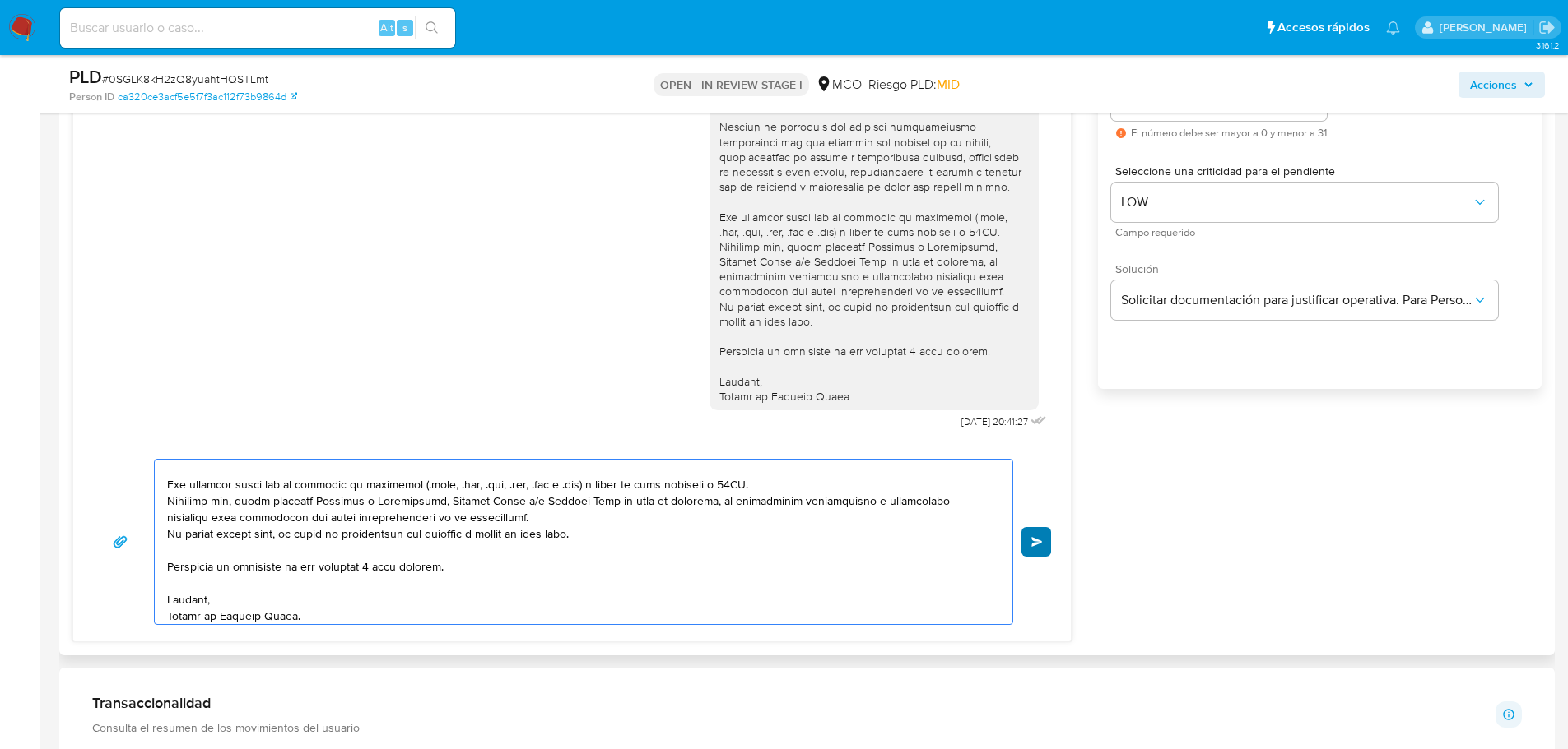
type textarea "Hola Lilia , En Mercado Libre nos importa tu seguridad. Por eso, necesitamos ve…"
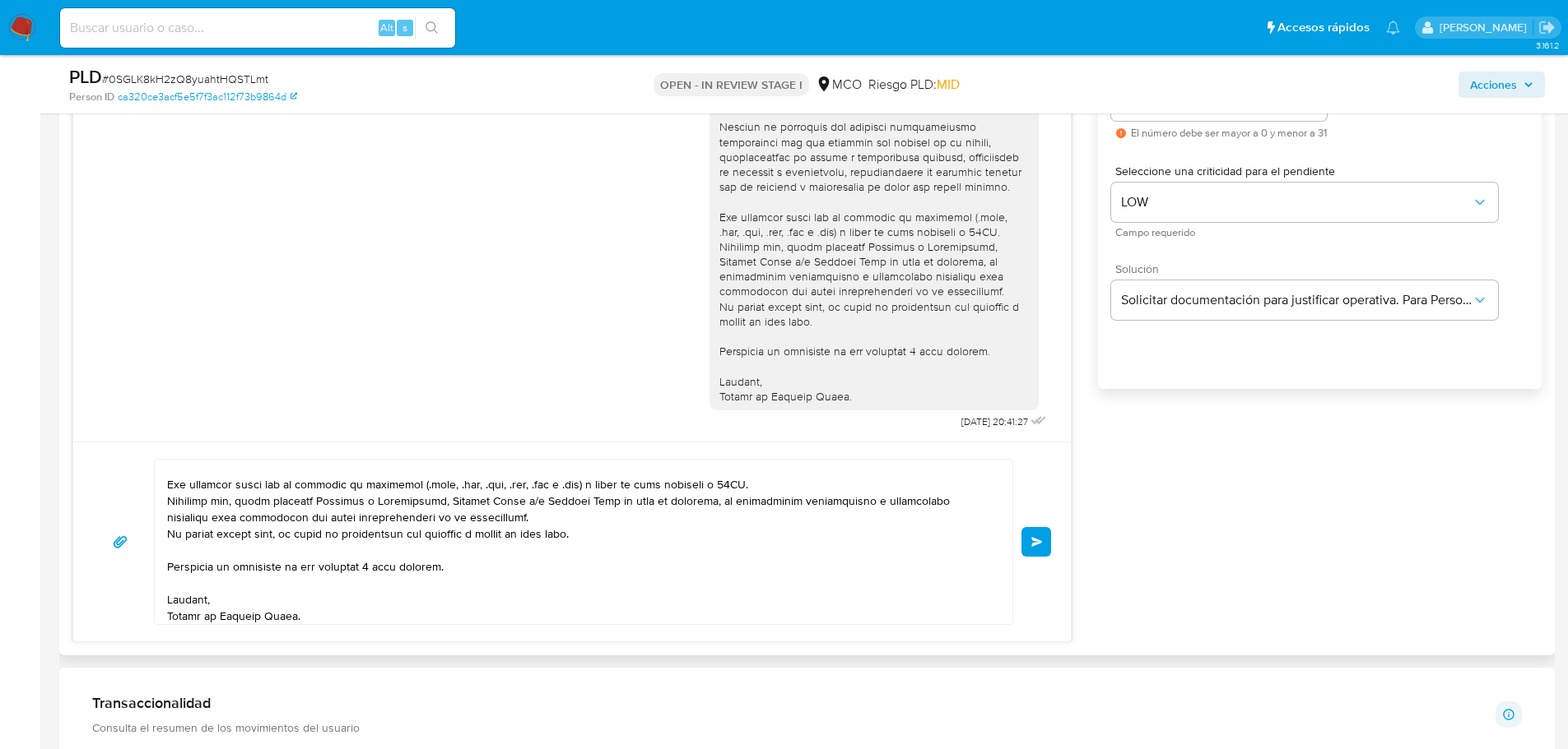
click at [1040, 545] on span "Enviar" at bounding box center [1037, 542] width 12 height 10
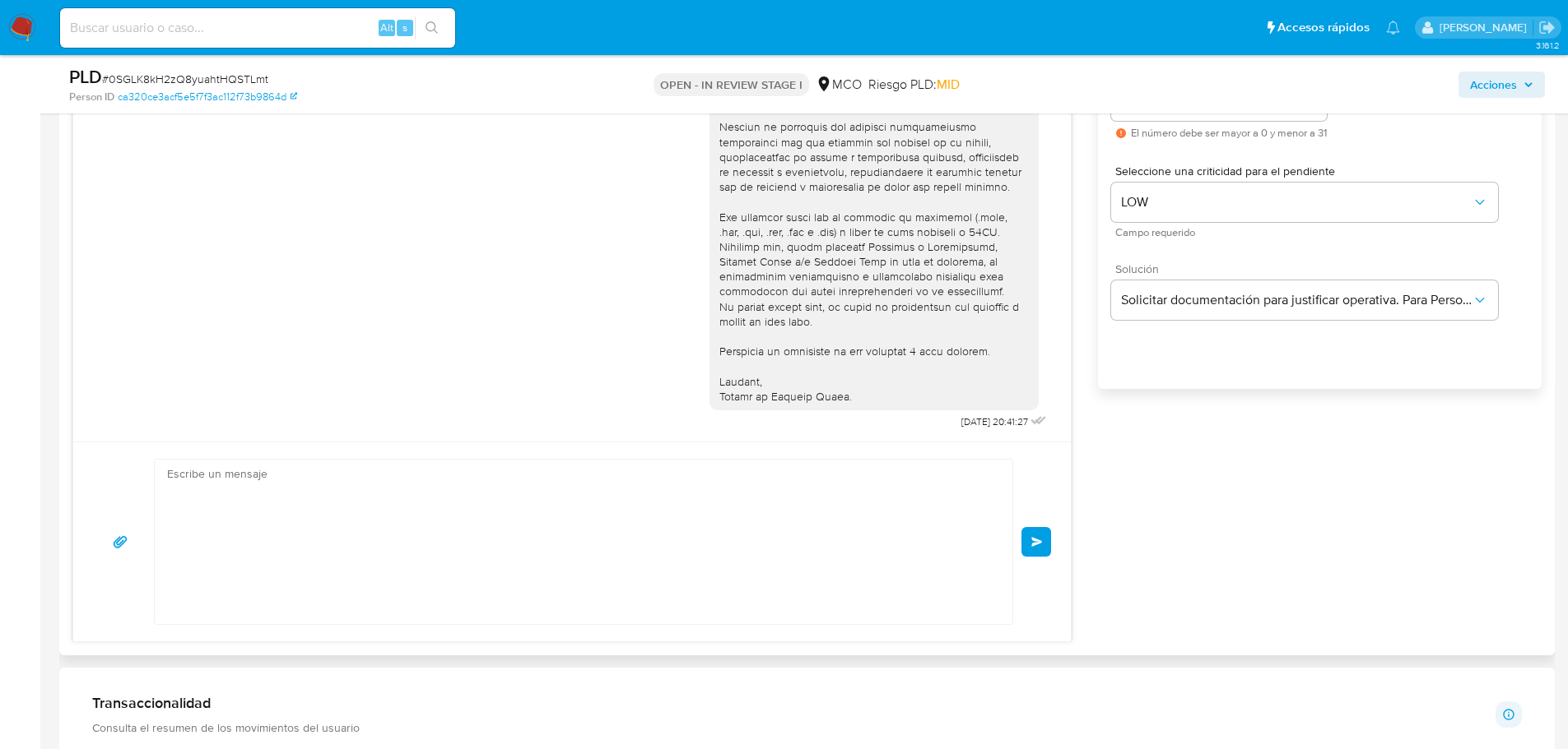
scroll to position [709, 0]
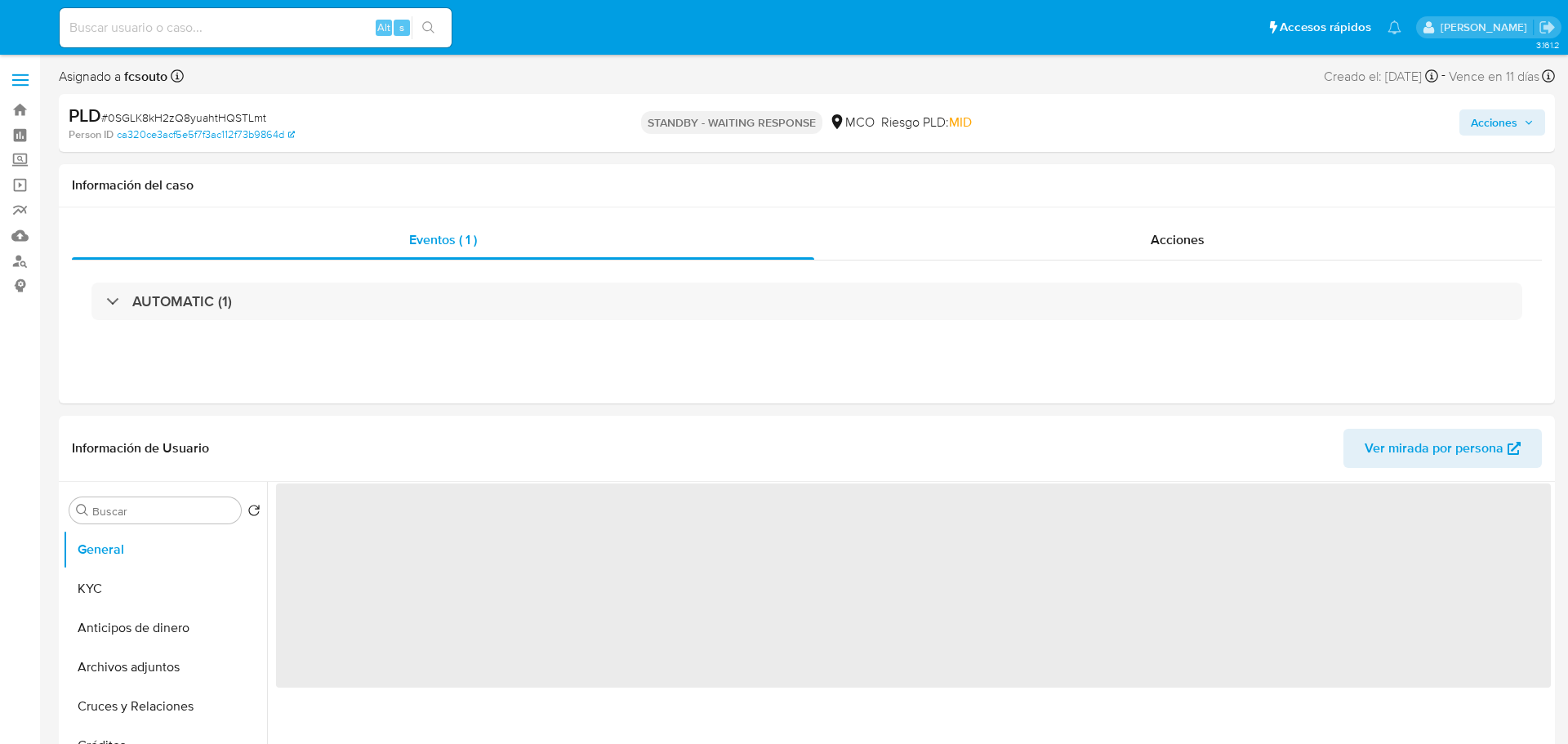
select select "10"
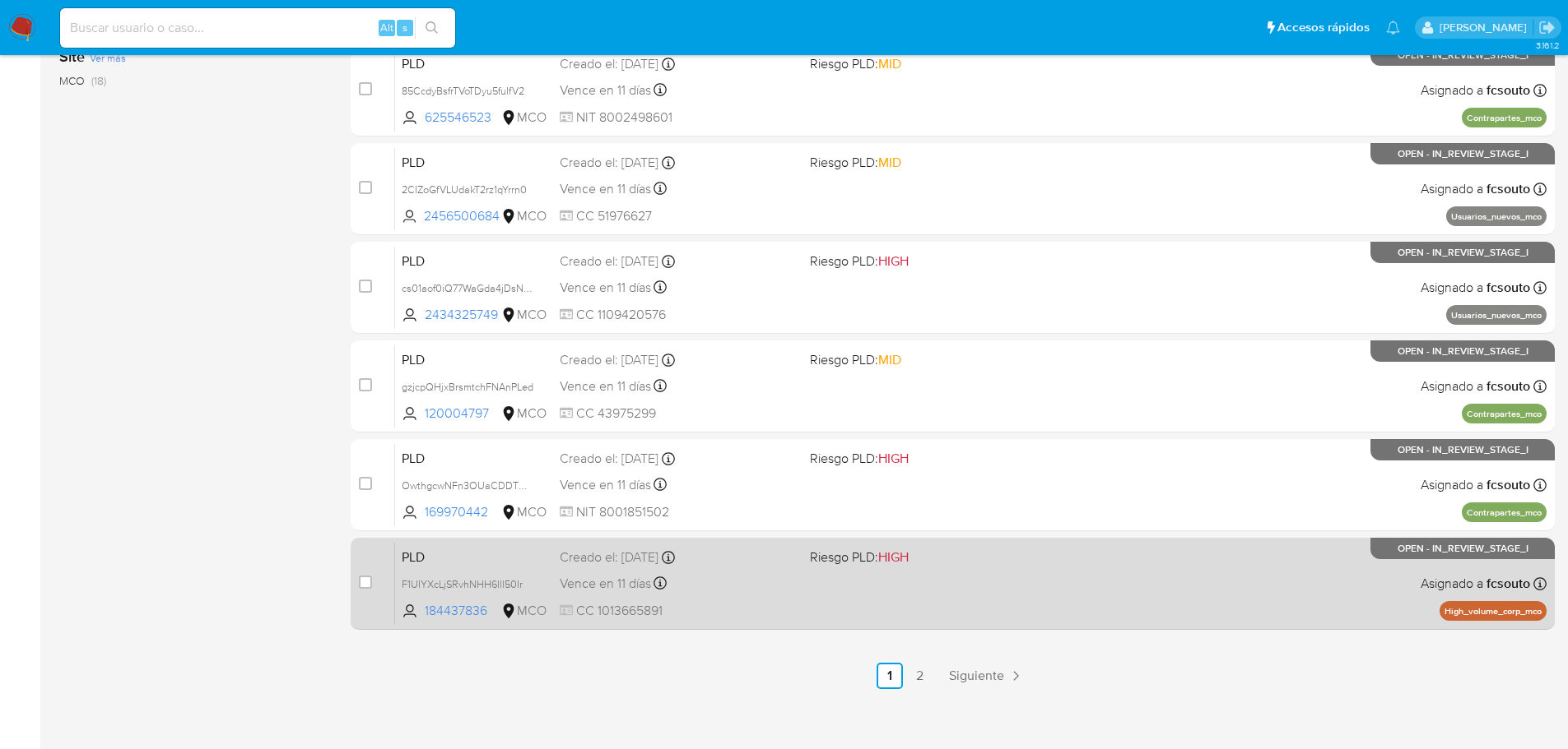
scroll to position [609, 0]
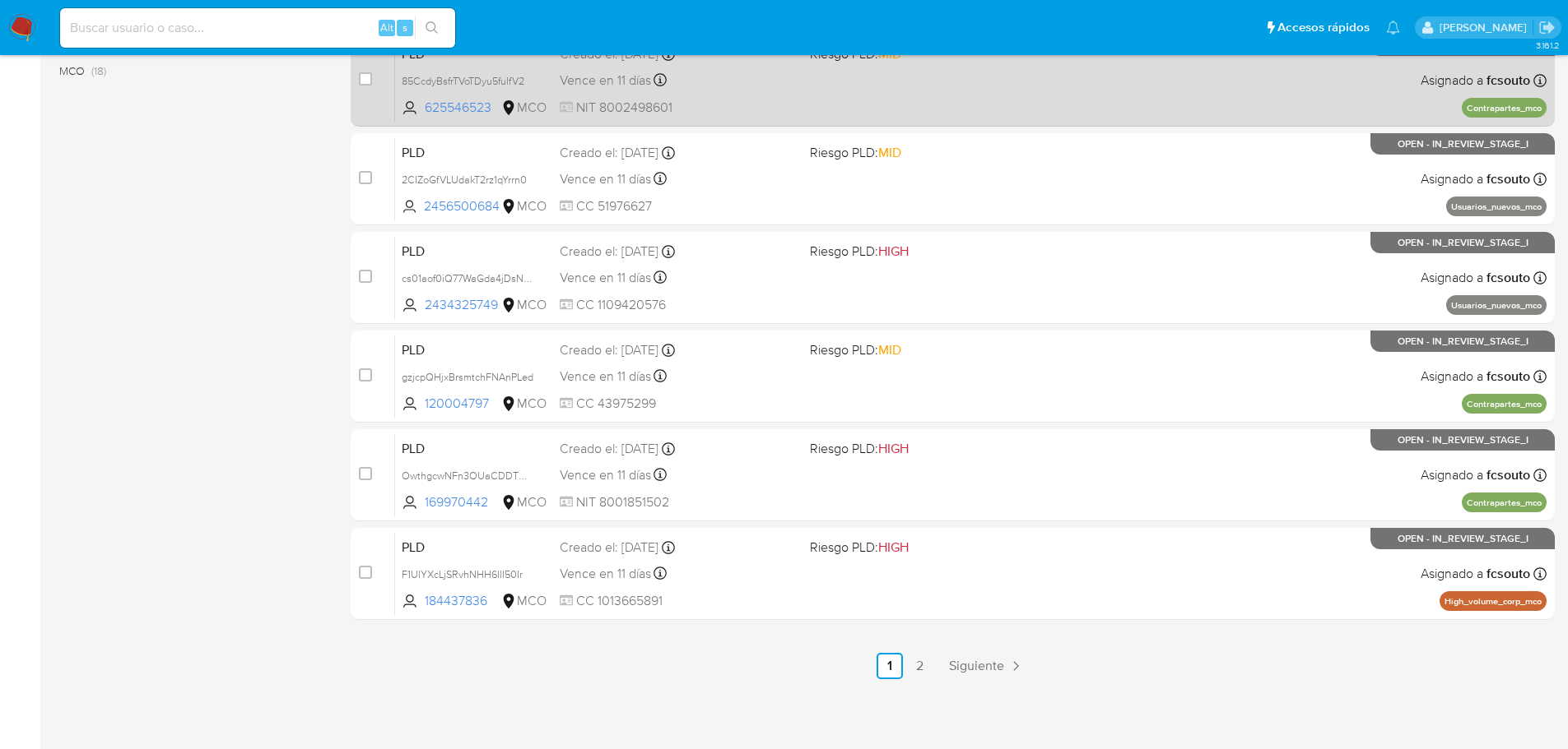
click at [926, 668] on link "2" at bounding box center [919, 666] width 27 height 27
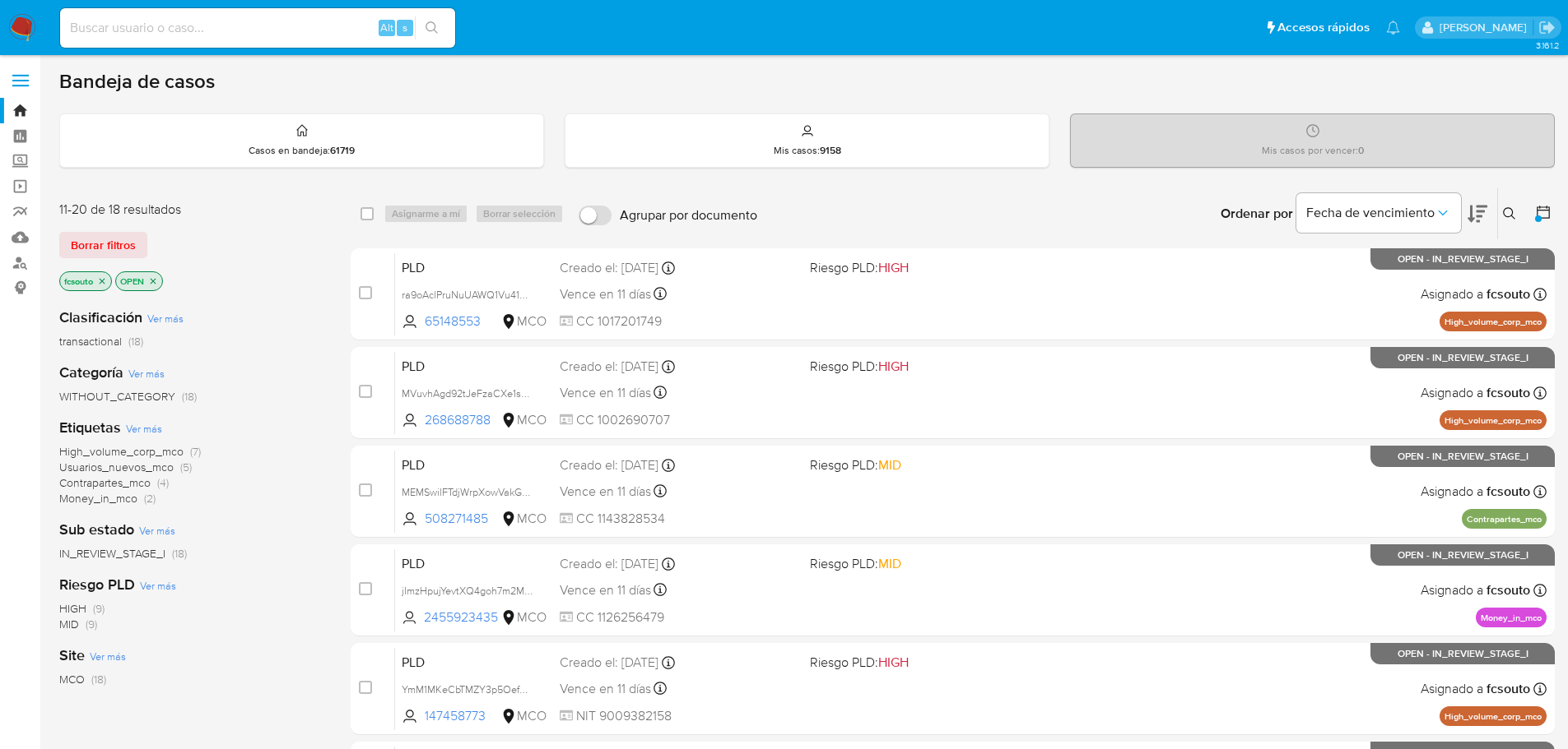
click at [275, 34] on input at bounding box center [257, 29] width 395 height 22
paste input "J5xHqJVb8McxBbt64Lh7j0Ua"
type input "J5xHqJVb8McxBbt64Lh7j0Ua"
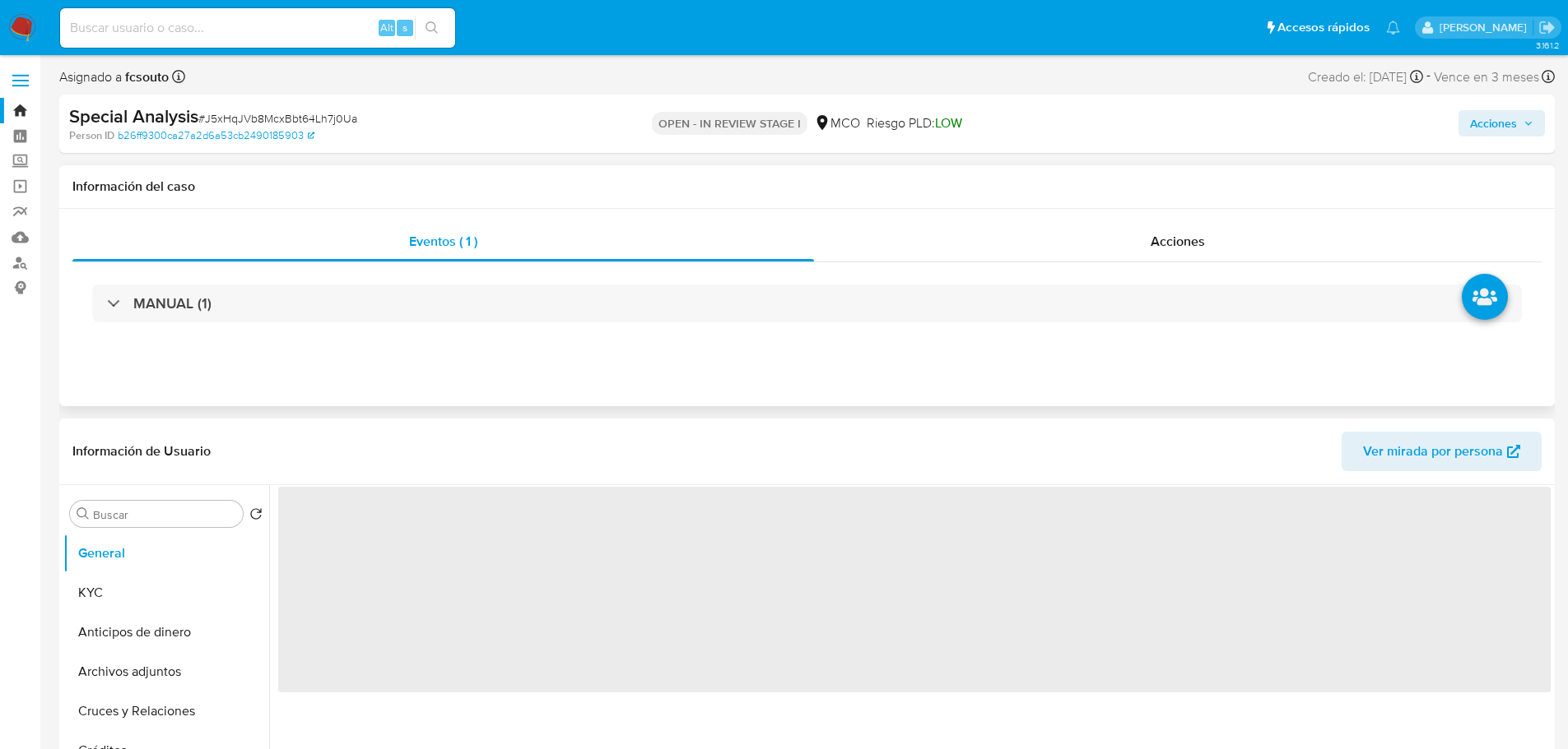
select select "10"
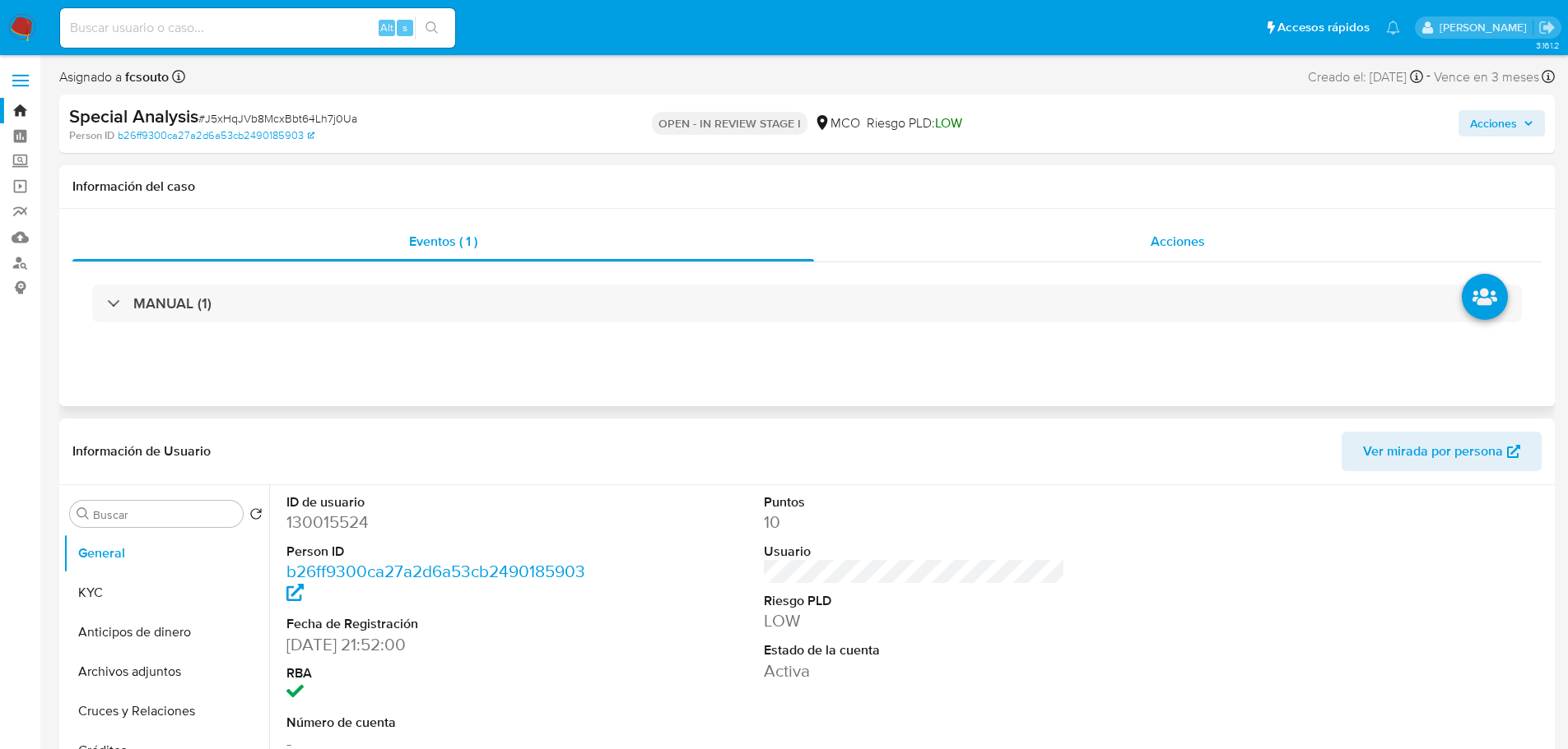
click at [1179, 227] on div "Acciones" at bounding box center [1177, 241] width 728 height 39
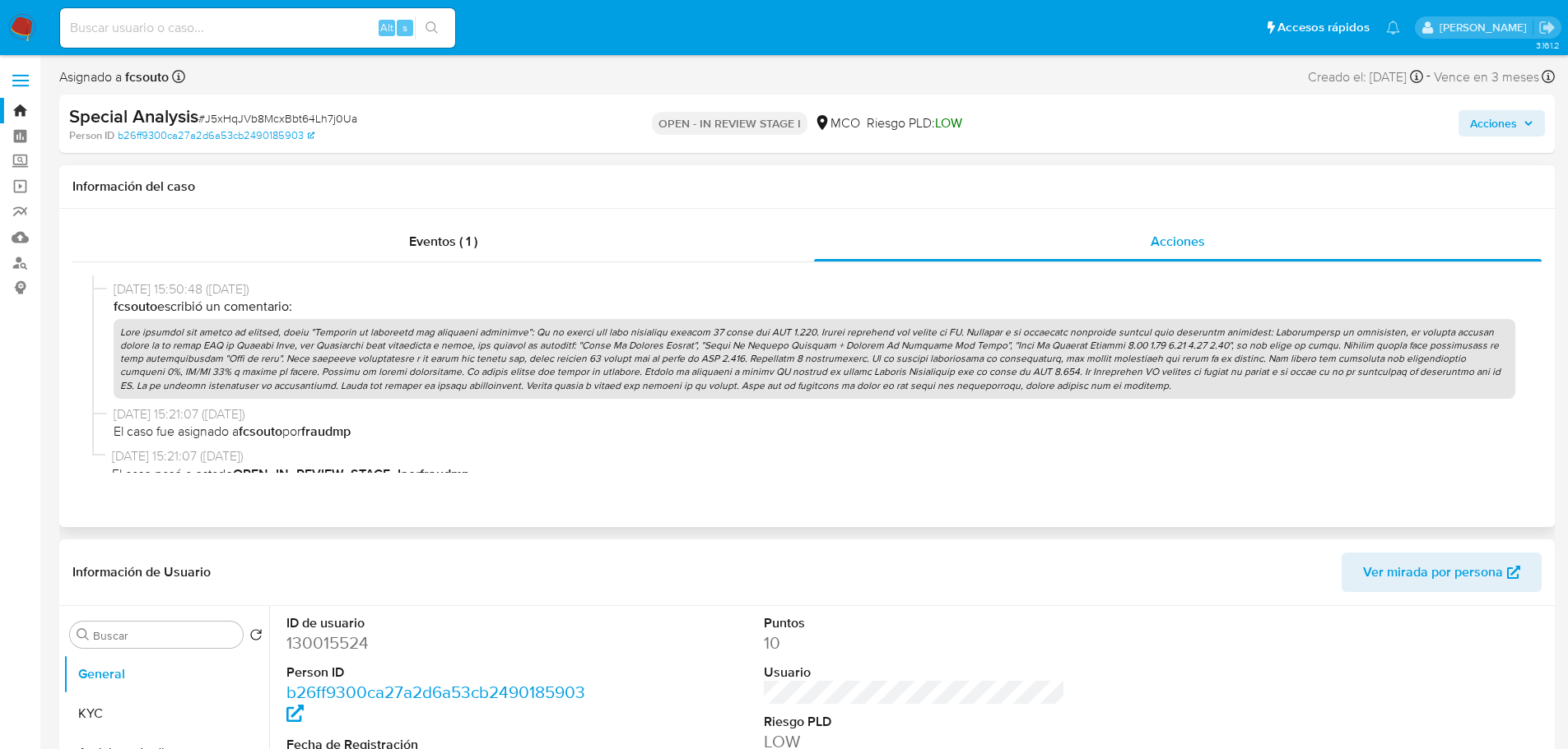
scroll to position [690, 0]
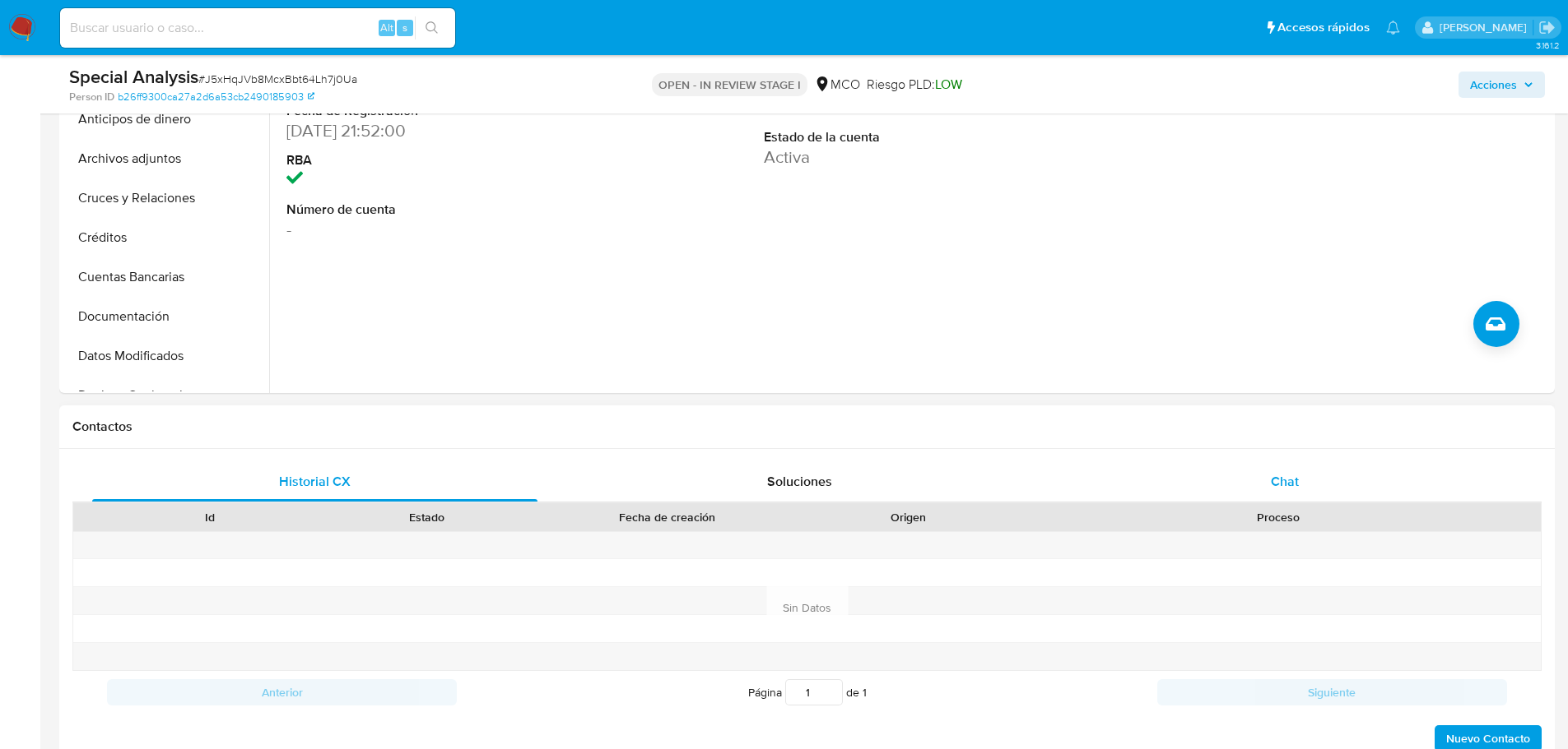
click at [1283, 474] on span "Chat" at bounding box center [1285, 481] width 28 height 19
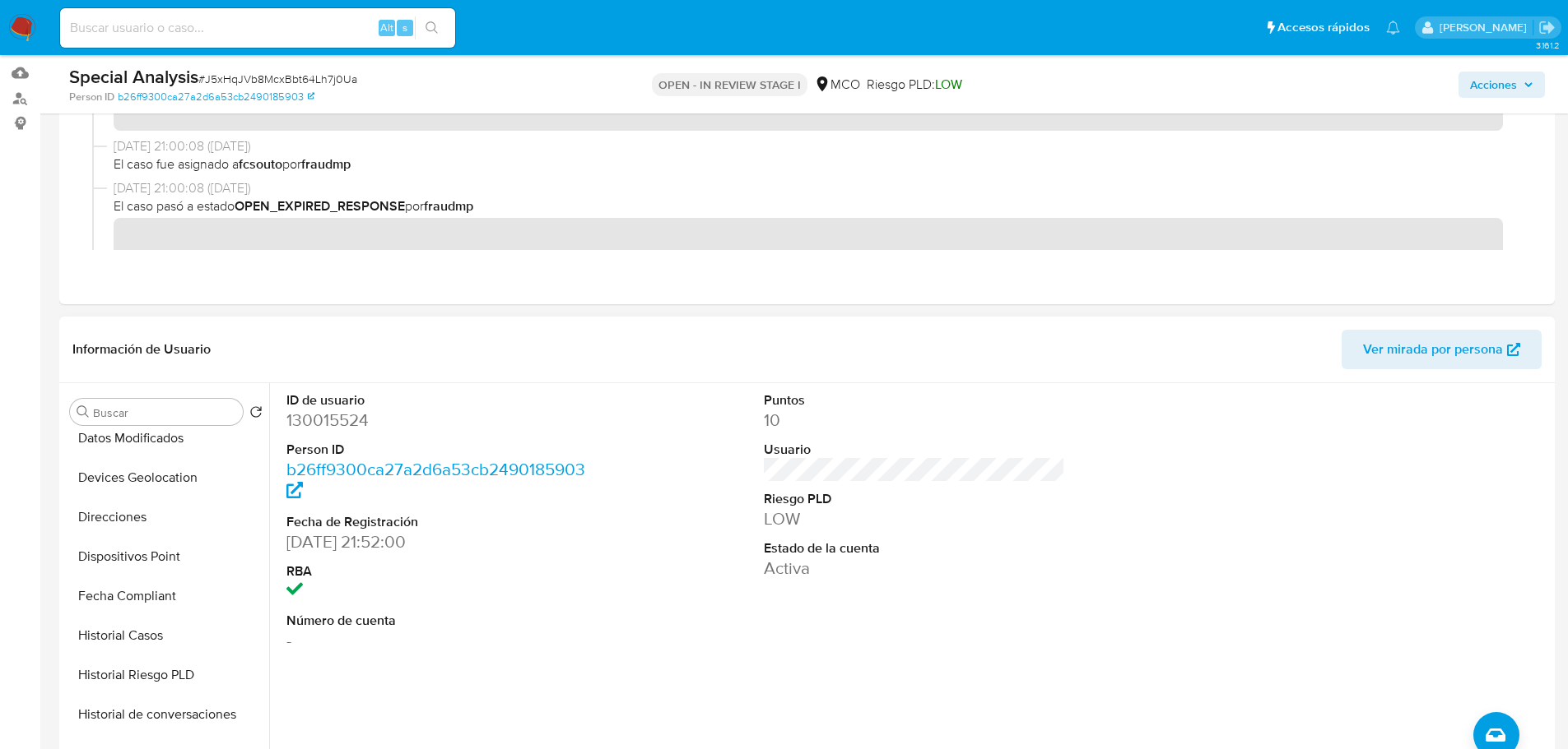
scroll to position [411, 0]
click at [139, 562] on button "Historial Casos" at bounding box center [159, 554] width 192 height 39
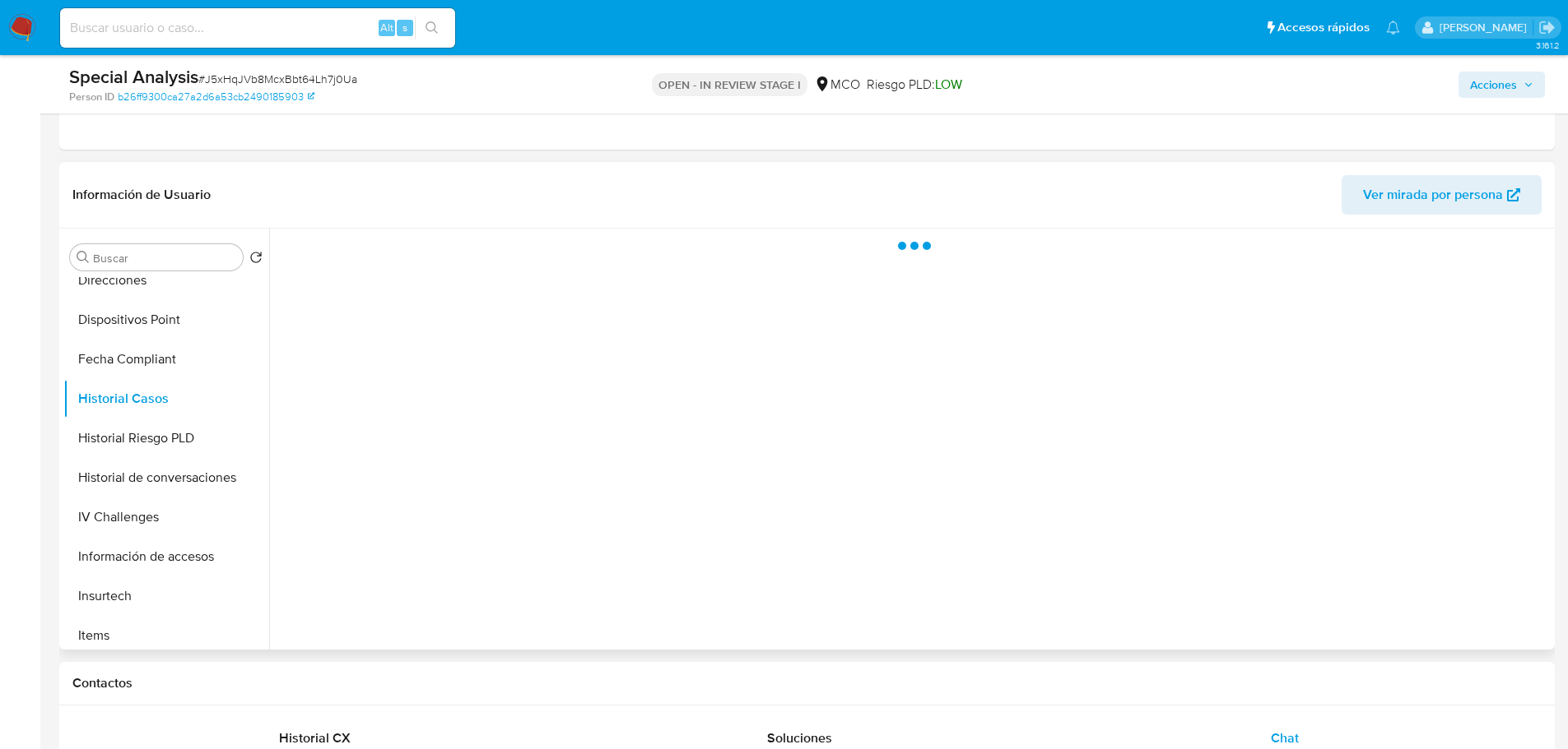
scroll to position [329, 0]
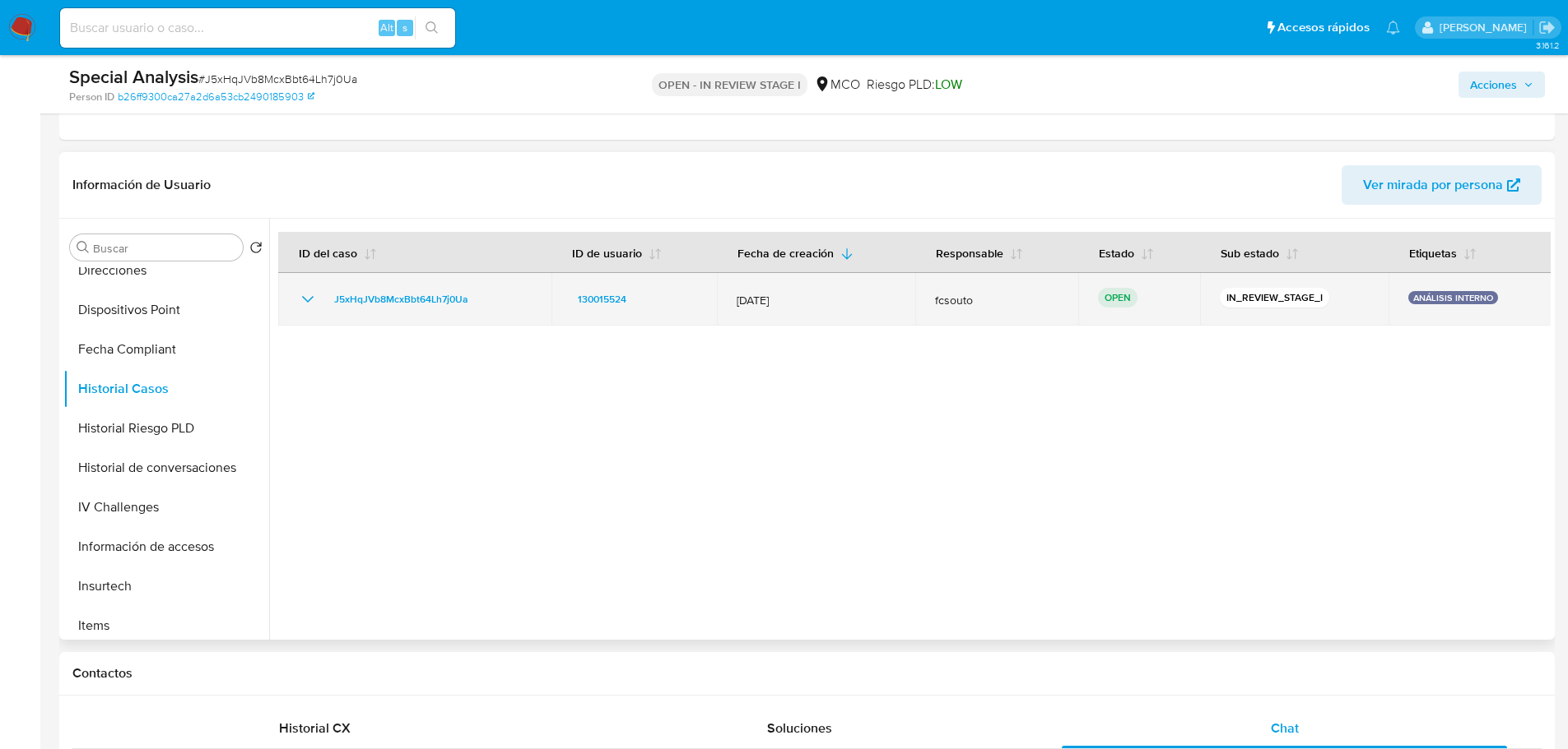
click at [306, 300] on icon "Mostrar/Ocultar" at bounding box center [308, 299] width 12 height 7
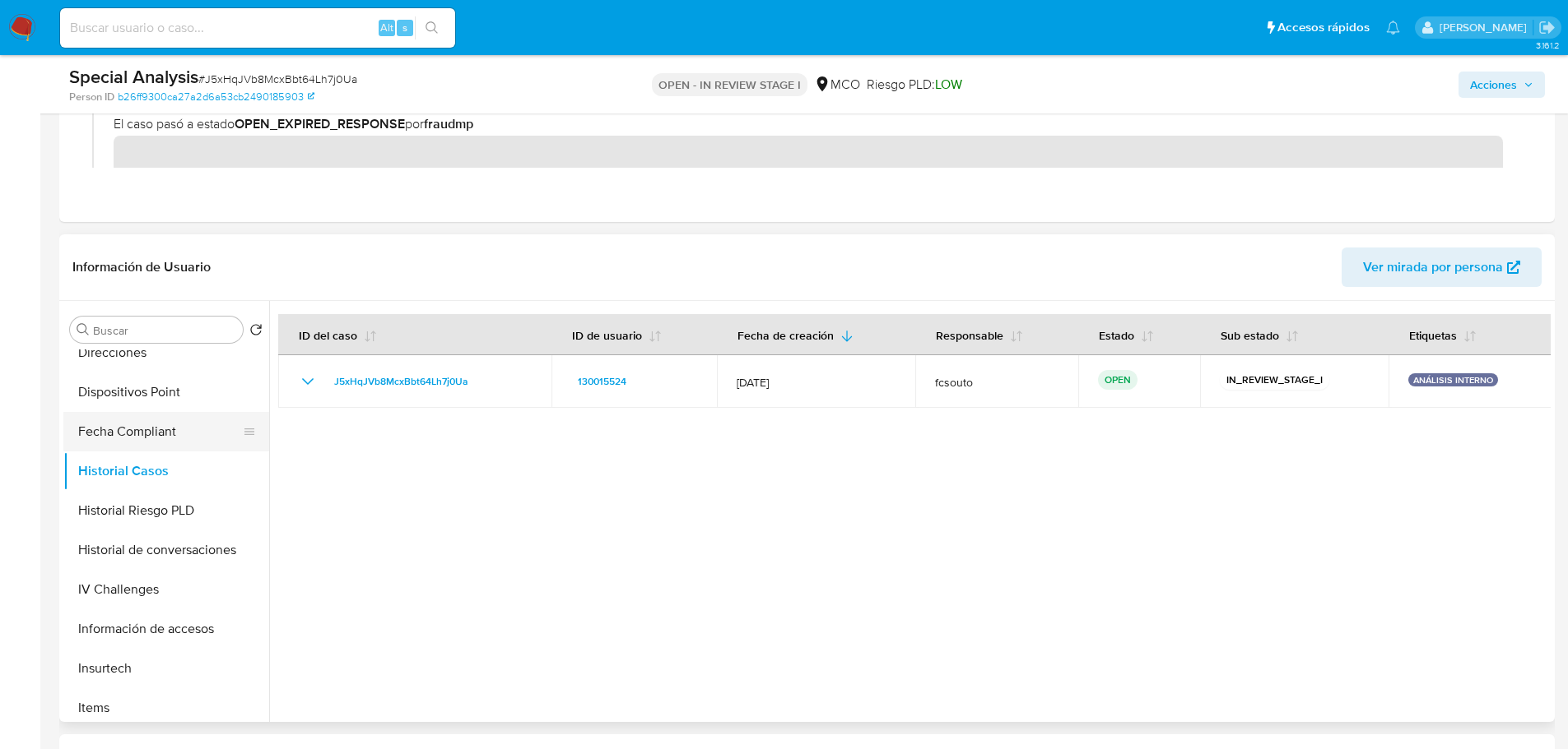
scroll to position [0, 0]
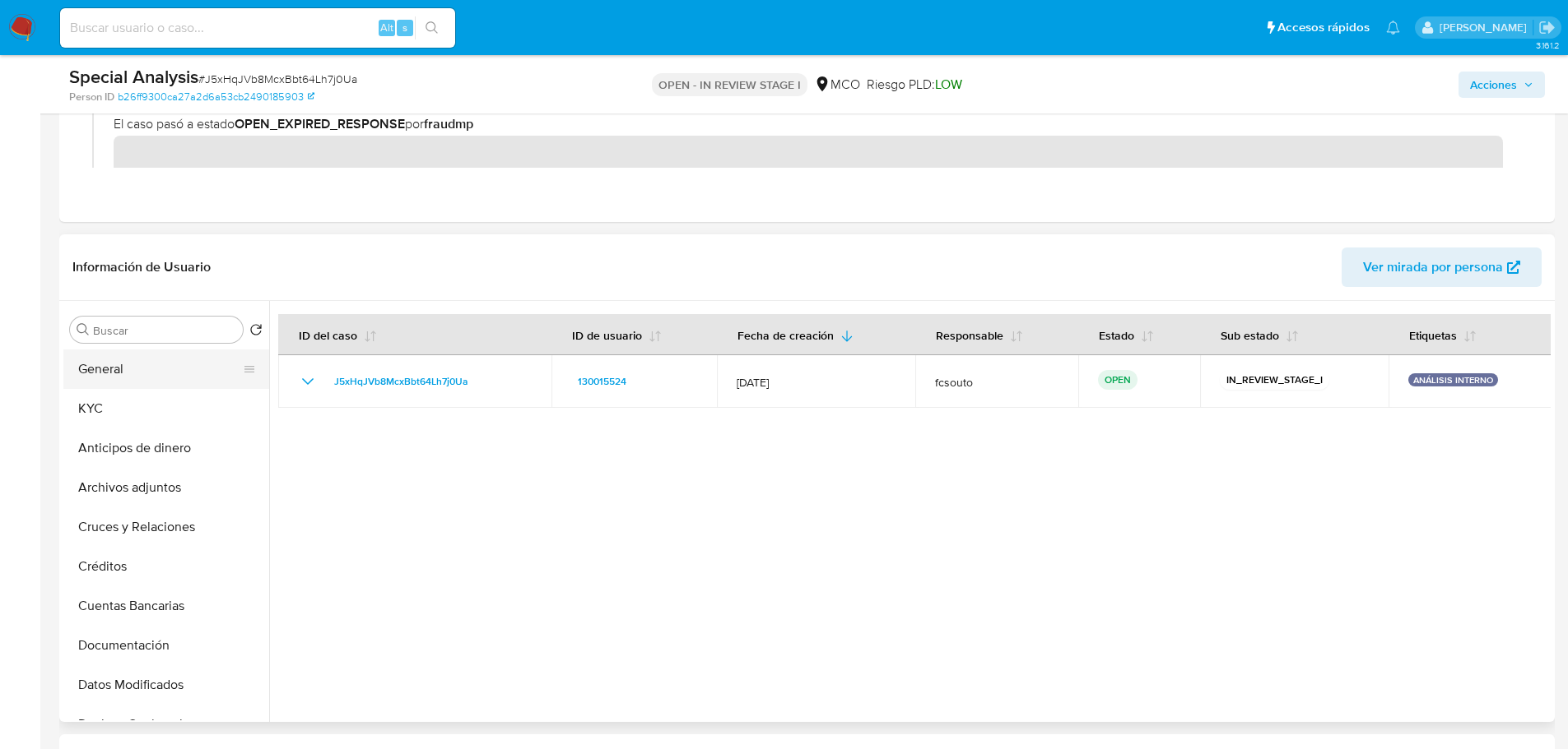
click at [152, 366] on button "General" at bounding box center [159, 370] width 192 height 39
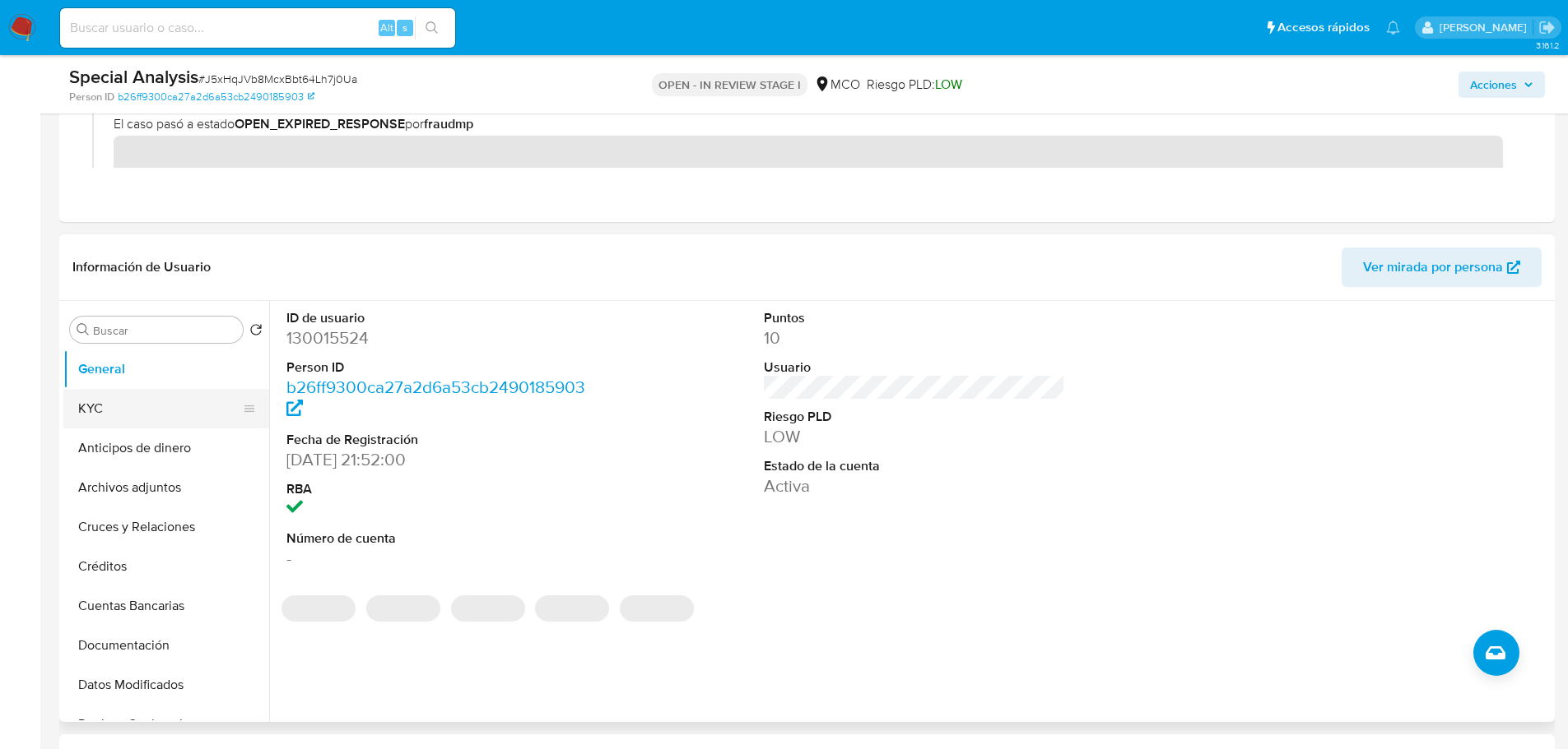
click at [118, 414] on button "KYC" at bounding box center [159, 409] width 192 height 39
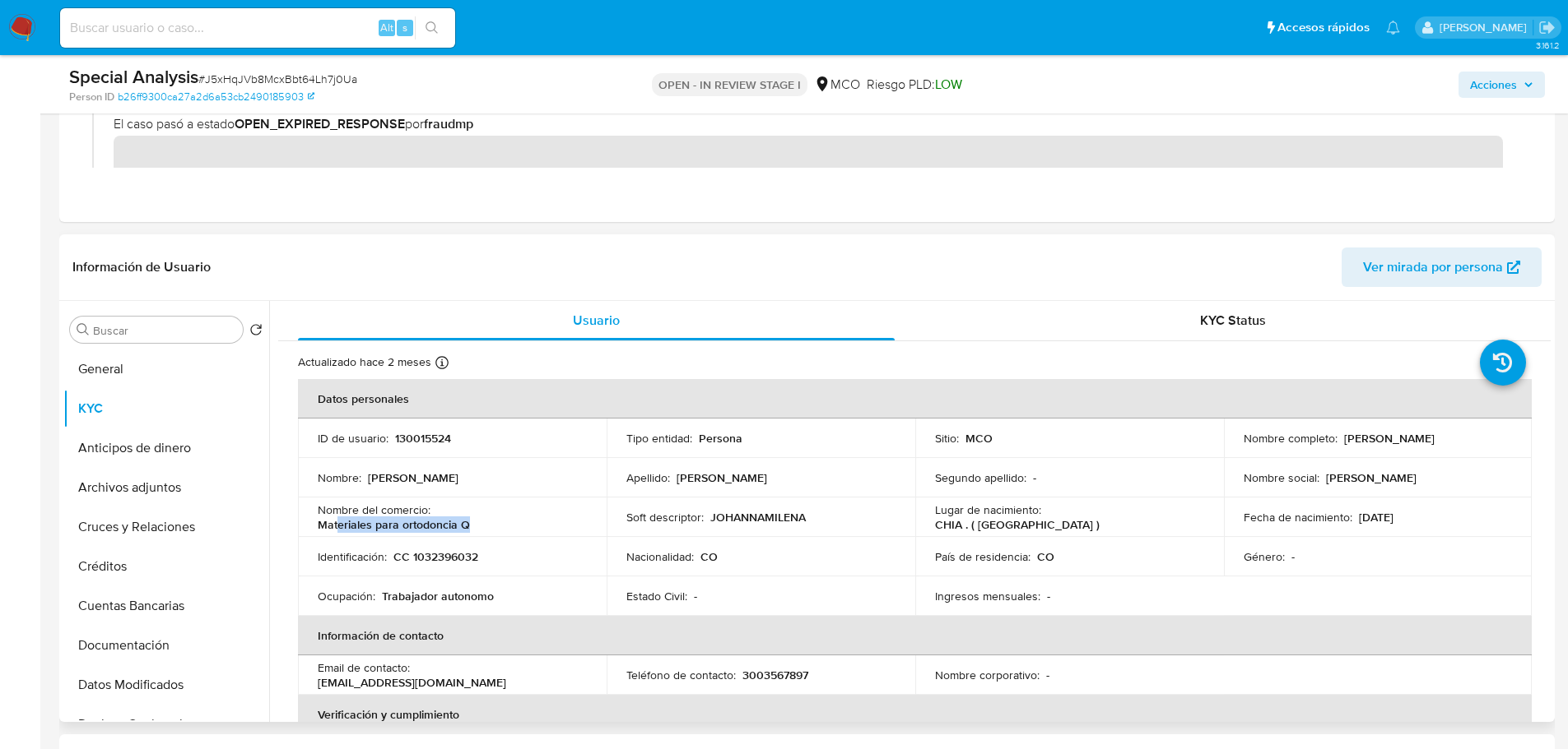
drag, startPoint x: 336, startPoint y: 527, endPoint x: 514, endPoint y: 526, distance: 178.0
click at [514, 526] on div "Nombre del comercio : Materiales para ortodoncia Q" at bounding box center [452, 517] width 269 height 30
click at [515, 526] on div "Nombre del comercio : Materiales para ortodoncia Q" at bounding box center [452, 517] width 269 height 30
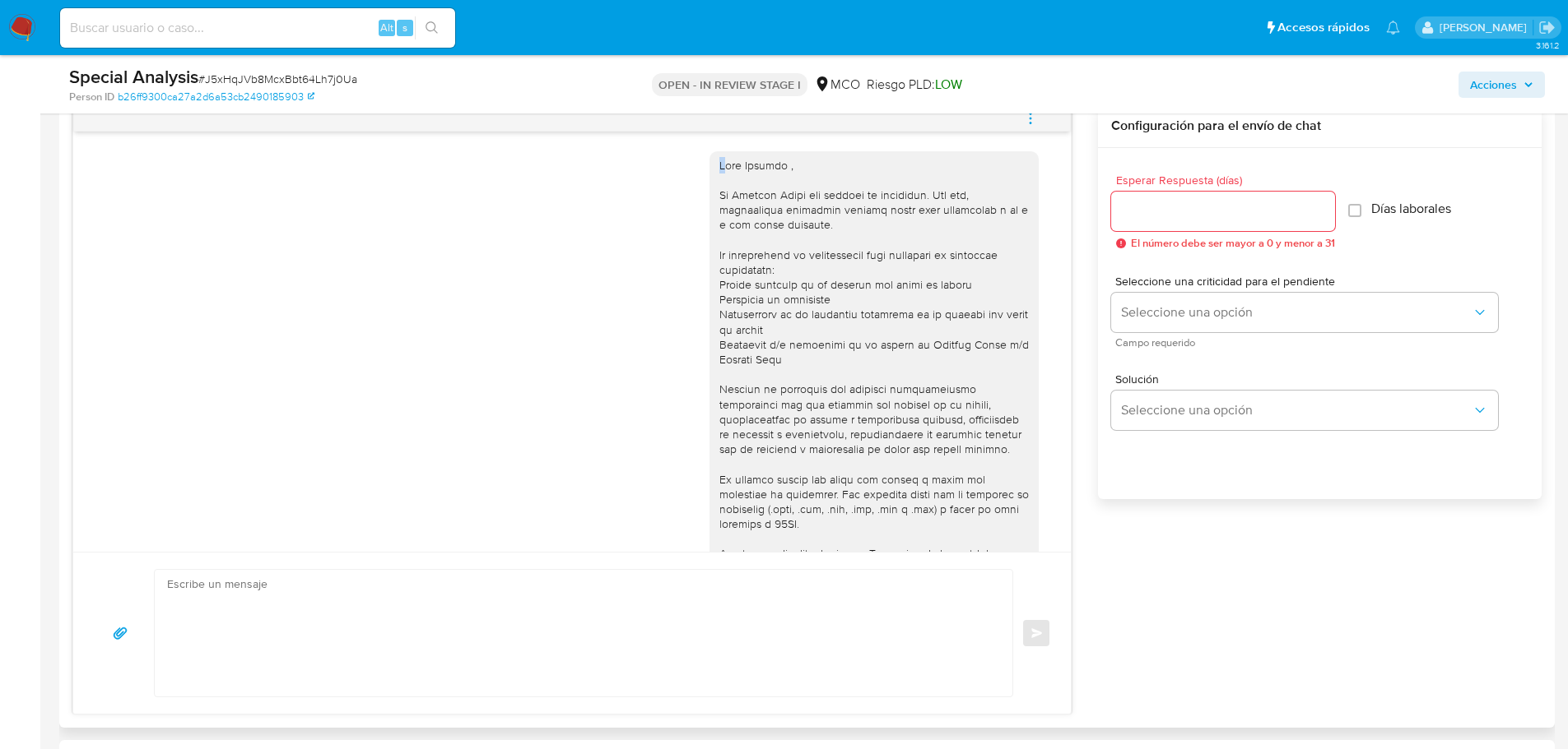
click at [719, 167] on div at bounding box center [874, 435] width 310 height 554
click at [719, 165] on div at bounding box center [874, 435] width 310 height 554
click at [719, 170] on div at bounding box center [874, 435] width 310 height 554
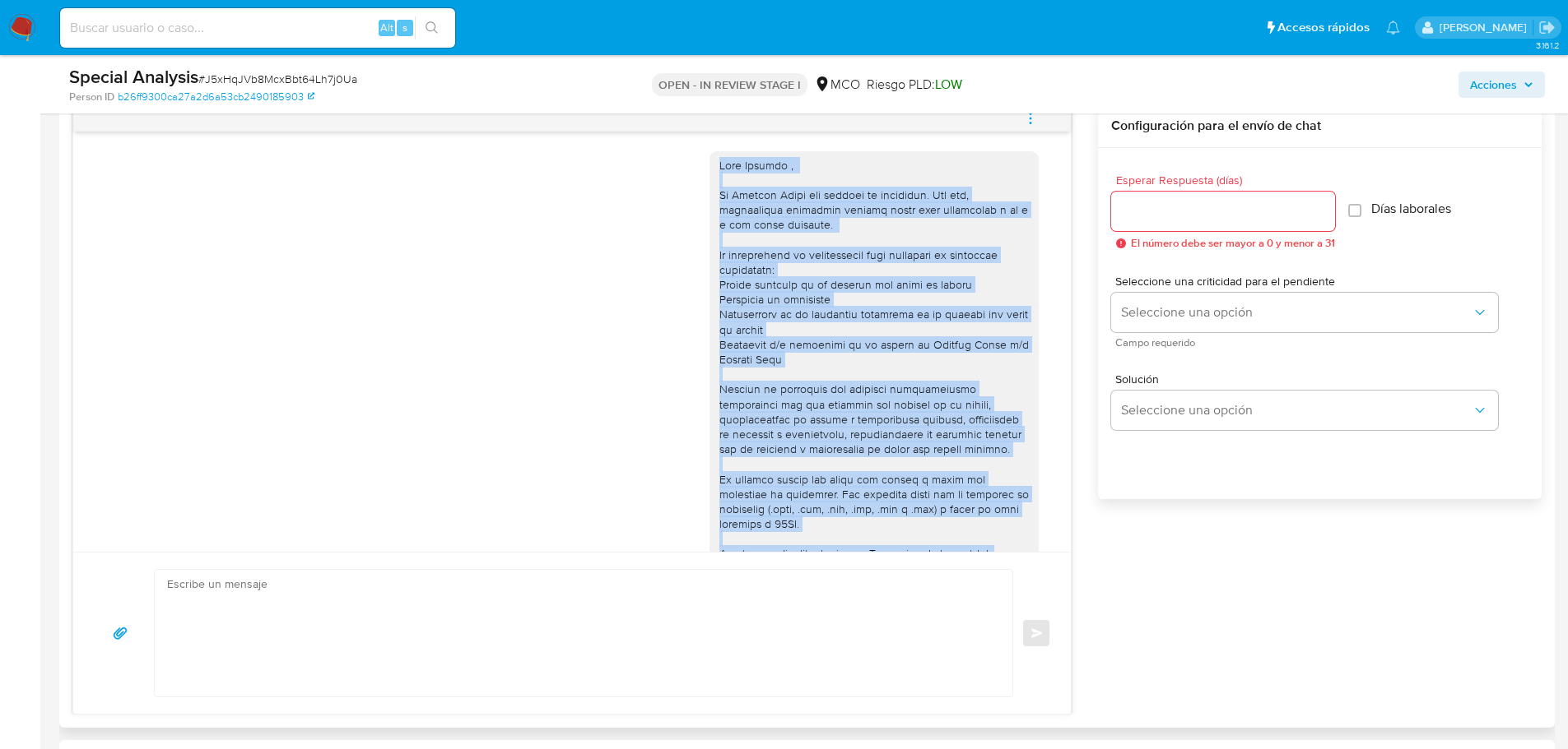
scroll to position [197, 0]
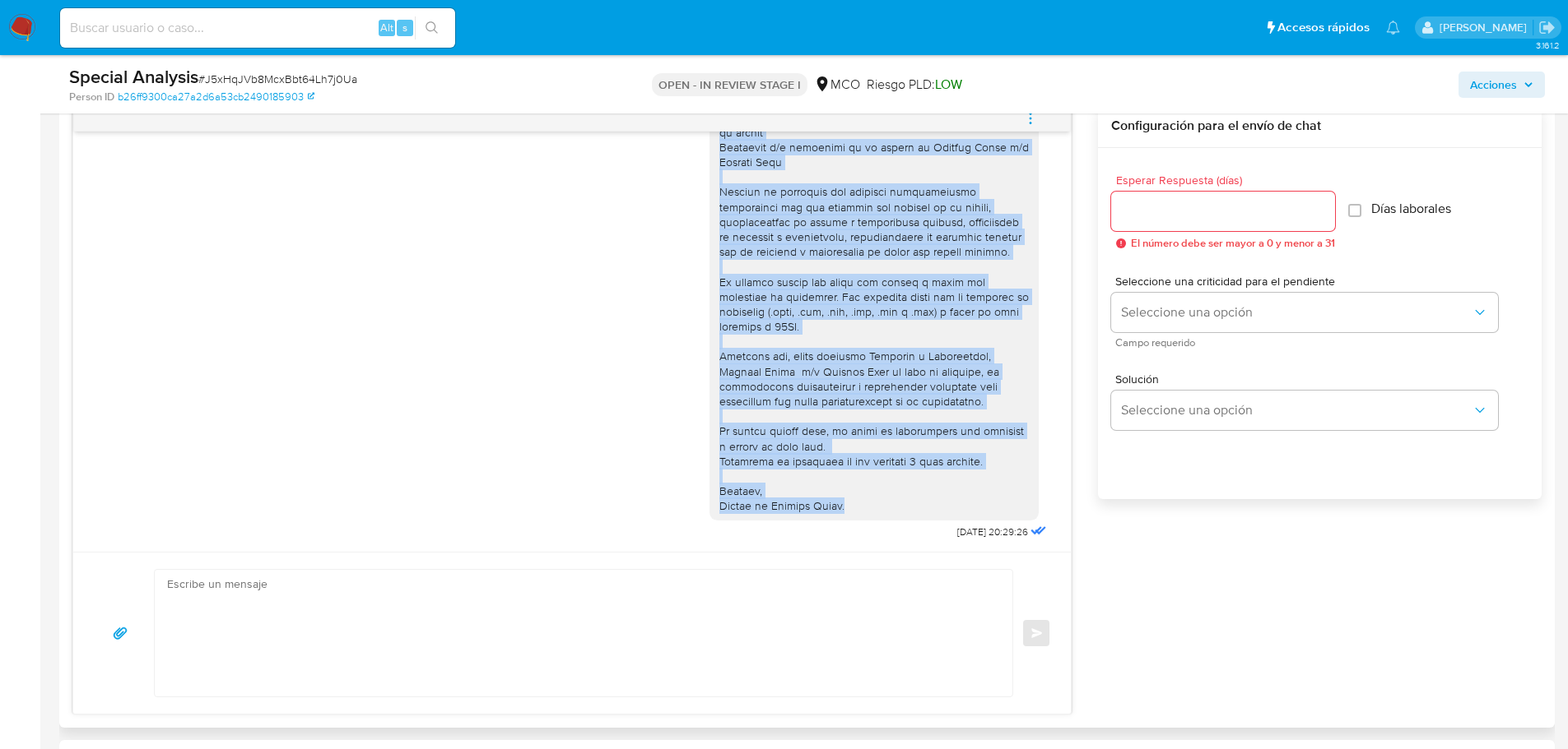
drag, startPoint x: 708, startPoint y: 166, endPoint x: 848, endPoint y: 508, distance: 369.5
click at [848, 508] on div at bounding box center [874, 238] width 310 height 554
copy div "Hola Johanna , En Mercado Libre nos importa tu seguridad. Por eso, necesitamos …"
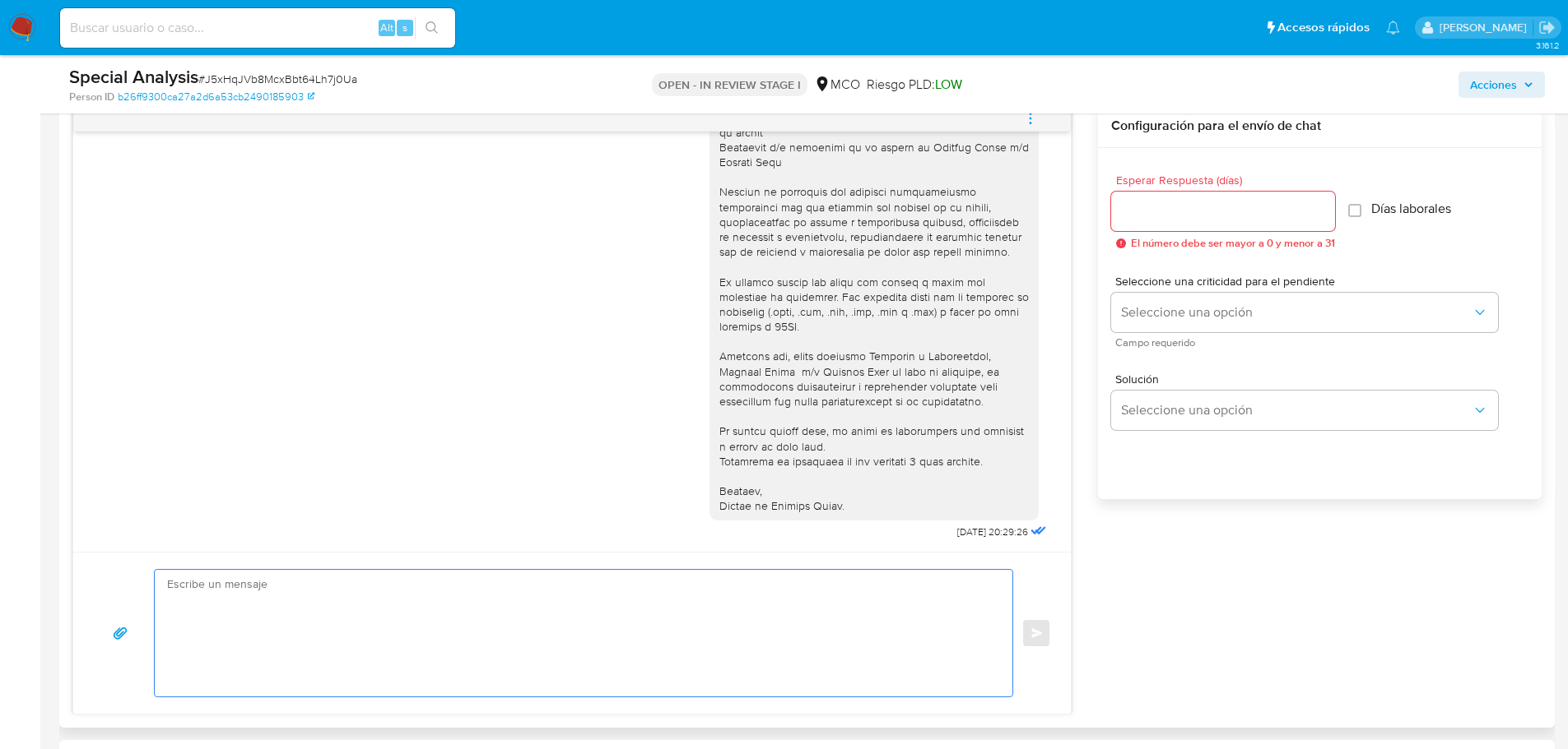
drag, startPoint x: 214, startPoint y: 673, endPoint x: 250, endPoint y: 633, distance: 53.8
click at [225, 660] on textarea at bounding box center [579, 633] width 824 height 127
paste textarea "Hola Johanna , En Mercado Libre nos importa tu seguridad. Por eso, necesitamos …"
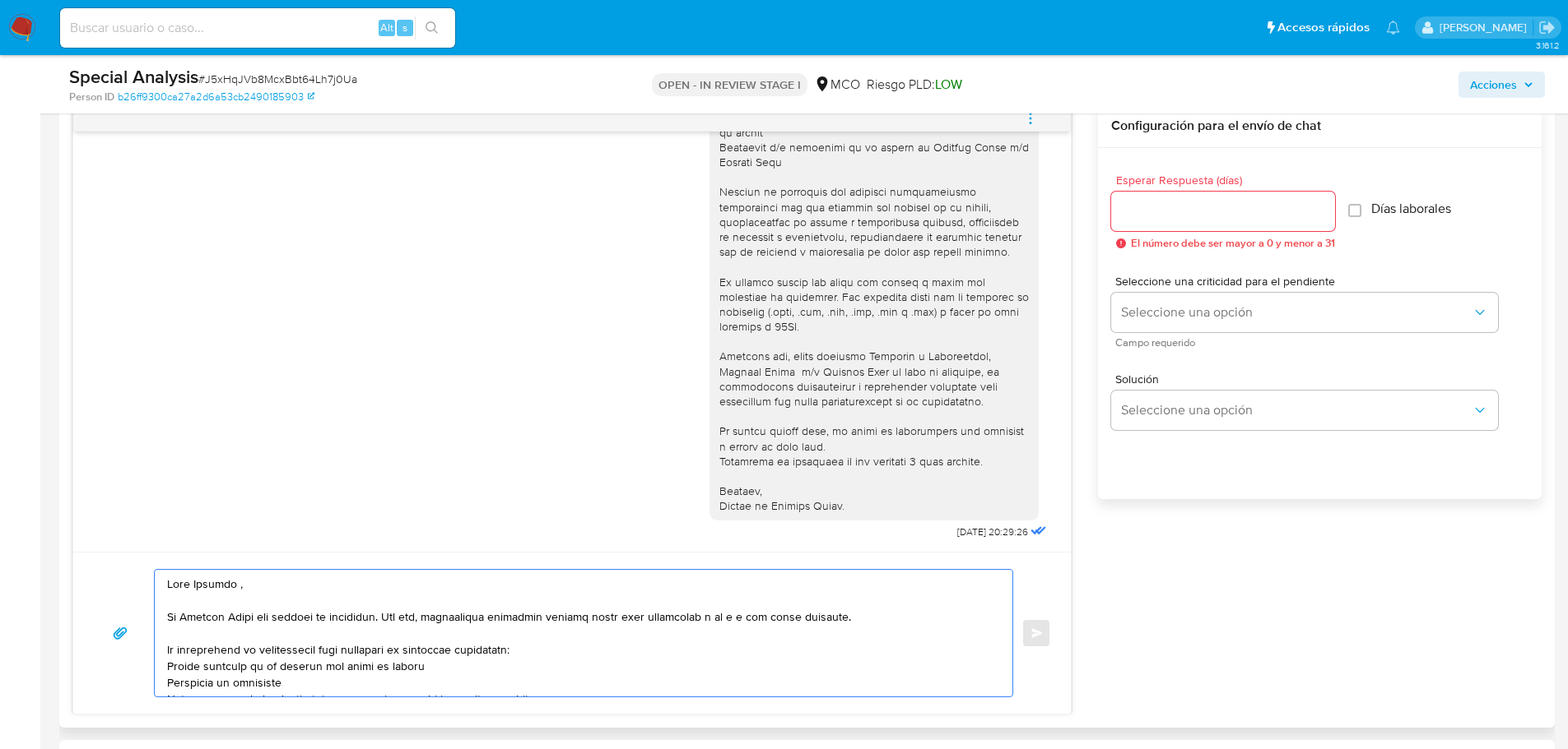
scroll to position [237, 0]
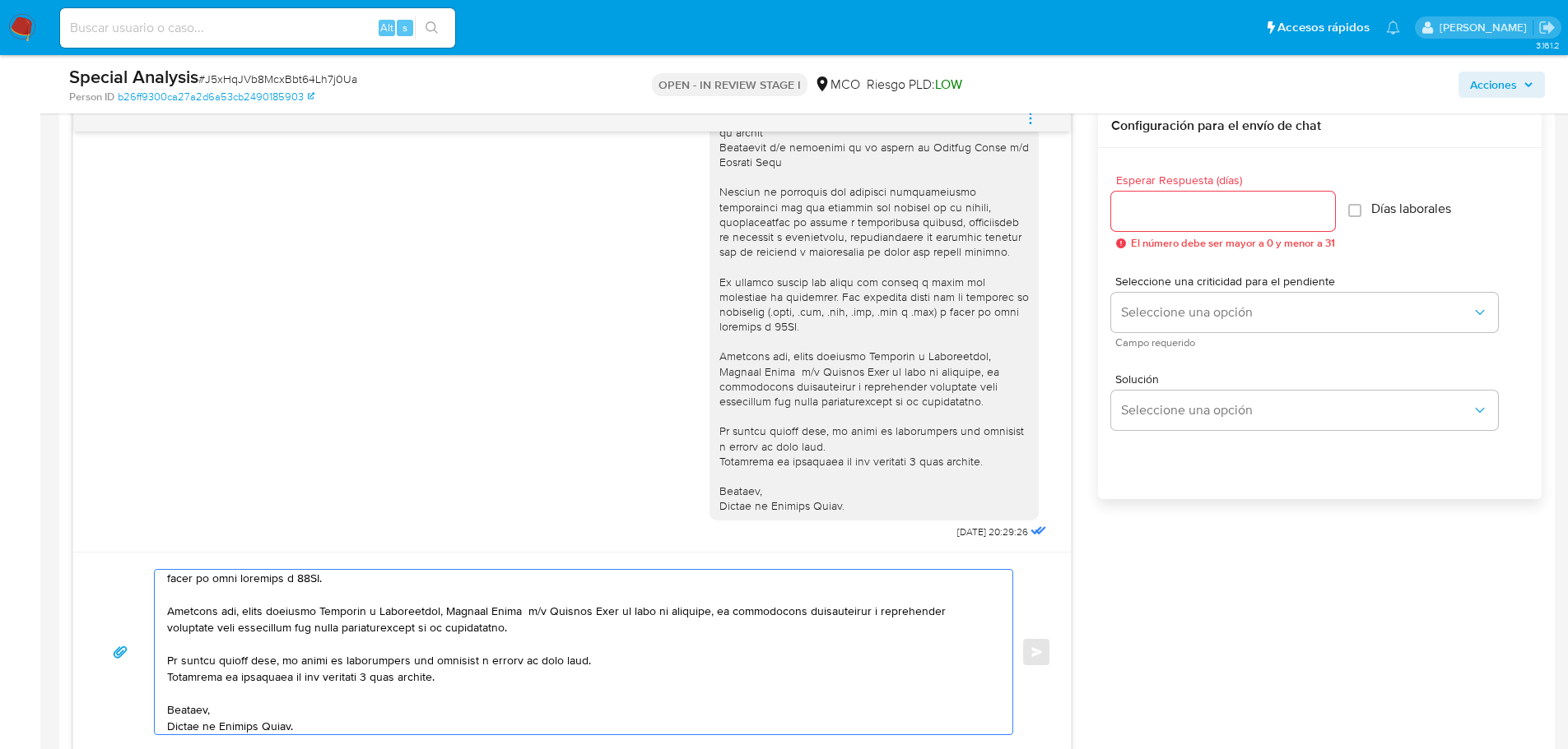
type textarea "Hola Johanna , En Mercado Libre nos importa tu seguridad. Por eso, necesitamos …"
click at [1211, 212] on input "Esperar Respuesta (días)" at bounding box center [1223, 212] width 224 height 22
type input "3"
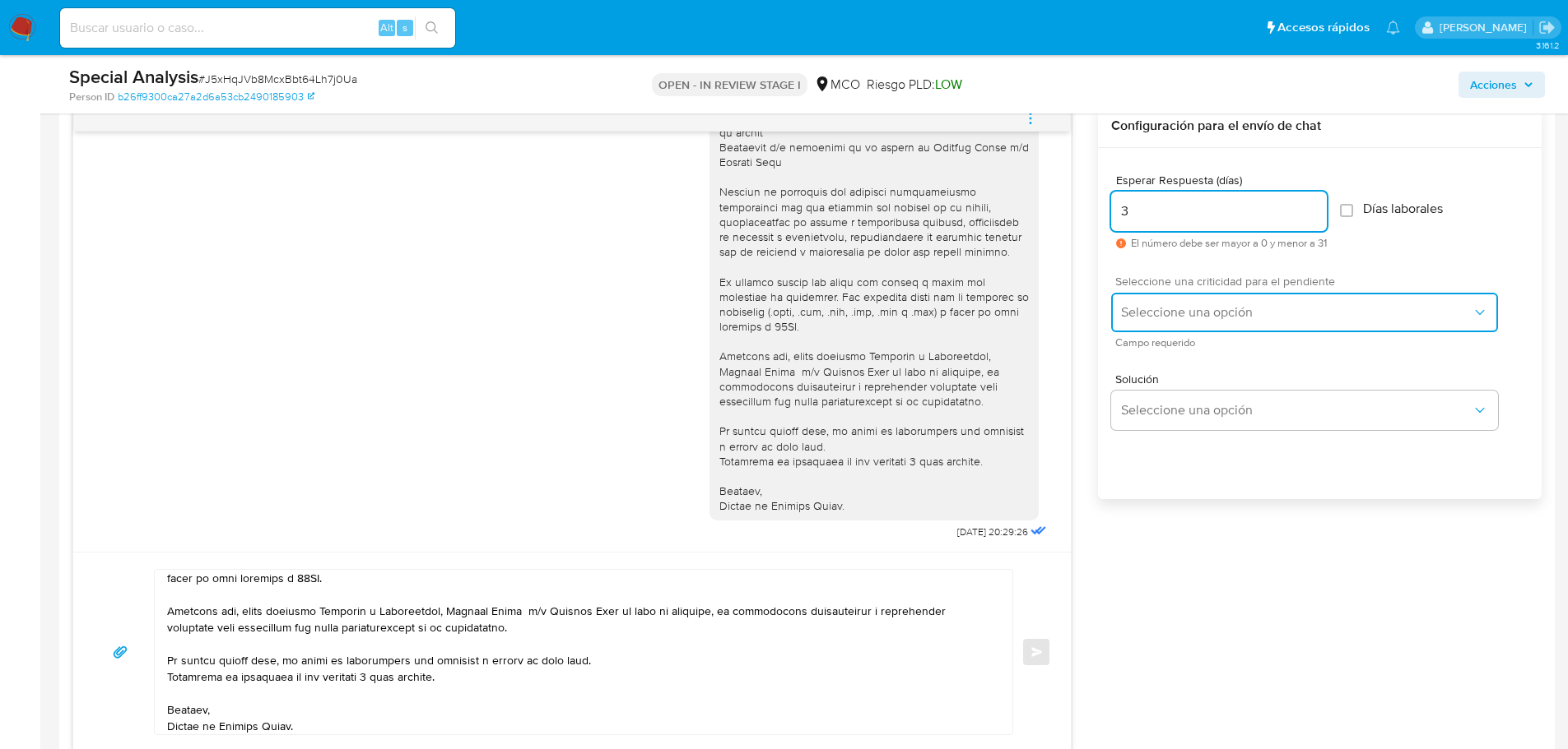
click at [1191, 306] on span "Seleccione una opción" at bounding box center [1297, 312] width 351 height 17
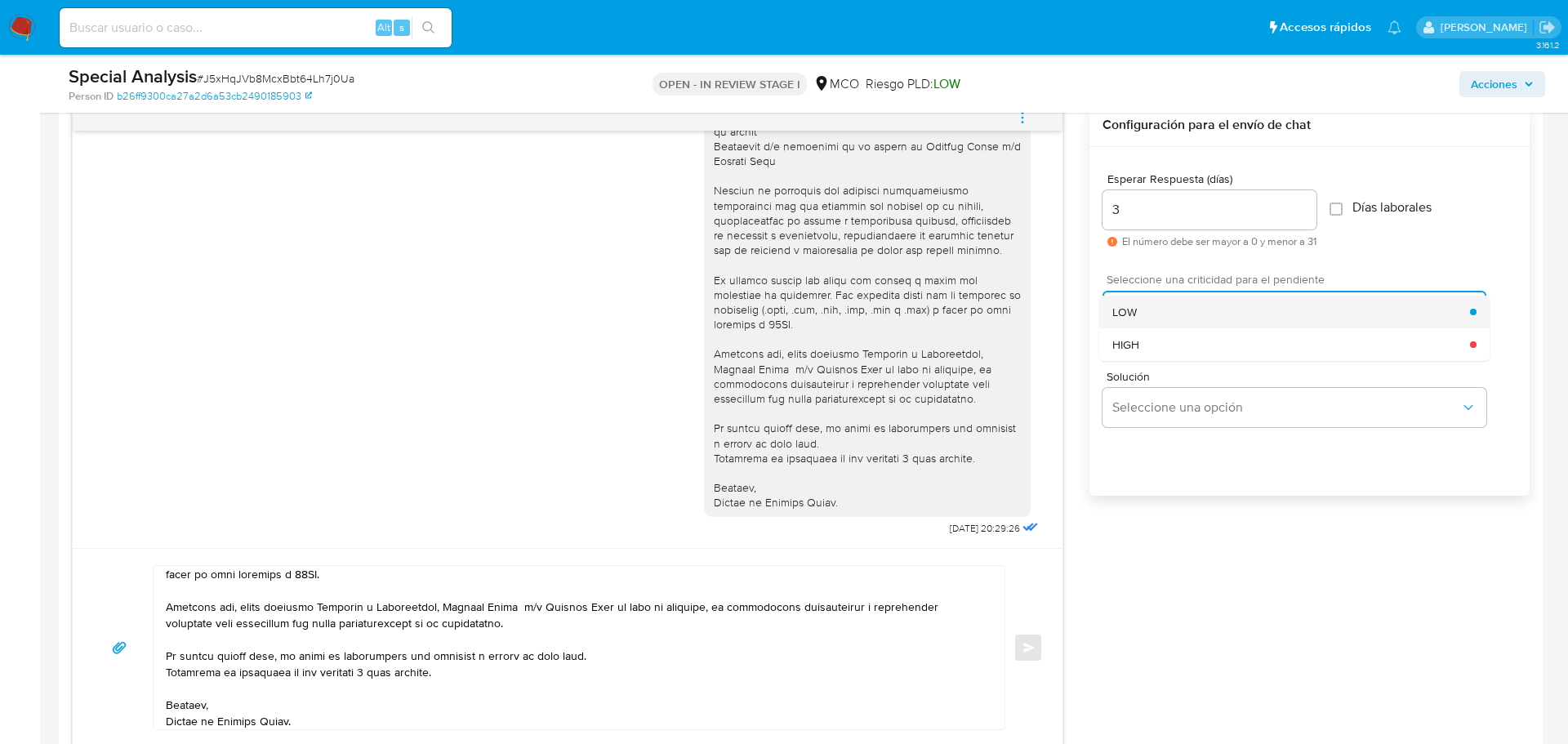
click at [1179, 306] on div "LOW" at bounding box center [1292, 311] width 358 height 32
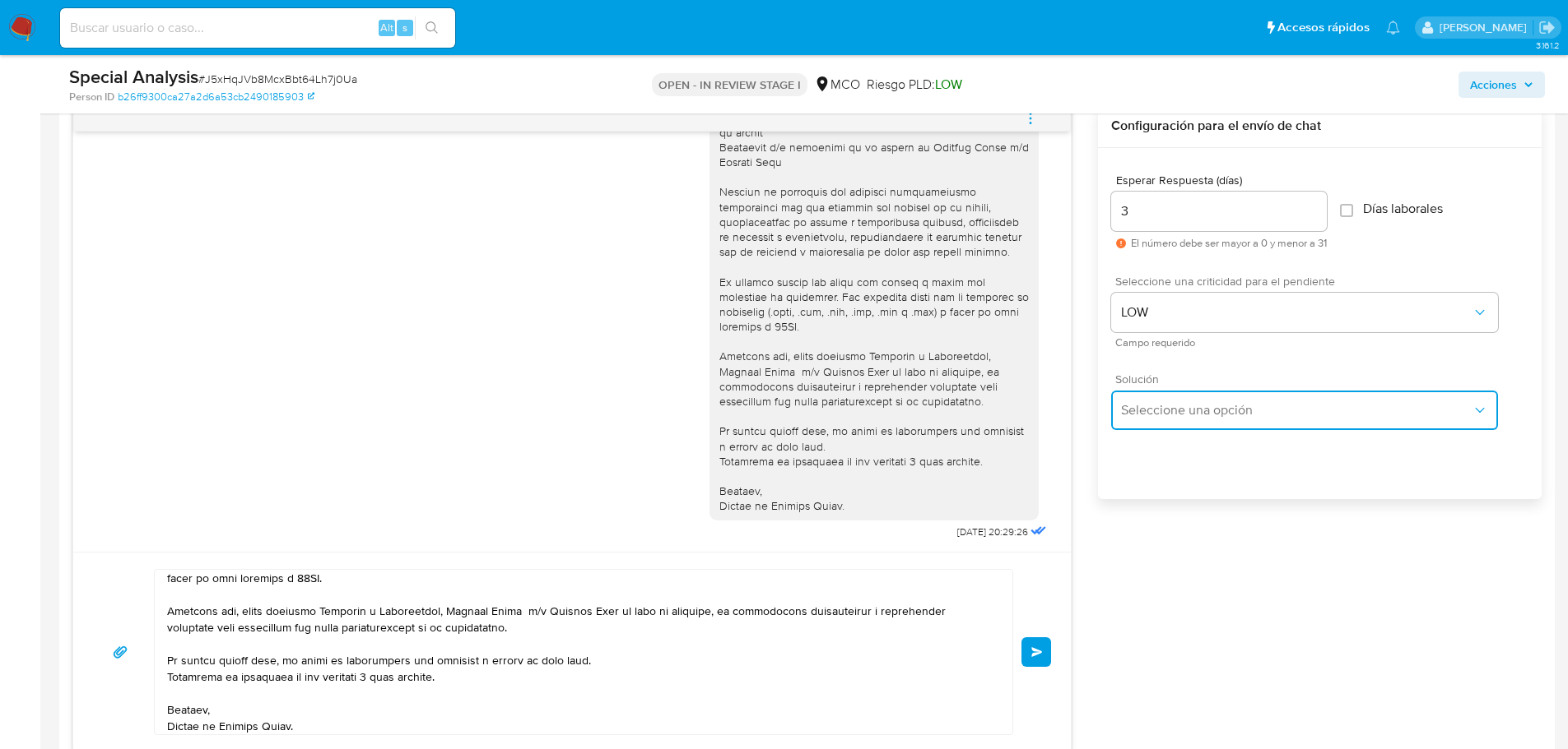
click at [1179, 413] on span "Seleccione una opción" at bounding box center [1297, 410] width 351 height 17
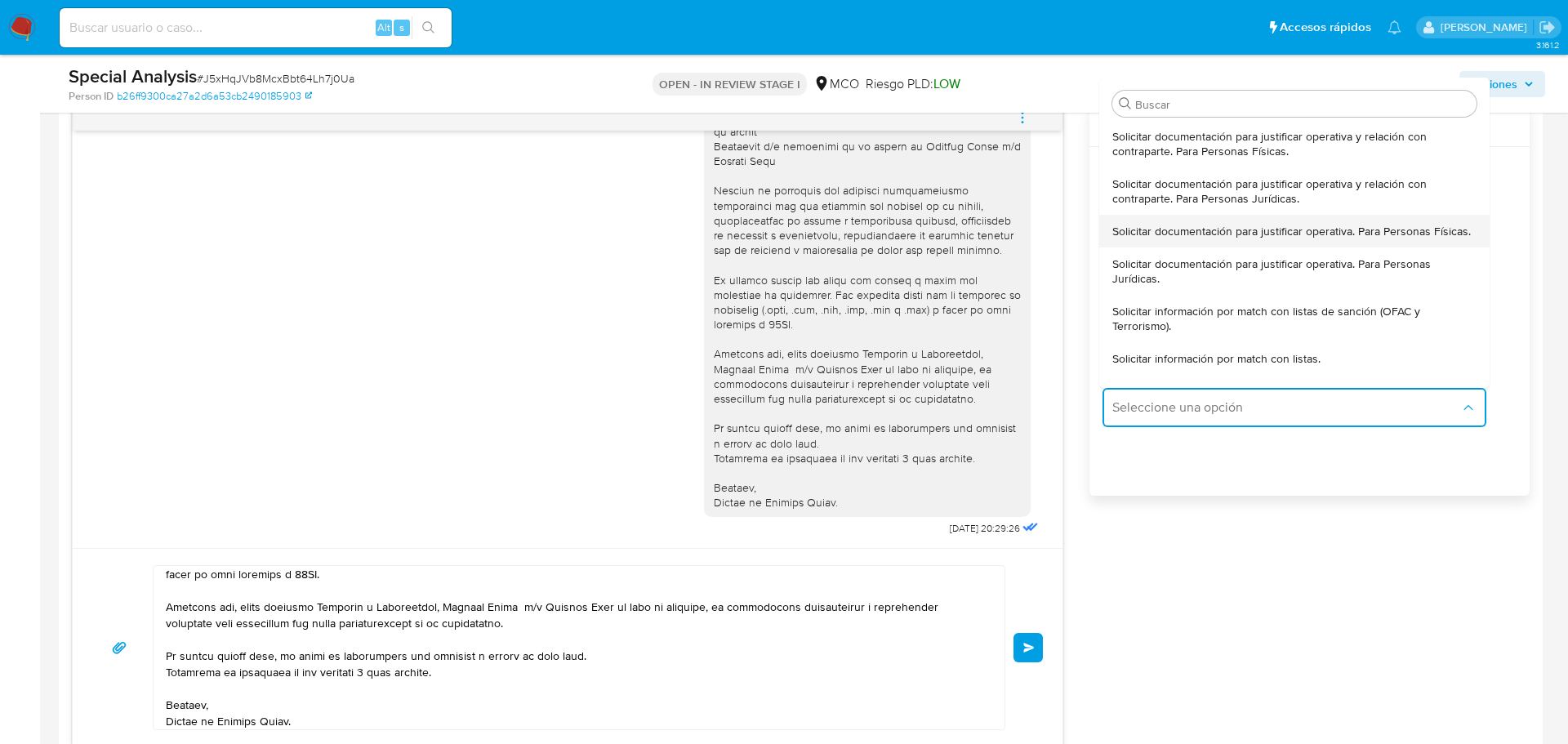
click at [1169, 237] on span "Solicitar documentación para justificar operativa. Para Personas Físicas." at bounding box center [1292, 231] width 358 height 15
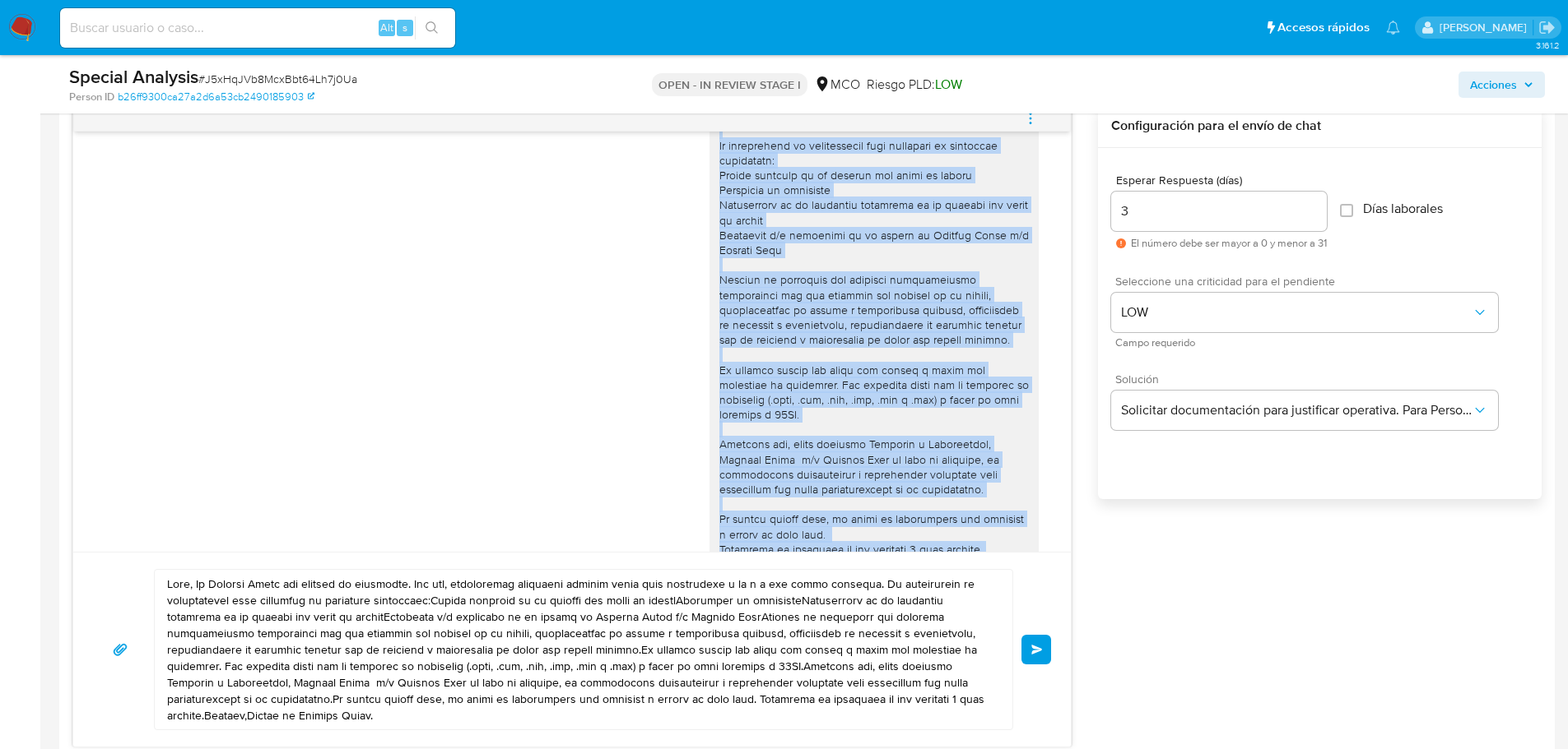
scroll to position [197, 0]
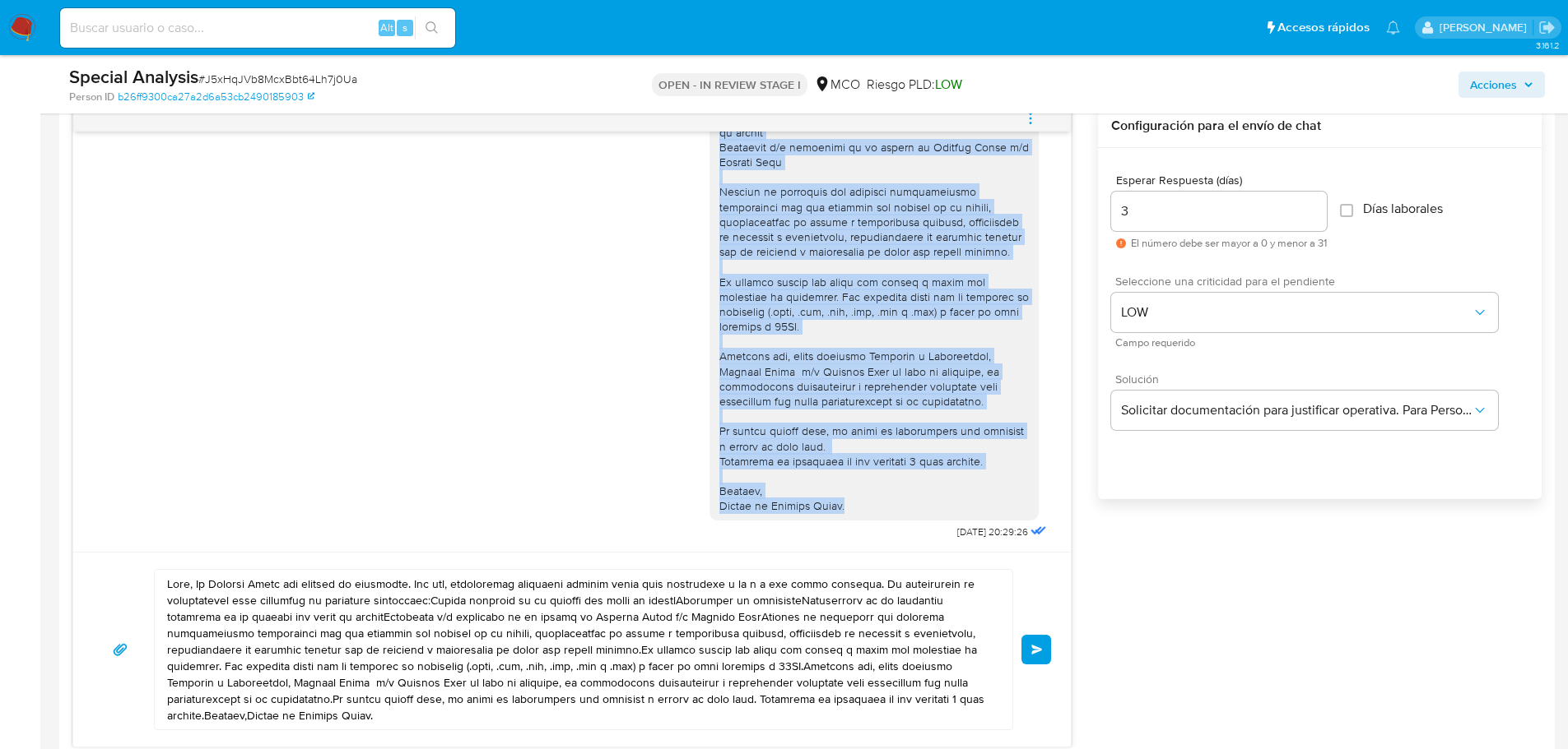
drag, startPoint x: 708, startPoint y: 167, endPoint x: 844, endPoint y: 513, distance: 371.8
click at [844, 513] on div at bounding box center [874, 238] width 310 height 554
copy div "Hola Johanna , En Mercado Libre nos importa tu seguridad. Por eso, necesitamos …"
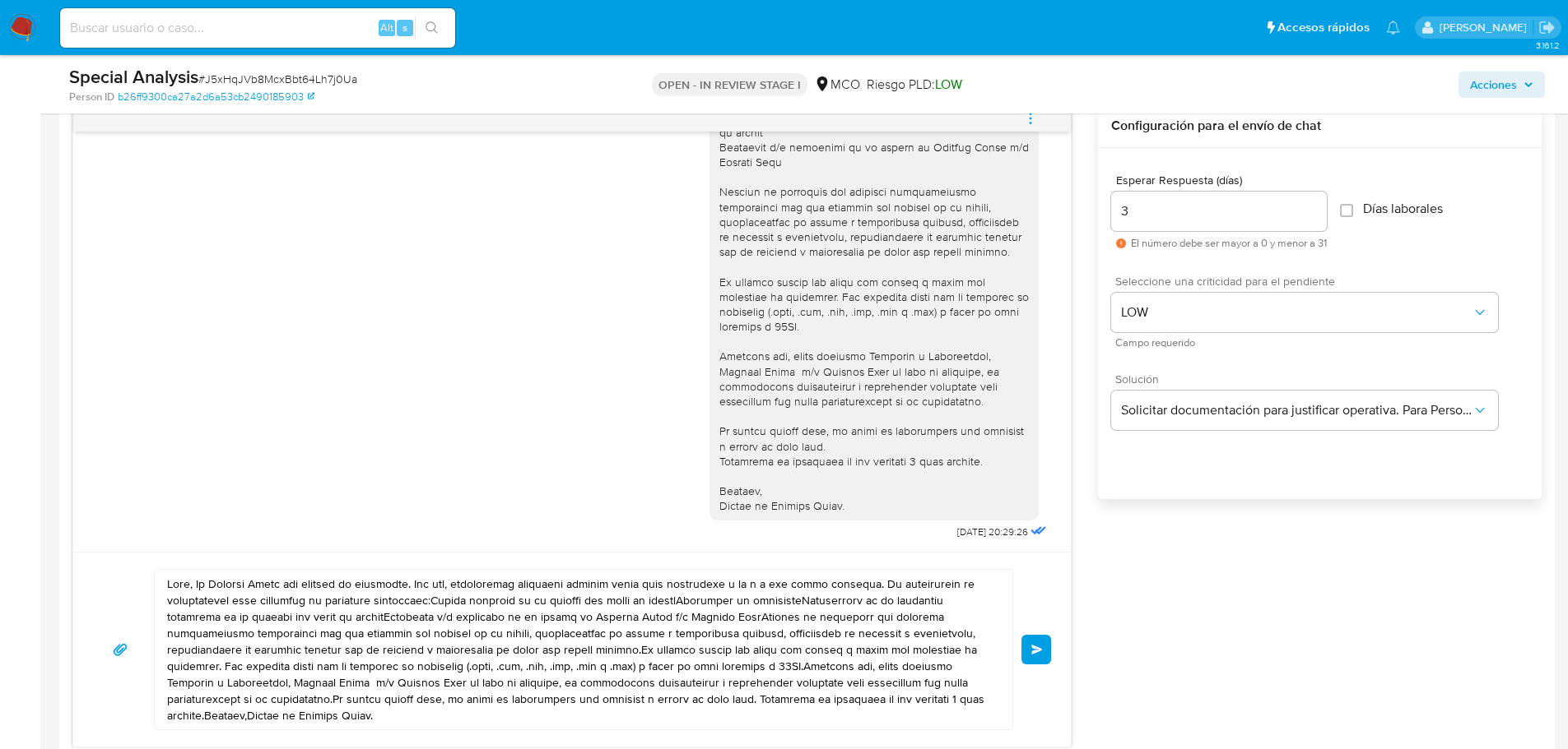
click at [169, 588] on div at bounding box center [579, 649] width 849 height 160
drag, startPoint x: 169, startPoint y: 588, endPoint x: 441, endPoint y: 729, distance: 306.4
click at [441, 729] on div at bounding box center [583, 650] width 859 height 162
paste textarea "Johanna , En Mercado Libre nos importa tu seguridad. Por eso, necesitamos verif…"
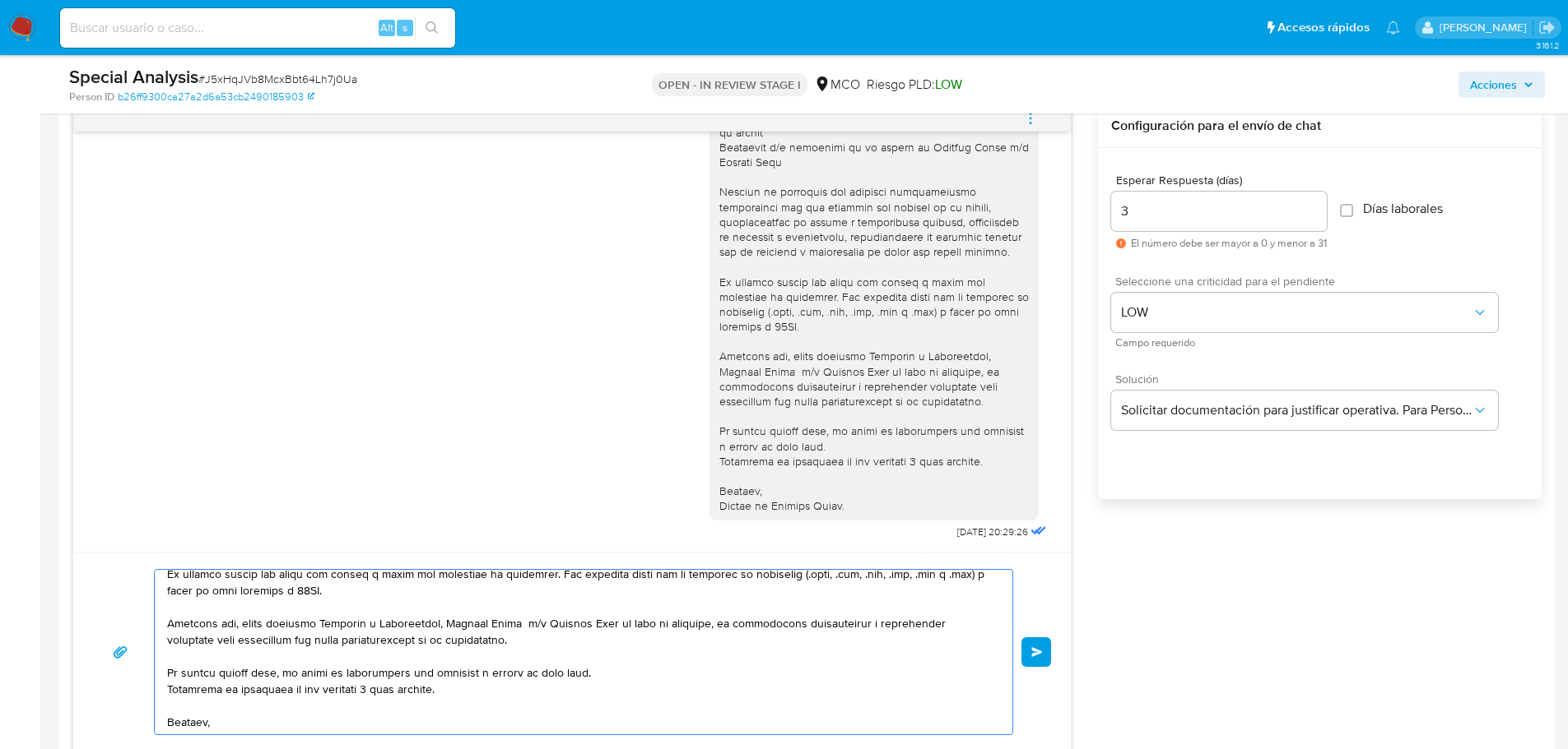
scroll to position [241, 0]
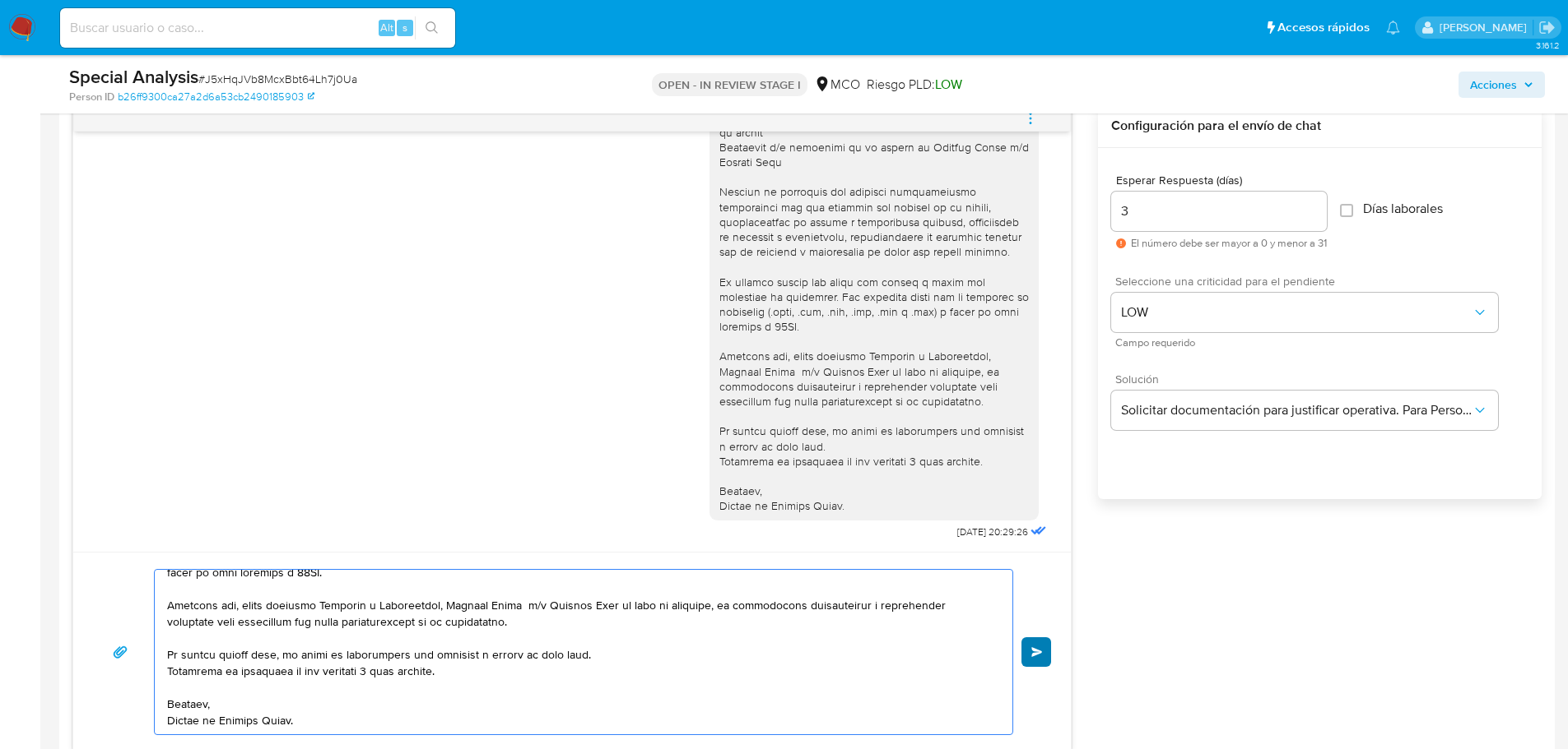
type textarea "Hola Johanna , En Mercado Libre nos importa tu seguridad. Por eso, necesitamos …"
click at [1035, 658] on button "Enviar" at bounding box center [1036, 652] width 30 height 30
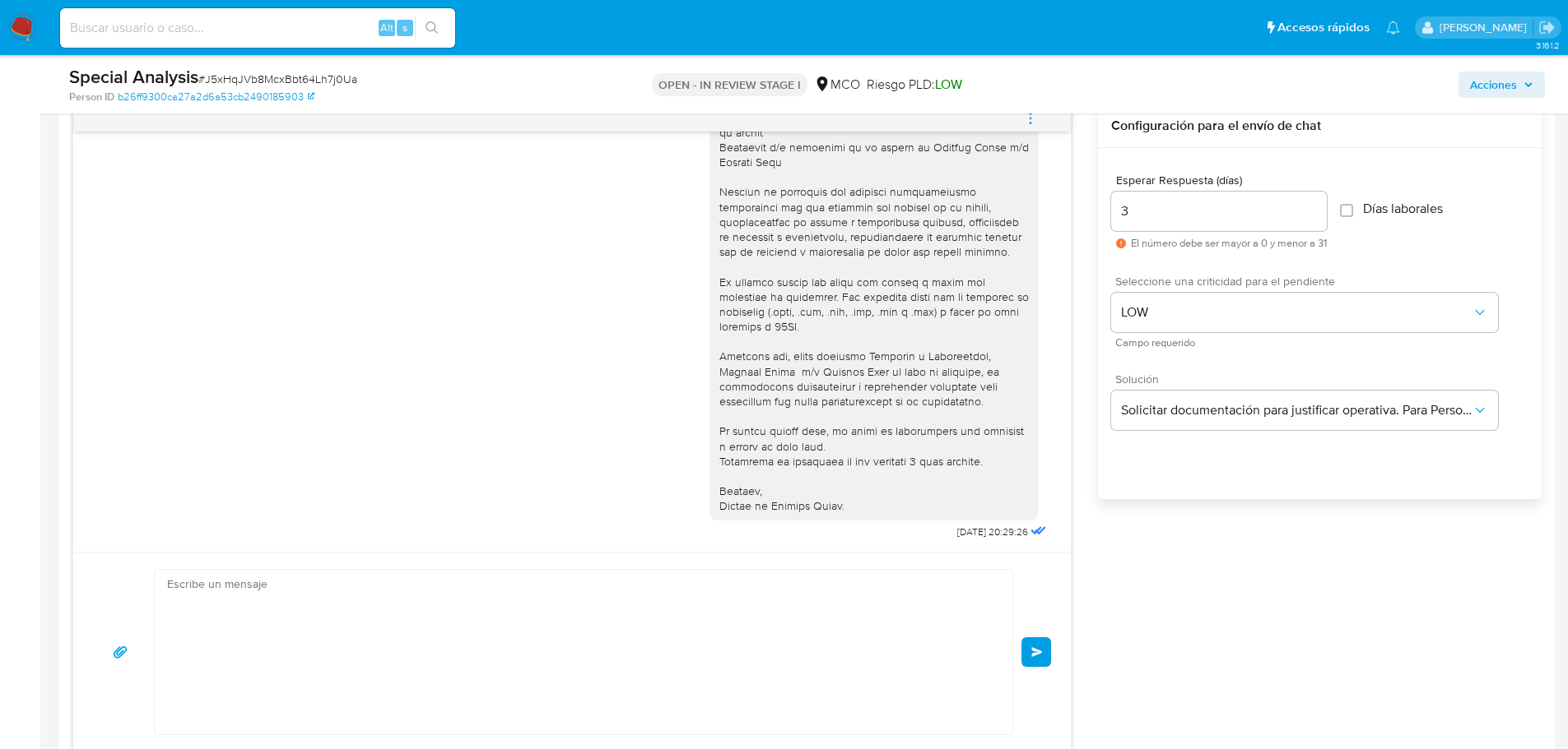
scroll to position [798, 0]
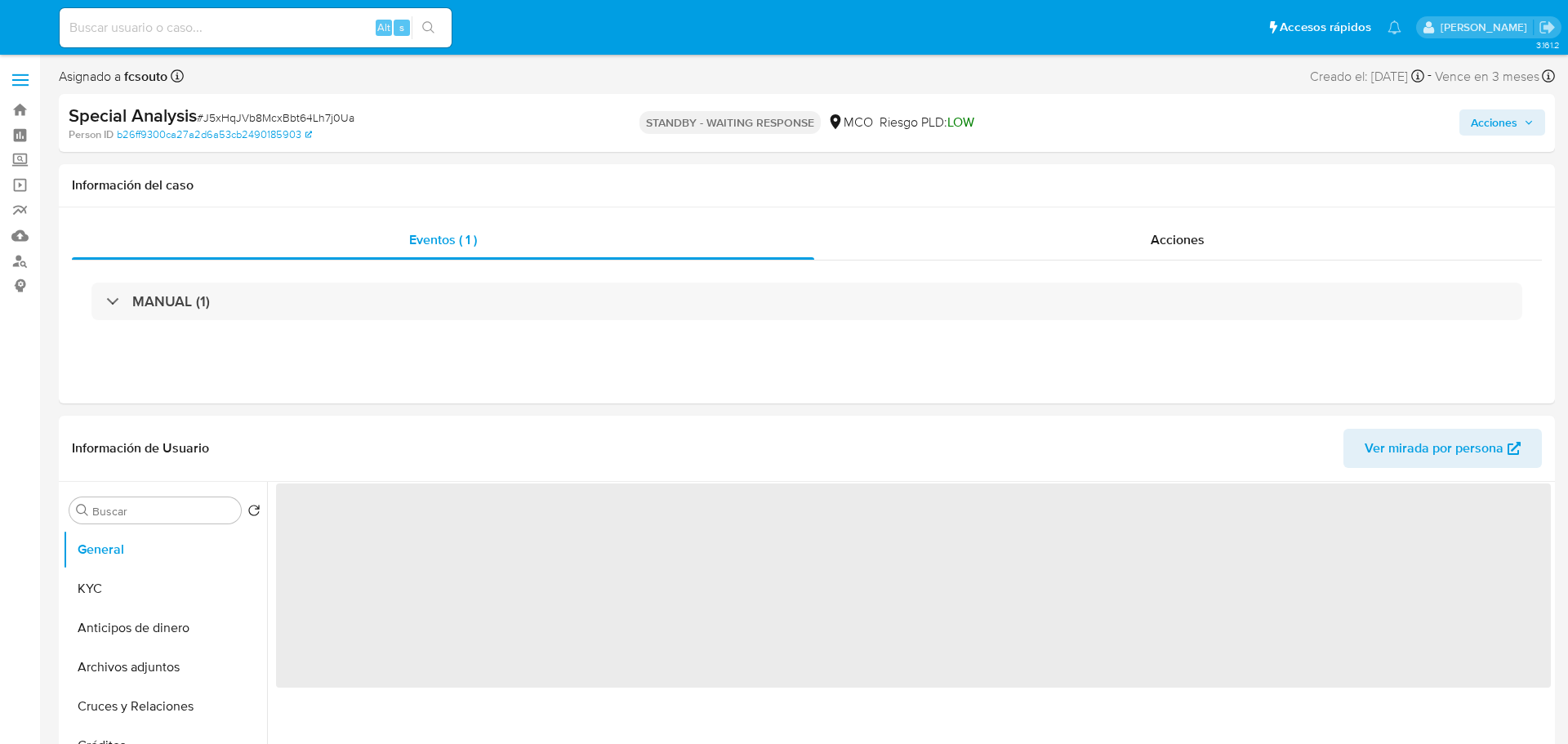
select select "10"
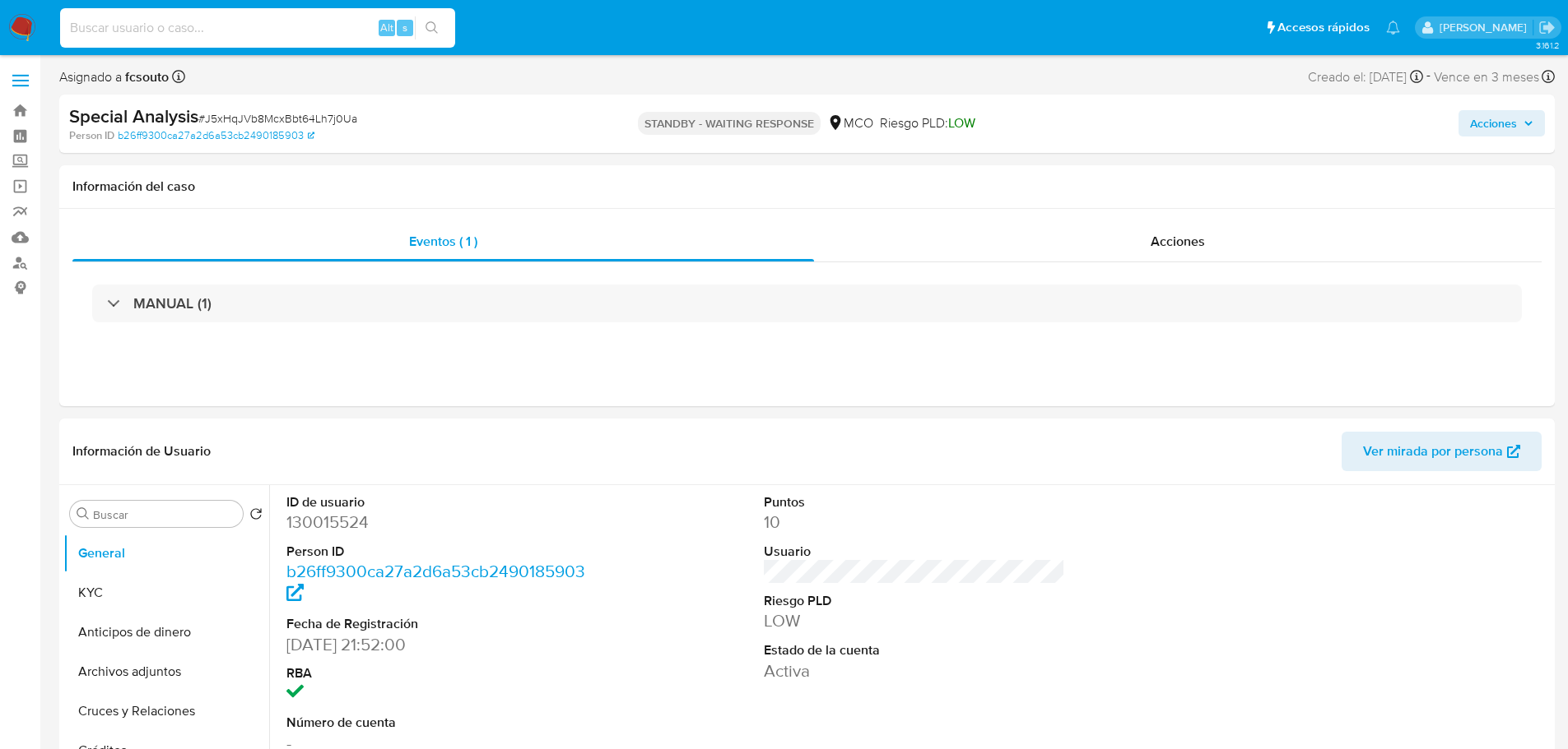
click at [297, 33] on input at bounding box center [257, 29] width 395 height 22
paste input "IuBMRhp7MXwcAgIRoxzKcq2g"
type input "IuBMRhp7MXwcAgIRoxzKcq2g"
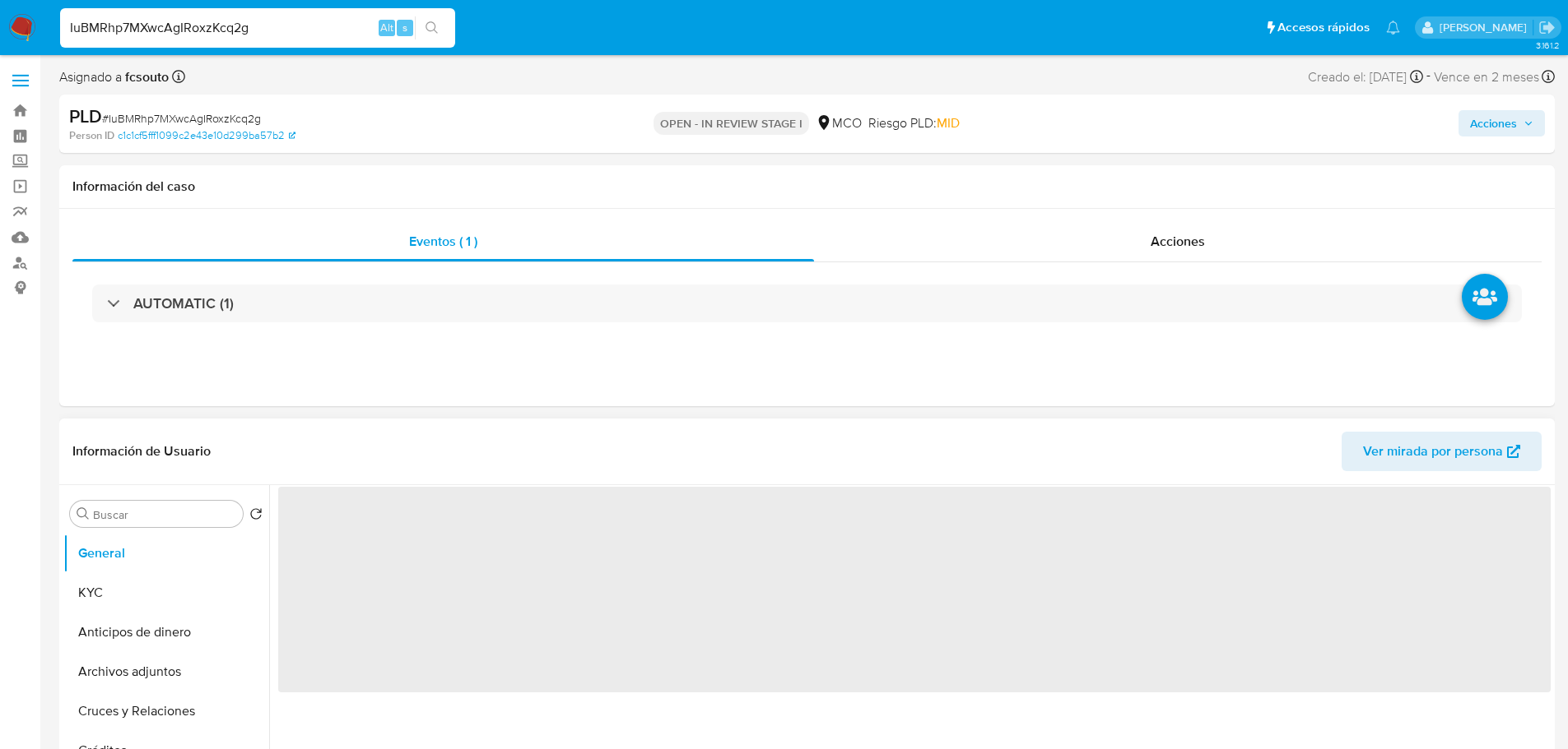
select select "10"
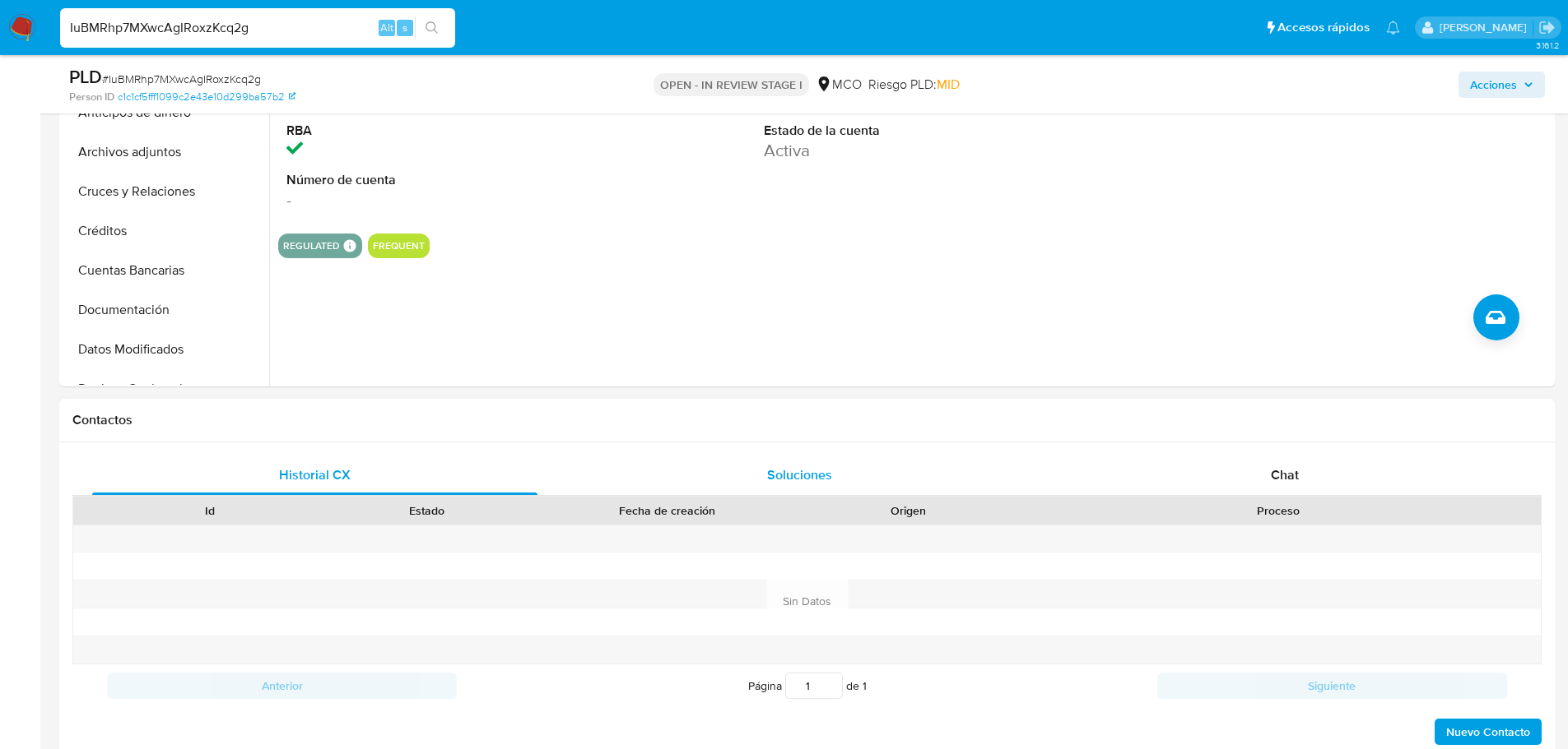
scroll to position [494, 0]
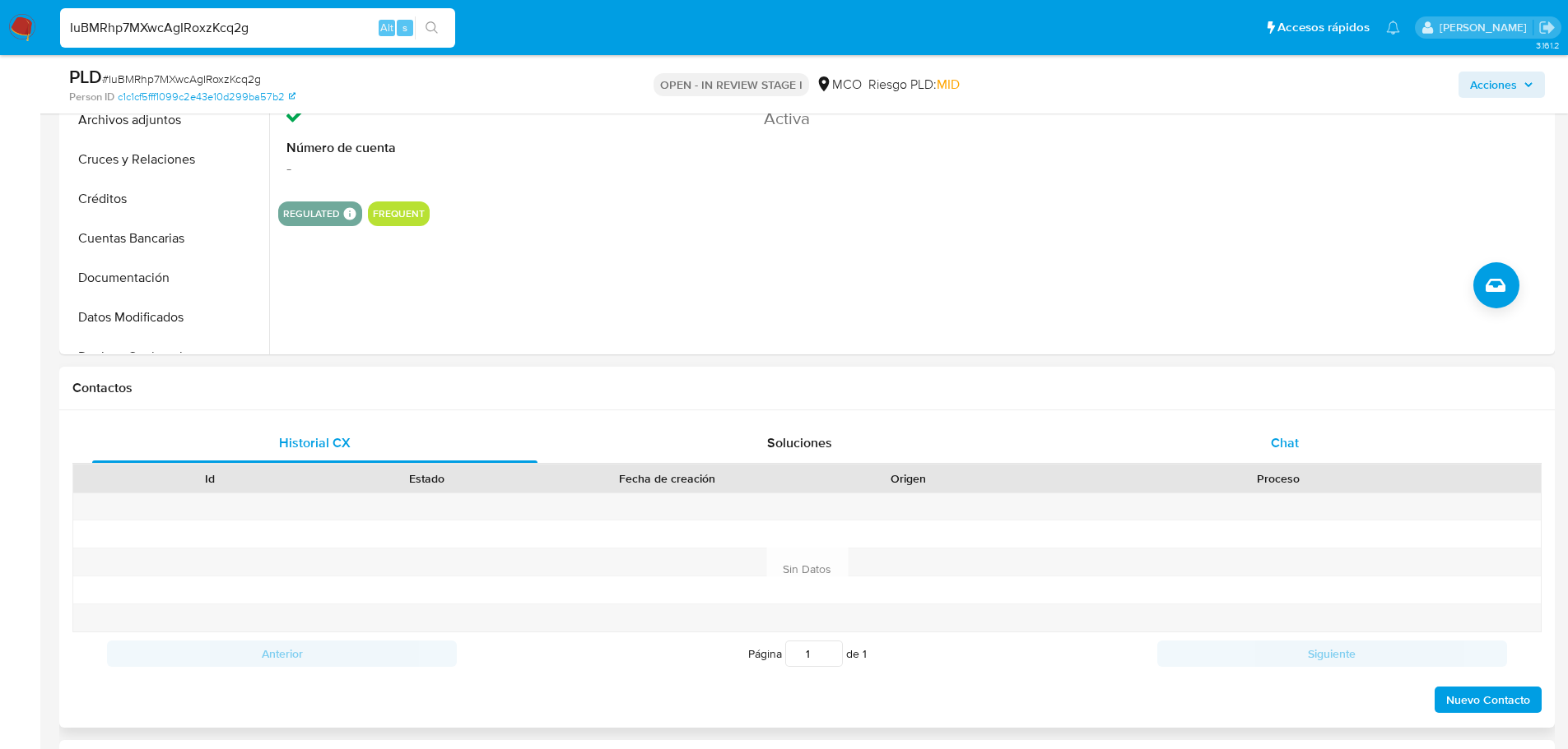
click at [1309, 445] on div "Chat" at bounding box center [1284, 443] width 445 height 39
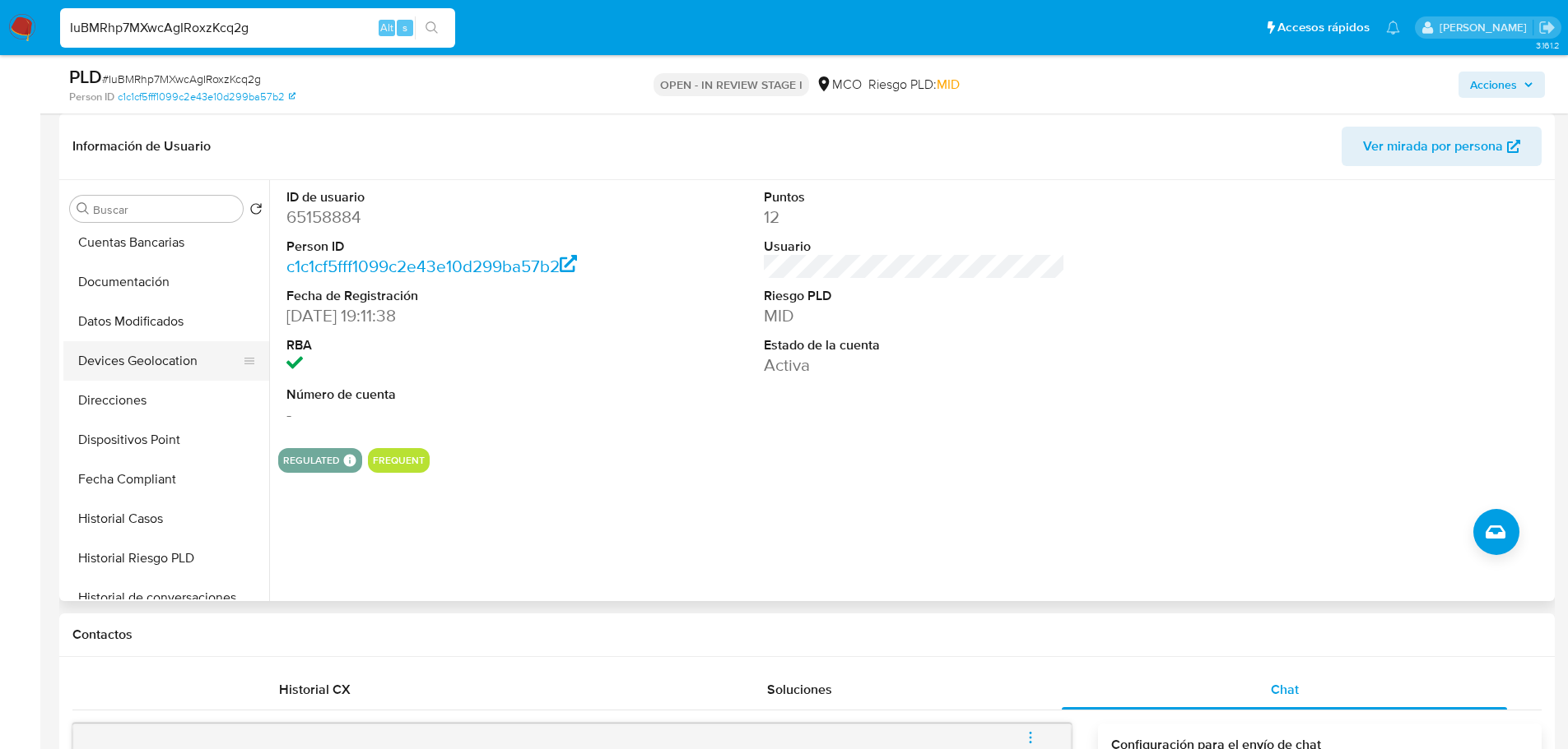
scroll to position [246, 0]
click at [172, 514] on button "Historial Casos" at bounding box center [159, 514] width 192 height 39
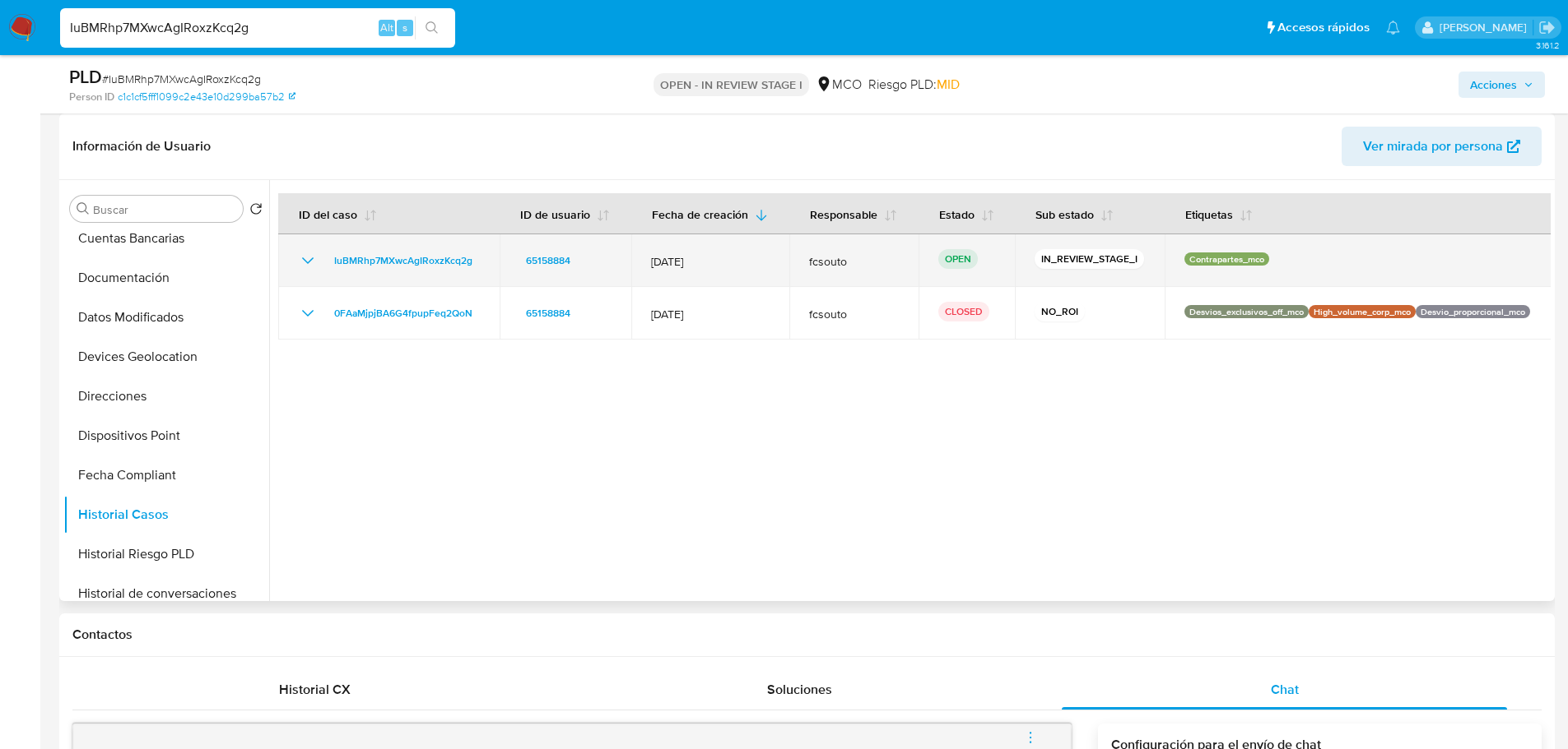
click at [303, 261] on icon "Mostrar/Ocultar" at bounding box center [308, 261] width 20 height 20
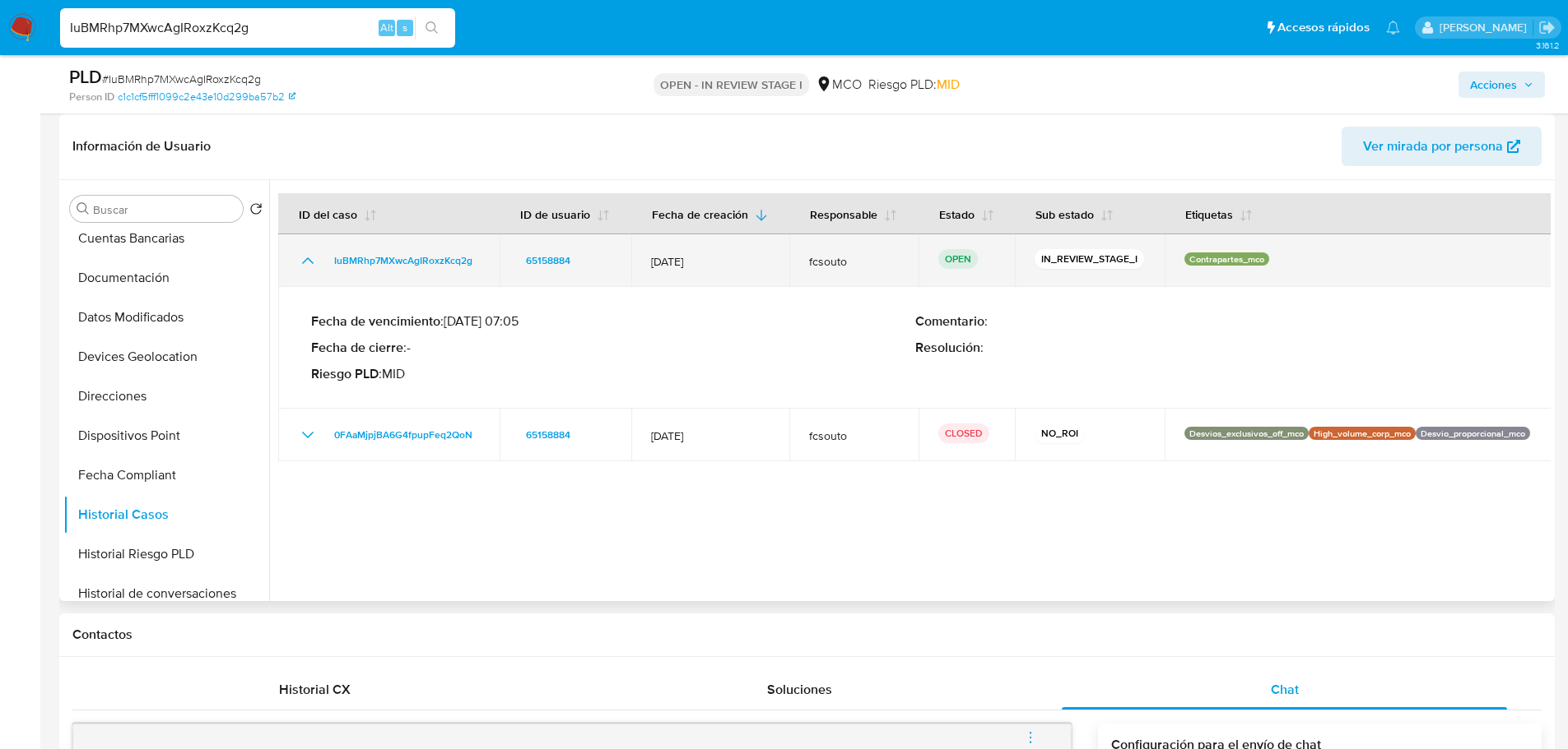
click at [303, 261] on icon "Mostrar/Ocultar" at bounding box center [308, 261] width 20 height 20
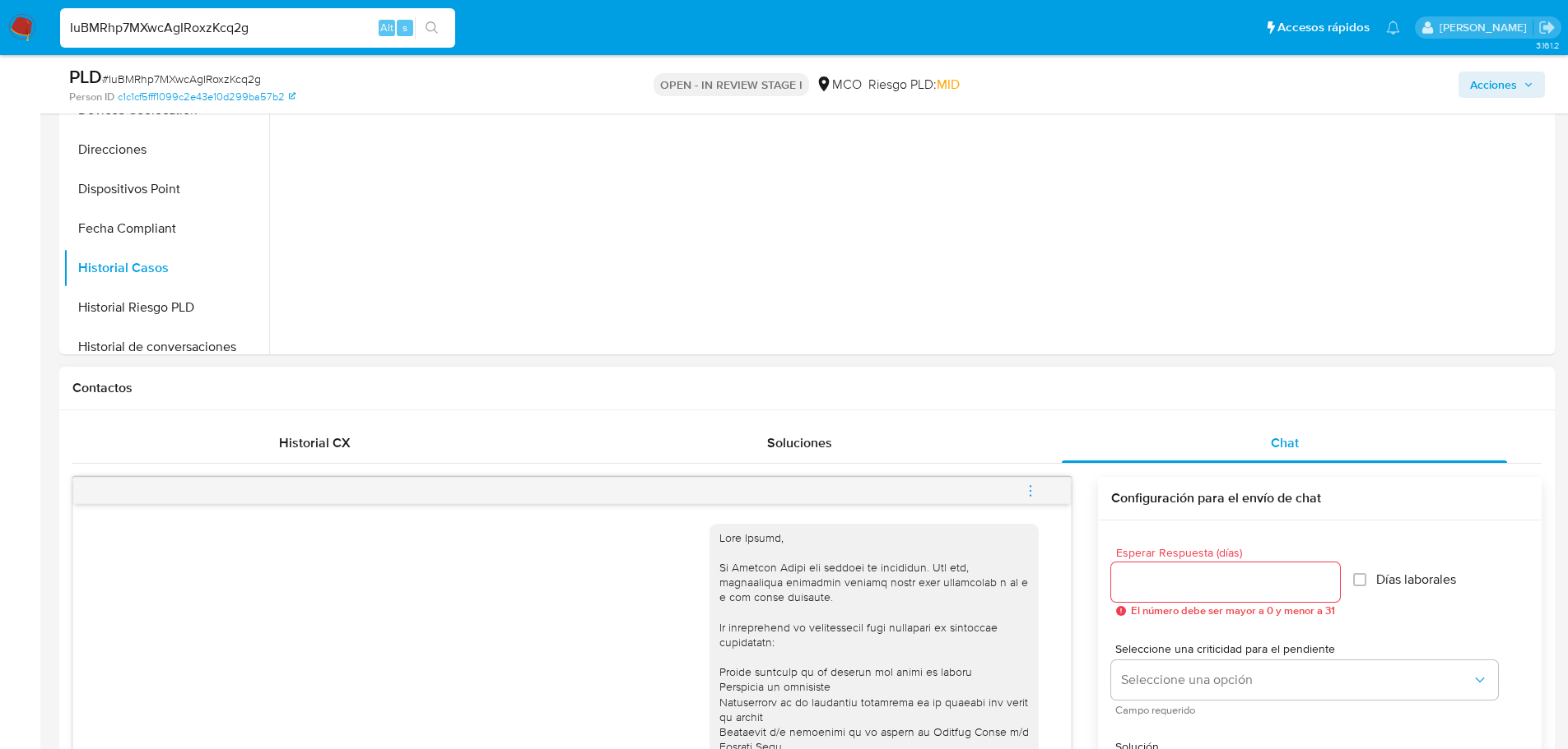
scroll to position [740, 0]
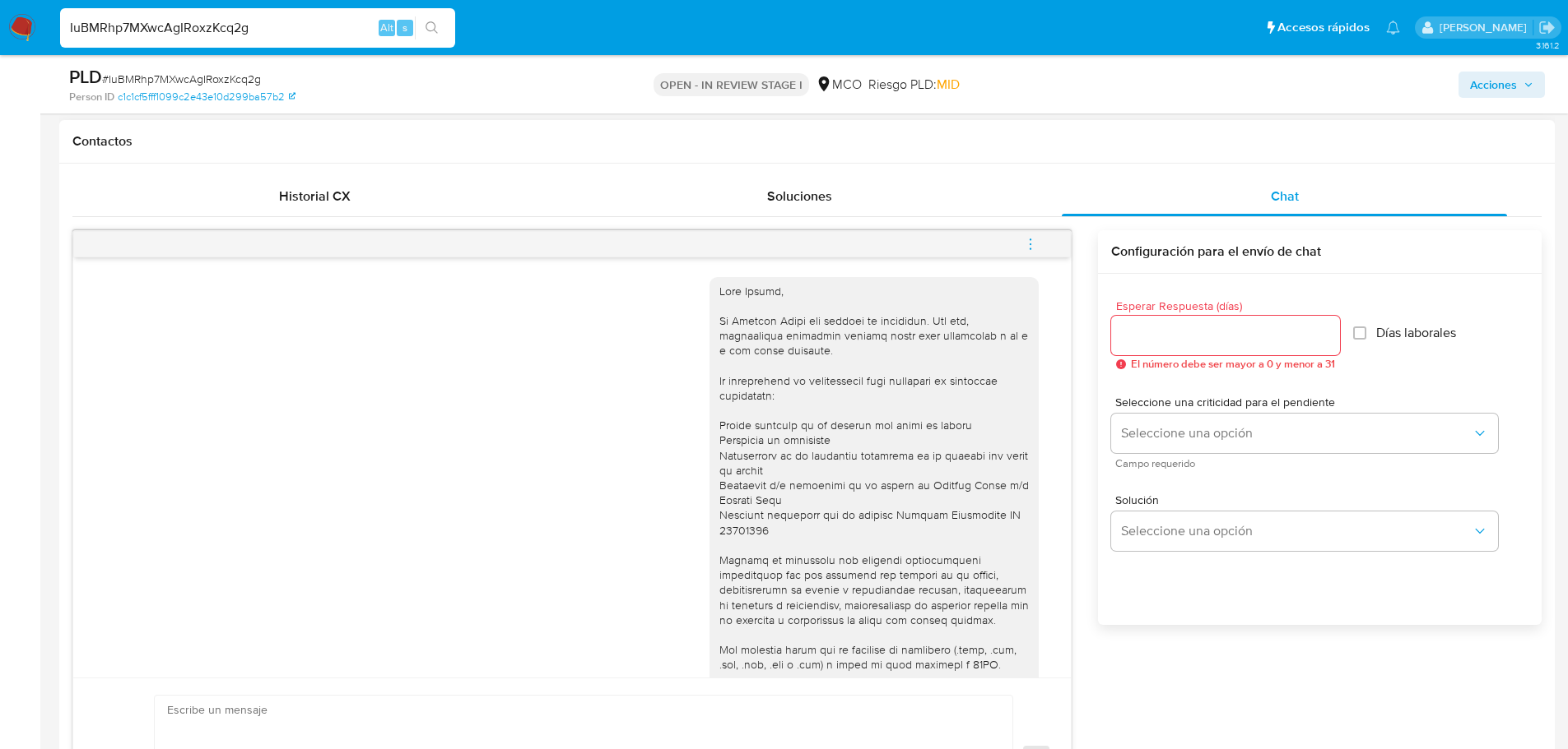
drag, startPoint x: 1167, startPoint y: 324, endPoint x: 1168, endPoint y: 340, distance: 16.0
click at [1167, 325] on input "Esperar Respuesta (días)" at bounding box center [1226, 336] width 229 height 22
type input "3"
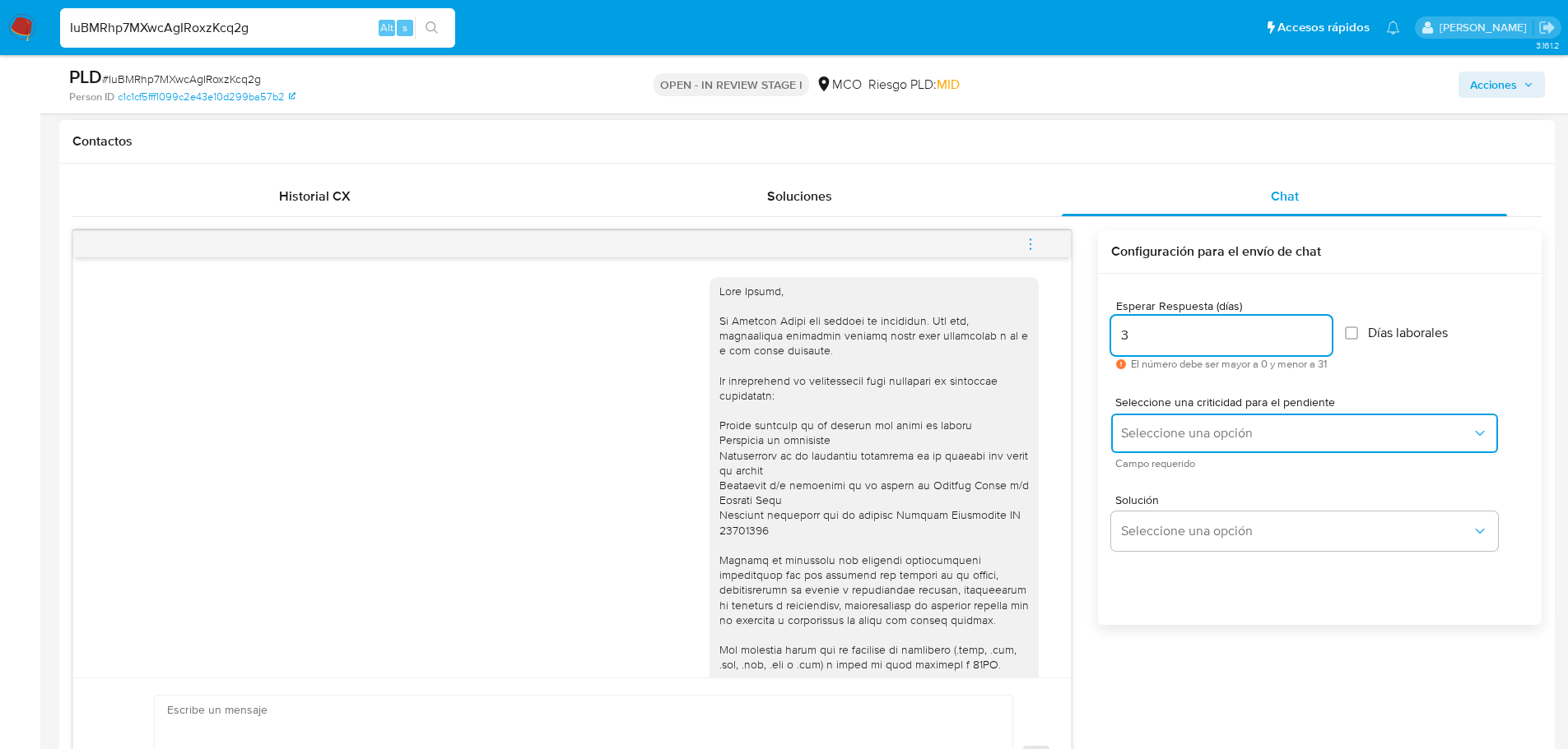
click at [1190, 418] on button "Seleccione una opción" at bounding box center [1305, 434] width 387 height 39
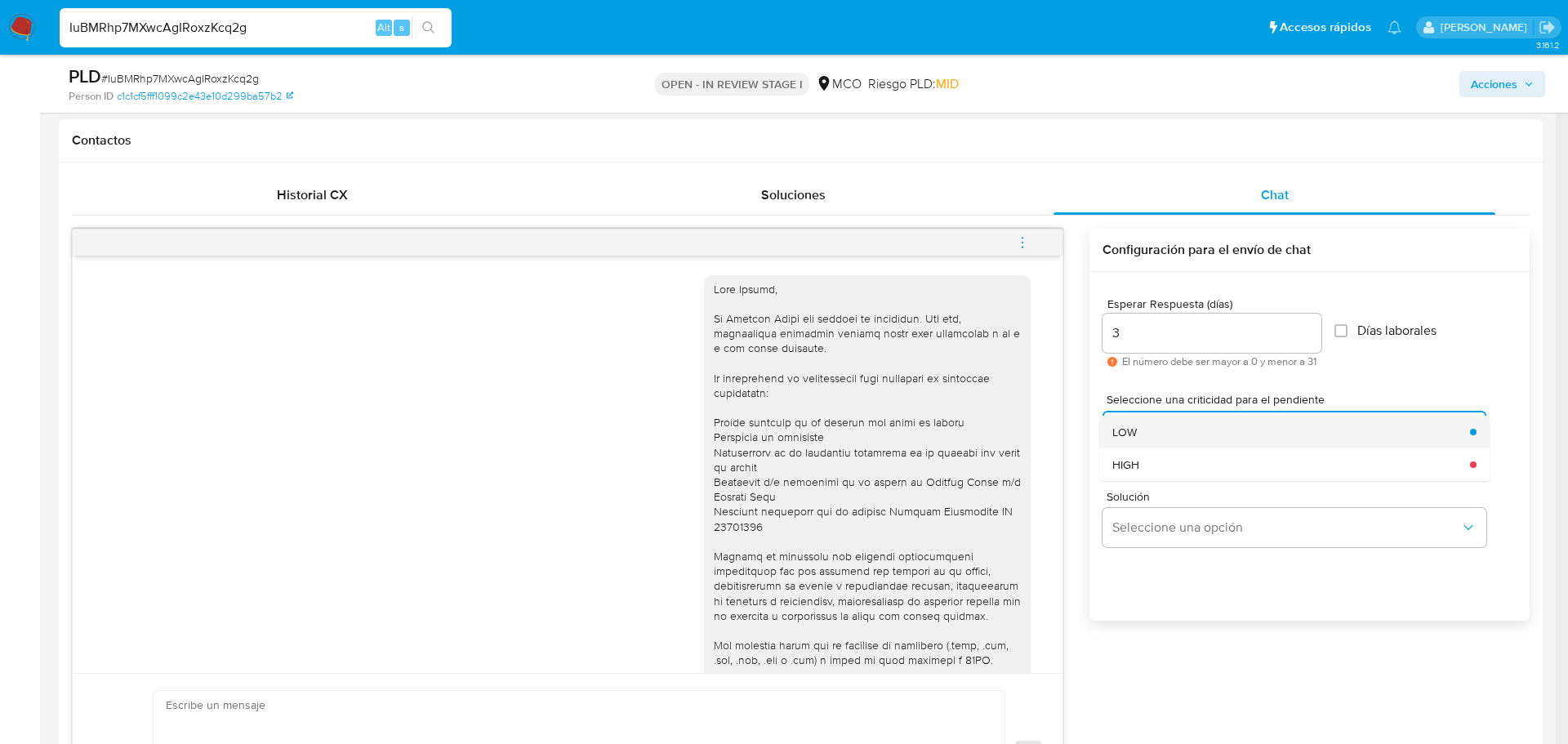
click at [1188, 434] on div "LOW" at bounding box center [1287, 432] width 348 height 32
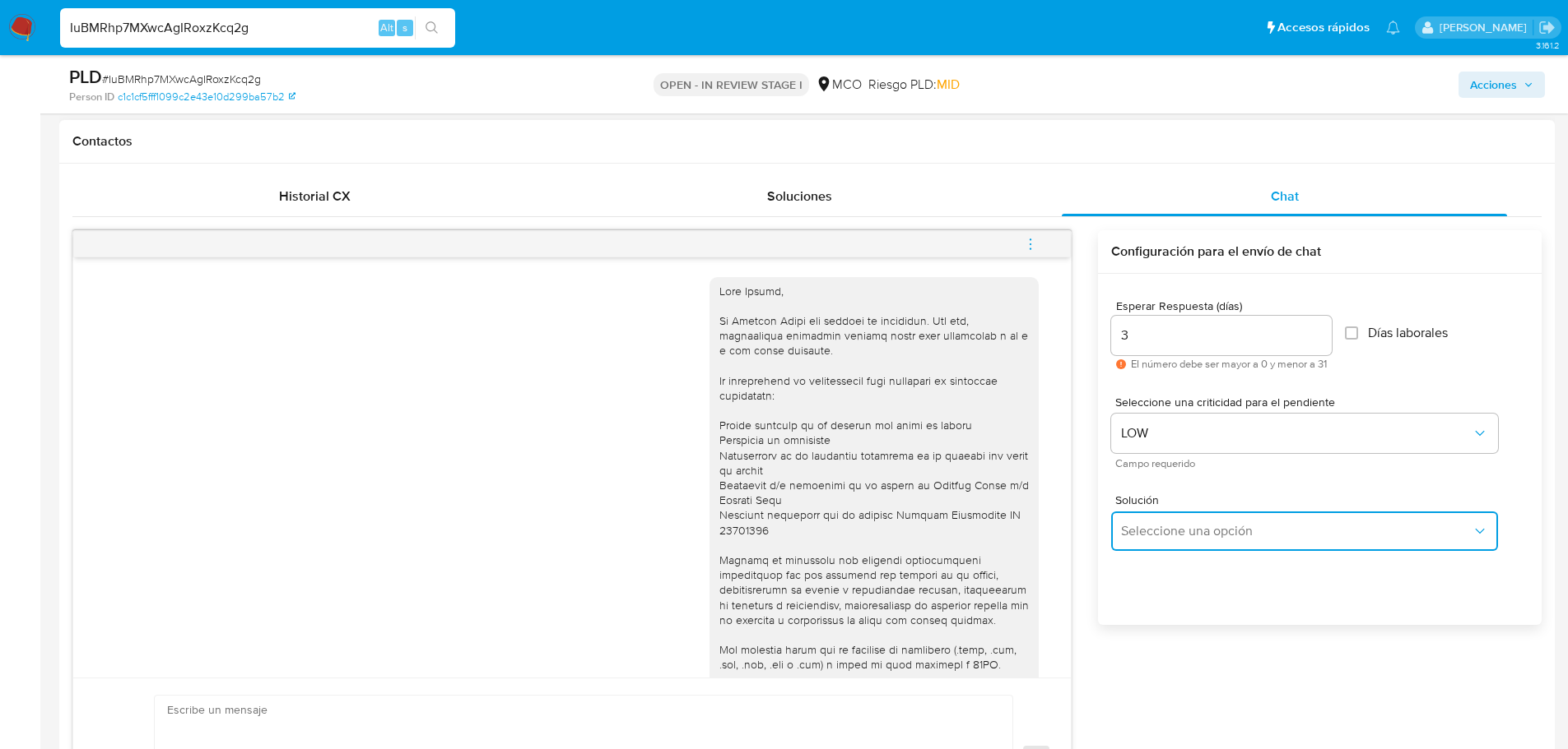
click at [1190, 537] on span "Seleccione una opción" at bounding box center [1297, 531] width 351 height 17
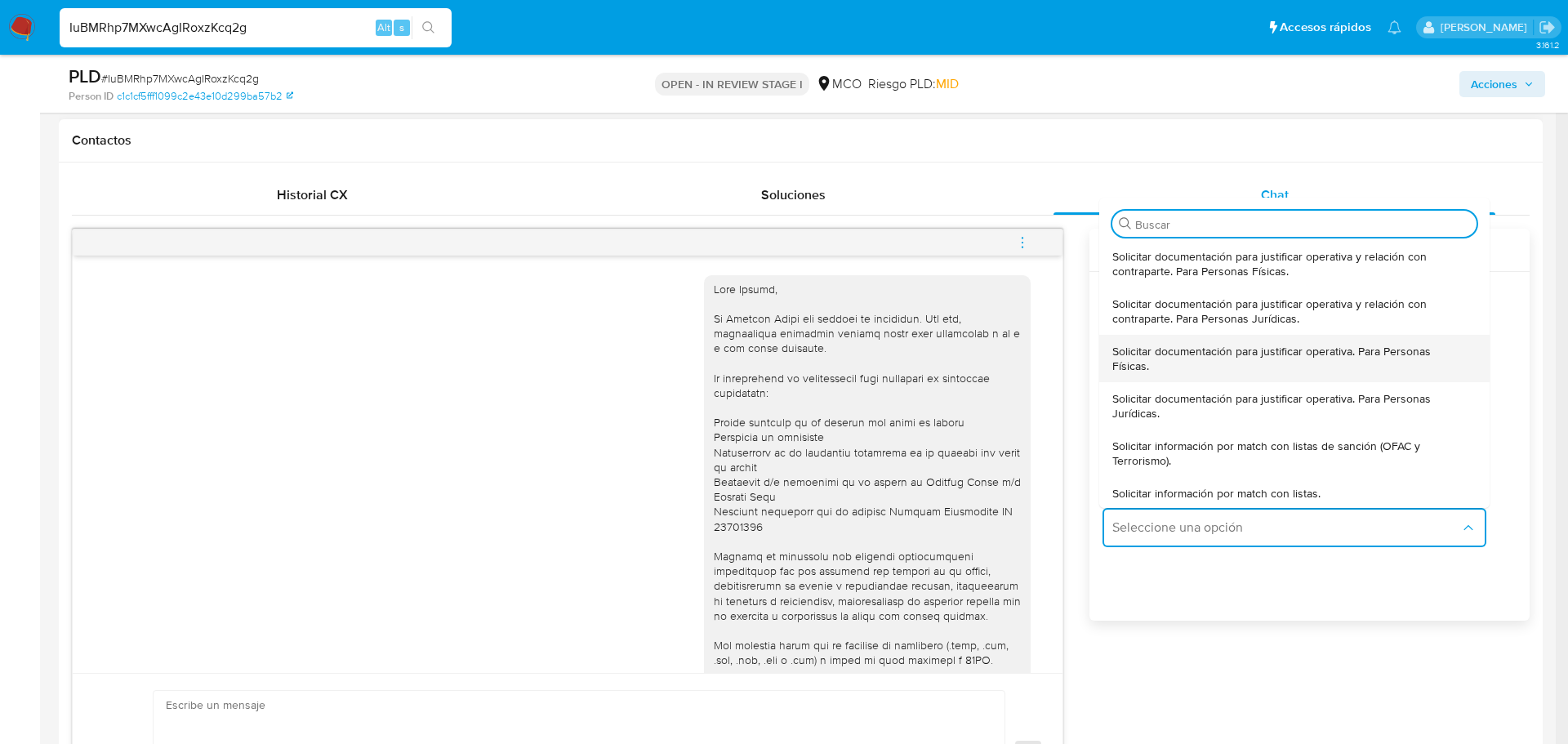
click at [1190, 366] on span "Solicitar documentación para justificar operativa. Para Personas Físicas." at bounding box center [1290, 358] width 354 height 29
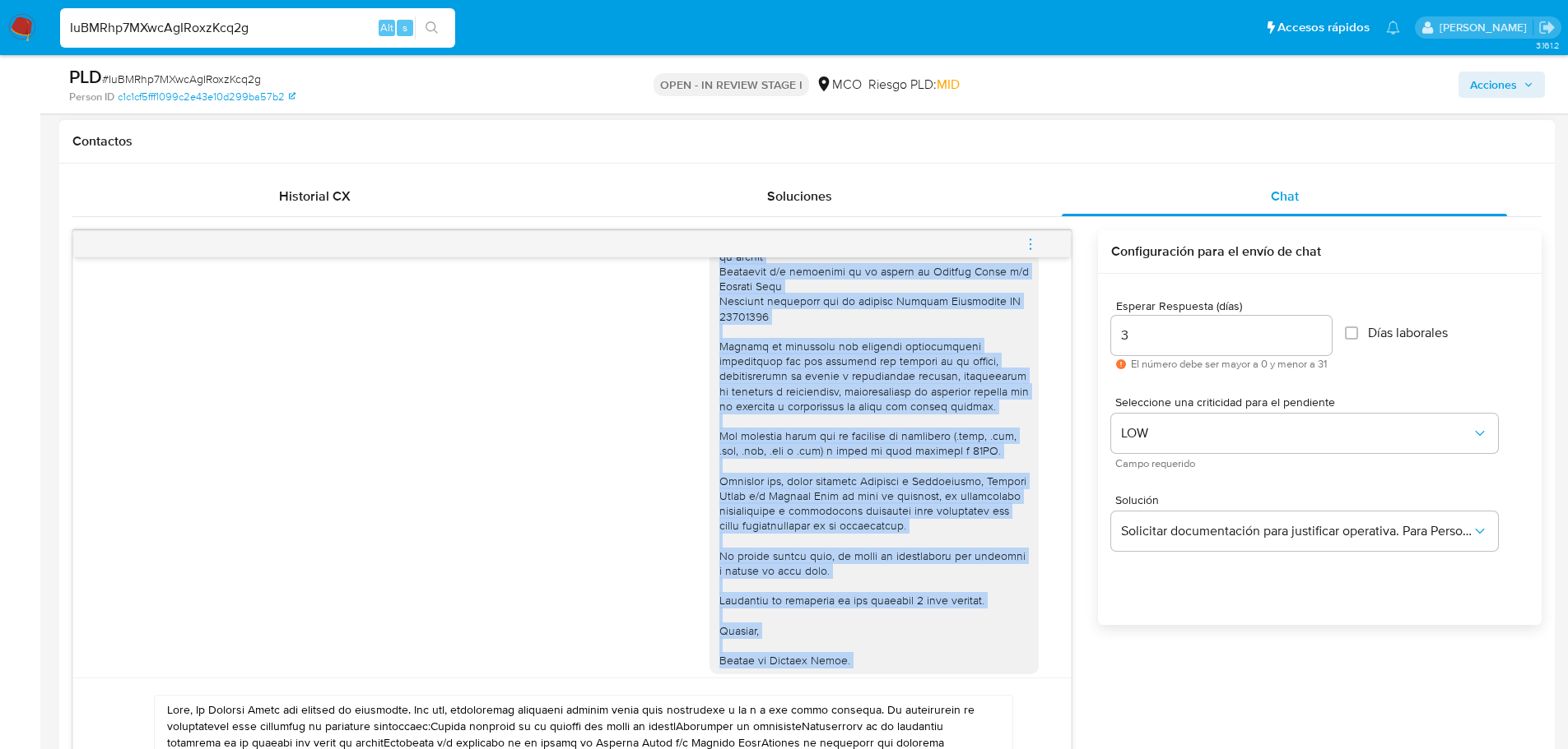
scroll to position [242, 0]
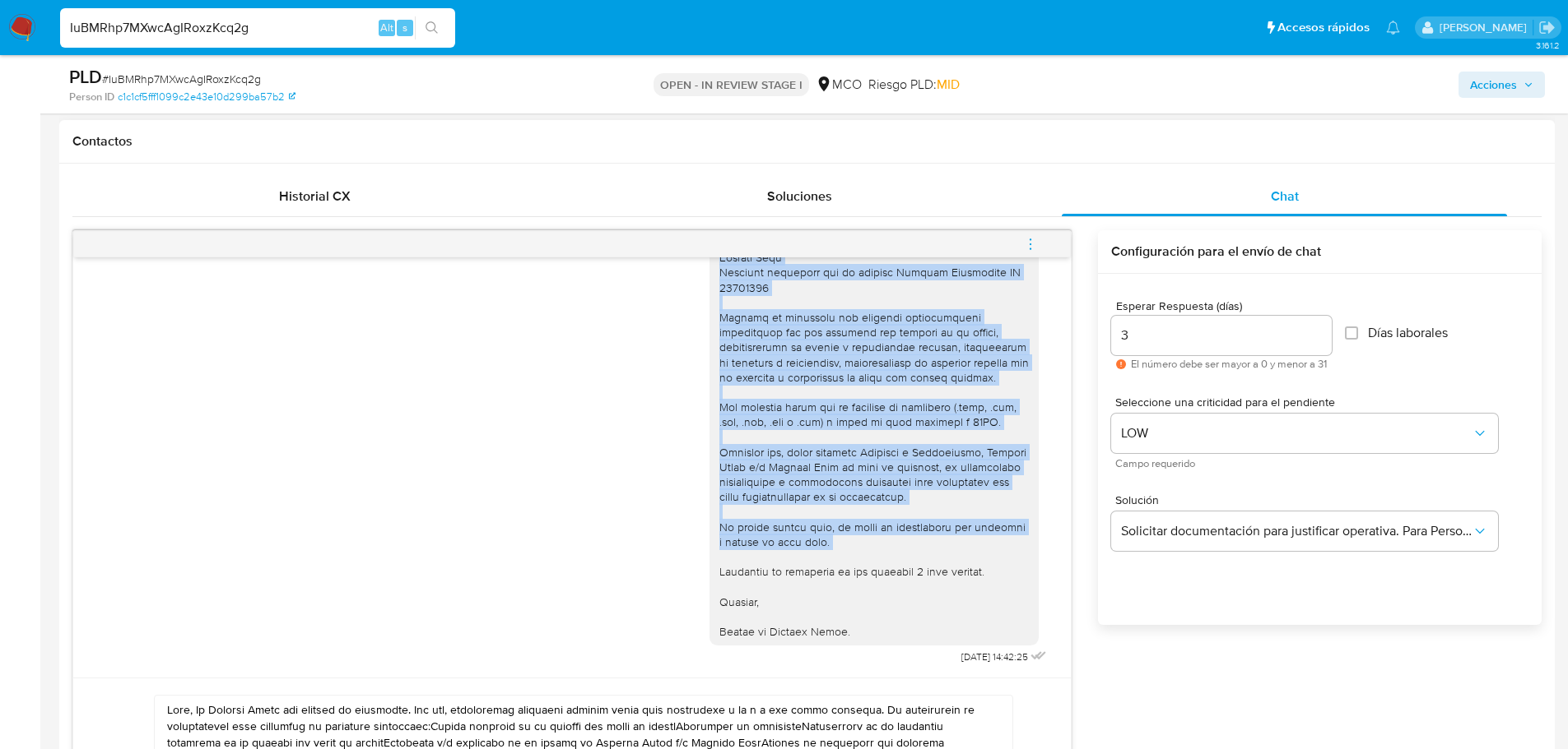
drag, startPoint x: 707, startPoint y: 288, endPoint x: 893, endPoint y: 555, distance: 325.4
click at [893, 555] on div at bounding box center [874, 341] width 310 height 599
click at [1271, 534] on span "Solicitar documentación para justificar operativa. Para Personas Físicas." at bounding box center [1297, 531] width 351 height 17
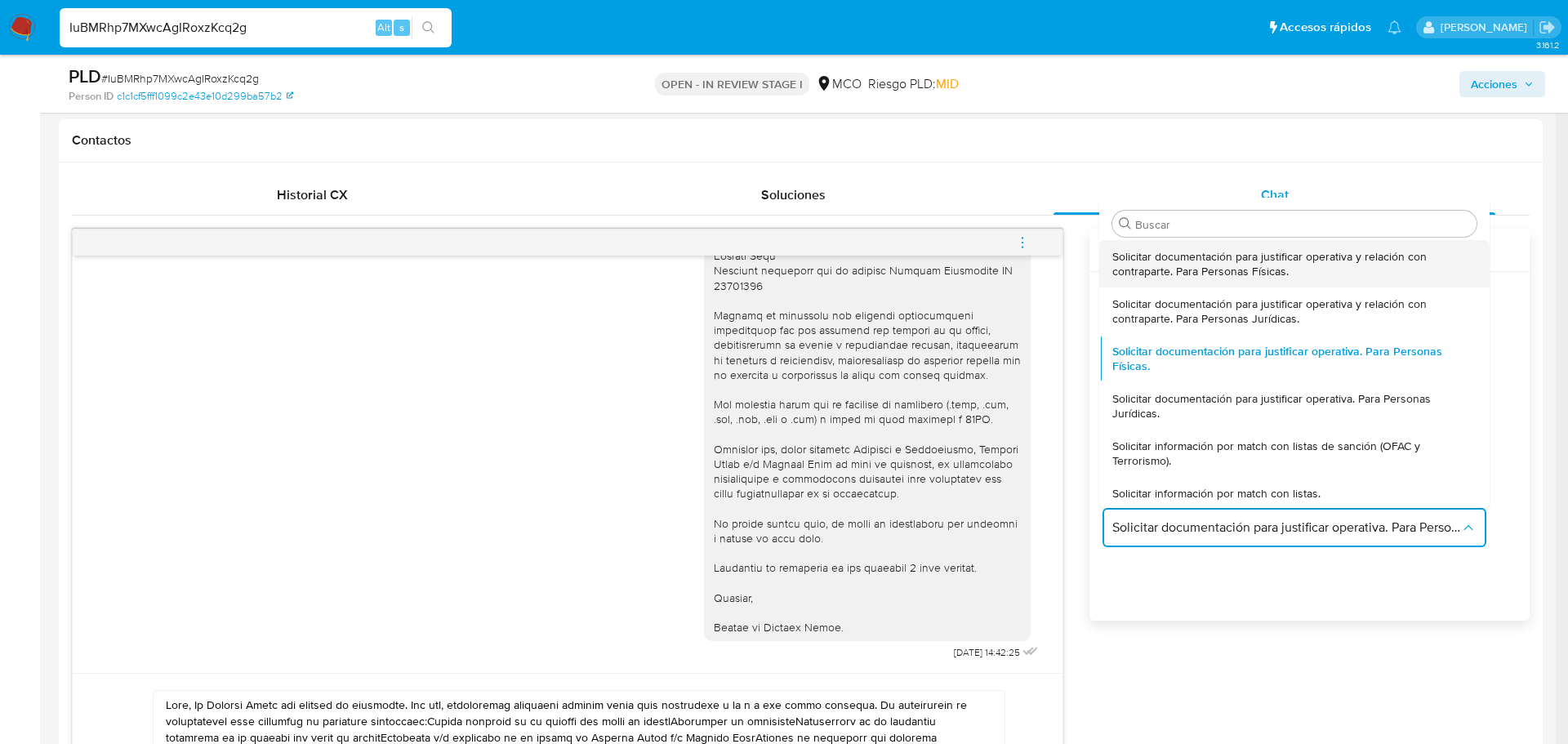
click at [1217, 273] on span "Solicitar documentación para justificar operativa y relación con contraparte. P…" at bounding box center [1290, 264] width 354 height 29
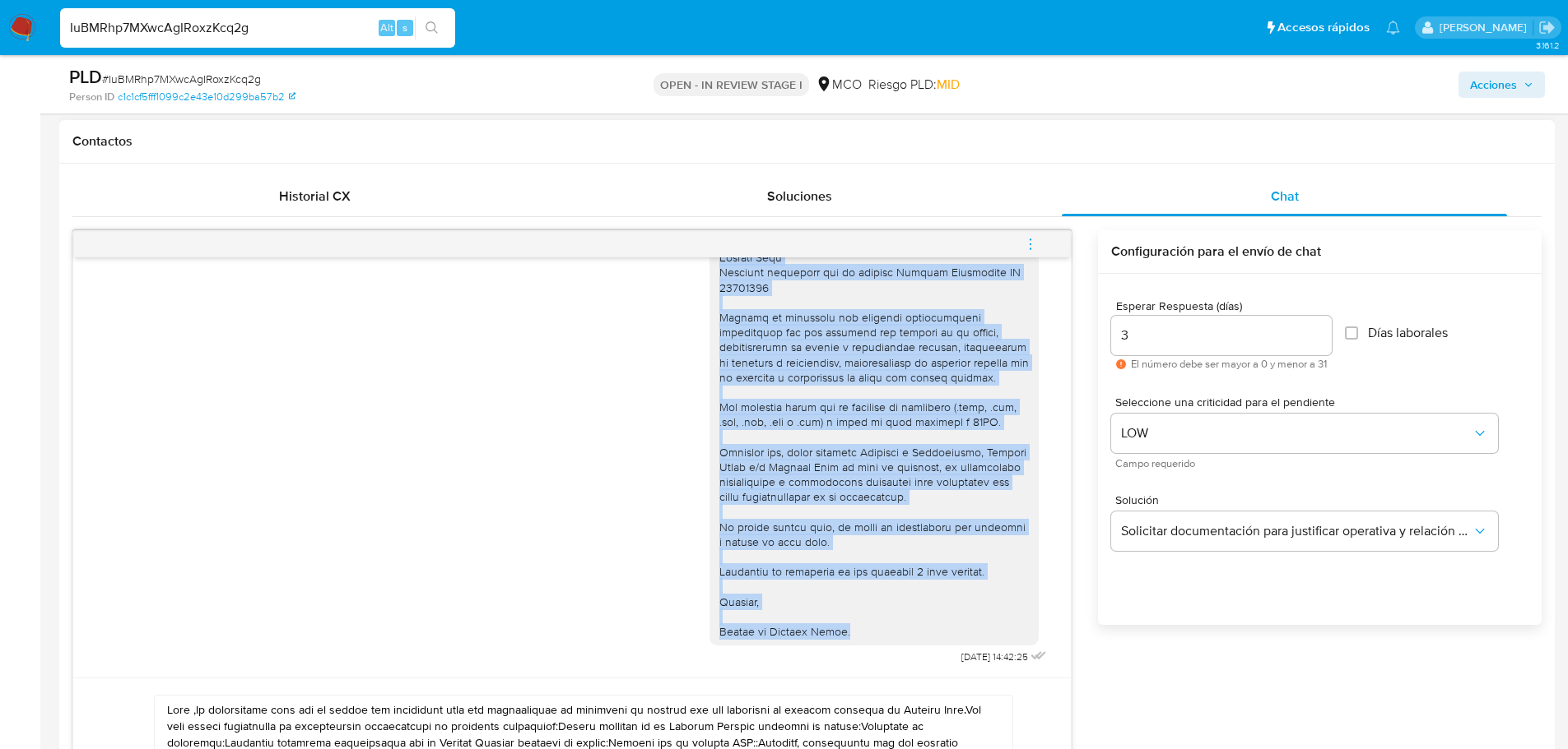
drag, startPoint x: 709, startPoint y: 294, endPoint x: 842, endPoint y: 635, distance: 366.0
click at [842, 635] on div at bounding box center [874, 341] width 310 height 599
copy div "Hola Sergio, En Mercado Libre nos importa tu seguridad. Por eso, necesitamos ve…"
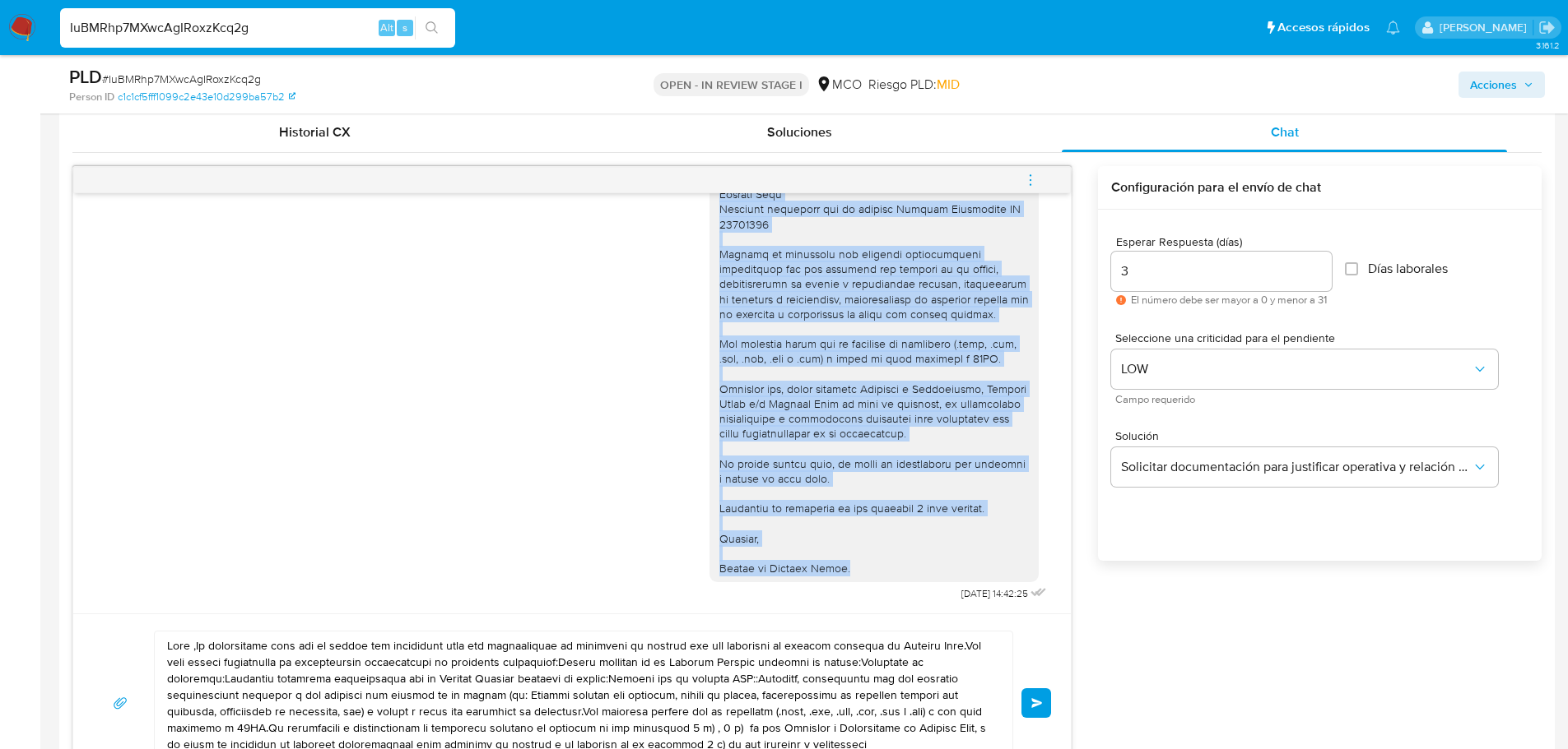
scroll to position [905, 0]
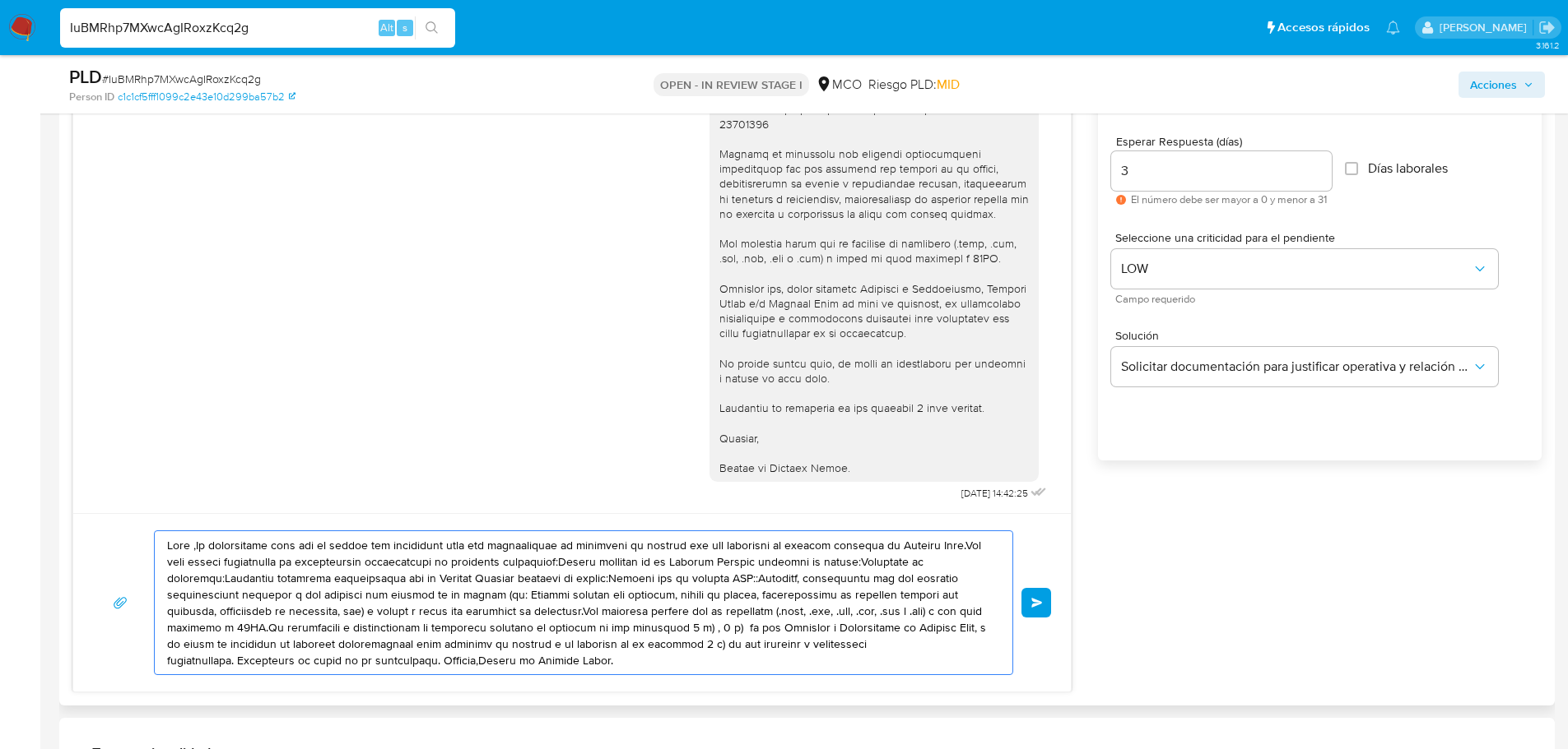
drag, startPoint x: 169, startPoint y: 546, endPoint x: 530, endPoint y: 674, distance: 383.0
click at [530, 674] on div at bounding box center [583, 602] width 859 height 145
paste textarea "Sergio, En Mercado Libre nos importa tu seguridad. Por eso, necesitamos verific…"
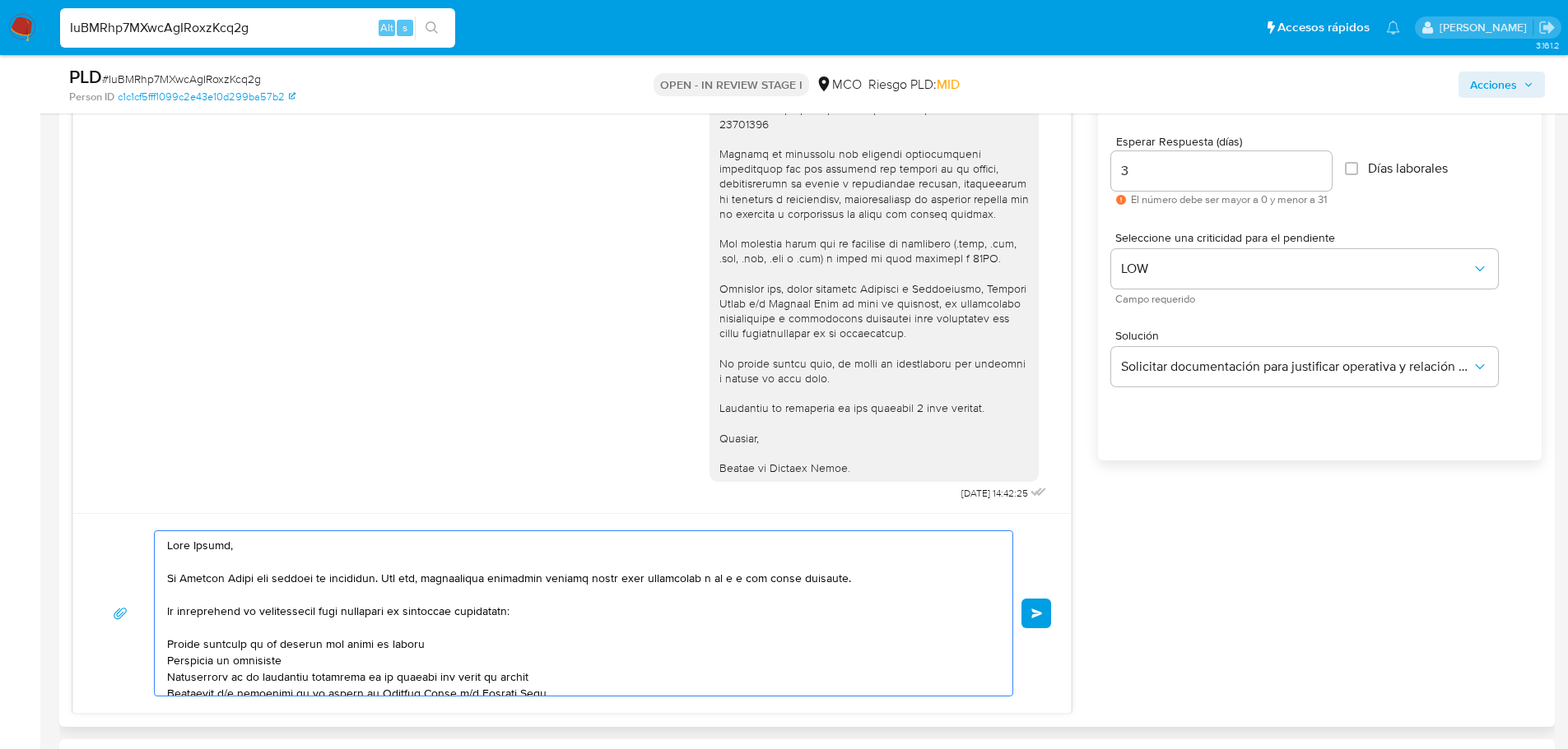
scroll to position [286, 0]
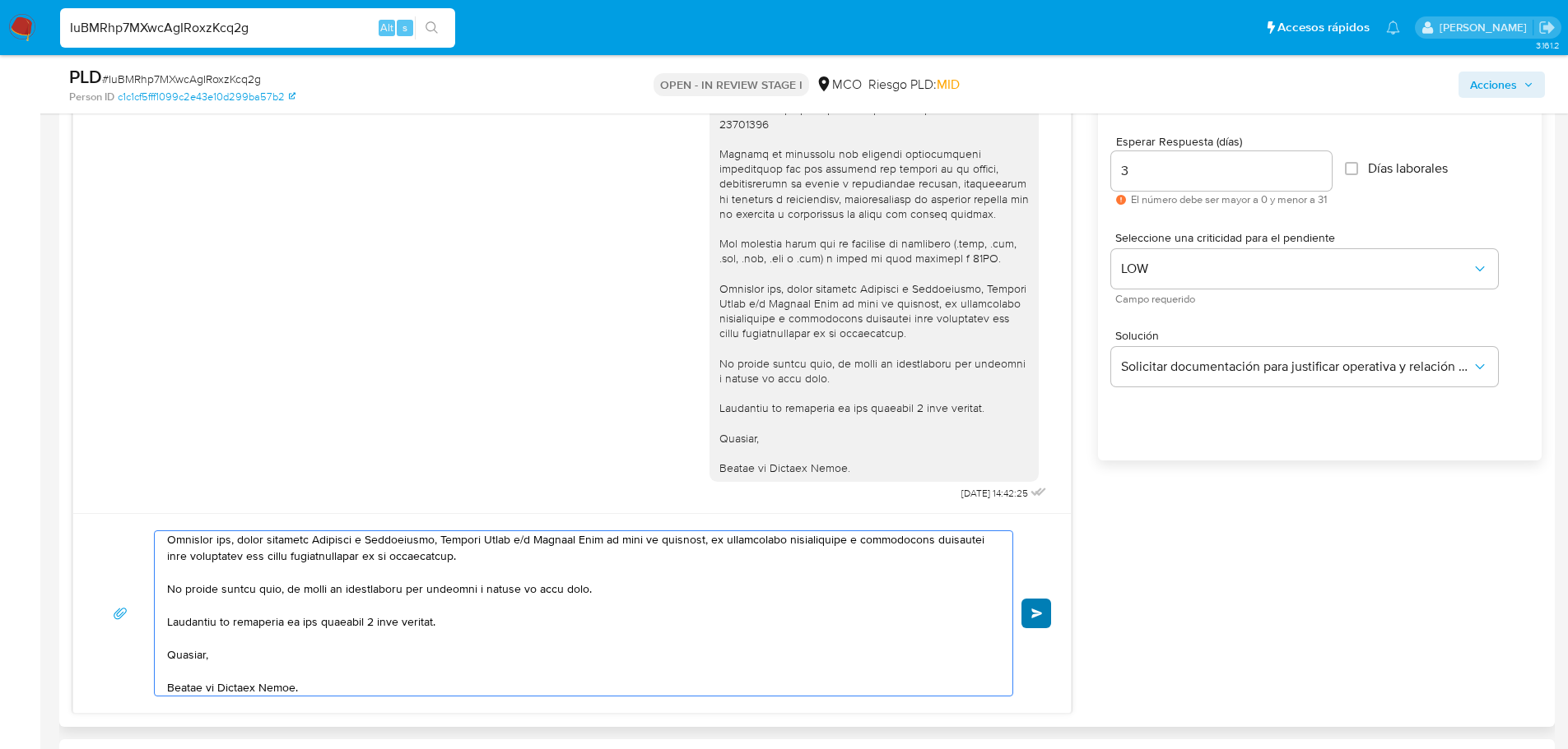
type textarea "Hola Sergio, En Mercado Libre nos importa tu seguridad. Por eso, necesitamos ve…"
click at [1034, 618] on span "Enviar" at bounding box center [1037, 614] width 12 height 10
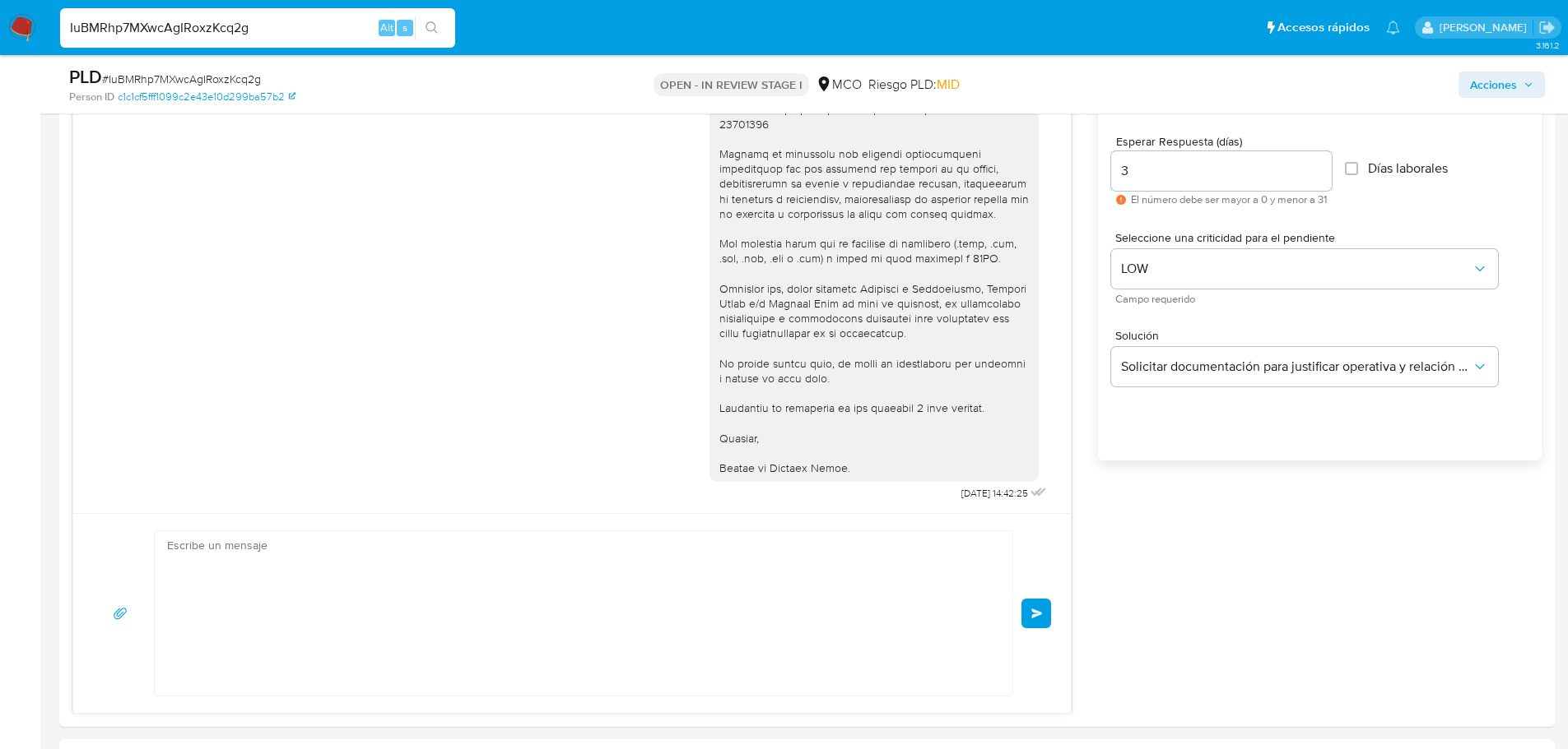
scroll to position [0, 0]
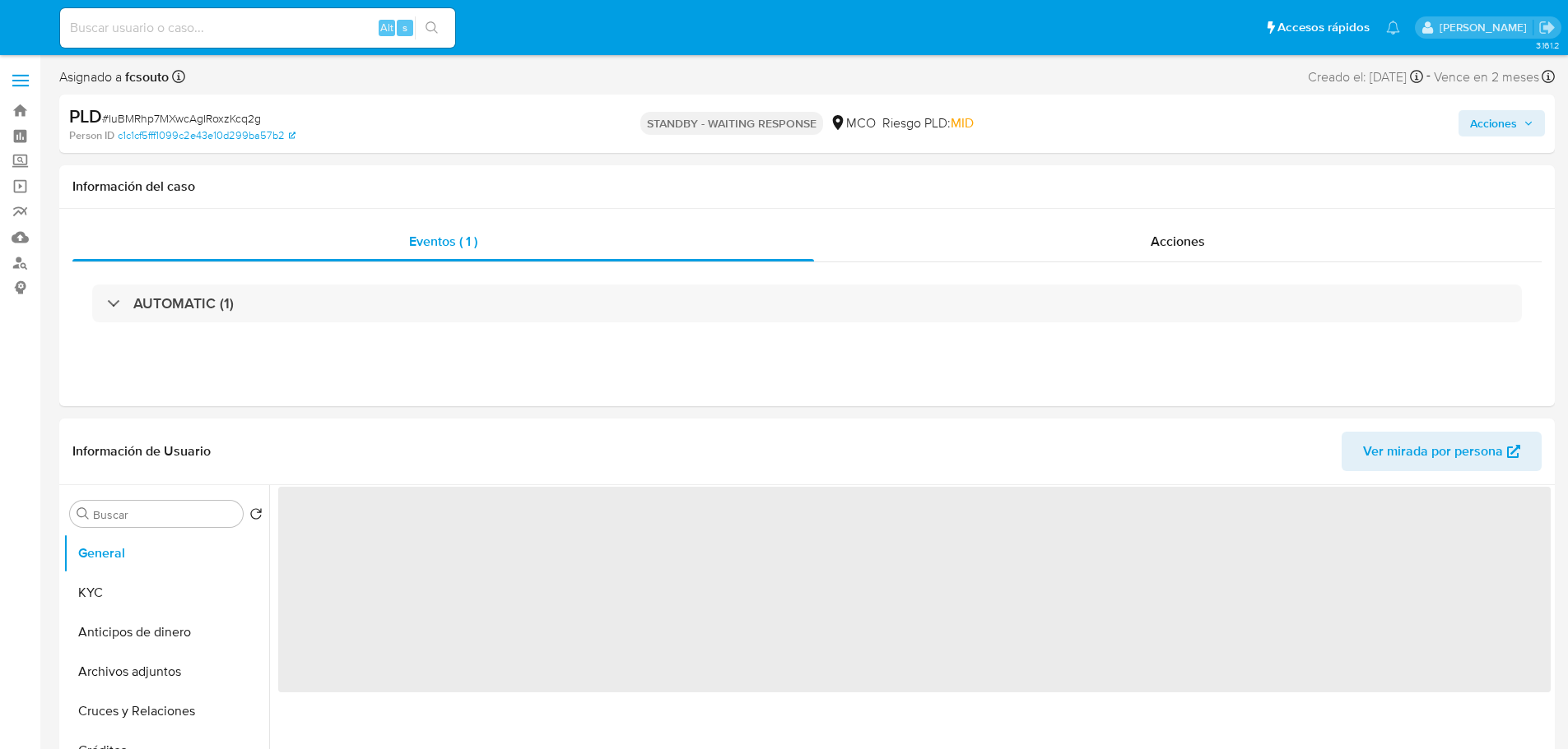
select select "10"
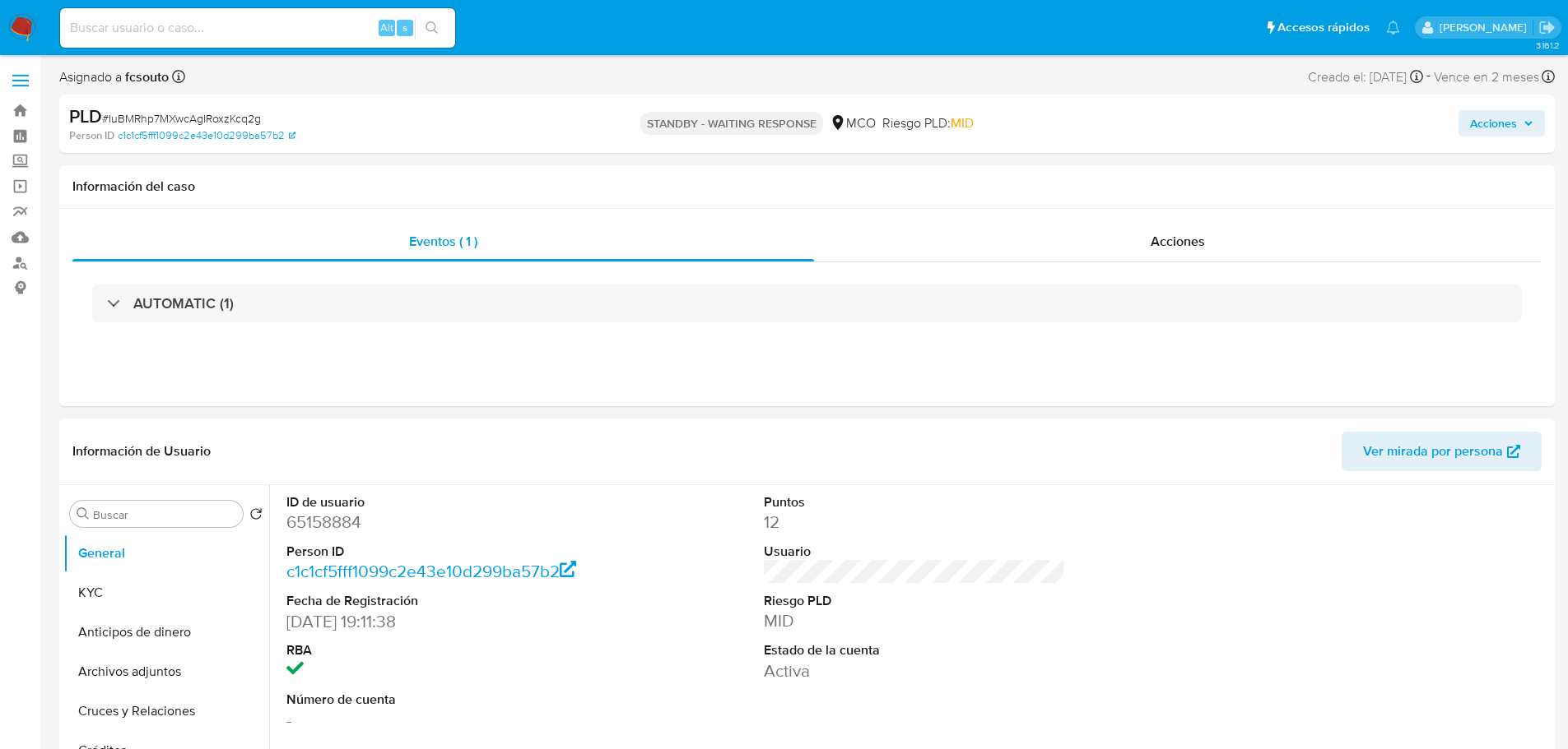
click at [200, 28] on input at bounding box center [257, 29] width 395 height 22
paste input "nusYv4kk8jyC1b1SapbNNf4O"
type input "nusYv4kk8jyC1b1SapbNNf4O"
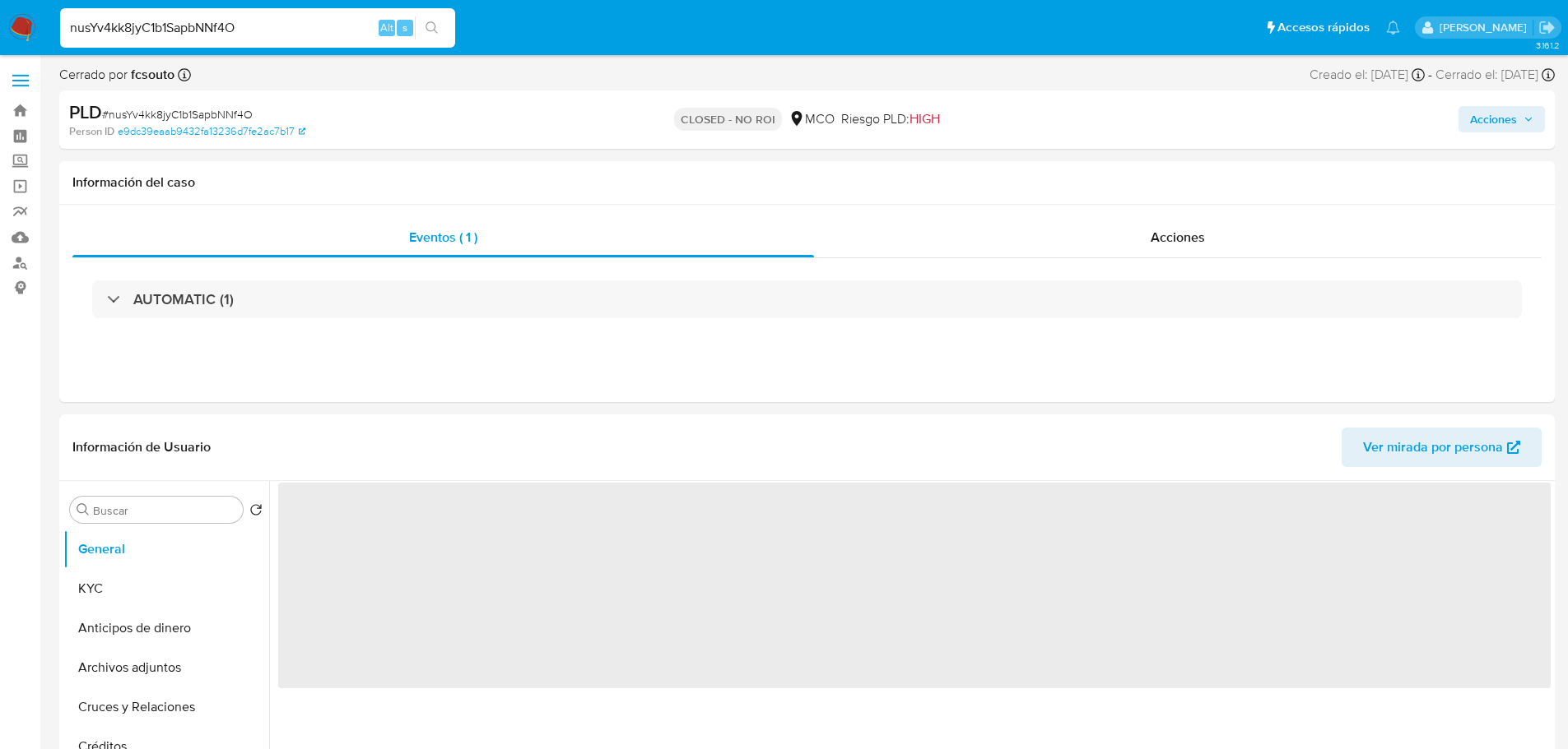
select select "10"
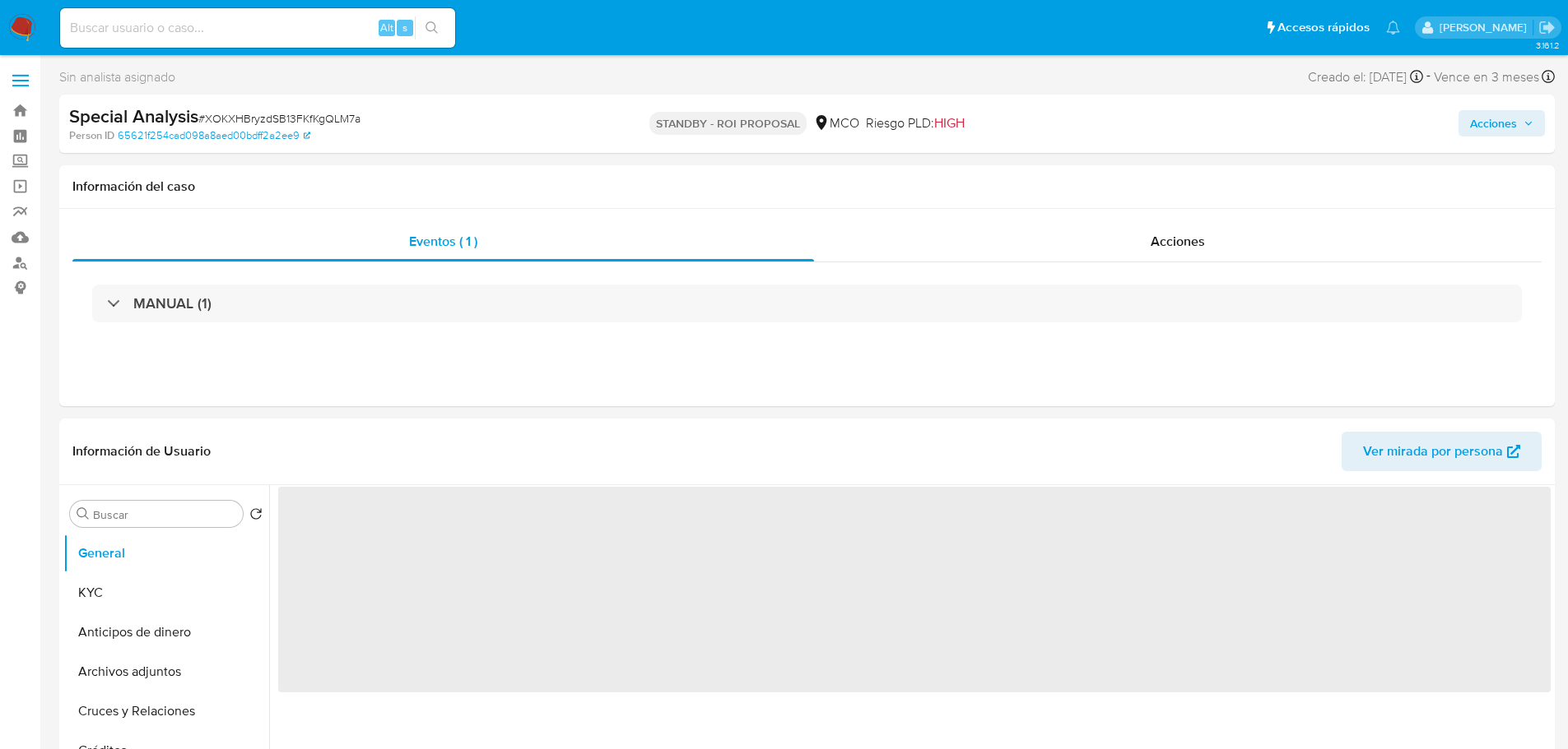
select select "10"
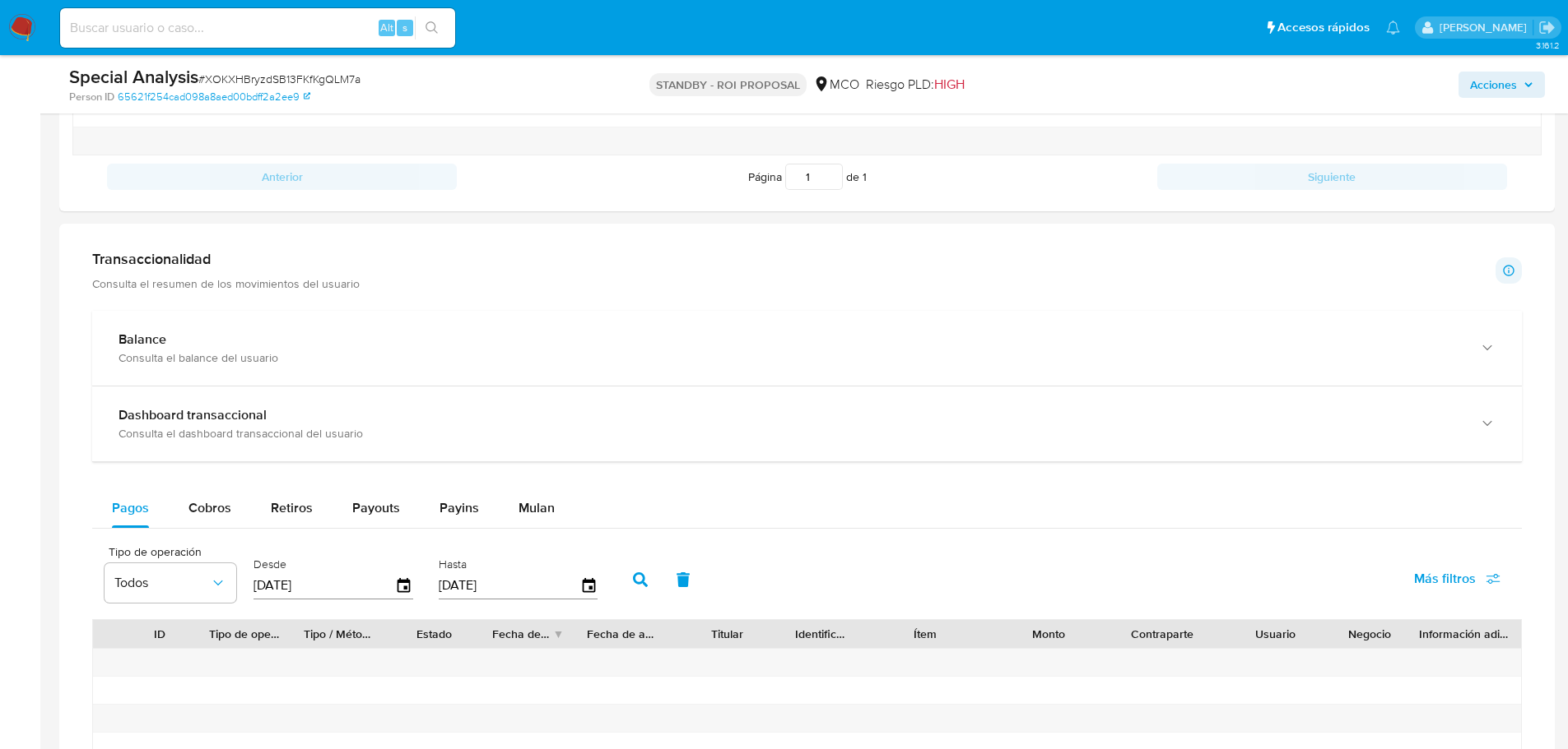
scroll to position [1234, 0]
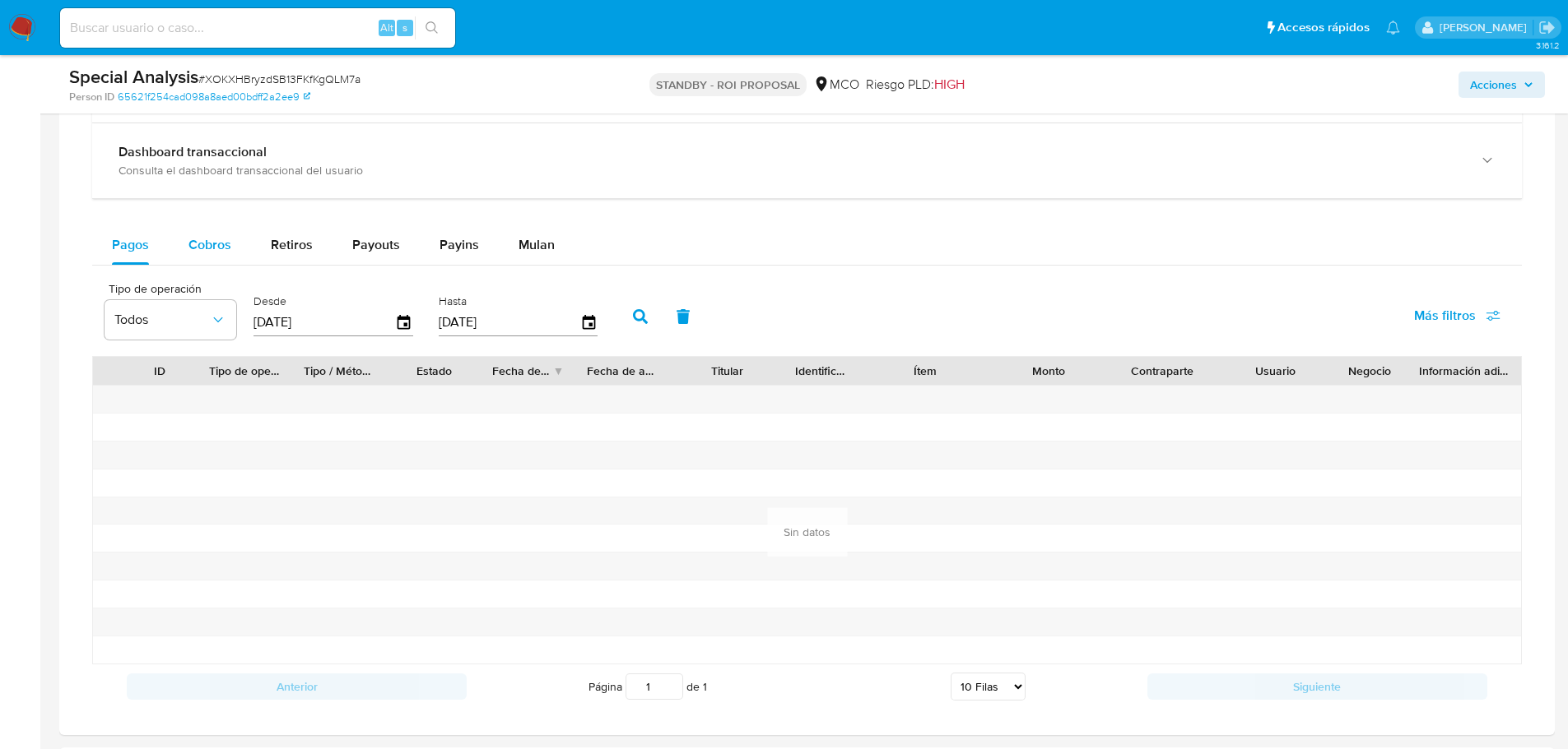
click at [217, 239] on span "Cobros" at bounding box center [209, 244] width 42 height 19
select select "10"
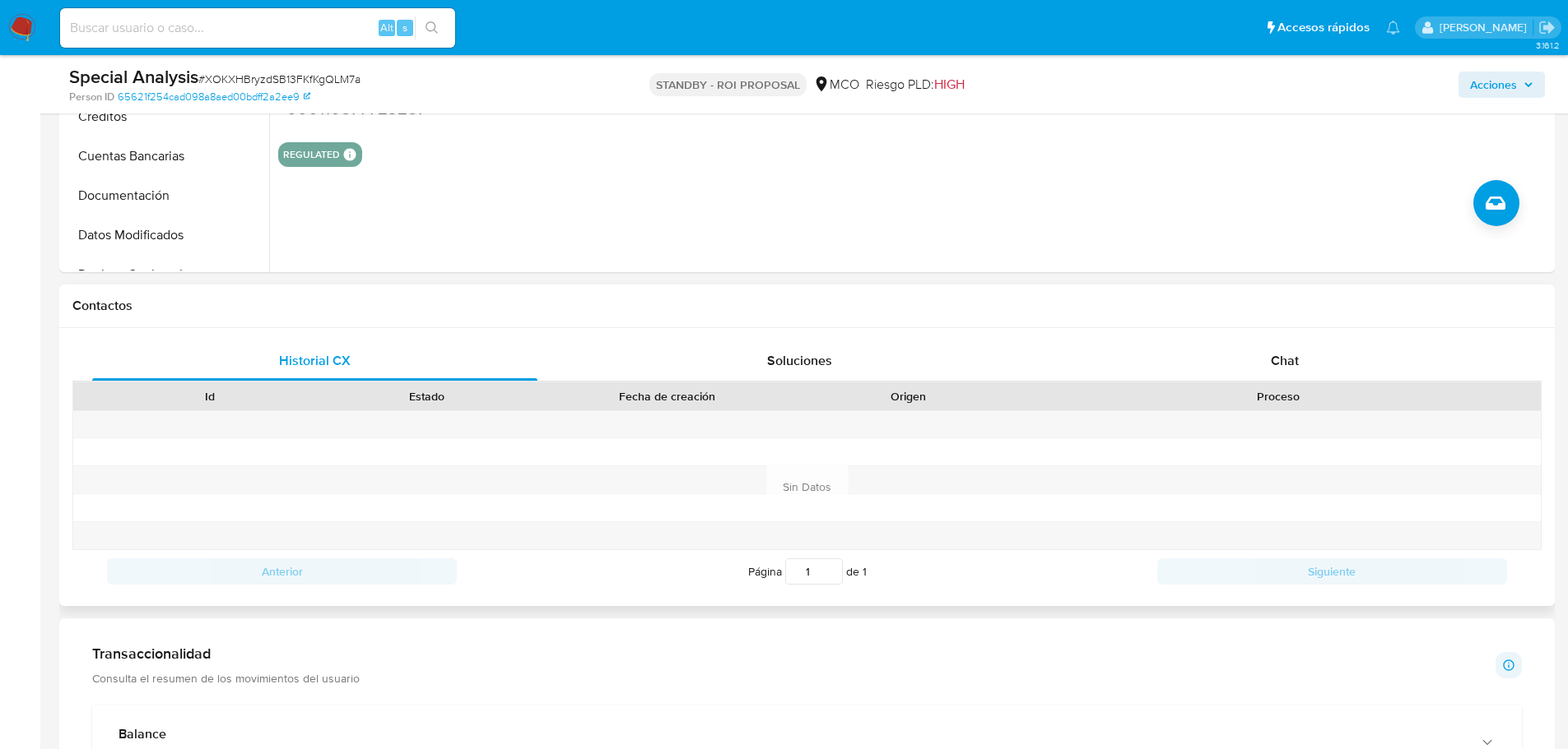
scroll to position [0, 0]
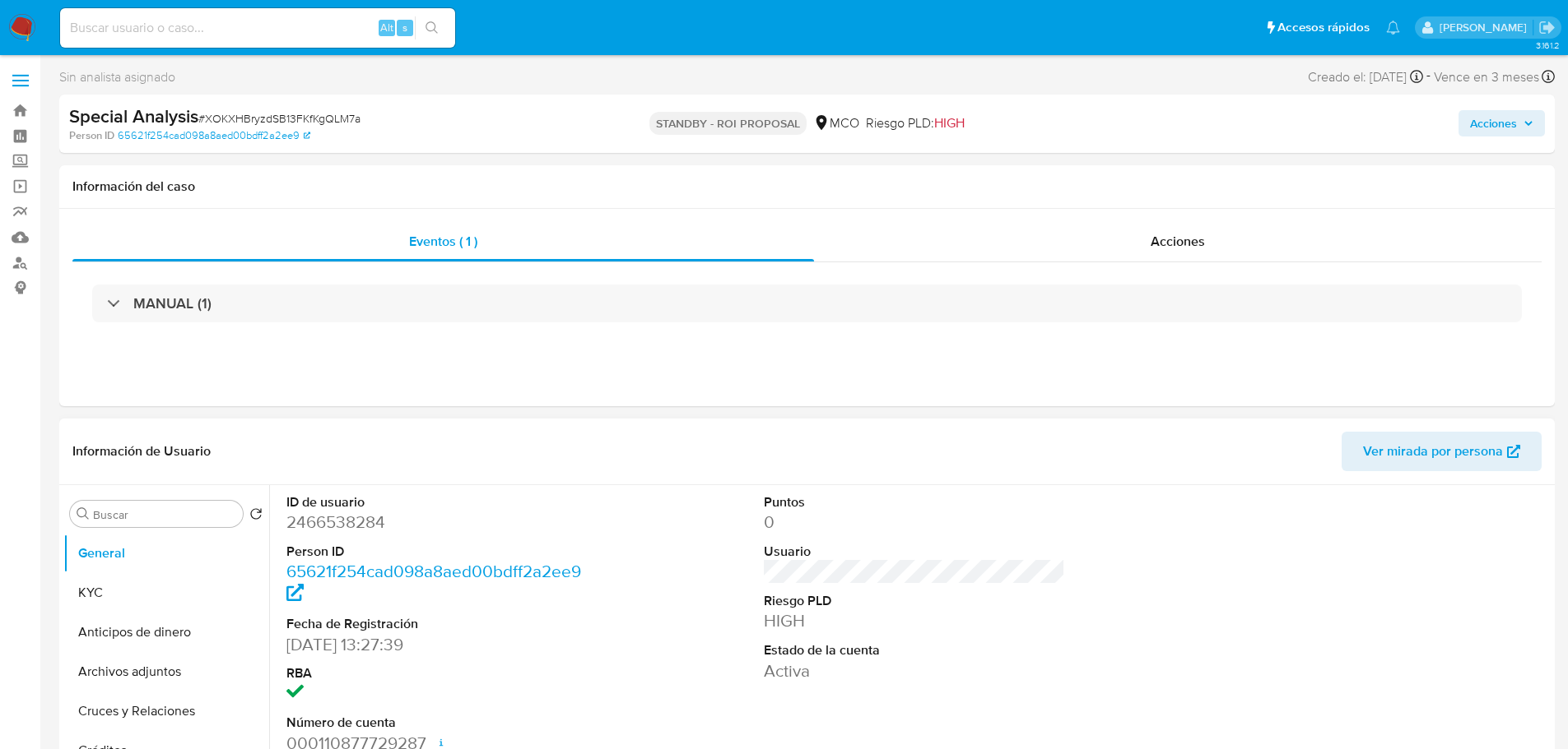
click at [351, 505] on dt "ID de usuario" at bounding box center [437, 503] width 302 height 18
click at [357, 517] on dd "2466538284" at bounding box center [437, 521] width 302 height 23
copy dd "2466538284"
click at [463, 447] on header "Información de Usuario Ver mirada por persona" at bounding box center [807, 451] width 1469 height 39
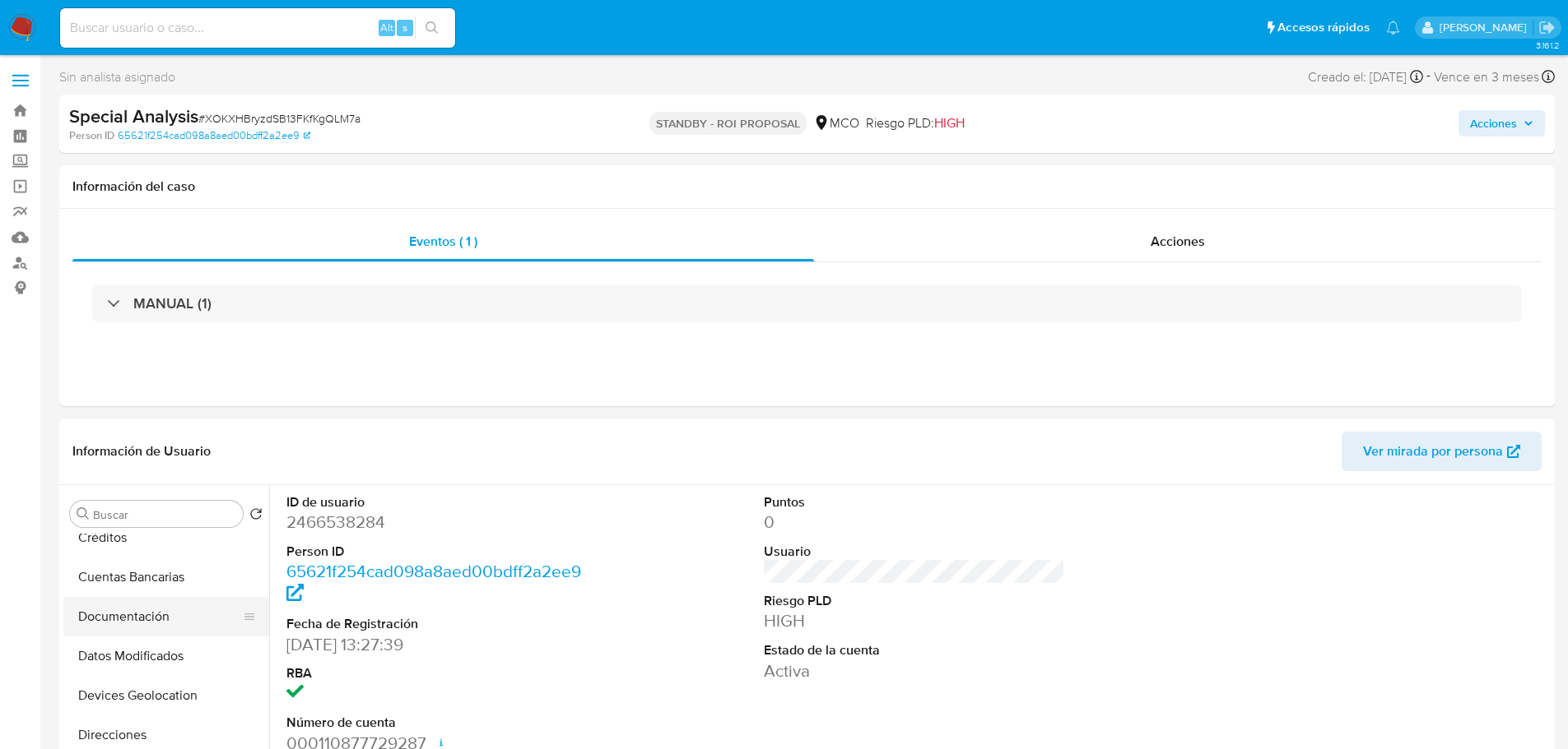
scroll to position [246, 0]
click at [297, 112] on span "# XOKXHBryzdSB13FKfKgQLM7a" at bounding box center [279, 118] width 162 height 17
copy span "XOKXHBryzdSB13FKfKgQLM7a"
click at [329, 521] on dd "2466538284" at bounding box center [437, 521] width 302 height 23
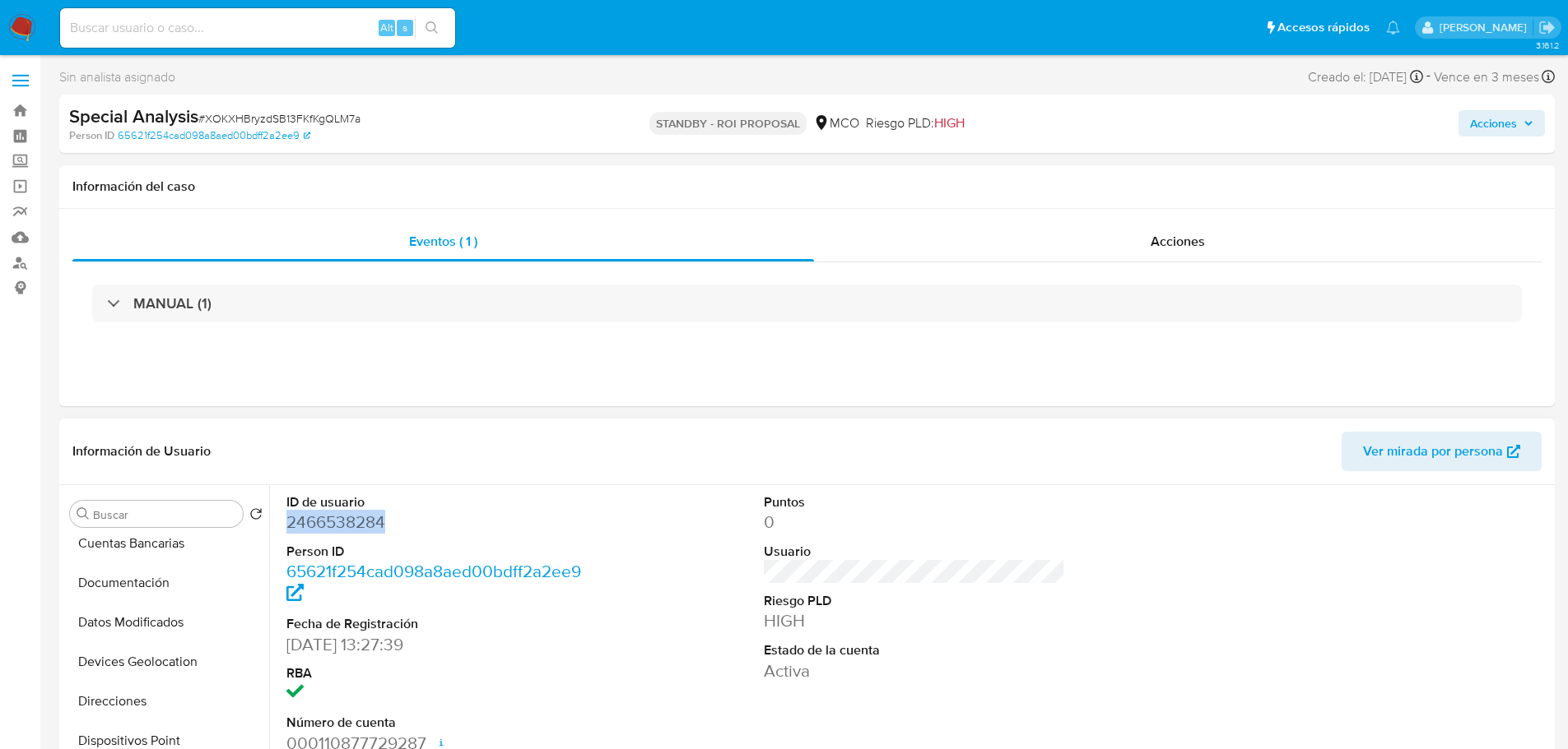
click at [329, 521] on dd "2466538284" at bounding box center [437, 521] width 302 height 23
copy dd "2466538284"
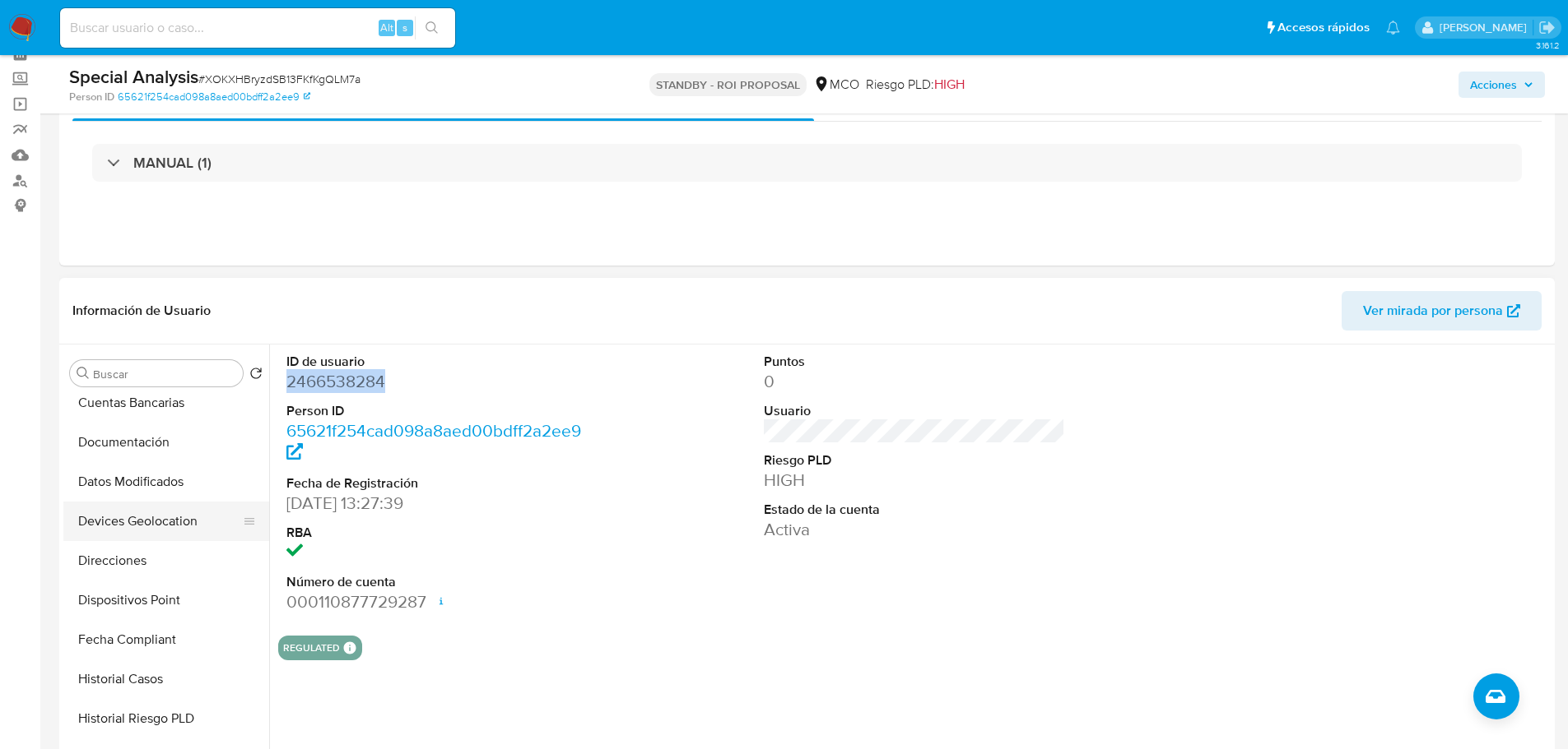
scroll to position [0, 0]
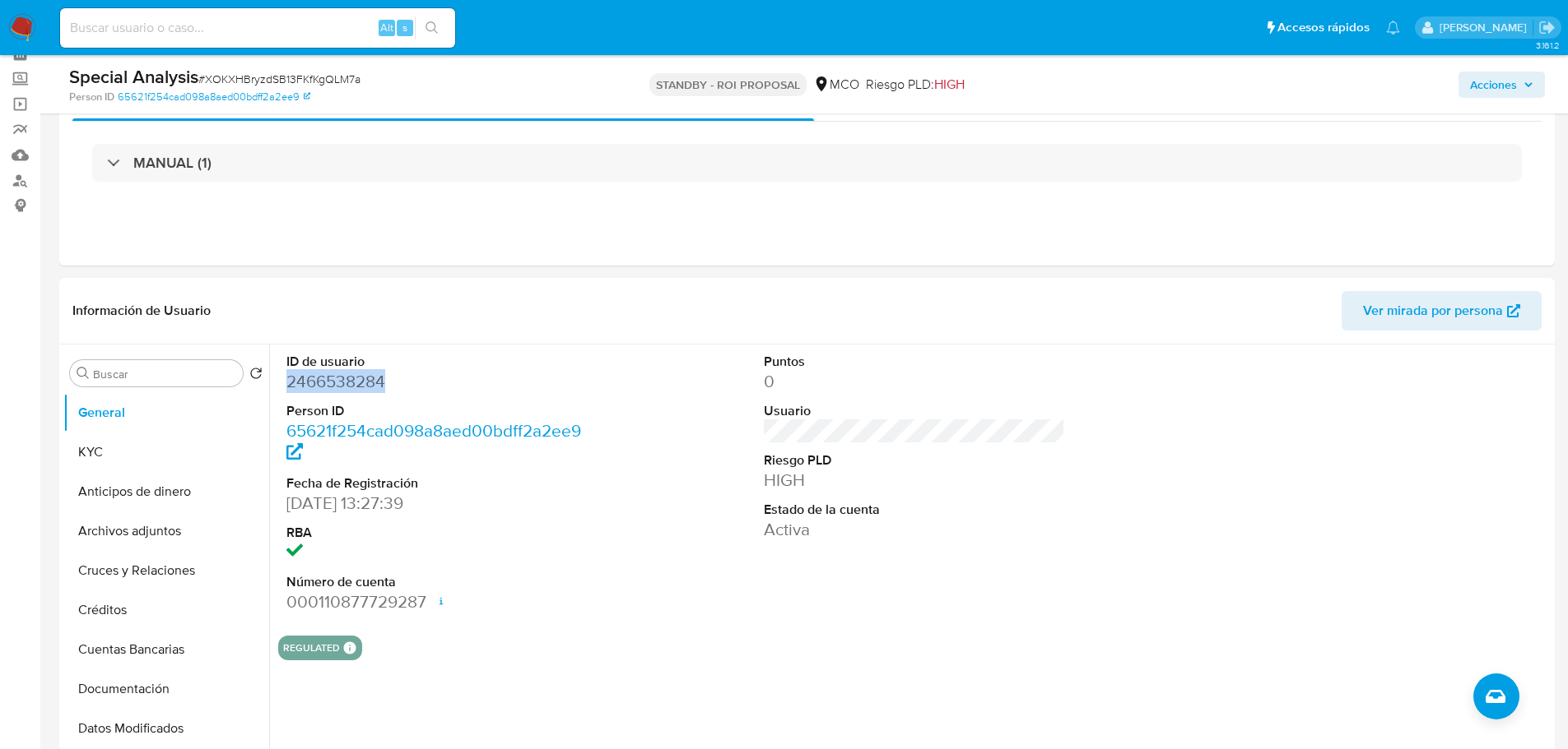
drag, startPoint x: 122, startPoint y: 461, endPoint x: 0, endPoint y: 444, distance: 123.2
click at [104, 460] on button "KYC" at bounding box center [166, 452] width 206 height 39
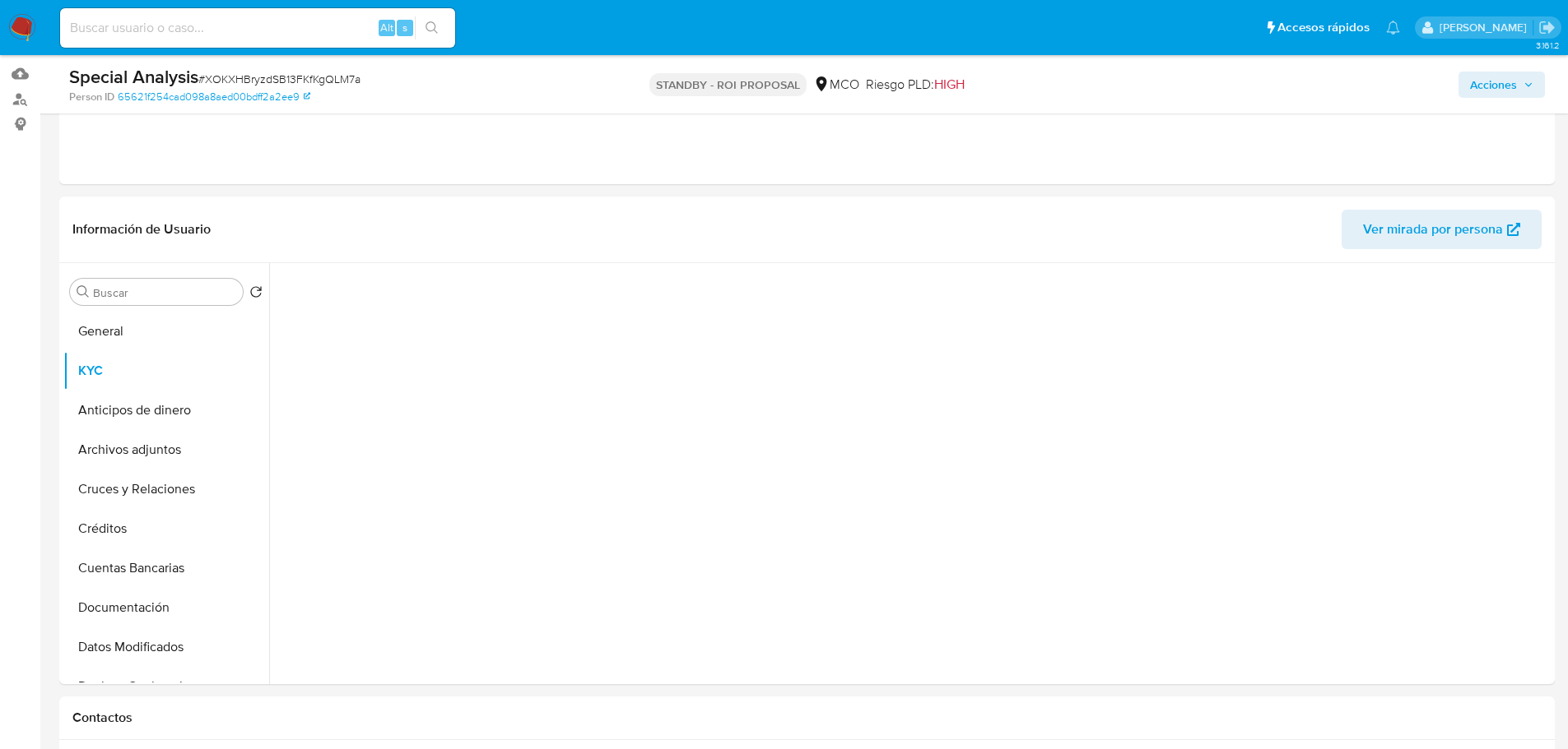
scroll to position [165, 0]
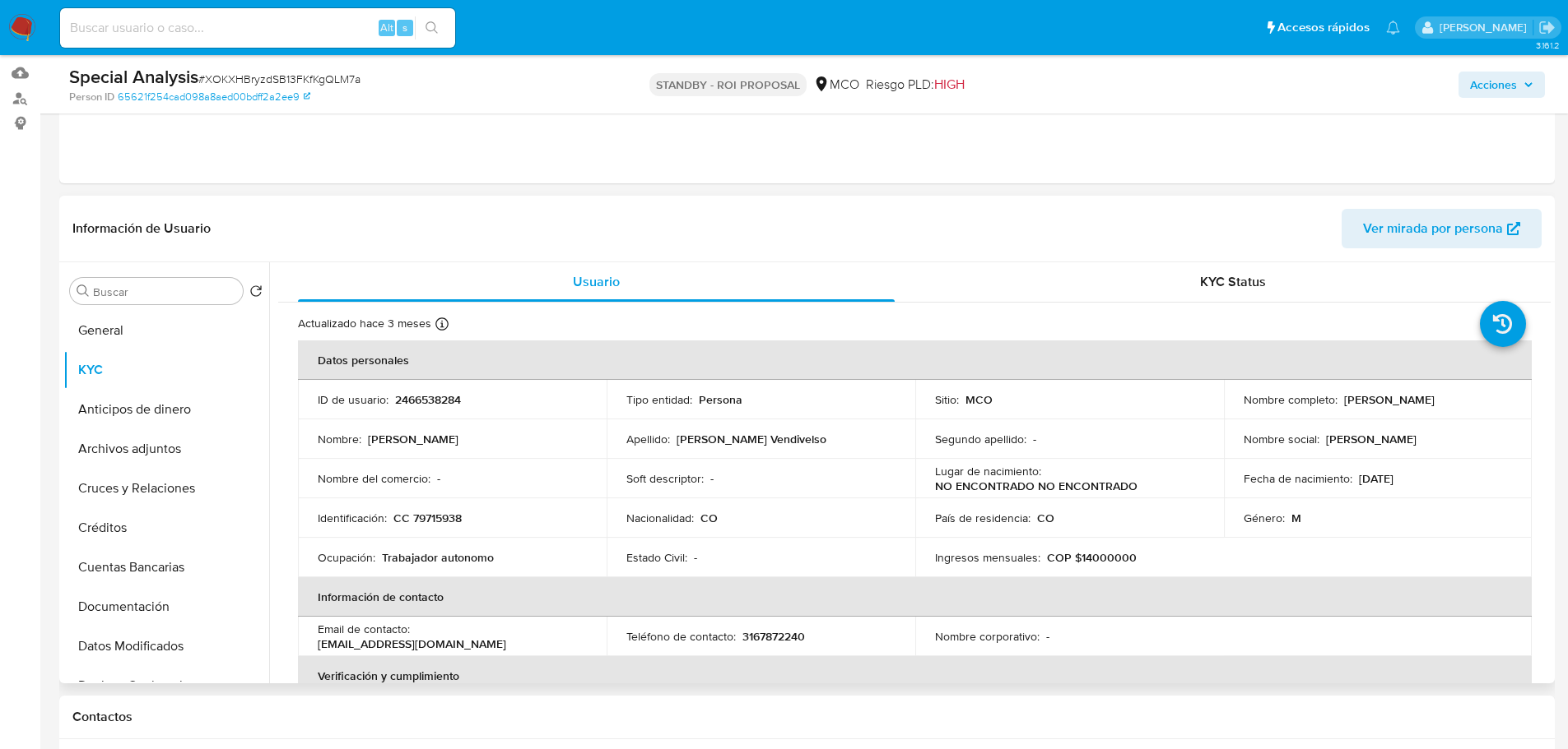
click at [422, 397] on p "2466538284" at bounding box center [428, 399] width 66 height 15
copy p "2466538284"
drag, startPoint x: 1339, startPoint y: 400, endPoint x: 1473, endPoint y: 403, distance: 134.0
click at [1475, 402] on div "Nombre completo : Wilson Orjuela Vendivelso" at bounding box center [1378, 399] width 269 height 15
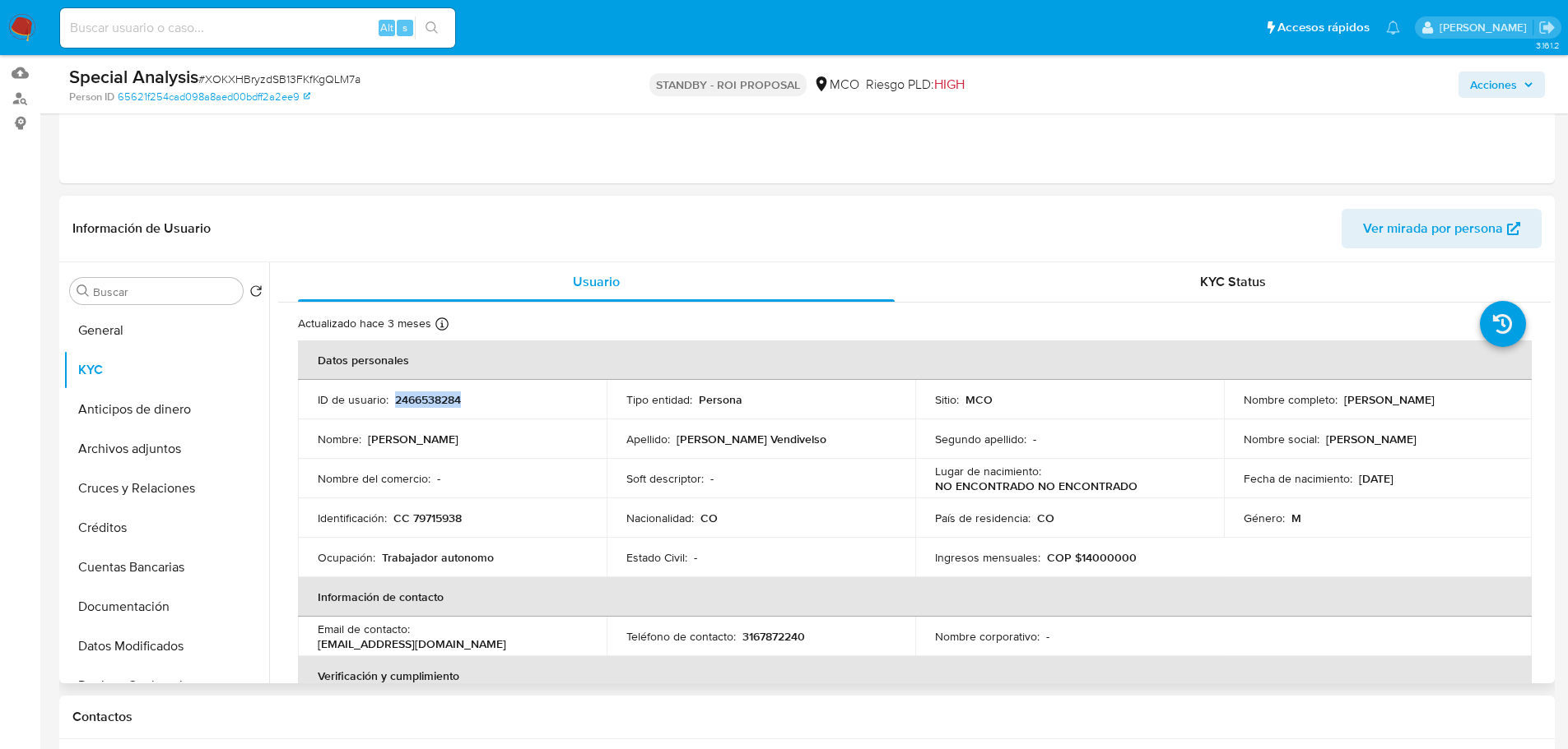
copy p "Wilson Orjuela Vendivelso"
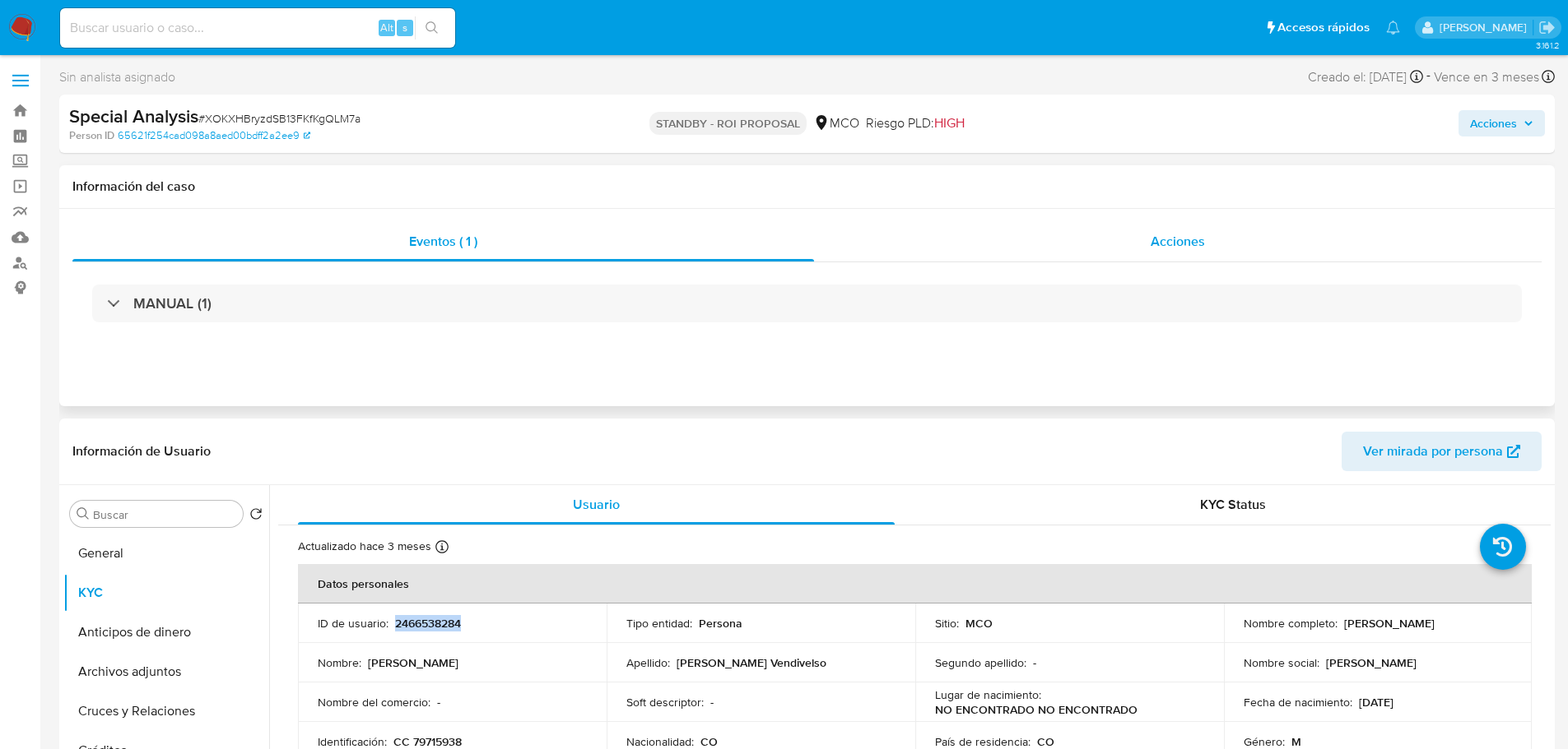
click at [1221, 242] on div "Acciones" at bounding box center [1177, 241] width 728 height 39
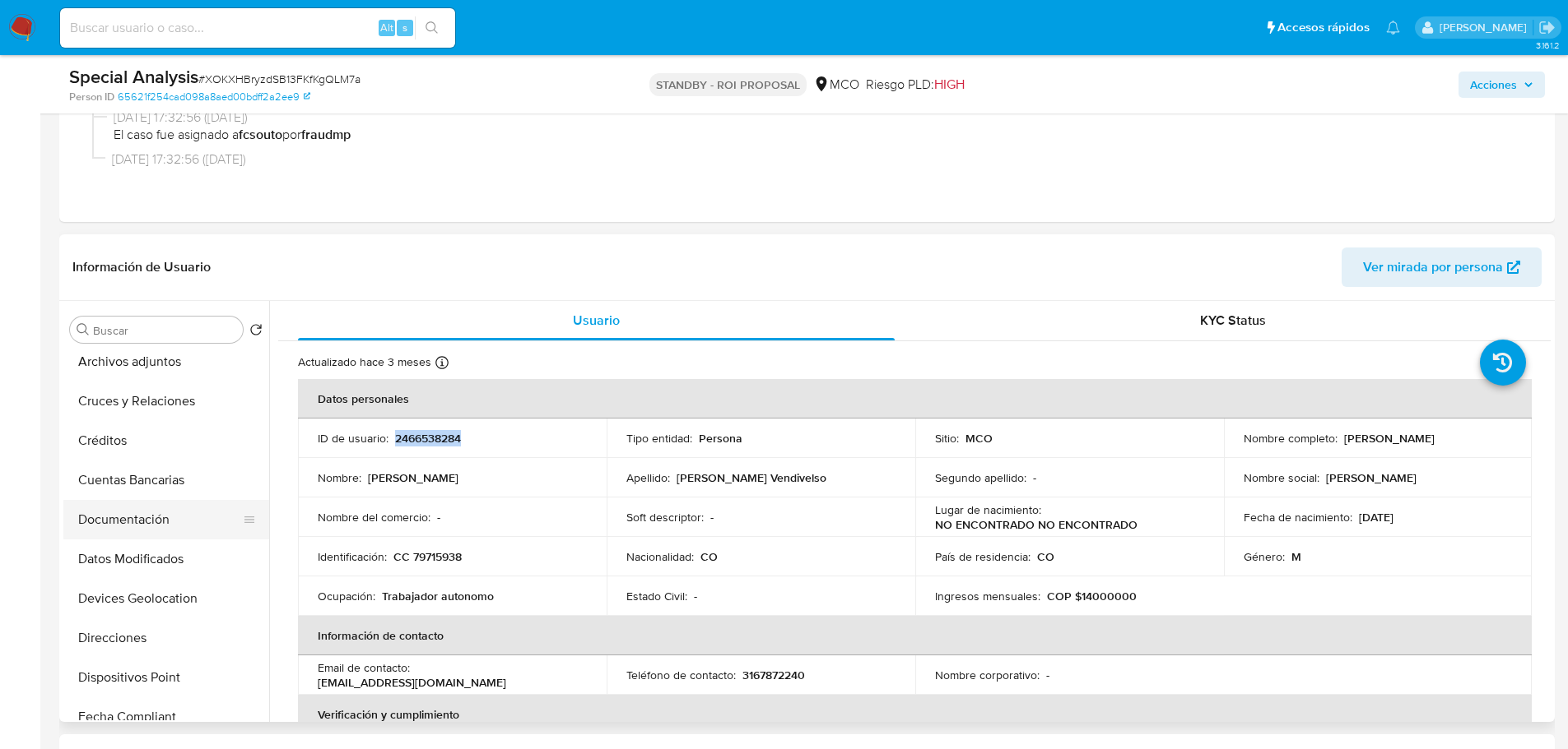
scroll to position [165, 0]
drag, startPoint x: 160, startPoint y: 489, endPoint x: 3, endPoint y: 505, distance: 157.8
click at [160, 490] on button "Documentación" at bounding box center [159, 481] width 192 height 39
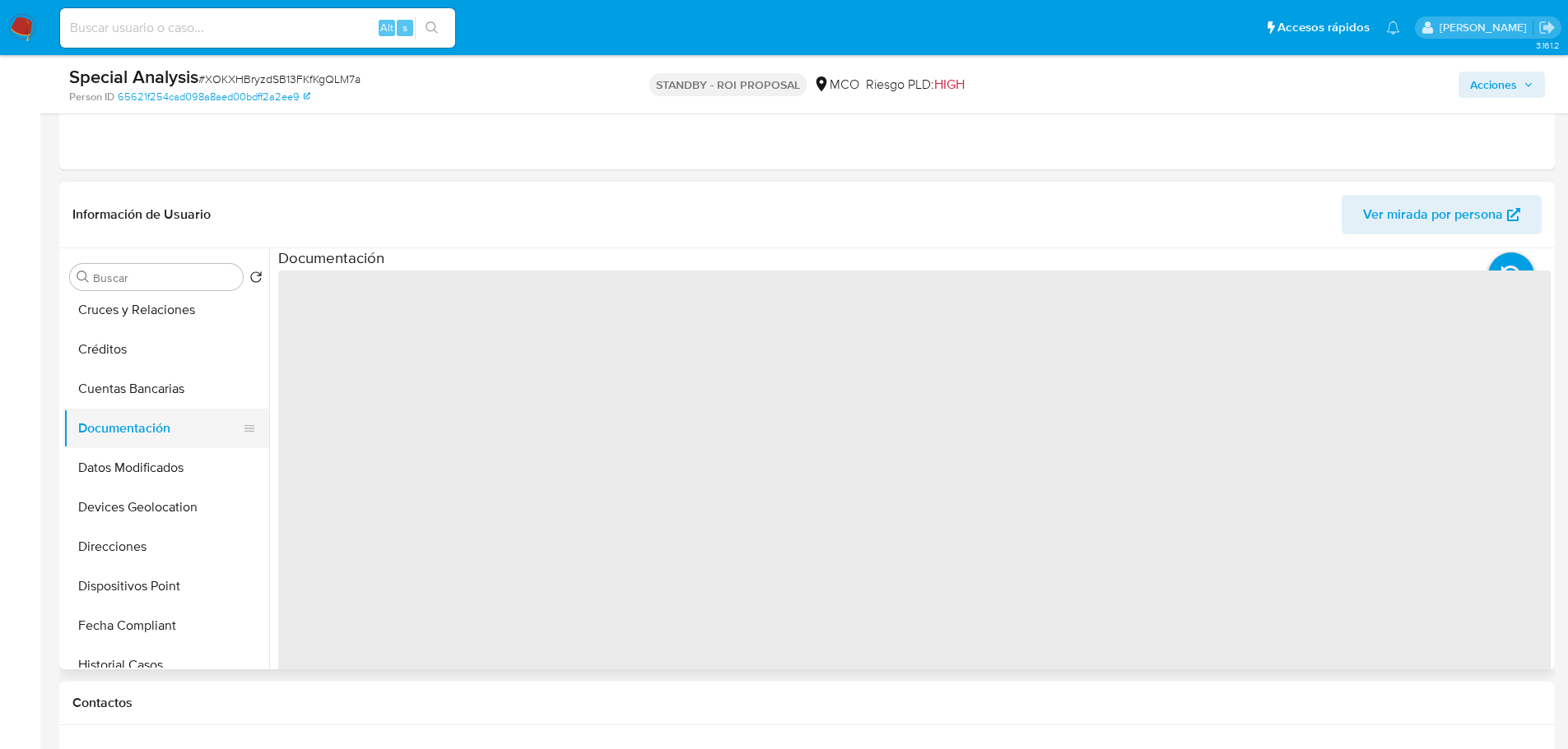
scroll to position [329, 0]
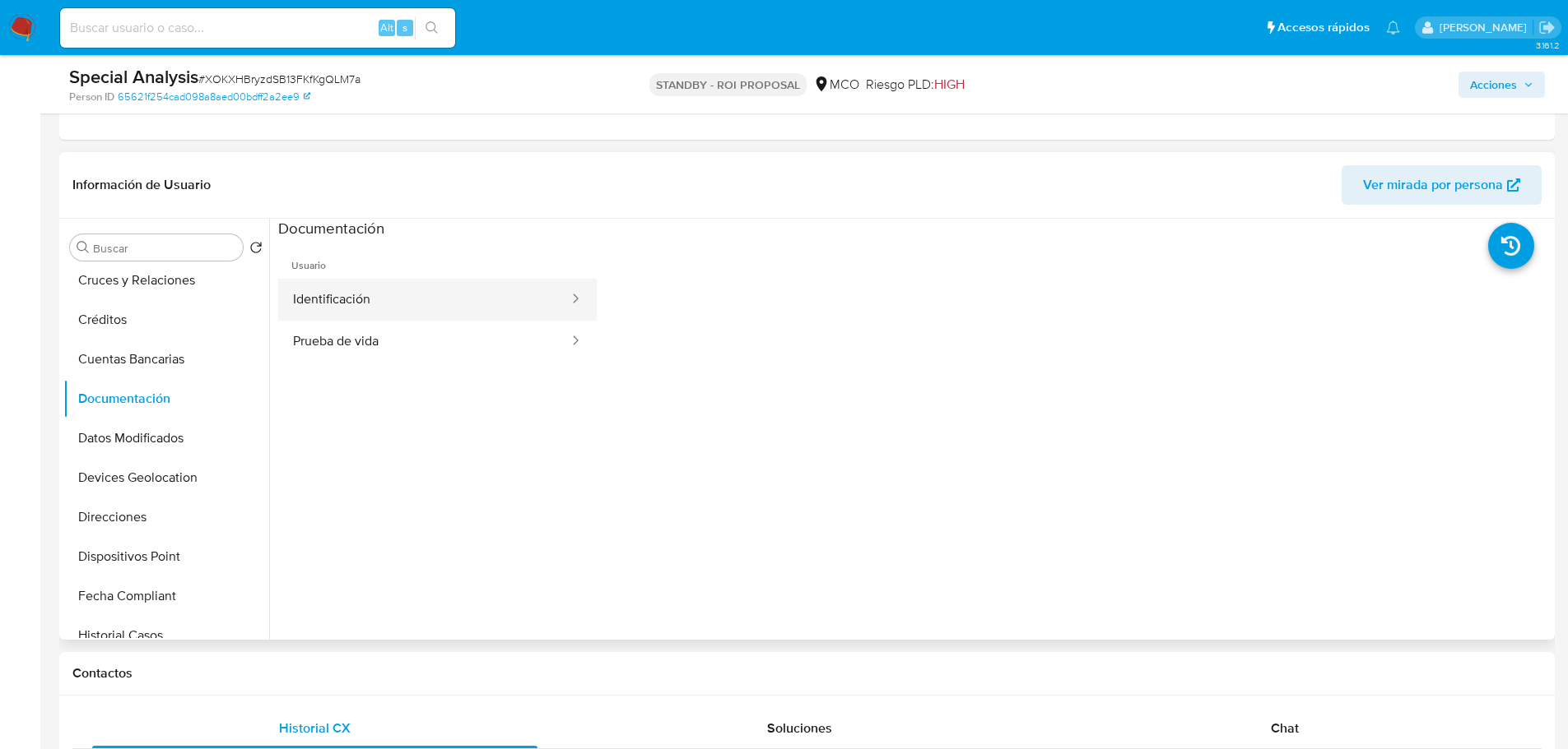
click at [464, 297] on button "Identificación" at bounding box center [424, 300] width 292 height 42
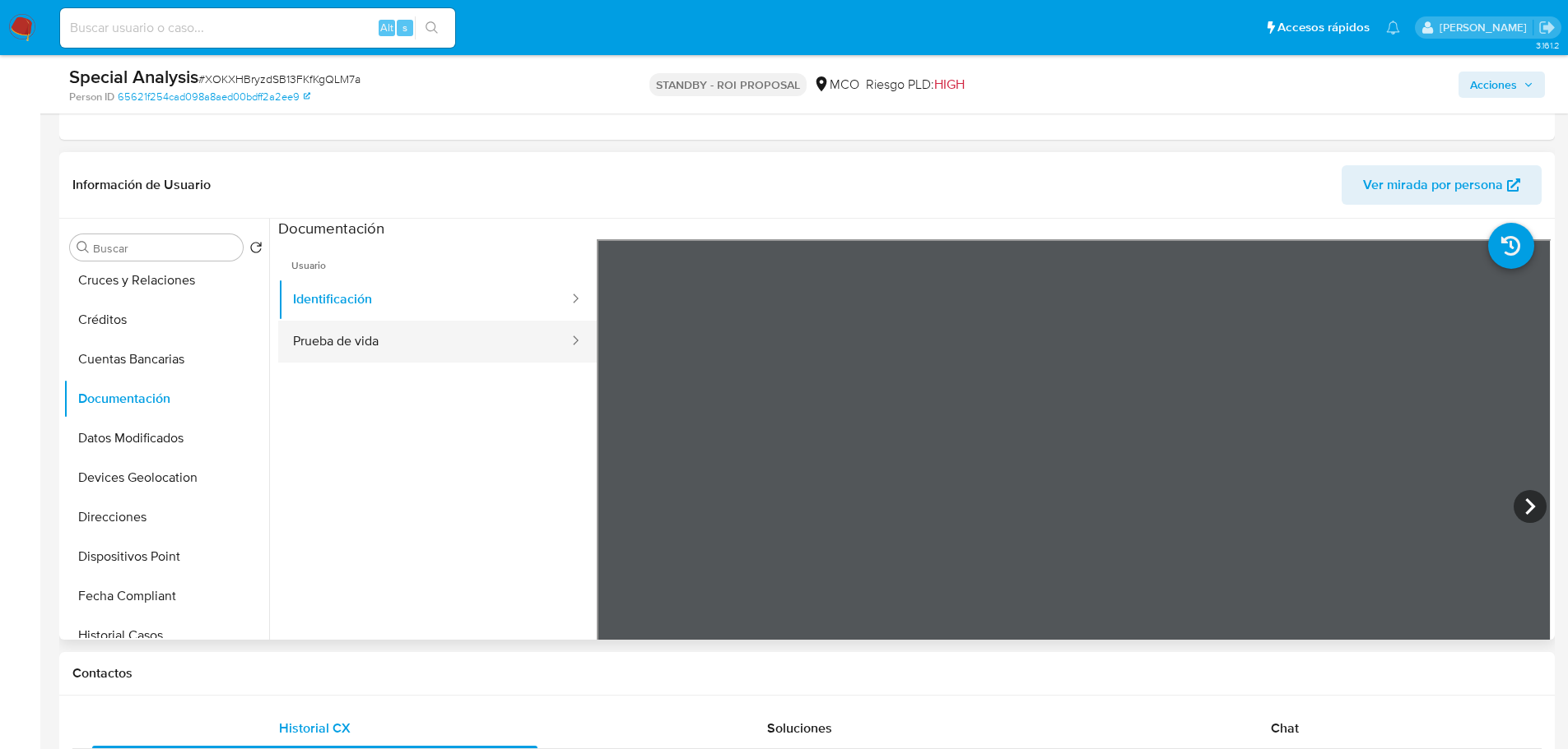
click at [475, 353] on button "Prueba de vida" at bounding box center [424, 341] width 292 height 42
click at [420, 320] on button "Prueba de vida" at bounding box center [424, 341] width 292 height 42
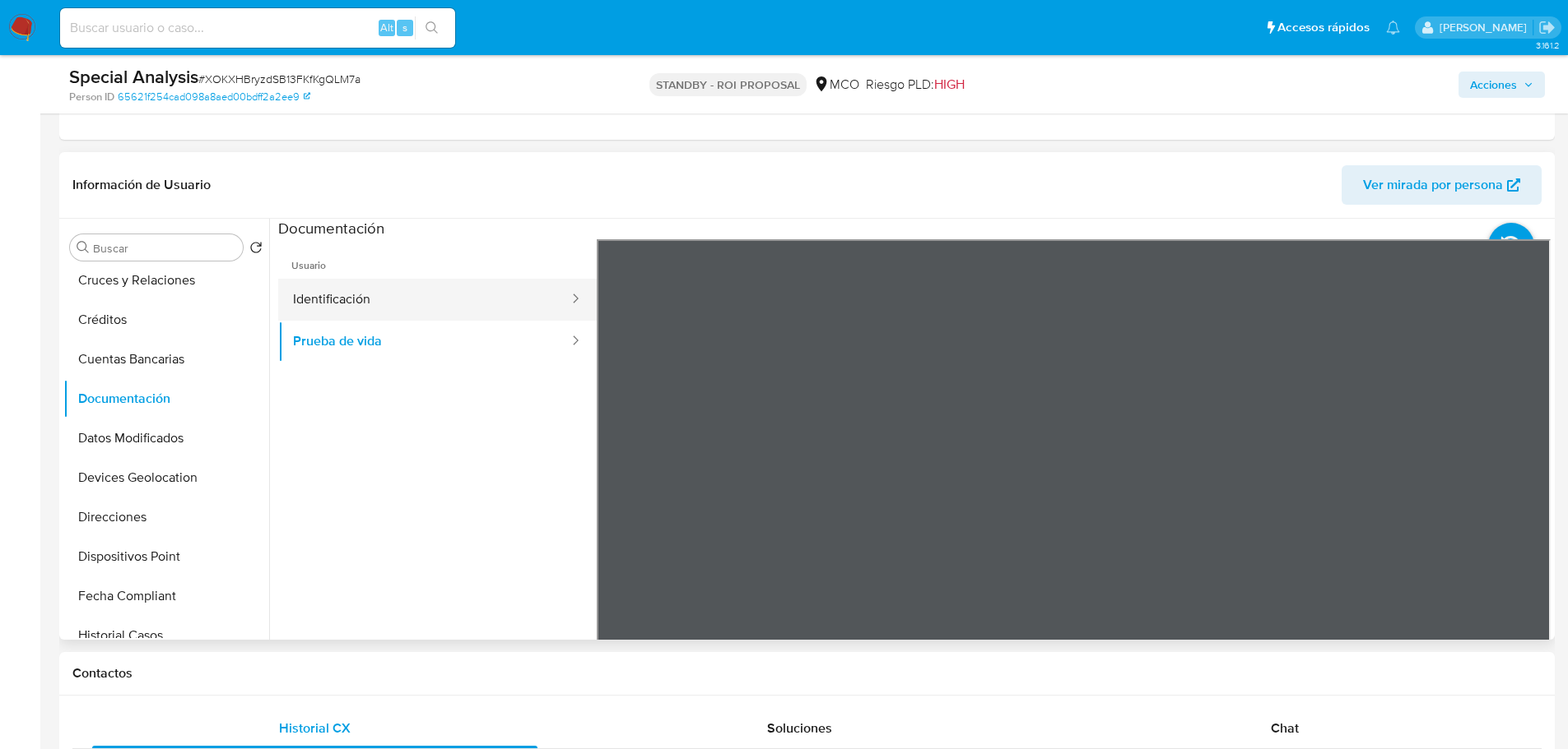
click at [463, 306] on button "Identificación" at bounding box center [424, 300] width 292 height 42
click at [1531, 509] on icon at bounding box center [1530, 506] width 33 height 33
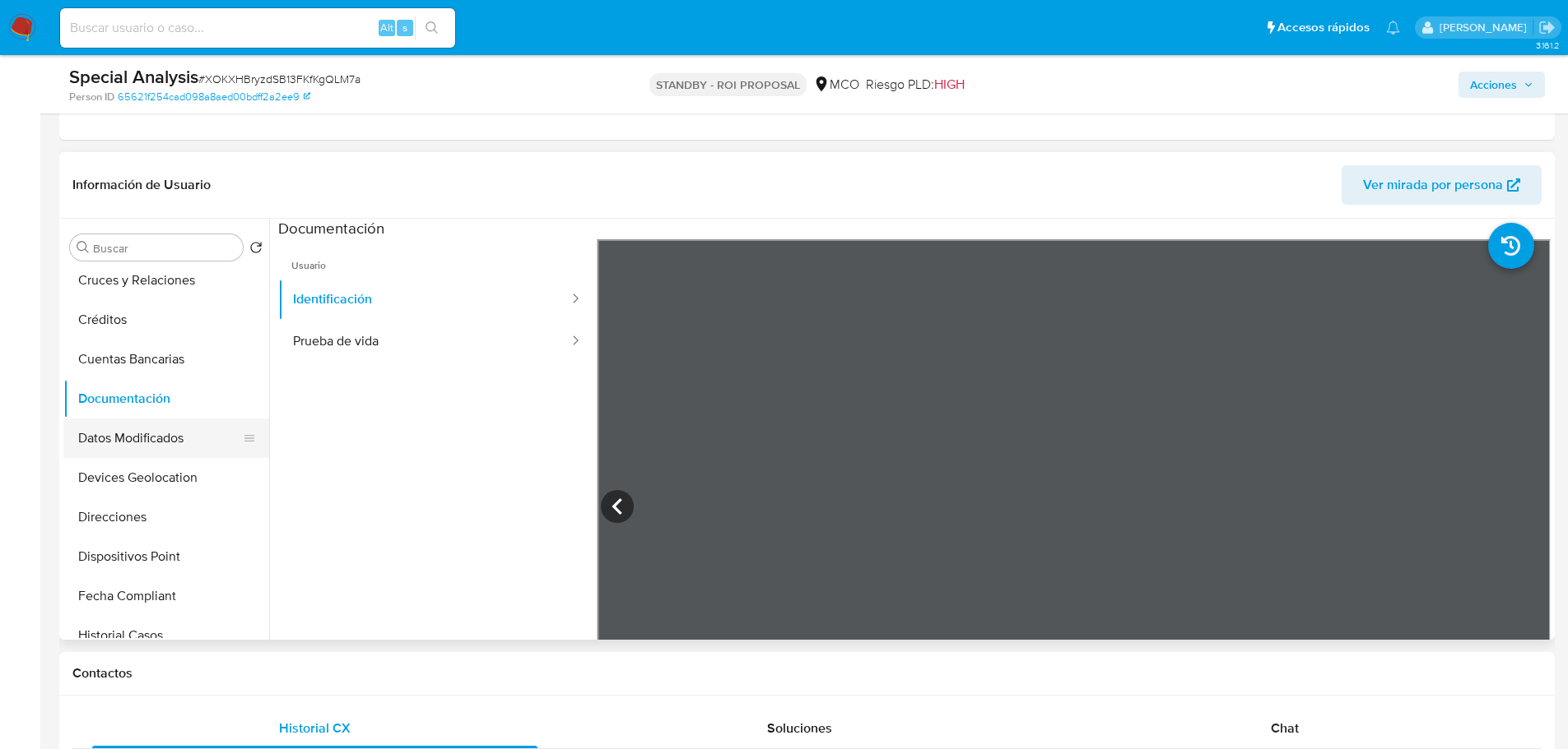
scroll to position [0, 0]
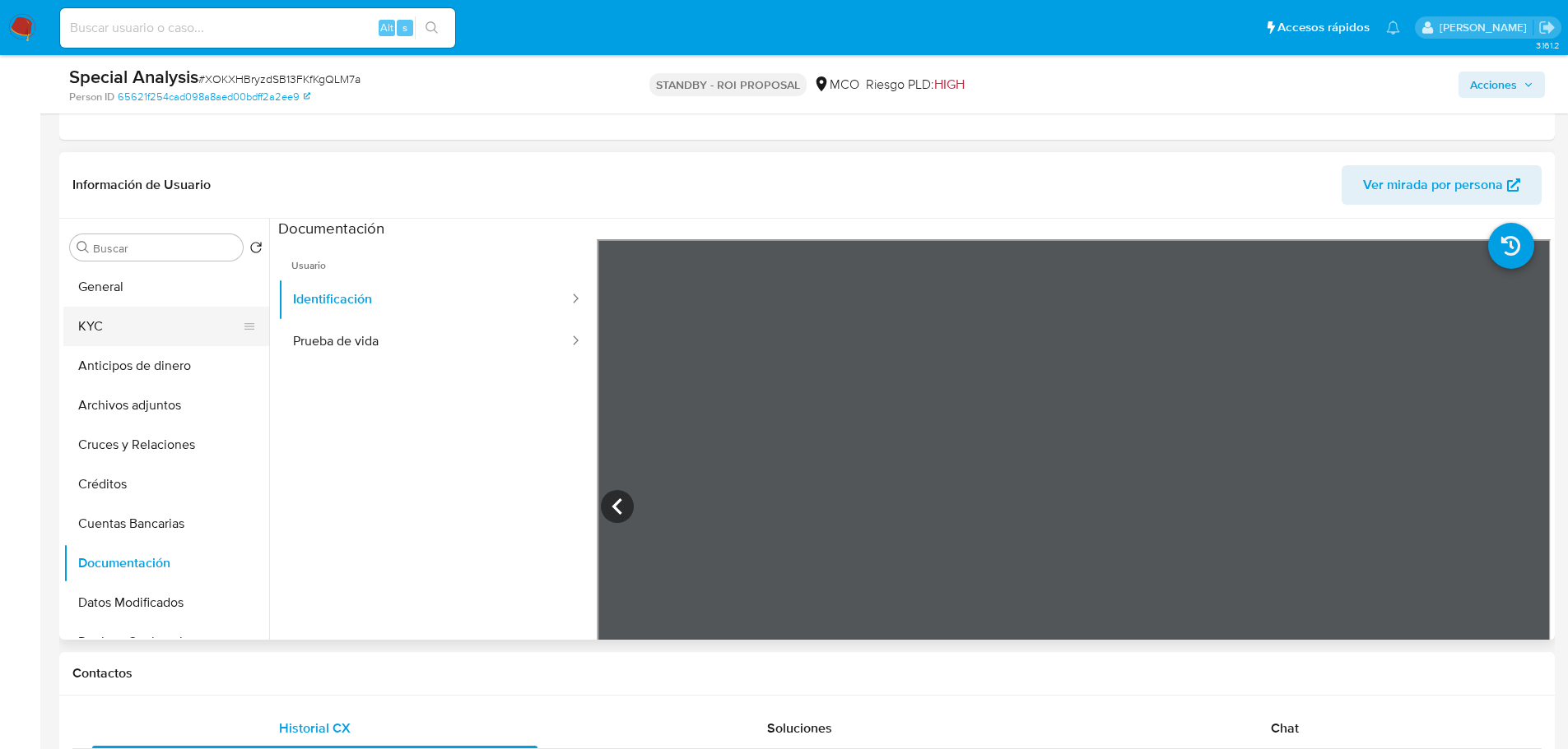
click at [114, 310] on button "KYC" at bounding box center [159, 326] width 192 height 39
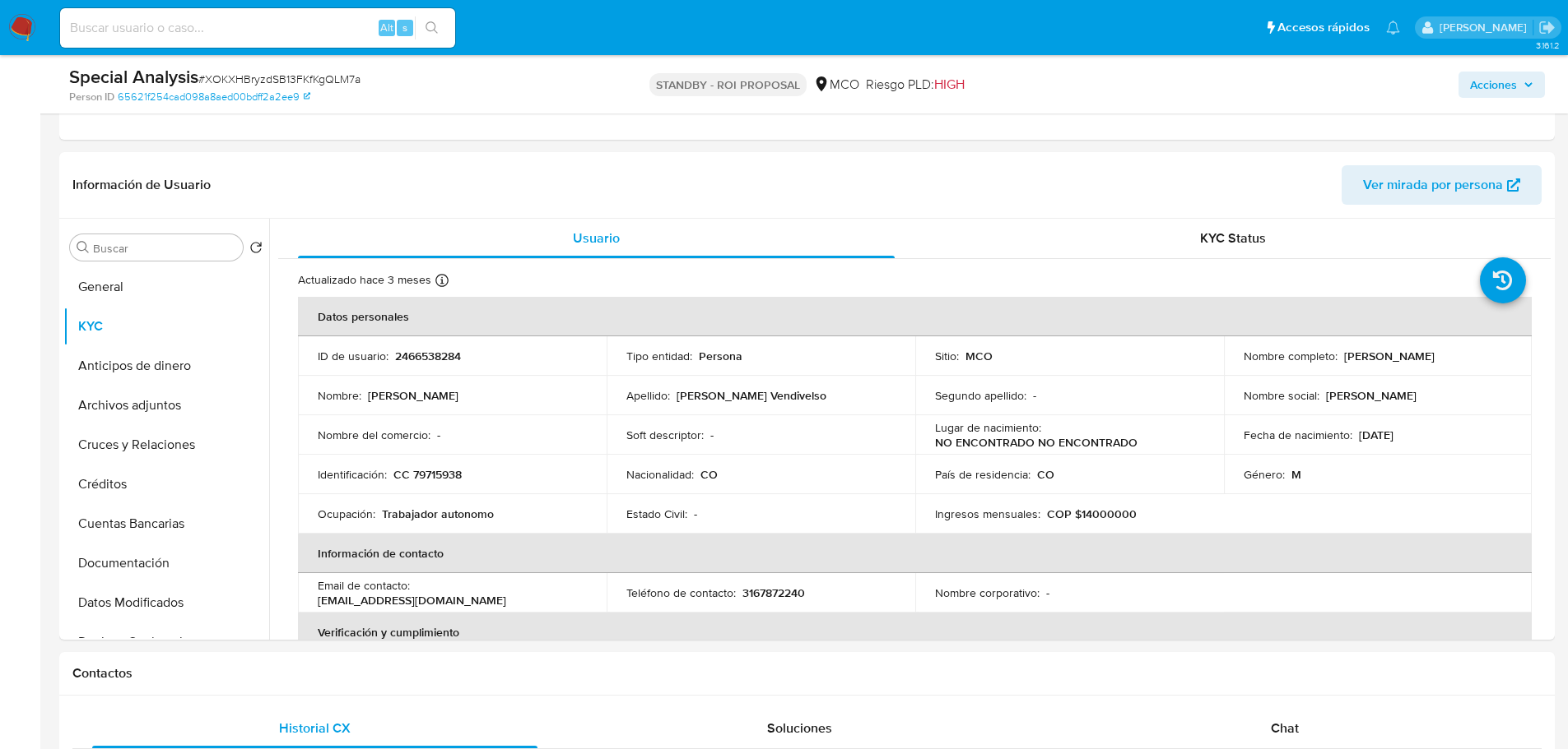
drag, startPoint x: 1341, startPoint y: 355, endPoint x: 1473, endPoint y: 362, distance: 132.2
click at [1473, 362] on div "Nombre completo : Wilson Orjuela Vendivelso" at bounding box center [1378, 356] width 269 height 15
copy p "Wilson Orjuela Vendivelso"
click at [435, 478] on p "CC 79715938" at bounding box center [427, 474] width 68 height 15
click at [435, 477] on p "CC 79715938" at bounding box center [427, 474] width 68 height 15
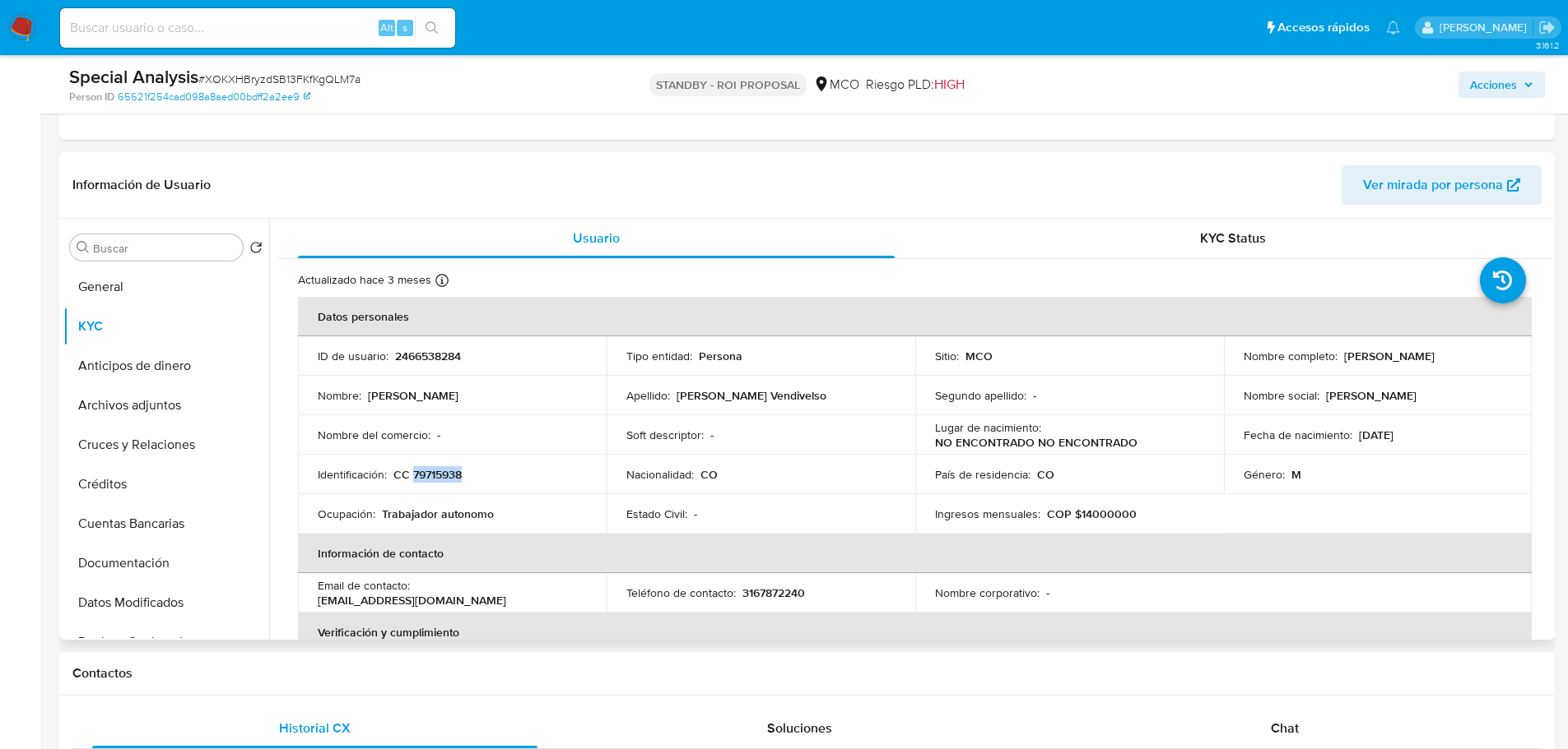
copy p "79715938"
click at [440, 355] on p "2466538284" at bounding box center [428, 356] width 66 height 15
copy p "2466538284"
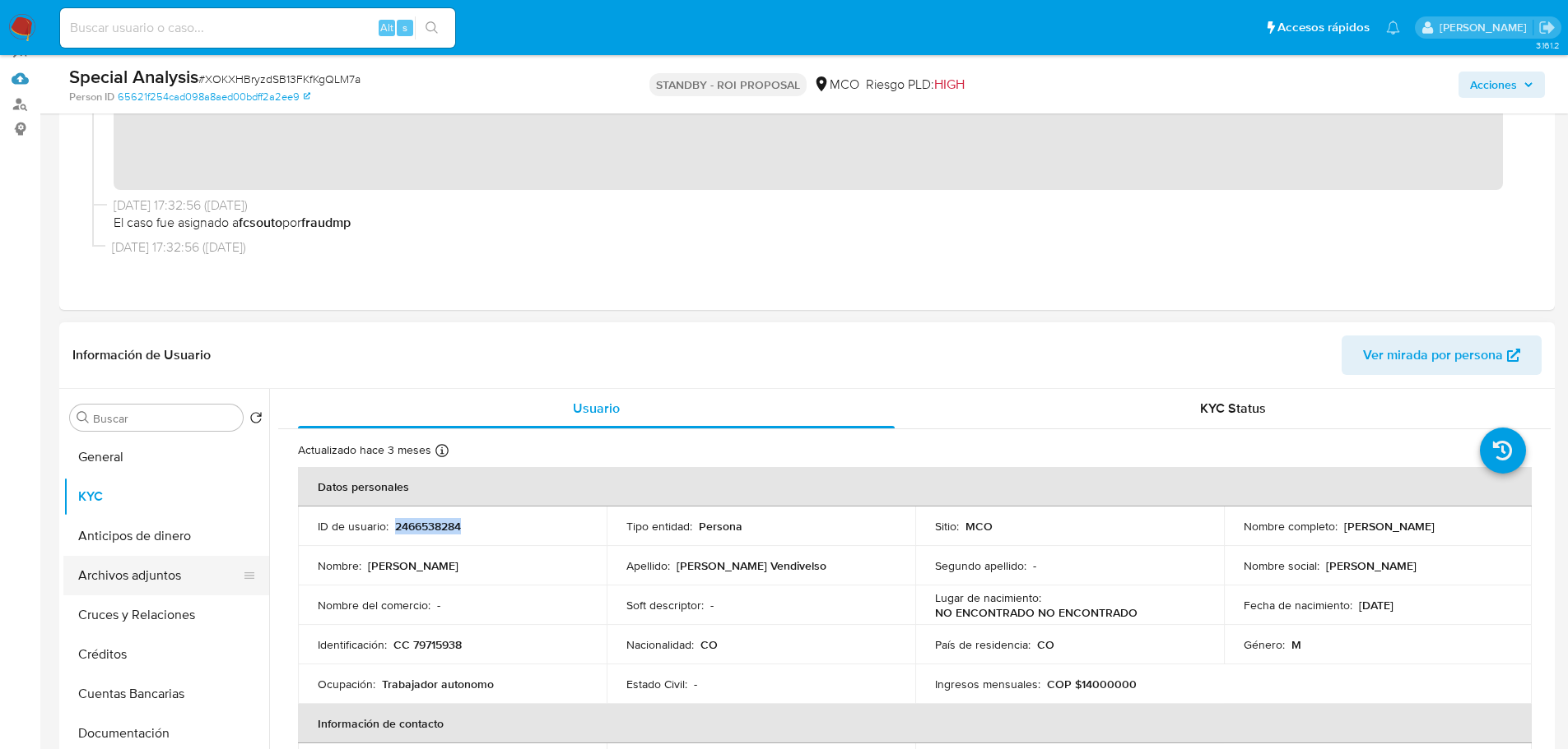
scroll to position [165, 0]
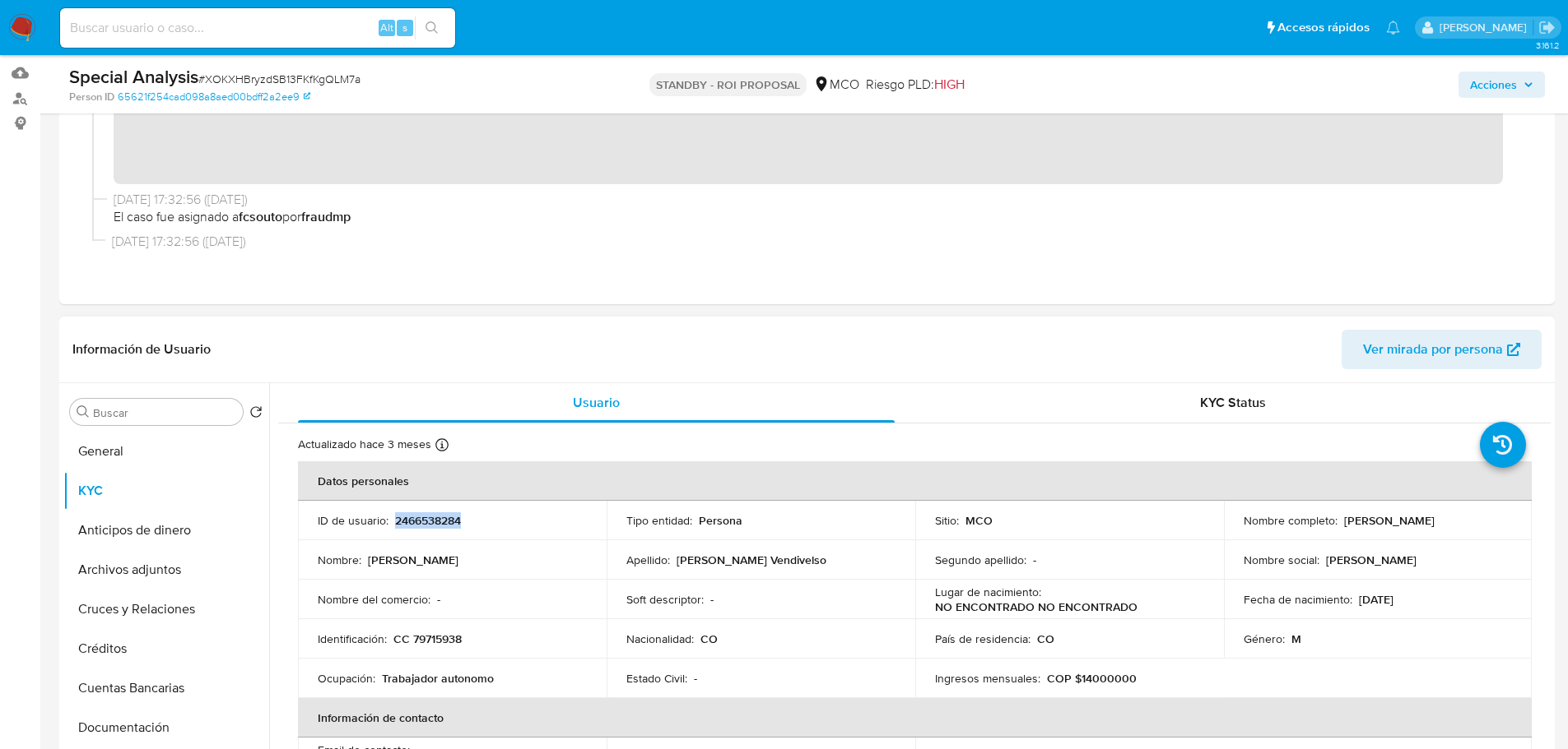
drag, startPoint x: 1339, startPoint y: 519, endPoint x: 1474, endPoint y: 531, distance: 135.5
click at [1474, 531] on td "Nombre completo : Wilson Orjuela Vendivelso" at bounding box center [1378, 520] width 309 height 39
copy p "Wilson Orjuela Vendivelso"
click at [446, 644] on p "CC 79715938" at bounding box center [427, 639] width 68 height 15
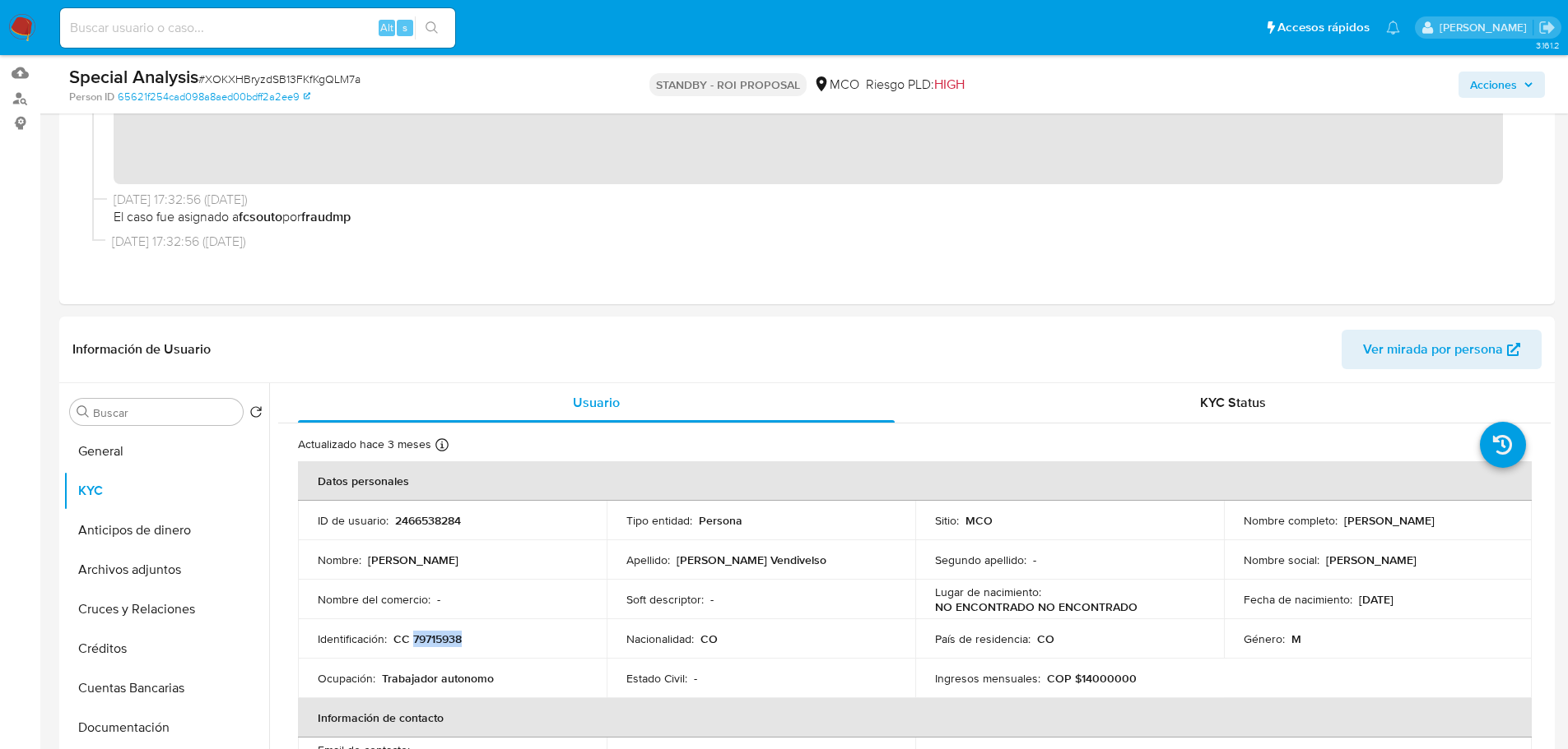
copy p "79715938"
click at [156, 459] on button "General" at bounding box center [159, 451] width 192 height 39
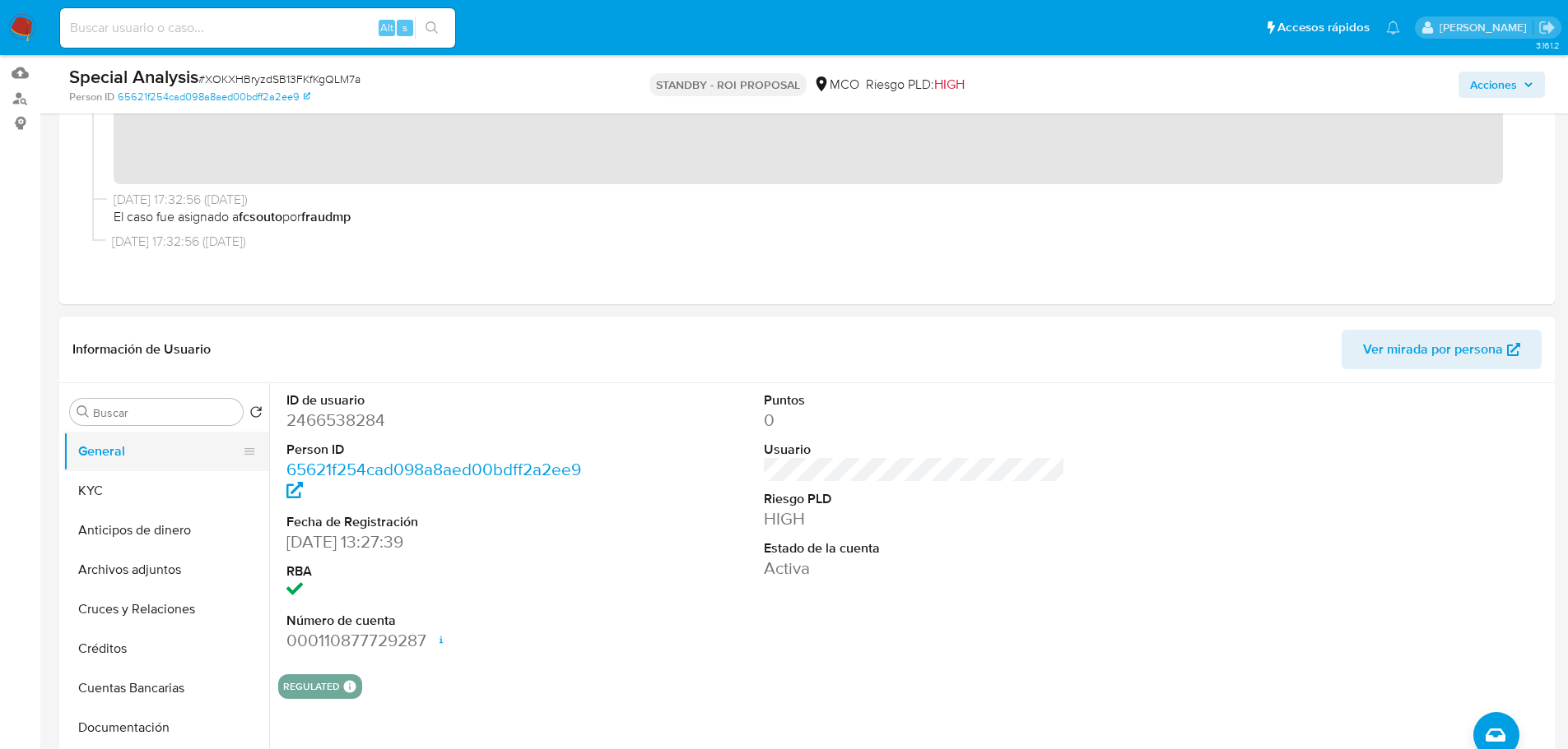
click at [97, 470] on button "General" at bounding box center [159, 451] width 192 height 39
drag, startPoint x: 107, startPoint y: 496, endPoint x: 27, endPoint y: 504, distance: 80.4
click at [102, 495] on button "KYC" at bounding box center [166, 491] width 206 height 39
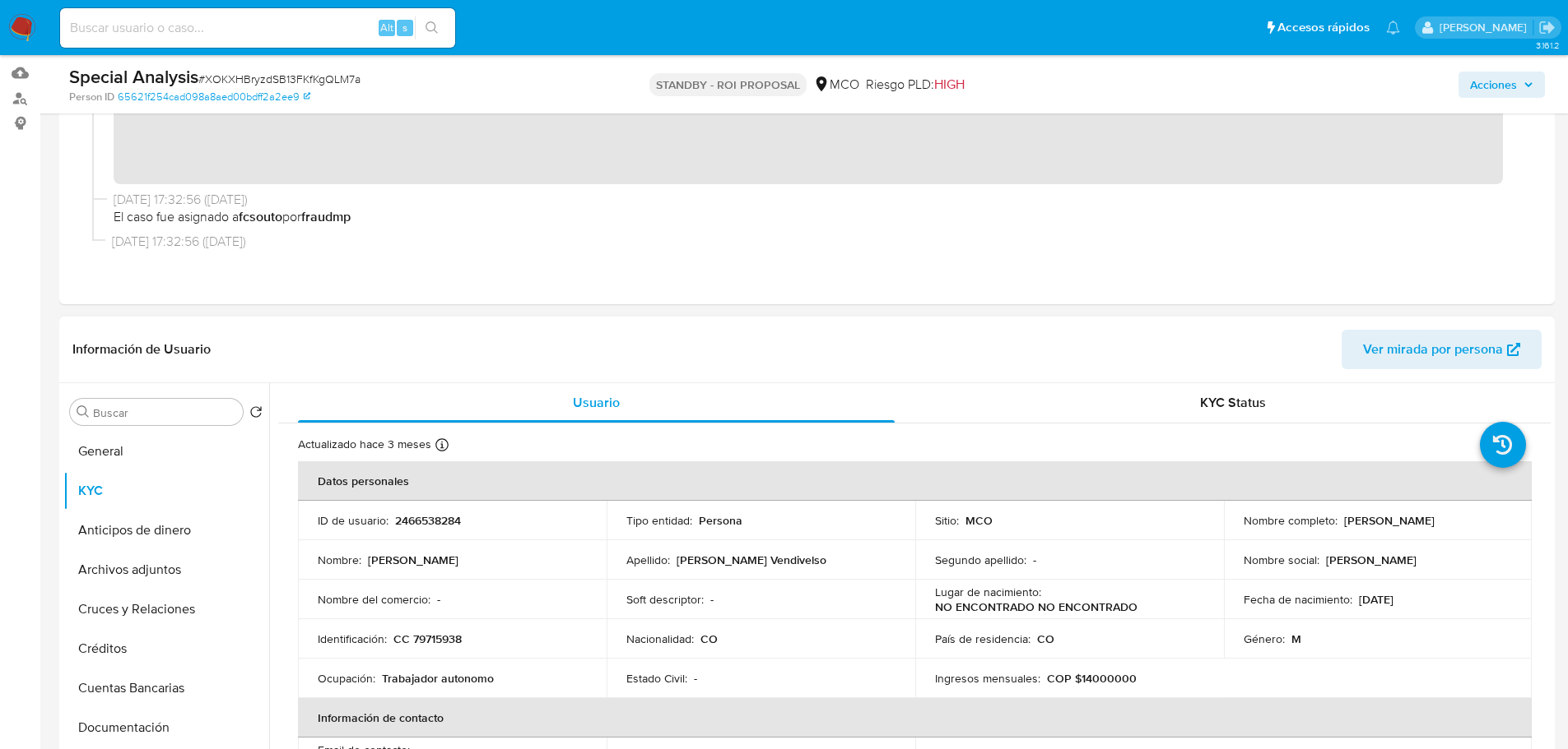
drag, startPoint x: 1341, startPoint y: 520, endPoint x: 1482, endPoint y: 523, distance: 141.0
click at [1482, 523] on div "Nombre completo : Wilson Orjuela Vendivelso" at bounding box center [1378, 520] width 269 height 15
click at [452, 634] on p "CC 79715938" at bounding box center [427, 639] width 68 height 15
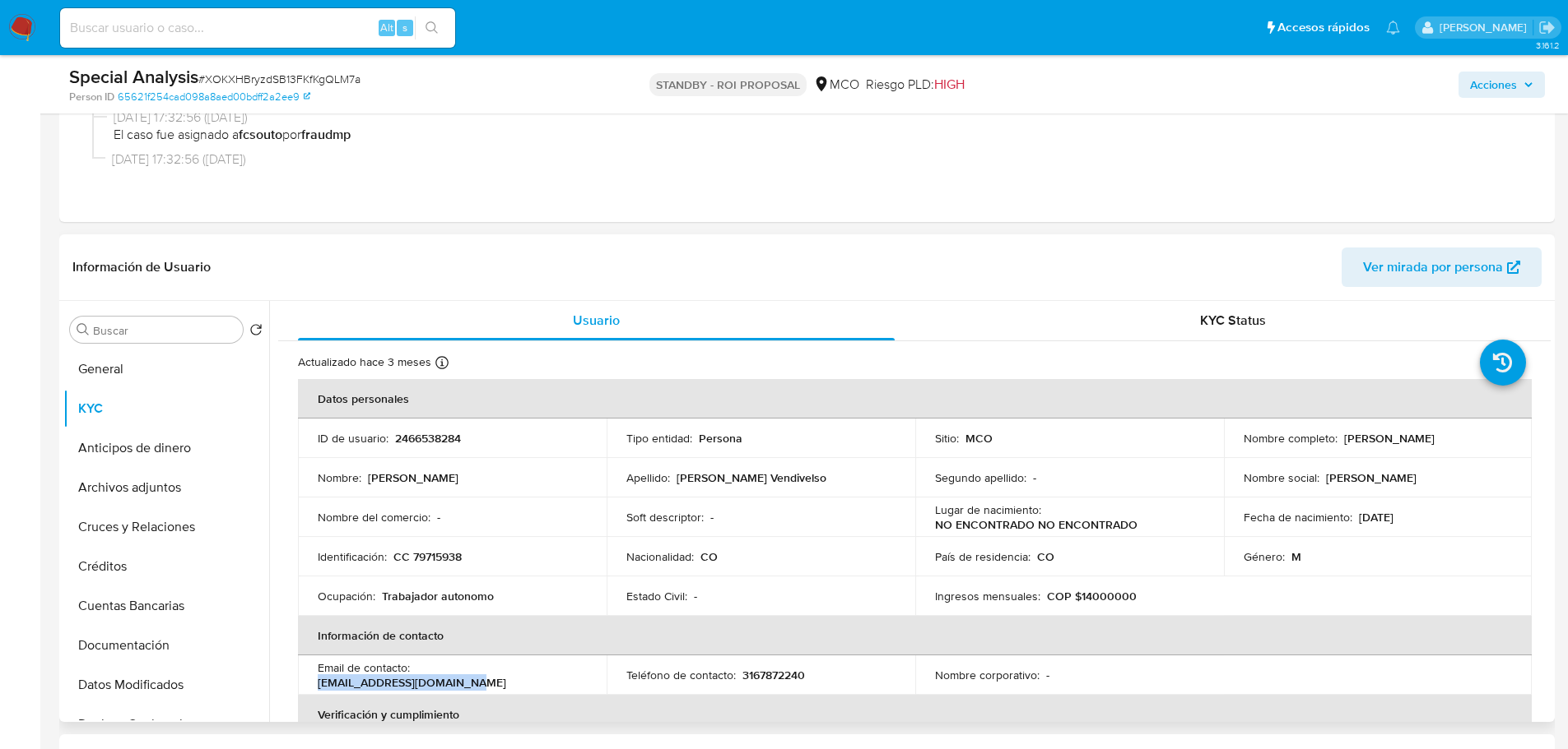
drag, startPoint x: 510, startPoint y: 684, endPoint x: 420, endPoint y: 677, distance: 90.3
click at [420, 677] on div "Email de contacto : wilsonorjuela93@gmail.com" at bounding box center [452, 675] width 269 height 30
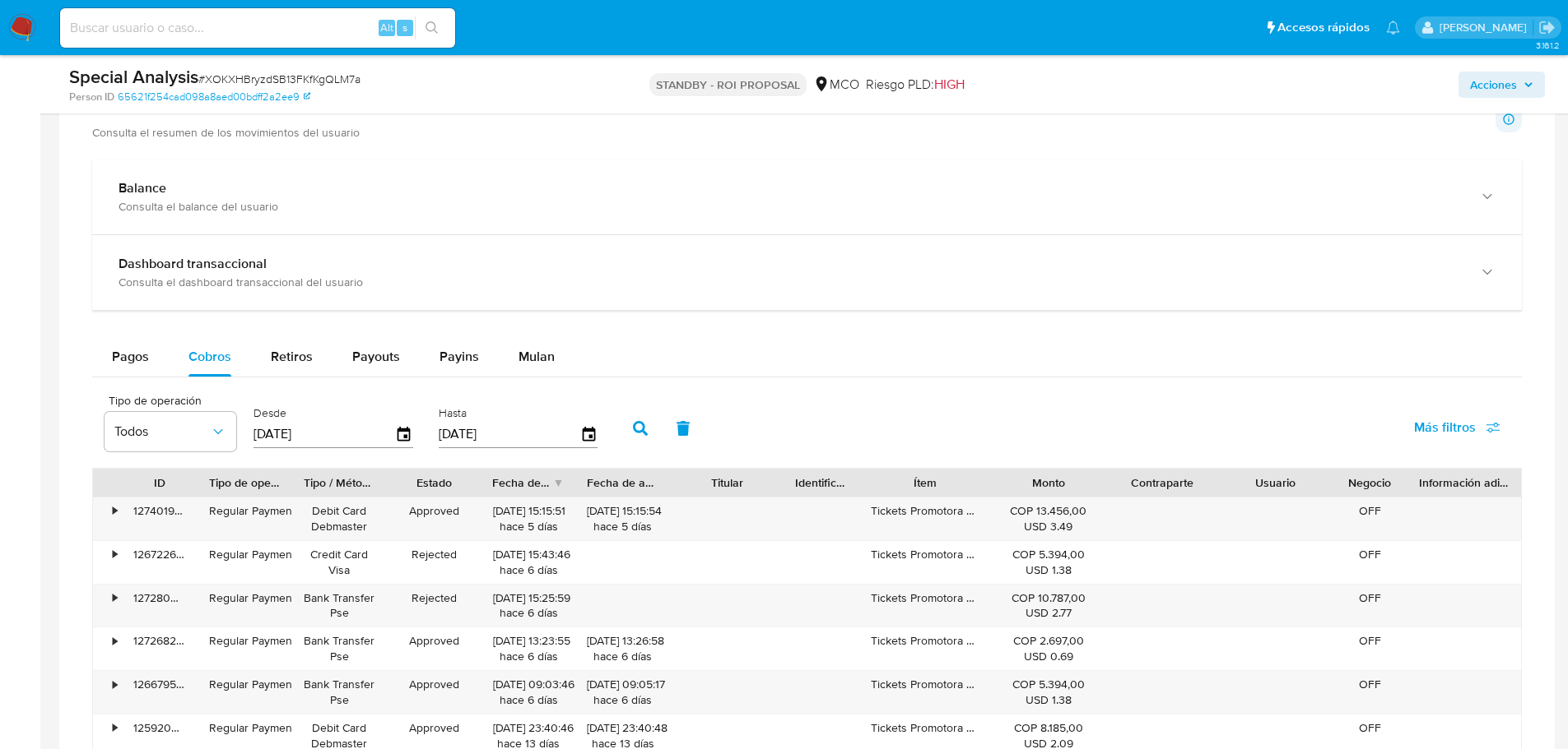
scroll to position [1398, 0]
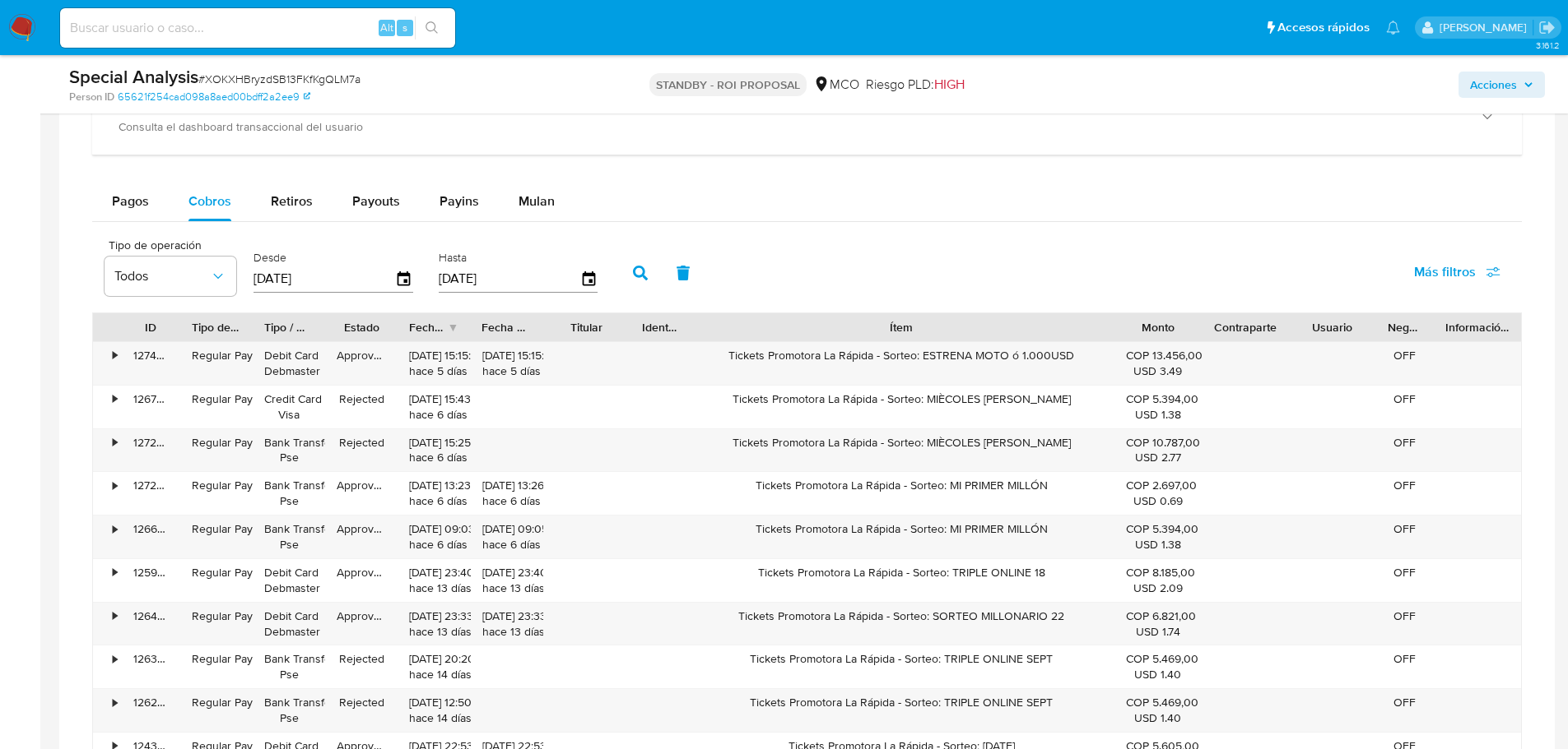
drag, startPoint x: 989, startPoint y: 320, endPoint x: 1280, endPoint y: 310, distance: 291.2
click at [1280, 310] on div "Tipo de operación Todos Desde 02/07/2025 Hasta 29/09/2025 Más filtros ID Tipo d…" at bounding box center [807, 525] width 1430 height 590
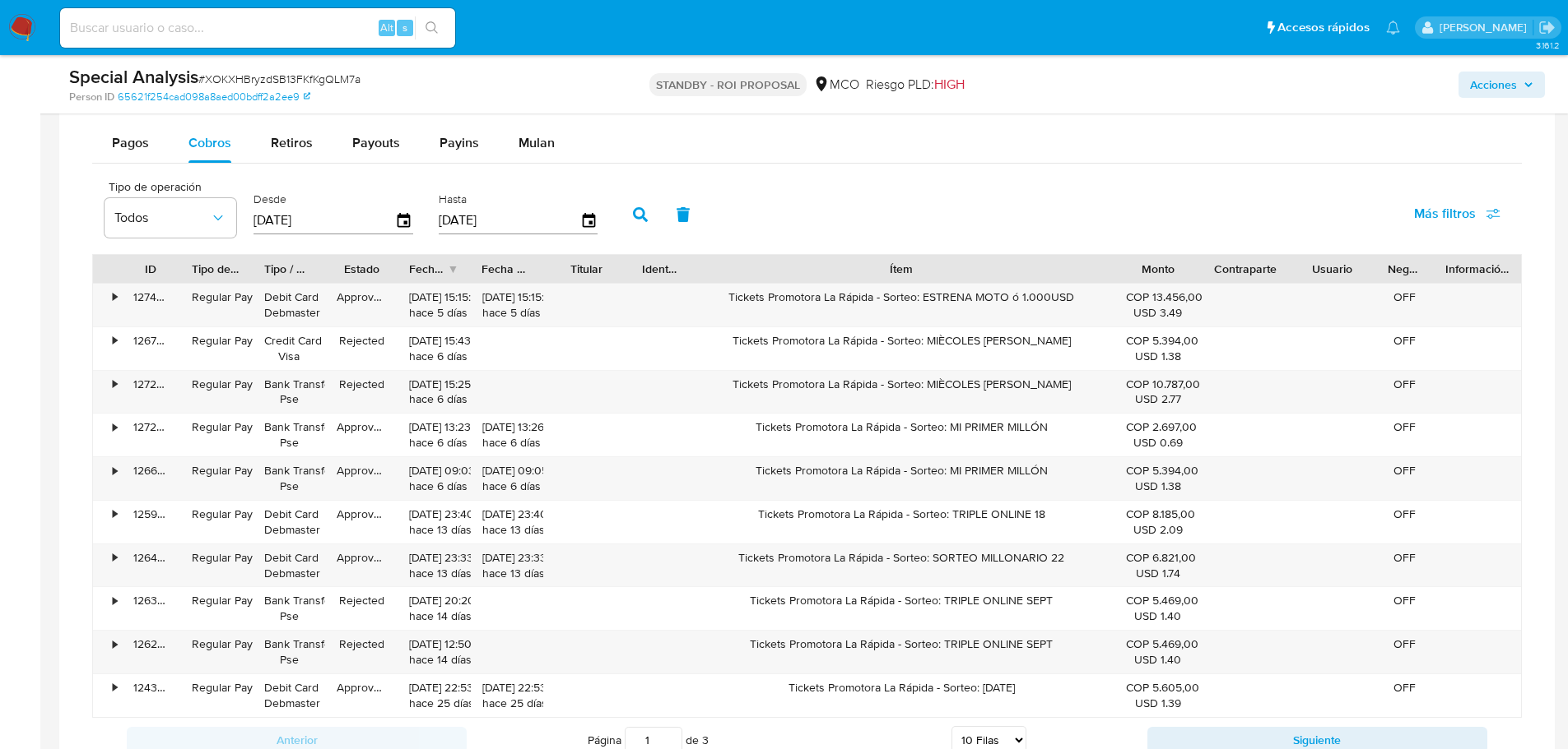
scroll to position [1563, 0]
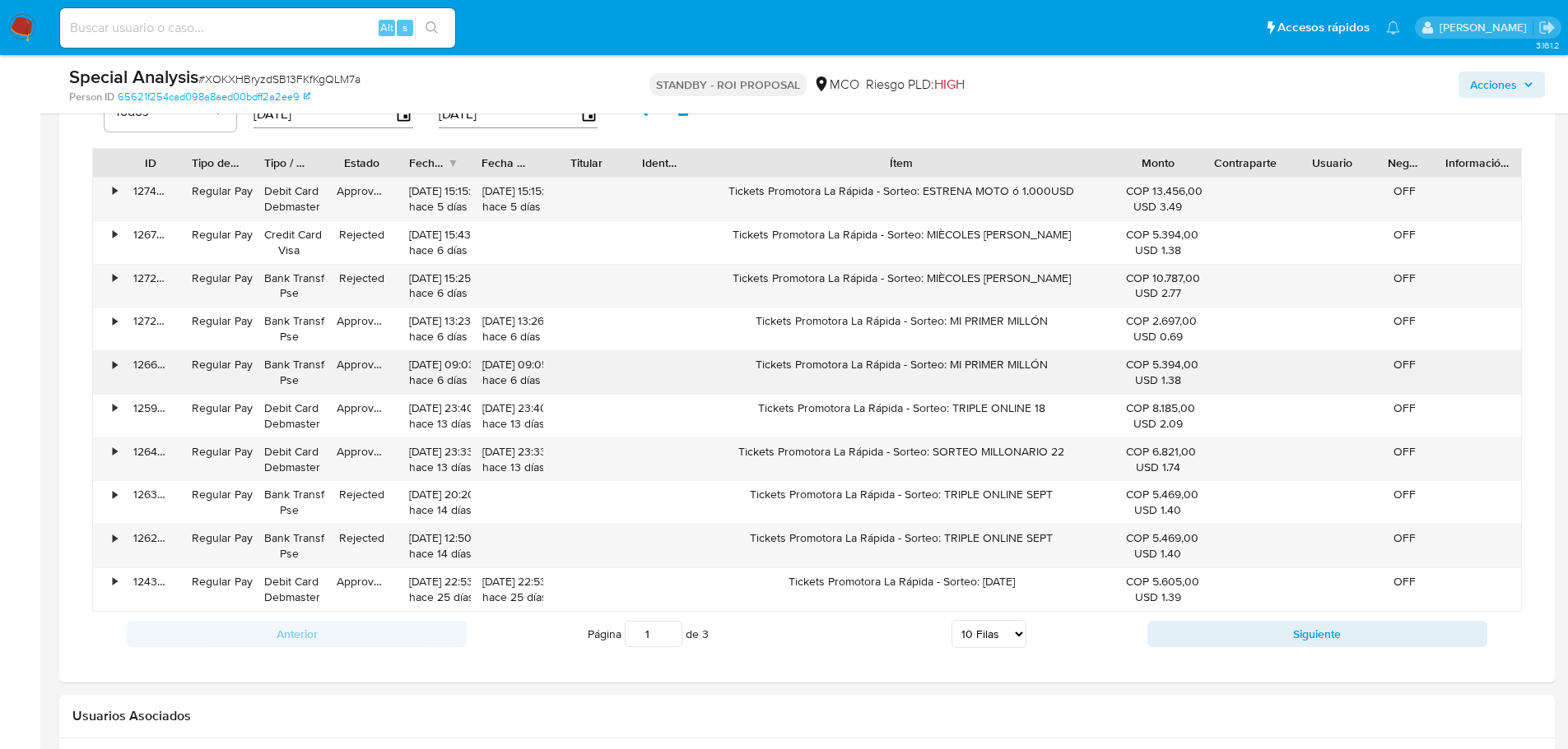
drag, startPoint x: 1052, startPoint y: 364, endPoint x: 759, endPoint y: 373, distance: 293.1
click at [759, 373] on div "Tickets Promotora La Rápida - Sorteo: MI PRIMER MILLÓN" at bounding box center [901, 372] width 426 height 42
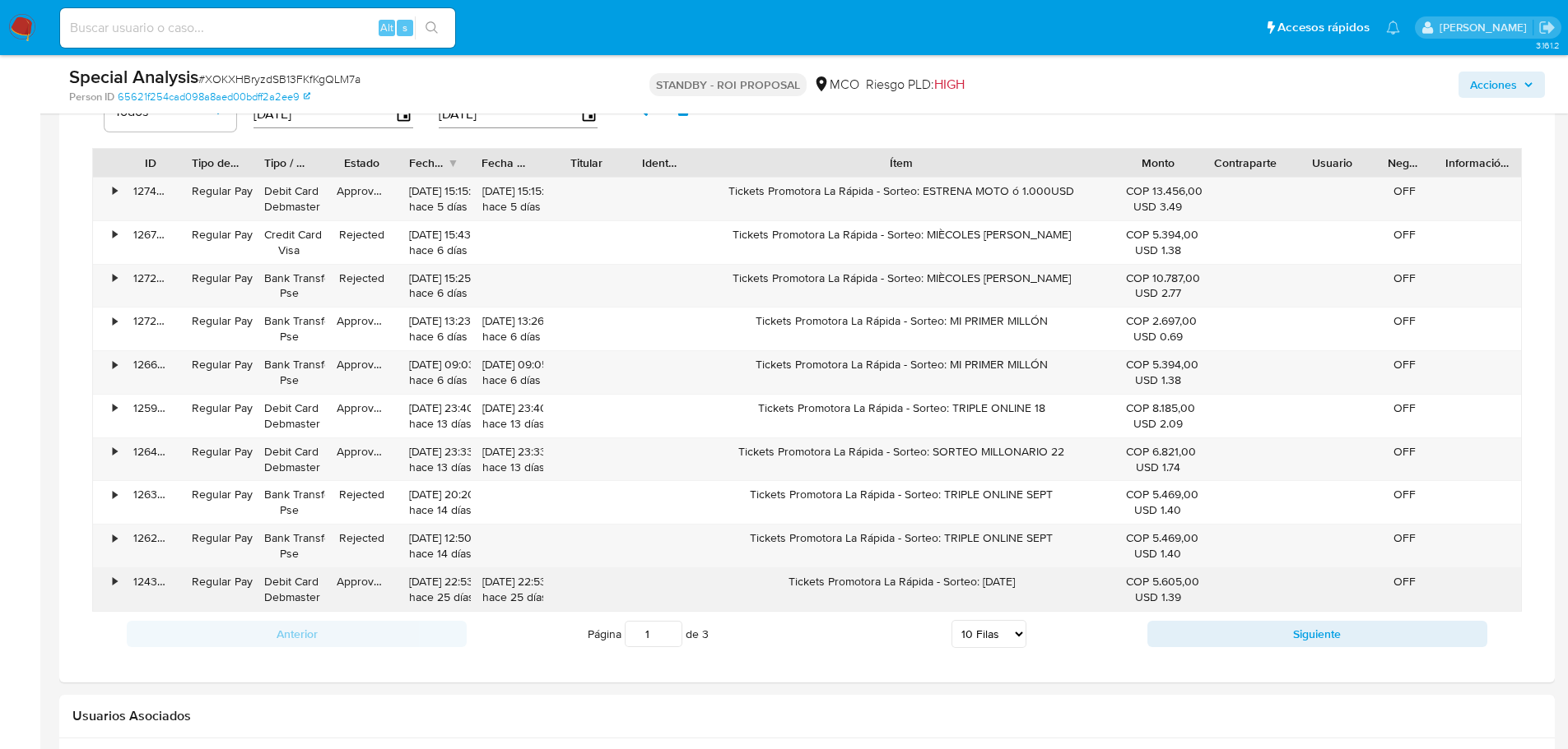
click at [734, 584] on div "Tickets Promotora La Rápida - Sorteo: VIERNES 05 SEPTIEMBRE" at bounding box center [901, 589] width 426 height 42
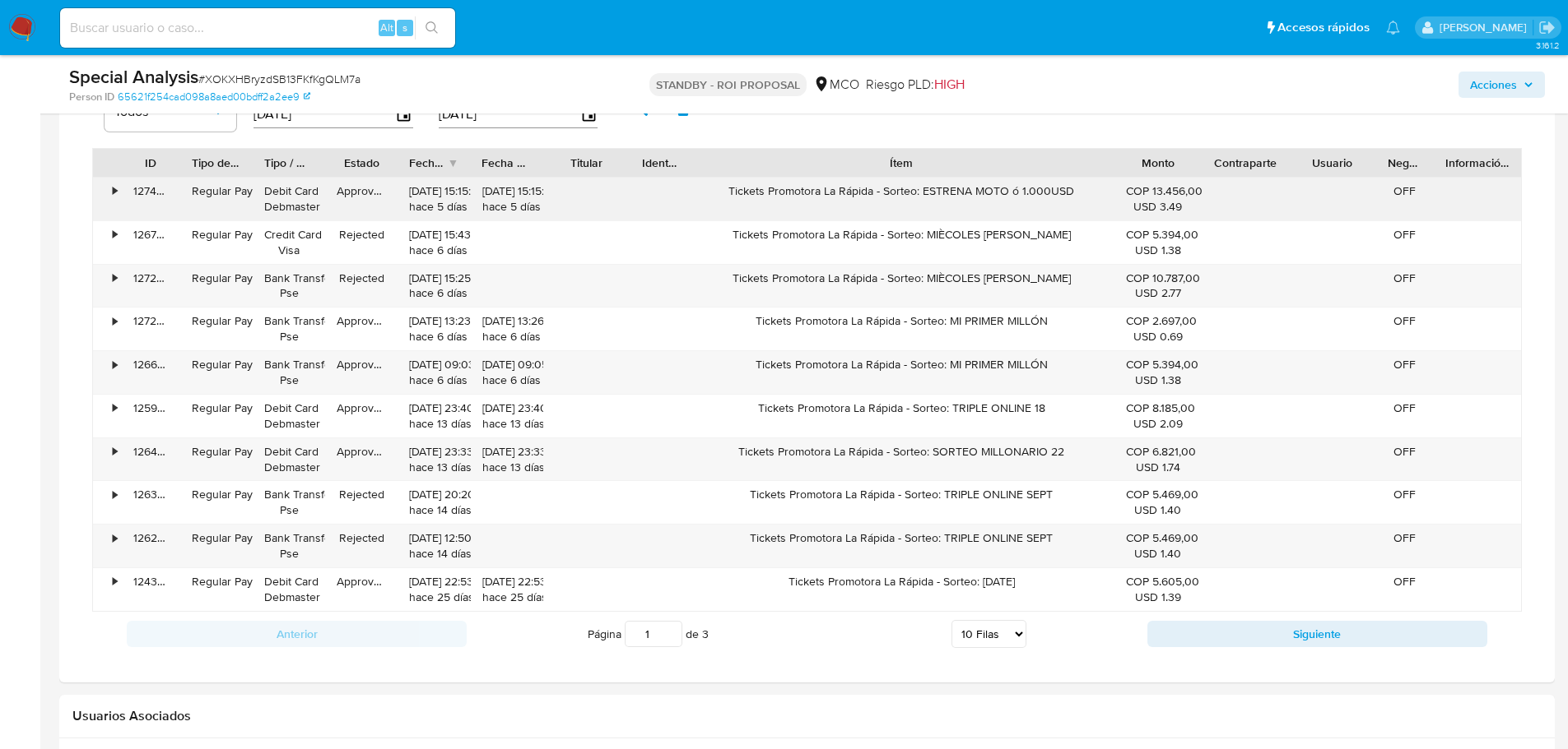
drag, startPoint x: 726, startPoint y: 194, endPoint x: 1073, endPoint y: 197, distance: 347.0
click at [1073, 197] on div "Tickets Promotora La Rápida - Sorteo: ESTRENA MOTO ó 1.000USD" at bounding box center [901, 198] width 426 height 42
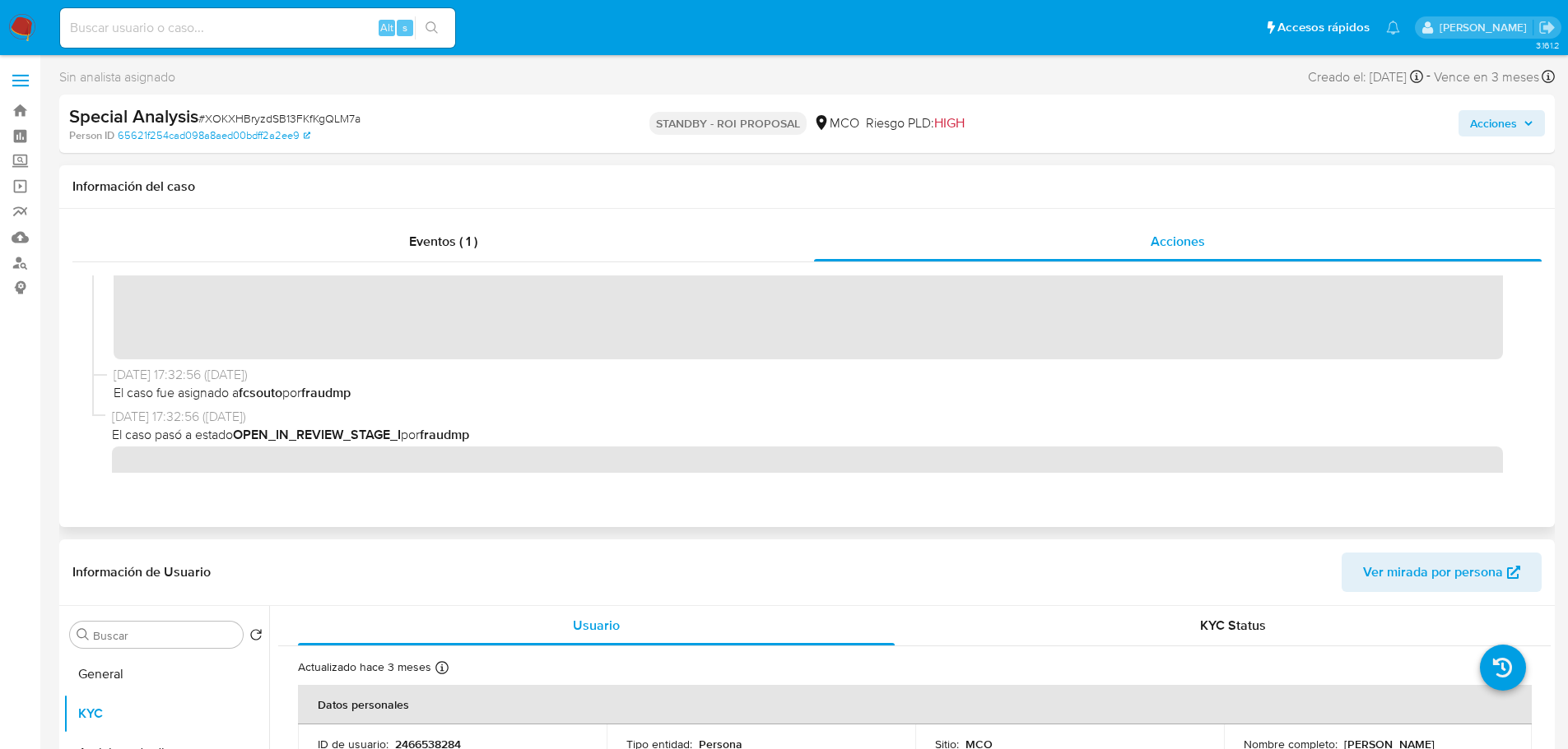
scroll to position [68, 0]
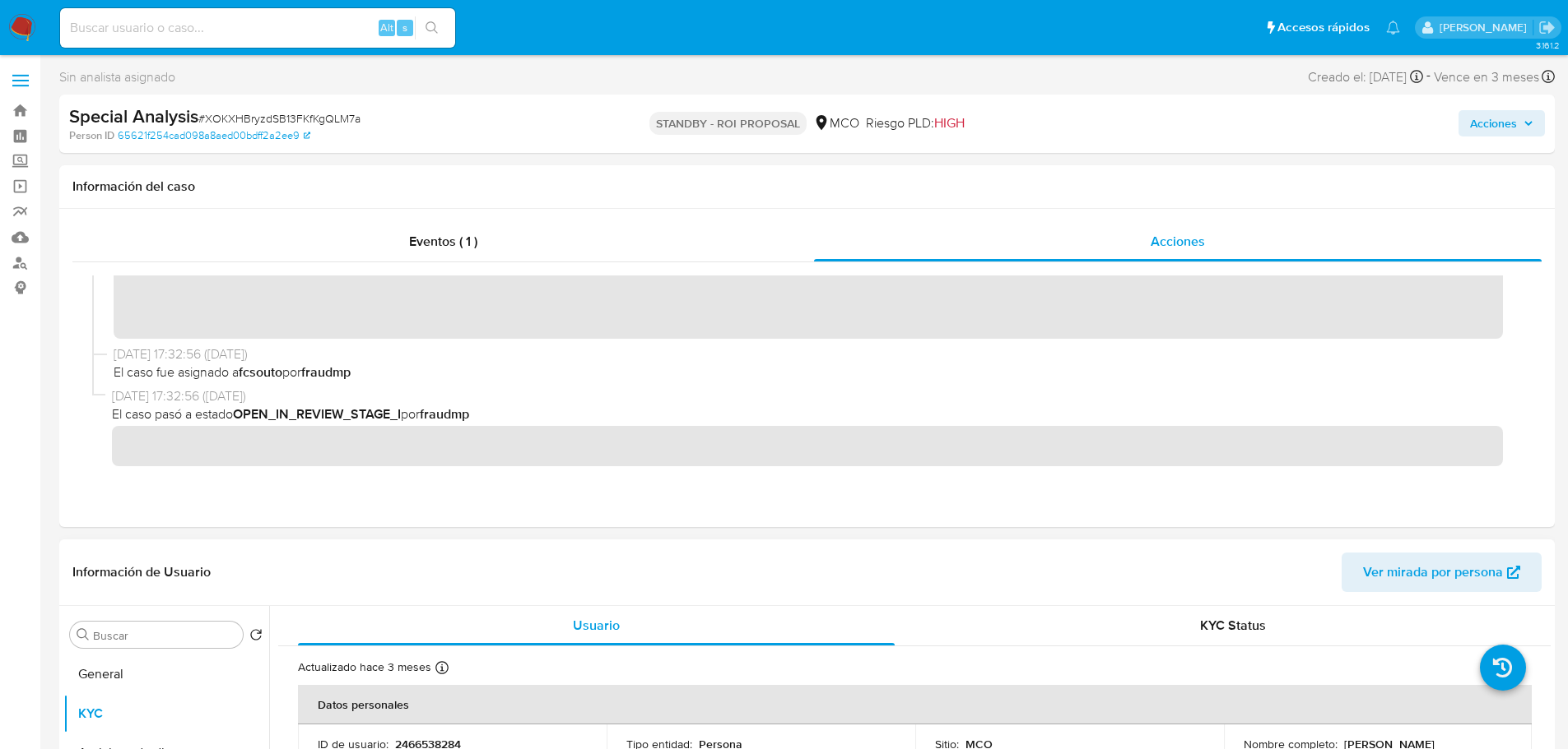
click at [450, 746] on p "2466538284" at bounding box center [428, 744] width 66 height 15
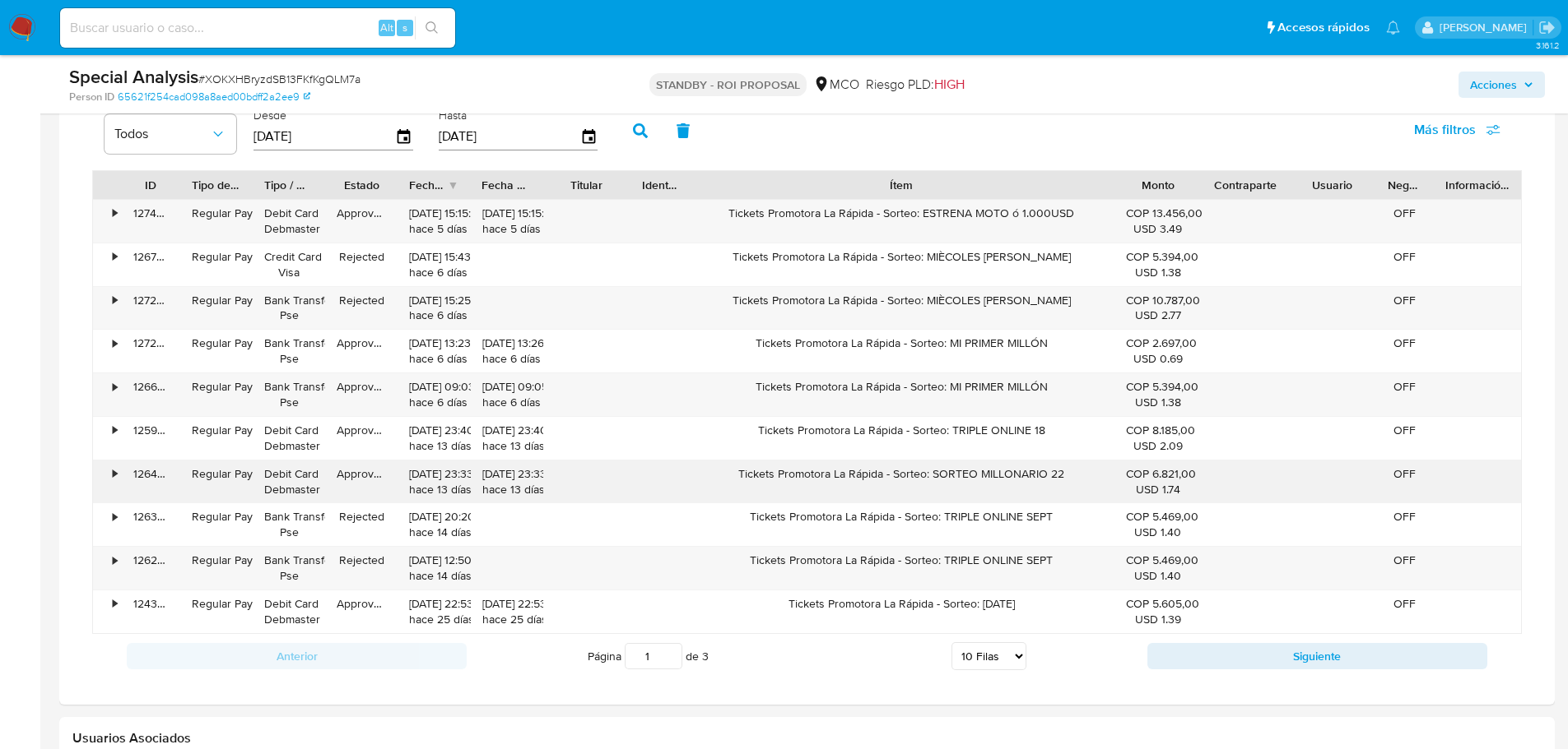
scroll to position [1563, 0]
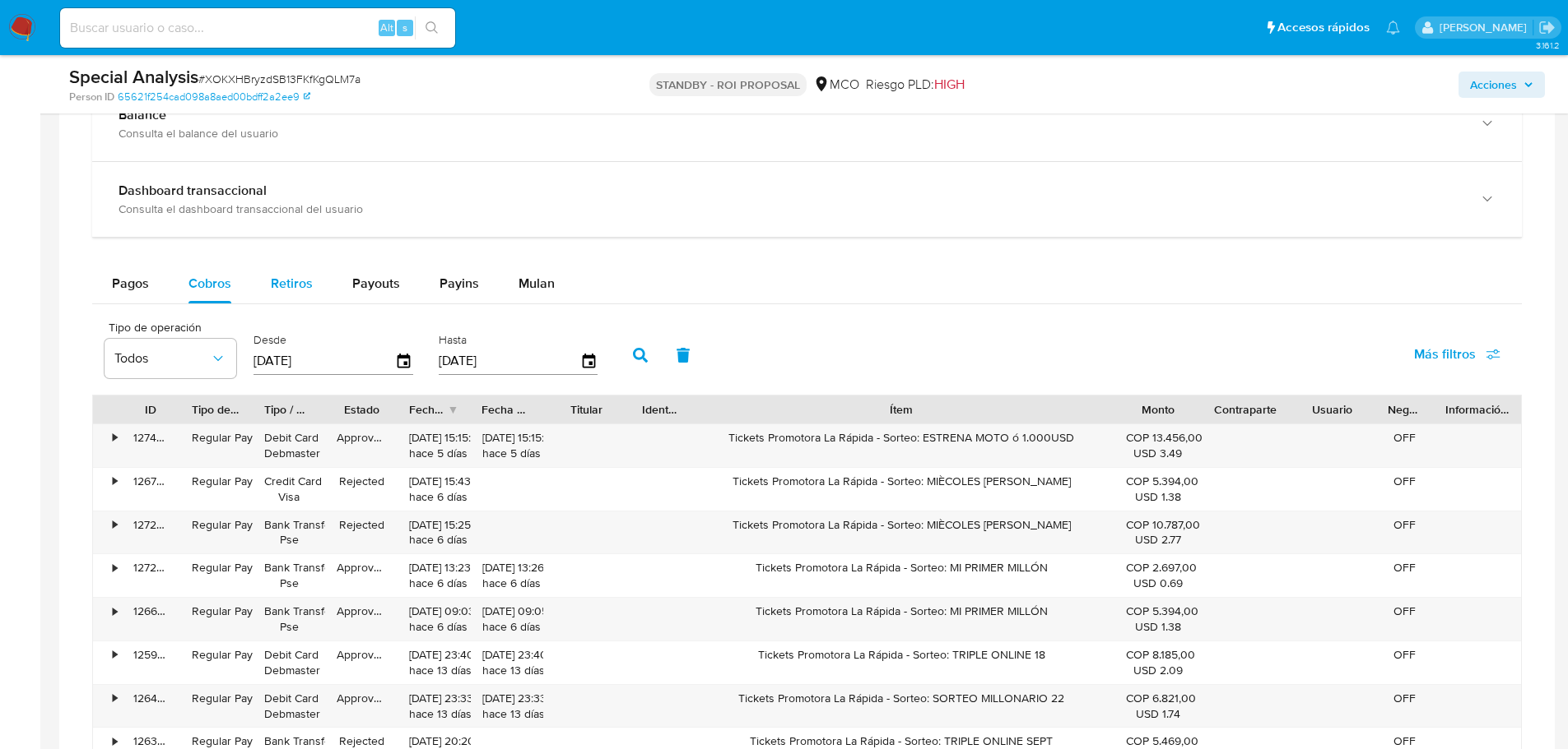
click at [296, 276] on span "Retiros" at bounding box center [292, 283] width 42 height 19
select select "10"
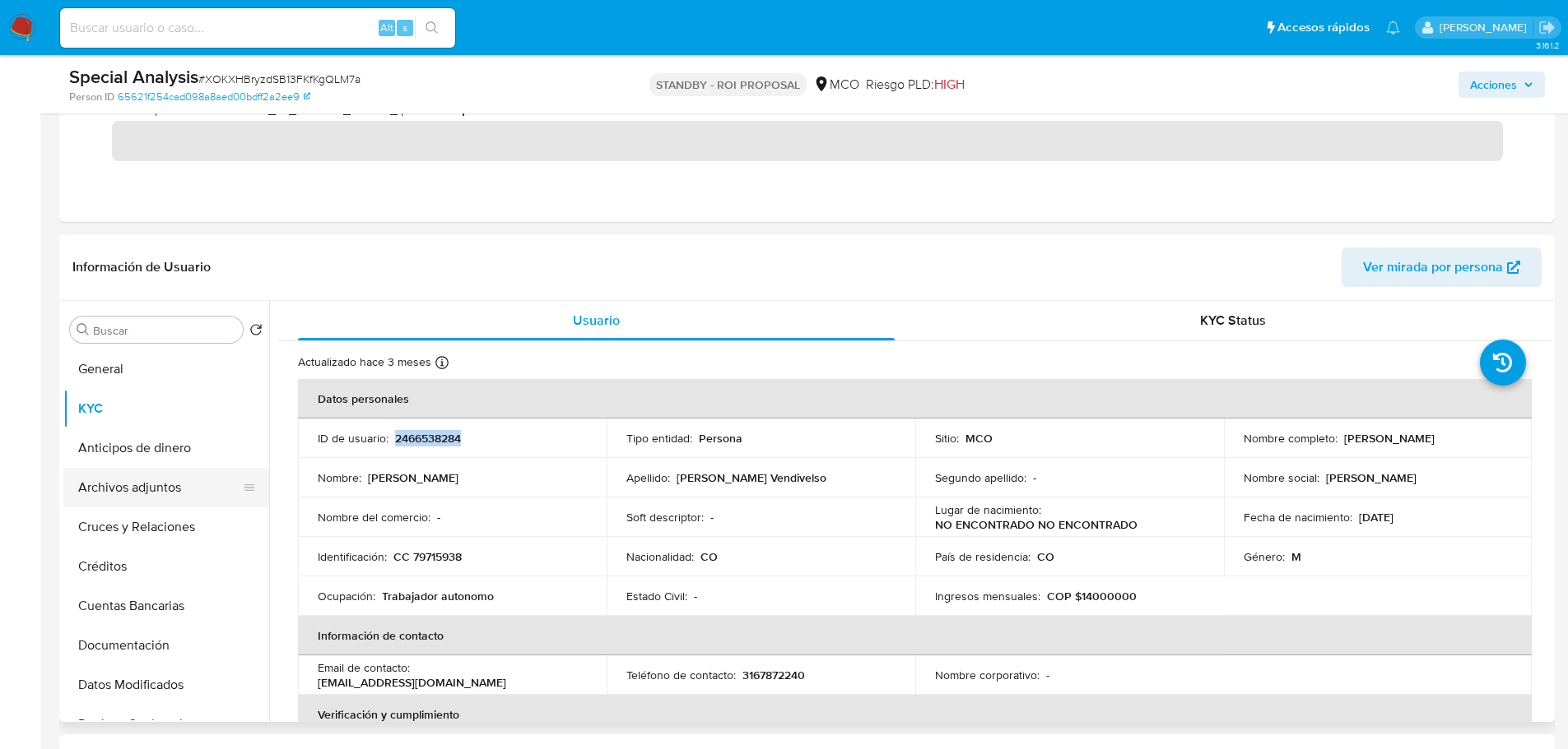
scroll to position [82, 0]
drag, startPoint x: 189, startPoint y: 515, endPoint x: 178, endPoint y: 516, distance: 11.0
click at [189, 515] on button "Cuentas Bancarias" at bounding box center [159, 524] width 192 height 39
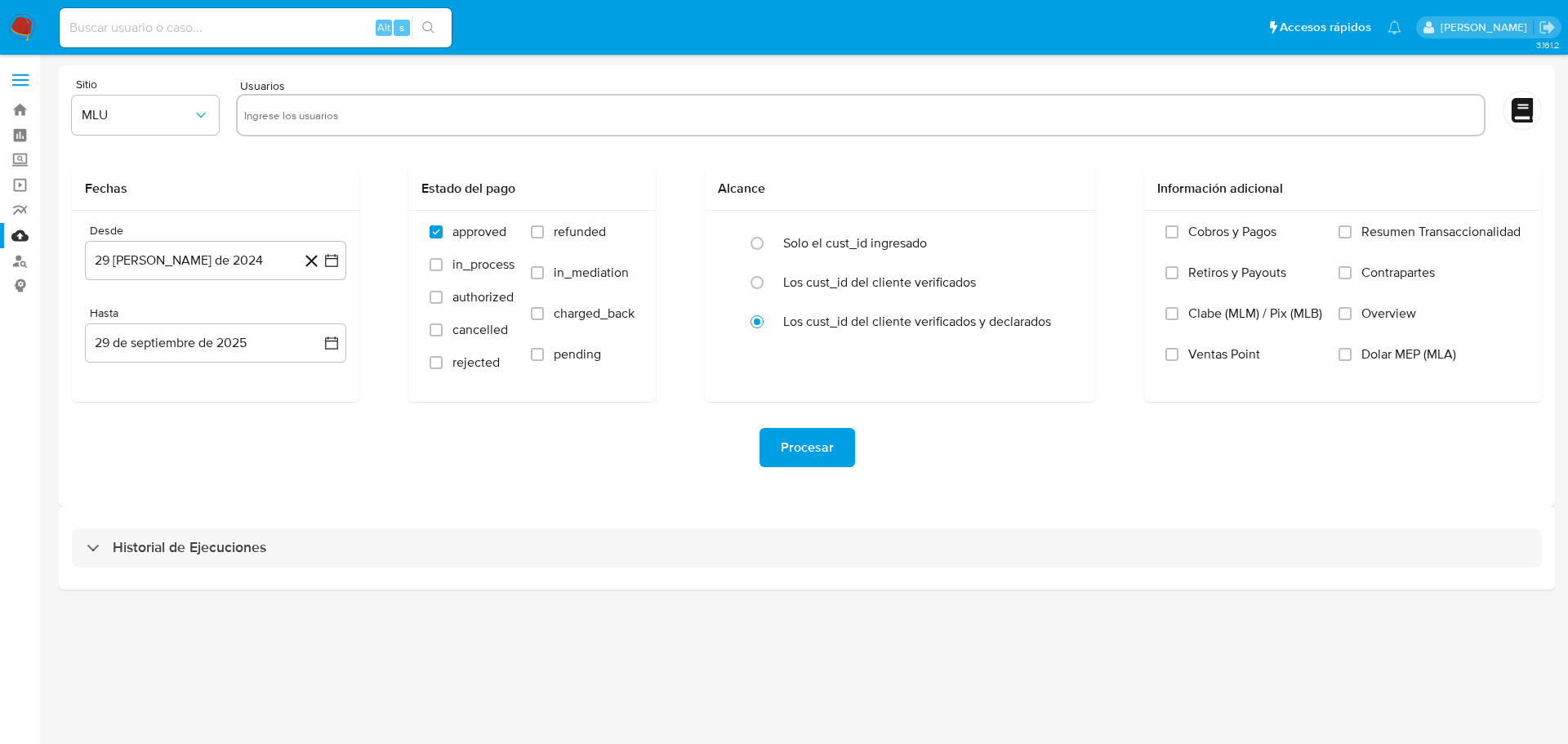
click at [338, 117] on input "text" at bounding box center [861, 115] width 1233 height 26
paste input "2466538284"
type input "2466538284"
click at [134, 126] on button "MLU" at bounding box center [145, 116] width 147 height 39
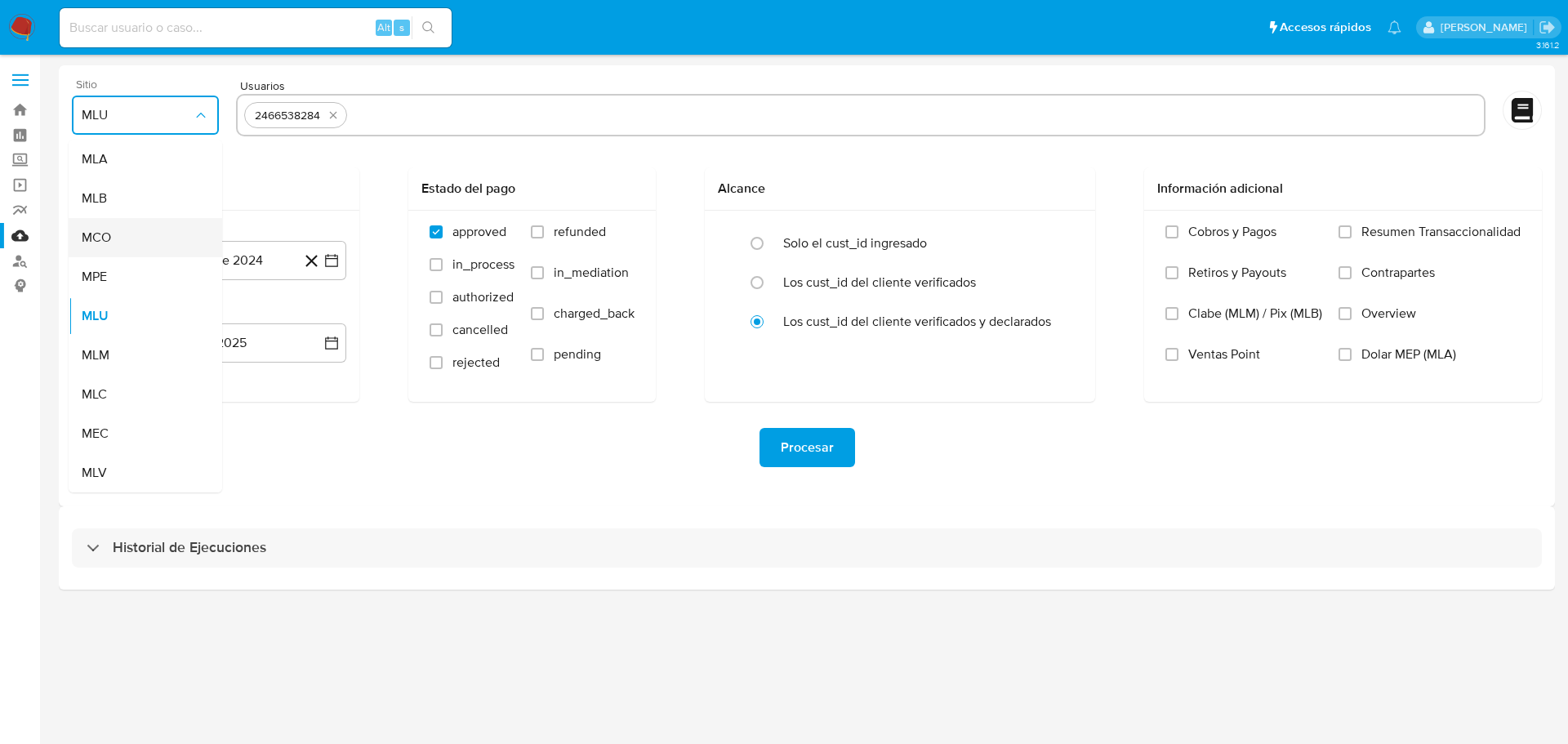
click at [137, 247] on div "MCO" at bounding box center [140, 238] width 117 height 39
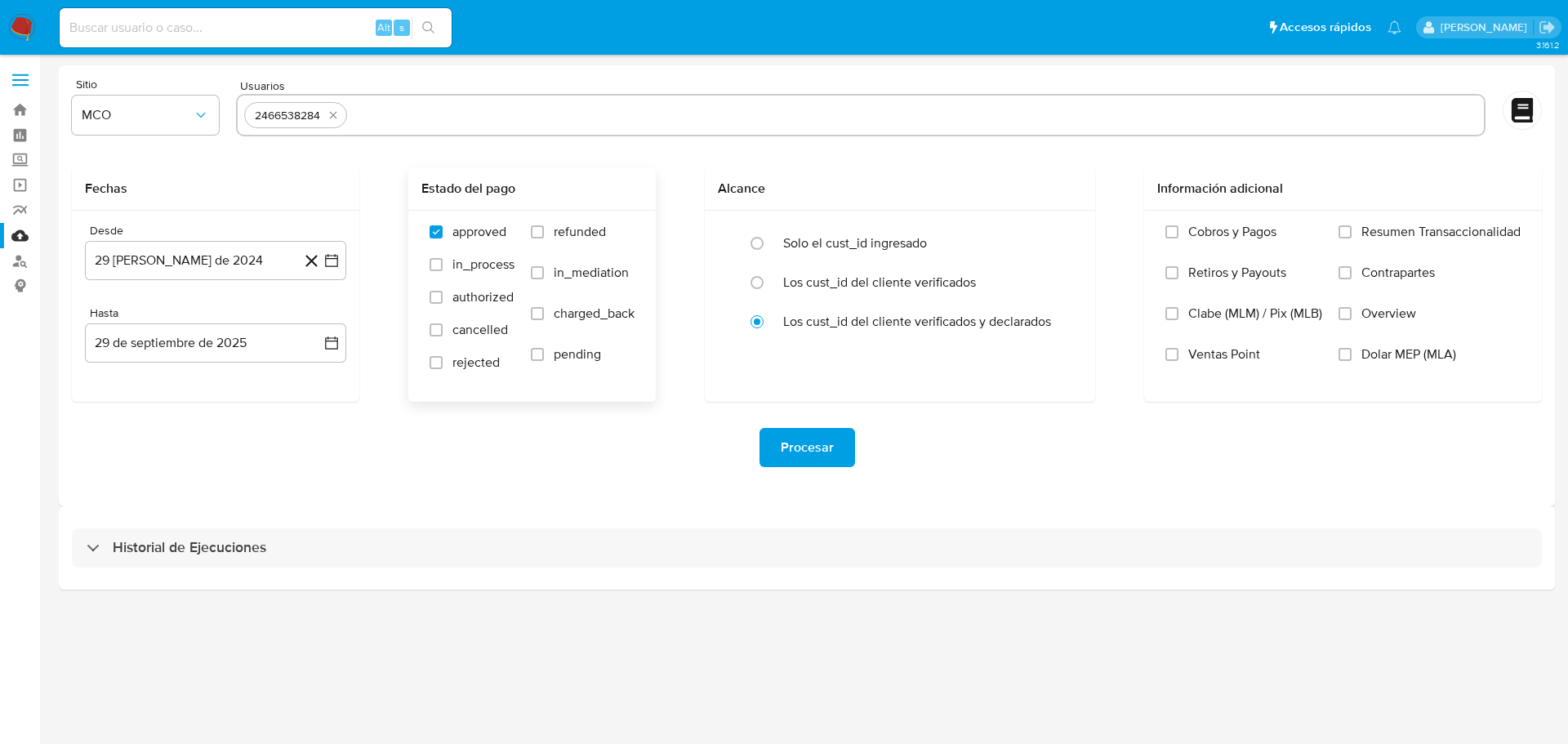
click at [546, 235] on label "refunded" at bounding box center [582, 245] width 104 height 41
click at [544, 235] on input "refunded" at bounding box center [536, 231] width 13 height 13
checkbox input "true"
click at [535, 317] on input "charged_back" at bounding box center [536, 313] width 13 height 13
checkbox input "true"
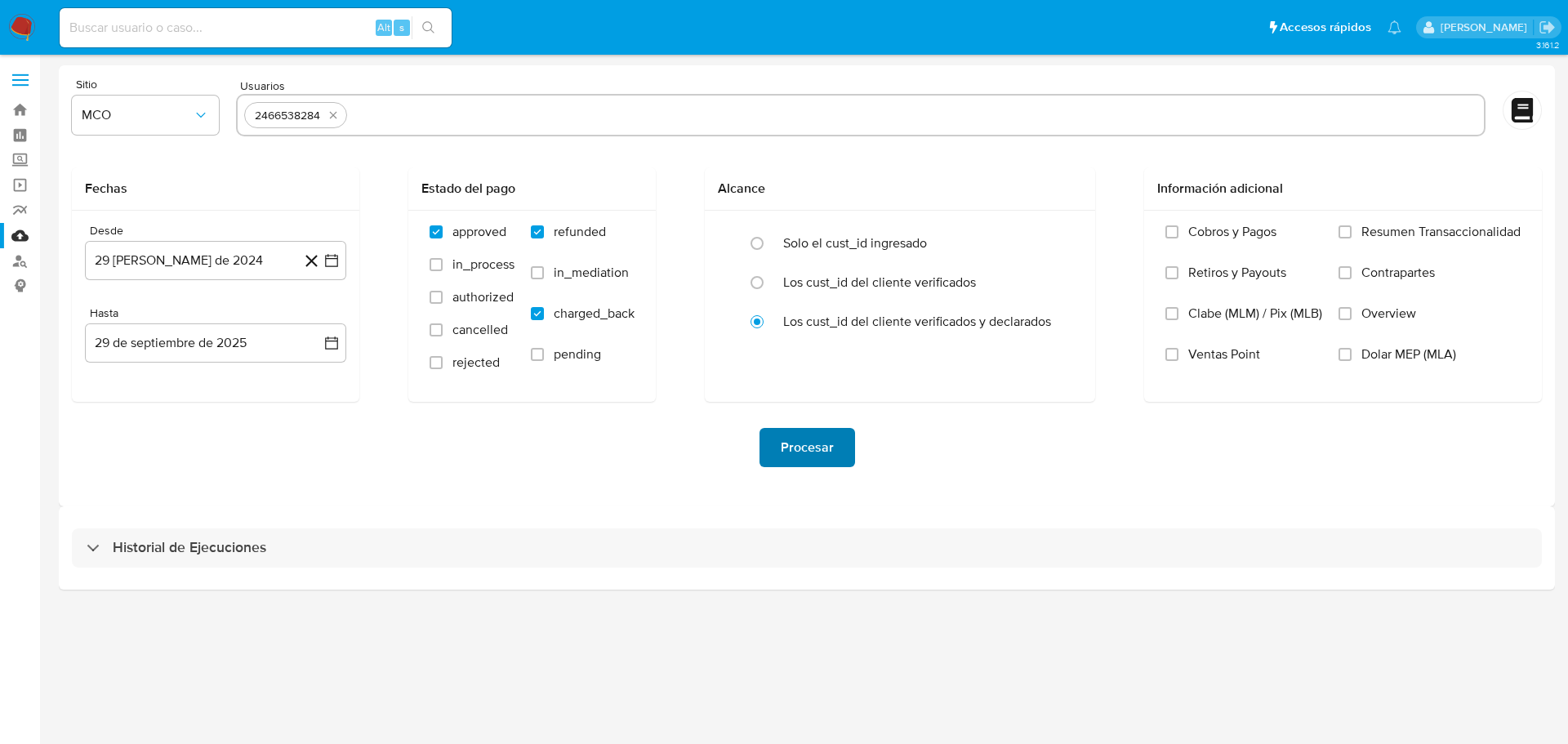
click at [817, 457] on span "Procesar" at bounding box center [807, 447] width 53 height 36
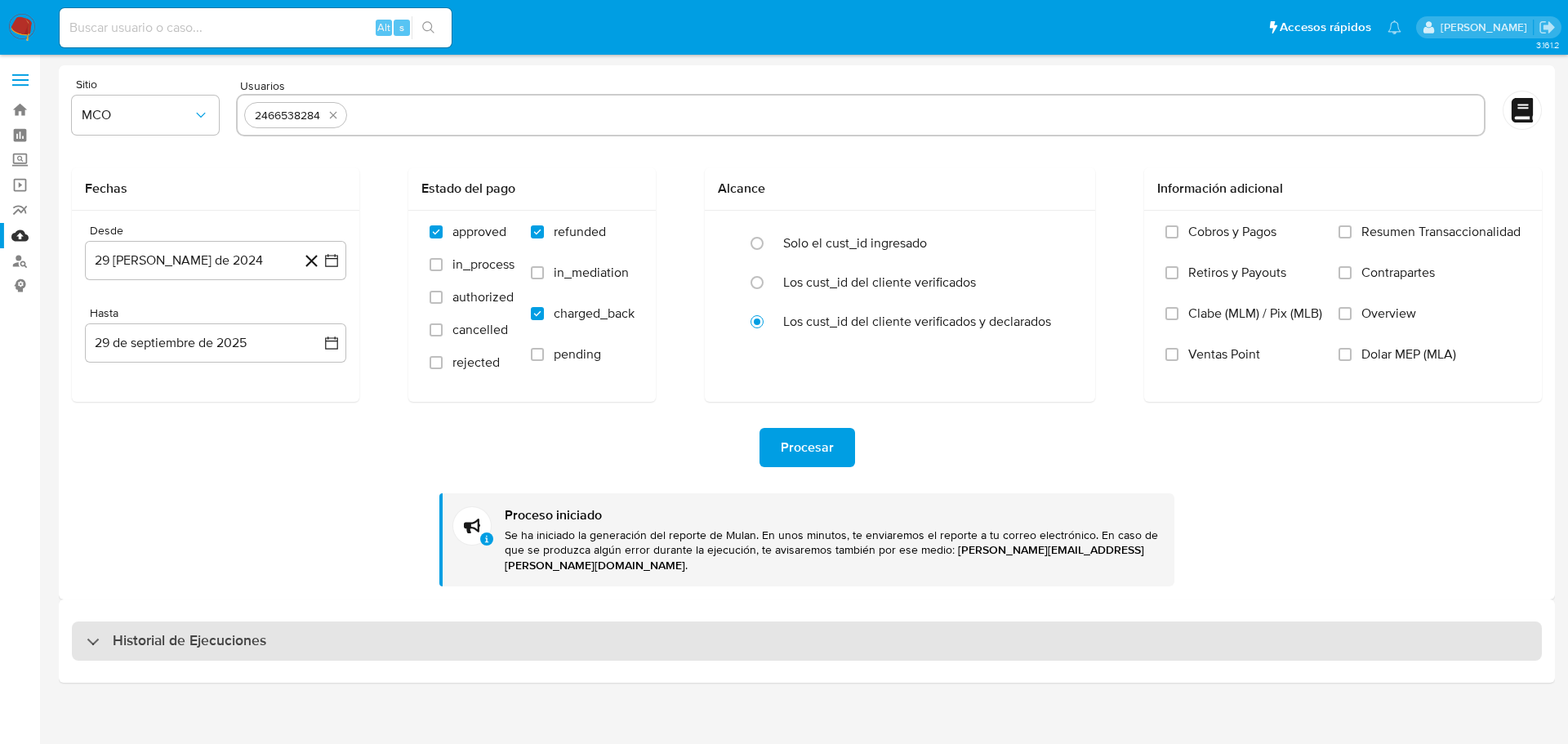
click at [461, 626] on div "Historial de Ejecuciones" at bounding box center [807, 641] width 1470 height 39
select select "10"
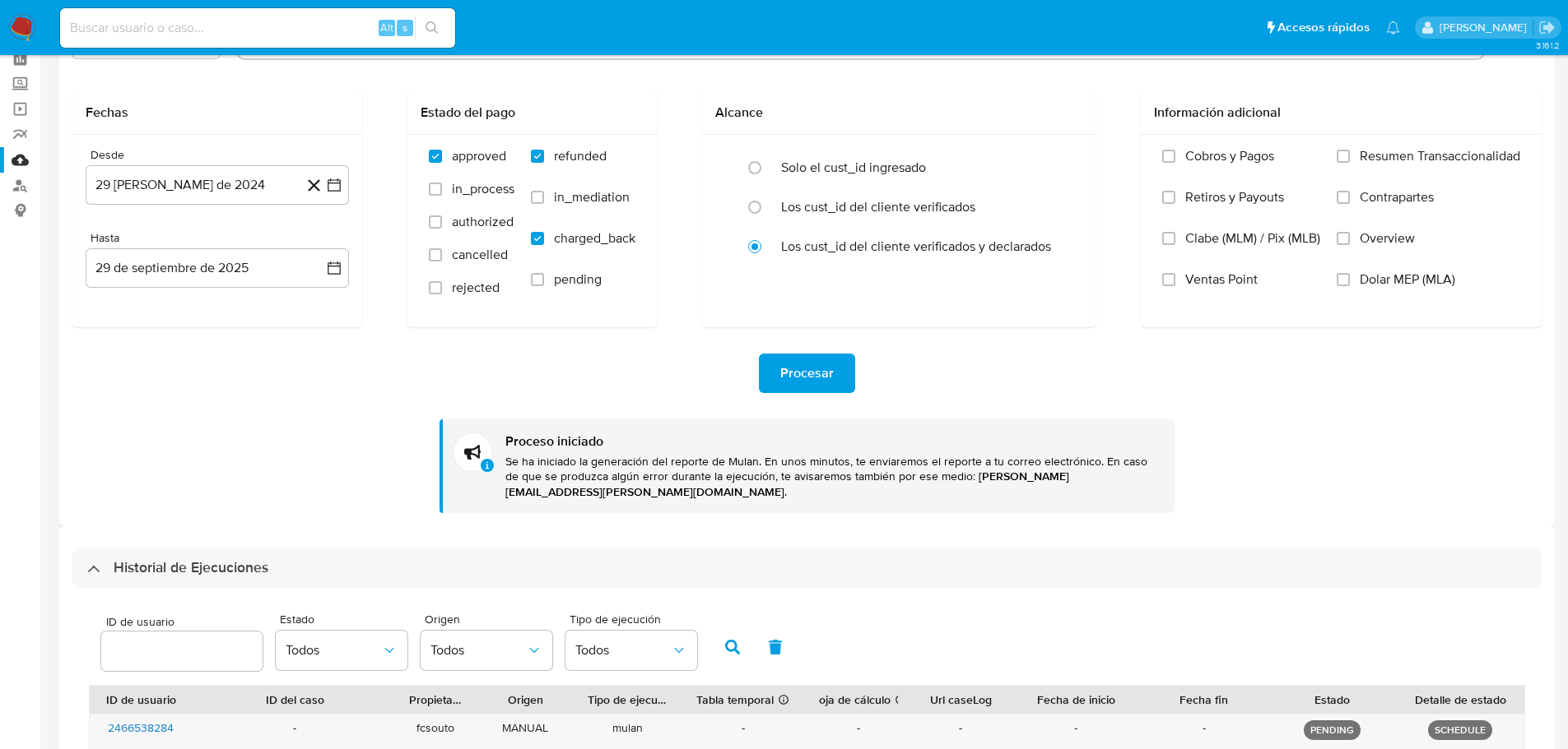
scroll to position [165, 0]
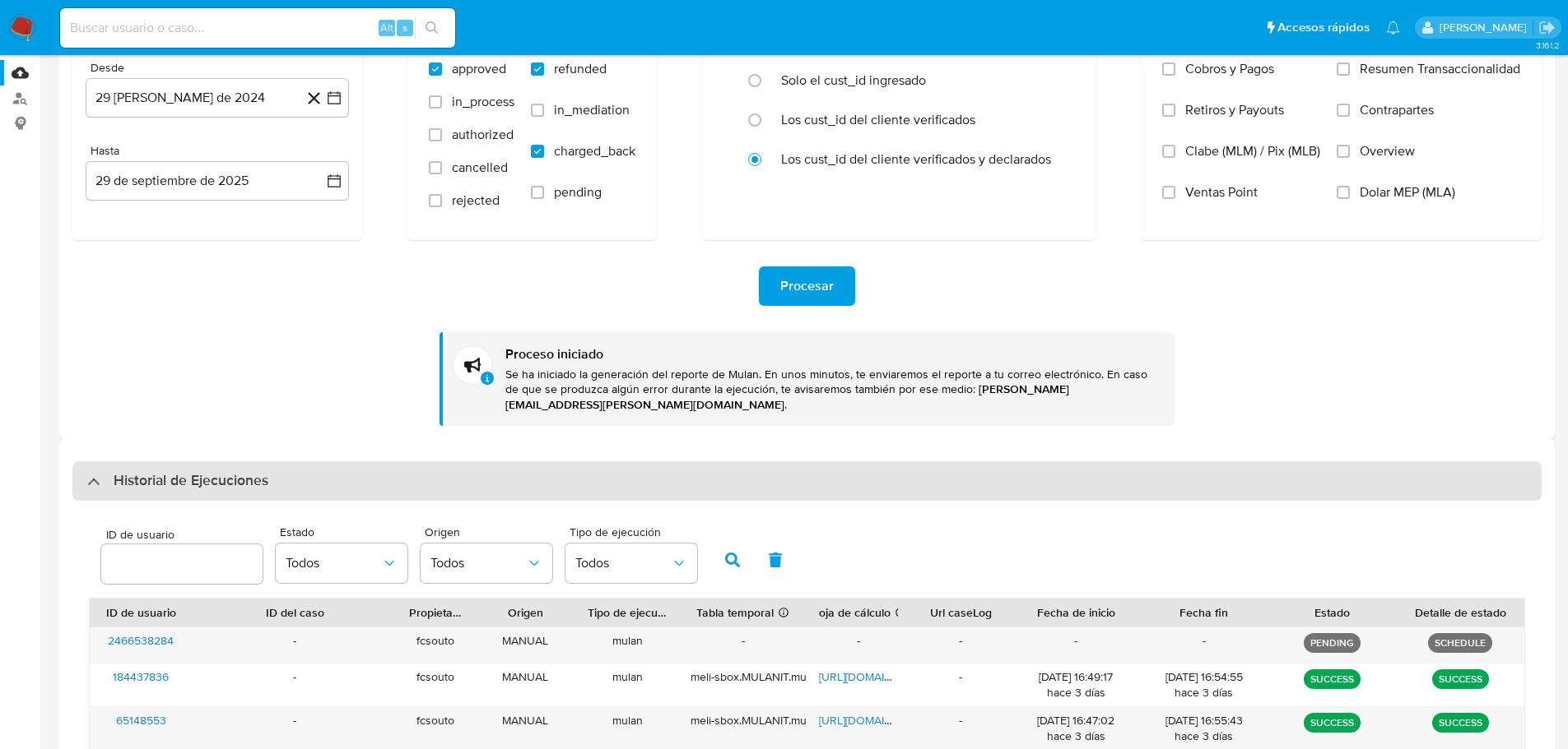
click at [430, 461] on div "Historial de Ejecuciones" at bounding box center [807, 481] width 1469 height 39
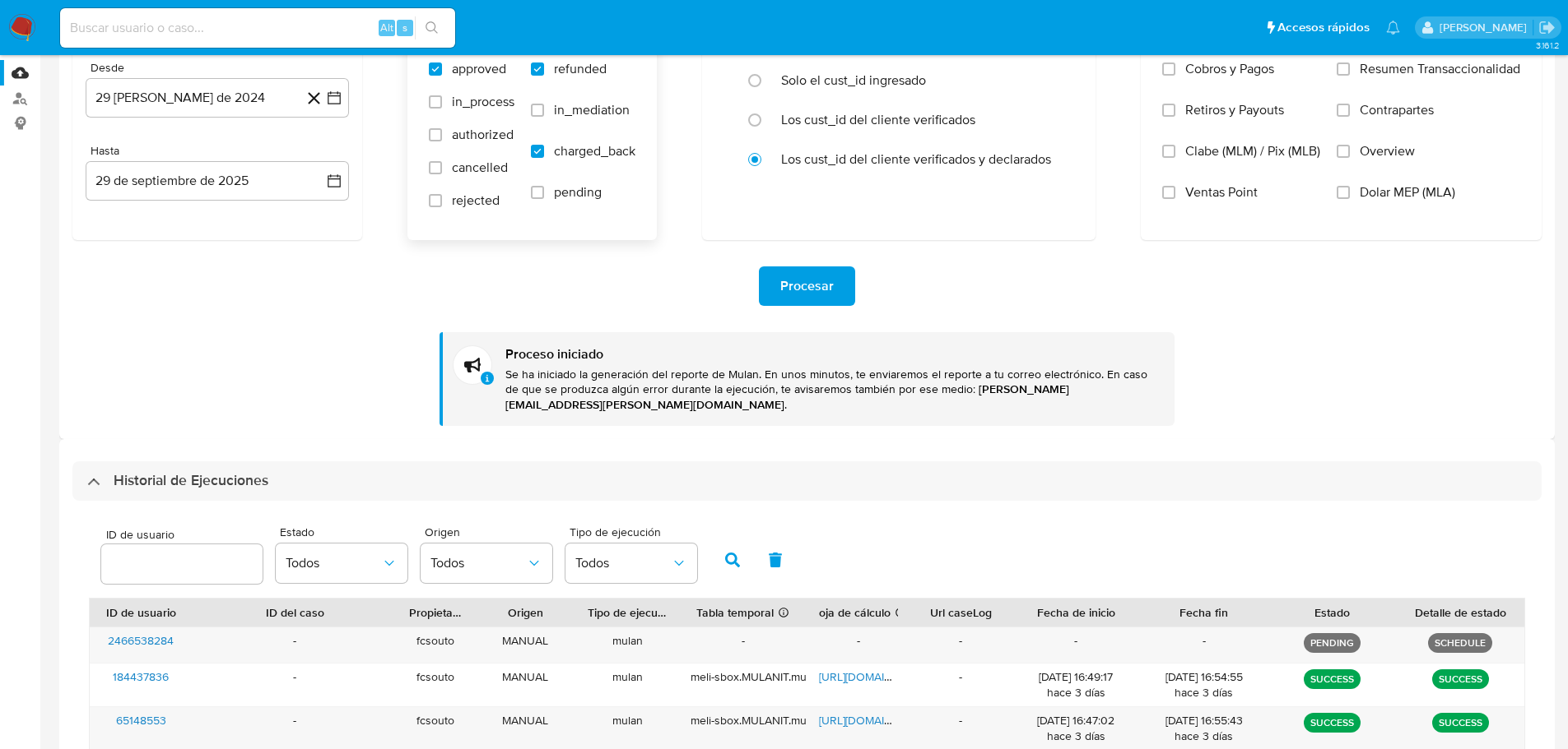
scroll to position [0, 0]
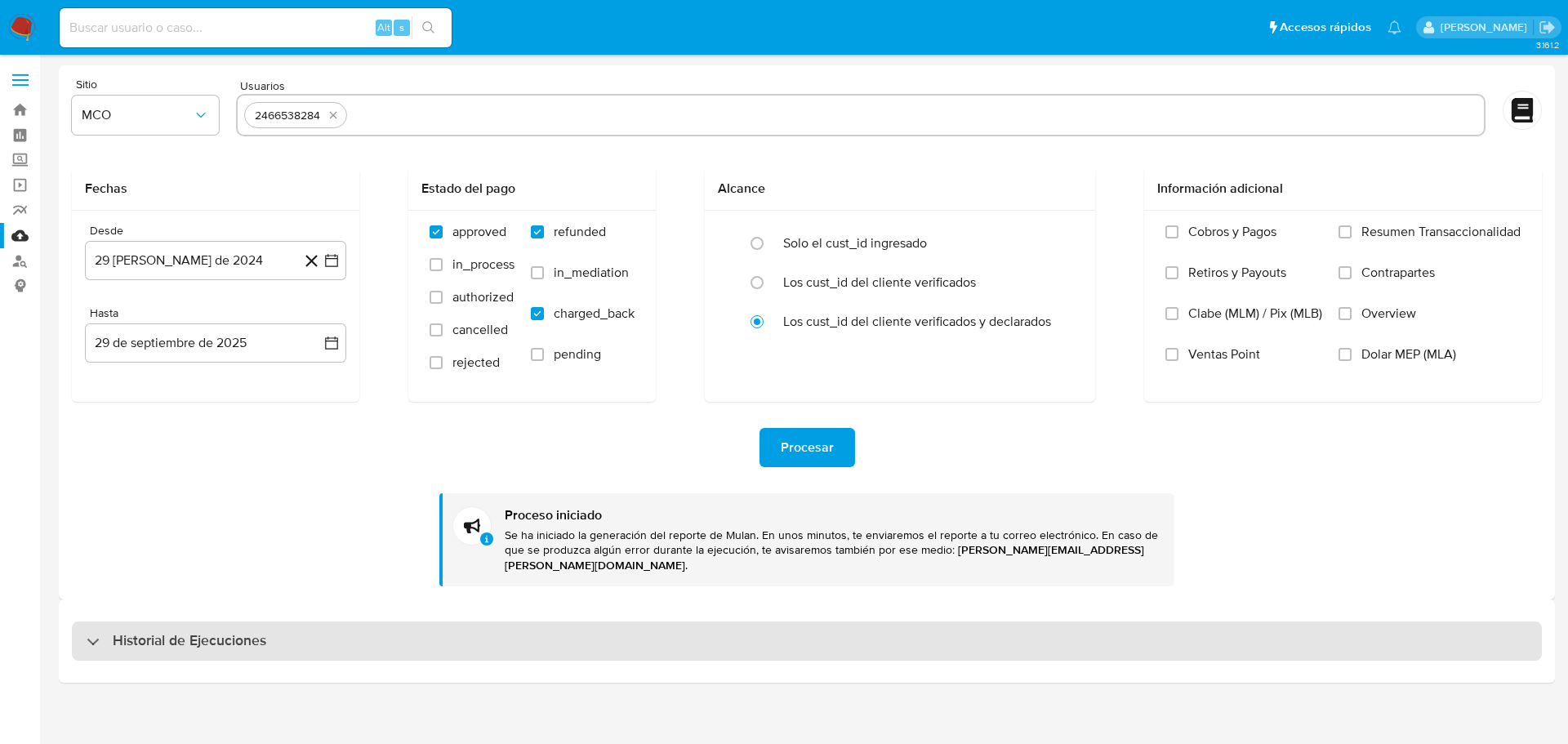
click at [354, 637] on div "Historial de Ejecuciones" at bounding box center [807, 641] width 1470 height 39
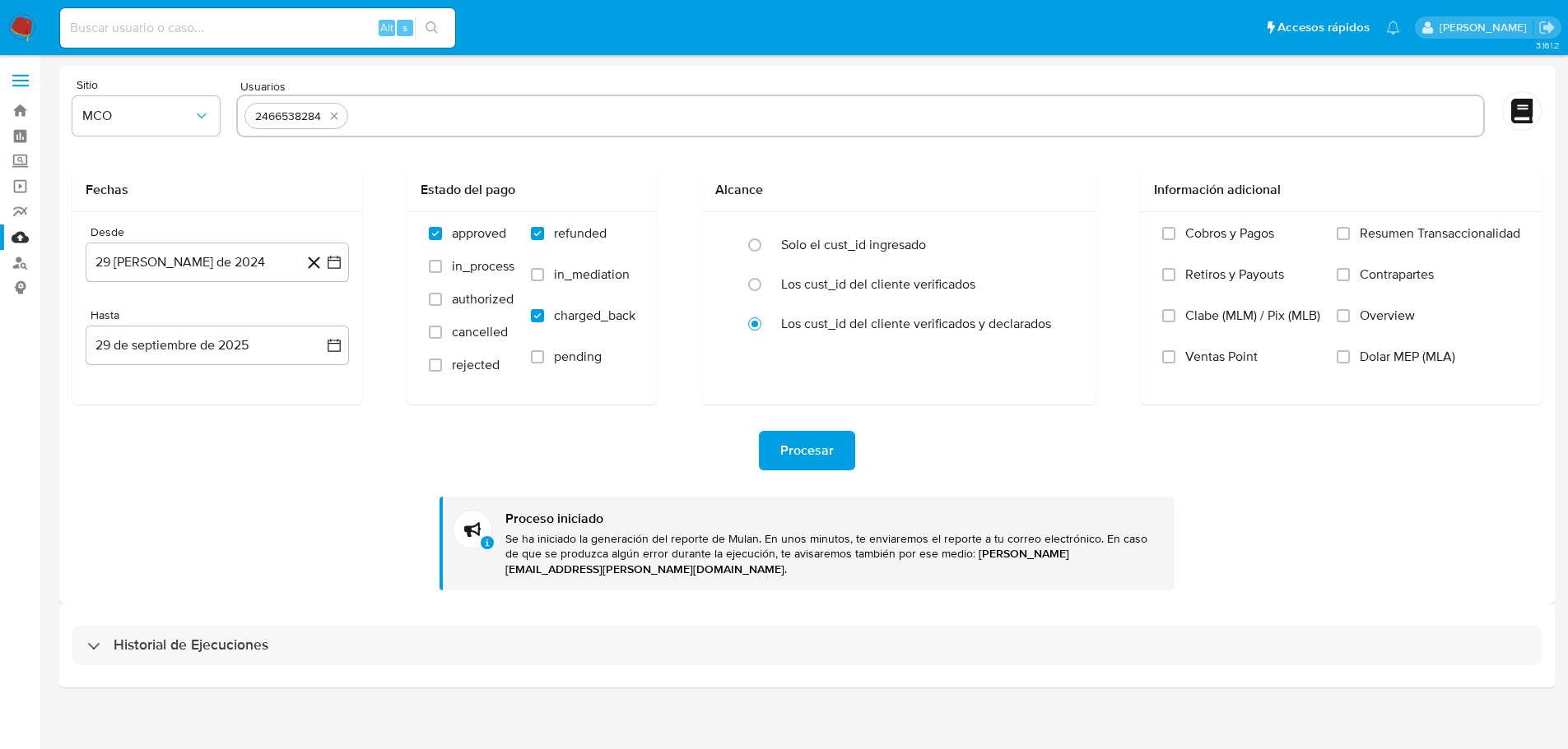
select select "10"
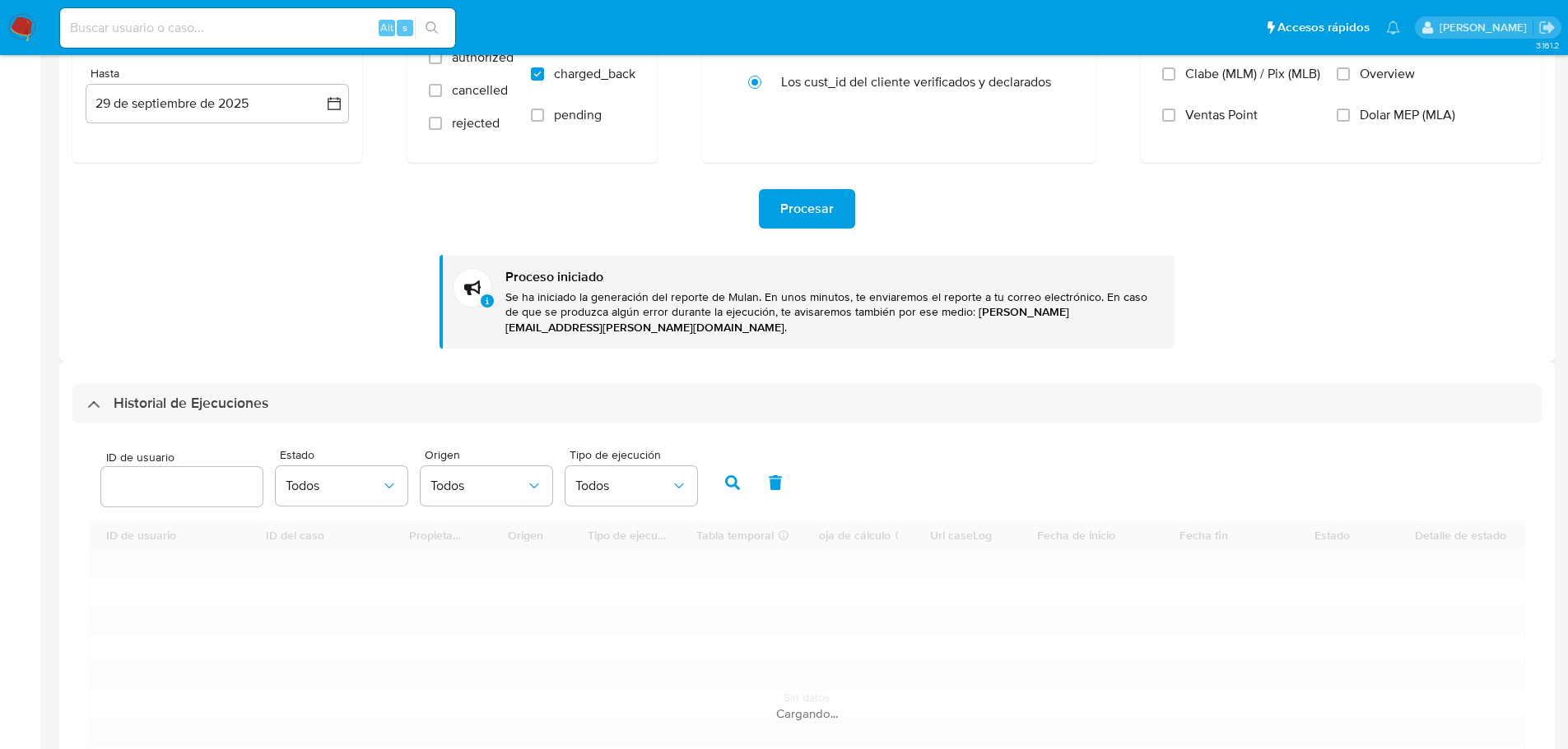
scroll to position [246, 0]
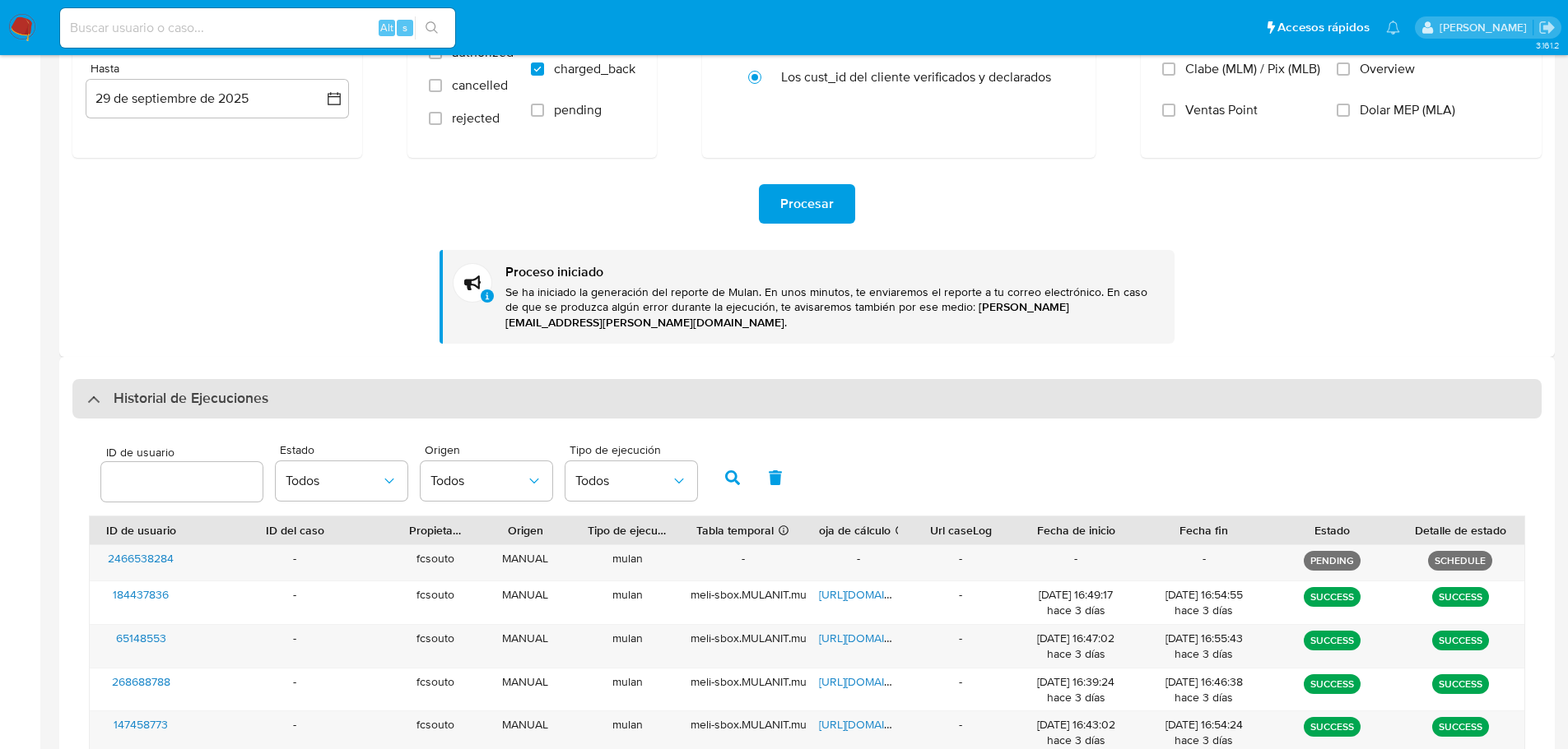
click at [316, 385] on div "Historial de Ejecuciones" at bounding box center [807, 399] width 1469 height 39
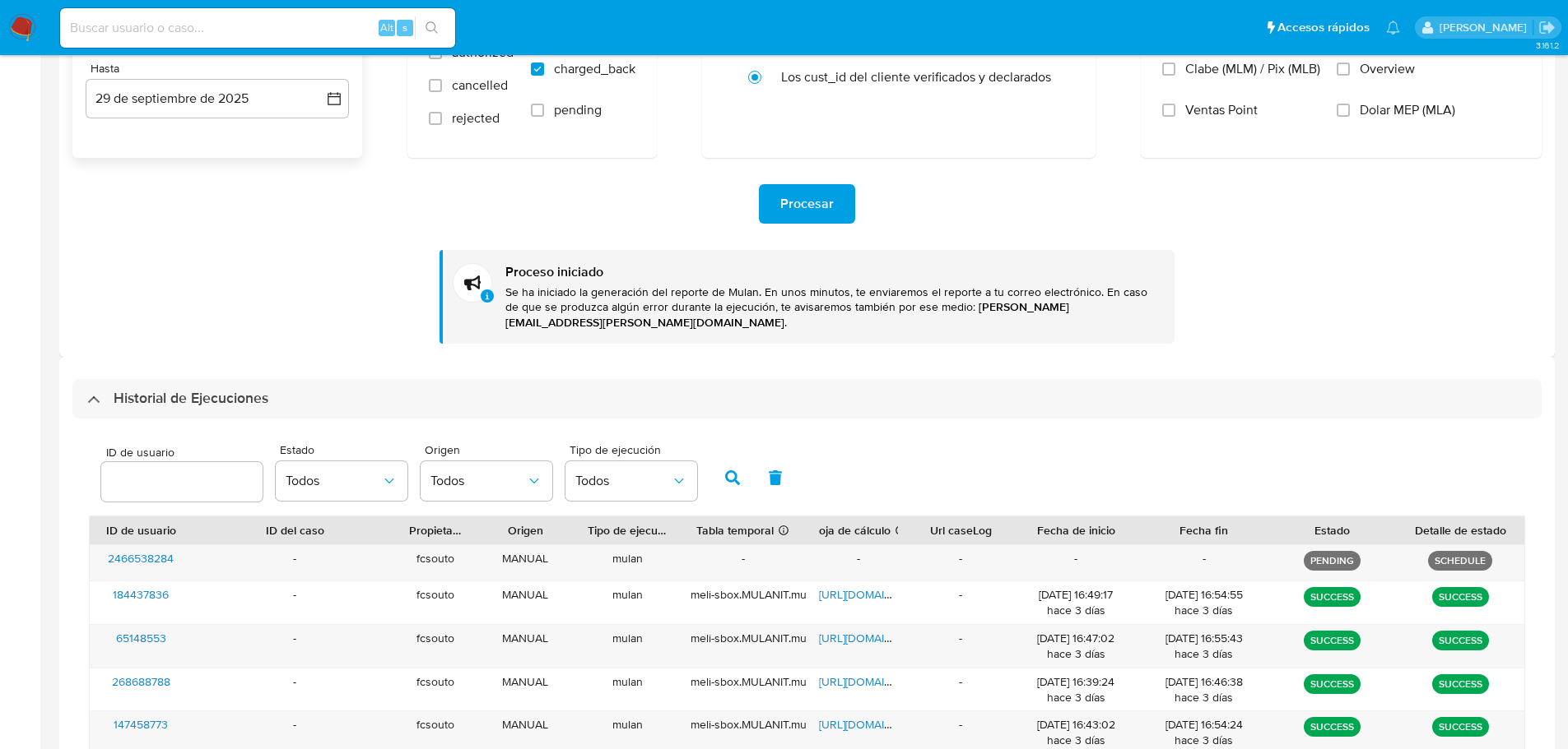
scroll to position [0, 0]
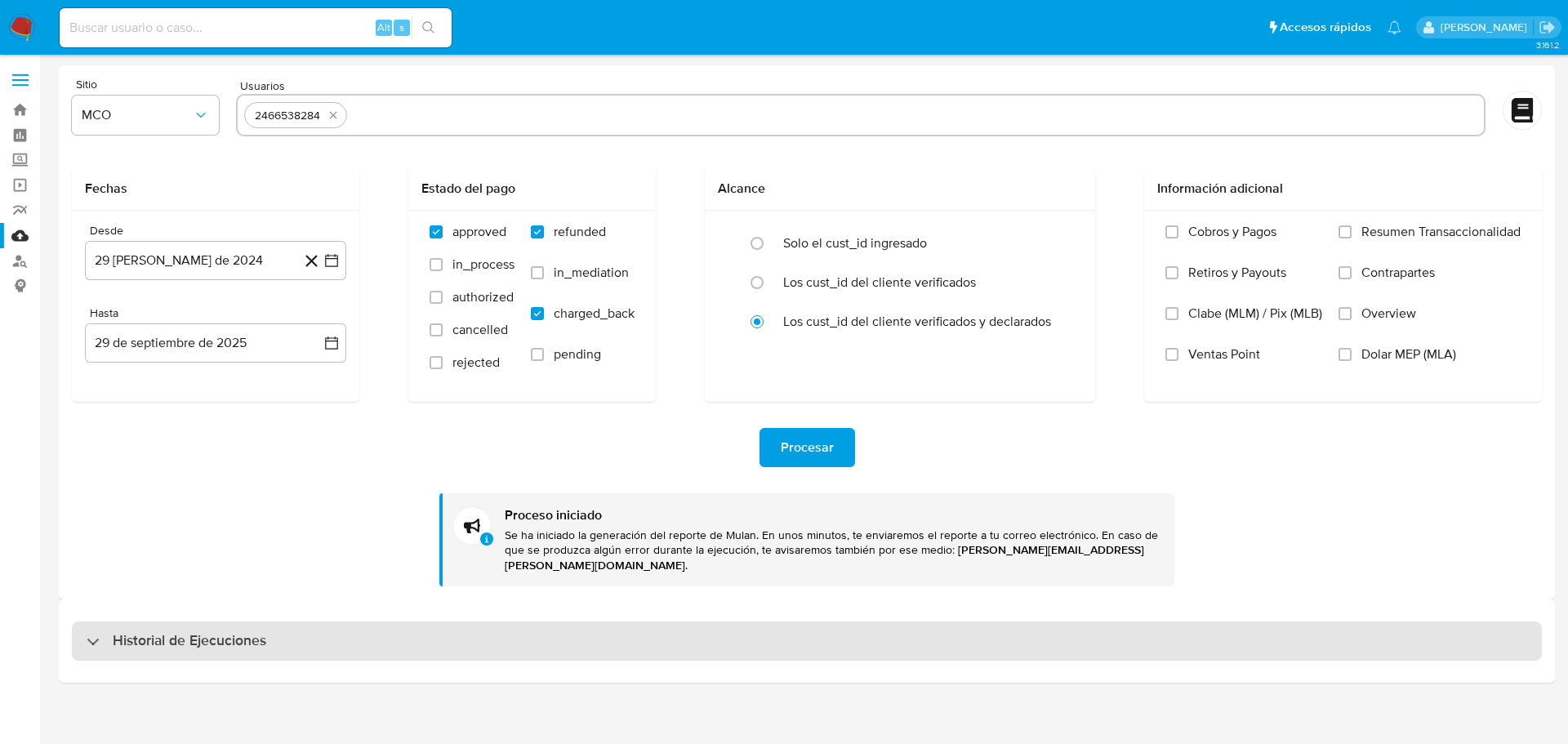
click at [318, 632] on div "Historial de Ejecuciones" at bounding box center [807, 641] width 1470 height 39
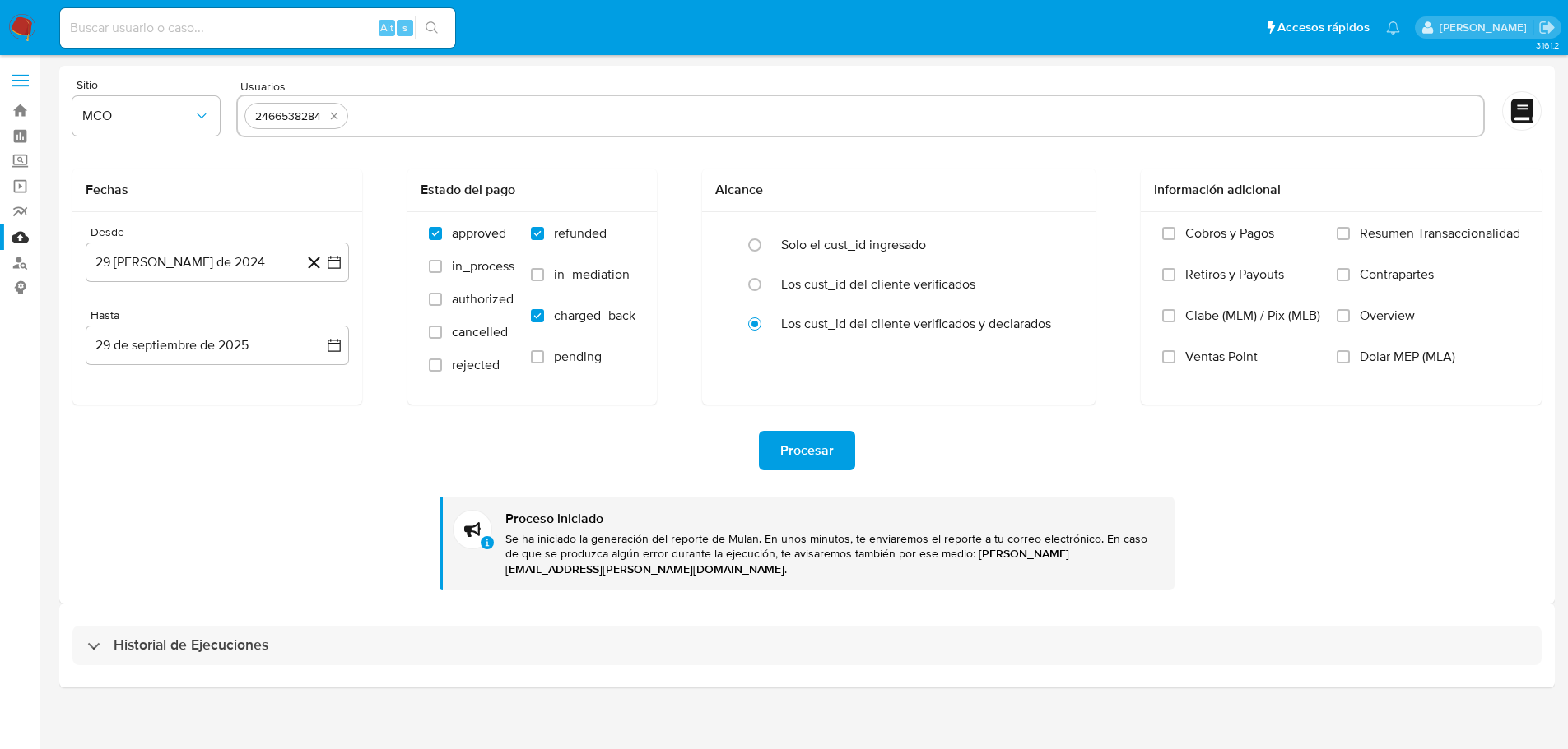
select select "10"
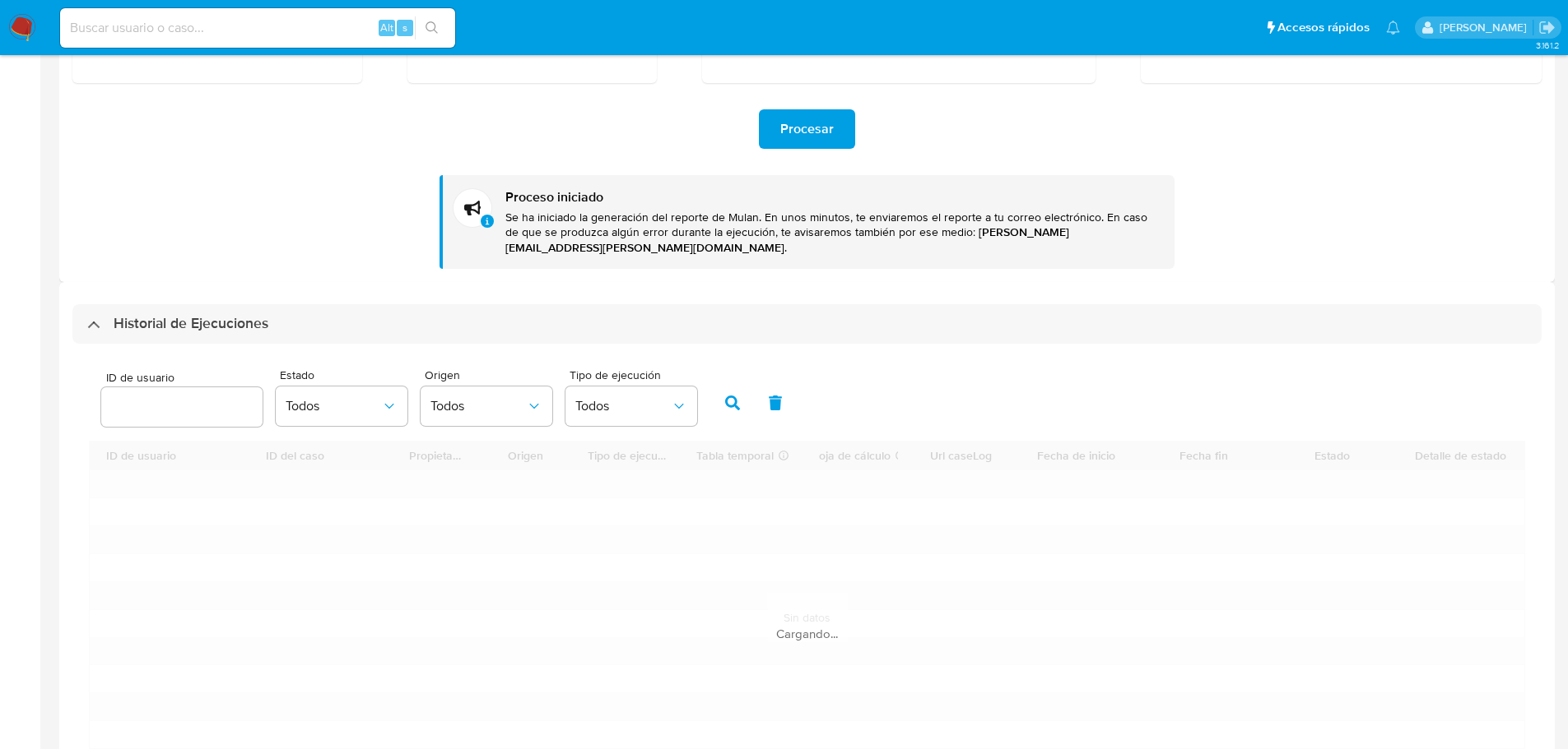
scroll to position [329, 0]
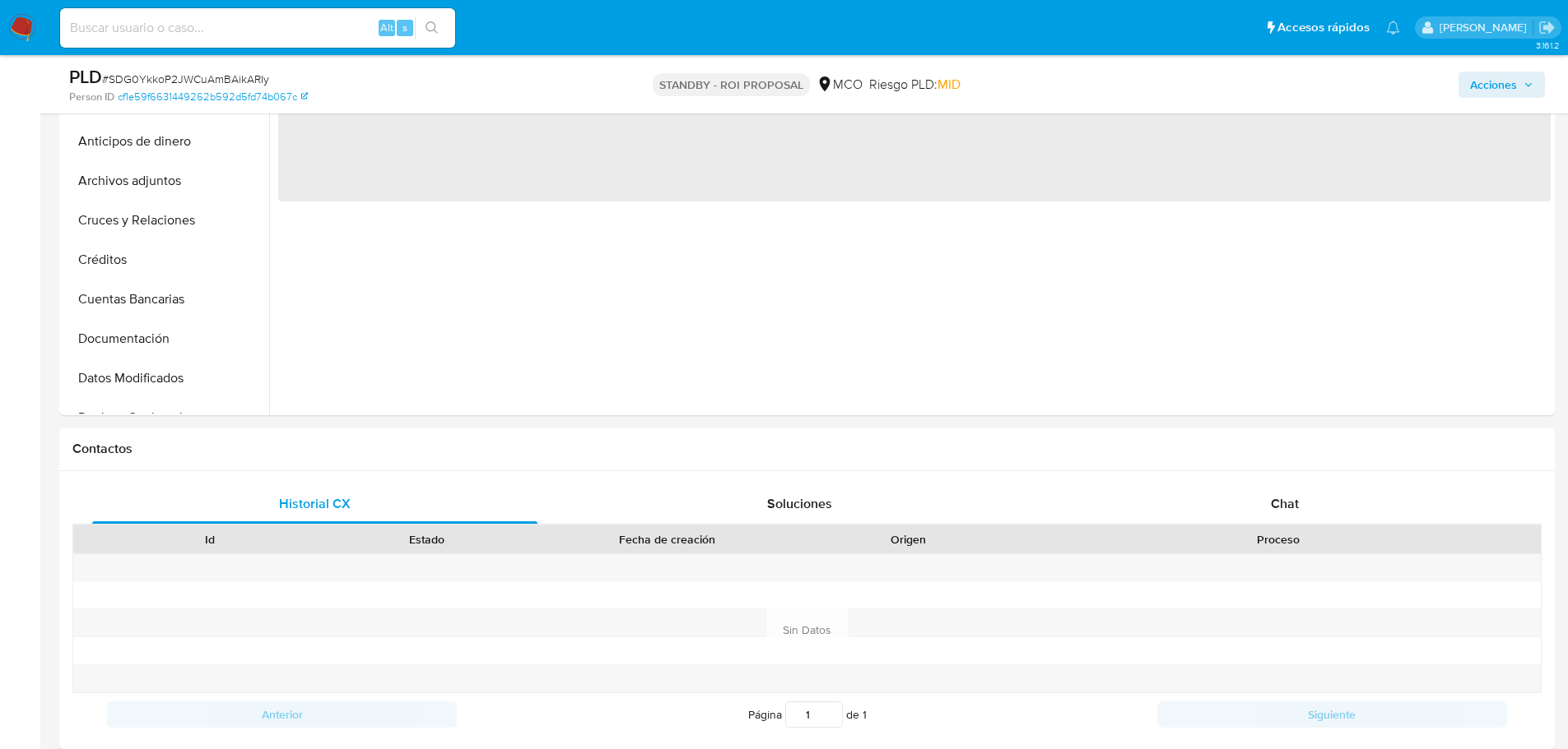
select select "10"
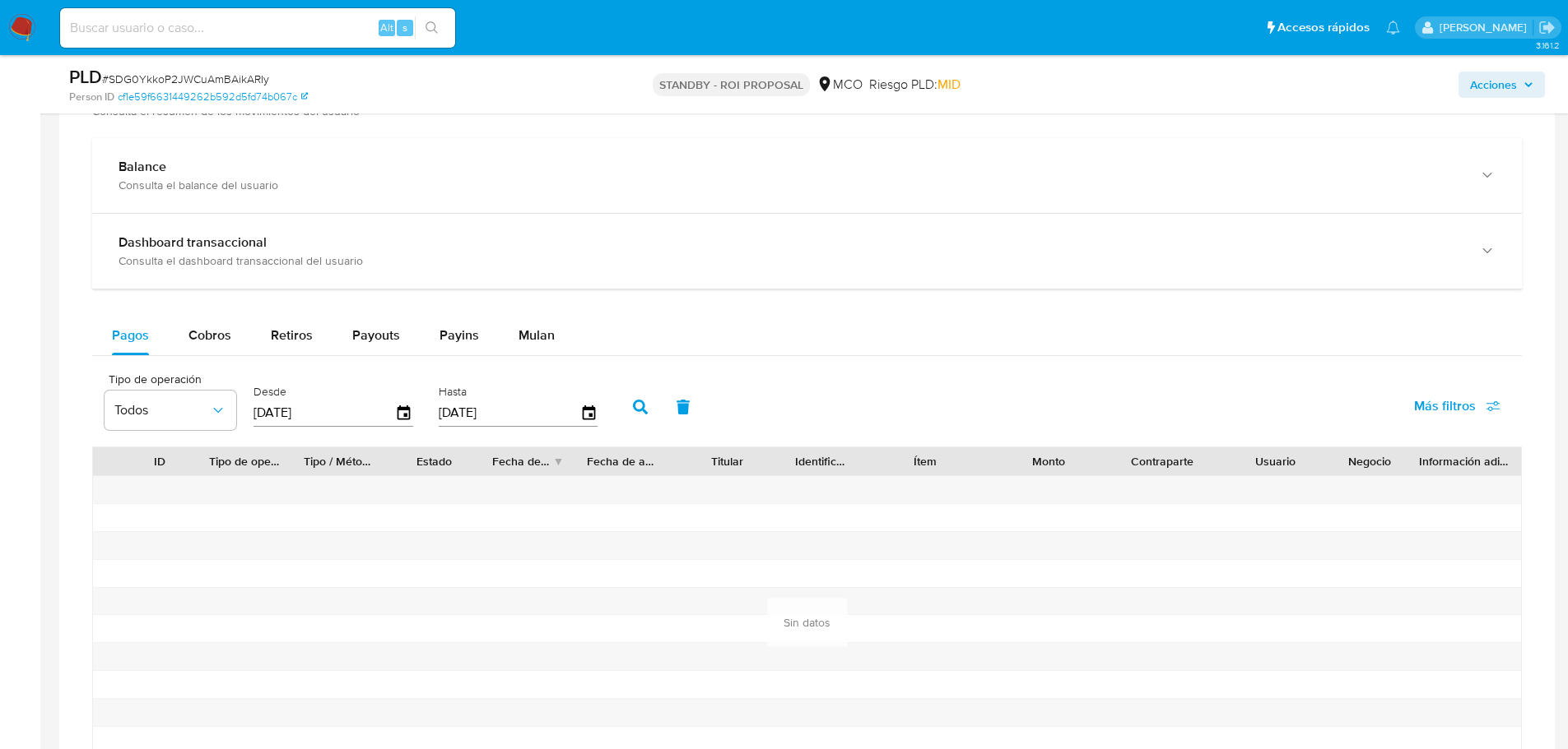
scroll to position [1151, 0]
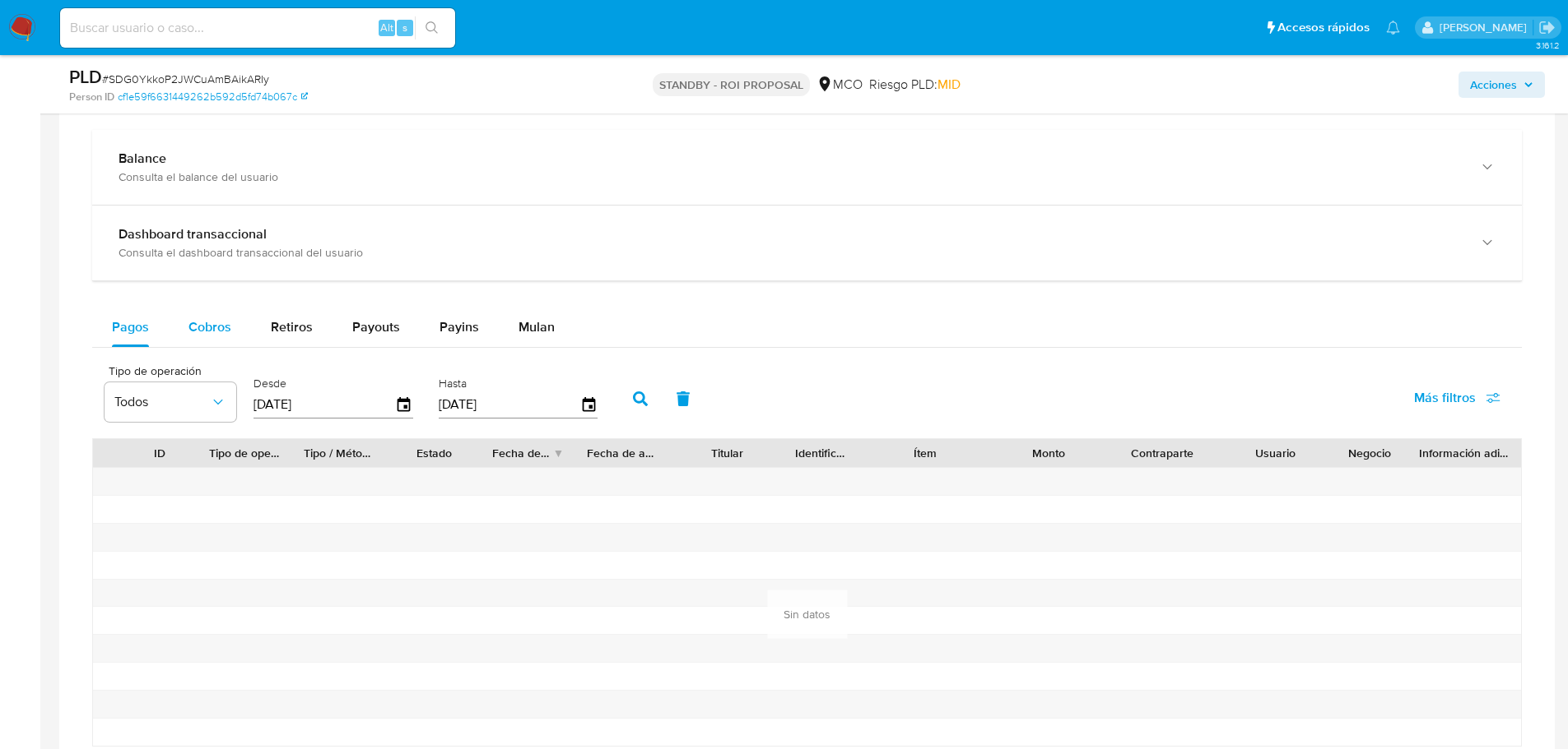
click at [215, 325] on span "Cobros" at bounding box center [209, 326] width 42 height 19
select select "10"
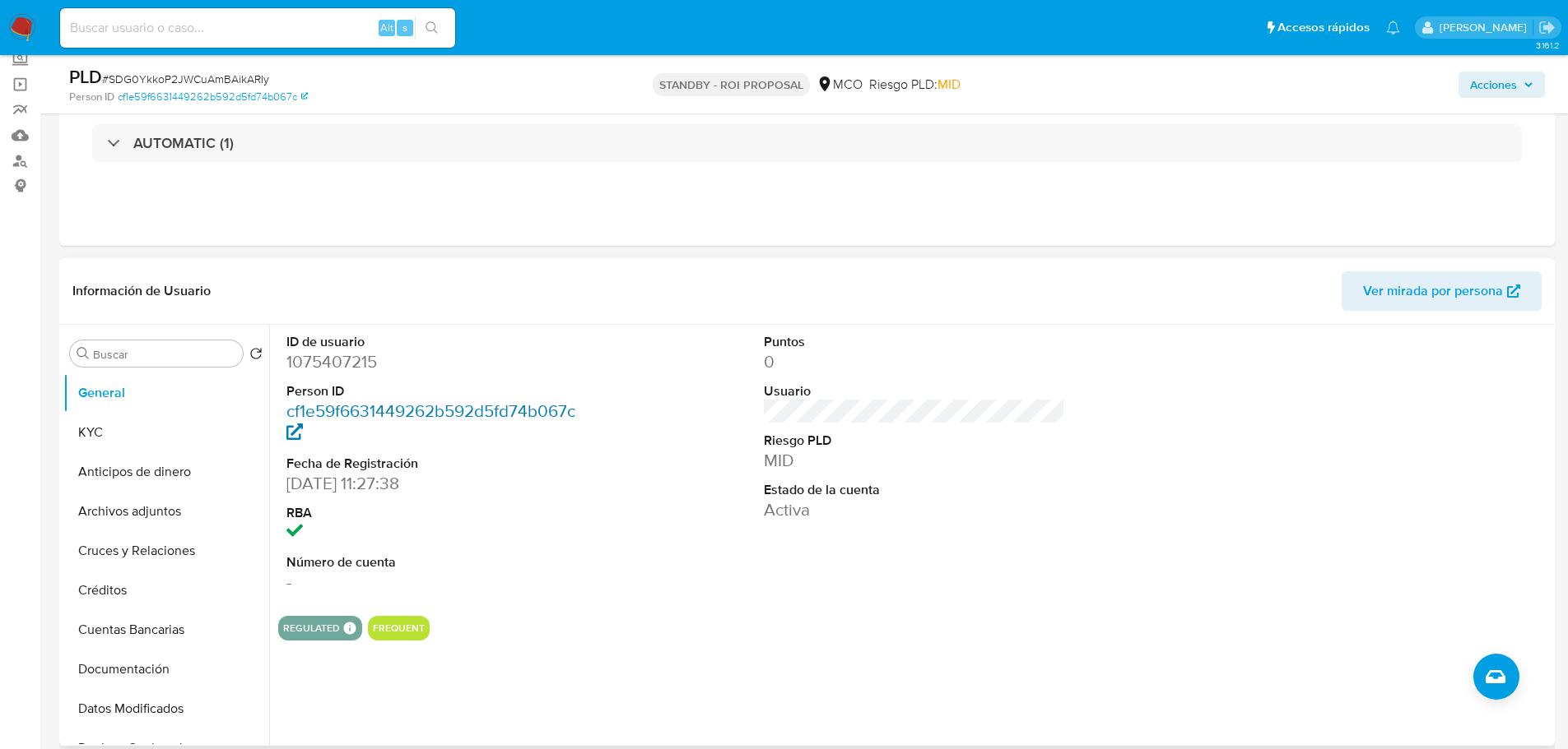
scroll to position [82, 0]
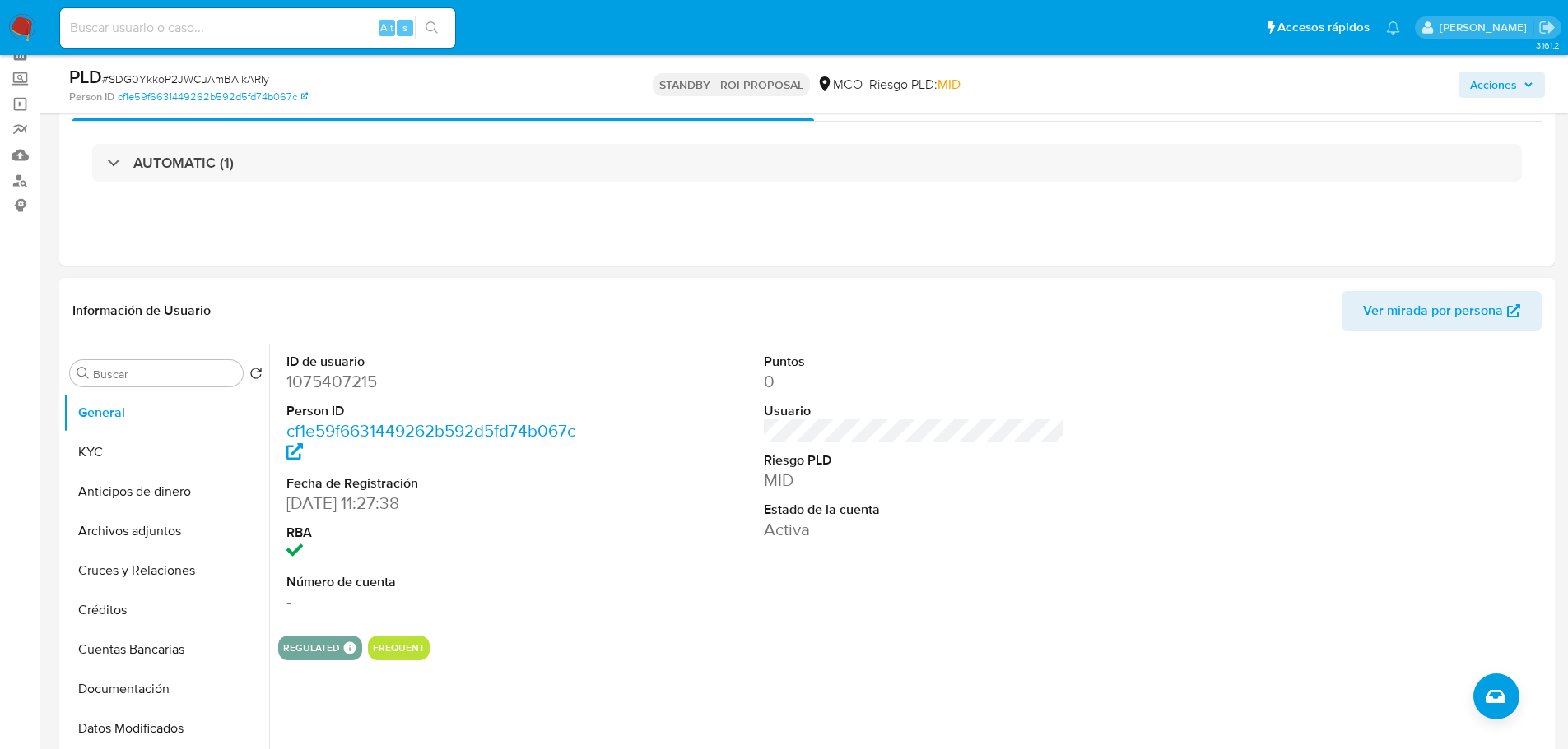
click at [316, 375] on dd "1075407215" at bounding box center [437, 381] width 302 height 23
copy dd "1075407215"
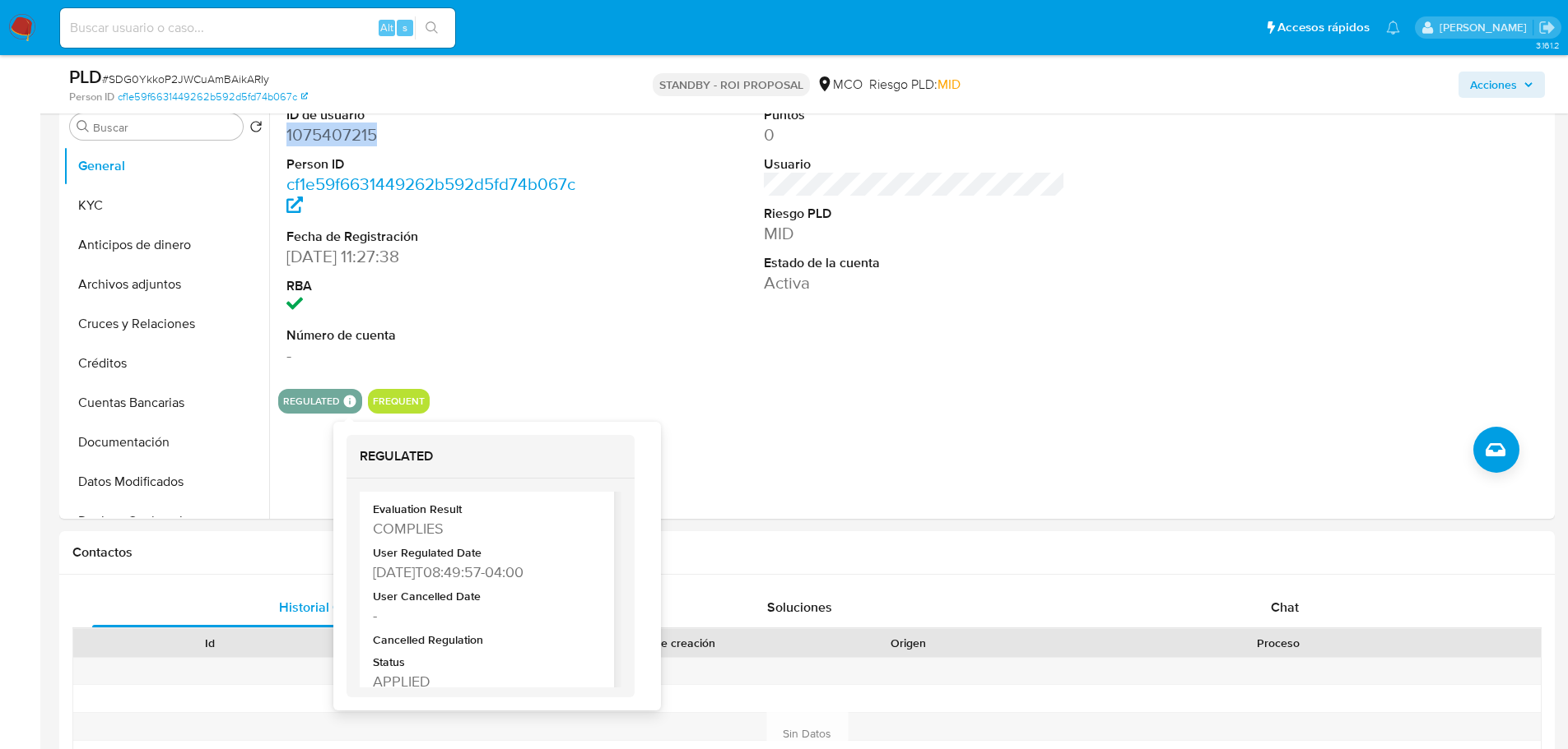
scroll to position [81, 0]
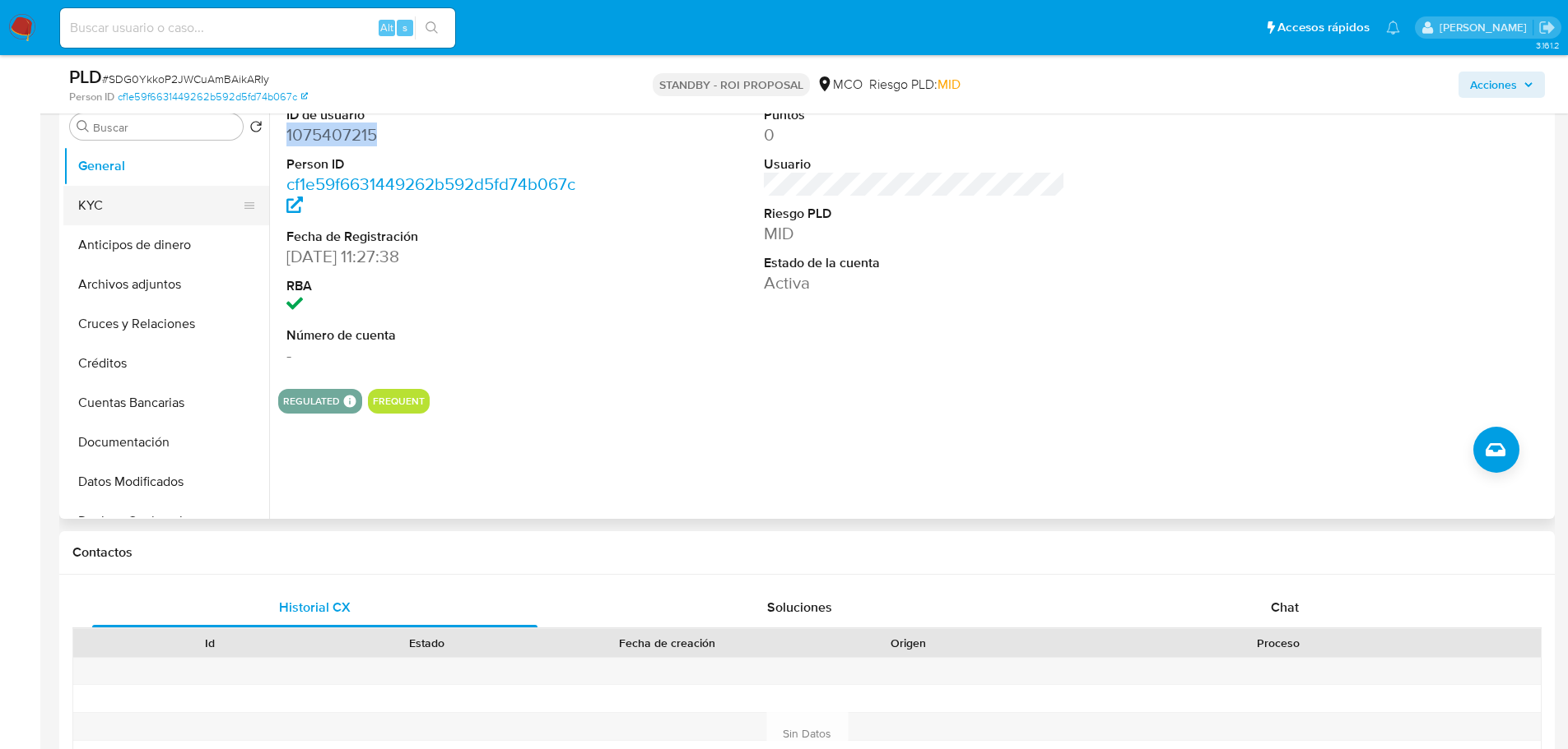
click at [110, 209] on button "KYC" at bounding box center [159, 206] width 192 height 39
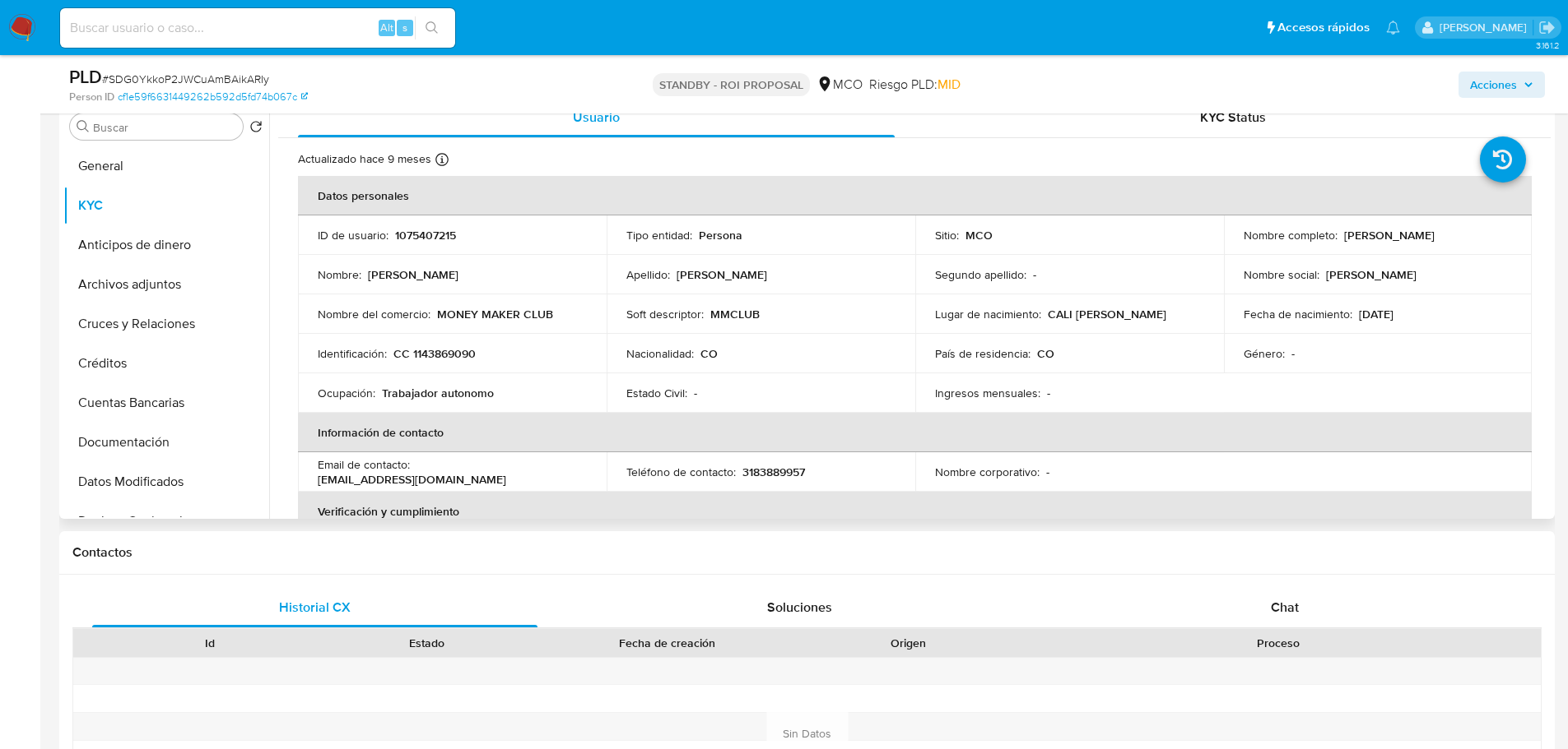
drag, startPoint x: 1341, startPoint y: 236, endPoint x: 1489, endPoint y: 238, distance: 148.0
click at [1489, 238] on div "Nombre completo : Juan Camilo Jimenez Ospina" at bounding box center [1378, 235] width 269 height 15
copy p "[PERSON_NAME] [PERSON_NAME]"
click at [415, 230] on p "1075407215" at bounding box center [426, 235] width 61 height 15
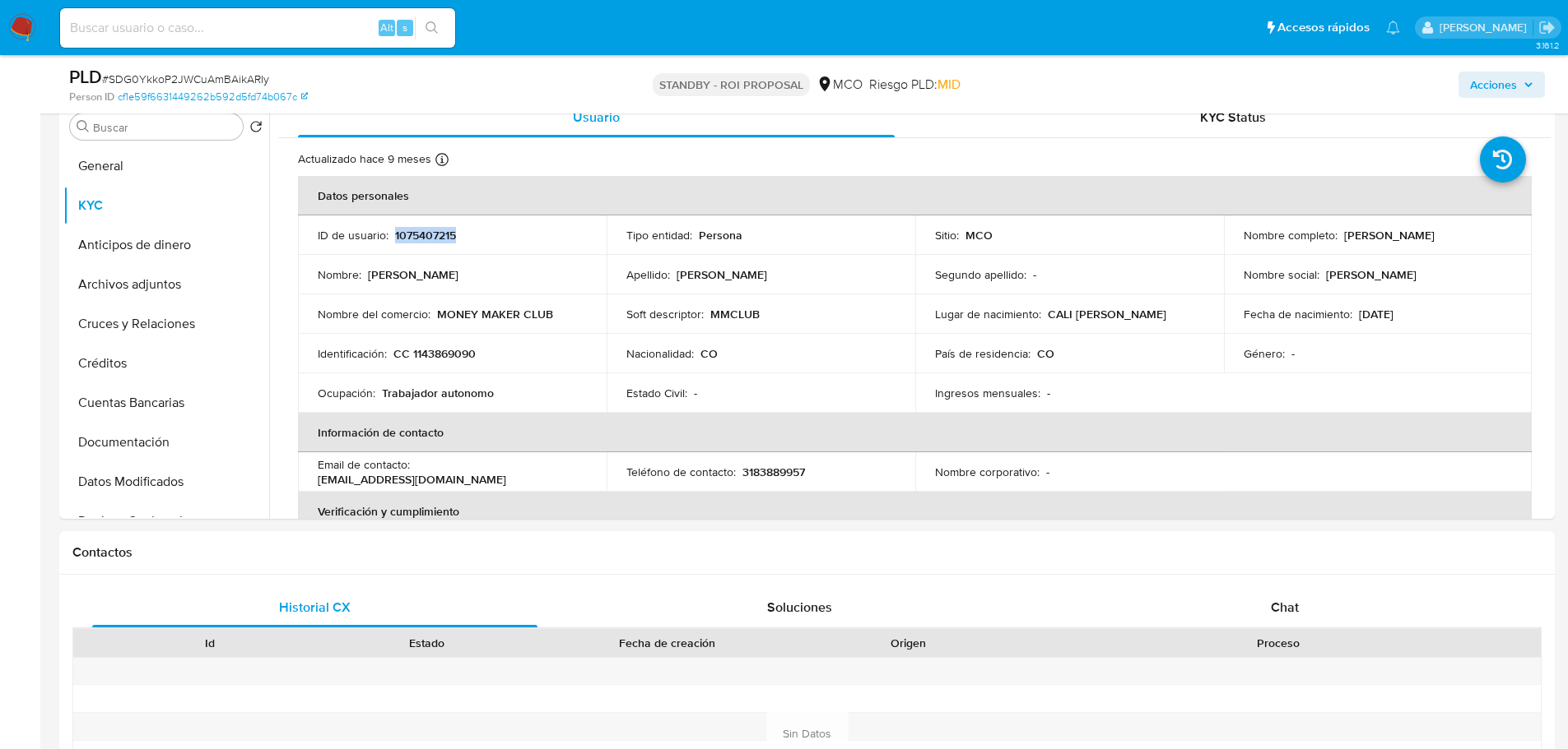
copy p "1075407215"
click at [460, 354] on p "CC 1143869090" at bounding box center [434, 353] width 82 height 15
copy p "1143869090"
click at [411, 231] on p "1075407215" at bounding box center [426, 235] width 61 height 15
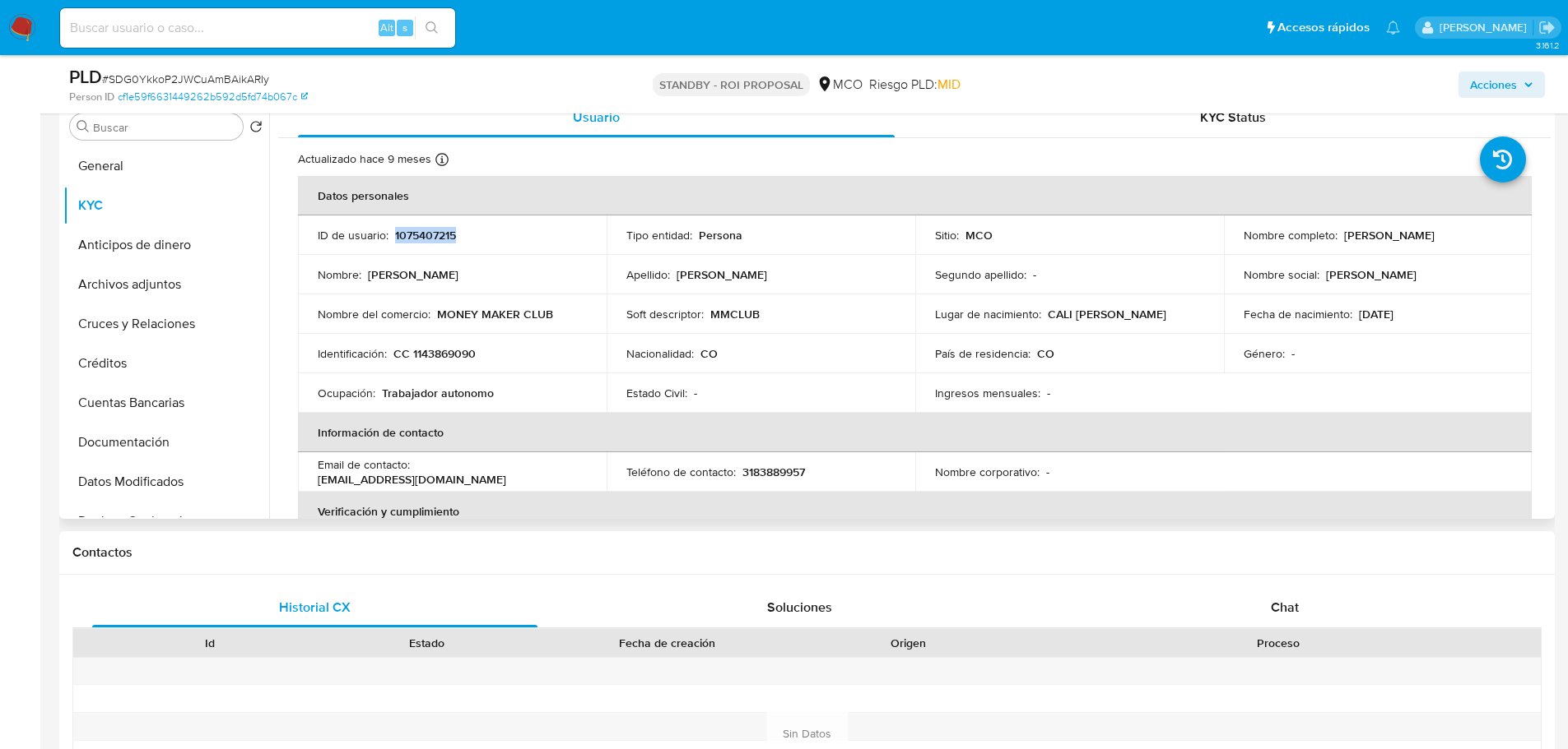
click at [411, 231] on p "1075407215" at bounding box center [426, 235] width 61 height 15
copy p "1075407215"
click at [468, 355] on p "CC 1143869090" at bounding box center [434, 353] width 82 height 15
copy p "1143869090"
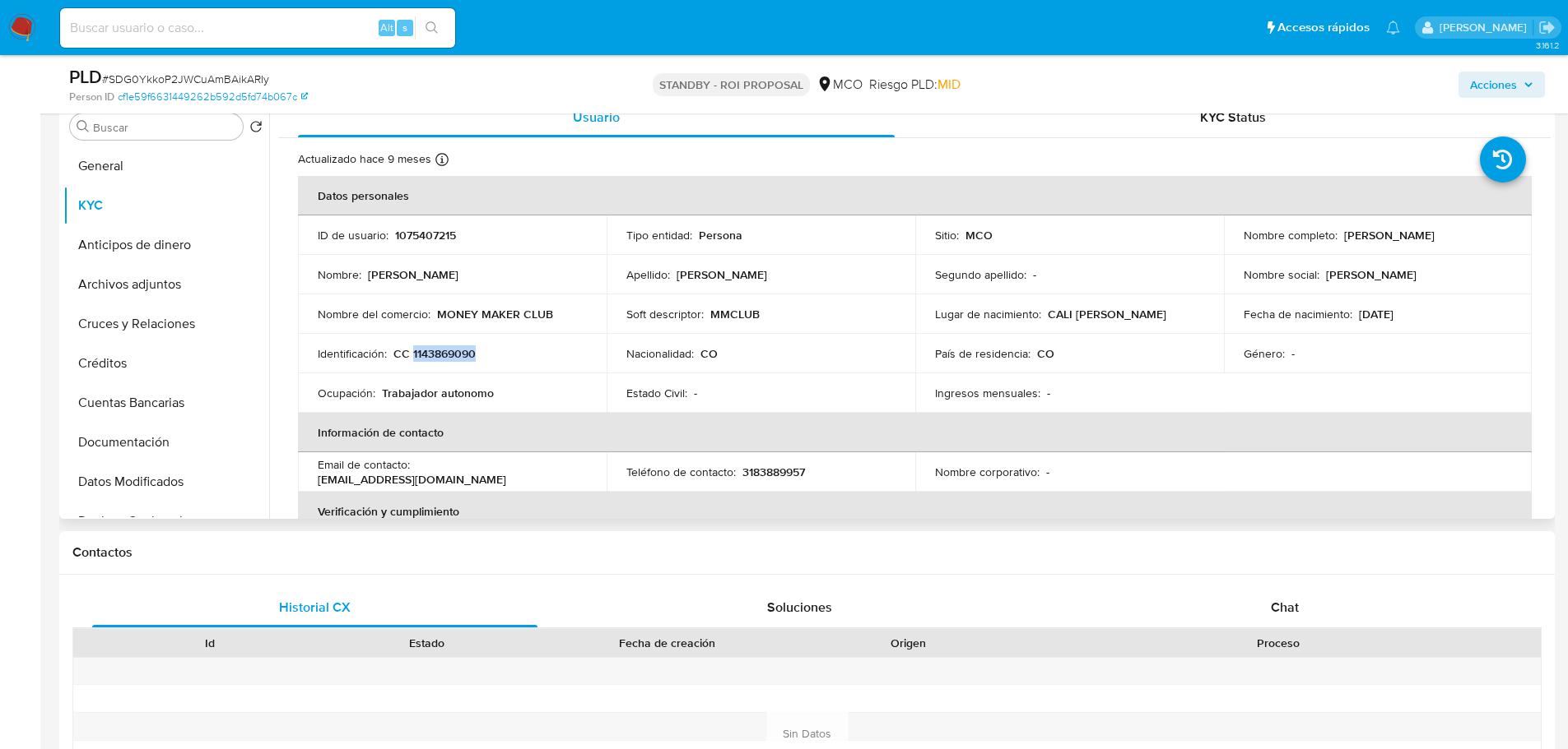
drag, startPoint x: 1339, startPoint y: 235, endPoint x: 1485, endPoint y: 241, distance: 146.1
click at [1435, 241] on p "[PERSON_NAME] [PERSON_NAME]" at bounding box center [1390, 235] width 91 height 15
copy p "[PERSON_NAME] [PERSON_NAME]"
drag, startPoint x: 570, startPoint y: 311, endPoint x: 437, endPoint y: 315, distance: 133.1
click at [437, 315] on div "Nombre del comercio : MONEY MAKER CLUB" at bounding box center [452, 313] width 269 height 15
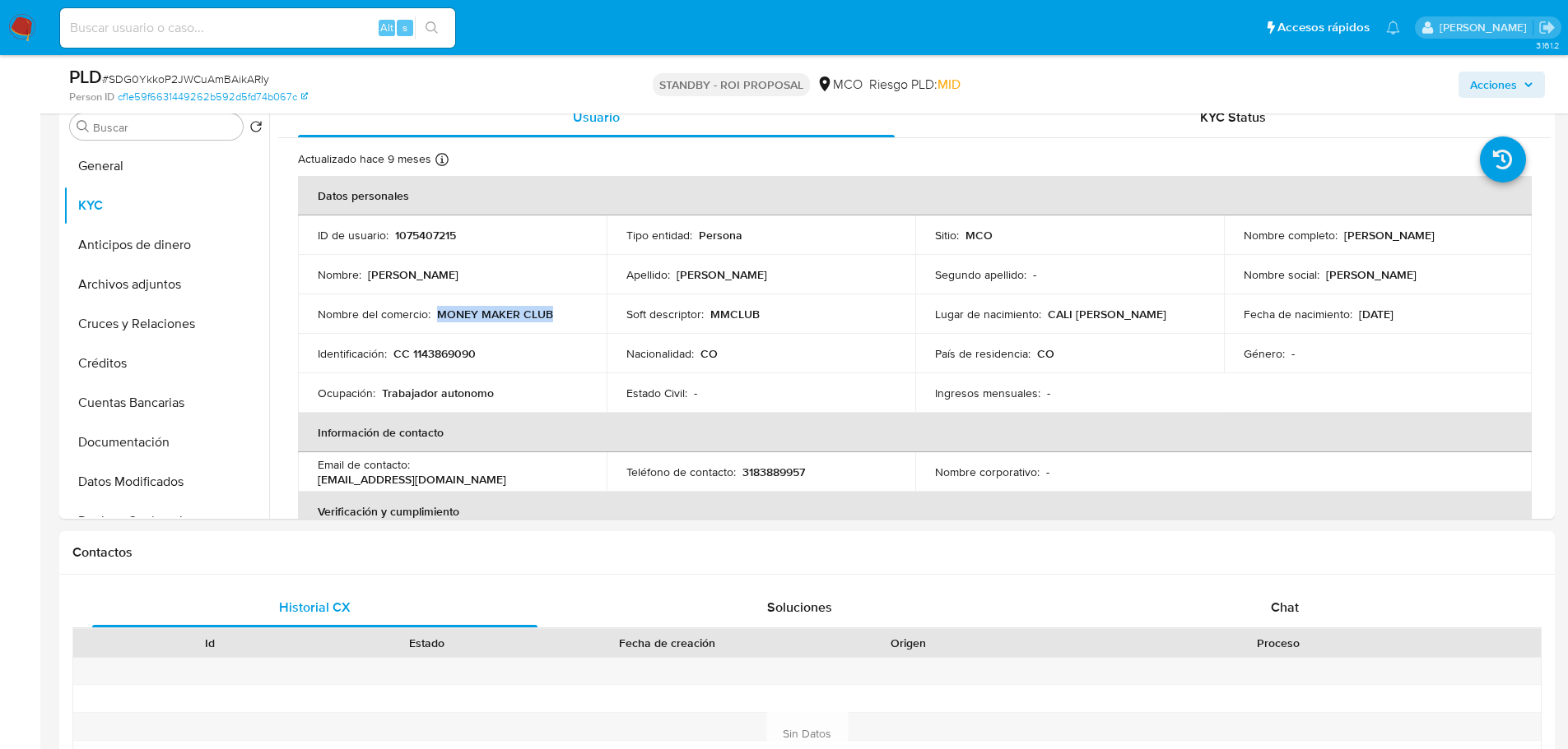
copy p "MONEY MAKER CLUB"
drag, startPoint x: 1340, startPoint y: 232, endPoint x: 1499, endPoint y: 244, distance: 159.5
click at [1499, 244] on td "Nombre completo : Juan Camilo Jimenez Ospina" at bounding box center [1378, 236] width 309 height 39
copy p "[PERSON_NAME] [PERSON_NAME]"
click at [446, 358] on p "CC 1143869090" at bounding box center [434, 353] width 82 height 15
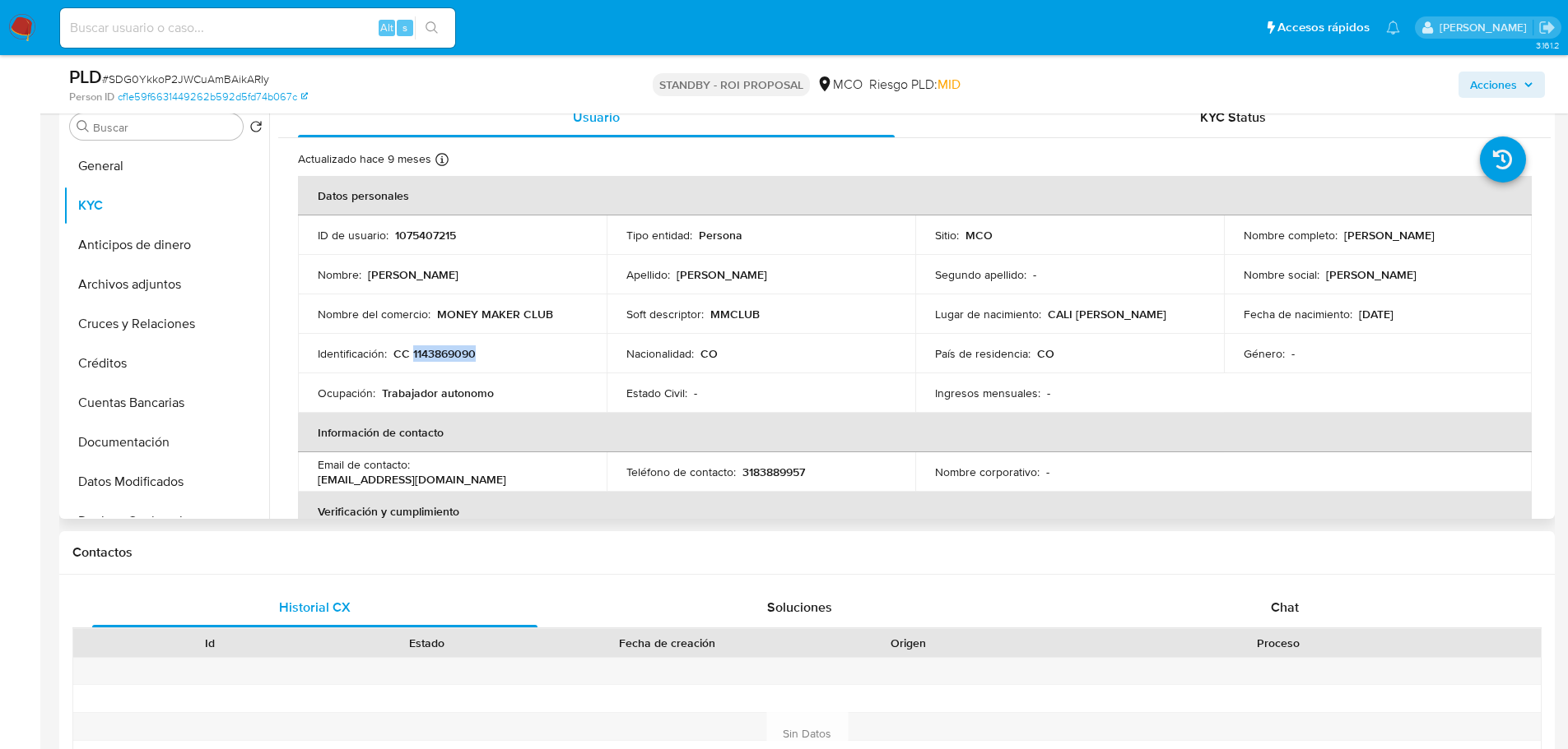
click at [446, 358] on p "CC 1143869090" at bounding box center [434, 353] width 82 height 15
copy p "1143869090"
click at [146, 444] on button "Documentación" at bounding box center [159, 443] width 192 height 39
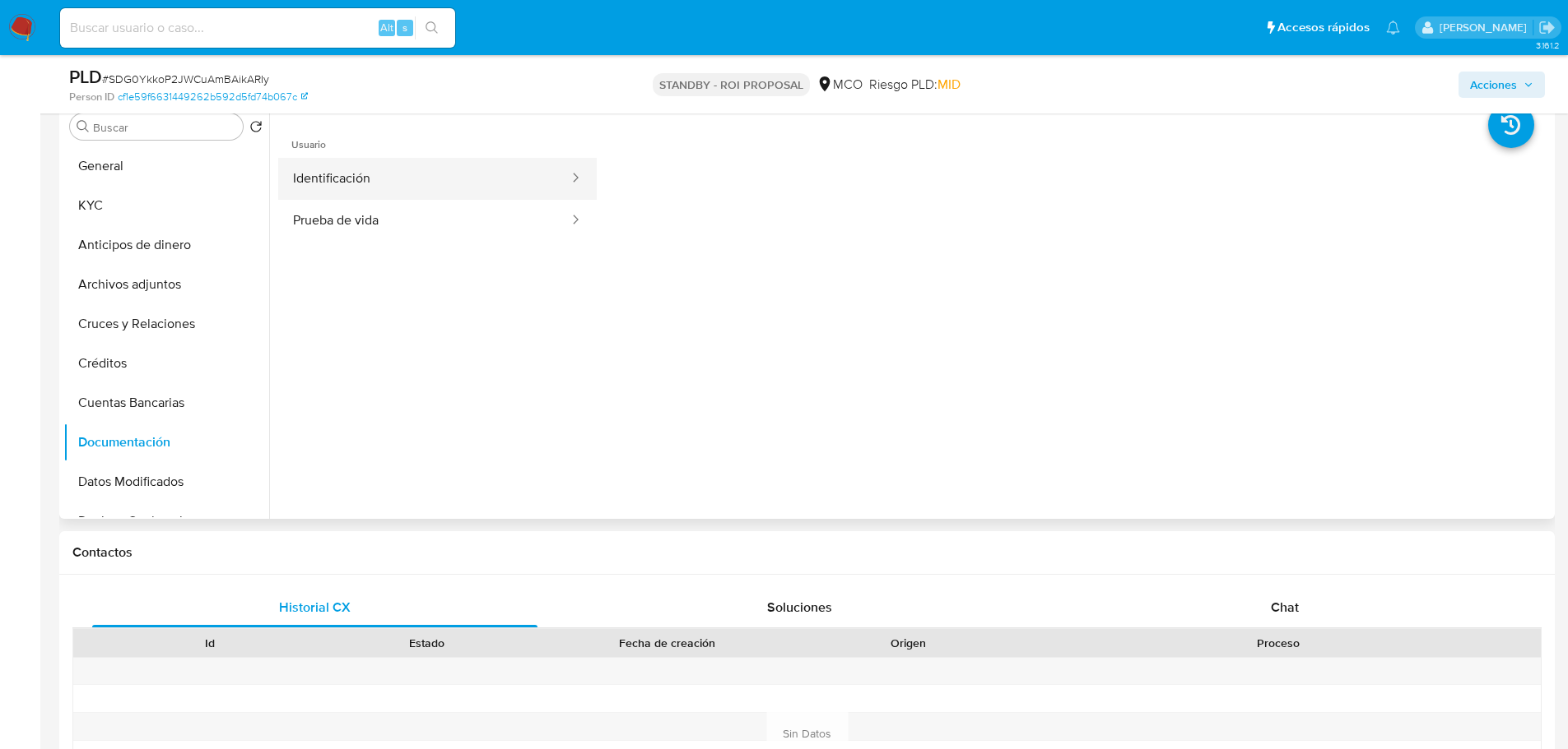
click at [486, 191] on button "Identificación" at bounding box center [424, 178] width 292 height 42
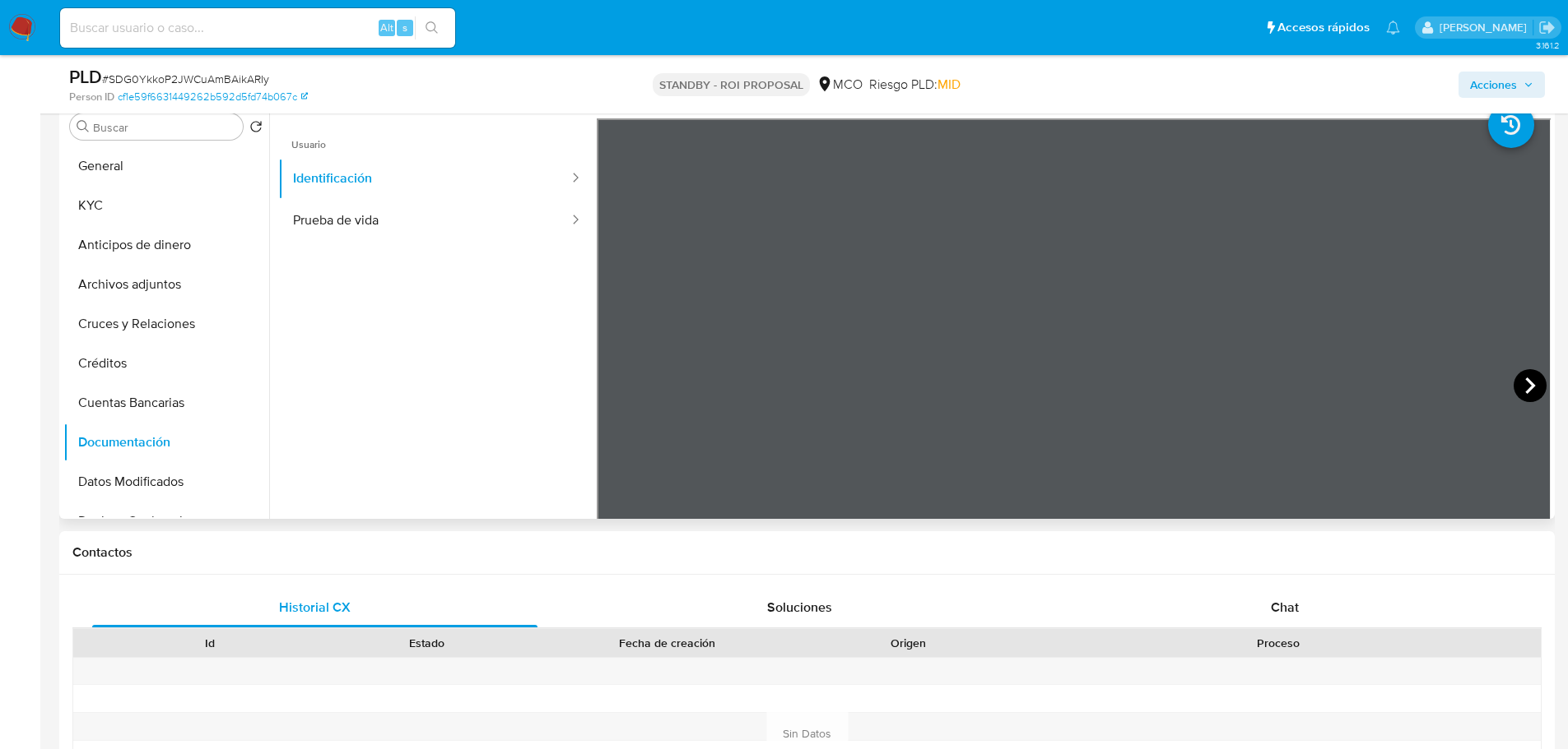
click at [1521, 387] on icon at bounding box center [1530, 385] width 33 height 33
click at [120, 212] on button "KYC" at bounding box center [159, 206] width 192 height 39
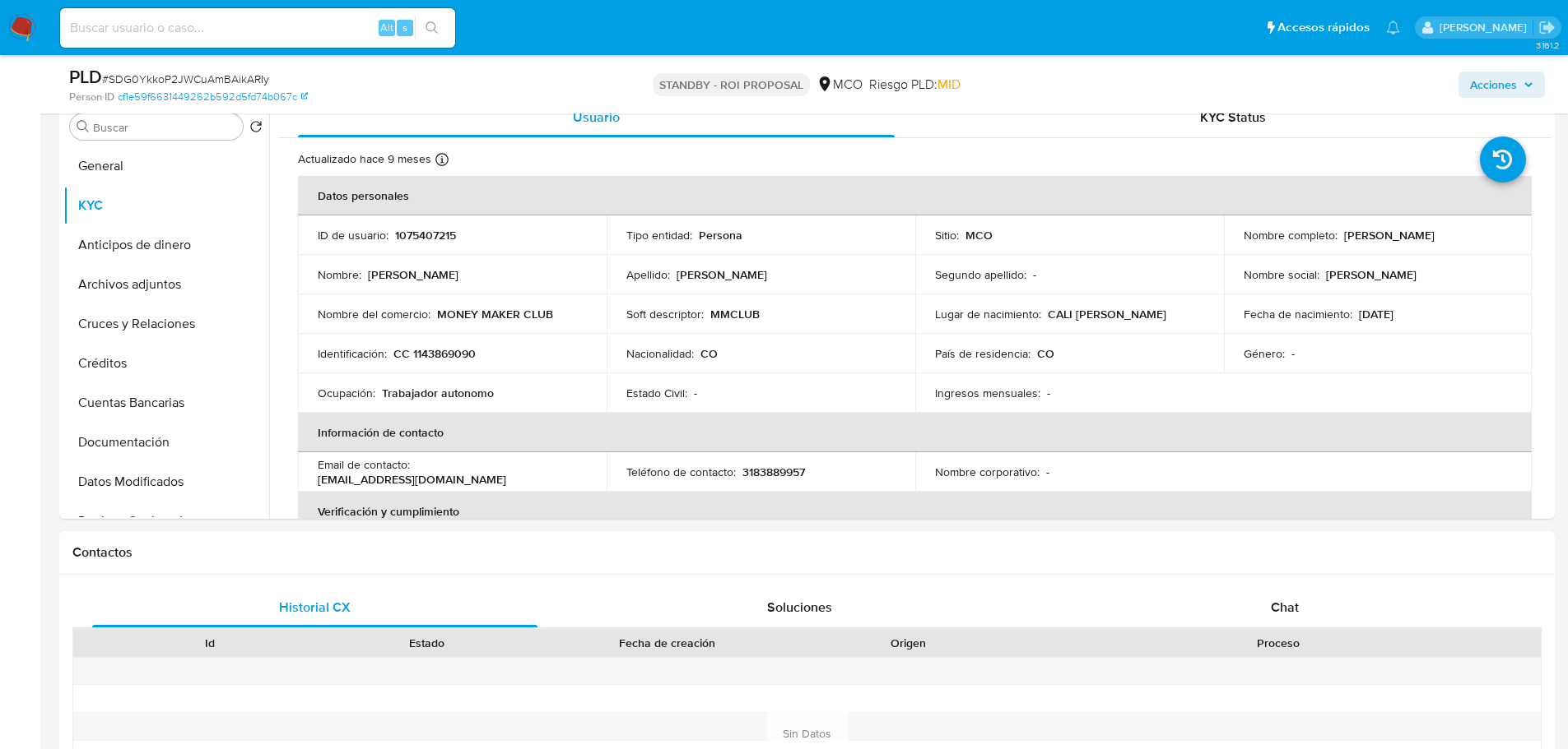
drag, startPoint x: 1339, startPoint y: 238, endPoint x: 1496, endPoint y: 231, distance: 157.2
click at [1496, 231] on div "Nombre completo : Juan Camilo Jimenez Ospina" at bounding box center [1378, 235] width 269 height 15
drag, startPoint x: 486, startPoint y: 347, endPoint x: 395, endPoint y: 353, distance: 91.2
click at [395, 353] on div "Identificación : CC 1143869090" at bounding box center [452, 353] width 269 height 15
click at [133, 177] on button "General" at bounding box center [159, 167] width 192 height 39
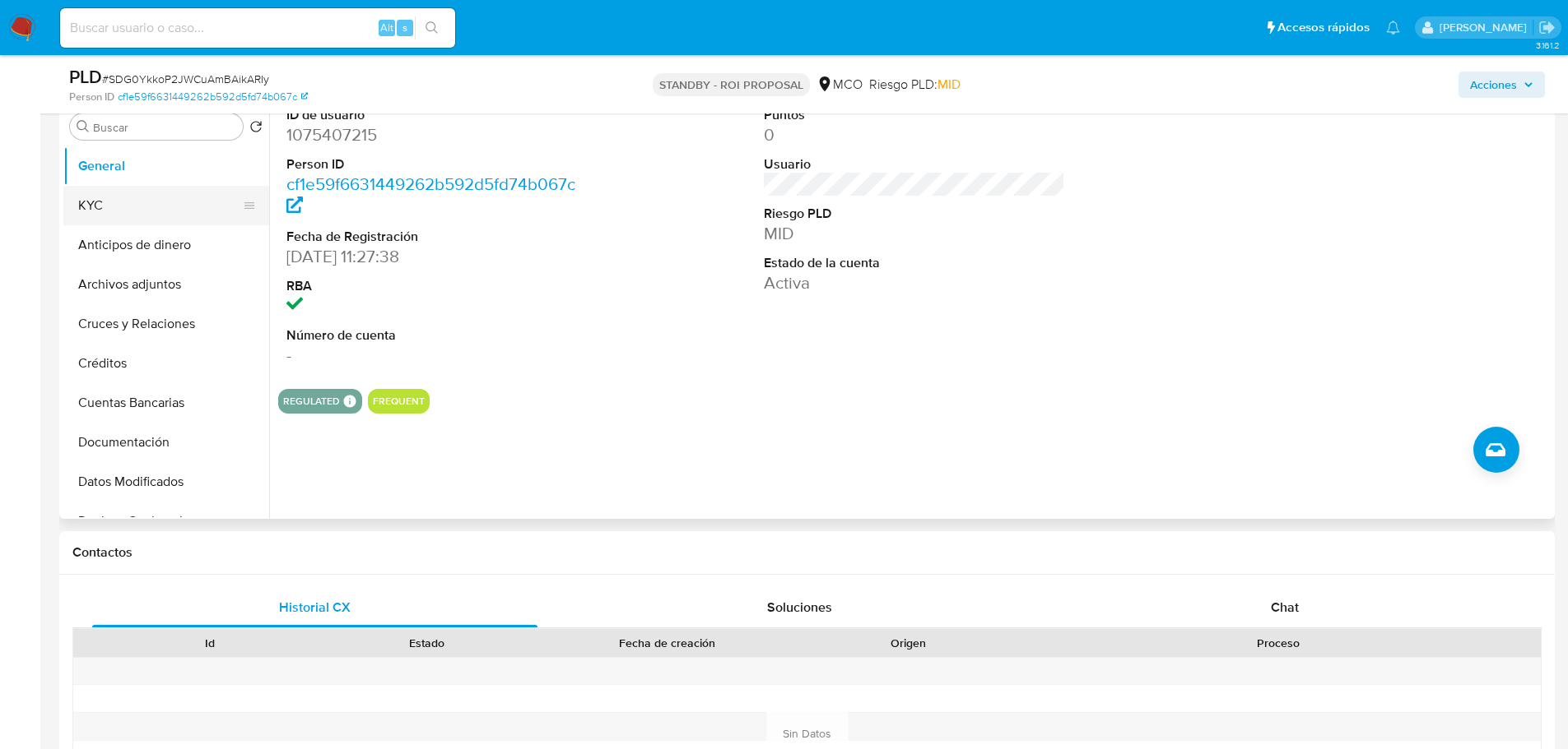
click at [137, 203] on button "KYC" at bounding box center [159, 206] width 192 height 39
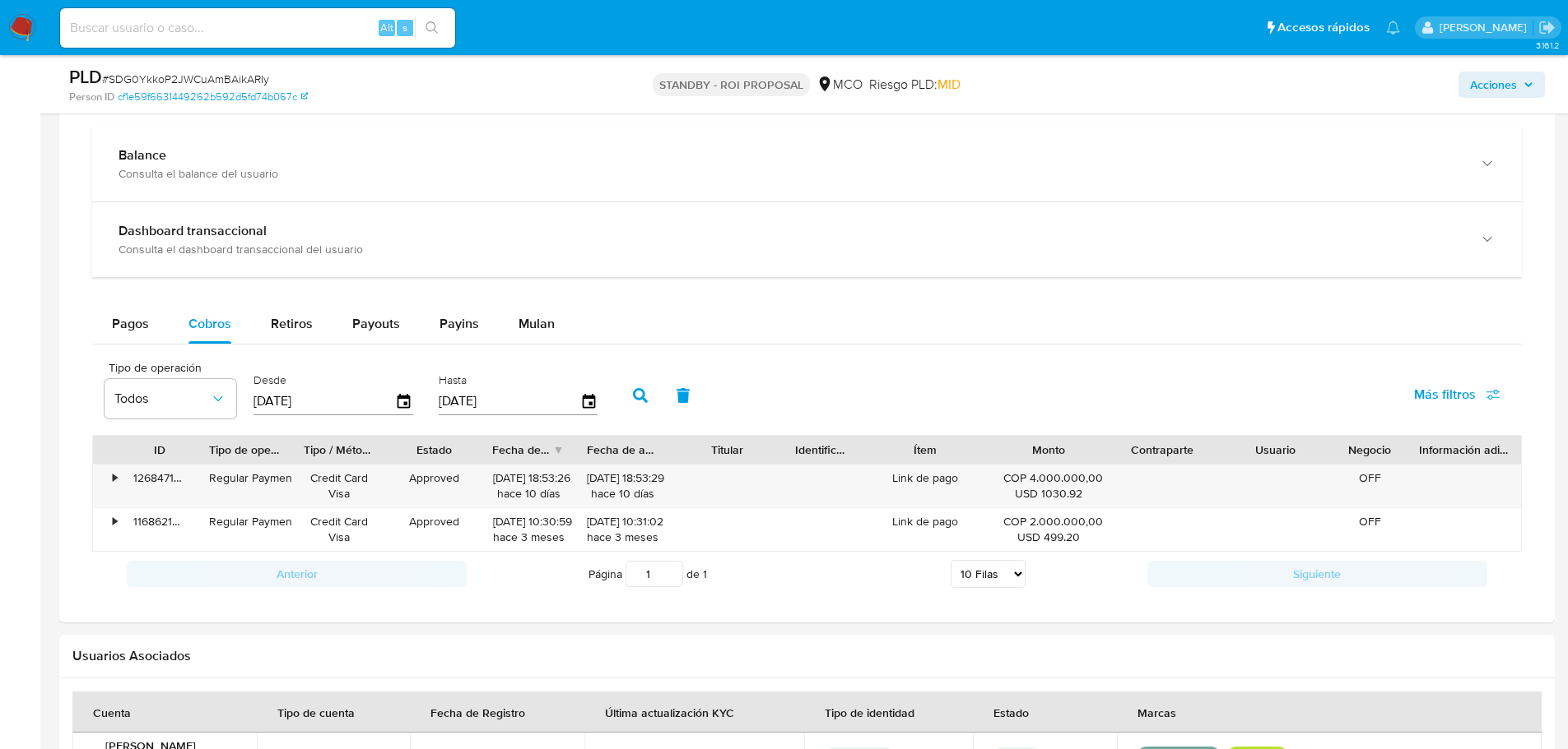
scroll to position [1316, 0]
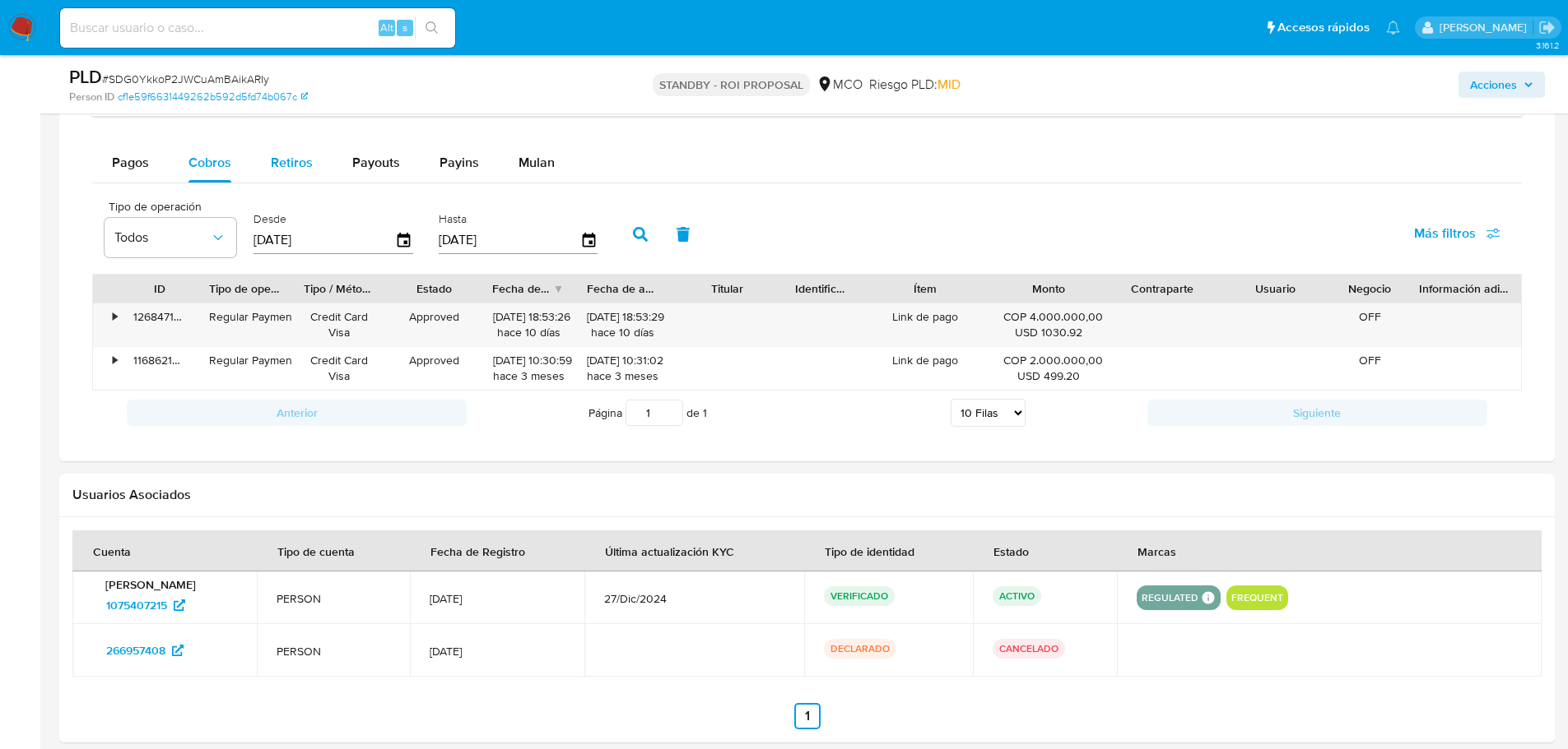
click at [321, 170] on button "Retiros" at bounding box center [292, 163] width 82 height 39
select select "10"
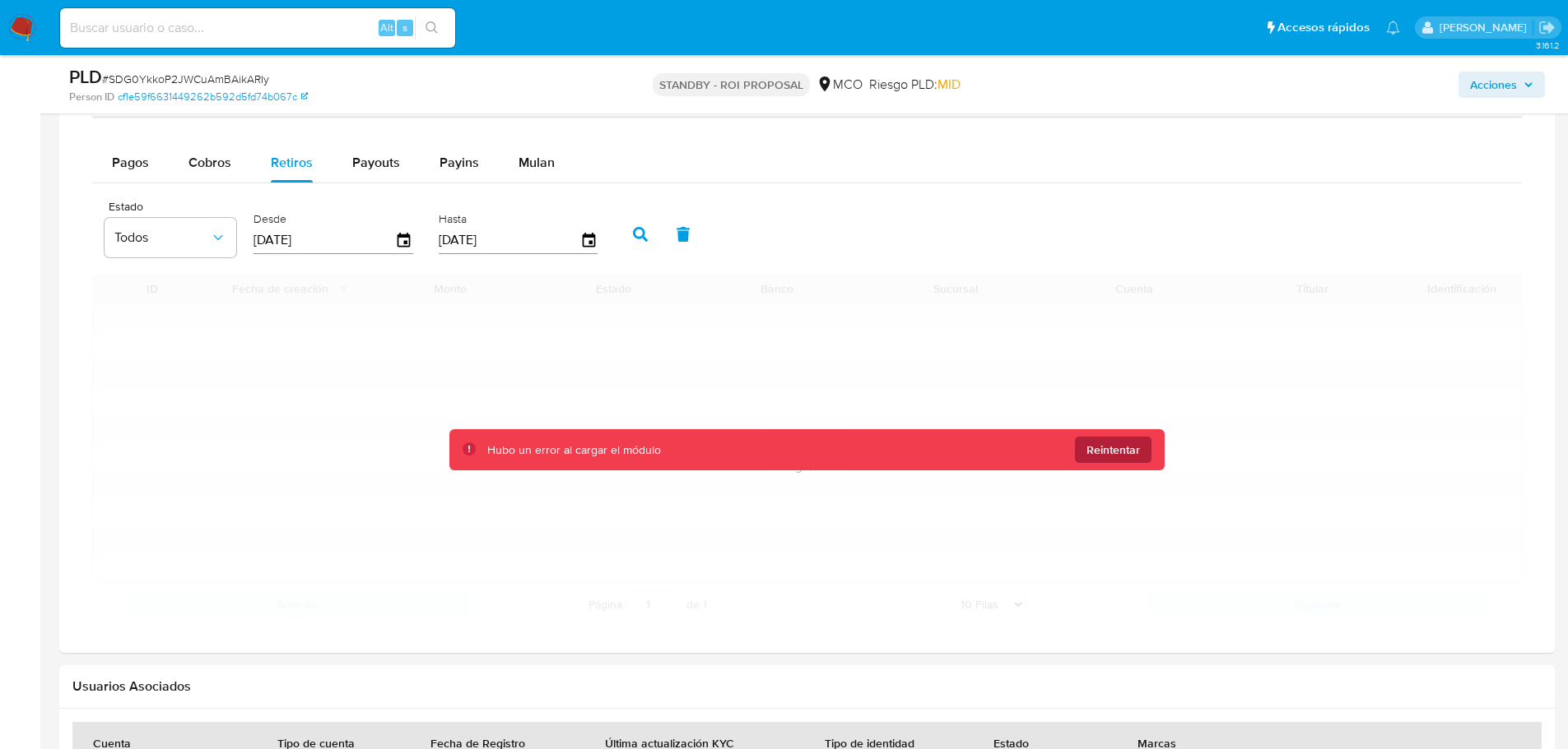
click at [1147, 455] on button "Reintentar" at bounding box center [1113, 449] width 77 height 27
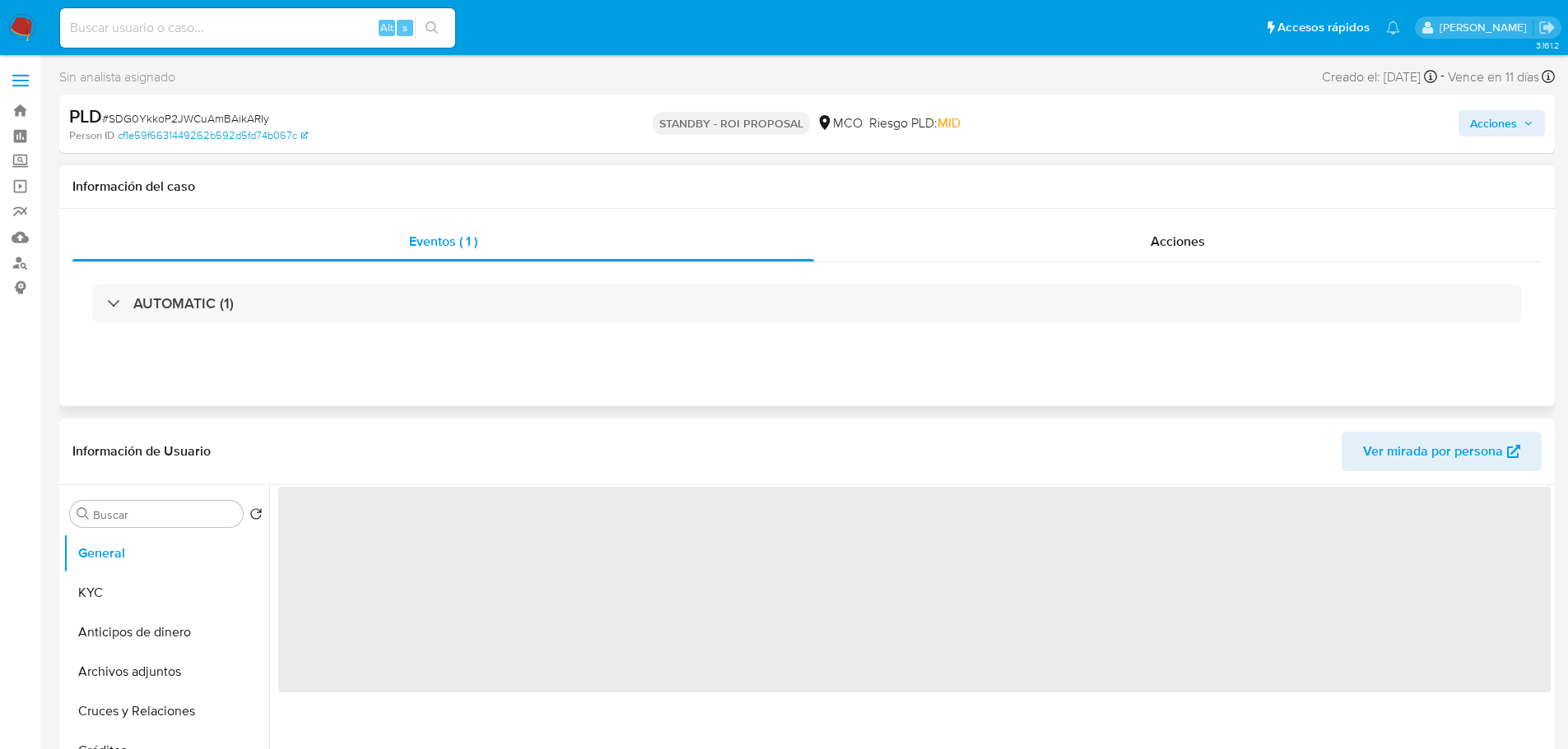
select select "10"
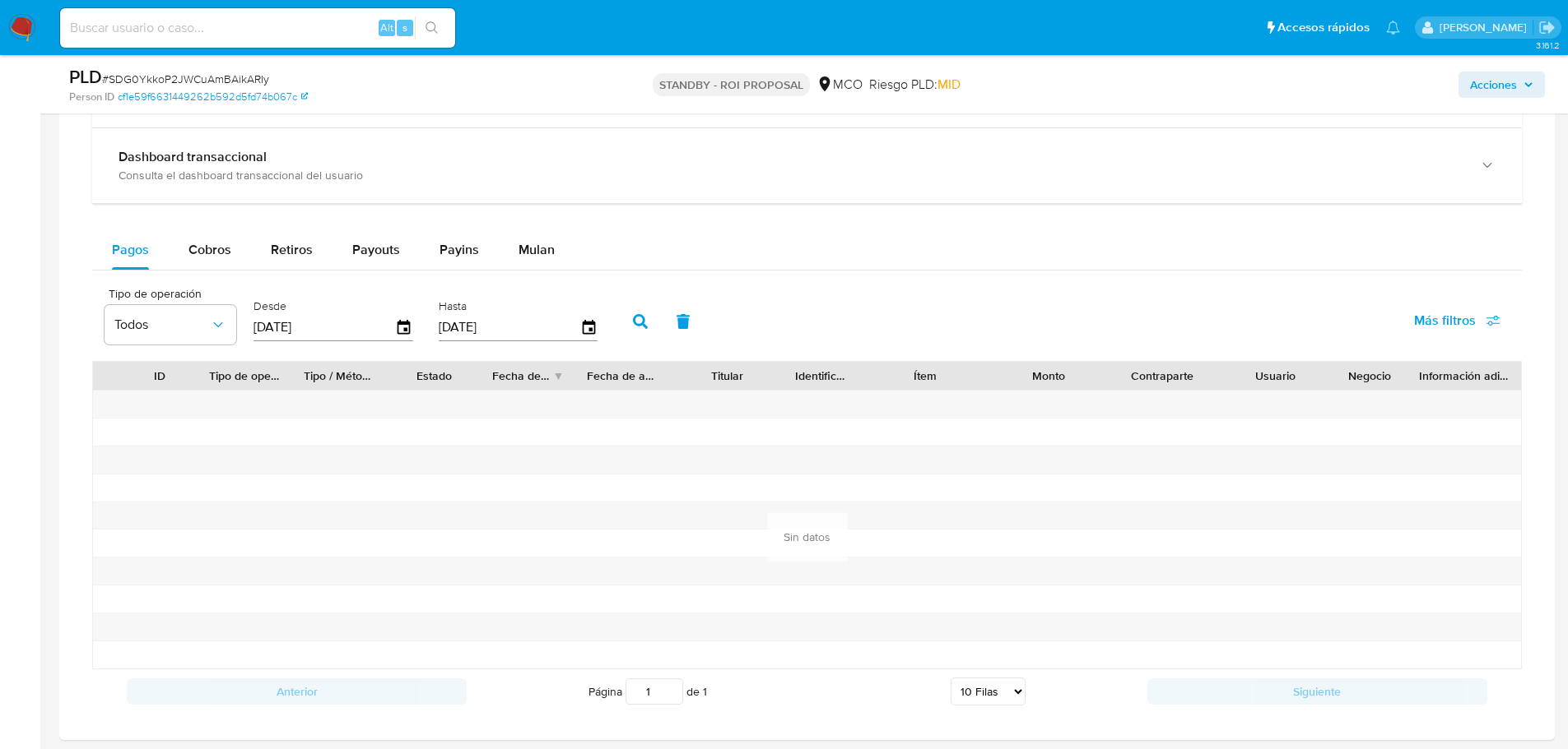
scroll to position [1234, 0]
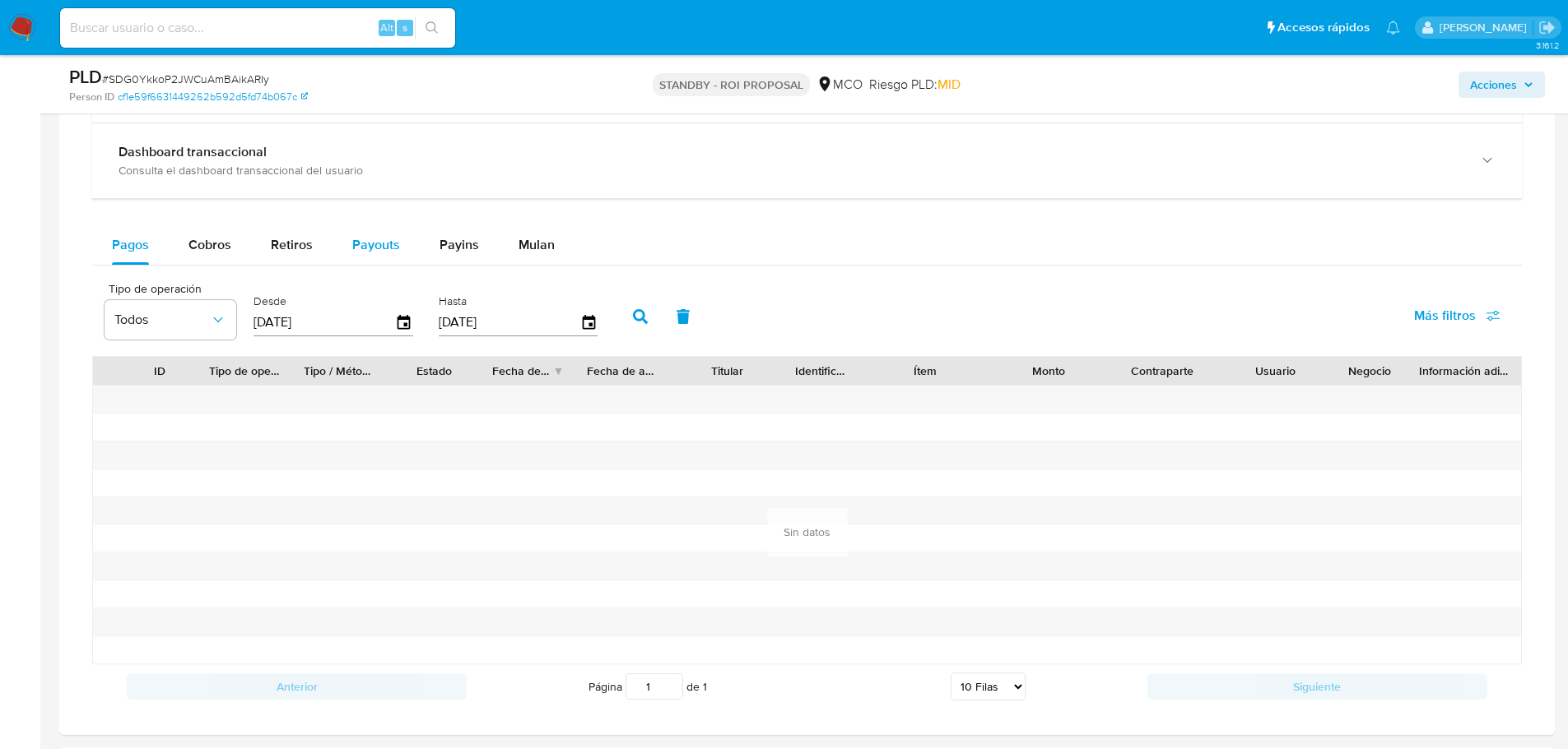
click at [371, 242] on span "Payouts" at bounding box center [376, 244] width 47 height 19
select select "10"
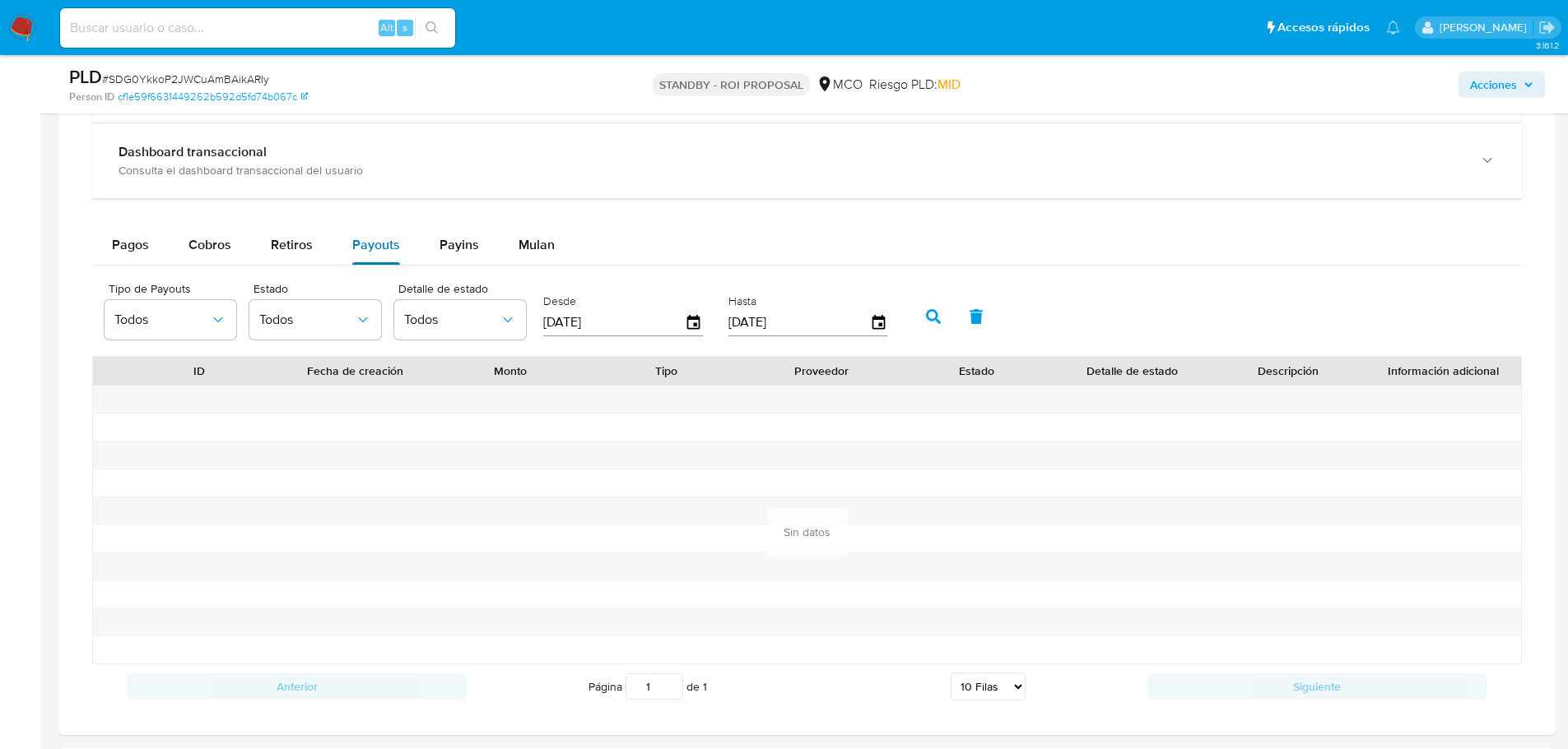
drag, startPoint x: 285, startPoint y: 240, endPoint x: 342, endPoint y: 263, distance: 61.5
click at [285, 241] on span "Retiros" at bounding box center [292, 244] width 42 height 19
select select "10"
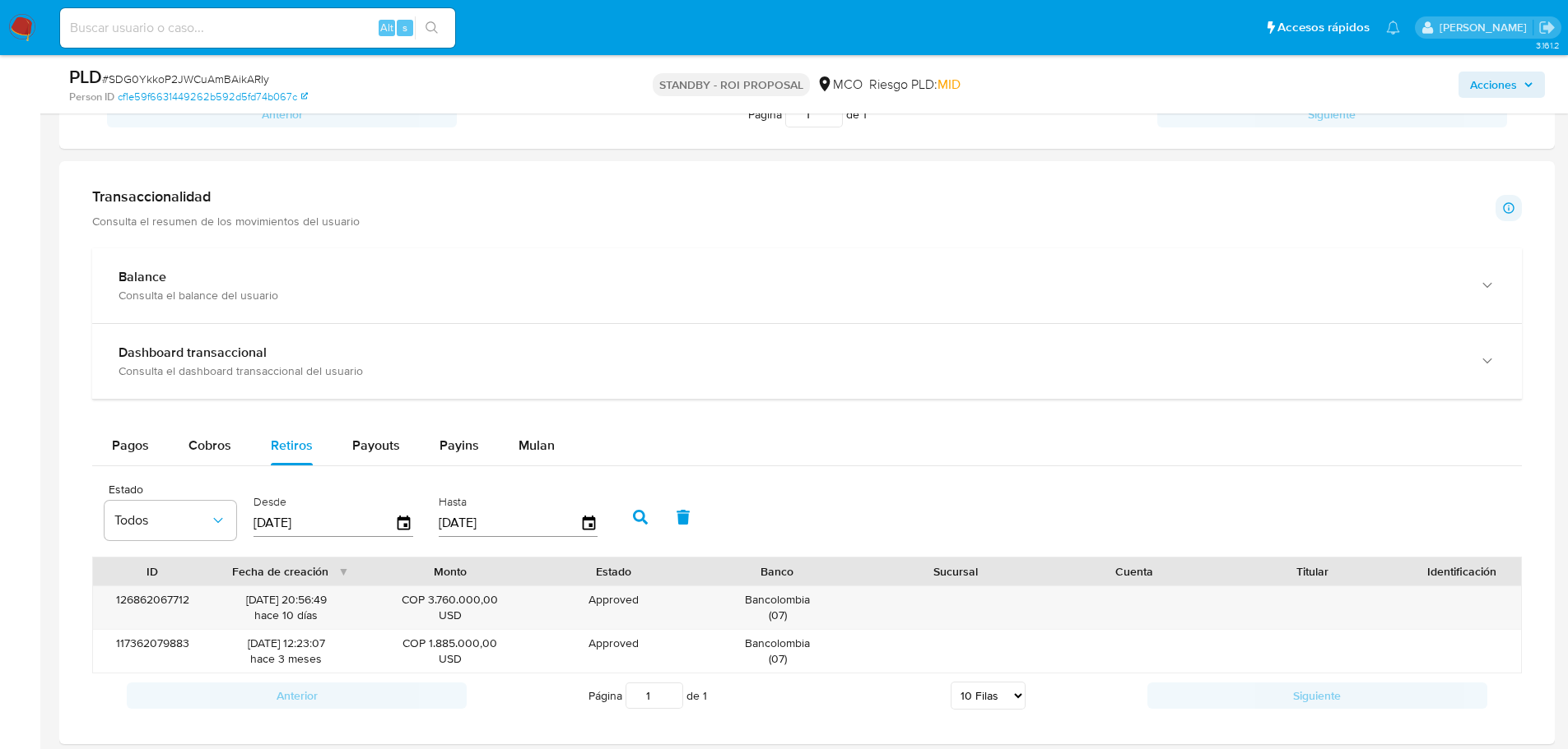
scroll to position [1061, 0]
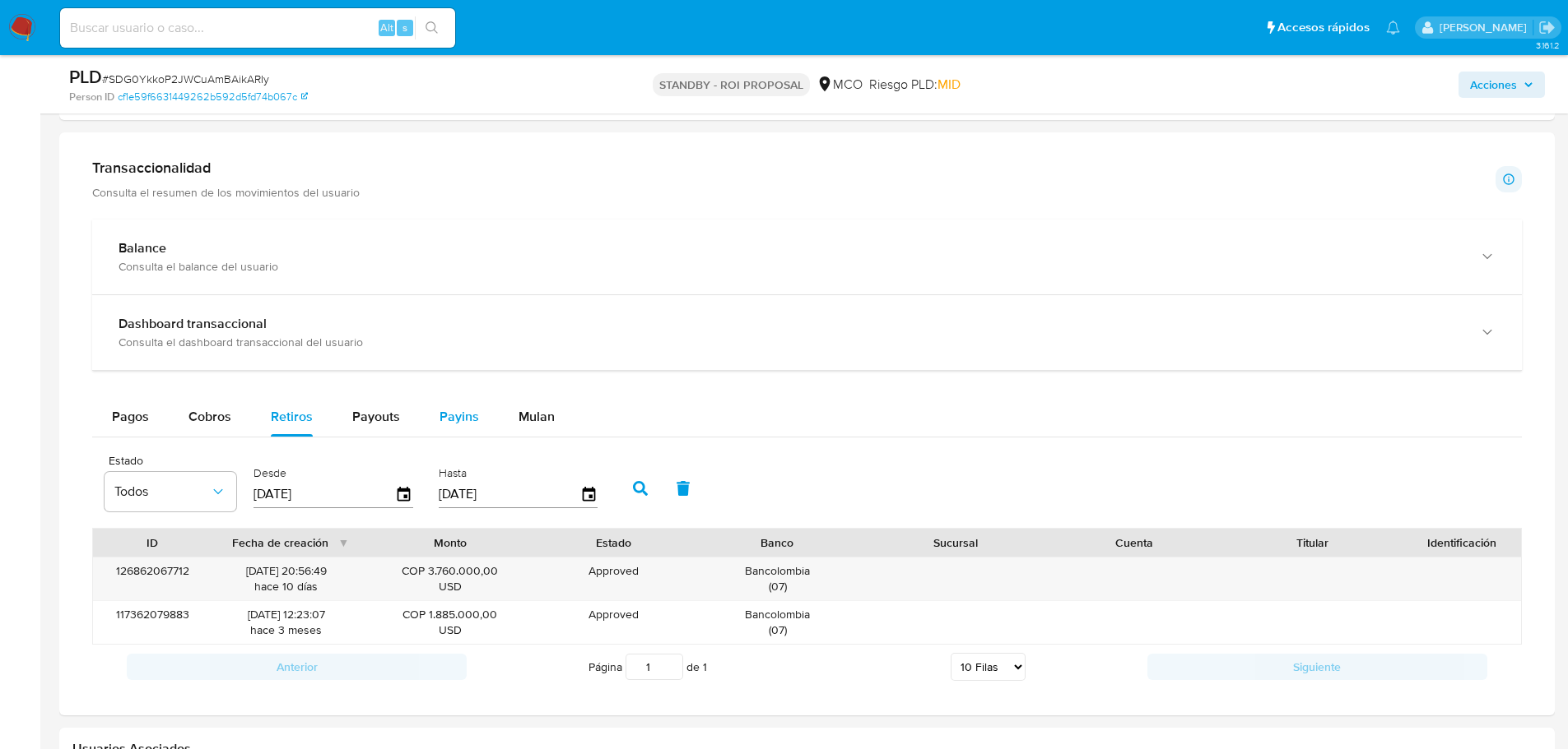
click at [448, 415] on span "Payins" at bounding box center [460, 416] width 39 height 19
select select "10"
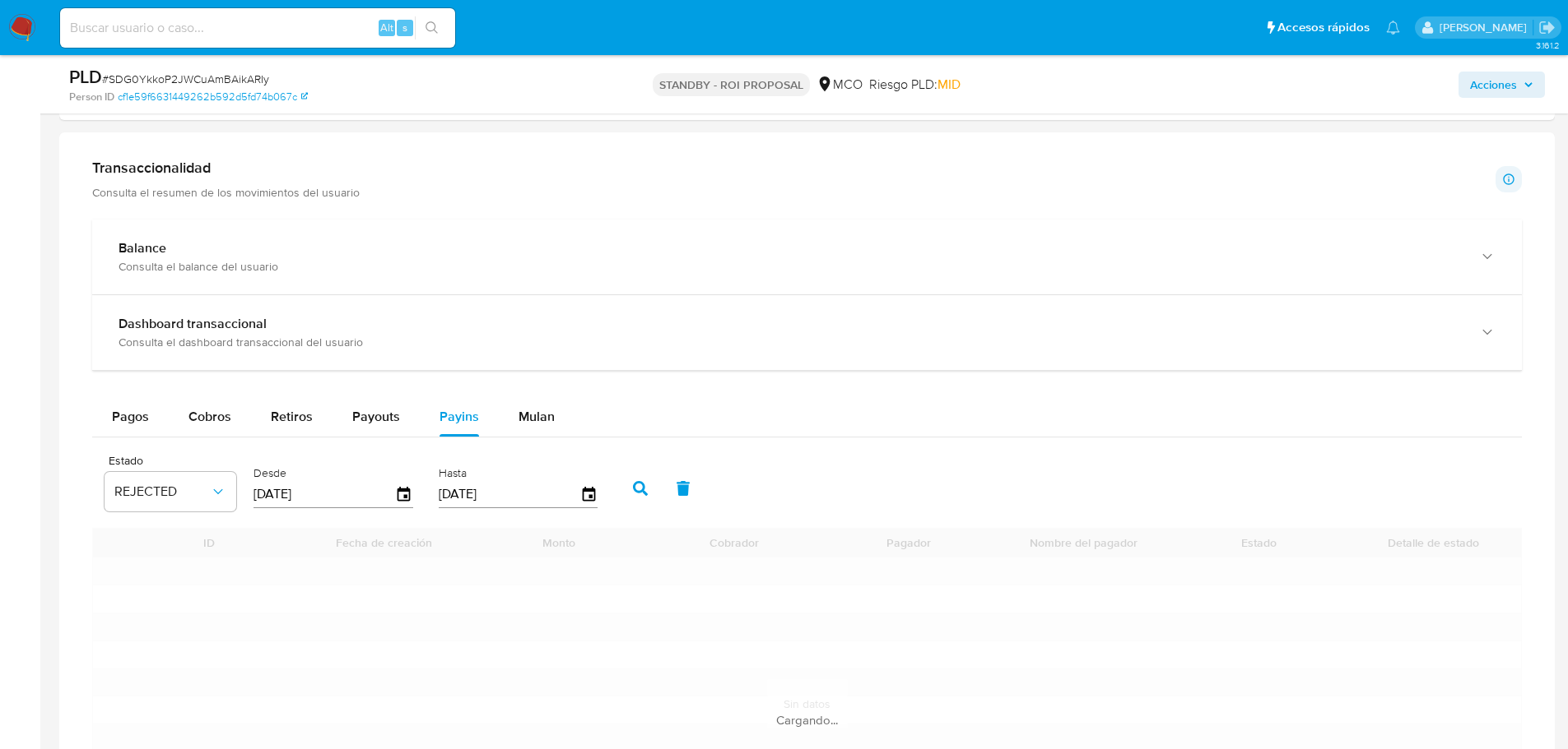
click at [529, 395] on div "Balance Consulta el balance del usuario Dashboard transaccional Consulta el das…" at bounding box center [807, 550] width 1430 height 661
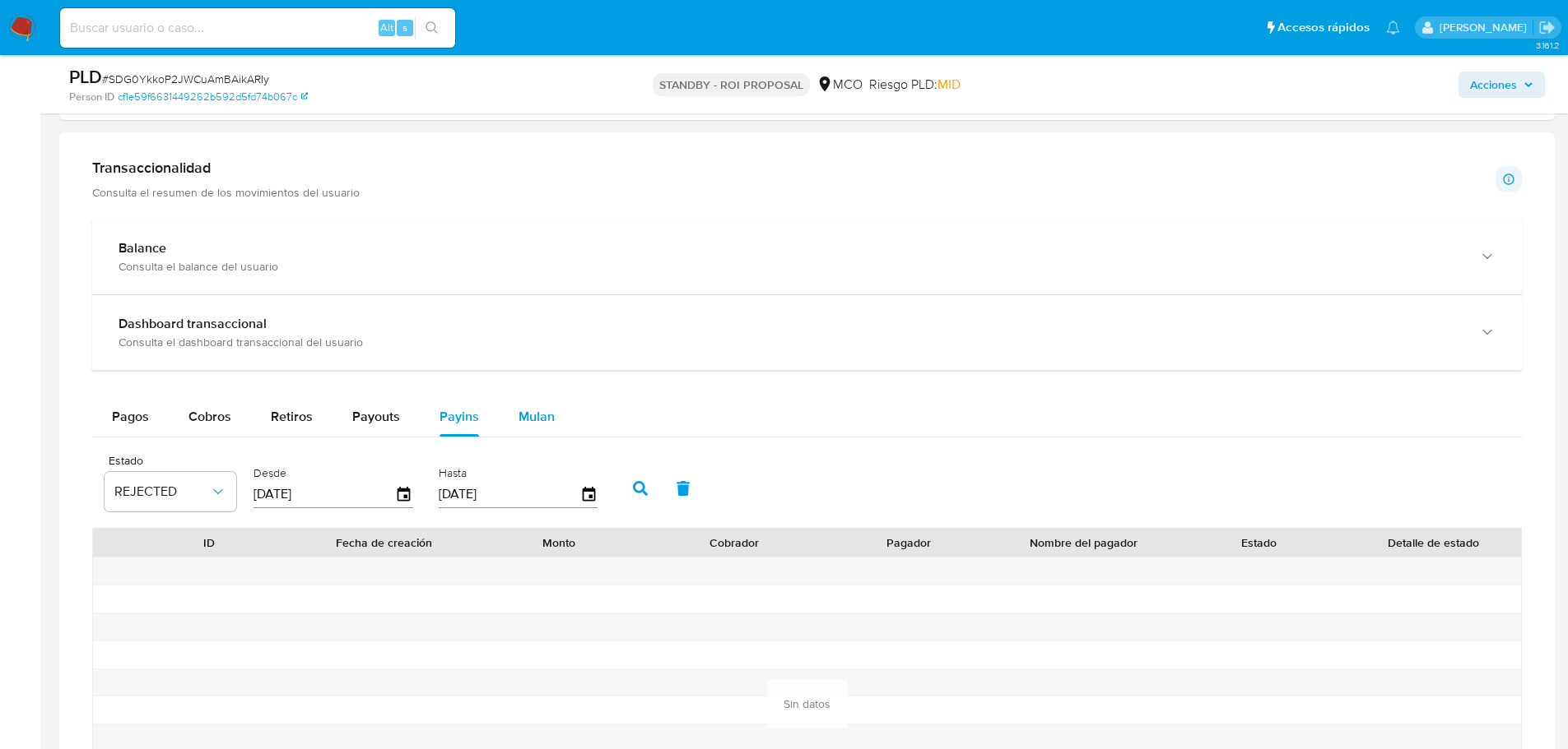
click at [534, 423] on span "Mulan" at bounding box center [536, 416] width 36 height 19
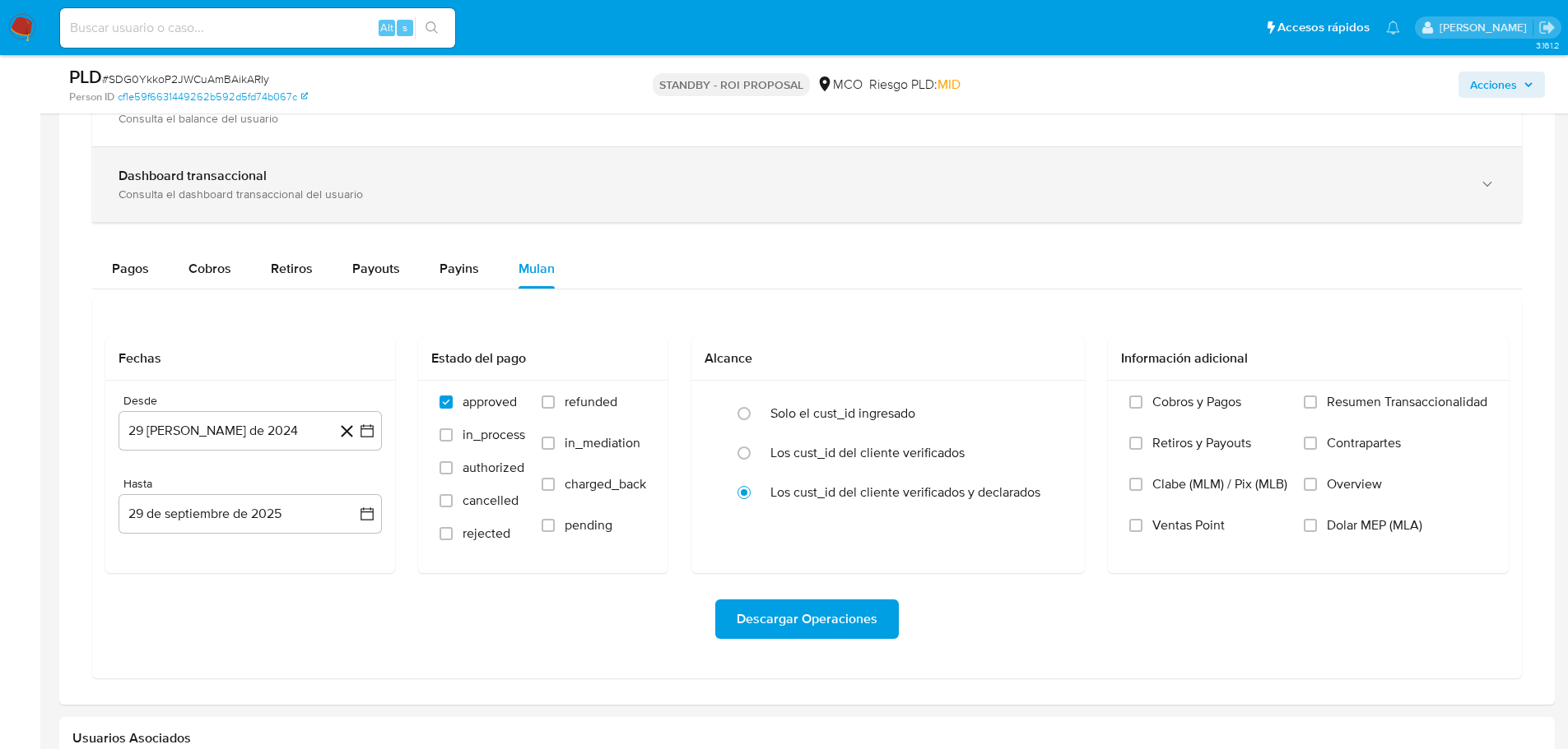
scroll to position [1226, 0]
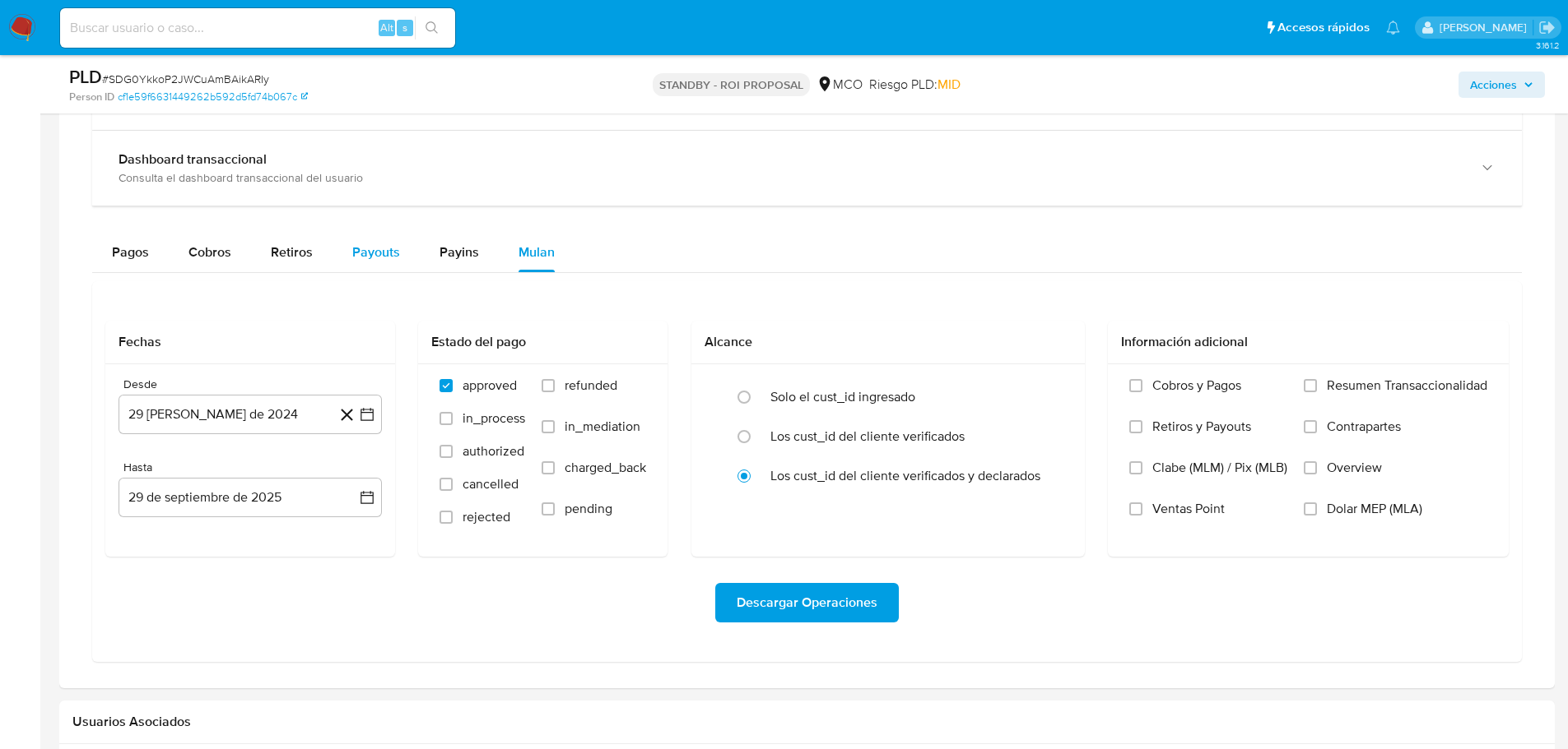
drag, startPoint x: 437, startPoint y: 250, endPoint x: 350, endPoint y: 256, distance: 87.2
click at [440, 250] on span "Payins" at bounding box center [460, 251] width 39 height 19
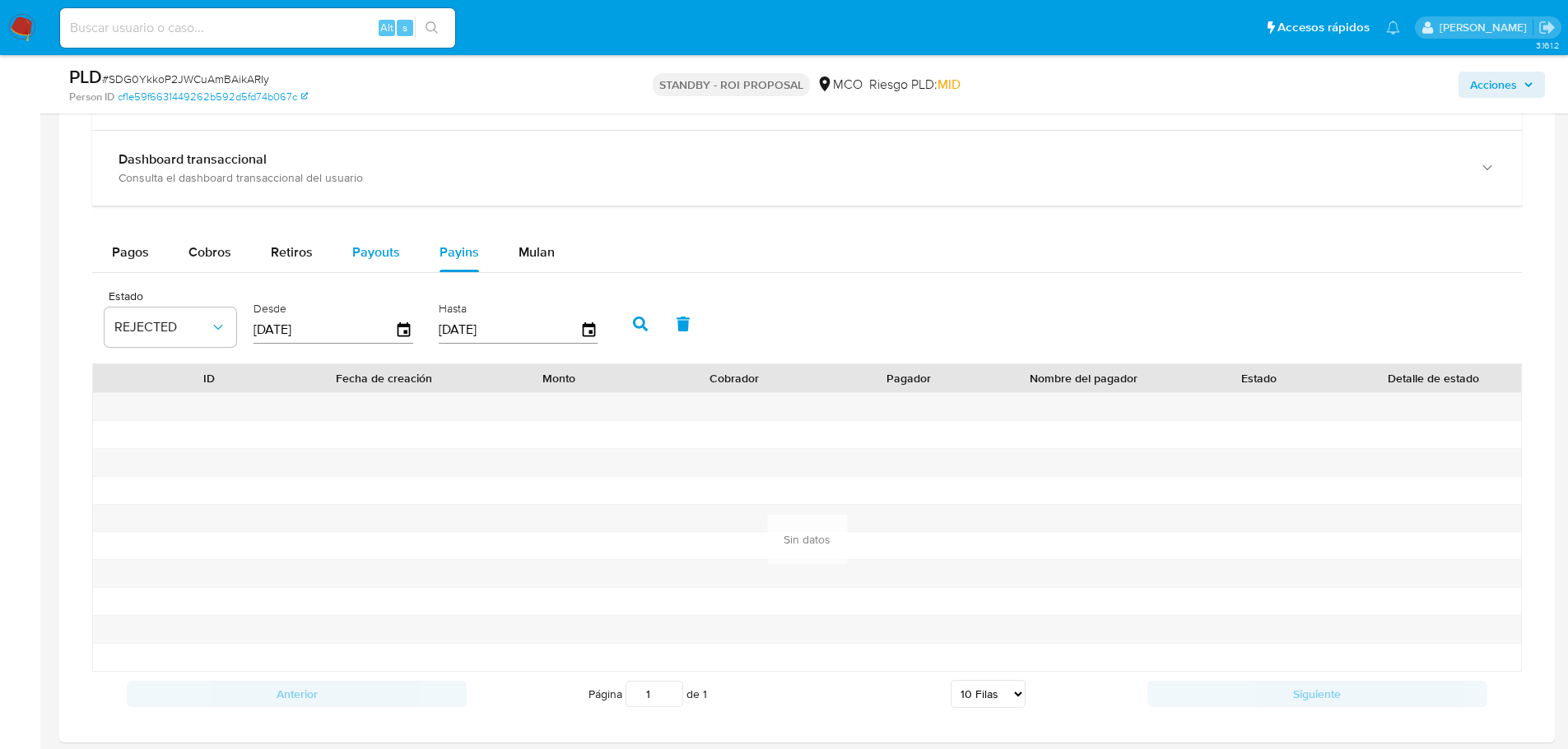
click at [346, 256] on button "Payouts" at bounding box center [376, 252] width 87 height 39
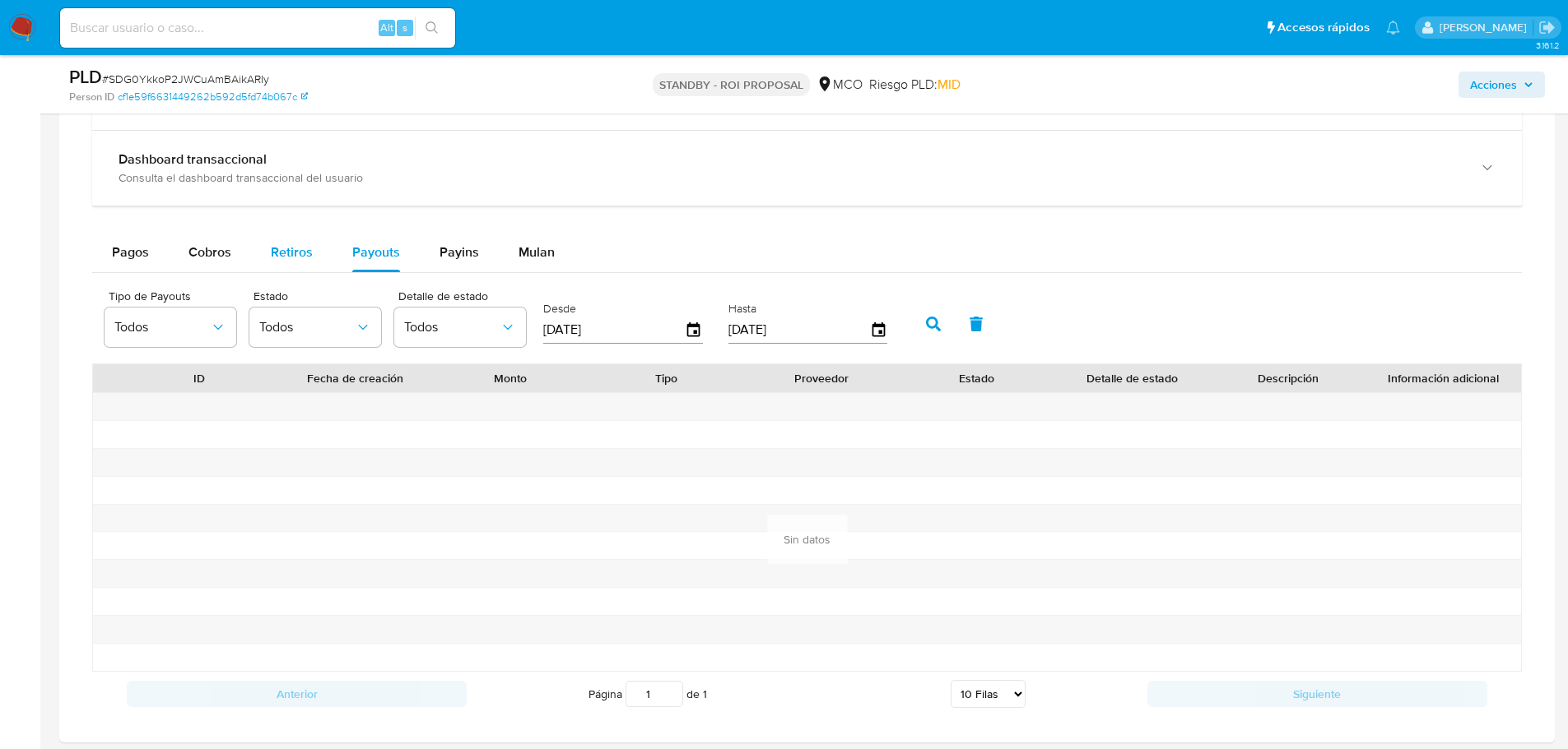
click at [293, 259] on span "Retiros" at bounding box center [292, 251] width 42 height 19
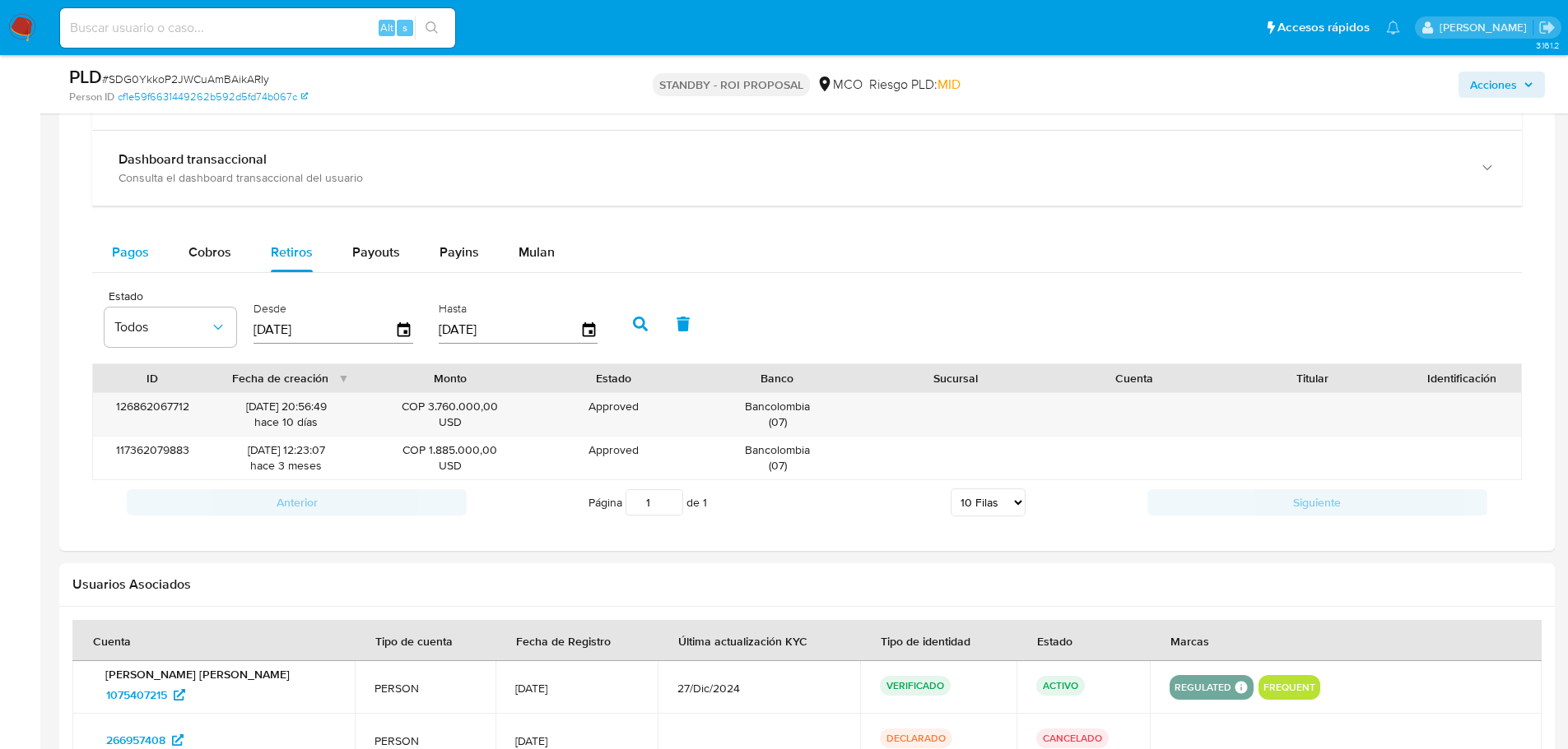
click at [167, 253] on button "Pagos" at bounding box center [130, 252] width 77 height 39
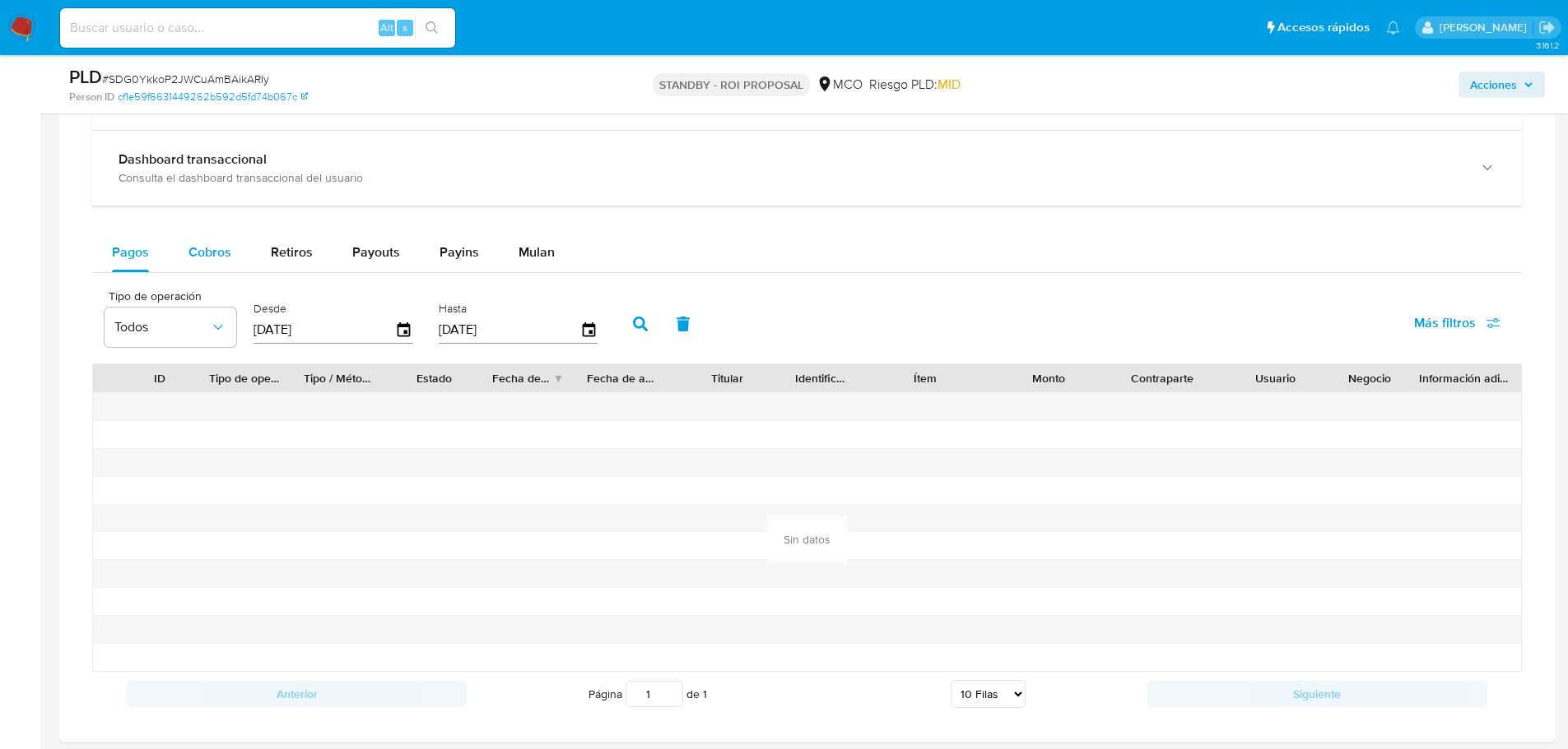
click at [184, 253] on button "Cobros" at bounding box center [209, 252] width 82 height 39
select select "10"
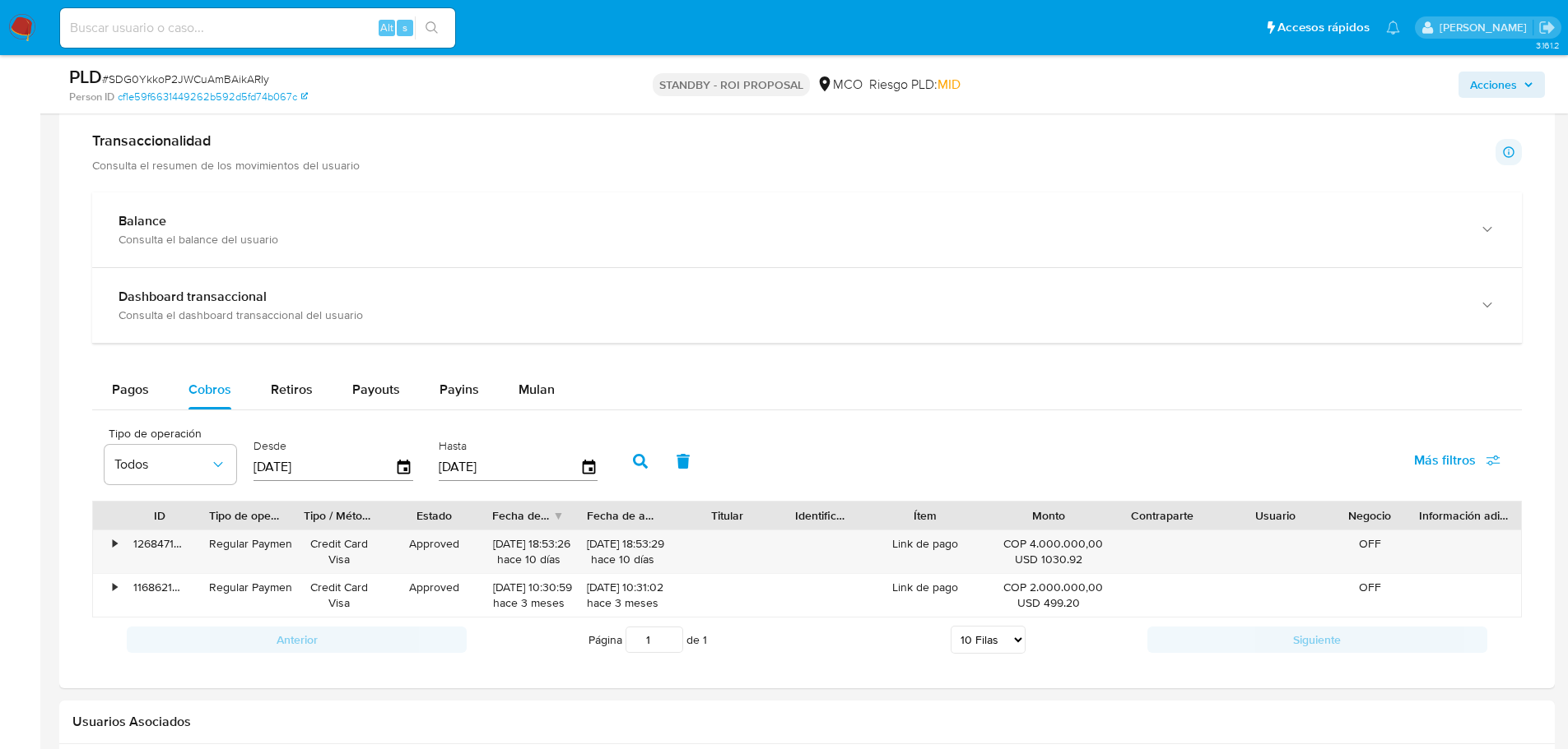
scroll to position [1061, 0]
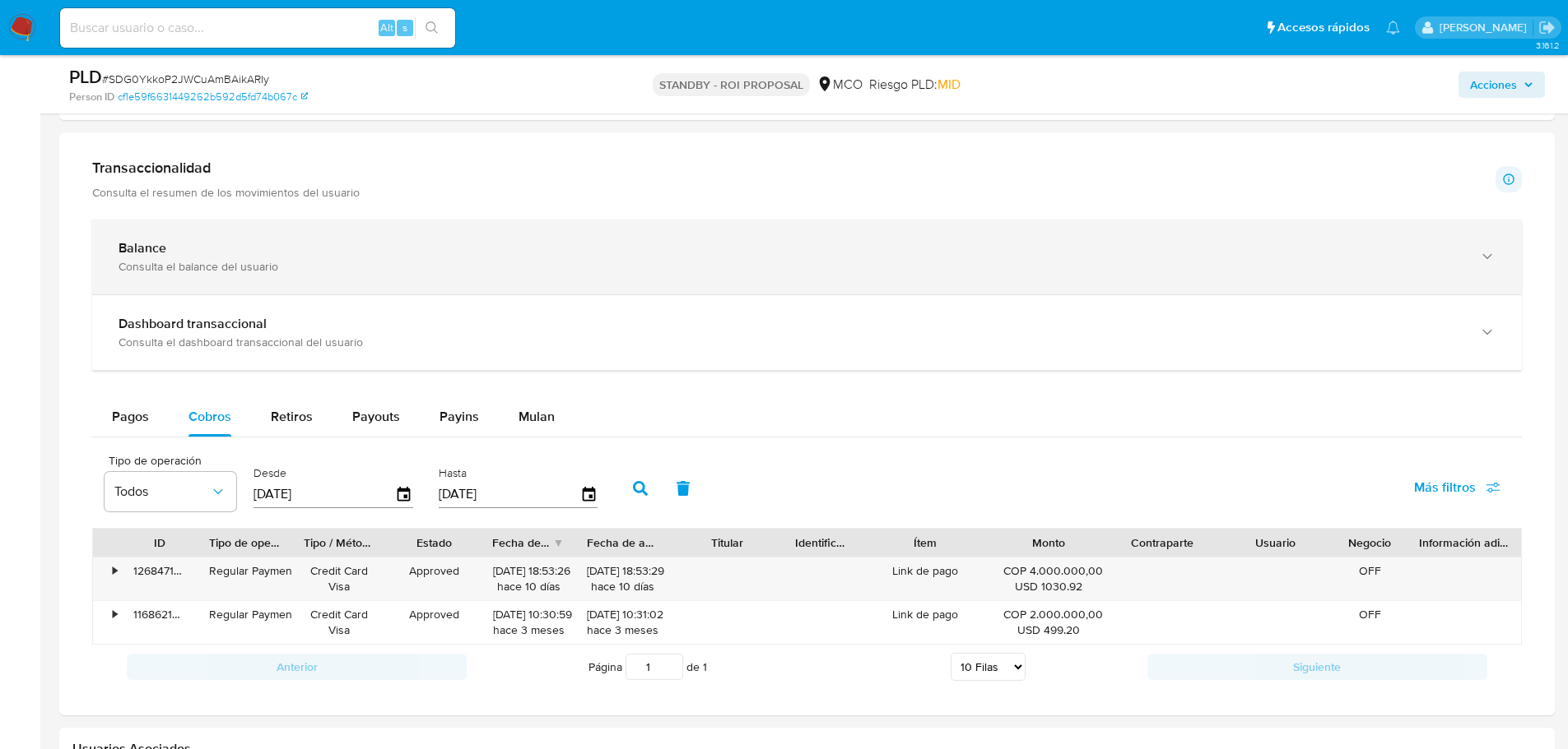
click at [873, 251] on div "Balance" at bounding box center [790, 248] width 1344 height 17
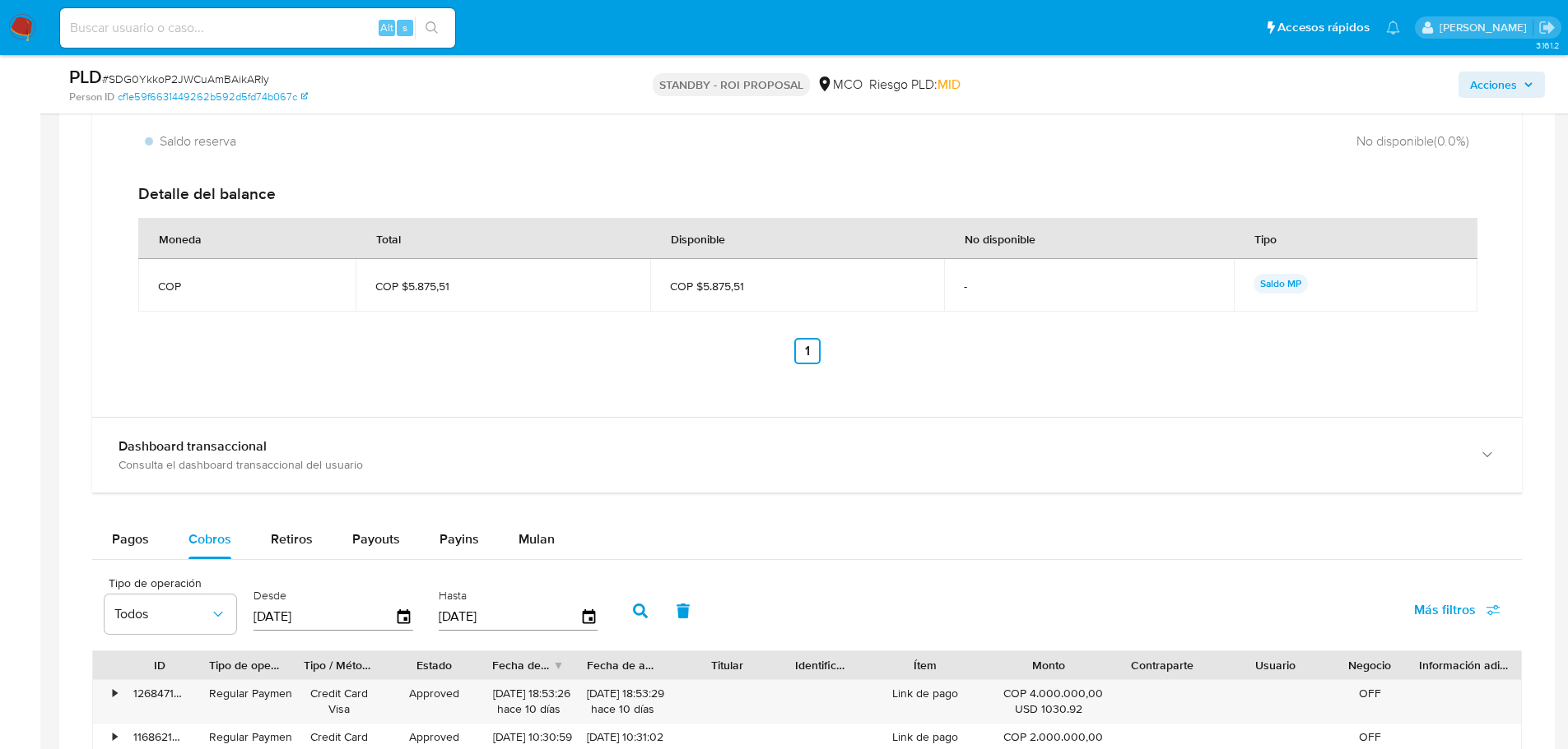
scroll to position [1720, 0]
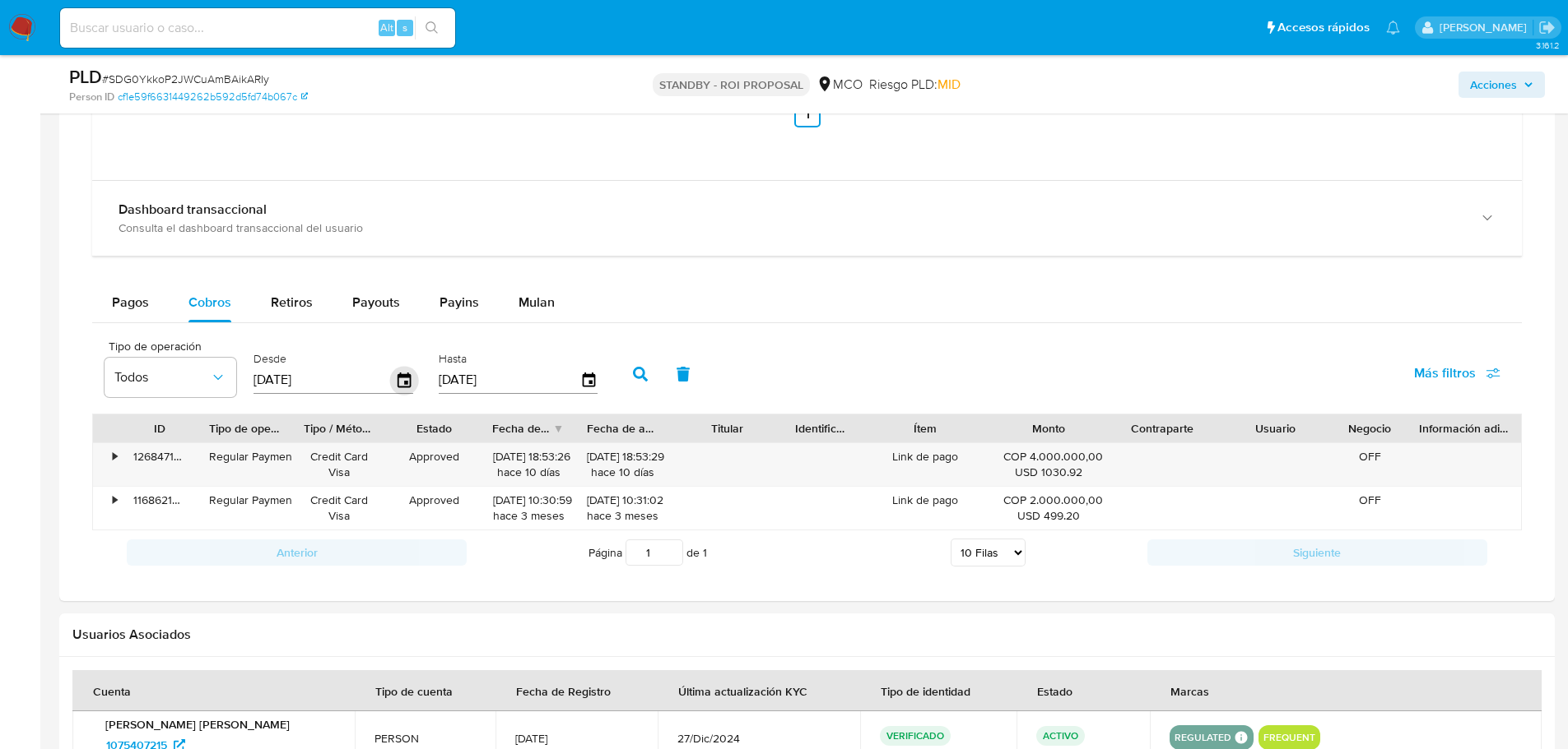
click at [405, 377] on icon "button" at bounding box center [403, 379] width 13 height 15
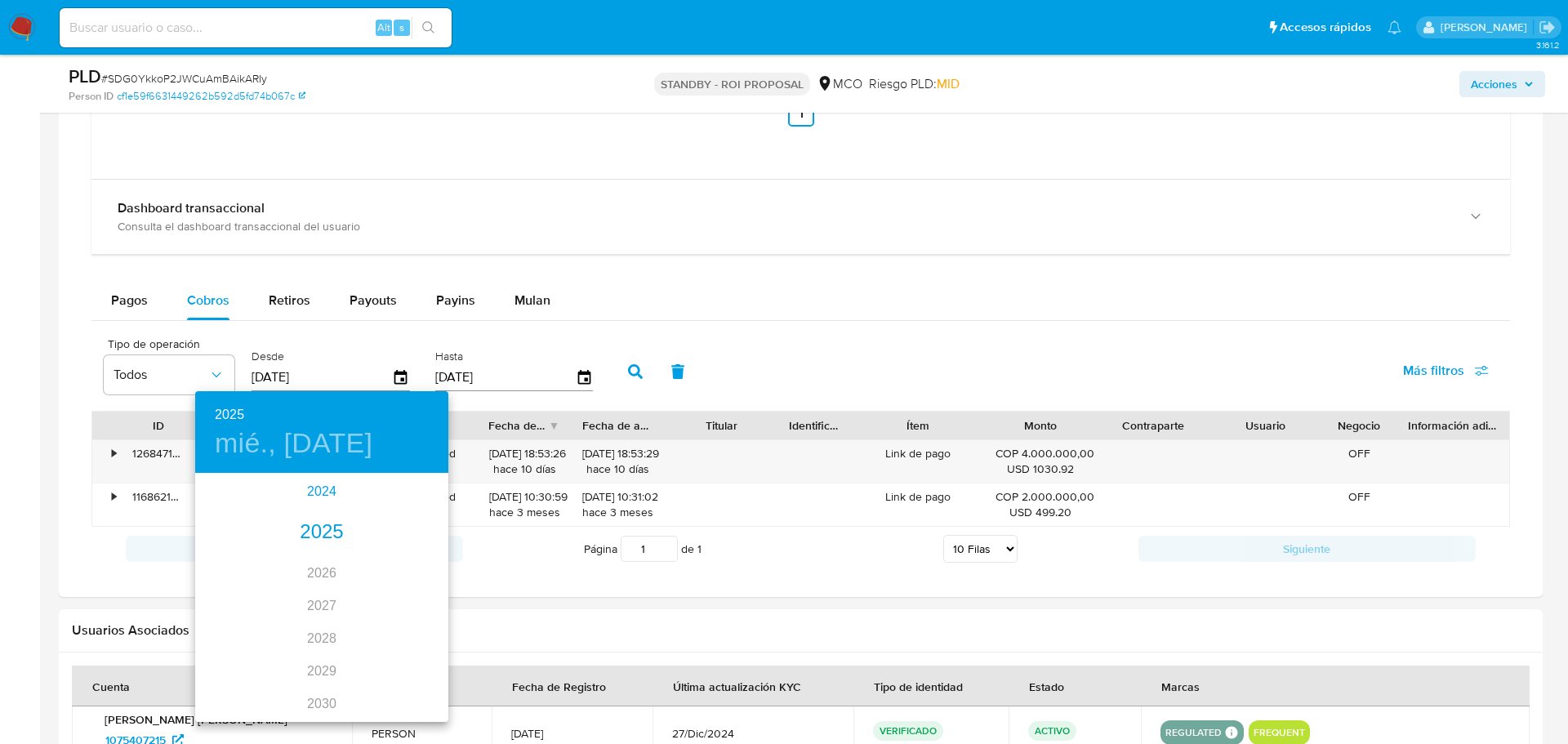
click at [310, 491] on div "2024" at bounding box center [321, 491] width 254 height 32
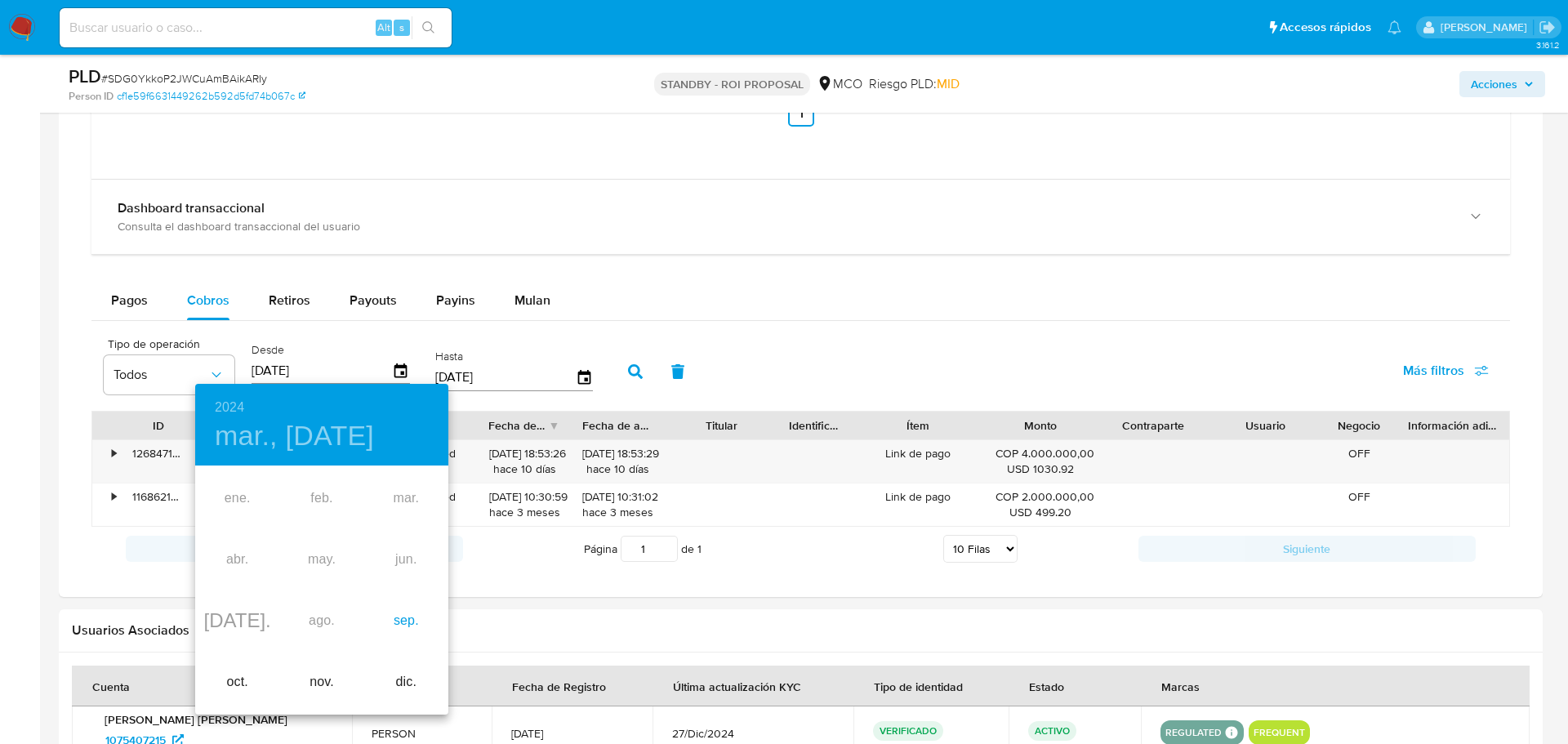
click at [400, 624] on div "sep." at bounding box center [406, 621] width 84 height 62
type input "[DATE]"
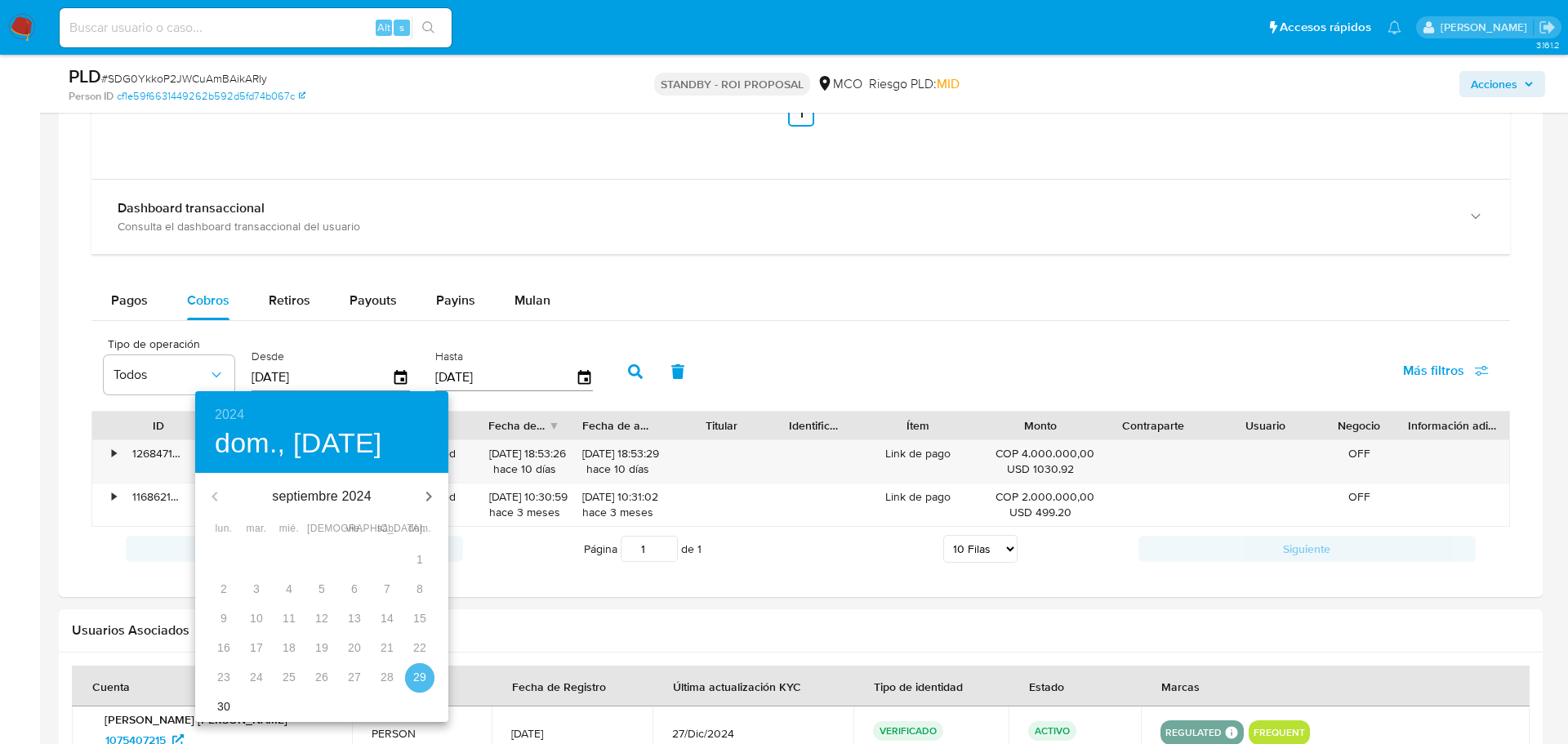
click at [425, 682] on p "29" at bounding box center [419, 677] width 13 height 17
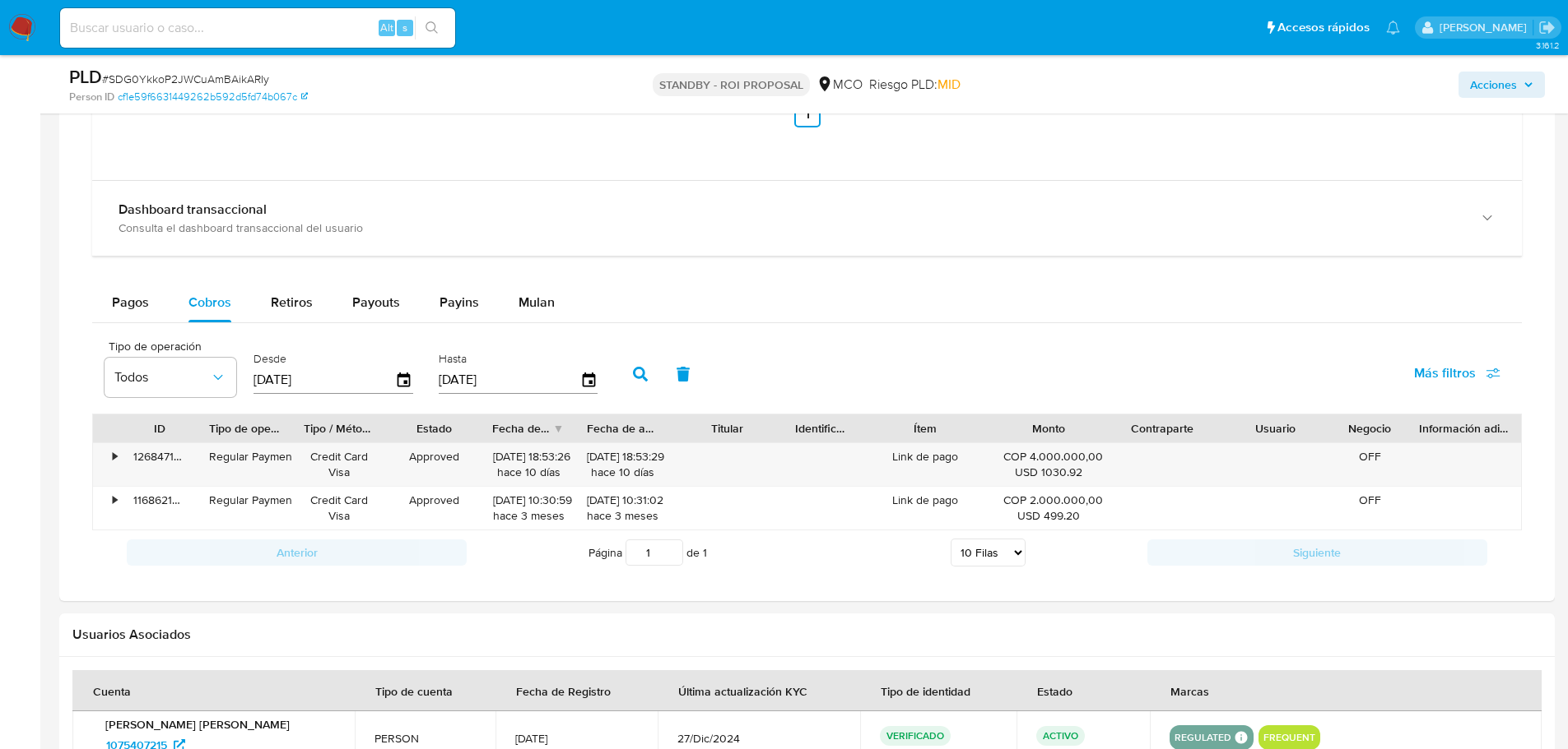
click at [642, 371] on icon "button" at bounding box center [640, 374] width 15 height 15
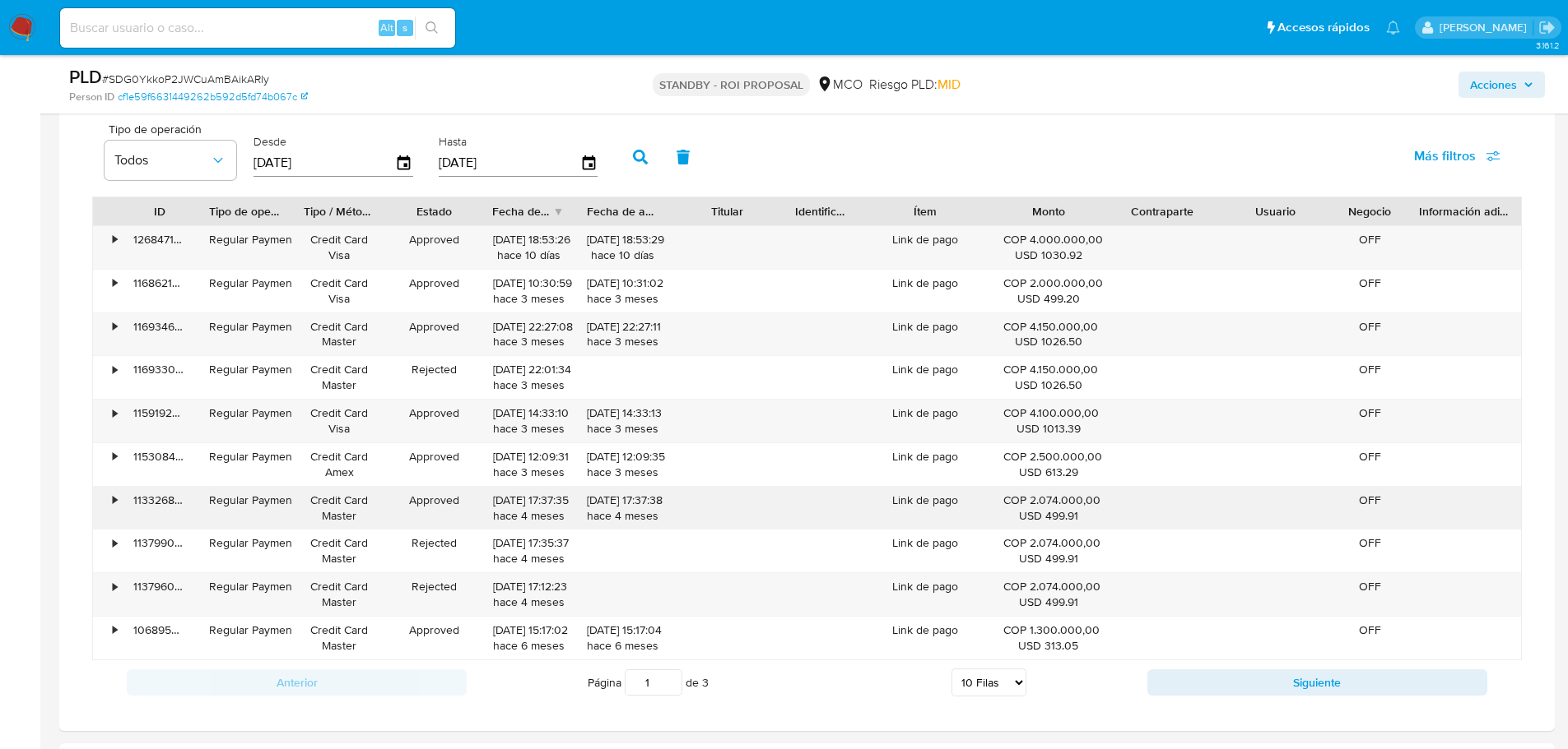
scroll to position [1966, 0]
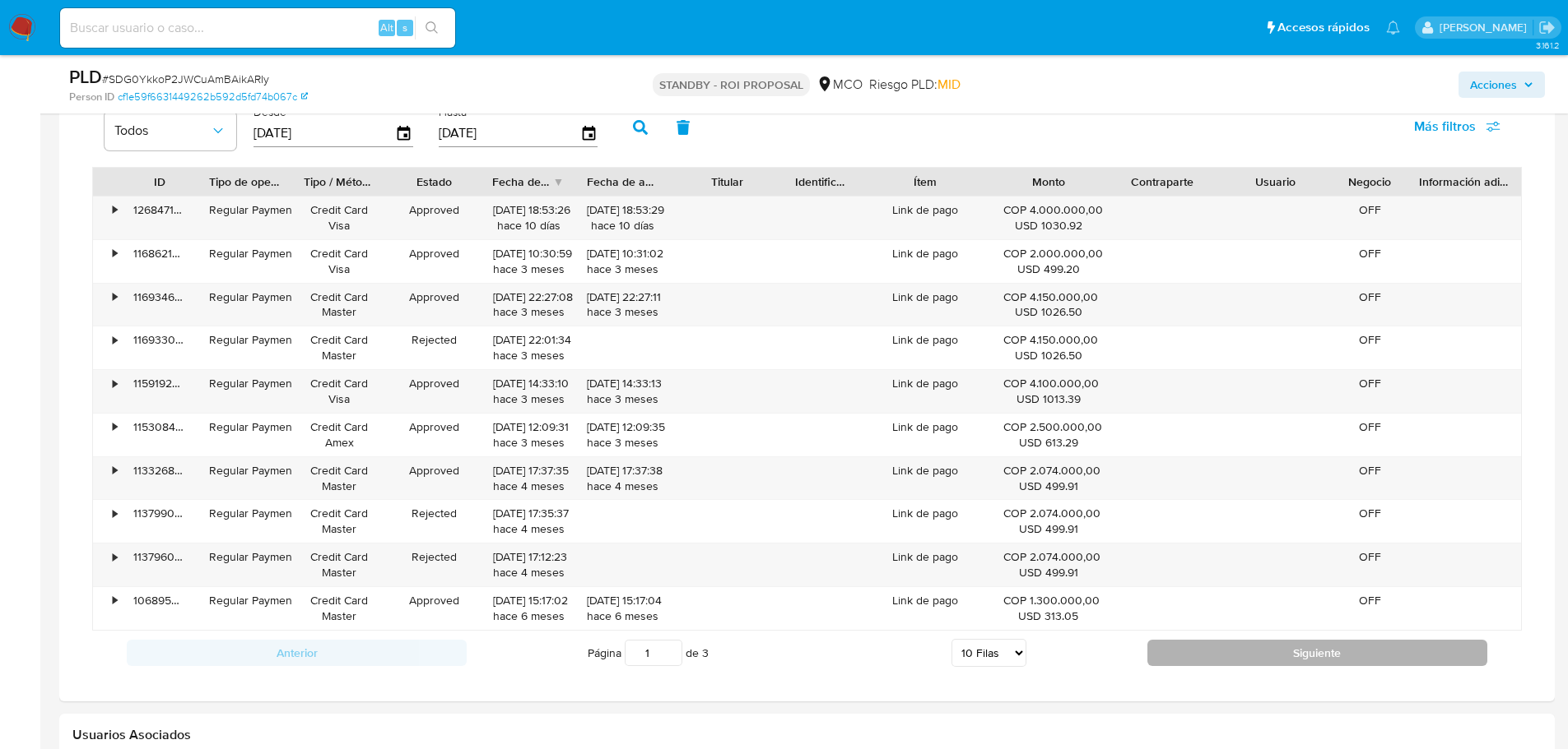
click at [1191, 646] on button "Siguiente" at bounding box center [1317, 652] width 340 height 27
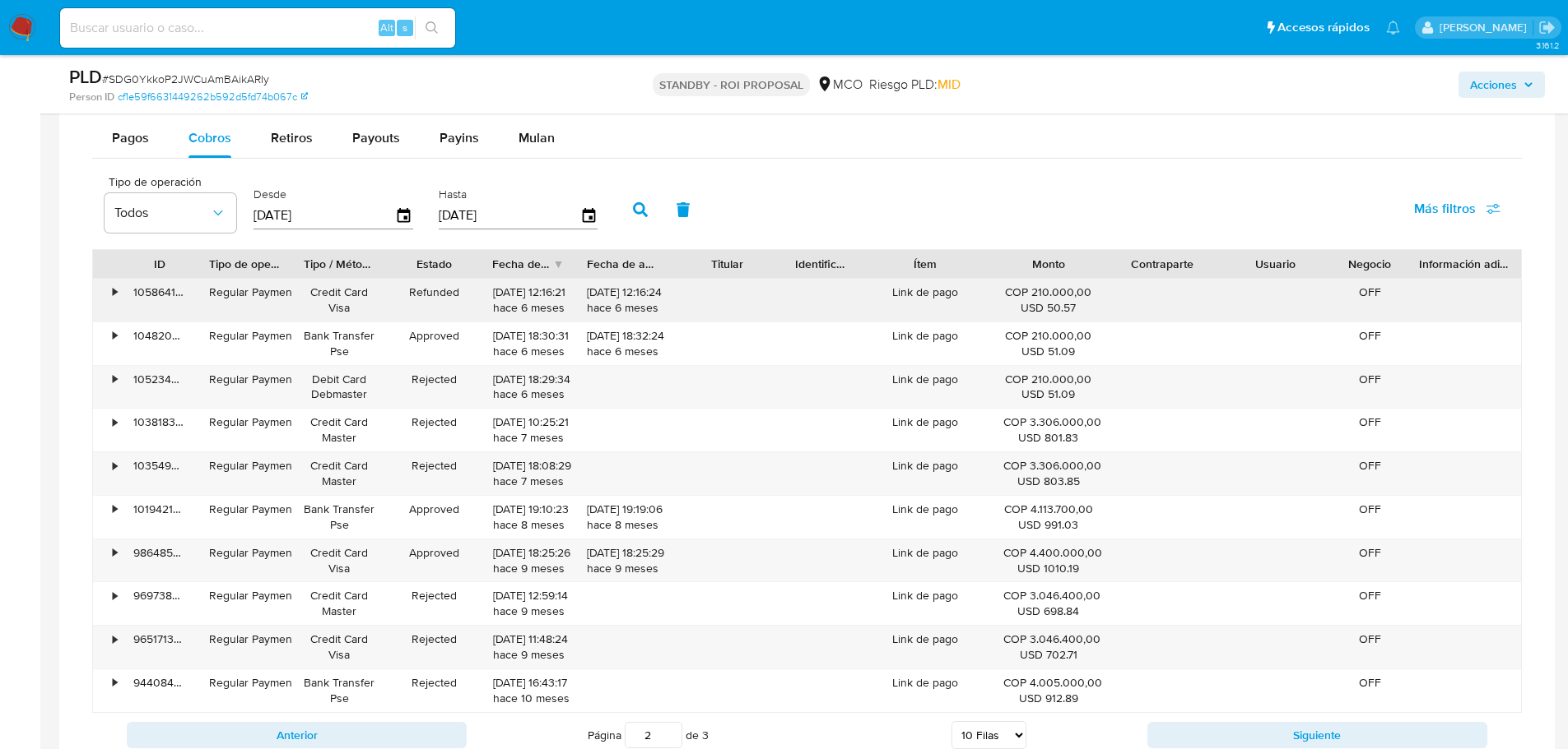
scroll to position [2049, 0]
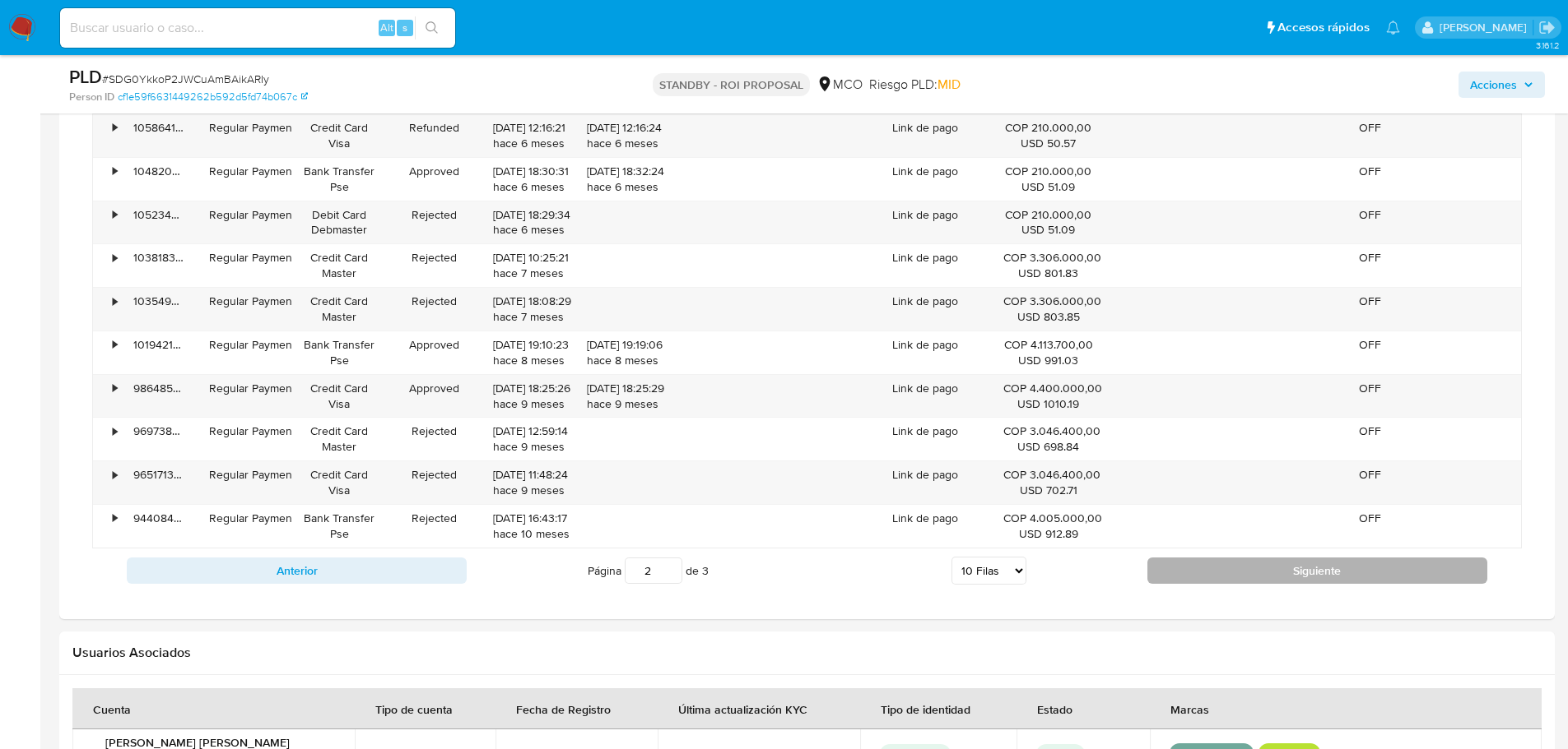
click at [1230, 569] on button "Siguiente" at bounding box center [1317, 571] width 340 height 27
type input "3"
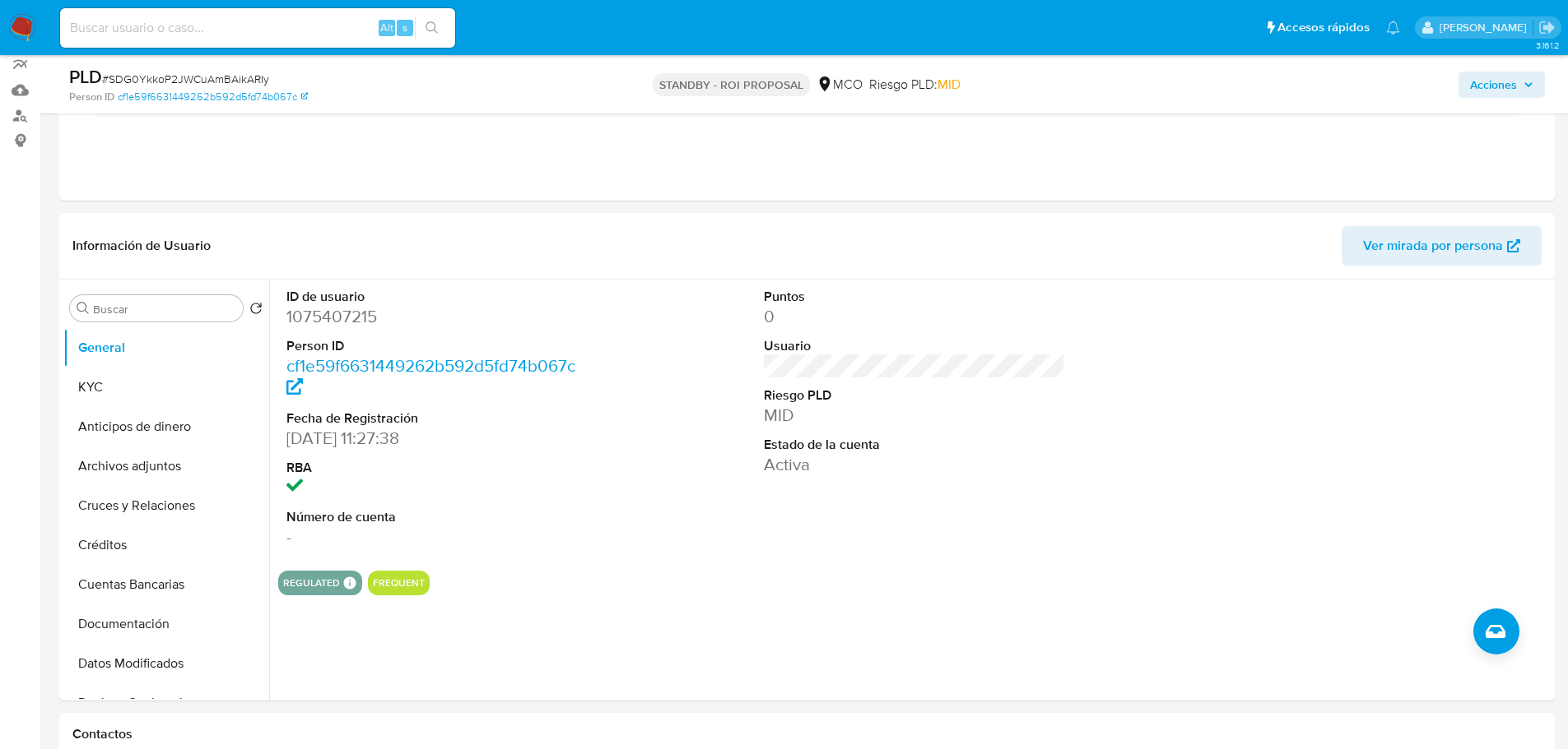
scroll to position [134, 0]
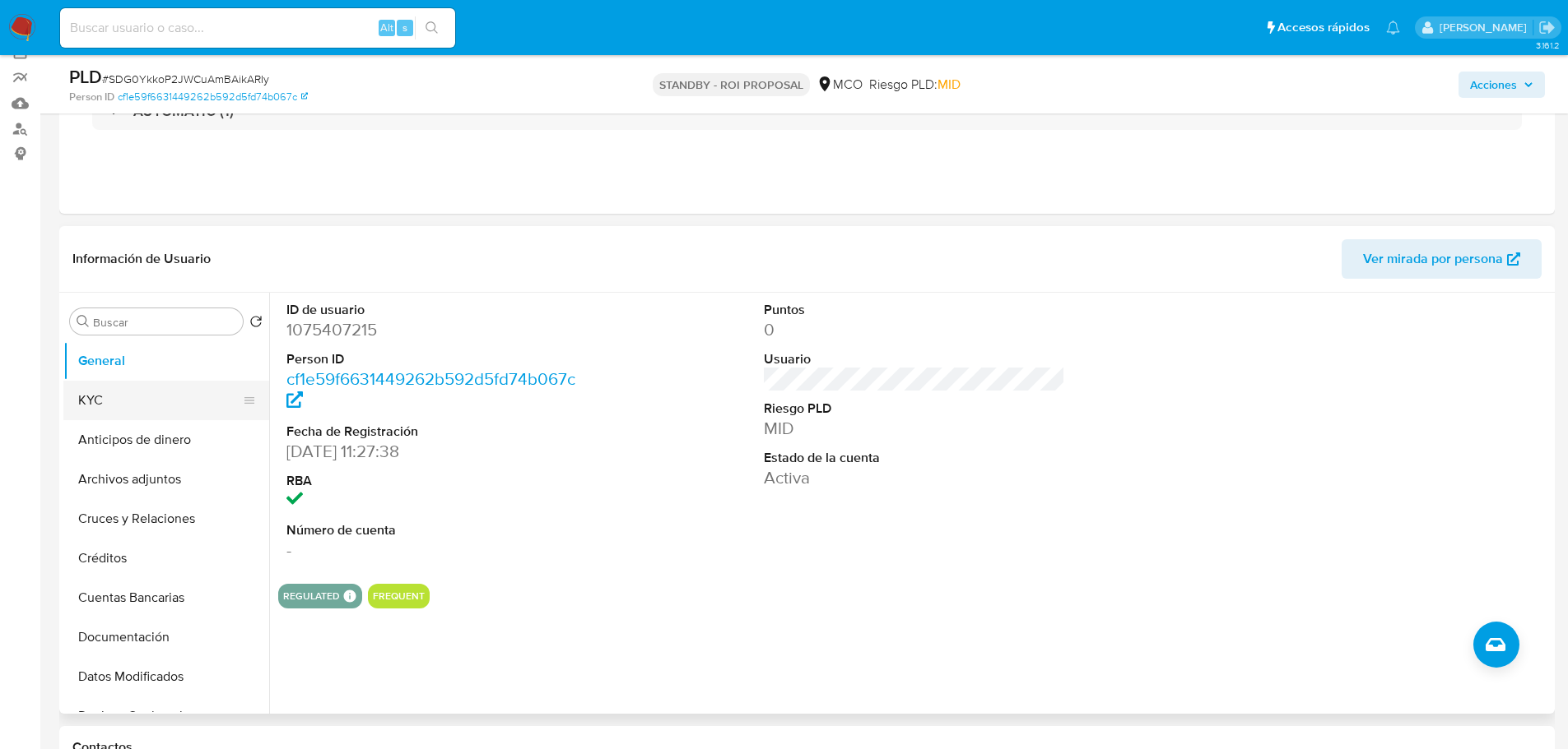
click at [151, 395] on button "KYC" at bounding box center [159, 400] width 192 height 39
